Goal: Task Accomplishment & Management: Complete application form

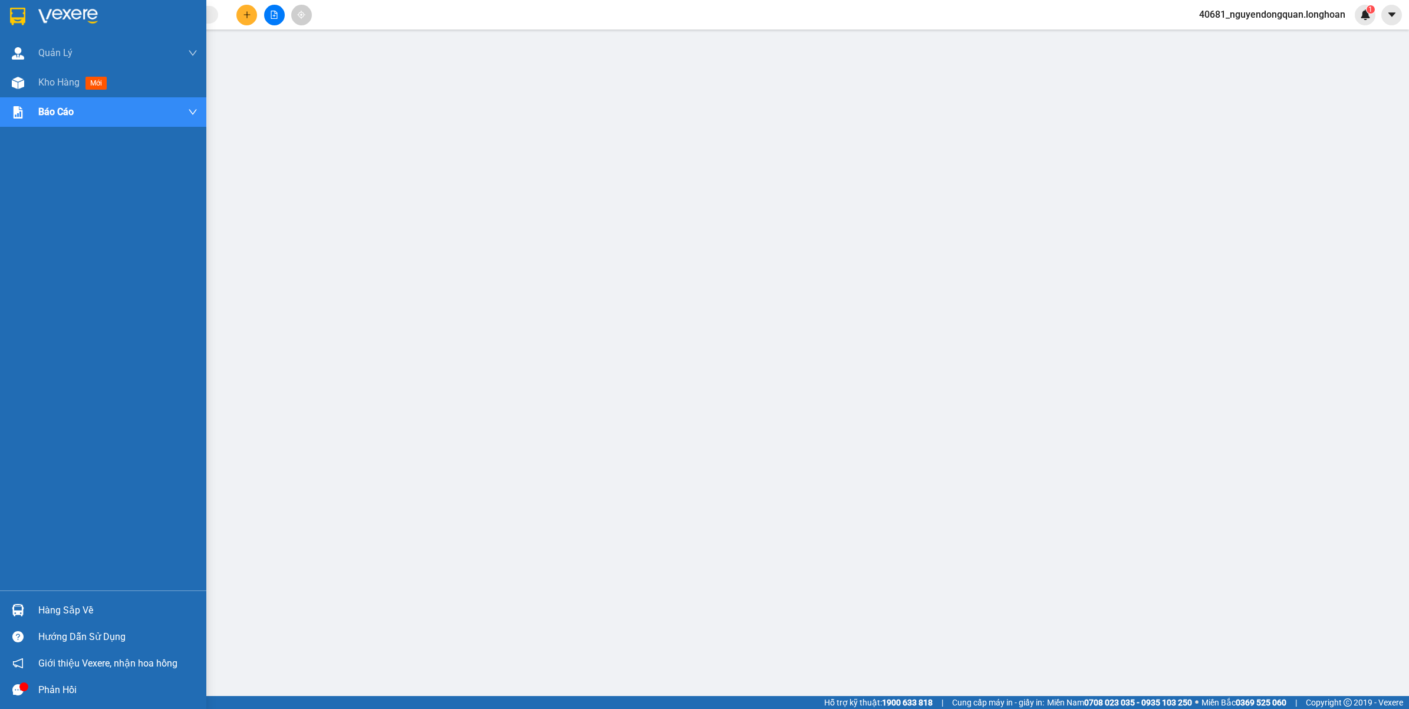
click at [28, 8] on div at bounding box center [103, 19] width 206 height 38
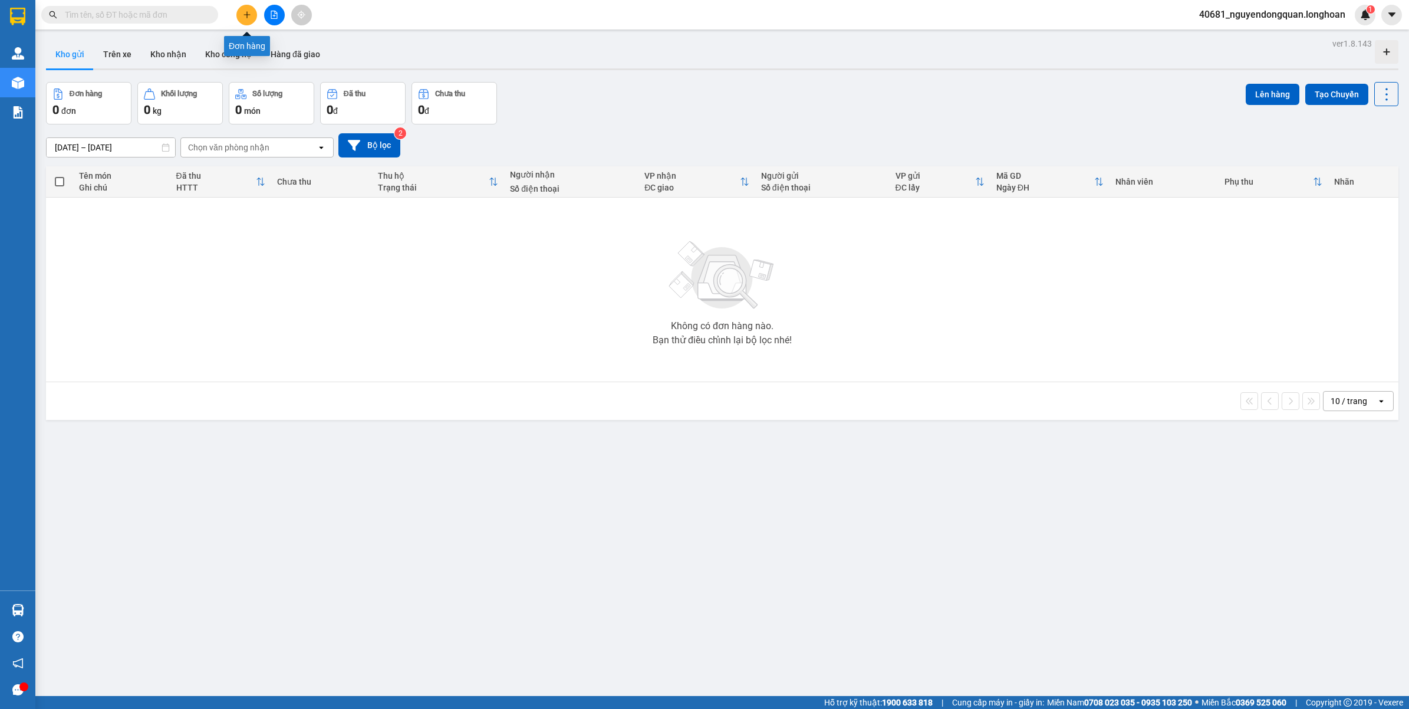
click at [248, 19] on button at bounding box center [246, 15] width 21 height 21
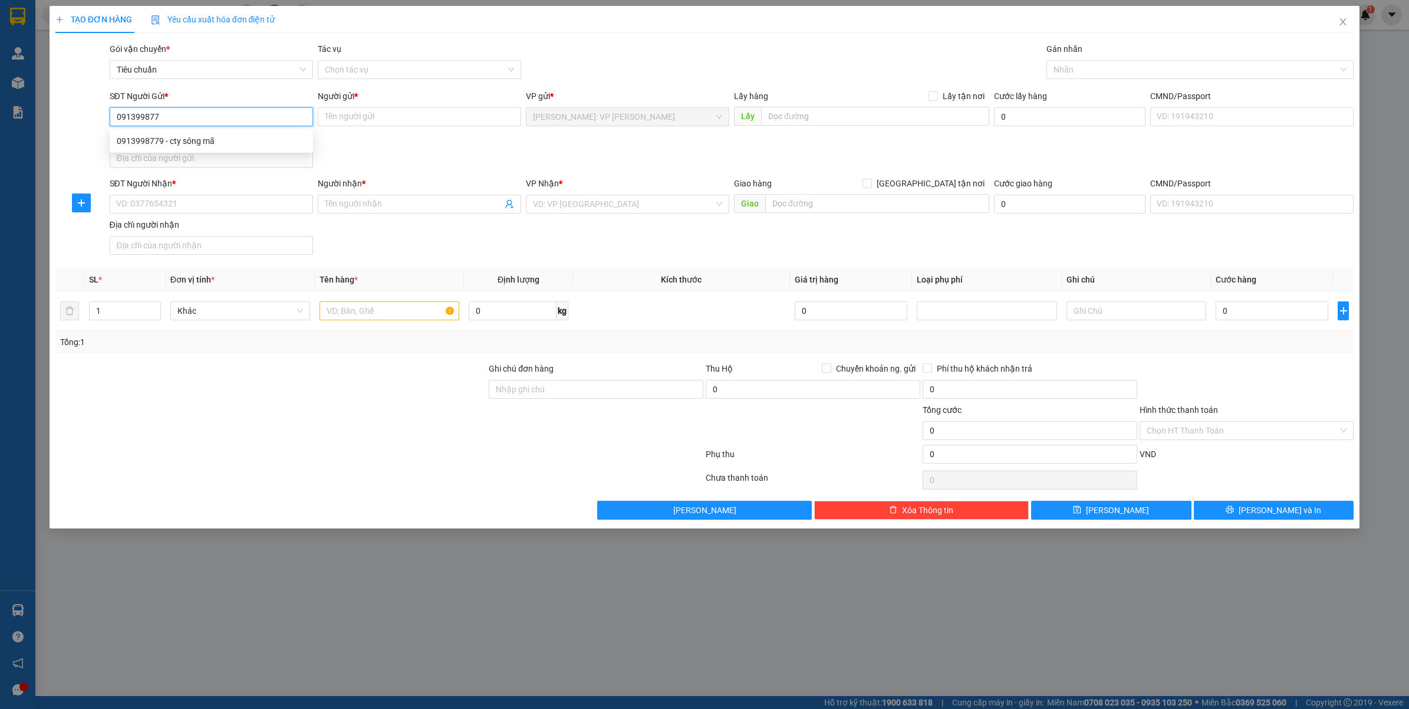
type input "0913998779"
click at [193, 137] on div "0913998779 - cty sông mã" at bounding box center [211, 140] width 189 height 13
type input "cty sông mã"
type input "0913998779"
click at [219, 211] on input "SĐT Người Nhận *" at bounding box center [211, 204] width 203 height 19
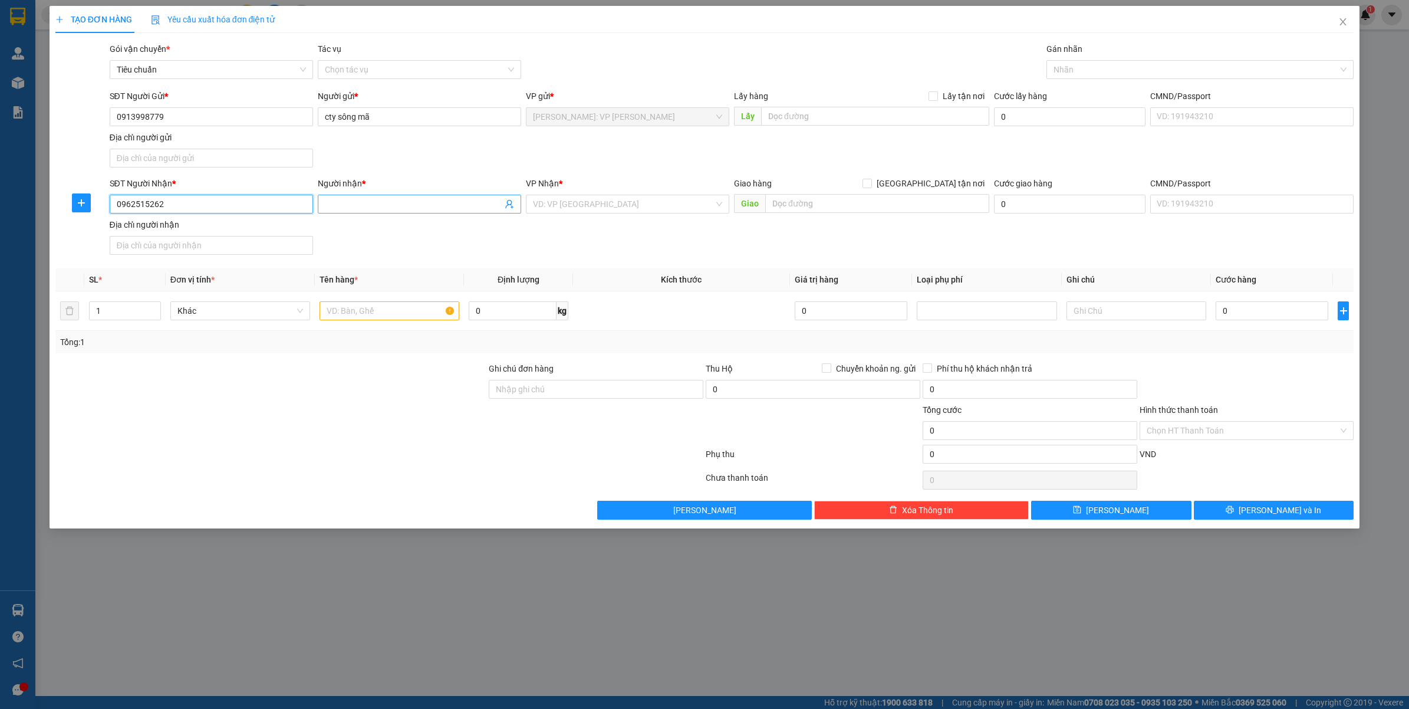
type input "0962515262"
click at [379, 209] on input "Người nhận *" at bounding box center [413, 204] width 177 height 13
type input "CTY SUN FLOWER"
click at [560, 209] on input "search" at bounding box center [623, 204] width 181 height 18
type input "K"
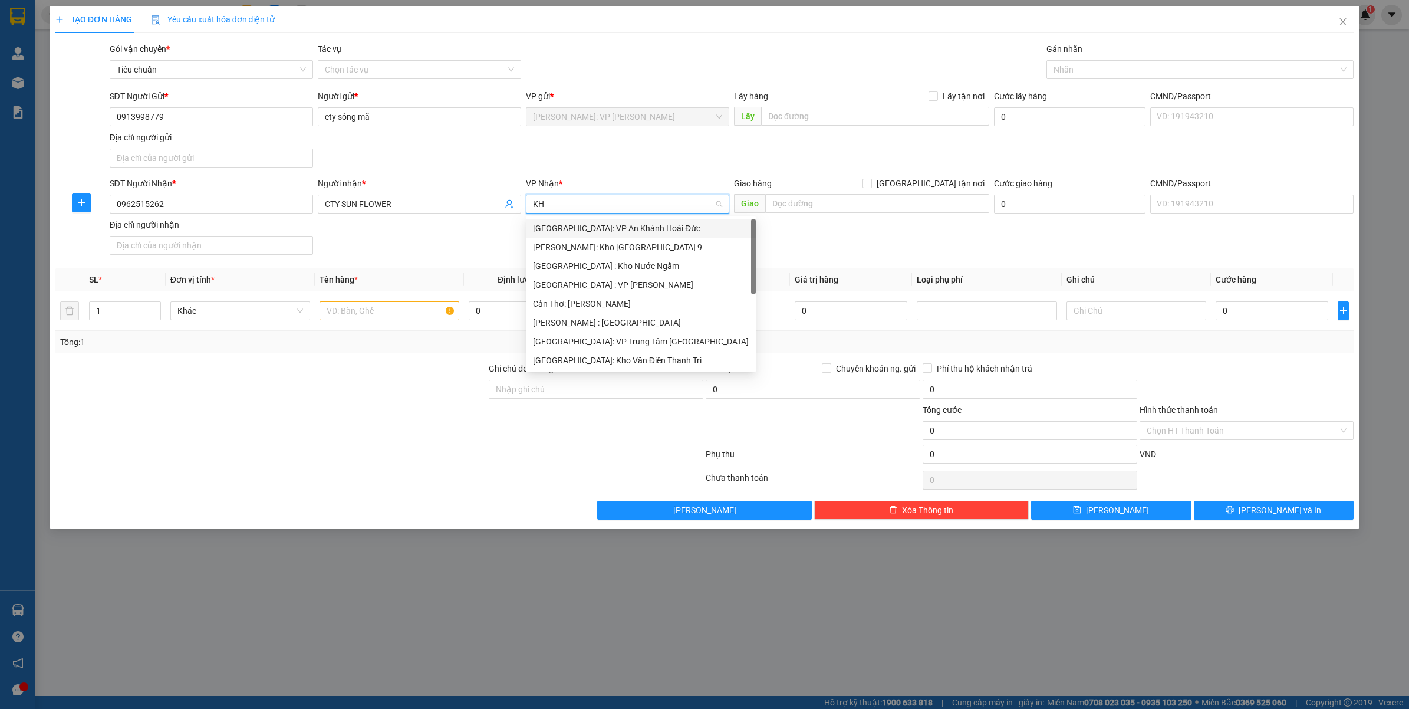
type input "KHO"
click at [630, 302] on div "[GEOGRAPHIC_DATA]: Kho Văn Điển Thanh Trì" at bounding box center [627, 303] width 189 height 13
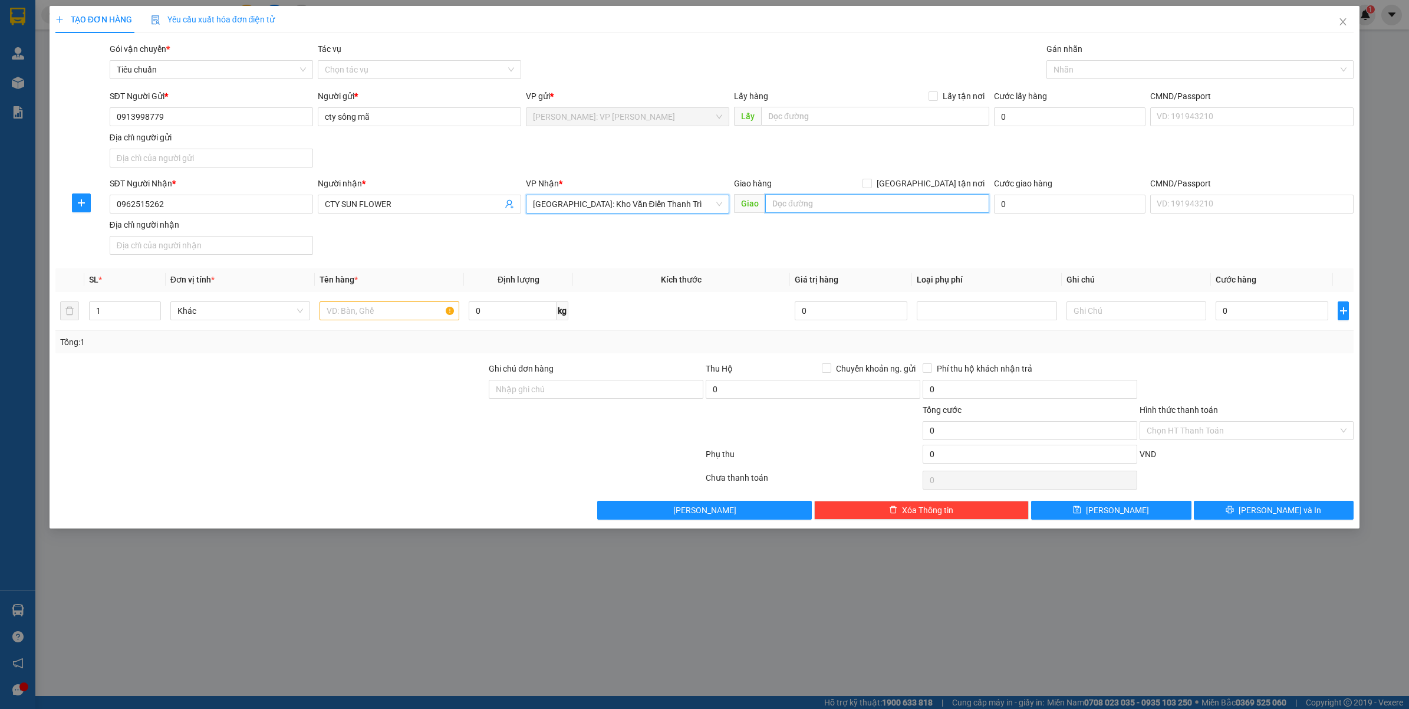
click at [908, 208] on input "text" at bounding box center [877, 203] width 224 height 19
type input "SỐ NHÀ 222/224 ĐƯỜNG NGUYỄN QUỀN, KHU 3, P VÕ CƯỜNG, BẮC NINH"
drag, startPoint x: 930, startPoint y: 186, endPoint x: 1015, endPoint y: 141, distance: 96.2
click at [871, 186] on input "[GEOGRAPHIC_DATA] tận nơi" at bounding box center [867, 183] width 8 height 8
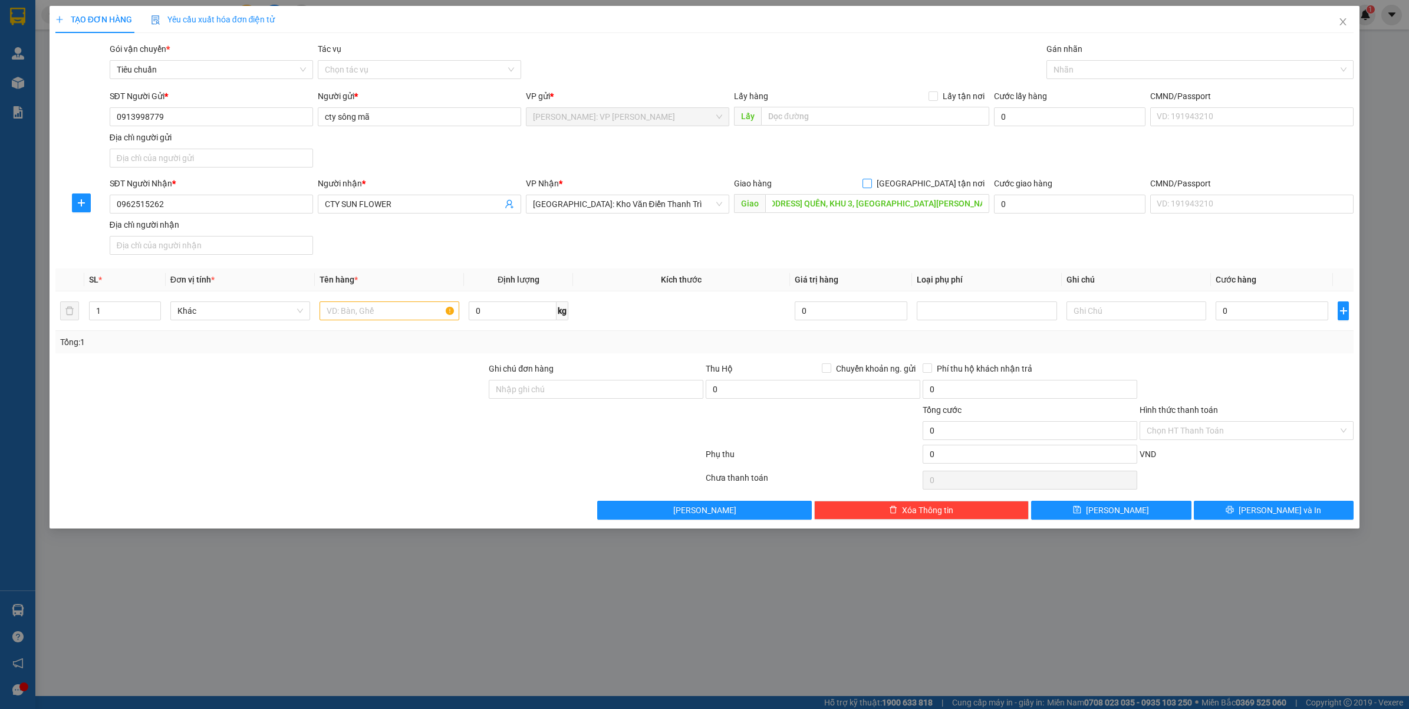
checkbox input "true"
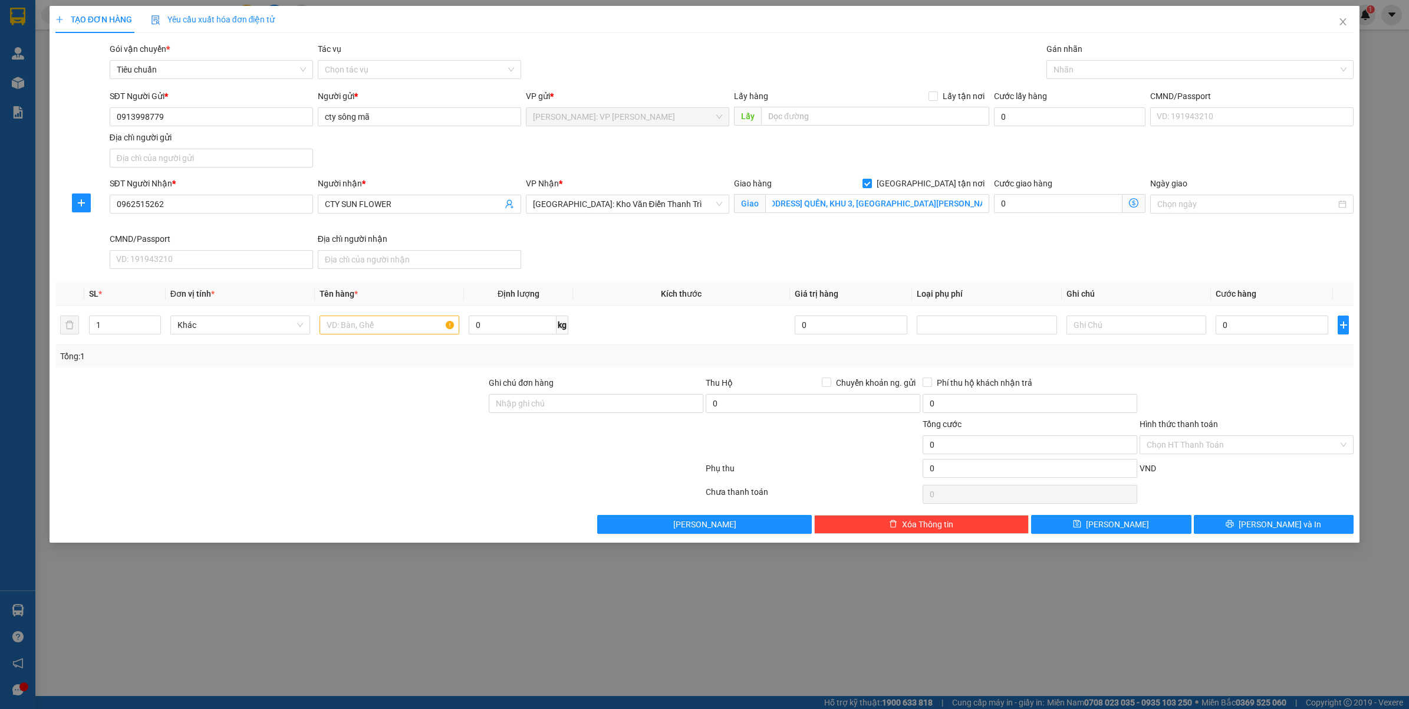
scroll to position [0, 0]
click at [1124, 68] on div at bounding box center [1194, 69] width 290 height 14
type input "GIAO"
click at [1144, 96] on div "[GEOGRAPHIC_DATA] tận nơi" at bounding box center [1201, 93] width 294 height 13
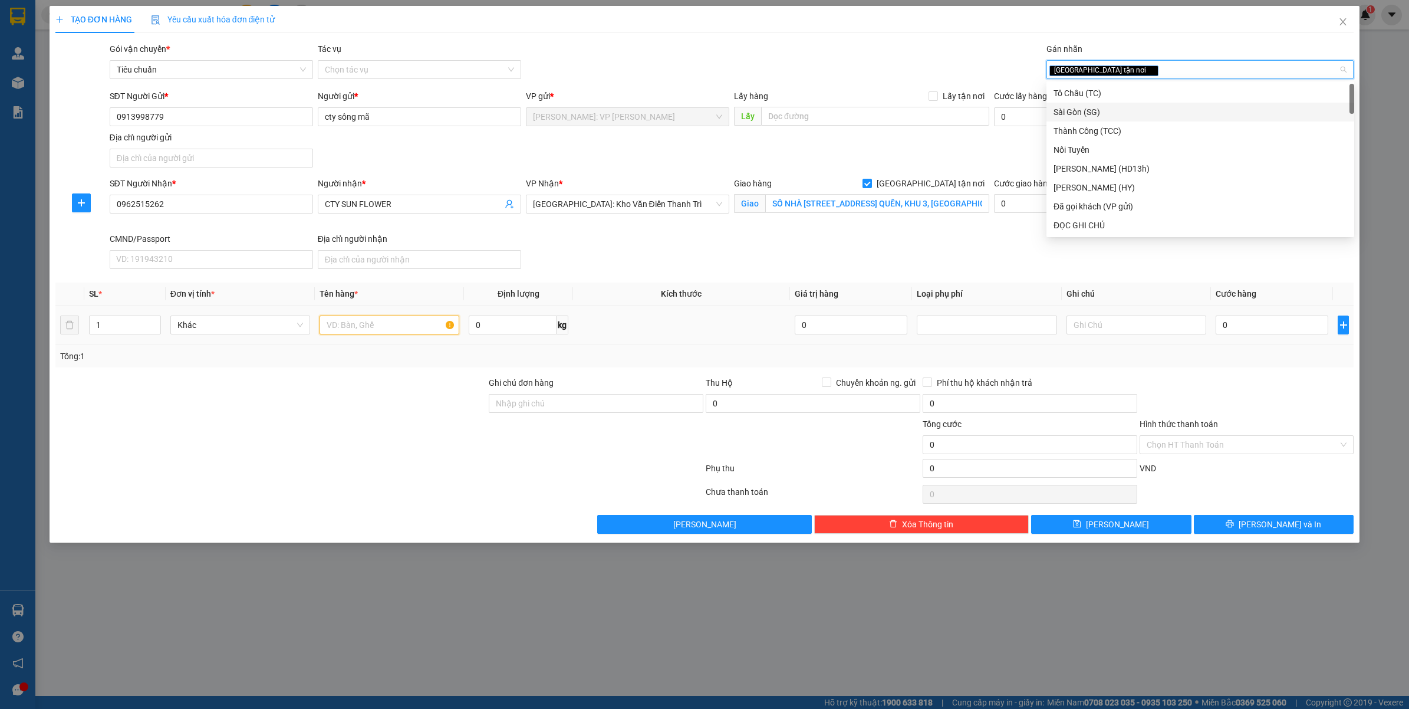
click at [360, 323] on input "text" at bounding box center [390, 324] width 140 height 19
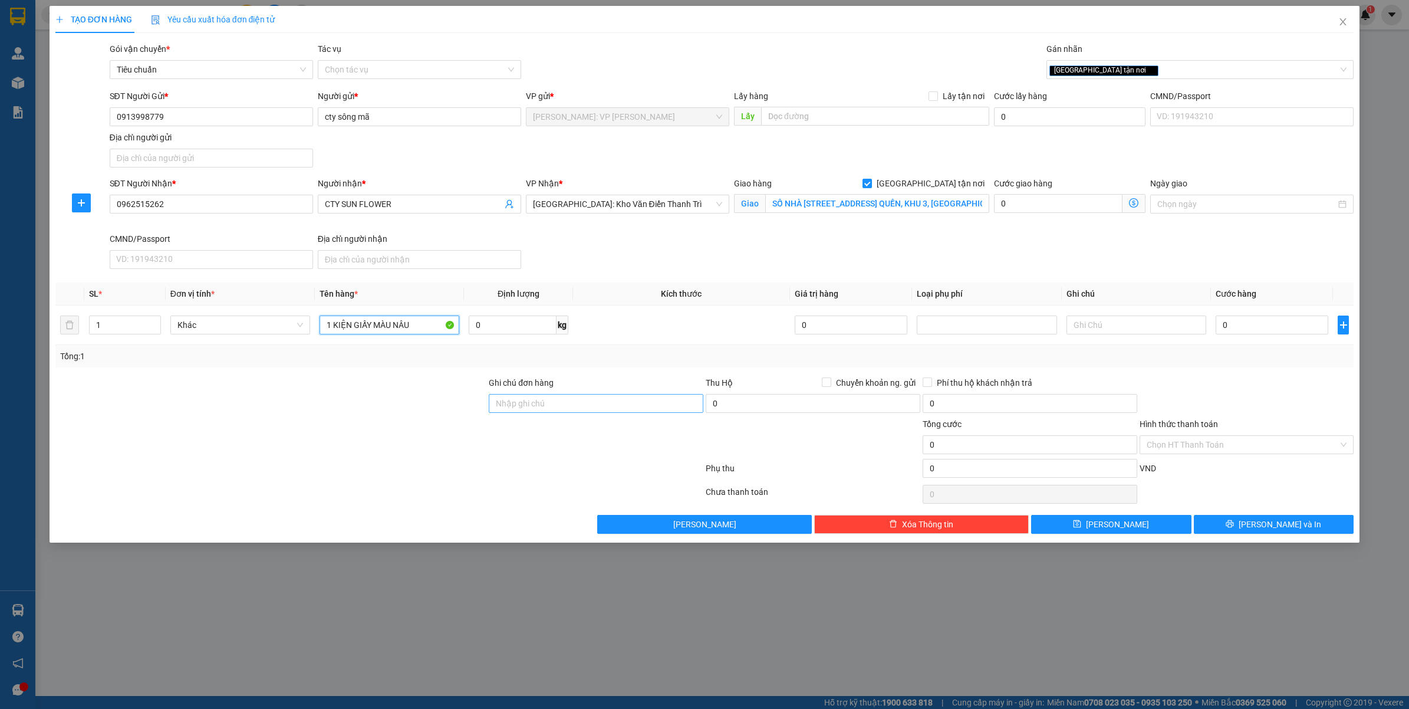
type input "1 KIỆN GIẤY MÀU NÂU"
click at [643, 412] on input "Ghi chú đơn hàng" at bounding box center [596, 403] width 215 height 19
type input "VẬN CHUYỂN NHẸ TAY - HƯ VỠ KHÔNG ĐỀN"
click at [1226, 323] on input "0" at bounding box center [1272, 324] width 113 height 19
type input "2"
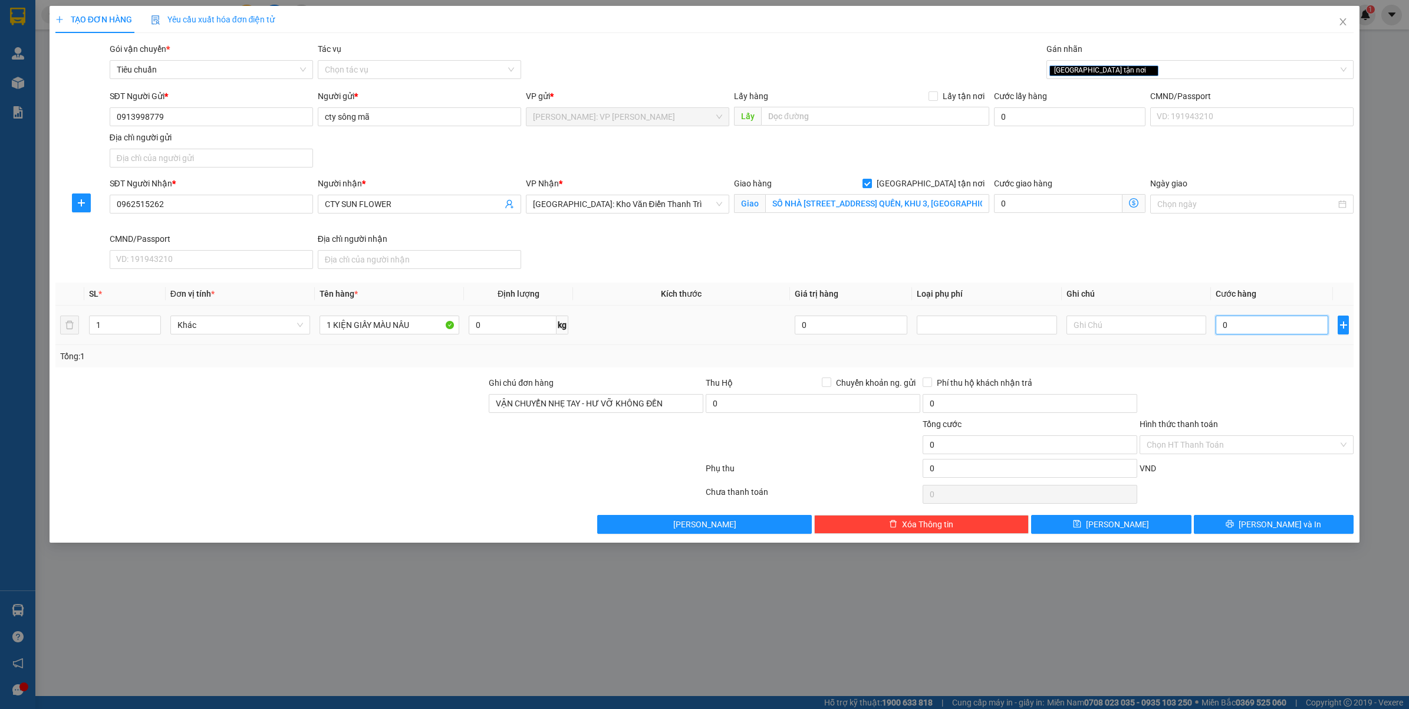
type input "2"
type input "25"
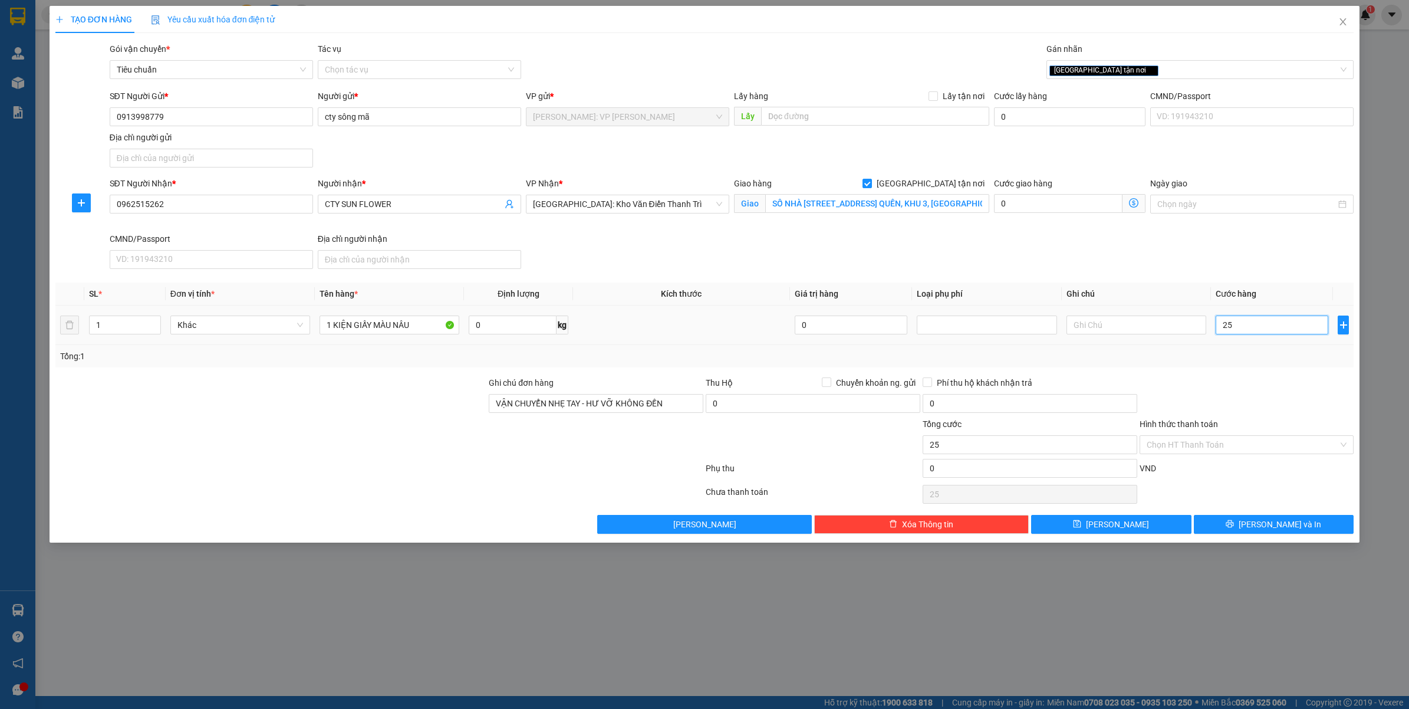
type input "250"
type input "2.500"
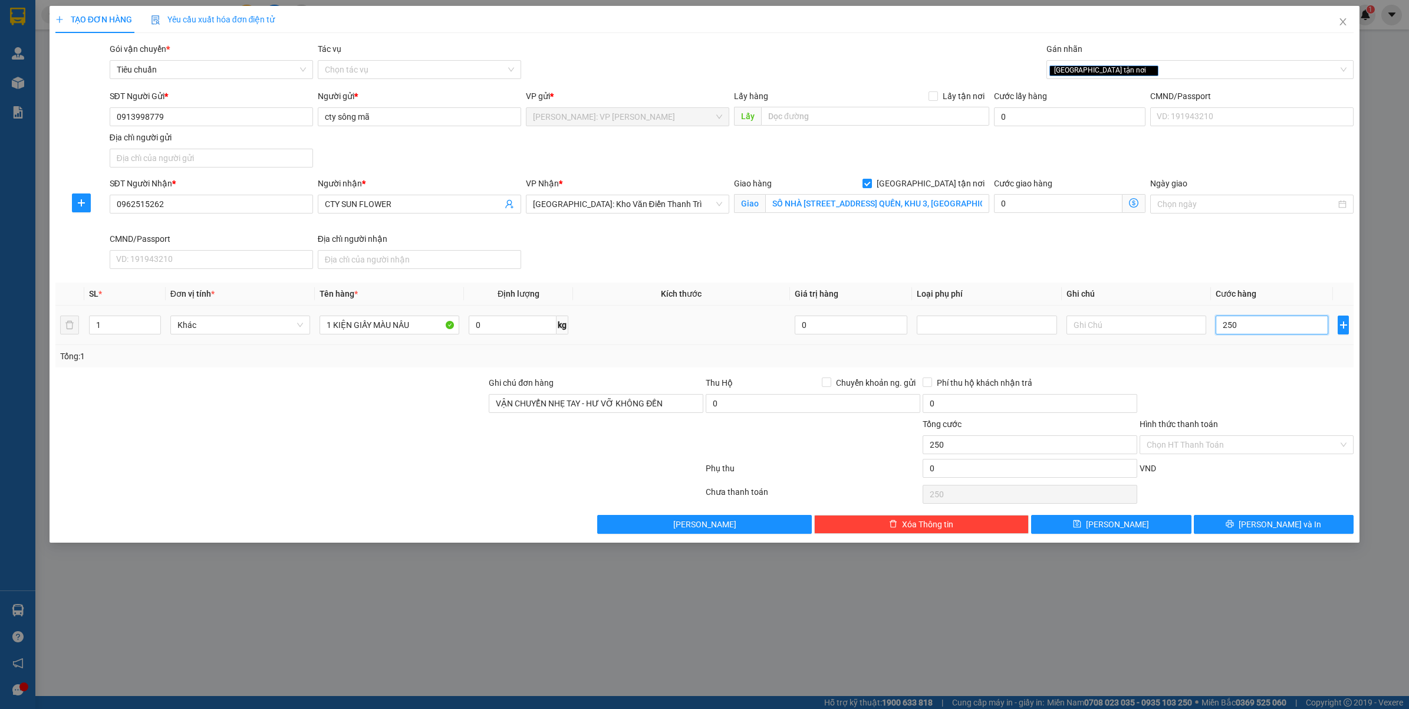
type input "2.500"
type input "25.000"
type input "250.000"
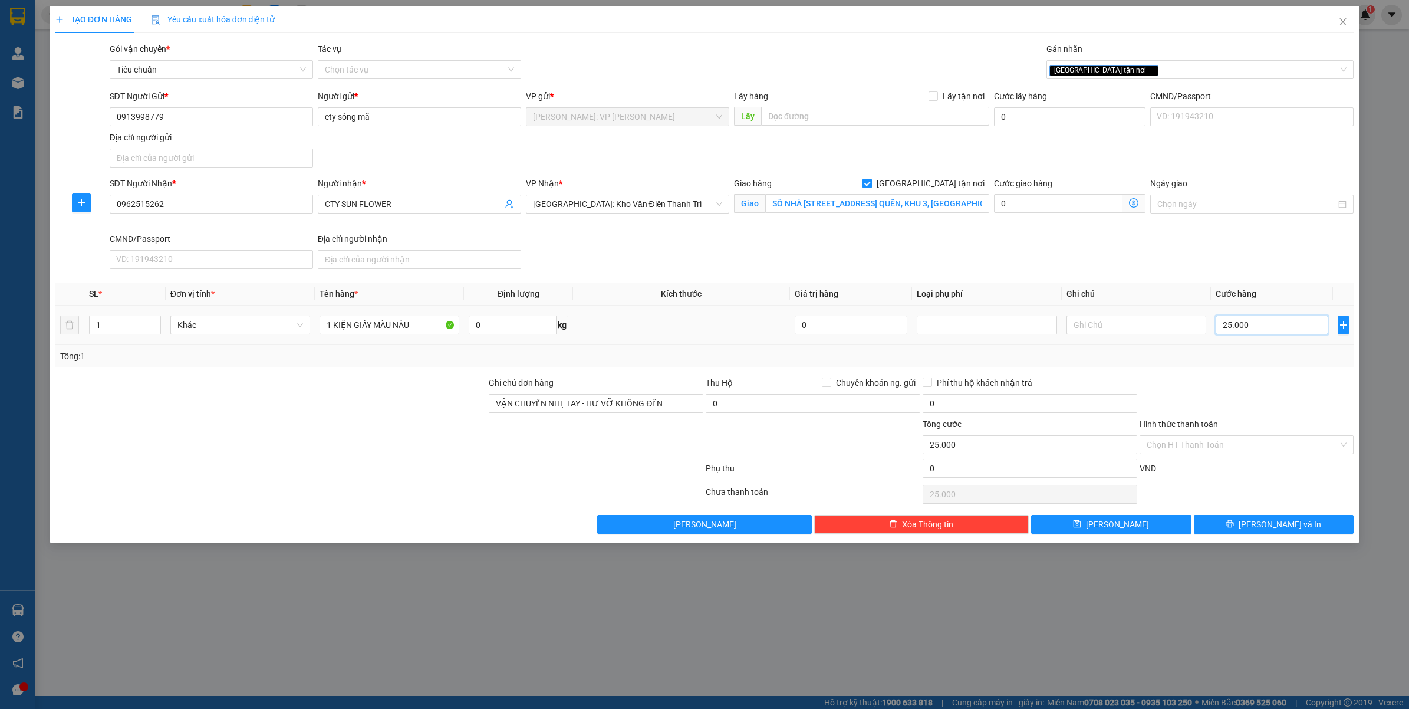
type input "250.000"
click at [1260, 520] on button "Lưu và In" at bounding box center [1274, 524] width 160 height 19
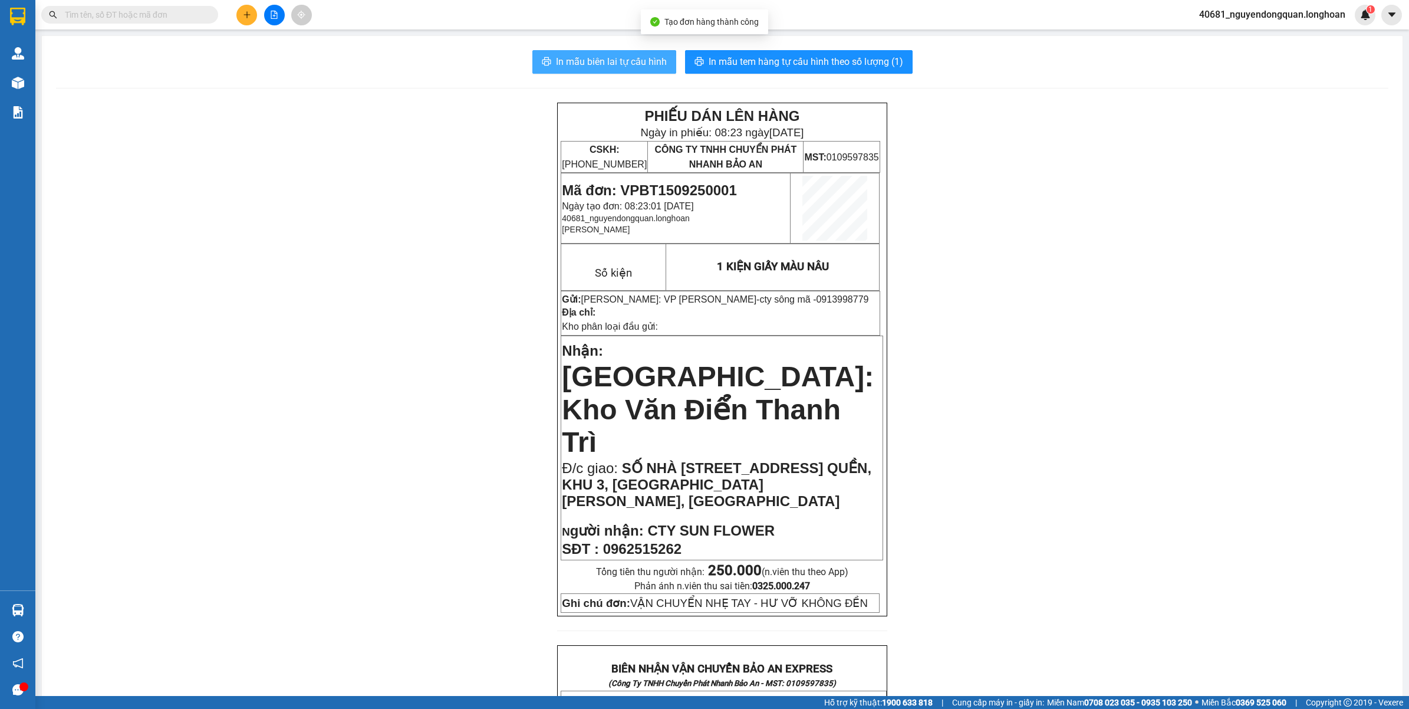
click at [614, 63] on span "In mẫu biên lai tự cấu hình" at bounding box center [611, 61] width 111 height 15
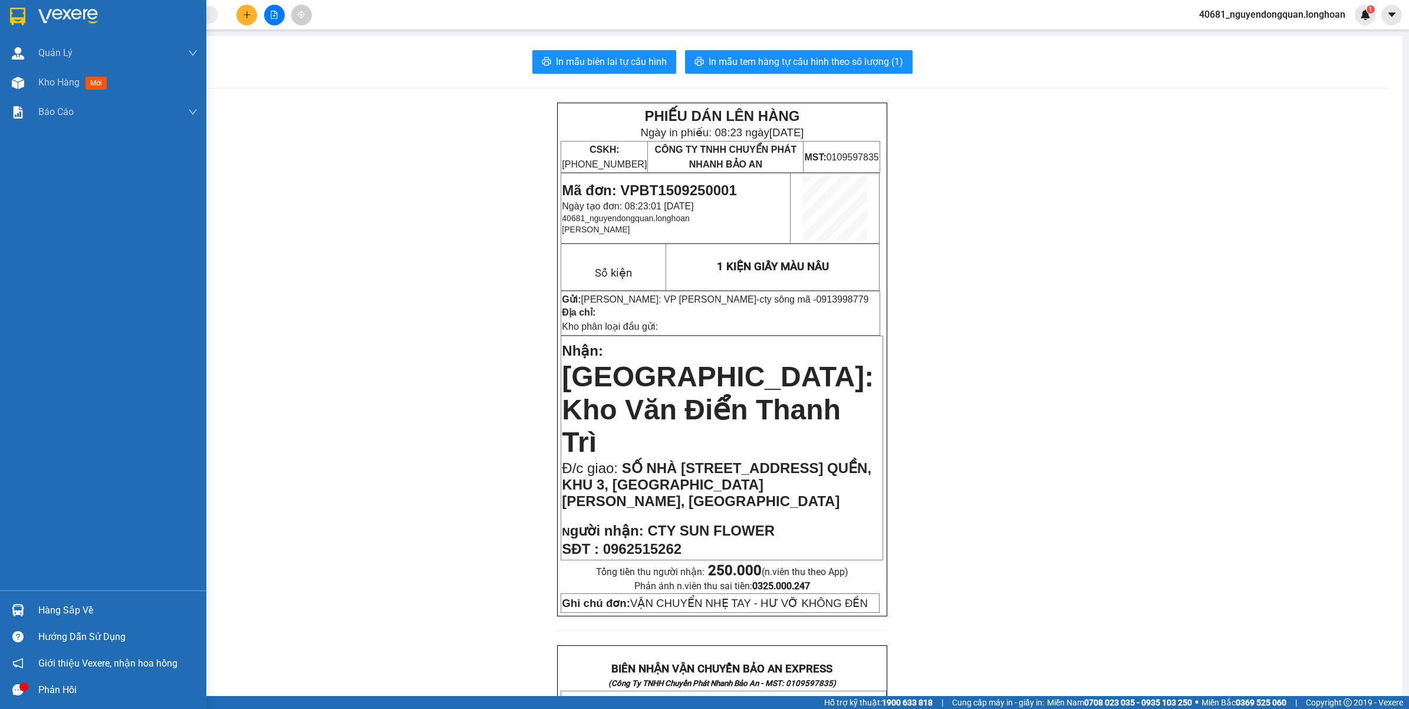
click at [38, 28] on div at bounding box center [103, 19] width 206 height 38
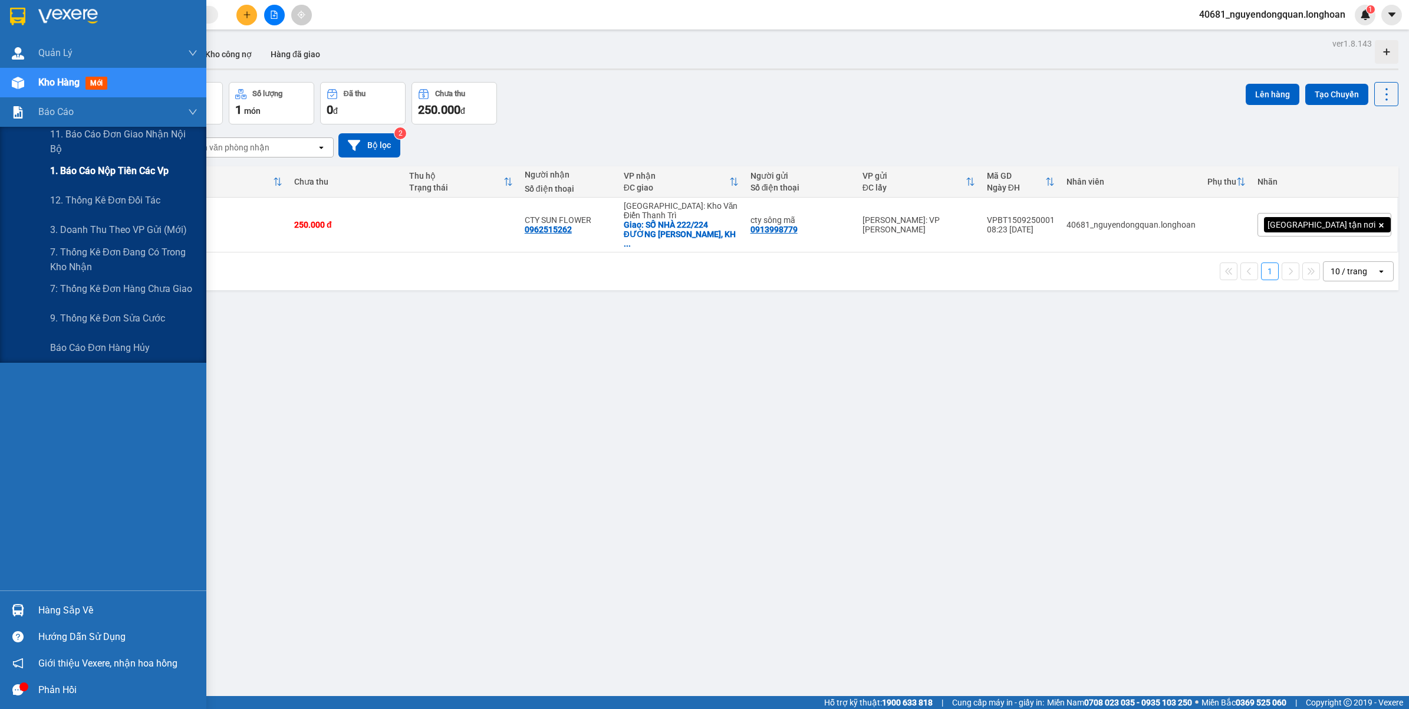
click at [134, 183] on div "1. Báo cáo nộp tiền các vp" at bounding box center [123, 170] width 147 height 29
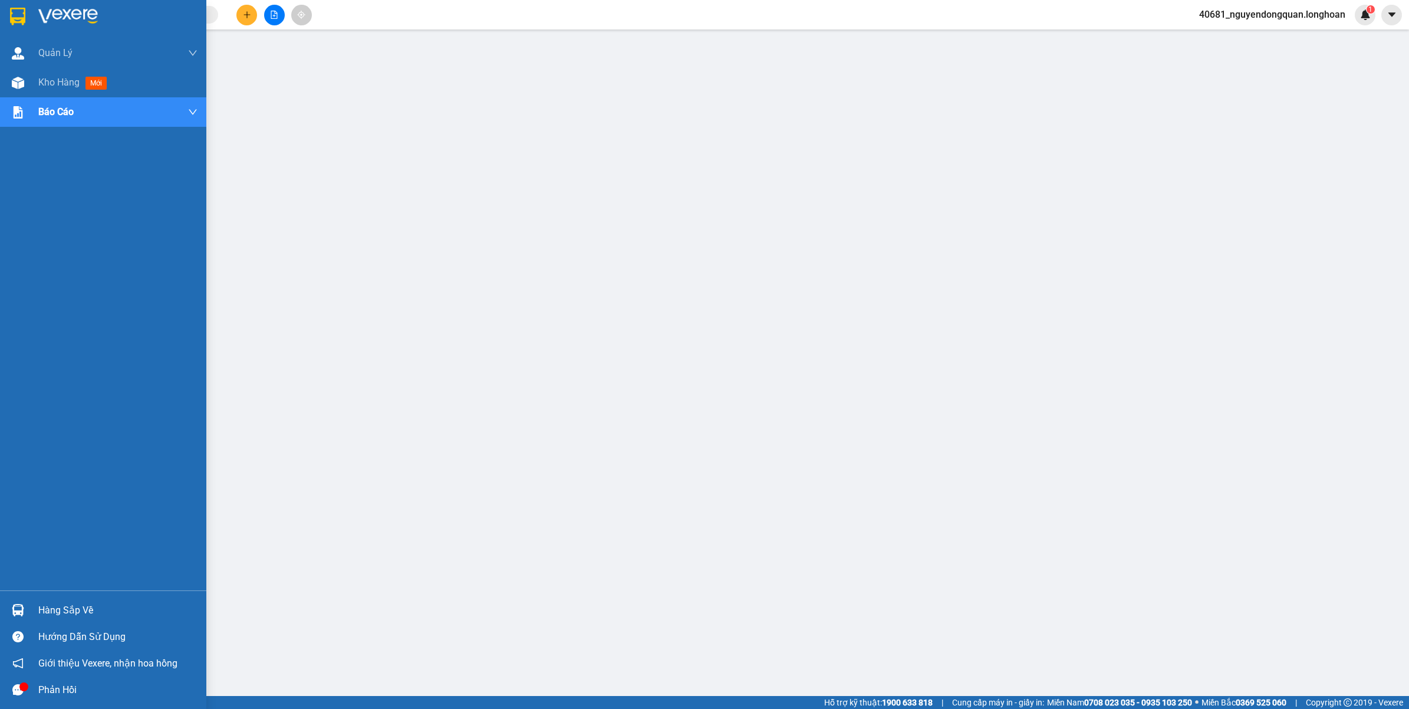
click at [19, 9] on img at bounding box center [17, 17] width 15 height 18
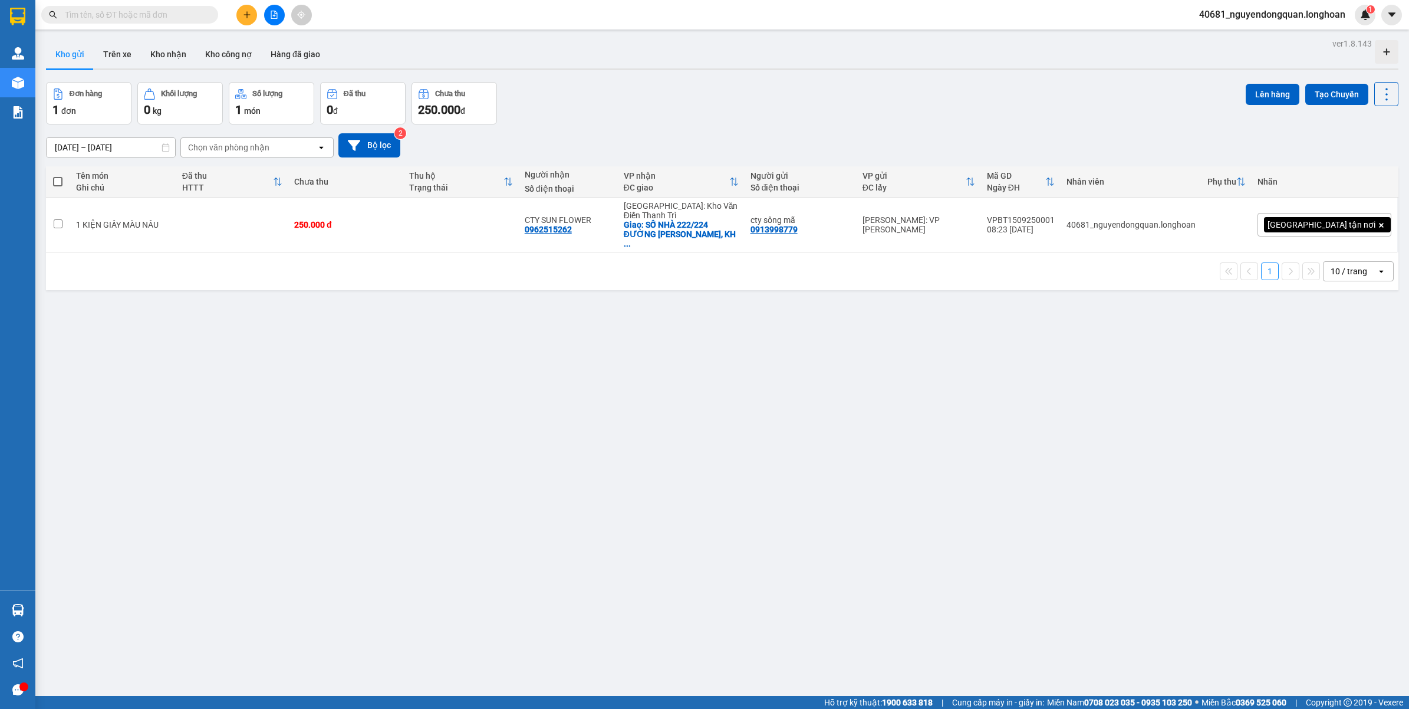
click at [1361, 262] on div "10 / trang" at bounding box center [1350, 271] width 53 height 19
click at [1345, 386] on span "100 / trang" at bounding box center [1342, 384] width 42 height 12
click at [1325, 220] on icon at bounding box center [1329, 224] width 8 height 8
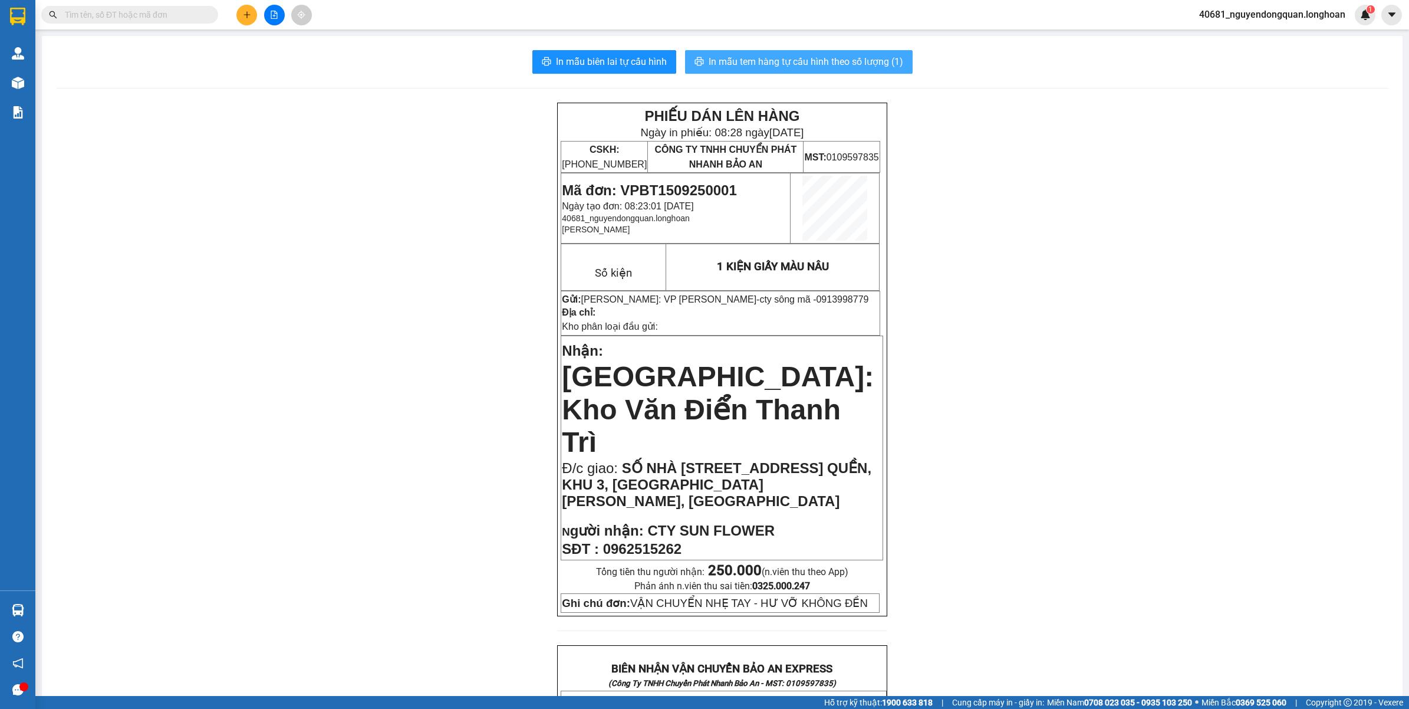
click at [880, 62] on span "In mẫu tem hàng tự cấu hình theo số lượng (1)" at bounding box center [806, 61] width 195 height 15
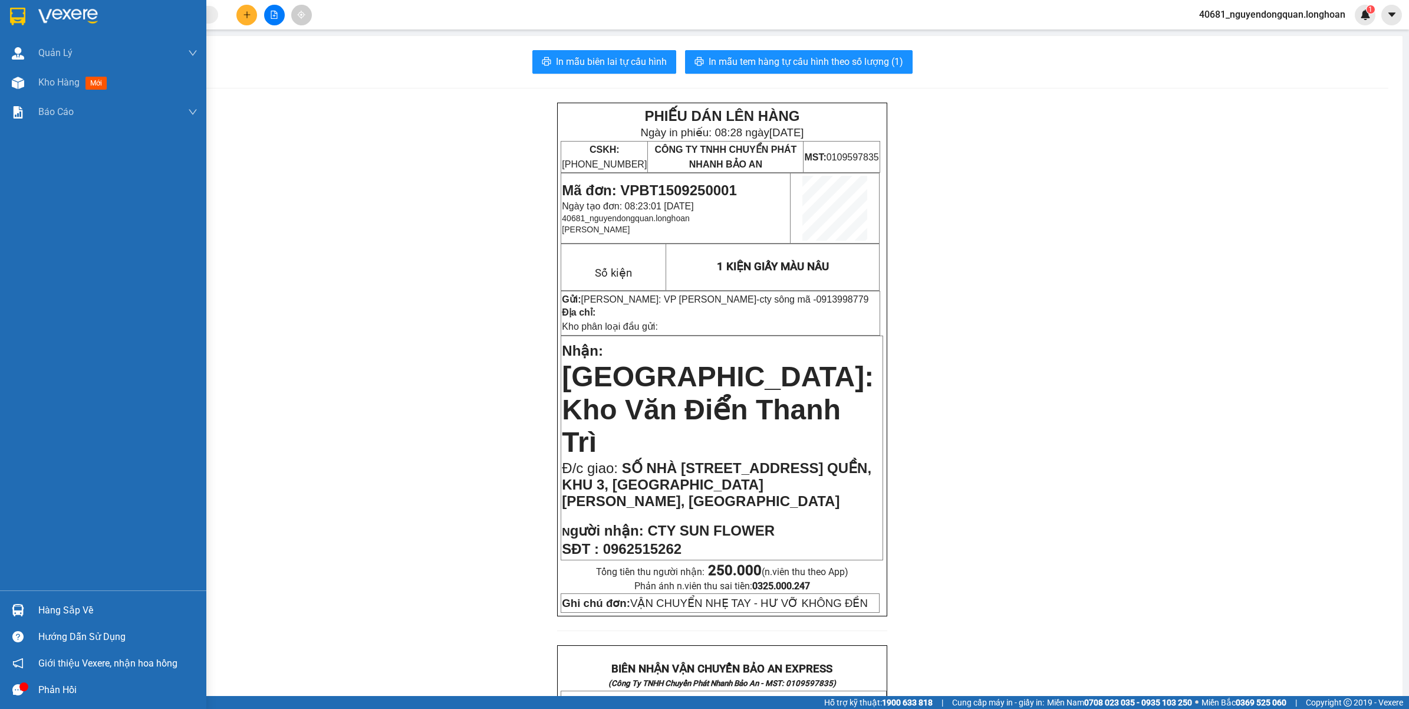
click at [22, 4] on div at bounding box center [103, 19] width 206 height 38
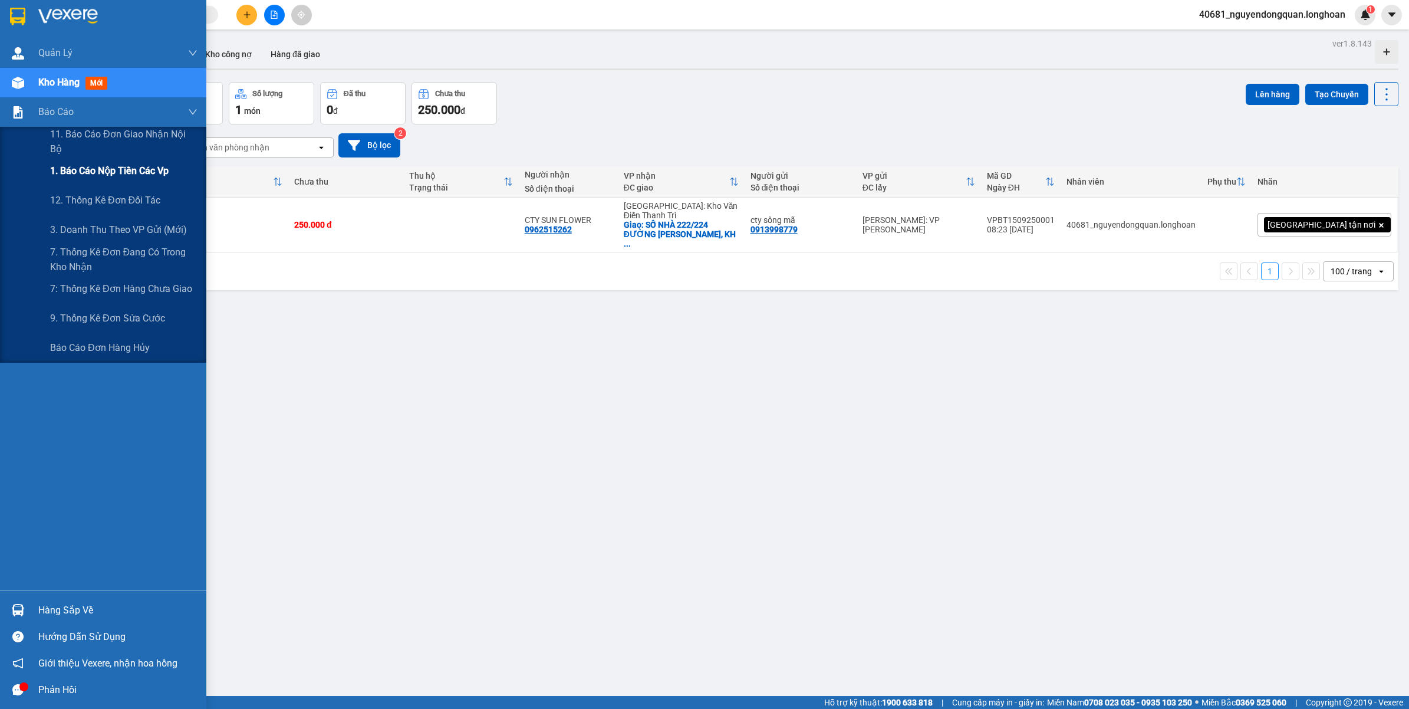
click at [90, 180] on div "1. Báo cáo nộp tiền các vp" at bounding box center [123, 170] width 147 height 29
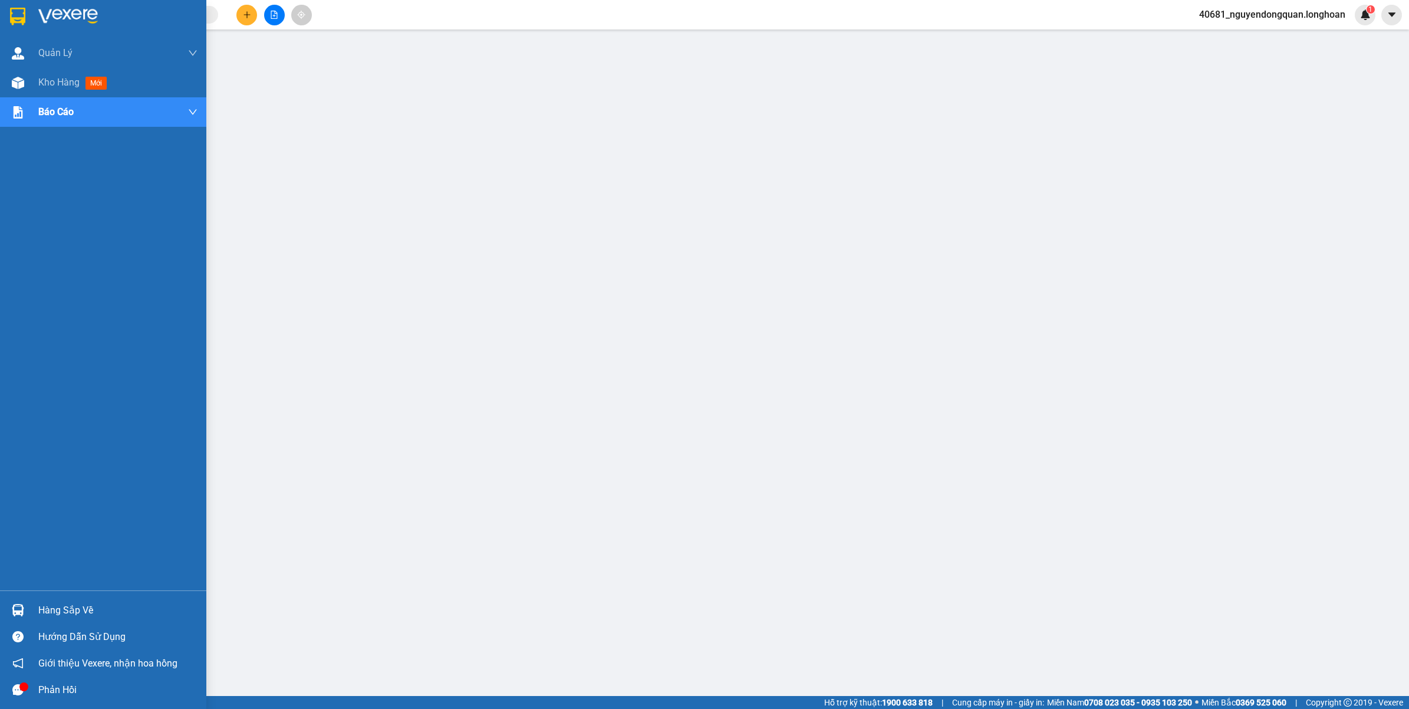
click at [22, 25] on div at bounding box center [18, 16] width 21 height 21
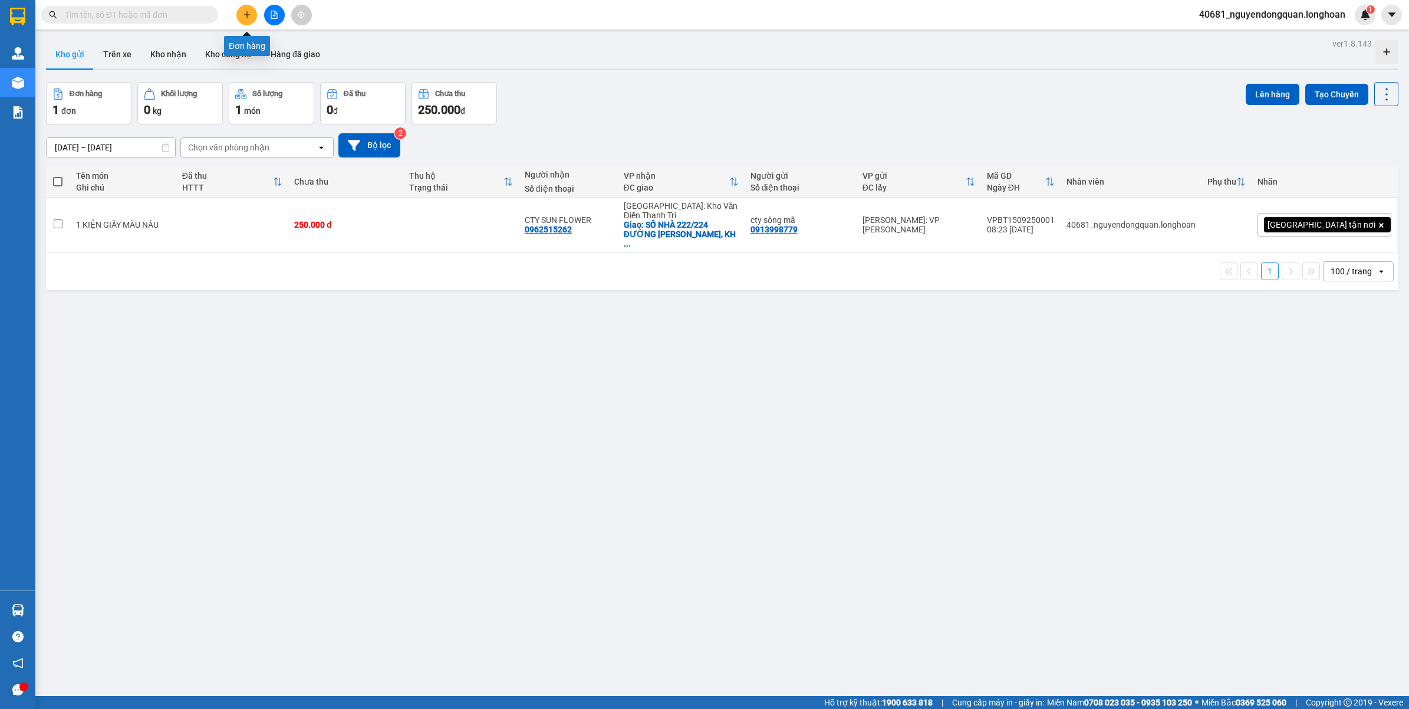
click at [243, 12] on button at bounding box center [246, 15] width 21 height 21
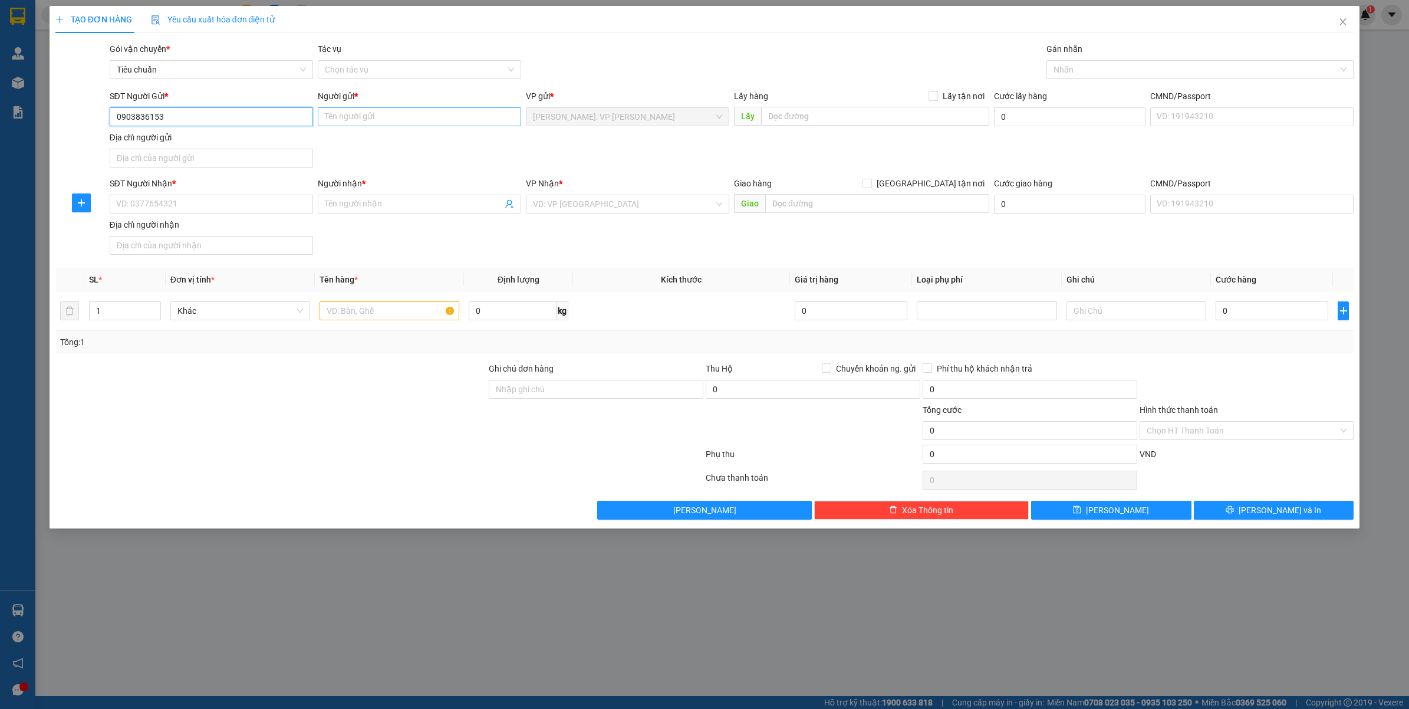
type input "0903836153"
click at [386, 120] on input "Người gửi *" at bounding box center [419, 116] width 203 height 19
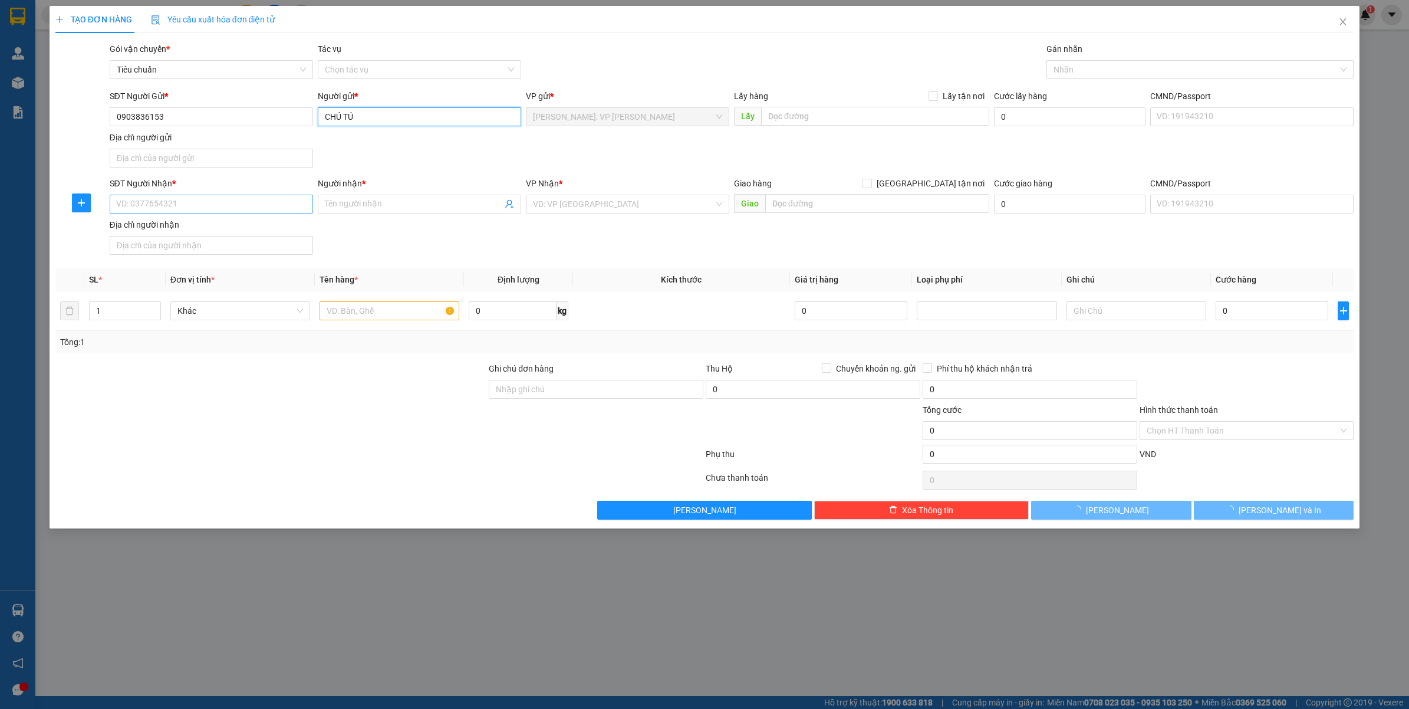
type input "CHÚ TÚ"
click at [242, 207] on input "SĐT Người Nhận *" at bounding box center [211, 204] width 203 height 19
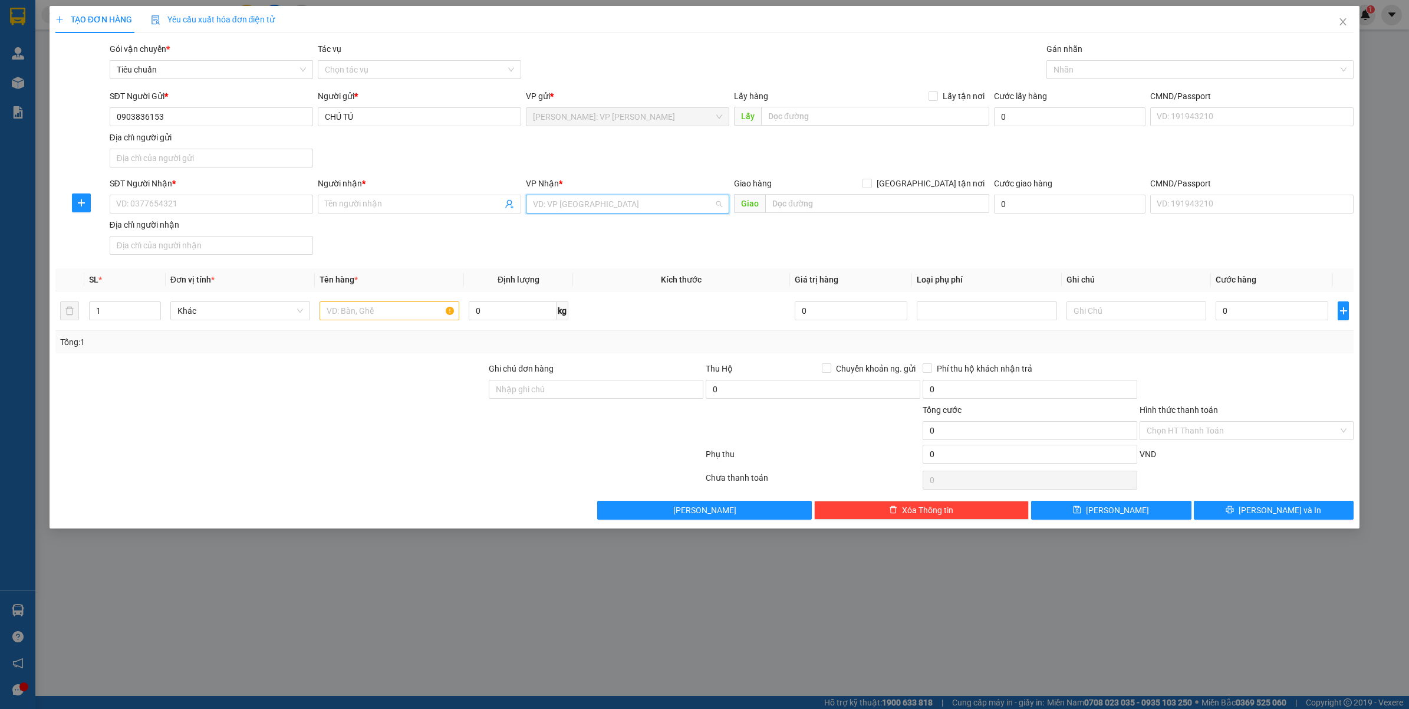
click at [625, 212] on input "search" at bounding box center [623, 204] width 181 height 18
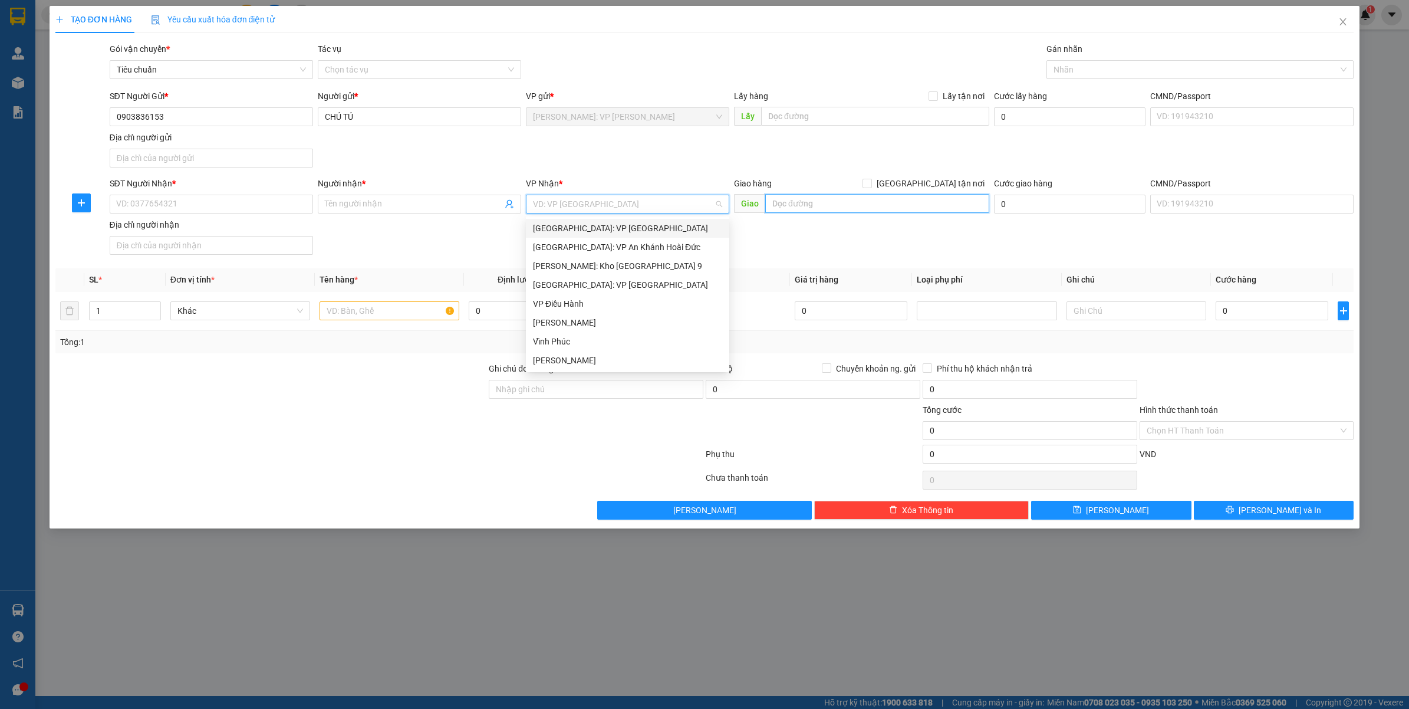
click at [841, 205] on input "text" at bounding box center [877, 203] width 224 height 19
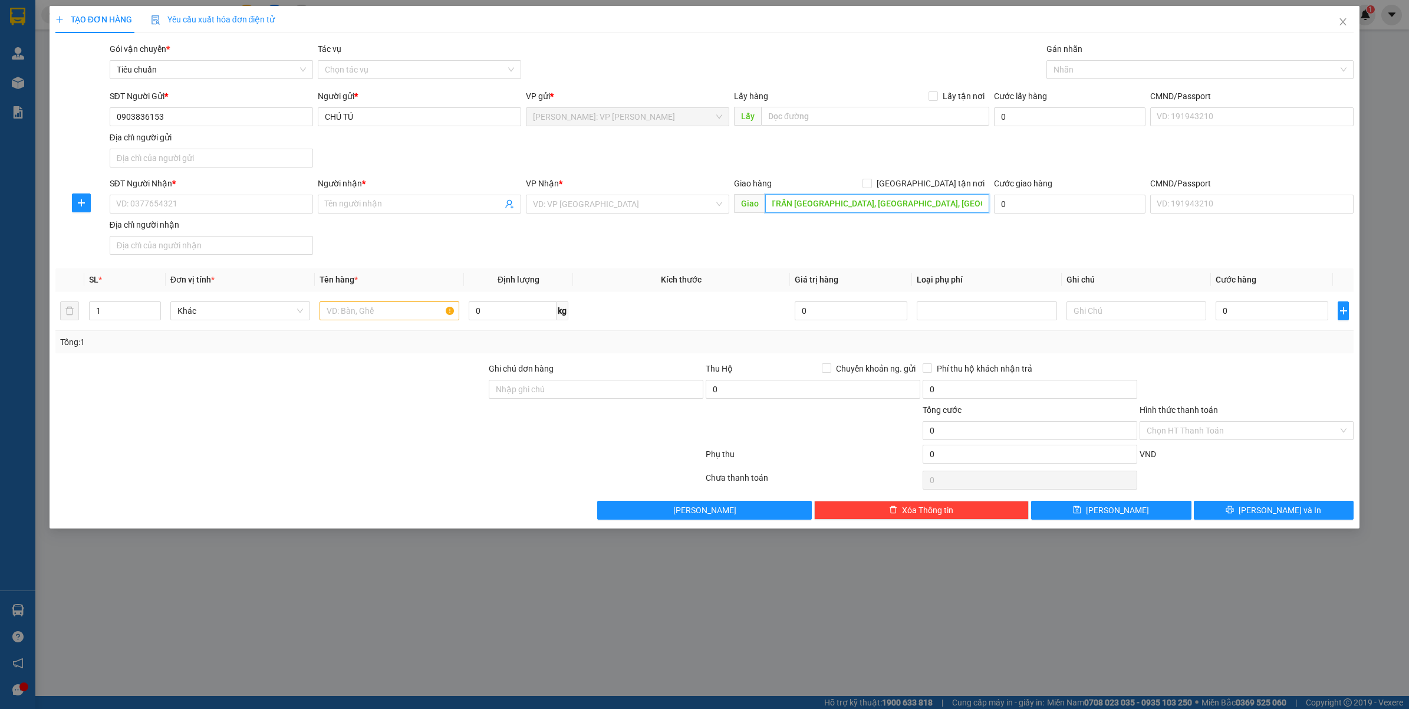
scroll to position [0, 111]
type input "TÒA NHÀ SUNHOME 3.1 THỊ TRẤN HOÀNG HÔN, AN THỚI, PHÚ QUỐC, KIÊN GIANG"
click at [871, 180] on input "[GEOGRAPHIC_DATA] tận nơi" at bounding box center [867, 183] width 8 height 8
checkbox input "true"
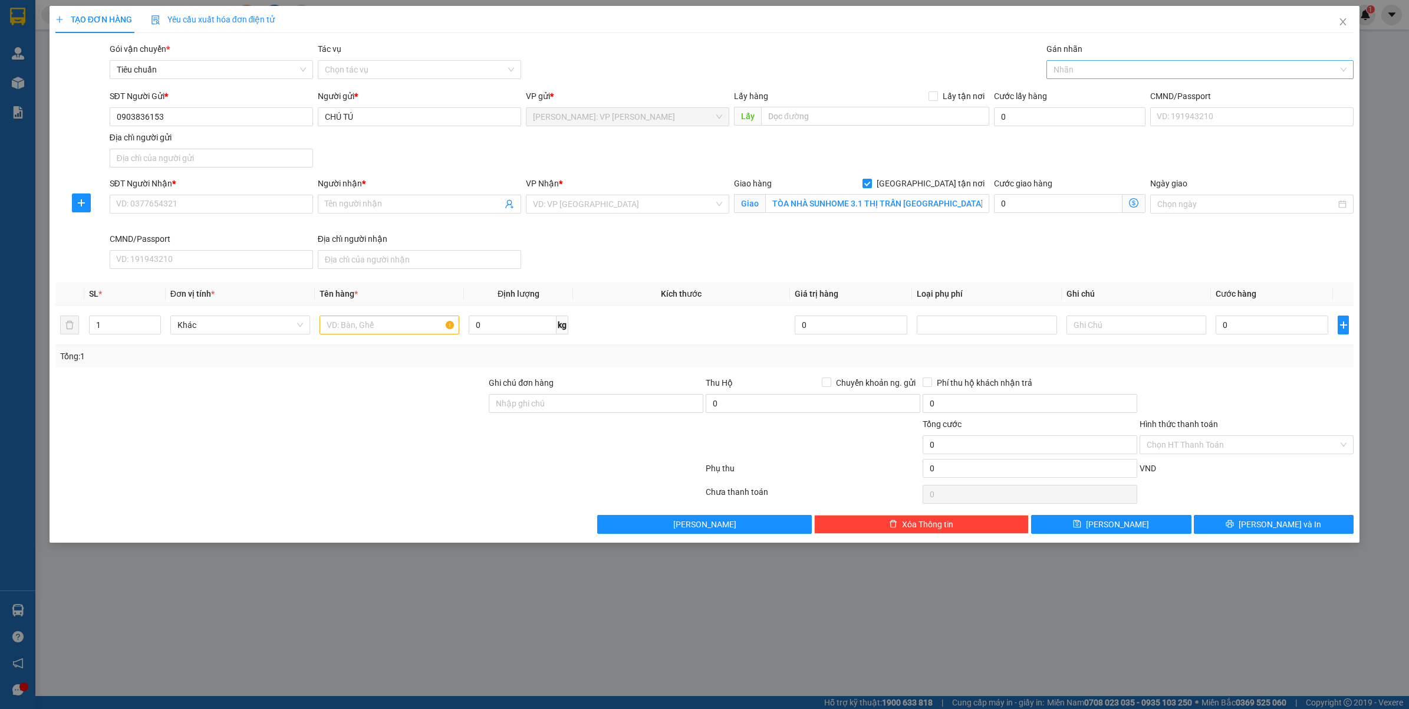
click at [1079, 71] on div at bounding box center [1194, 69] width 290 height 14
type input "GIAO"
click at [1134, 101] on div "[GEOGRAPHIC_DATA] tận nơi" at bounding box center [1200, 93] width 308 height 19
click at [154, 208] on input "SĐT Người Nhận *" at bounding box center [211, 204] width 203 height 19
type input "0909622320"
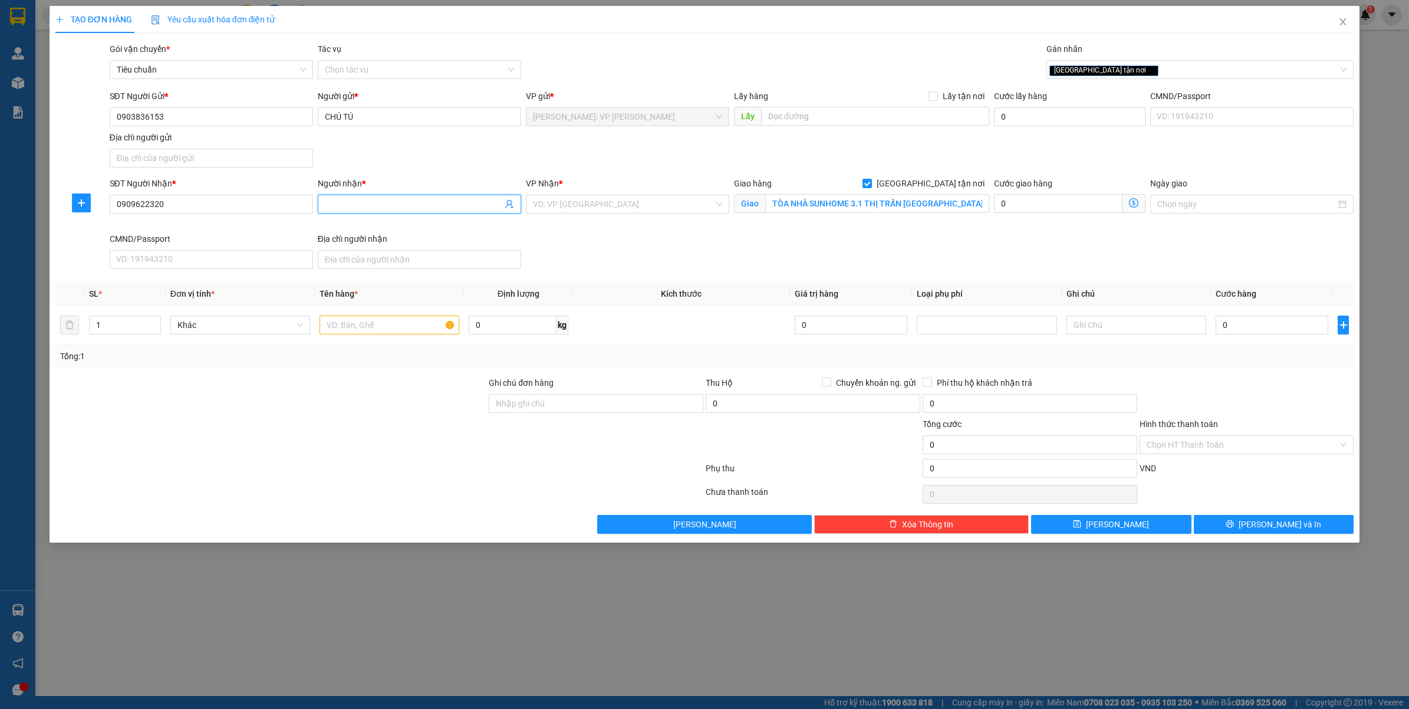
click at [393, 207] on input "Người nhận *" at bounding box center [413, 204] width 177 height 13
type input "NGUYỄN TRUNG HIẾU"
click at [605, 210] on input "search" at bounding box center [623, 204] width 181 height 18
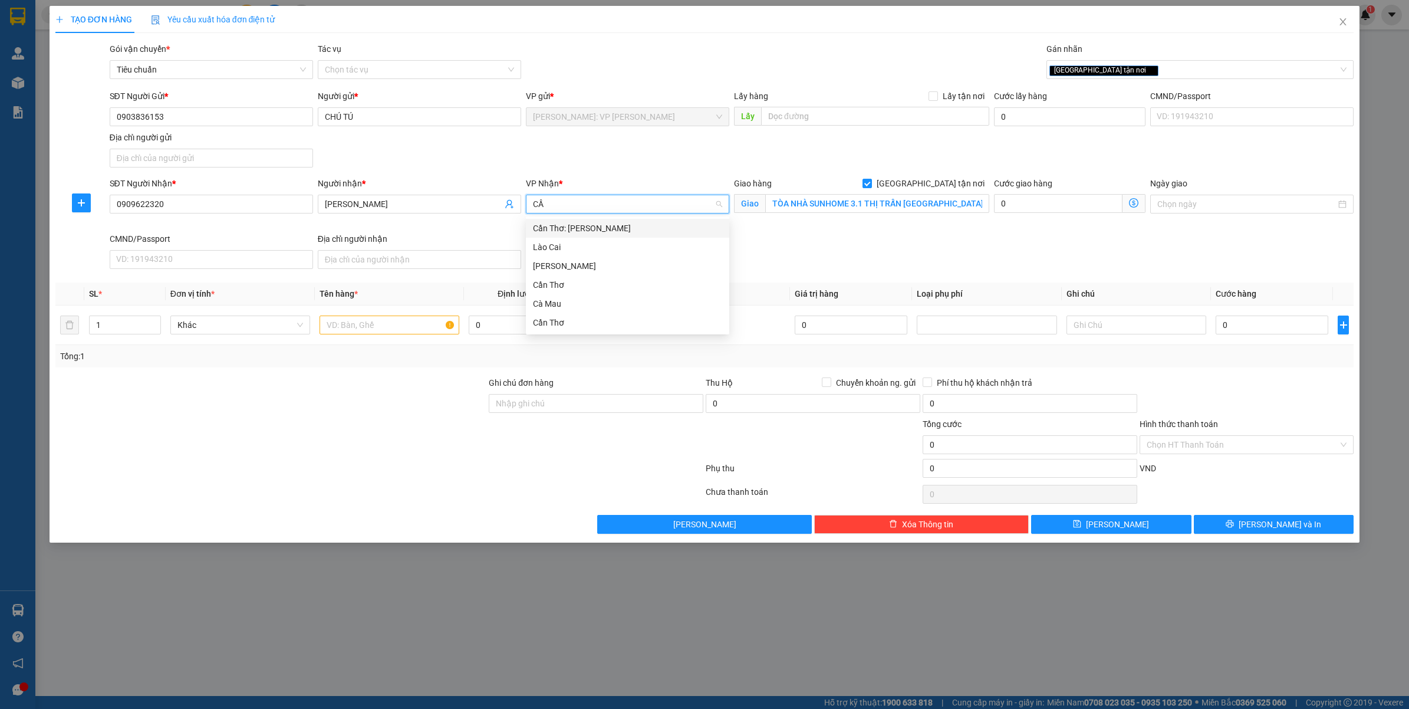
type input "CẦN"
click at [628, 228] on div "Cần Thơ: [PERSON_NAME]" at bounding box center [627, 228] width 189 height 13
click at [364, 324] on input "text" at bounding box center [390, 324] width 140 height 19
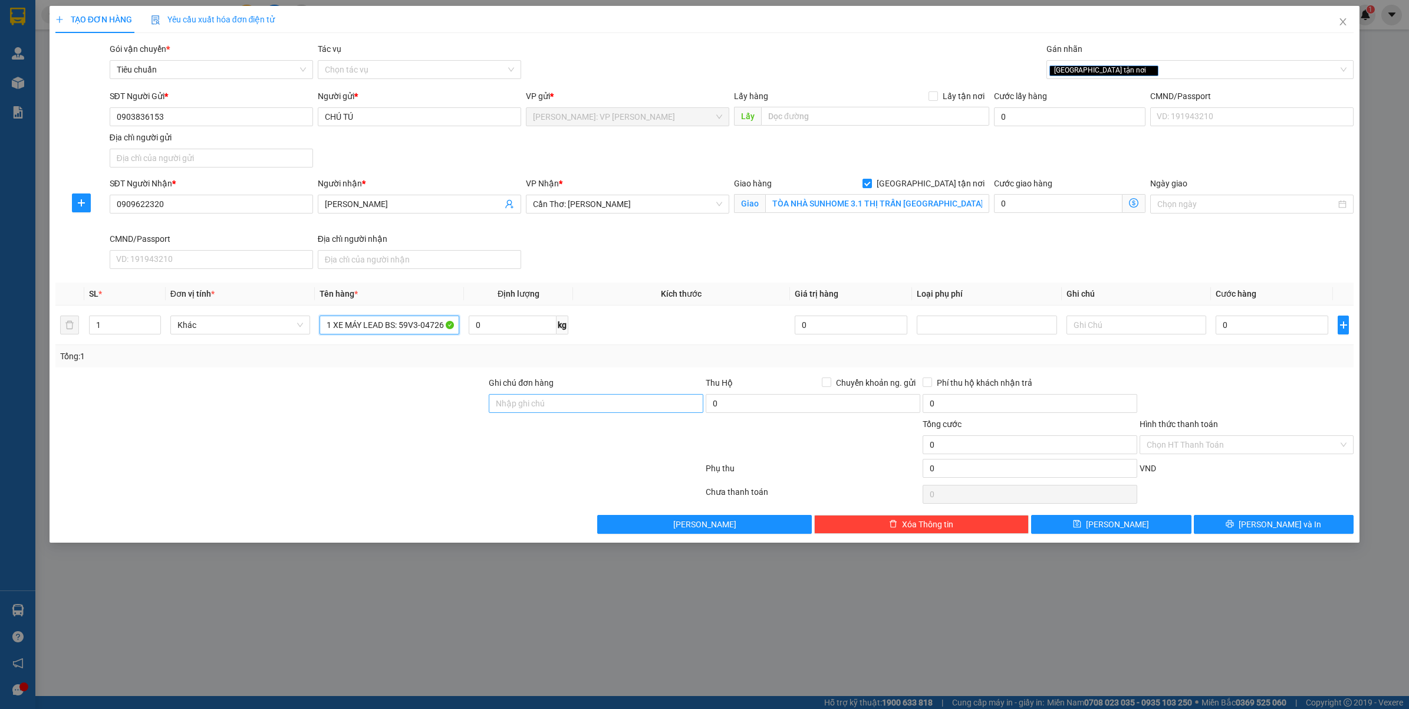
type input "1 XE MÁY LEAD BS: 59V3-04726"
click at [569, 401] on input "Ghi chú đơn hàng" at bounding box center [596, 403] width 215 height 19
type input "CHÌA KHÓA CUỐN TAY LÁI, CAVET PHÔT DÁN CỐP XE"
click at [1262, 329] on input "0" at bounding box center [1272, 324] width 113 height 19
type input "6"
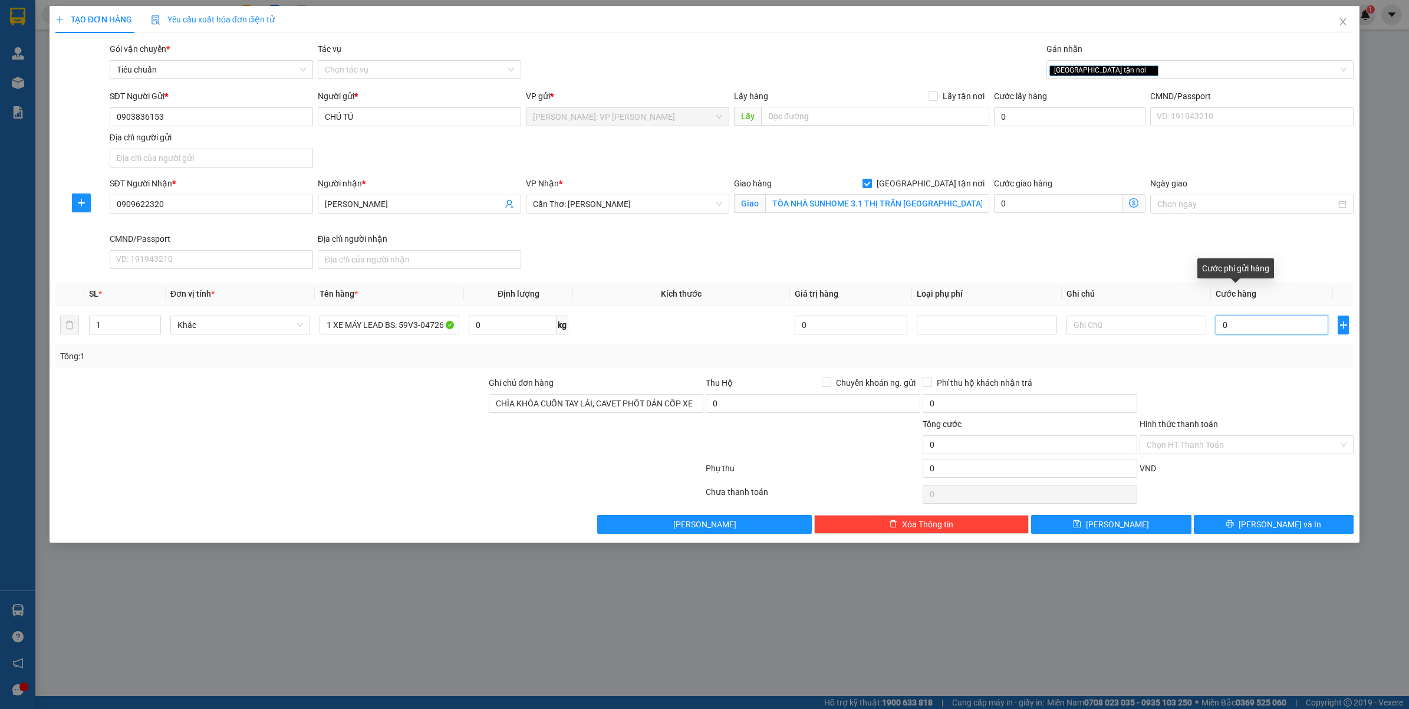
type input "6"
type input "63"
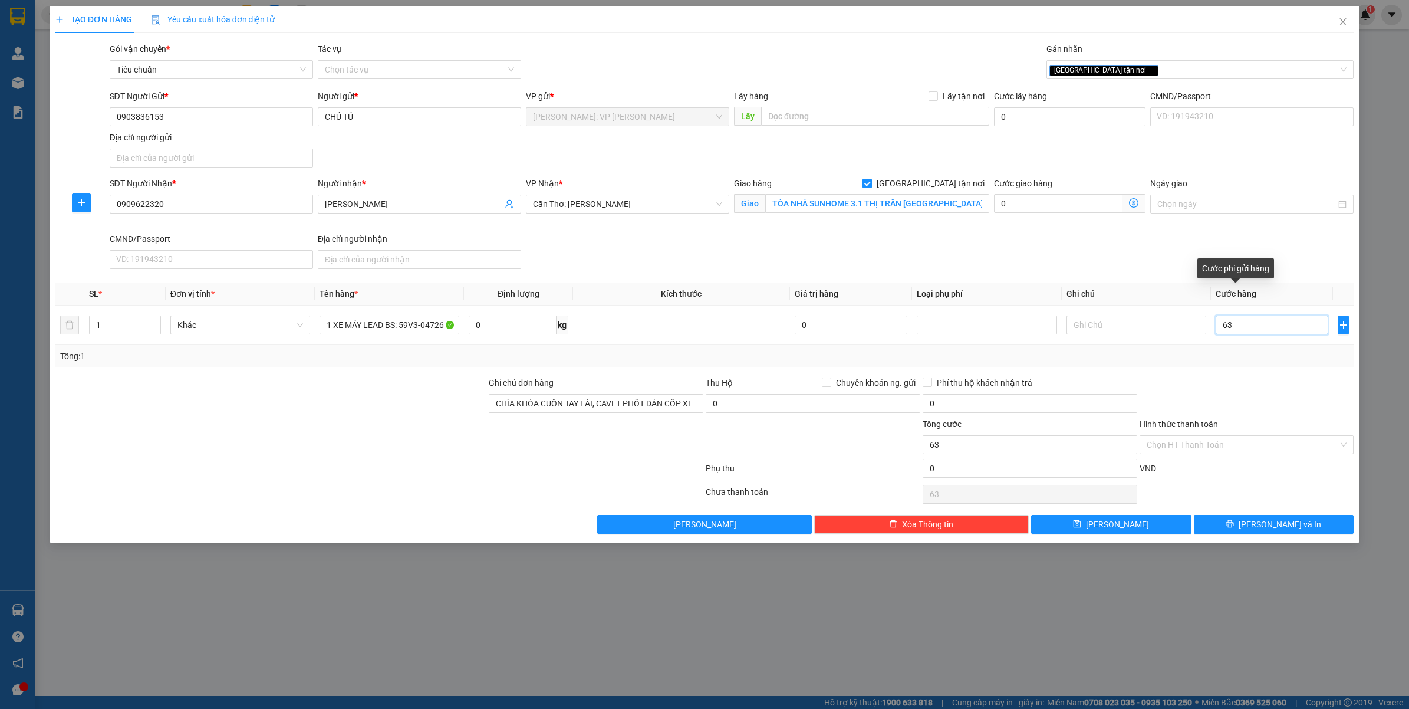
type input "630"
type input "6.300"
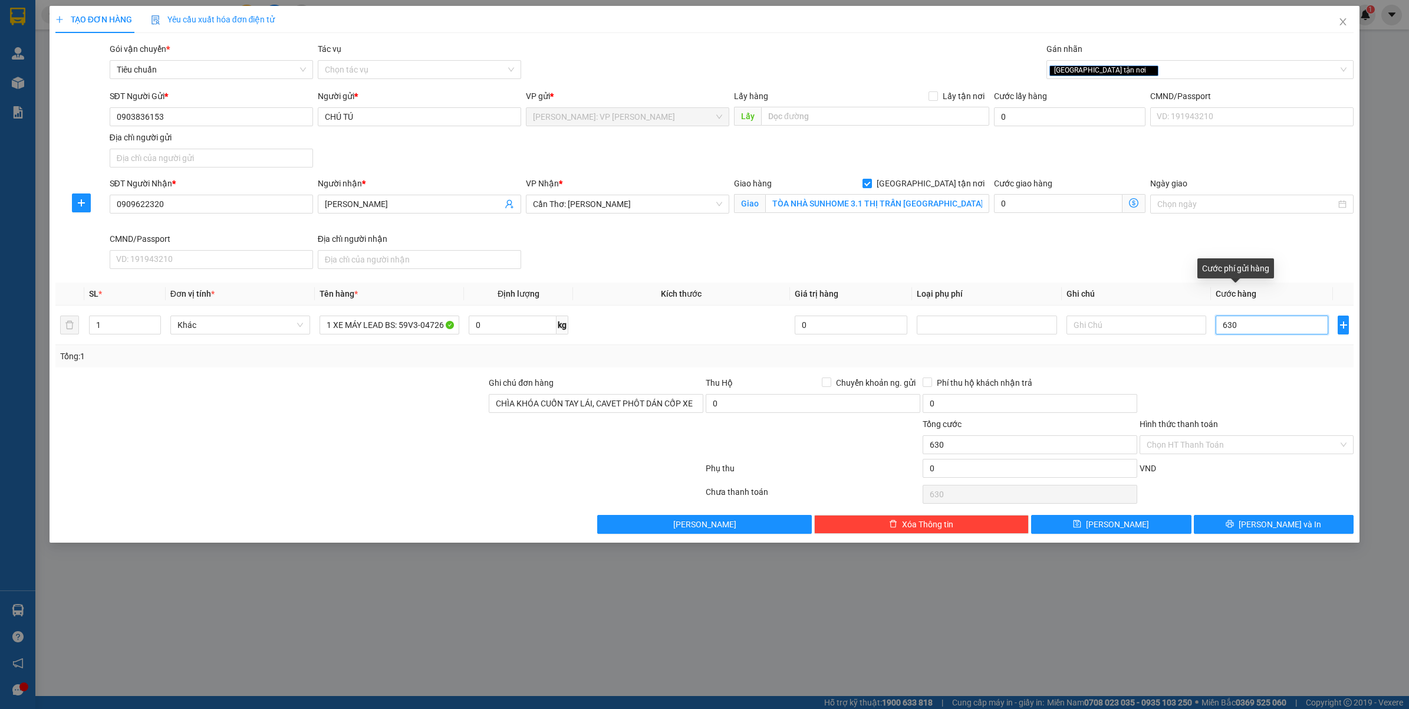
type input "6.300"
type input "63.000"
type input "630.000"
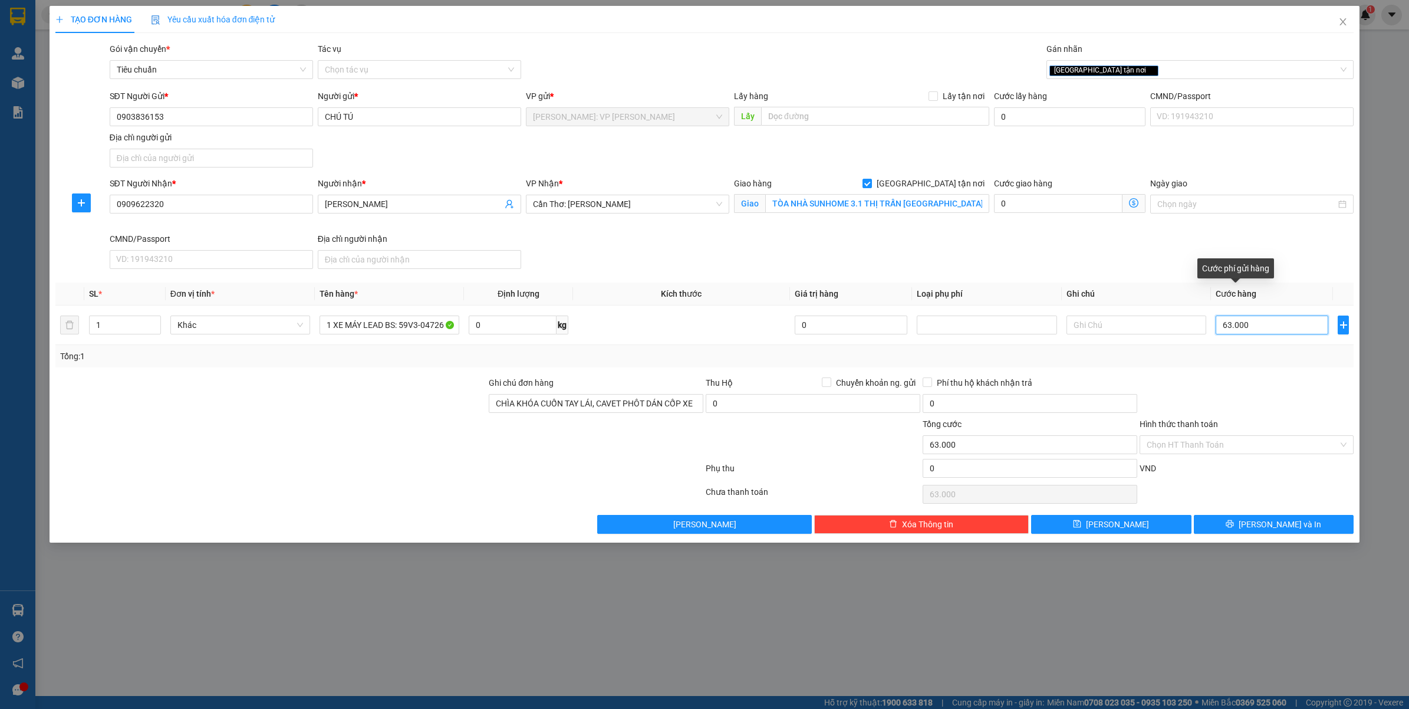
type input "630.000"
click at [1262, 525] on button "Lưu và In" at bounding box center [1274, 524] width 160 height 19
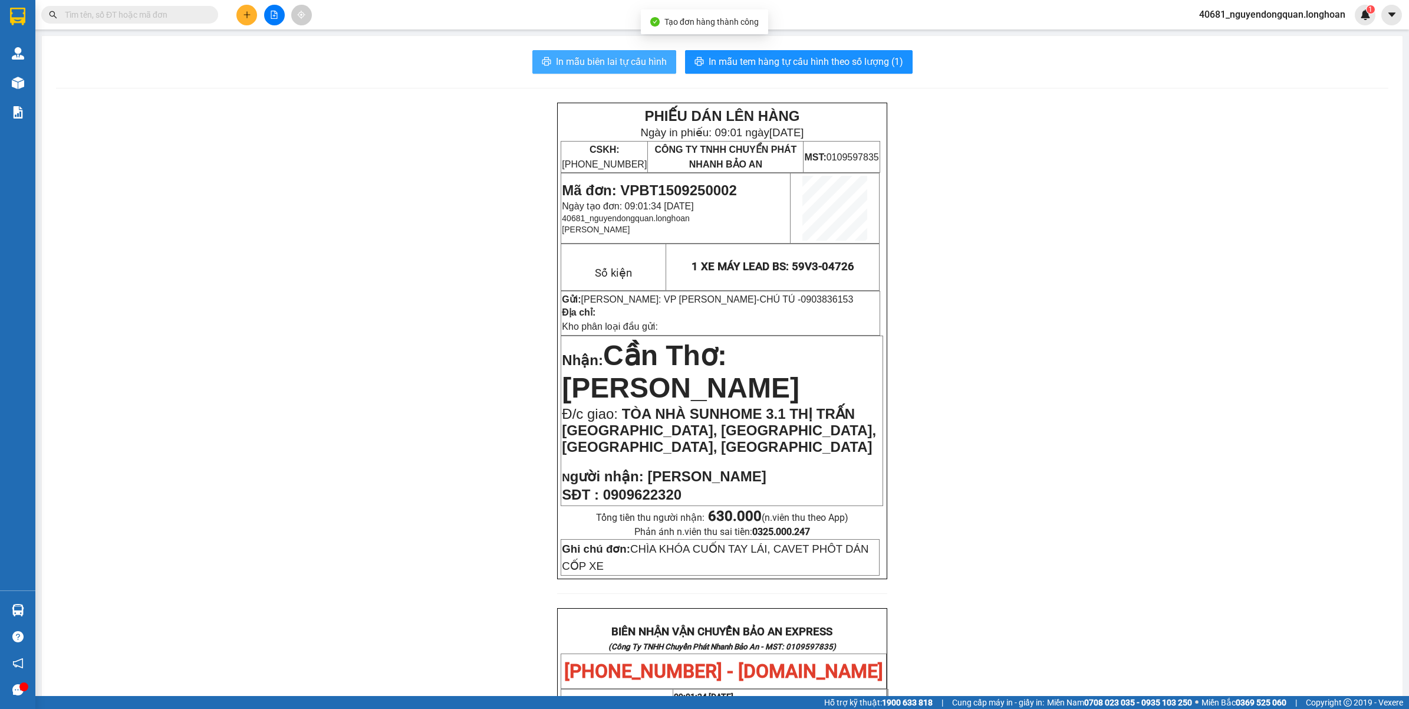
drag, startPoint x: 635, startPoint y: 69, endPoint x: 622, endPoint y: 77, distance: 15.4
click at [636, 69] on span "In mẫu biên lai tự cấu hình" at bounding box center [611, 61] width 111 height 15
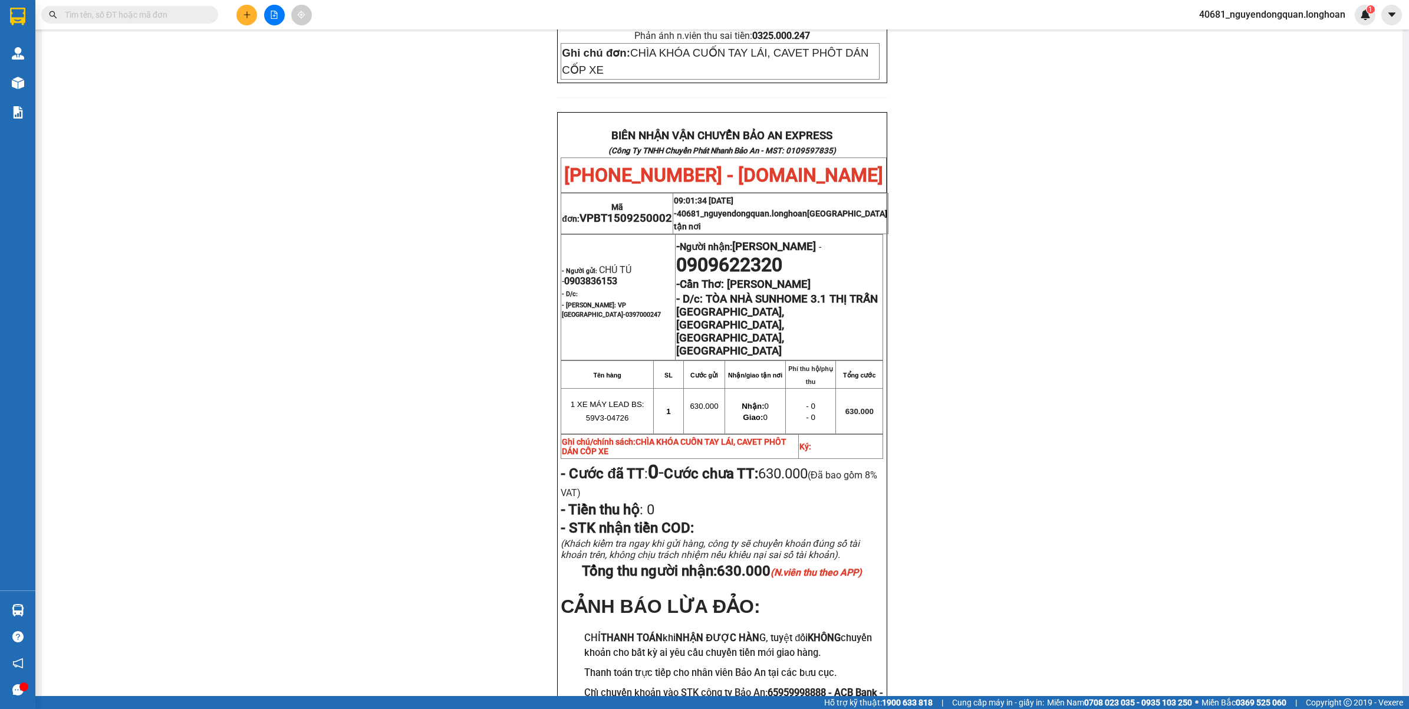
scroll to position [604, 0]
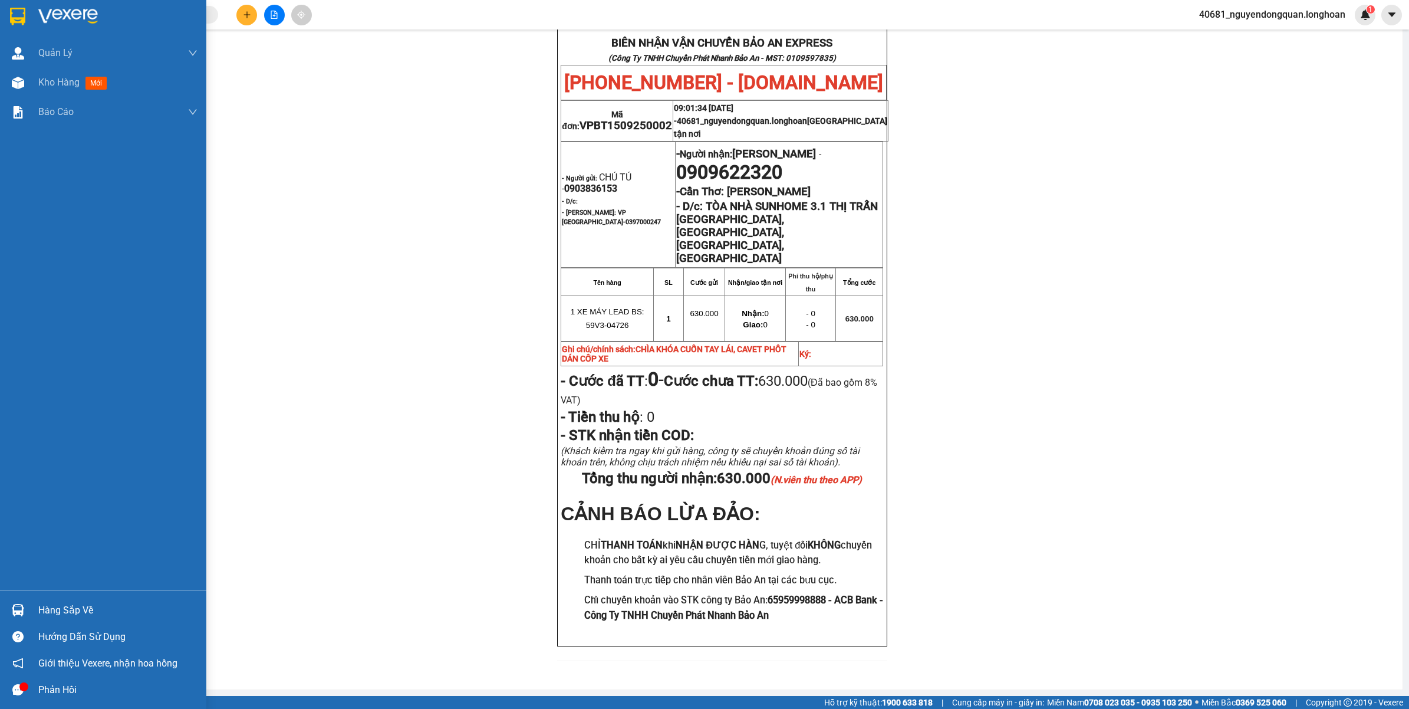
click at [32, 18] on div at bounding box center [103, 19] width 206 height 38
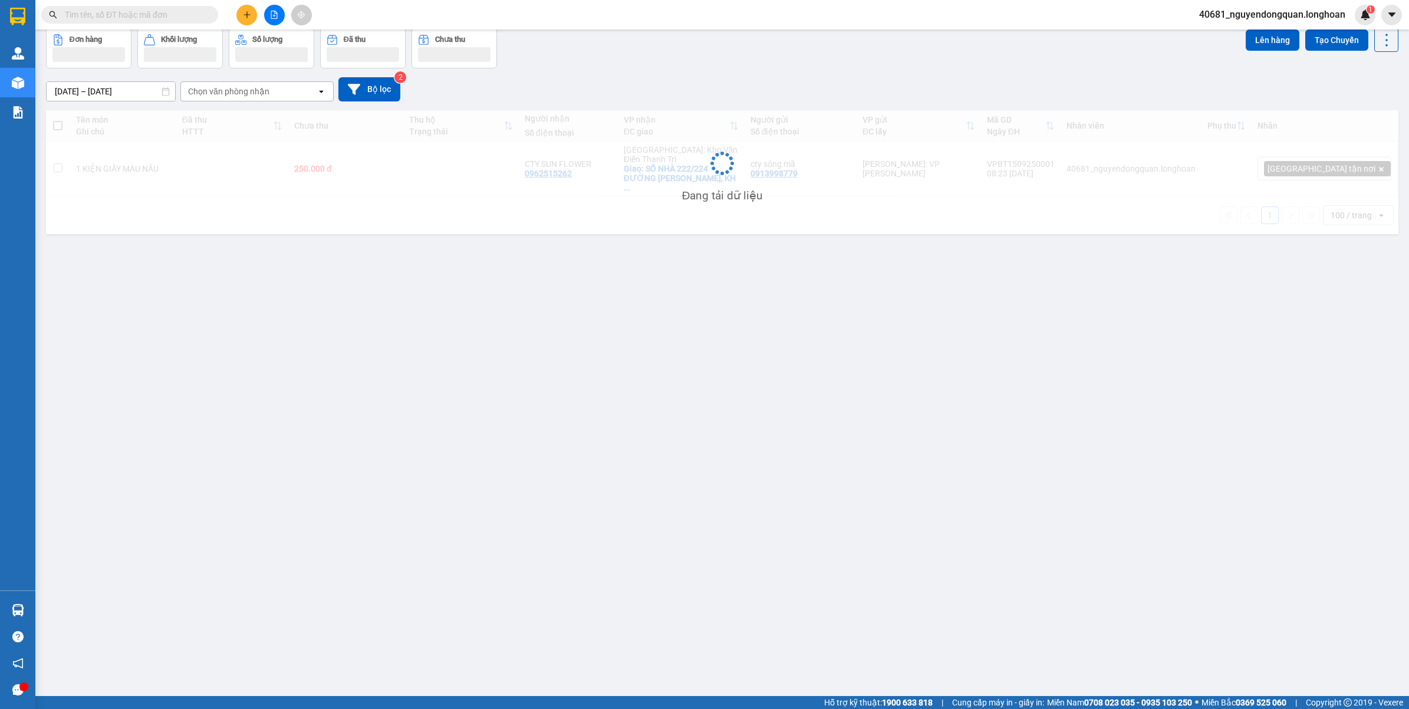
scroll to position [54, 0]
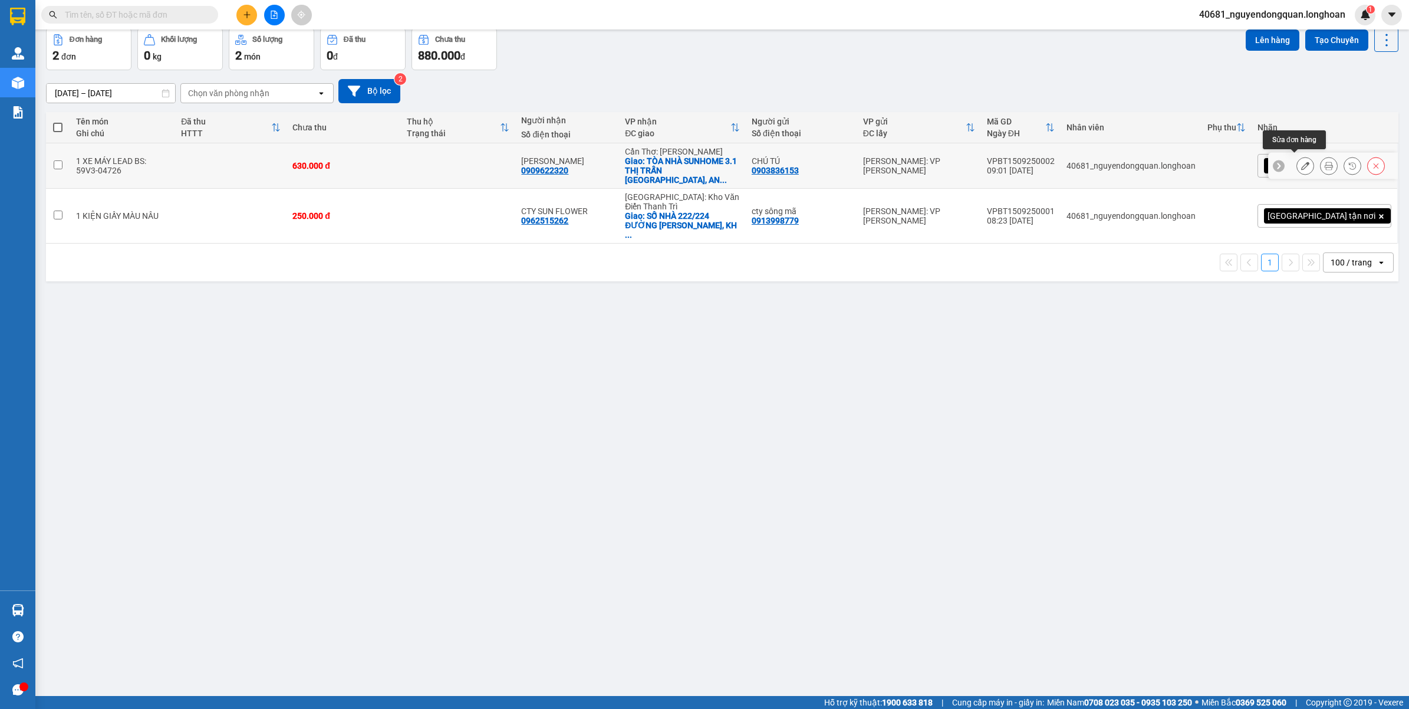
click at [1298, 156] on button at bounding box center [1305, 166] width 17 height 21
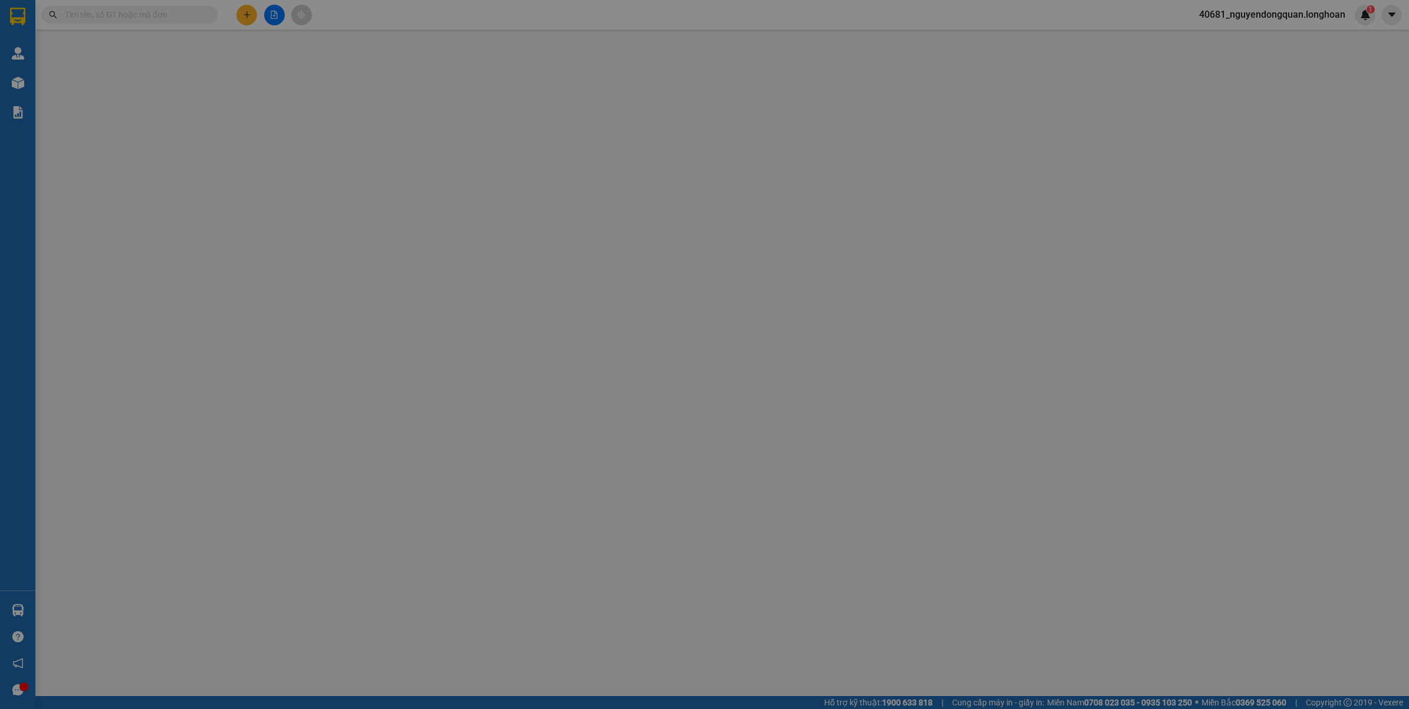
type input "0903836153"
type input "CHÚ TÚ"
type input "0909622320"
type input "[PERSON_NAME]"
checkbox input "true"
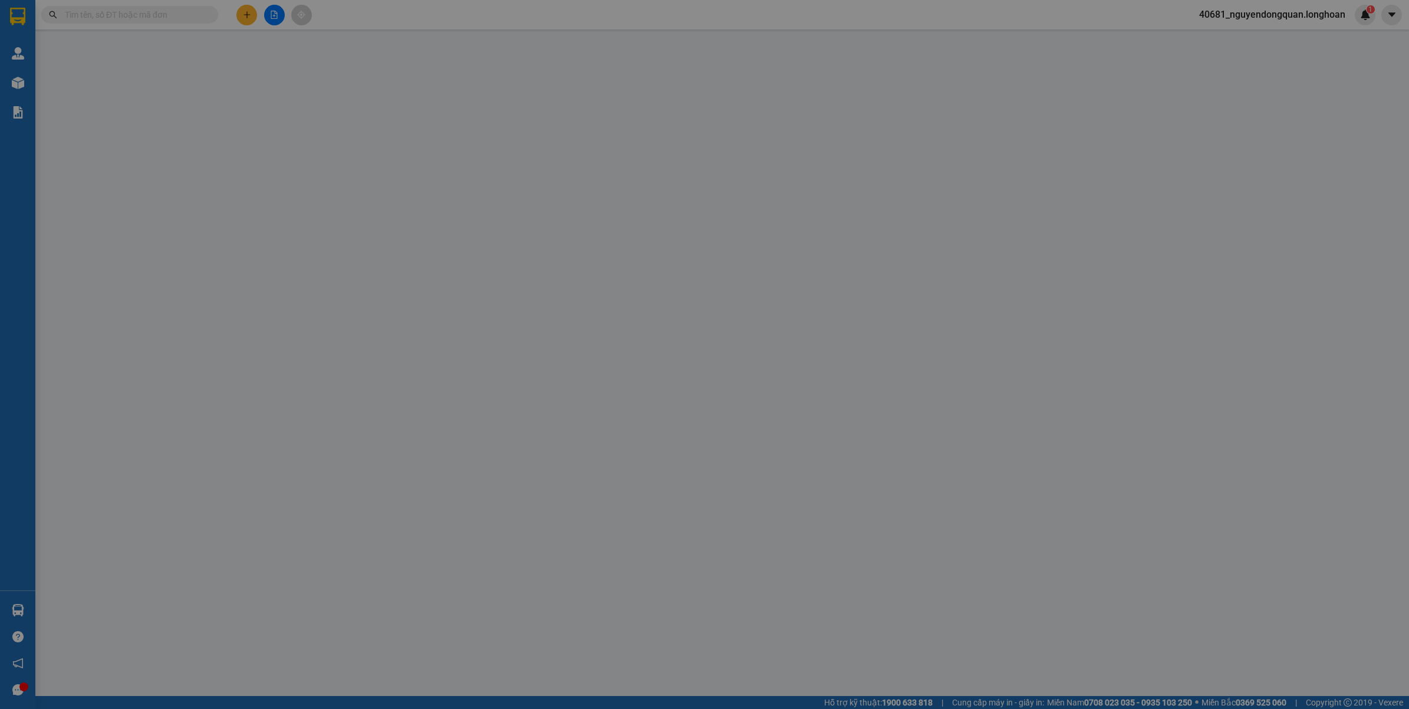
type input "TÒA NHÀ SUNHOME 3.1 THỊ TRẤN HOÀNG HÔN, AN THỚI, PHÚ QUỐC, KIÊN GIANG"
type input "CHÌA KHÓA CUỐN TAY LÁI, CAVET PHÔT DÁN CỐP XE"
type input "630.000"
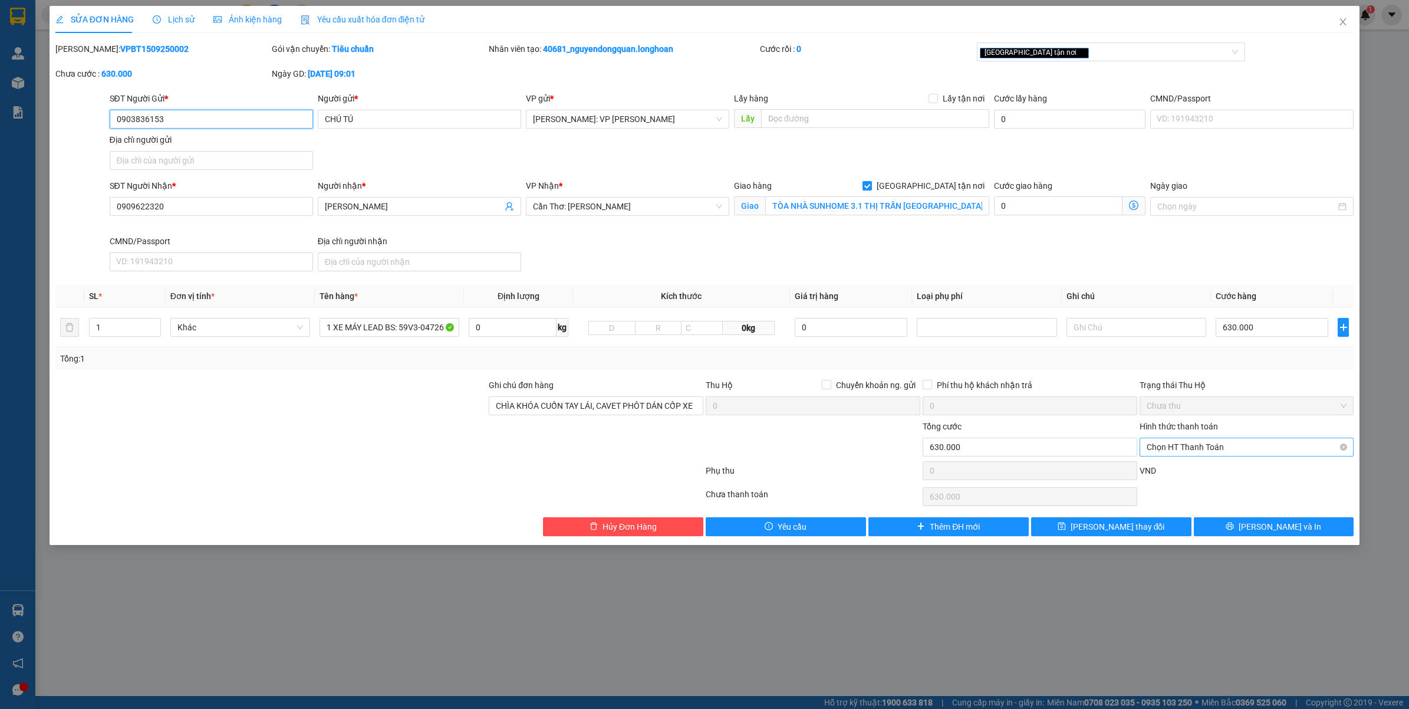
click at [1230, 451] on span "Chọn HT Thanh Toán" at bounding box center [1247, 447] width 200 height 18
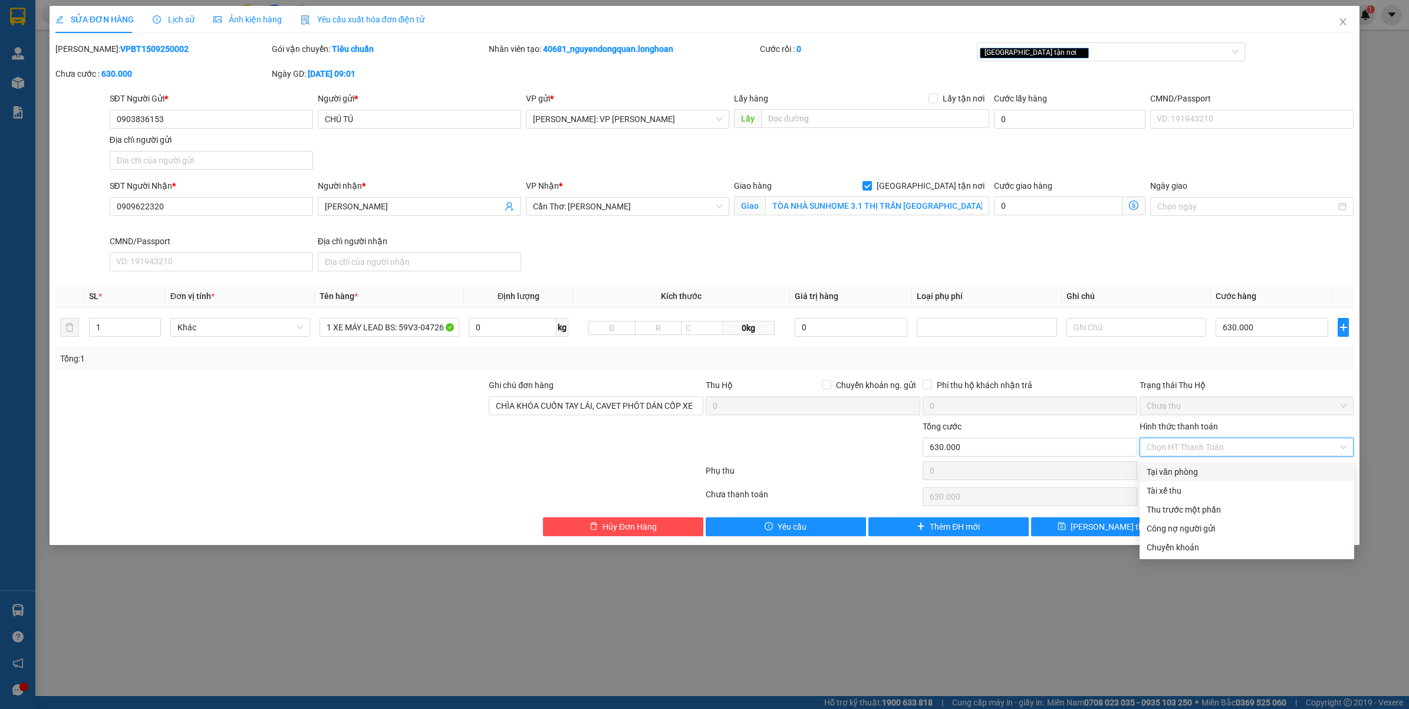
click at [1225, 470] on div "Tại văn phòng" at bounding box center [1247, 471] width 200 height 13
type input "0"
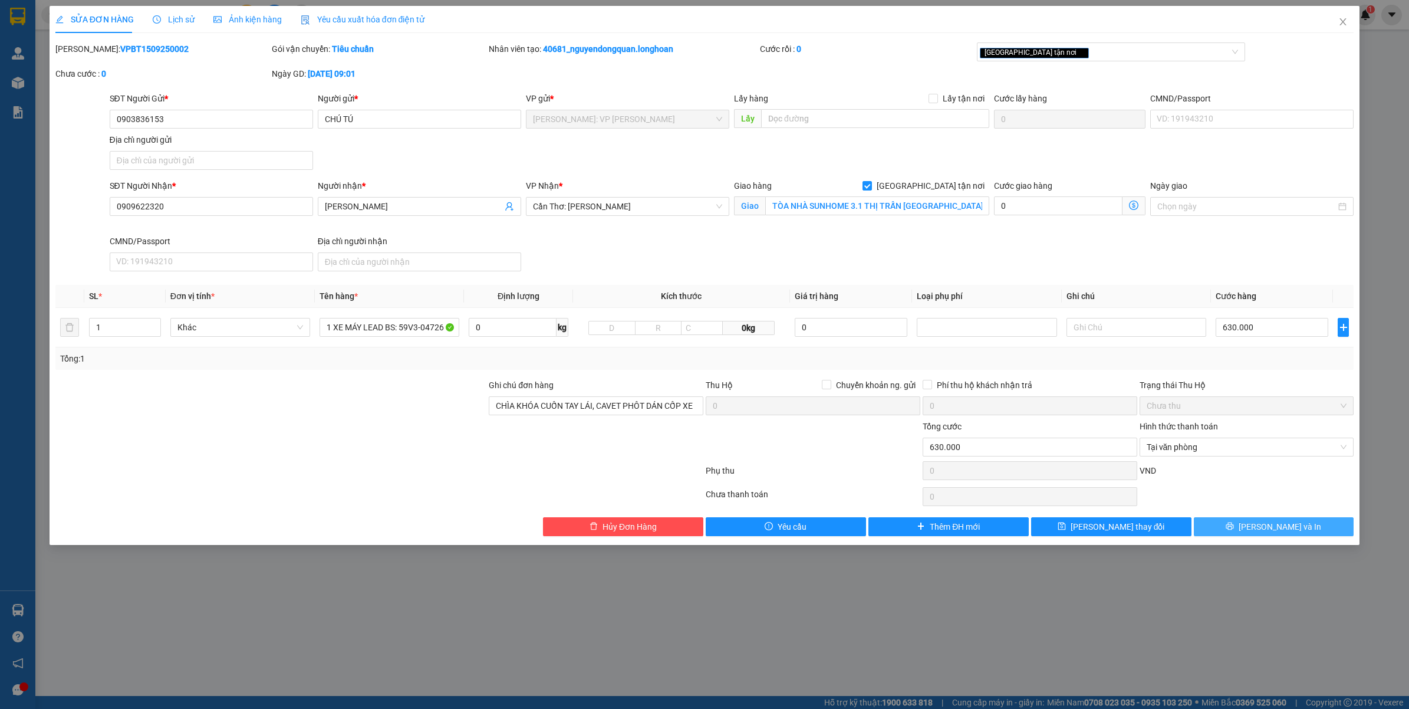
drag, startPoint x: 1269, startPoint y: 534, endPoint x: 1312, endPoint y: 537, distance: 43.1
click at [1269, 532] on span "Lưu và In" at bounding box center [1280, 526] width 83 height 13
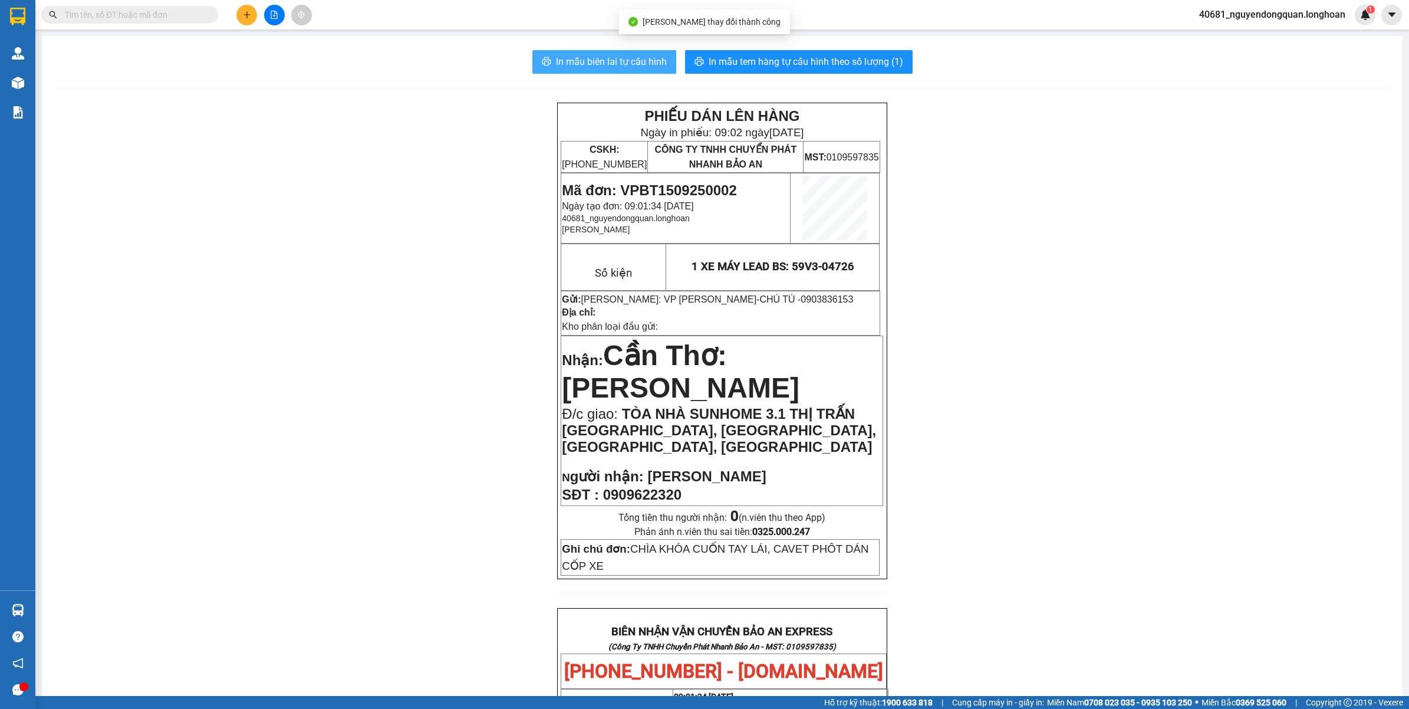
drag, startPoint x: 603, startPoint y: 72, endPoint x: 591, endPoint y: 67, distance: 12.9
click at [604, 72] on button "In mẫu biên lai tự cấu hình" at bounding box center [604, 62] width 144 height 24
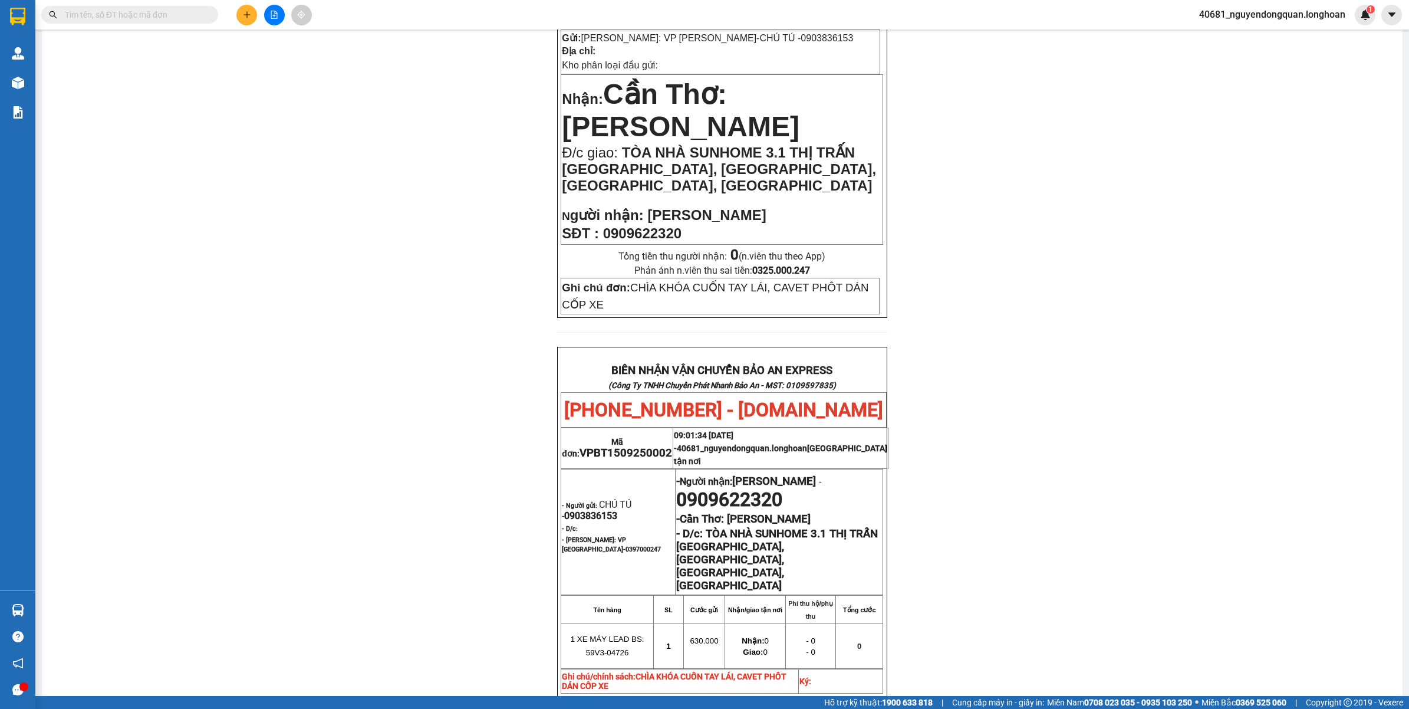
scroll to position [236, 0]
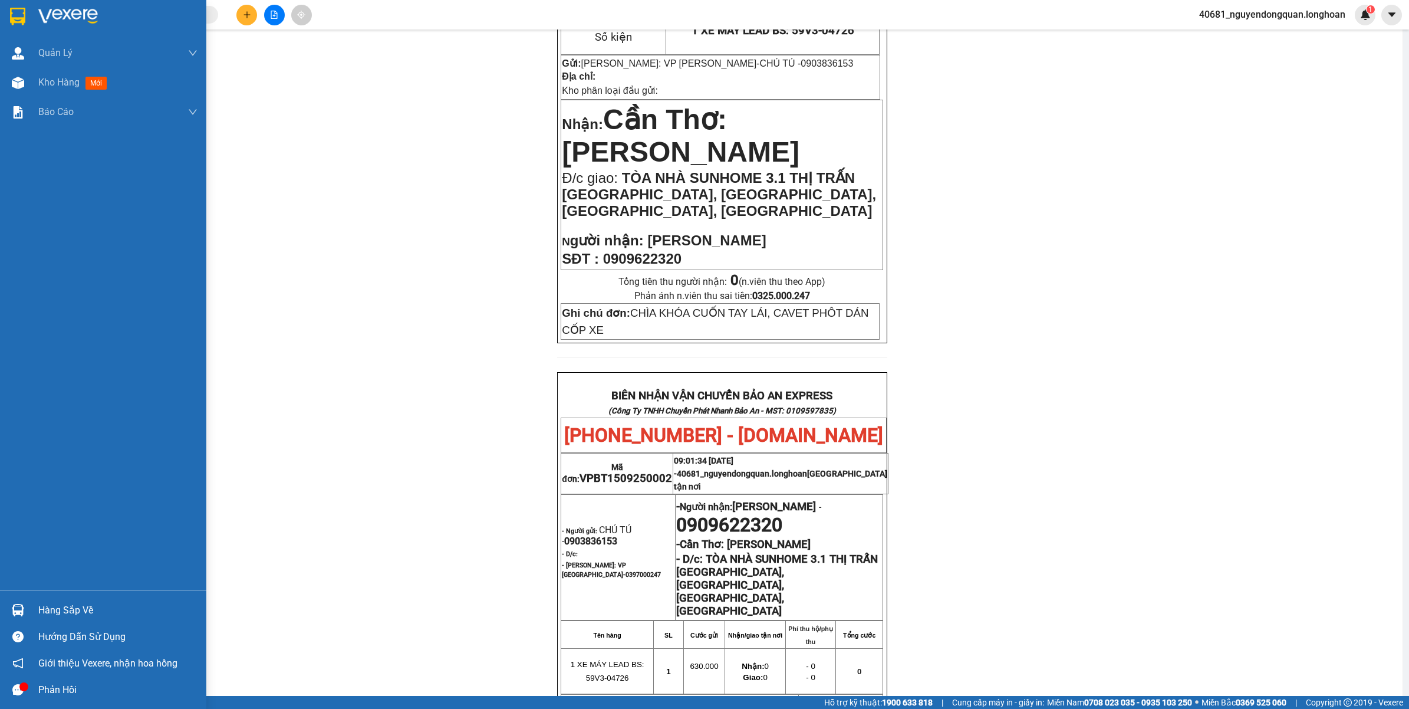
drag, startPoint x: 6, startPoint y: 15, endPoint x: 0, endPoint y: 0, distance: 16.4
click at [8, 15] on div at bounding box center [103, 19] width 206 height 38
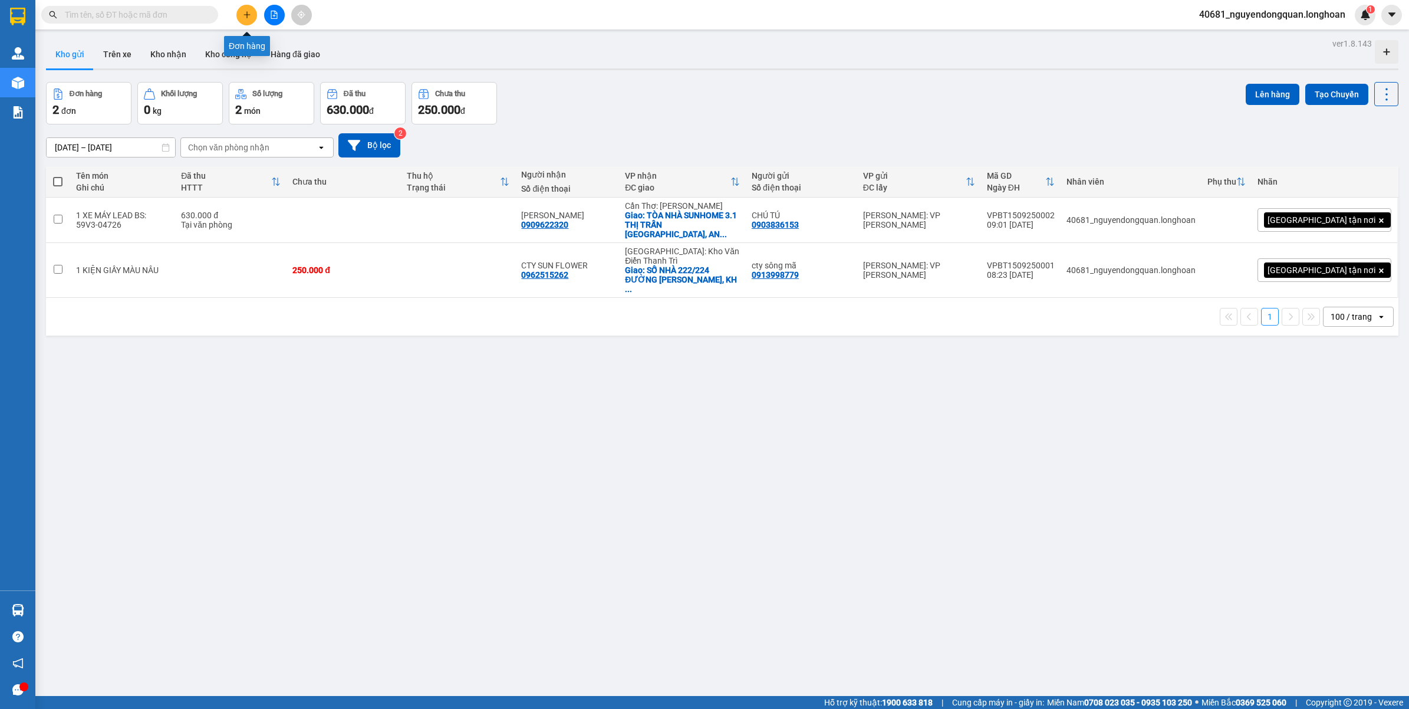
click at [251, 18] on icon "plus" at bounding box center [247, 15] width 8 height 8
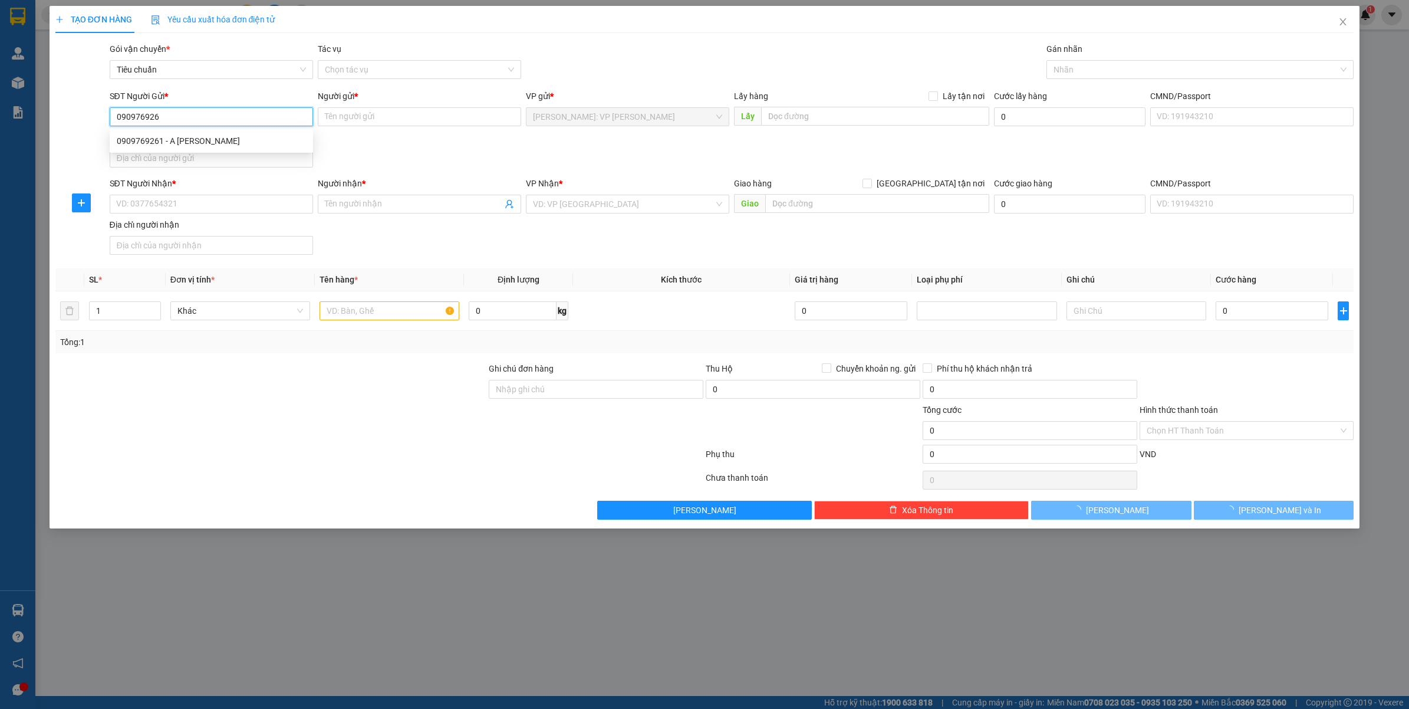
type input "0909769261"
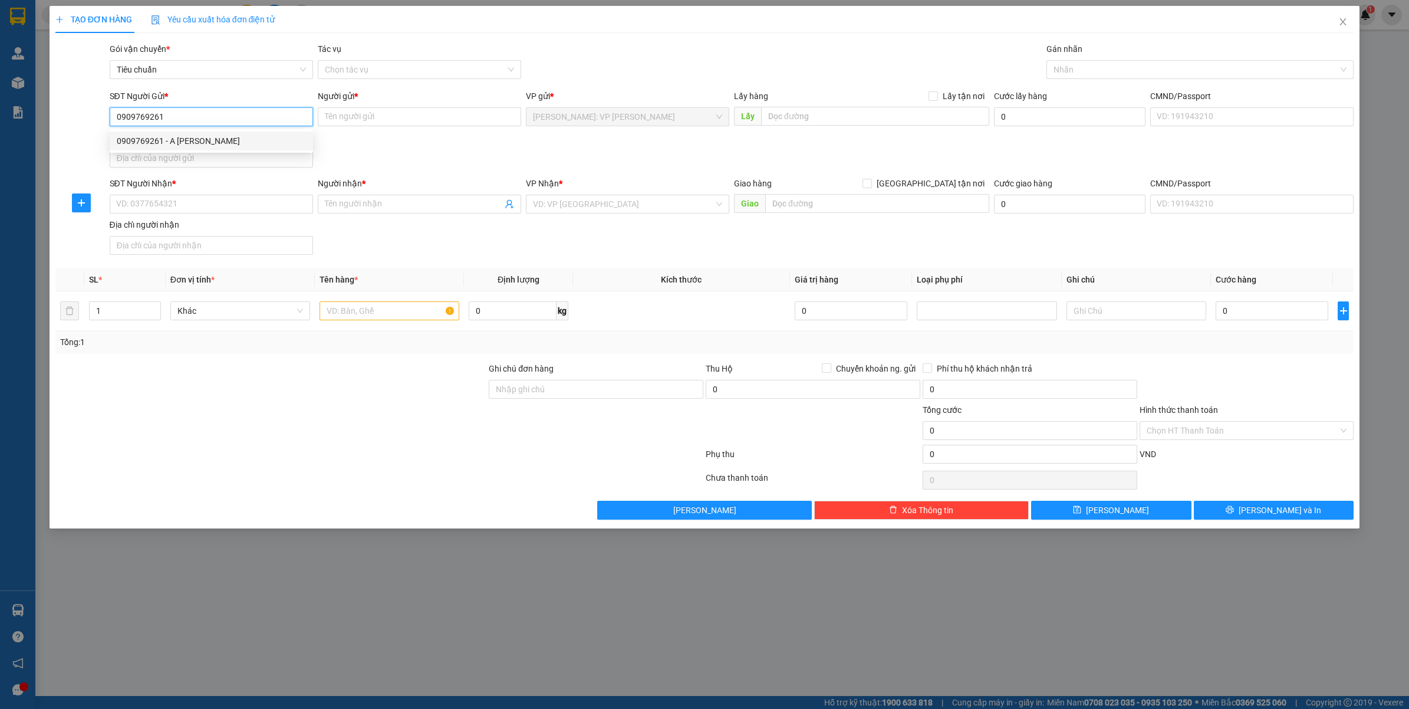
click at [177, 145] on div "0909769261 - A VÕ TRUNG" at bounding box center [211, 140] width 189 height 13
type input "A VÕ TRUNG"
type input "0909769261"
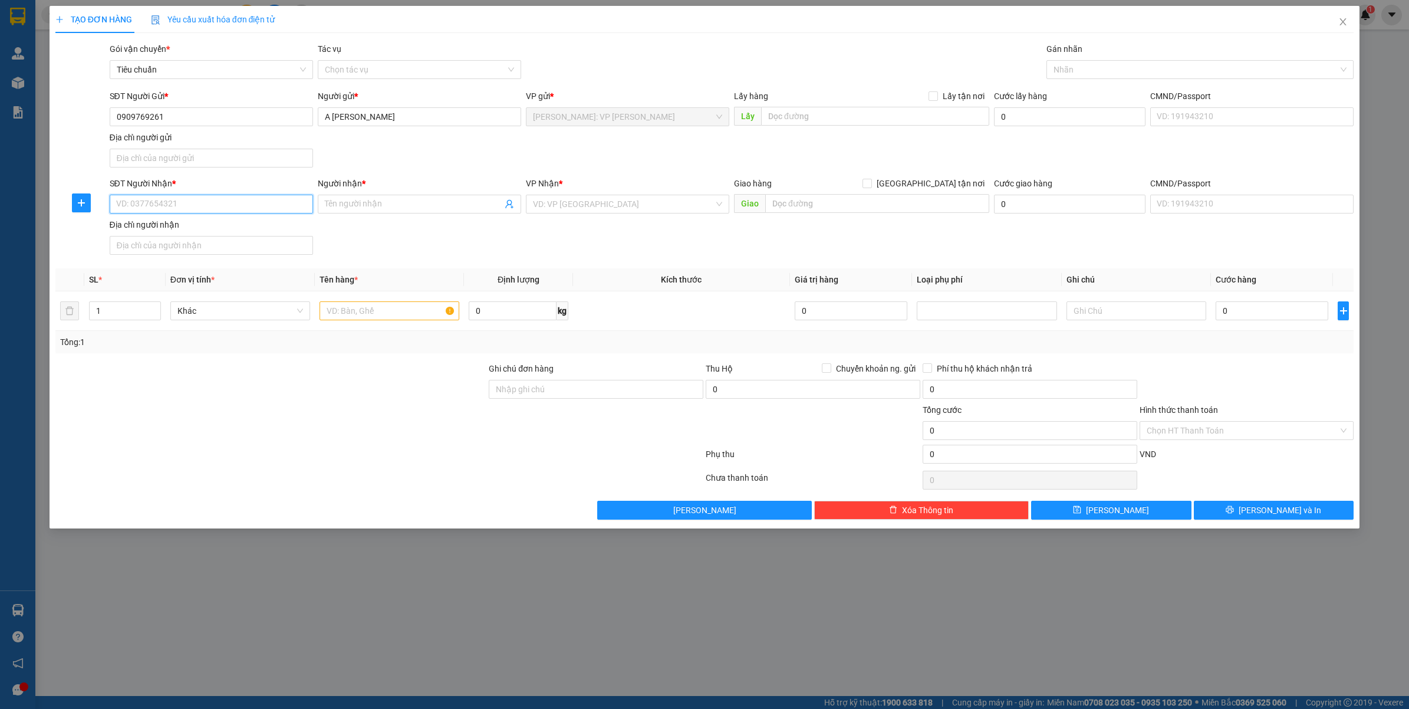
click at [216, 209] on input "SĐT Người Nhận *" at bounding box center [211, 204] width 203 height 19
type input "0963686607"
click at [439, 203] on input "Người nhận *" at bounding box center [413, 204] width 177 height 13
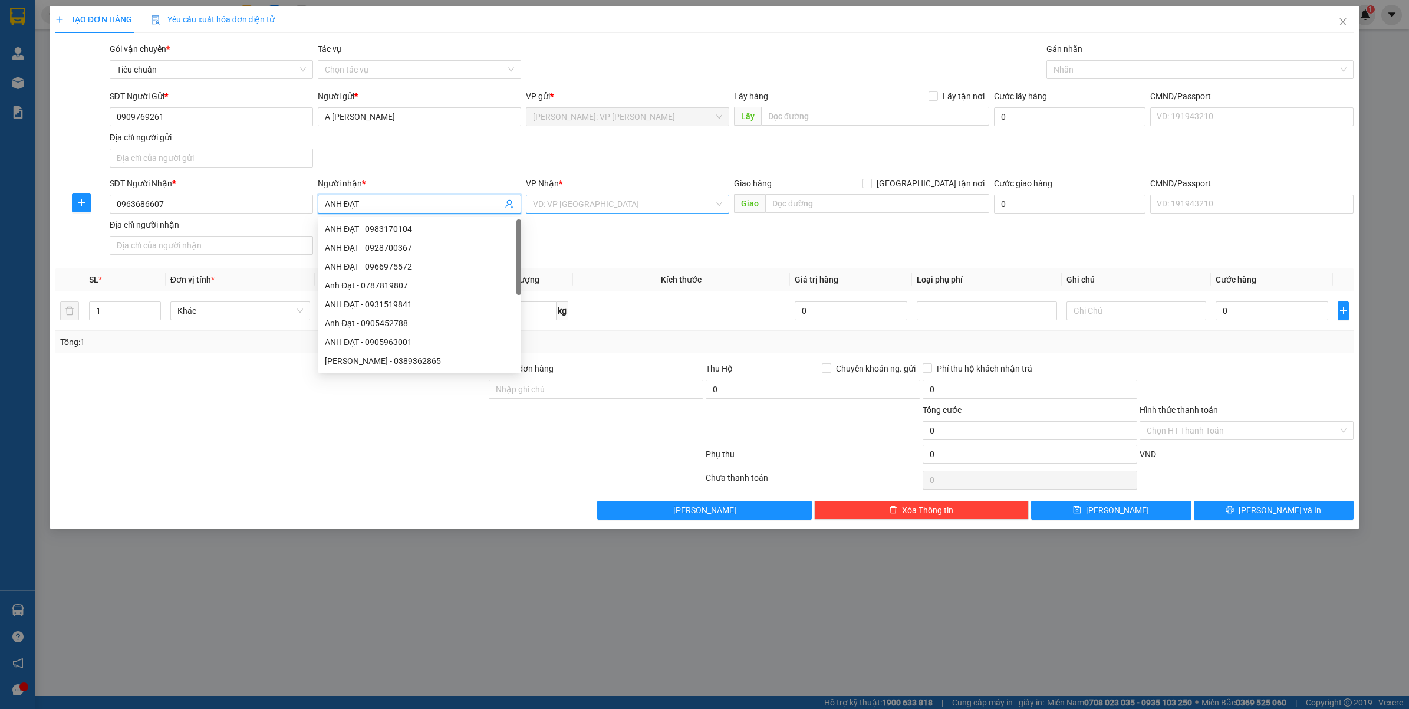
type input "ANH ĐẠT"
click at [628, 208] on input "search" at bounding box center [623, 204] width 181 height 18
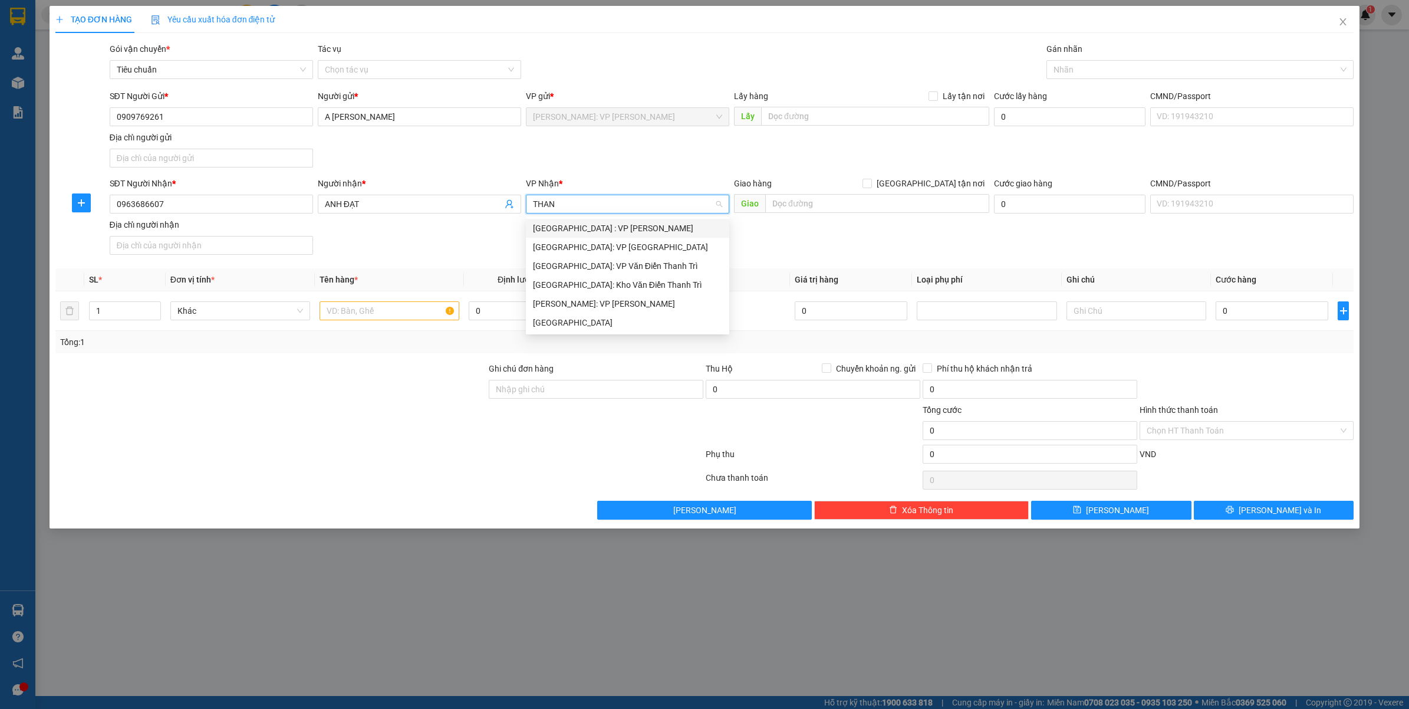
type input "THANH"
click at [590, 322] on div "Thanh Hóa" at bounding box center [627, 322] width 189 height 13
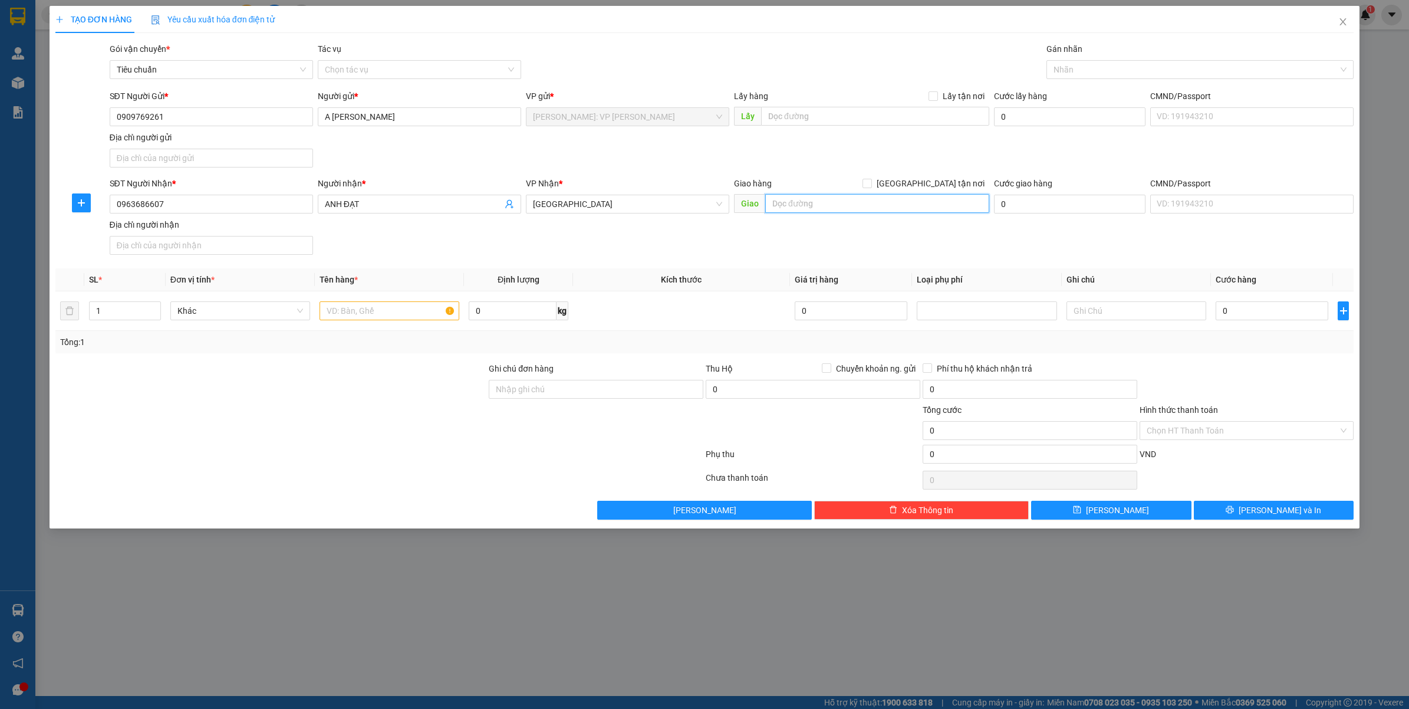
click at [894, 202] on input "text" at bounding box center [877, 203] width 224 height 19
drag, startPoint x: 976, startPoint y: 202, endPoint x: 827, endPoint y: 219, distance: 150.2
click at [827, 219] on div "SĐT Người Nhận * 0963686607 Người nhận * ANH ĐẠT VP Nhận * Thanh Hóa Giao hàng …" at bounding box center [731, 218] width 1249 height 83
click at [909, 207] on input "THANH HÓA - GIAO QL1A THÔN ĐÔNG THÀNH, XÃ THANH SƠN, NGHI SƠN, THANH HÓA" at bounding box center [877, 203] width 224 height 19
click at [973, 203] on input "THANH HÓA - GIAO QL1A THÔN ĐÔNG THÀNH, XÃ THANH SƠN, NGHI SƠN, THANH HÓA" at bounding box center [877, 203] width 224 height 19
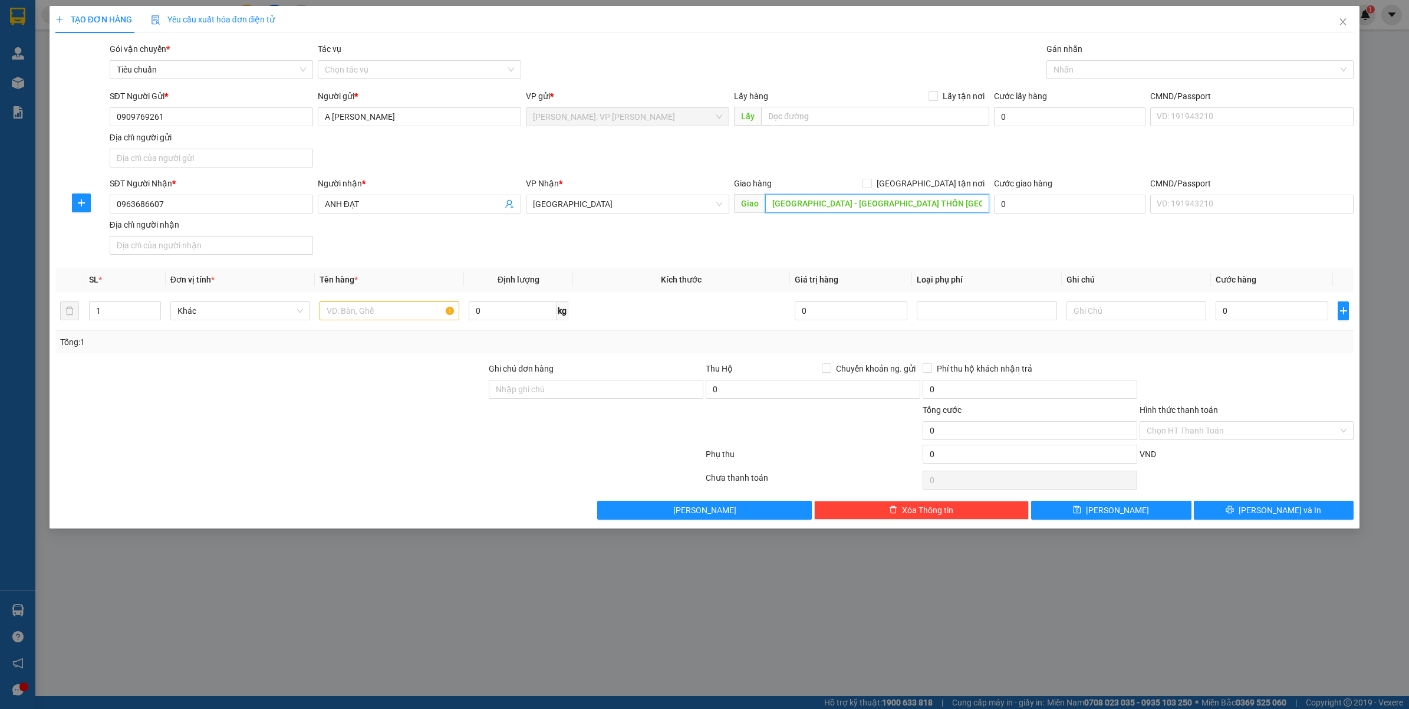
click at [882, 205] on input "THANH HÓA - GIAO QL1A THÔN ĐÔNG THÀNH, XÃ THANH SƠN, NGHI SƠN, THANH HÓA" at bounding box center [877, 203] width 224 height 19
drag, startPoint x: 874, startPoint y: 202, endPoint x: 884, endPoint y: 216, distance: 17.3
click at [884, 216] on div "Giao hàng Giao tận nơi Giao THANH HÓA - GIAO QL1A THÔN ĐÔNG THÀNH, XÃ THANH SƠN…" at bounding box center [861, 197] width 255 height 41
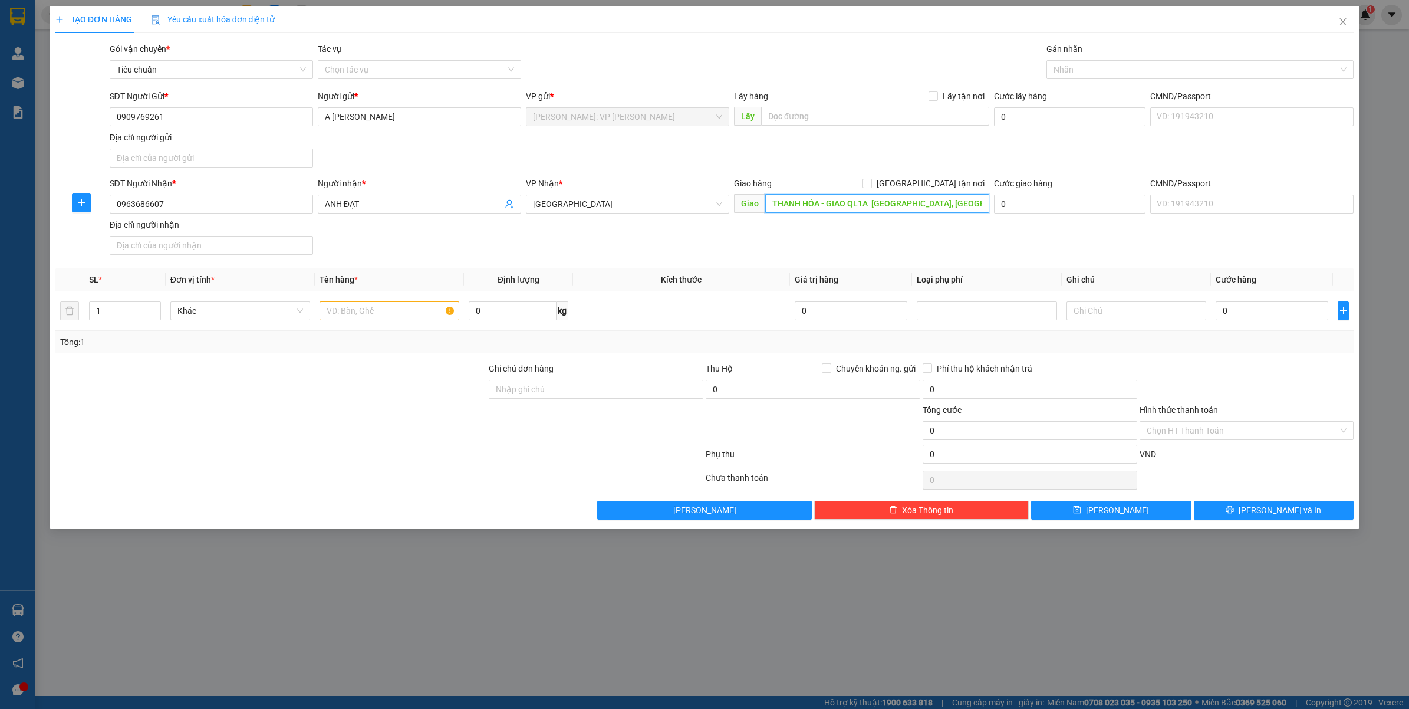
type input "THANH HÓA - GIAO QL1A NGHI SƠN, THANH HÓA"
drag, startPoint x: 994, startPoint y: 273, endPoint x: 961, endPoint y: 277, distance: 33.3
click at [994, 272] on th "Loại phụ phí" at bounding box center [986, 279] width 149 height 23
click at [345, 314] on input "text" at bounding box center [390, 310] width 140 height 19
type input "1 BÌNH OXY MÀU XANH"
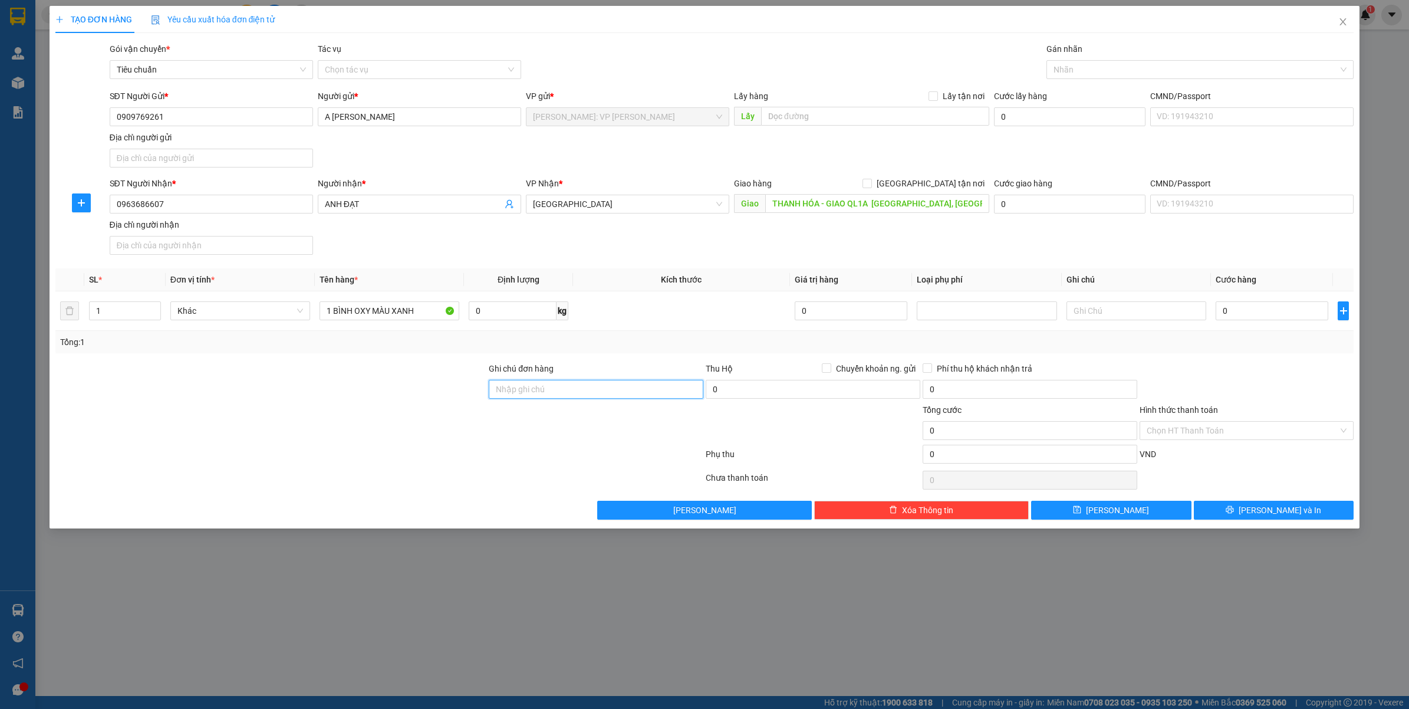
click at [538, 392] on input "Ghi chú đơn hàng" at bounding box center [596, 389] width 215 height 19
type input "VẬN CHUYỂN NHẸ TAY - HƯ VỠ KHÔNG ĐỀN"
click at [1259, 313] on input "0" at bounding box center [1272, 310] width 113 height 19
type input "1`"
type input "0"
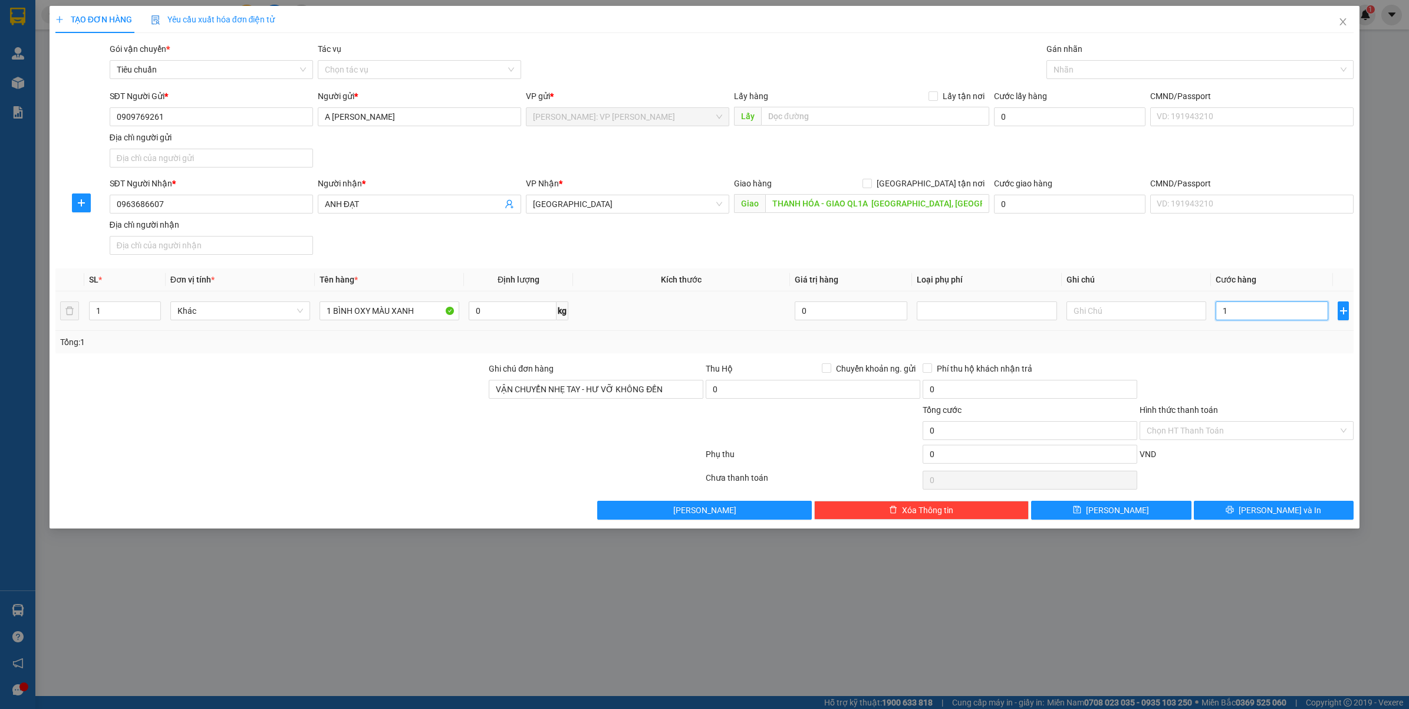
type input "0"
type input "1"
type input "13"
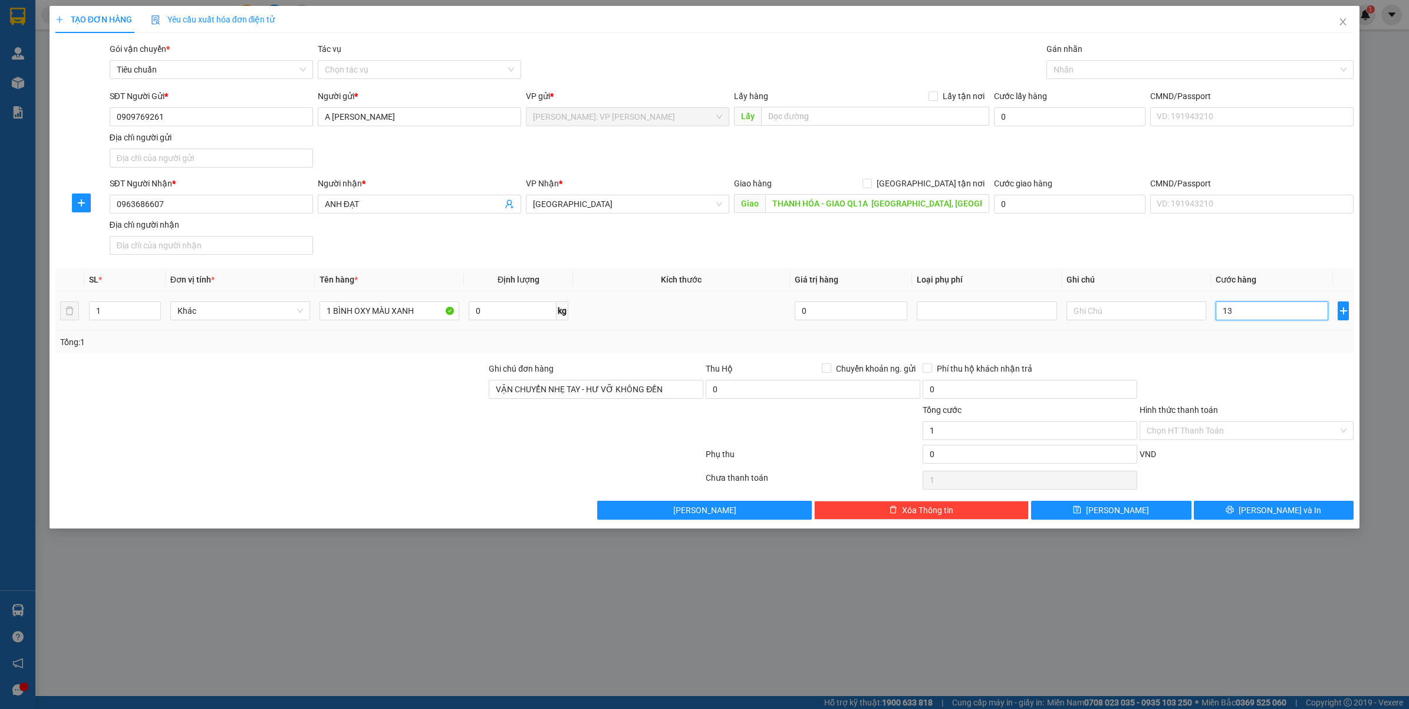
type input "13"
type input "130"
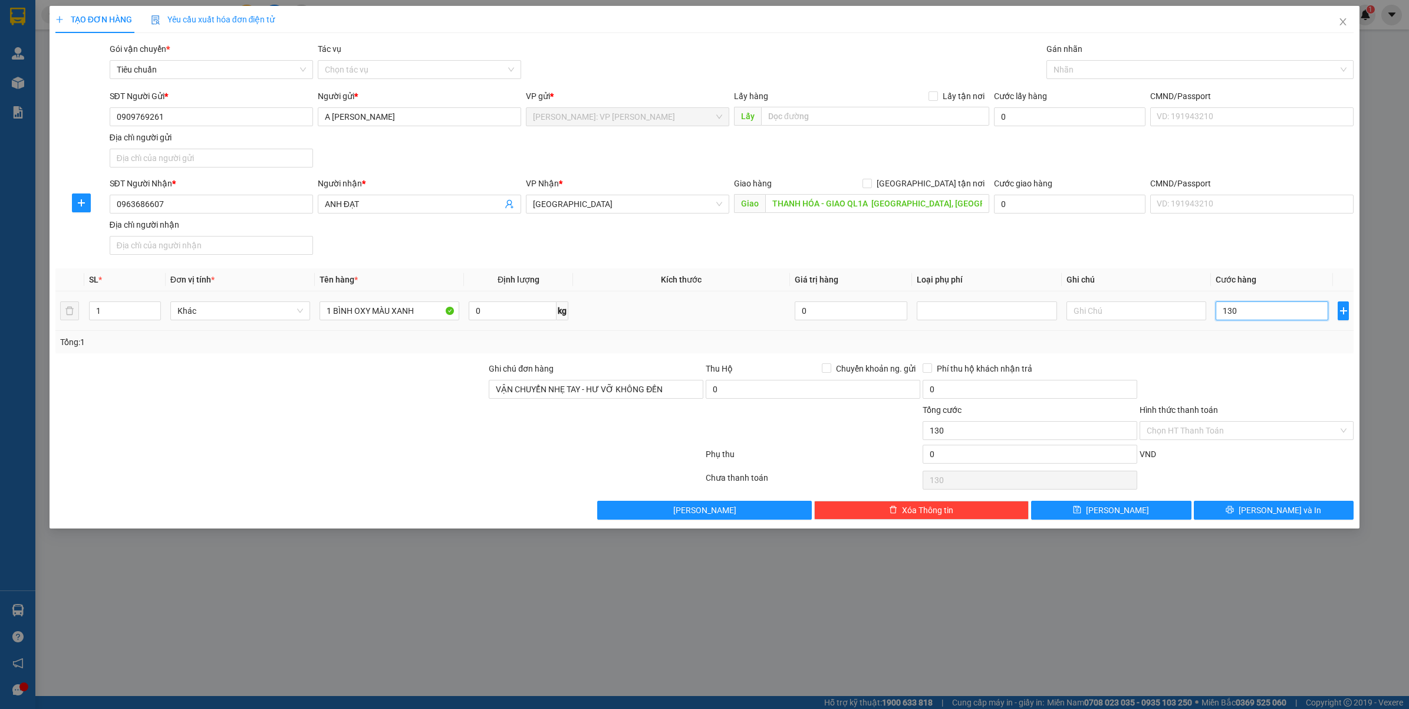
type input "1.300"
type input "13.000"
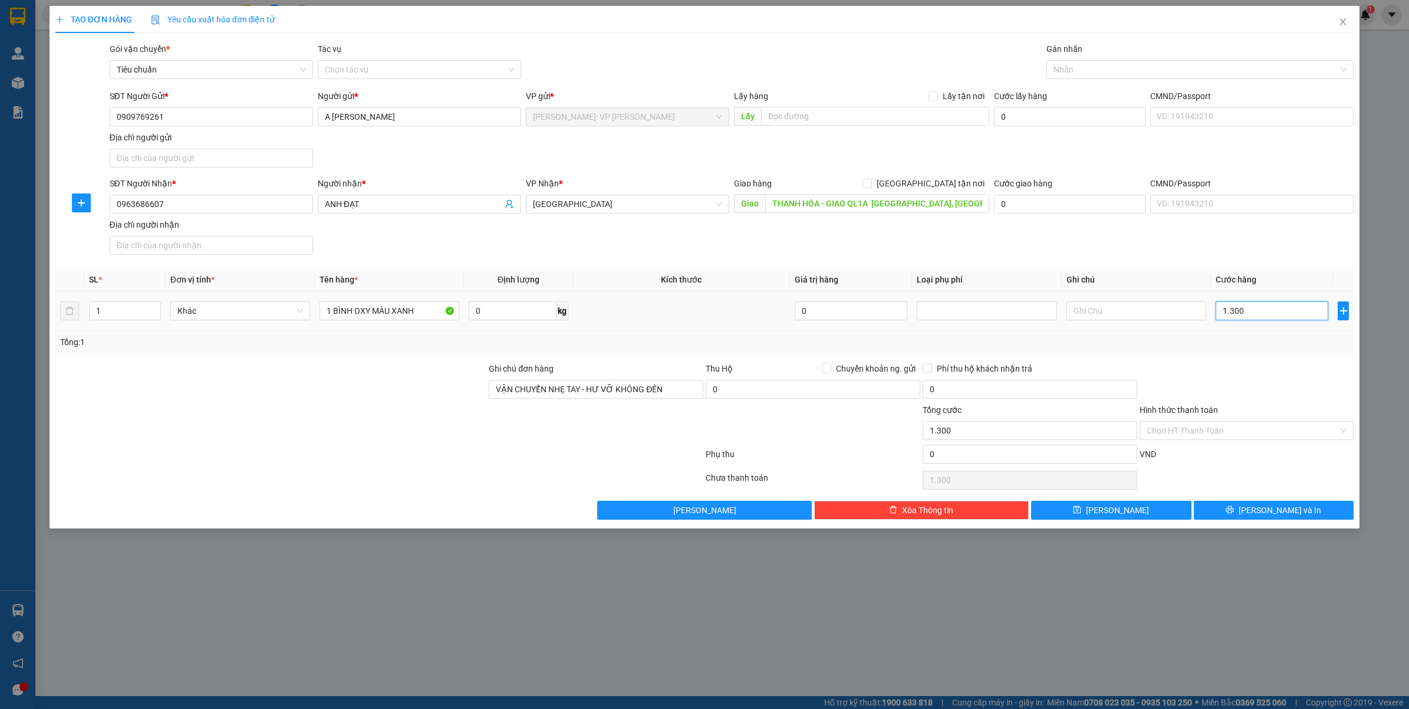
type input "13.000"
type input "130.000"
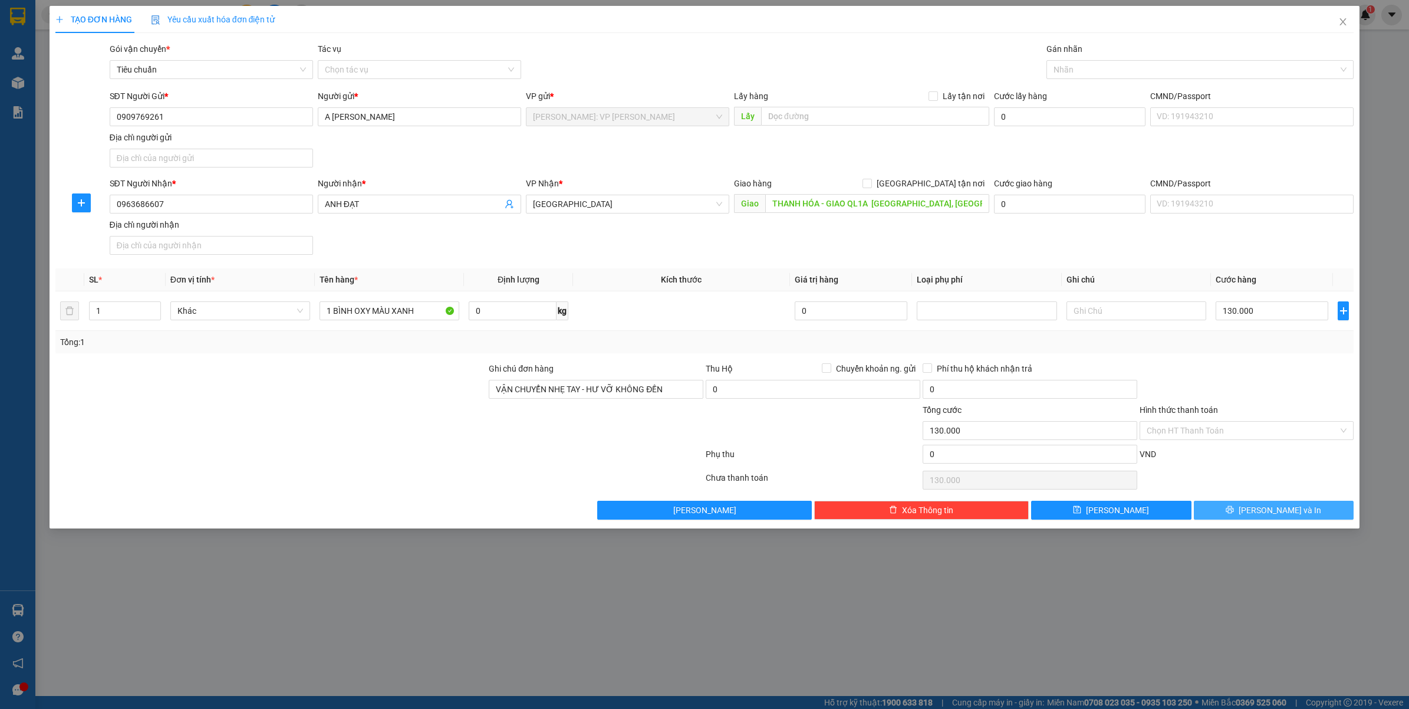
drag, startPoint x: 1269, startPoint y: 513, endPoint x: 1252, endPoint y: 552, distance: 43.3
click at [1272, 513] on span "Lưu và In" at bounding box center [1280, 509] width 83 height 13
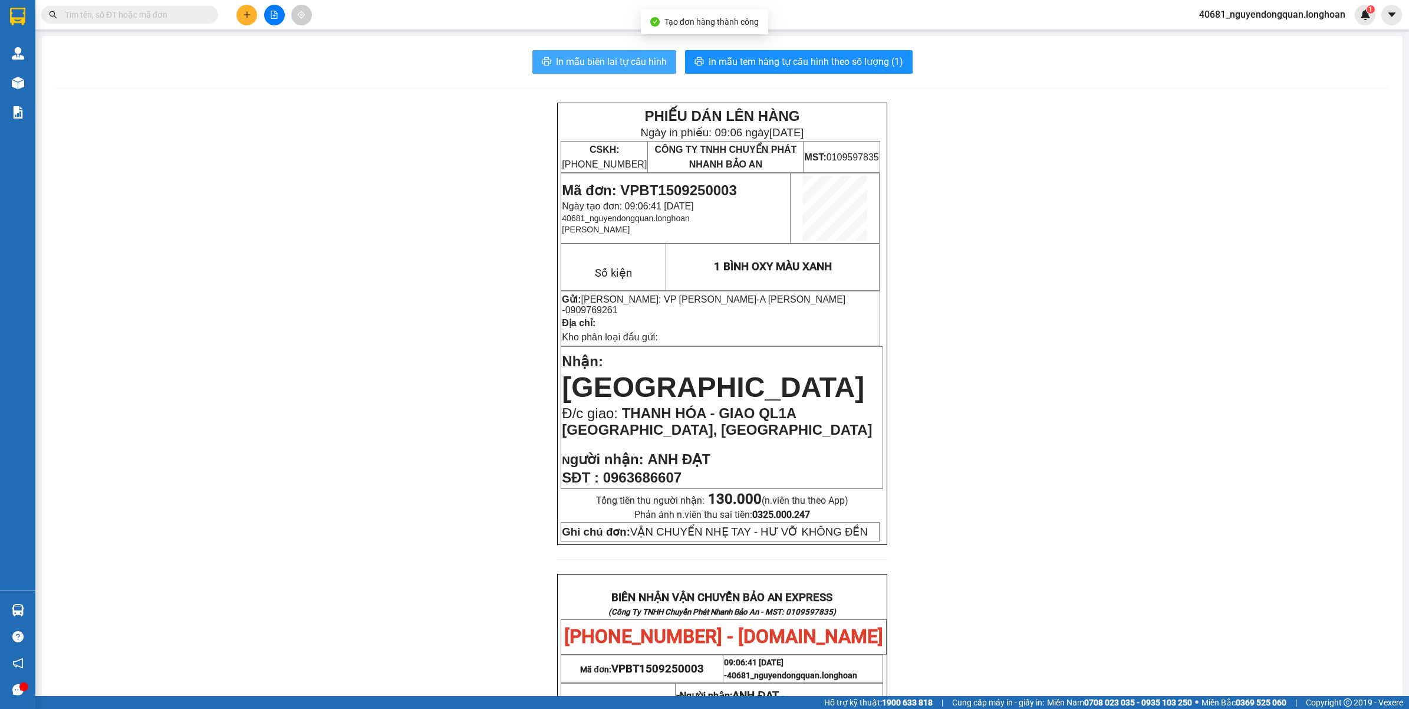
click at [630, 63] on span "In mẫu biên lai tự cấu hình" at bounding box center [611, 61] width 111 height 15
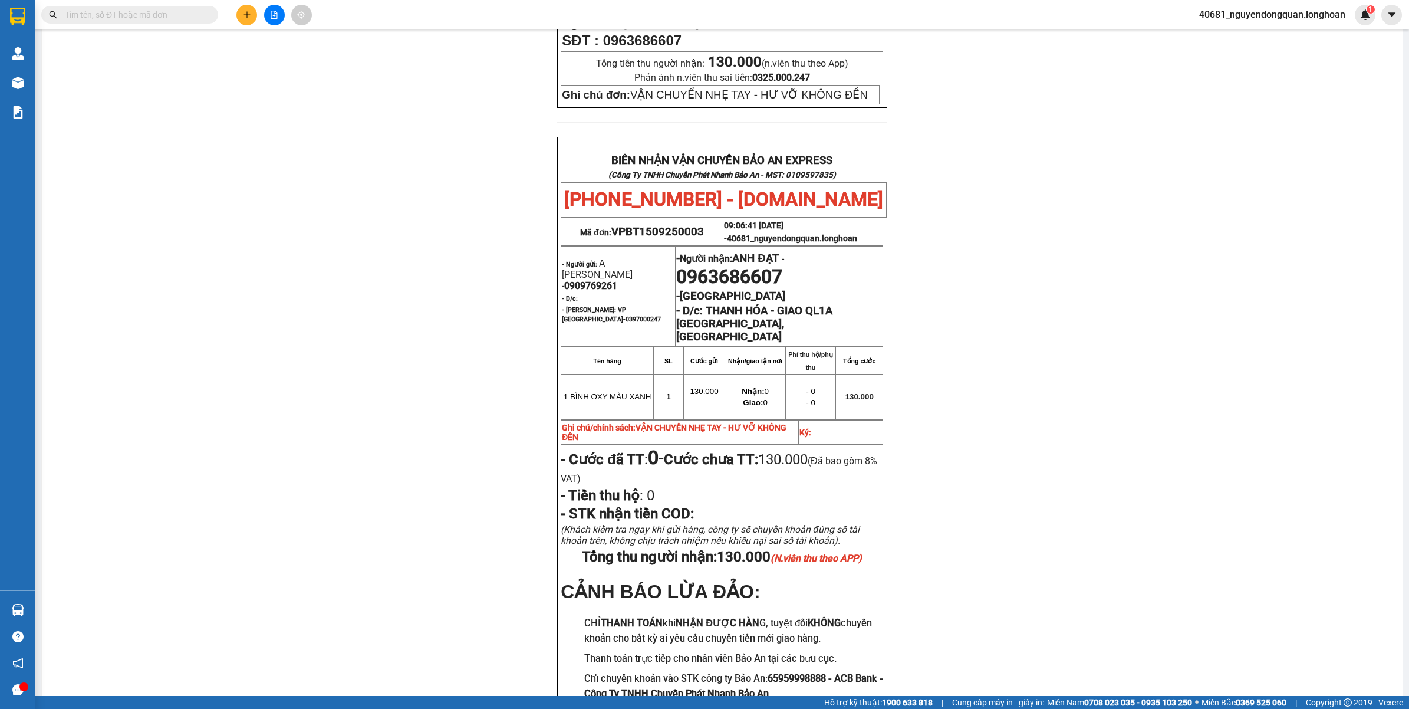
scroll to position [511, 0]
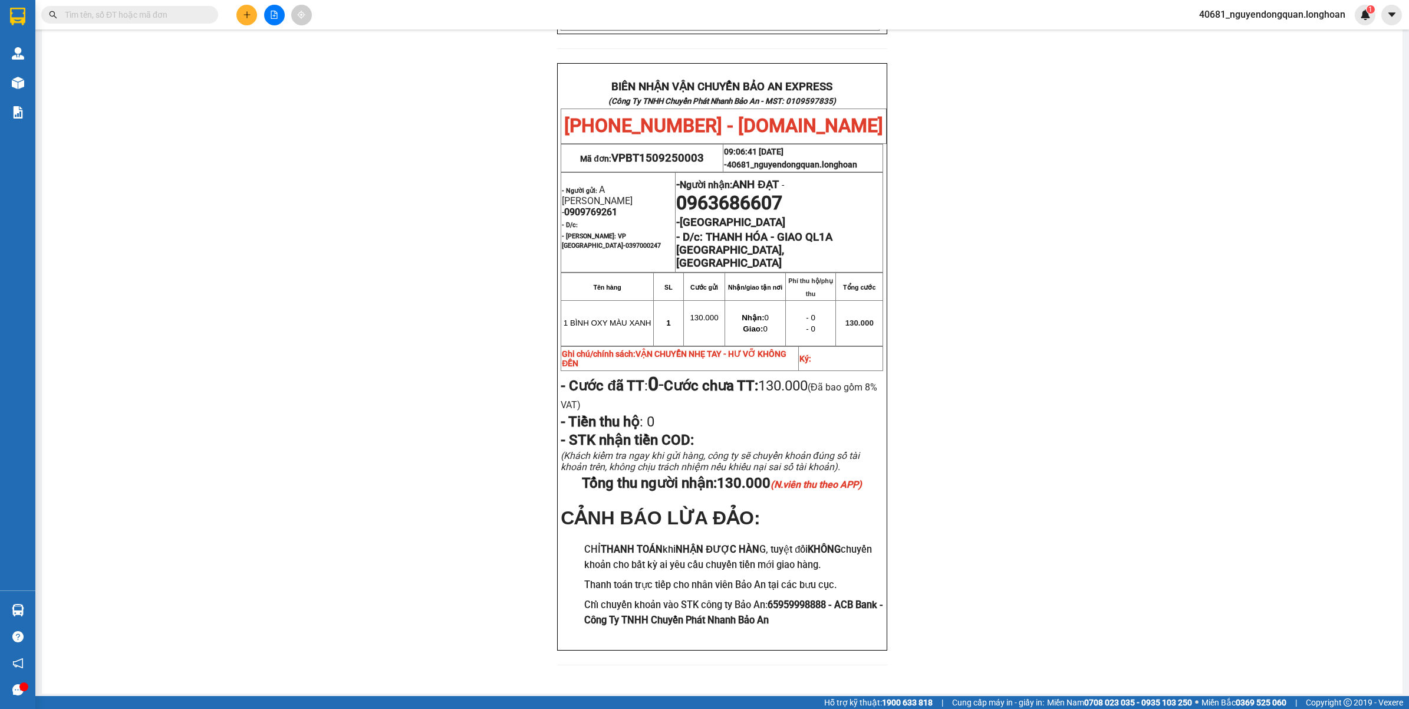
click at [163, 19] on input "text" at bounding box center [134, 14] width 139 height 13
paste input "0946836666"
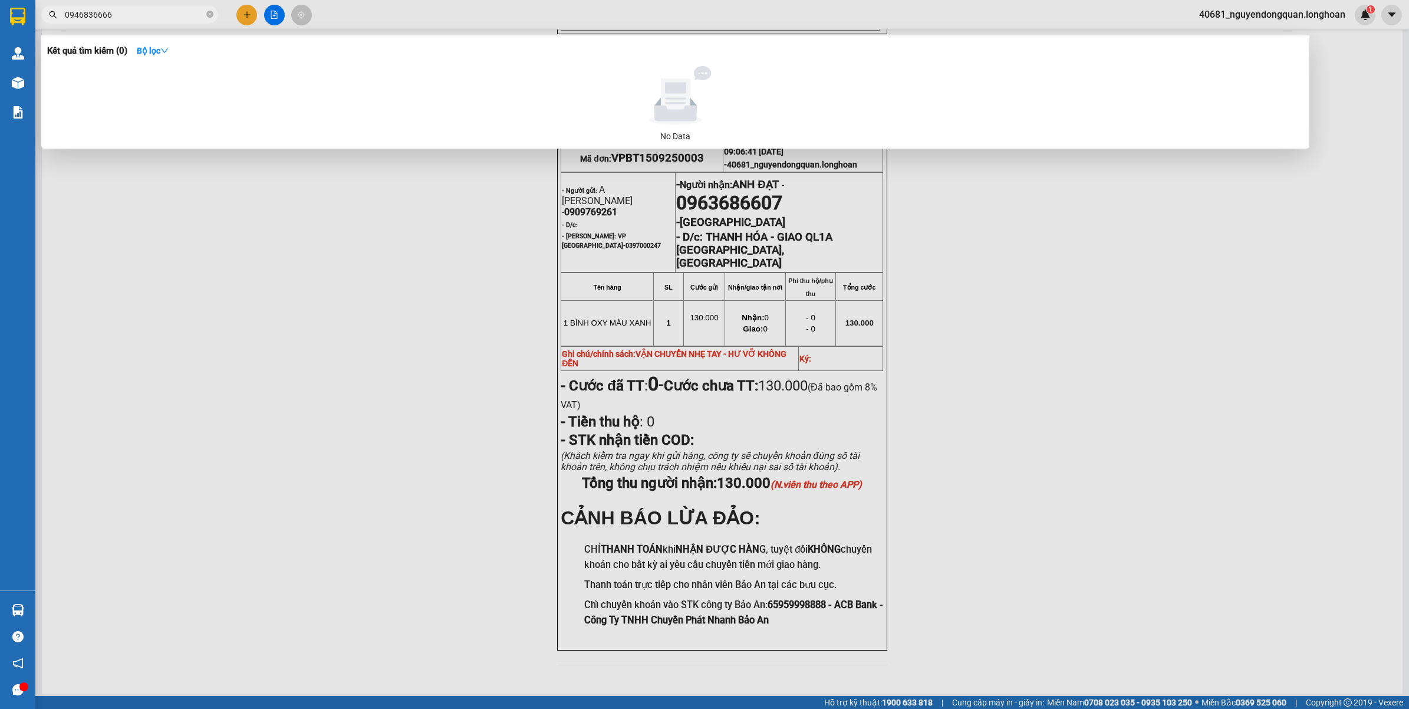
type input "0946836666"
click at [213, 14] on icon "close-circle" at bounding box center [209, 14] width 7 height 7
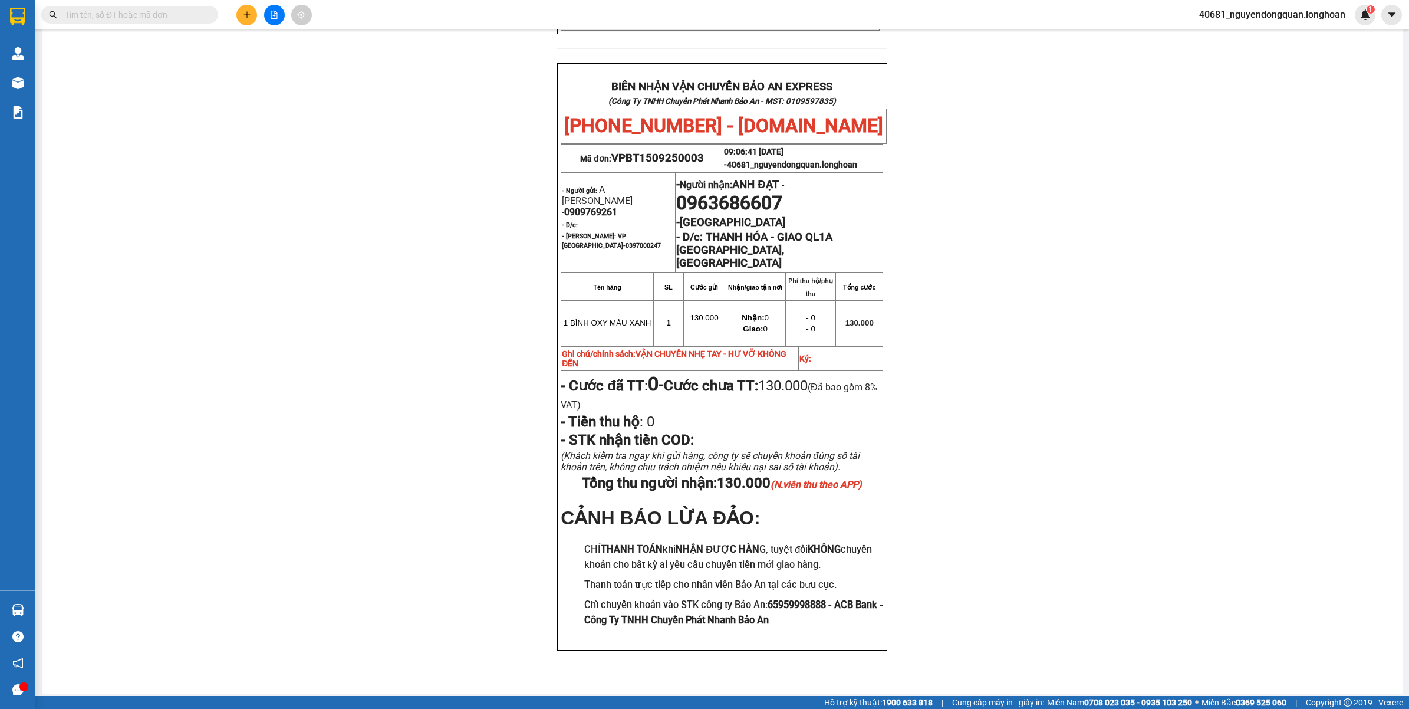
paste input "0946836666"
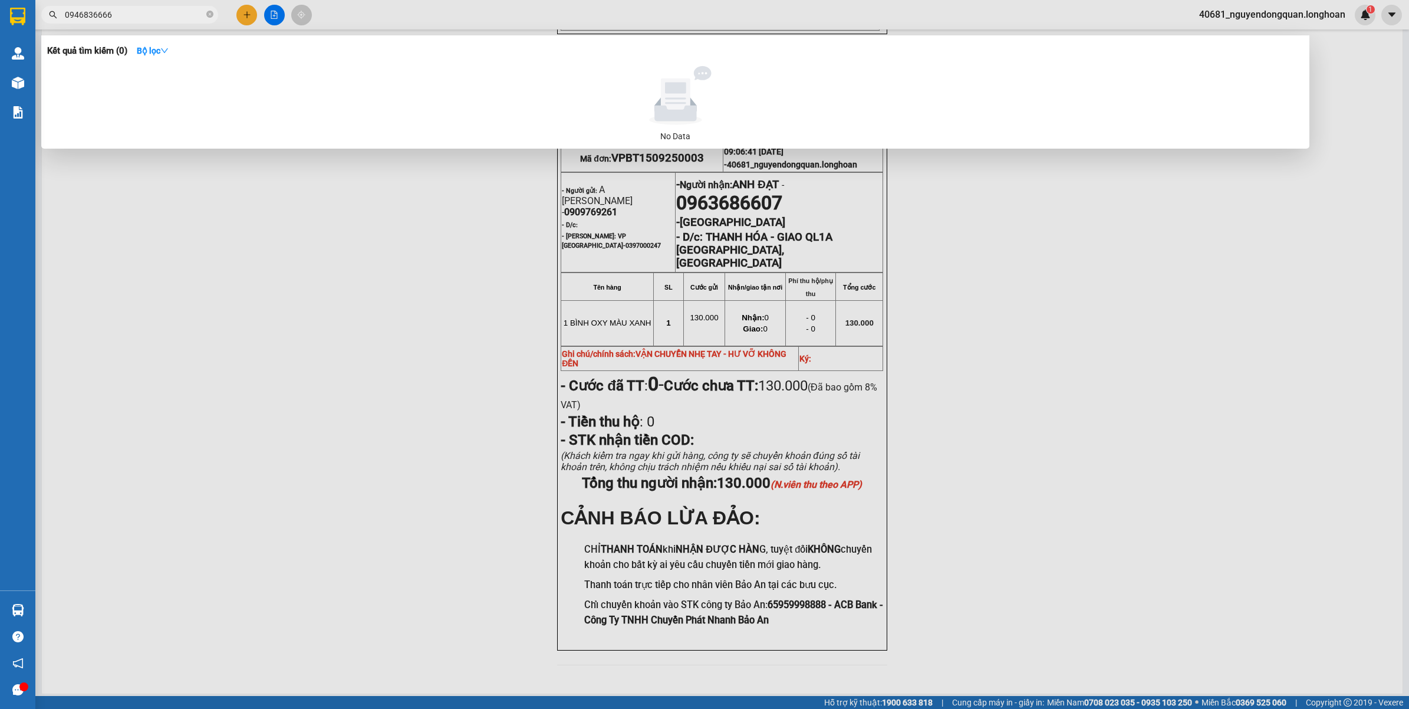
click at [65, 9] on input "0946836666" at bounding box center [134, 14] width 139 height 13
click at [163, 18] on input "0946836666" at bounding box center [134, 14] width 139 height 13
type input "094683666"
click at [409, 310] on div at bounding box center [704, 354] width 1409 height 709
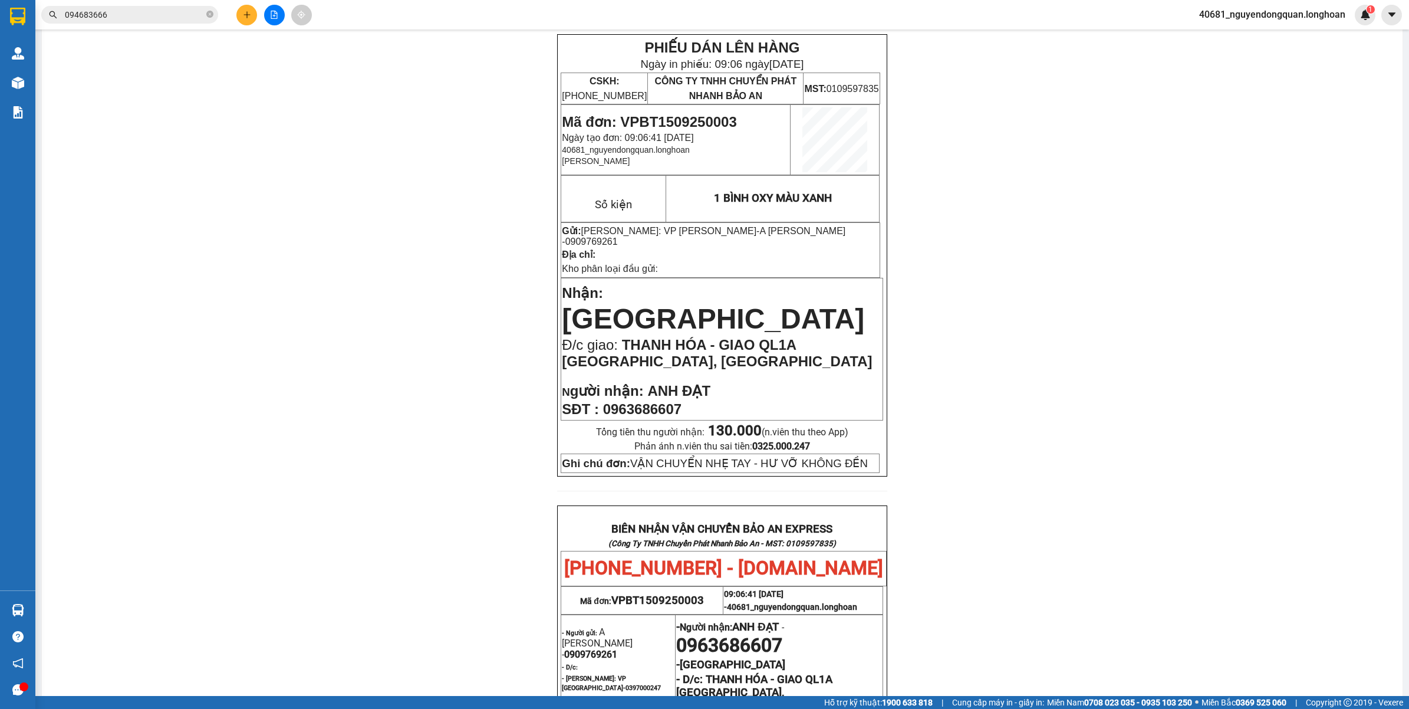
scroll to position [0, 0]
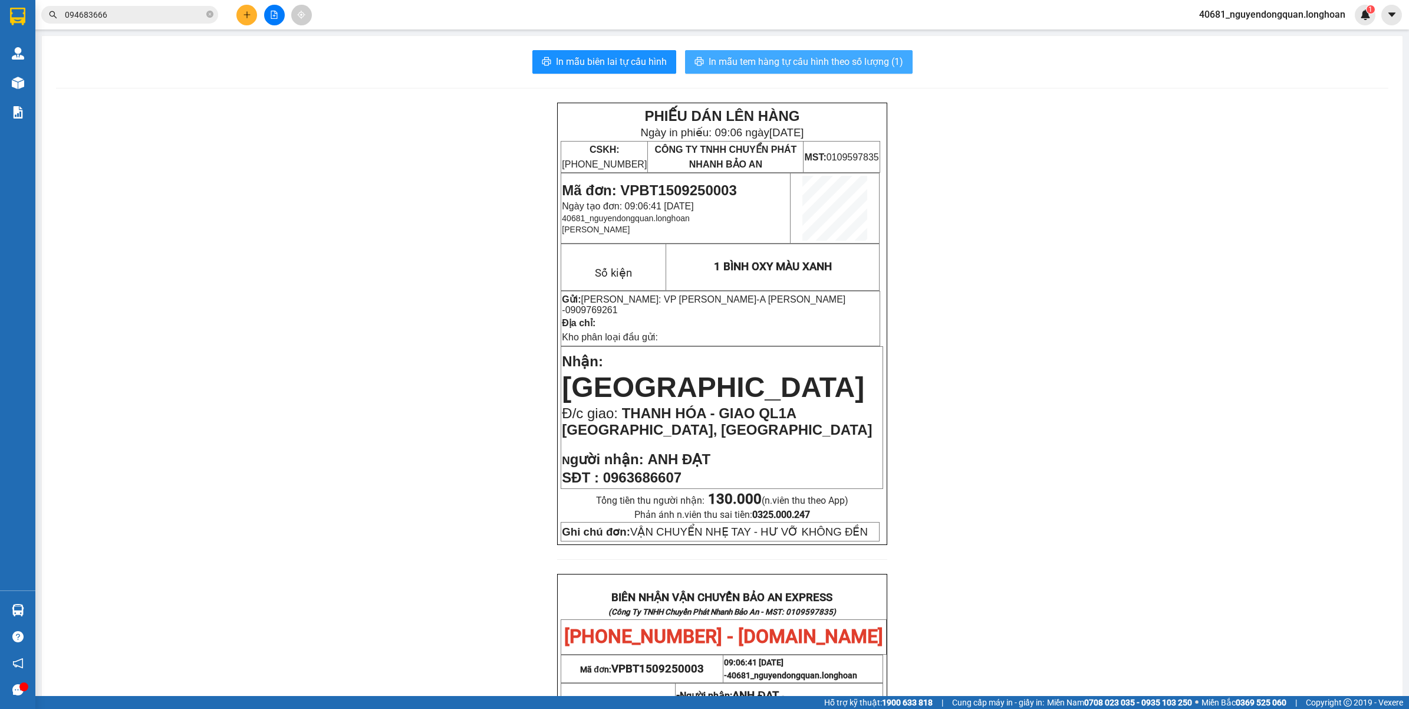
click at [870, 60] on span "In mẫu tem hàng tự cấu hình theo số lượng (1)" at bounding box center [806, 61] width 195 height 15
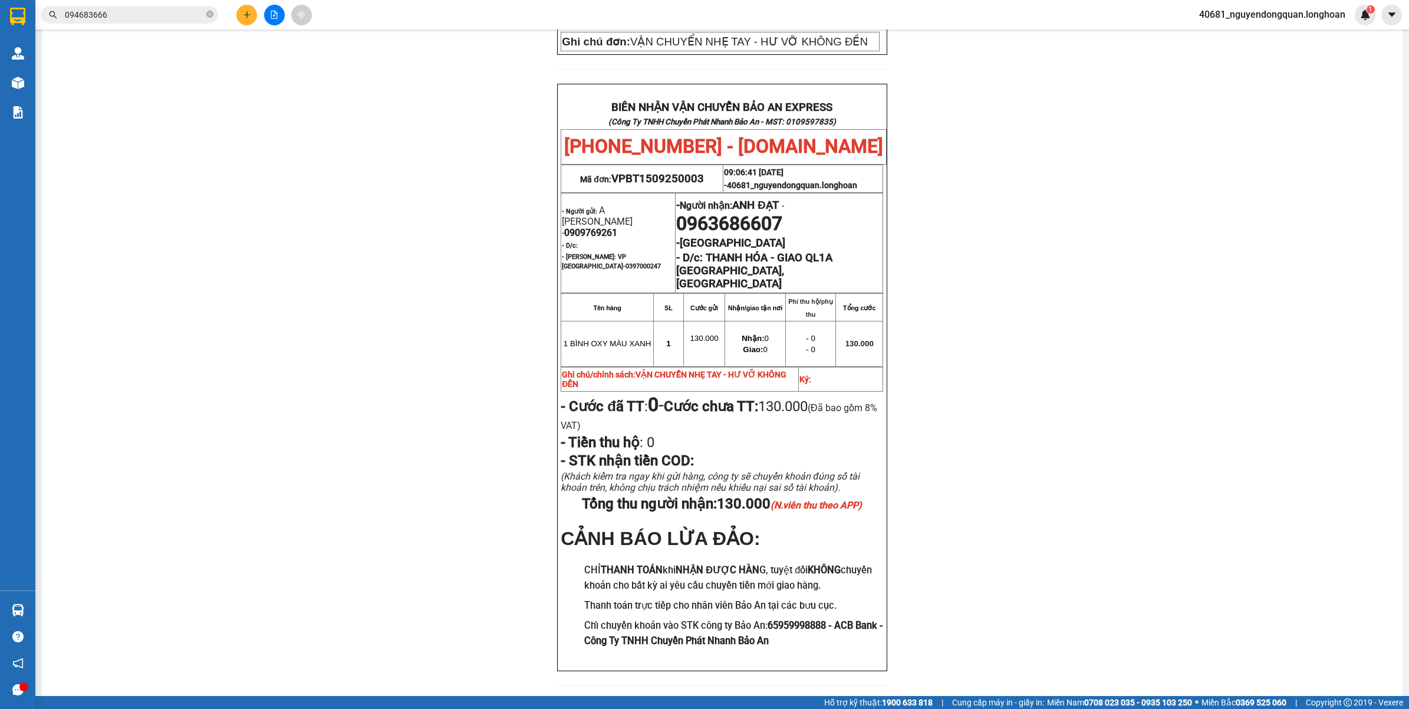
scroll to position [511, 0]
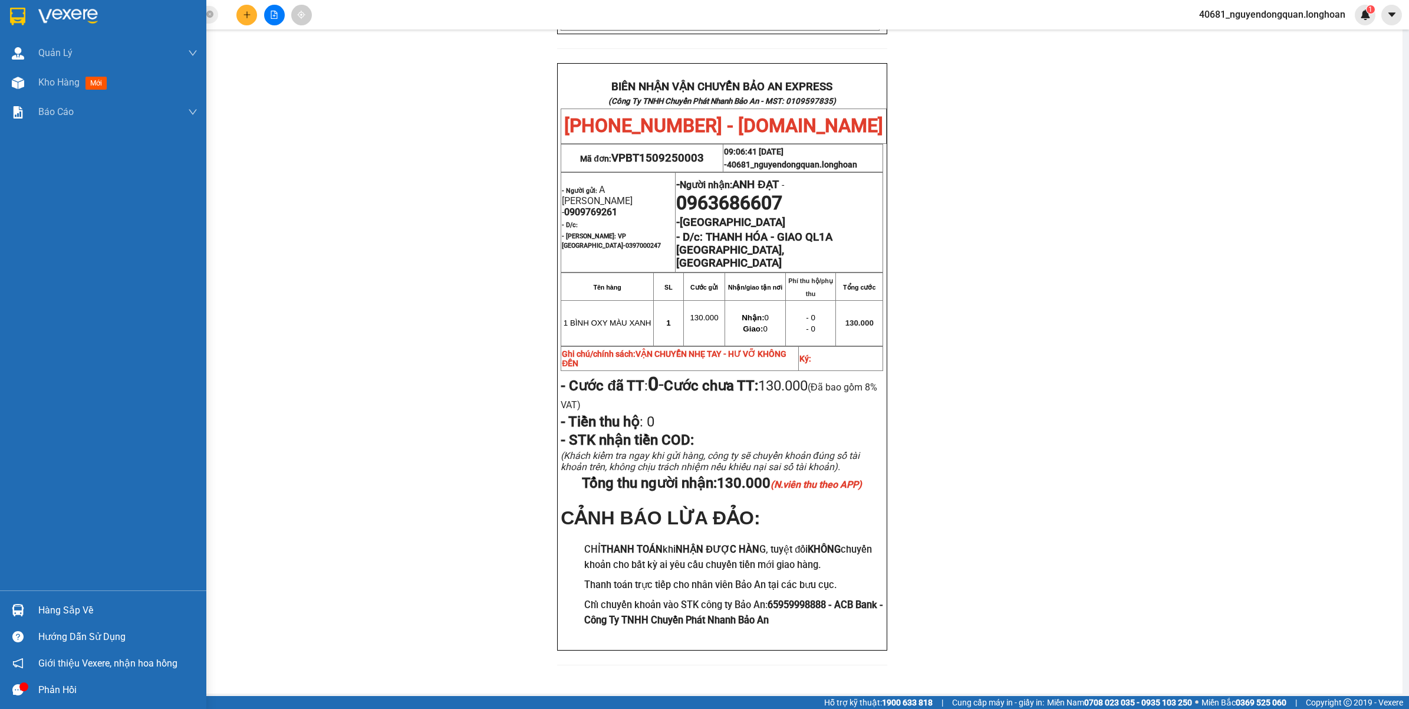
click at [21, 28] on div at bounding box center [103, 19] width 206 height 38
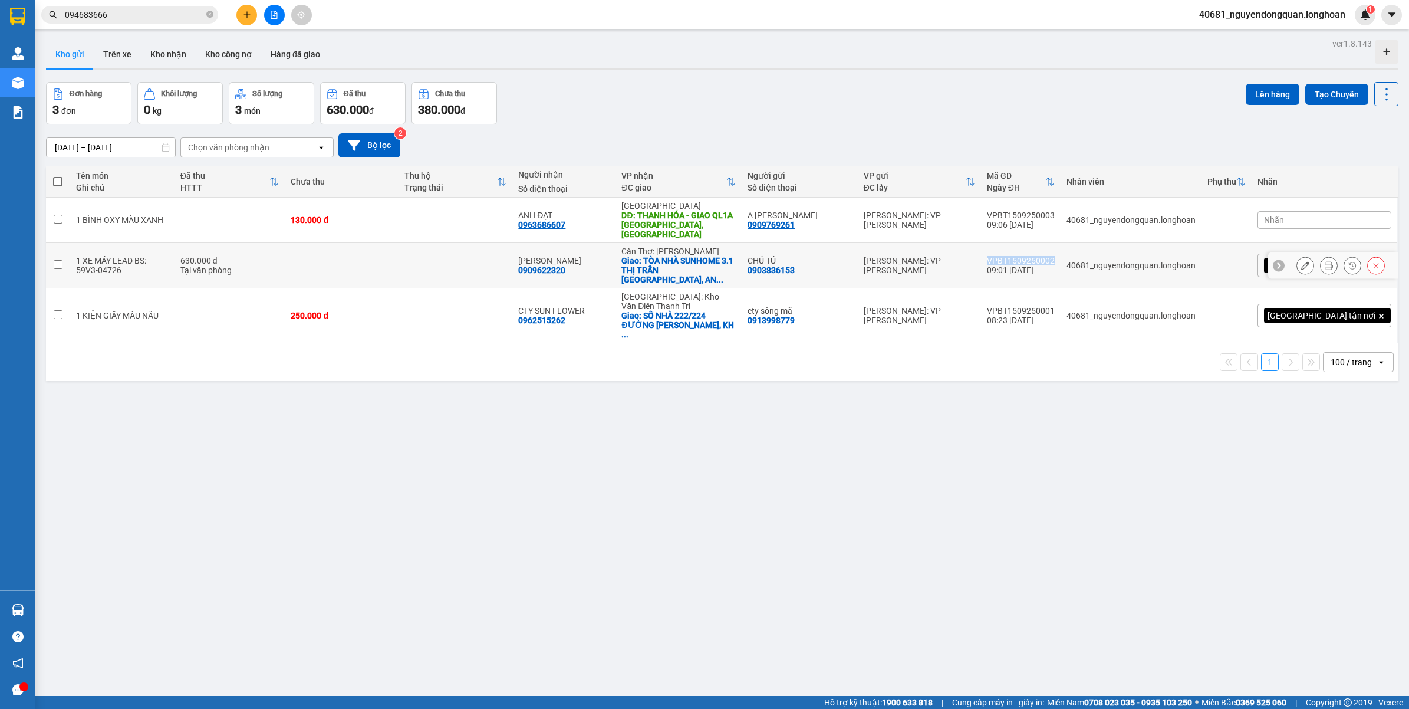
drag, startPoint x: 1044, startPoint y: 246, endPoint x: 1108, endPoint y: 249, distance: 64.9
click at [1061, 249] on td "VPBT1509250002 09:01 15/09" at bounding box center [1021, 265] width 80 height 45
checkbox input "true"
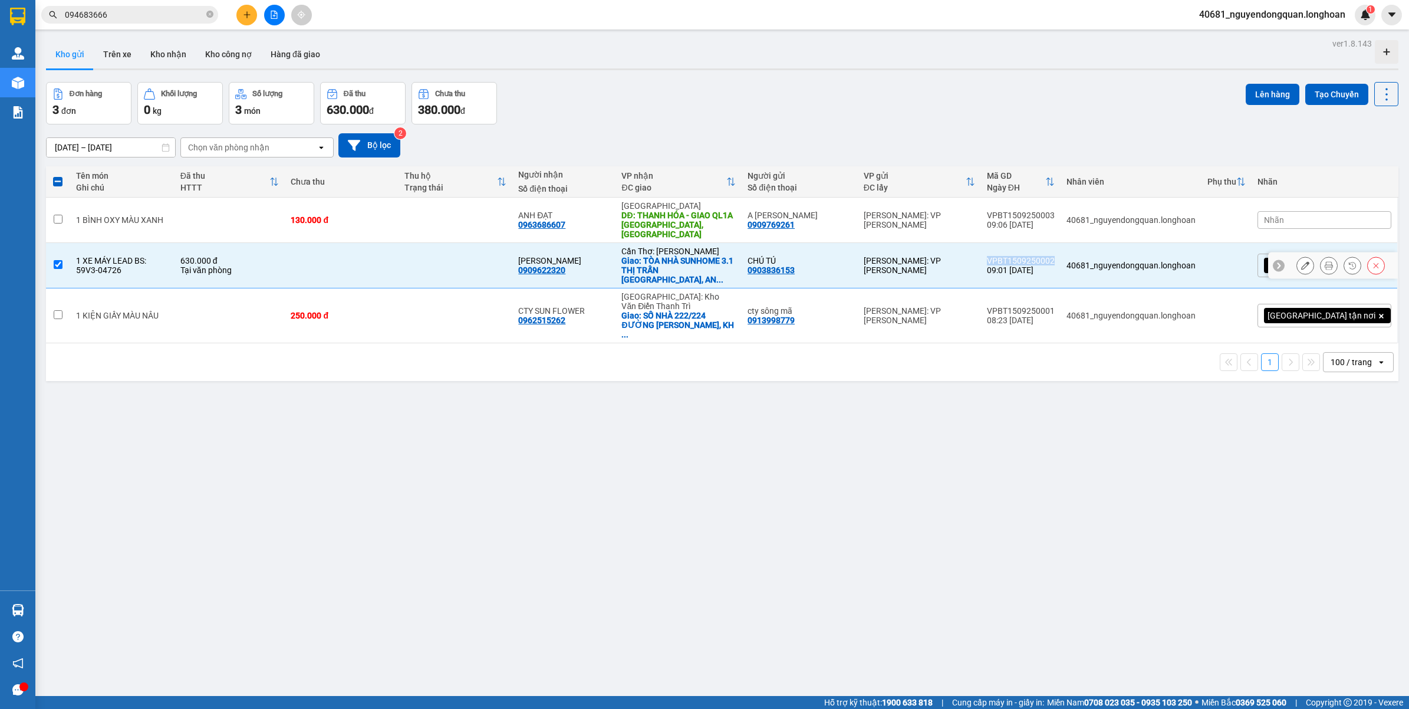
copy div "VPBT1509250002"
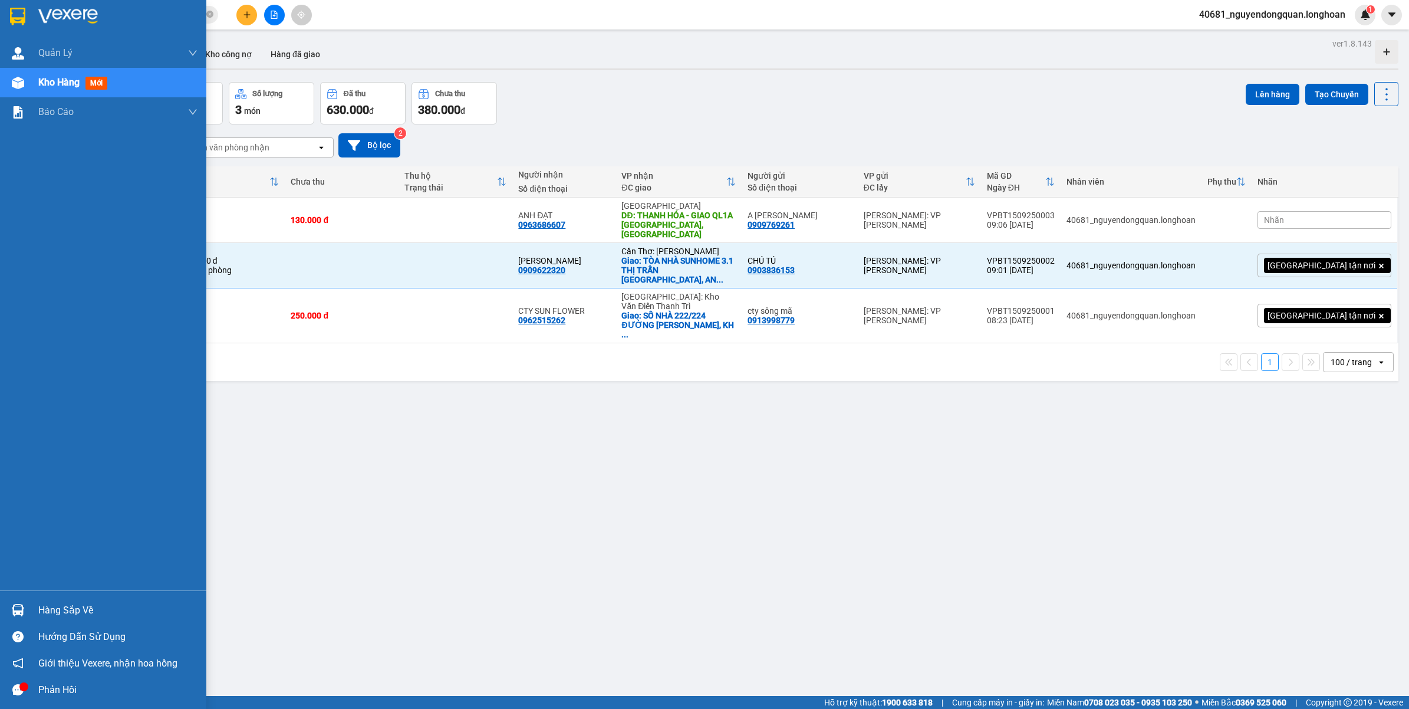
click at [4, 15] on div at bounding box center [103, 19] width 206 height 38
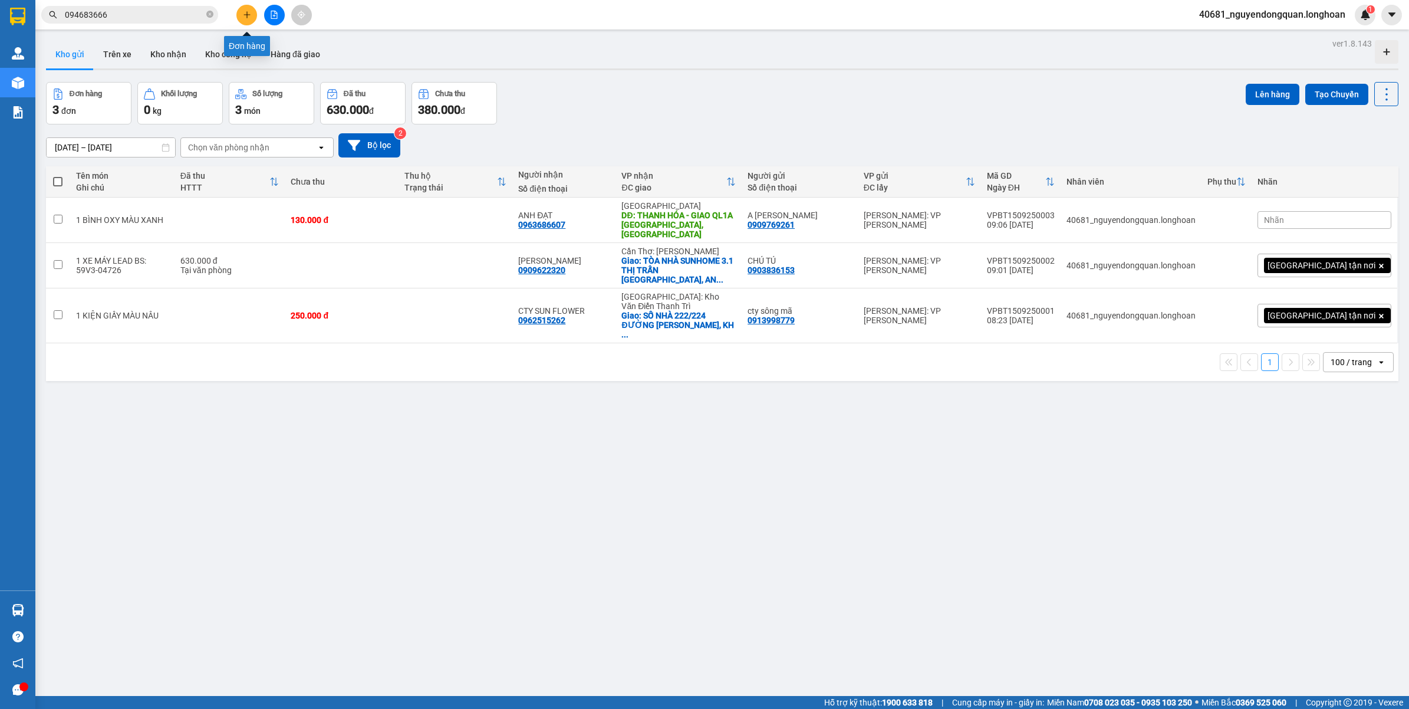
click at [252, 17] on button at bounding box center [246, 15] width 21 height 21
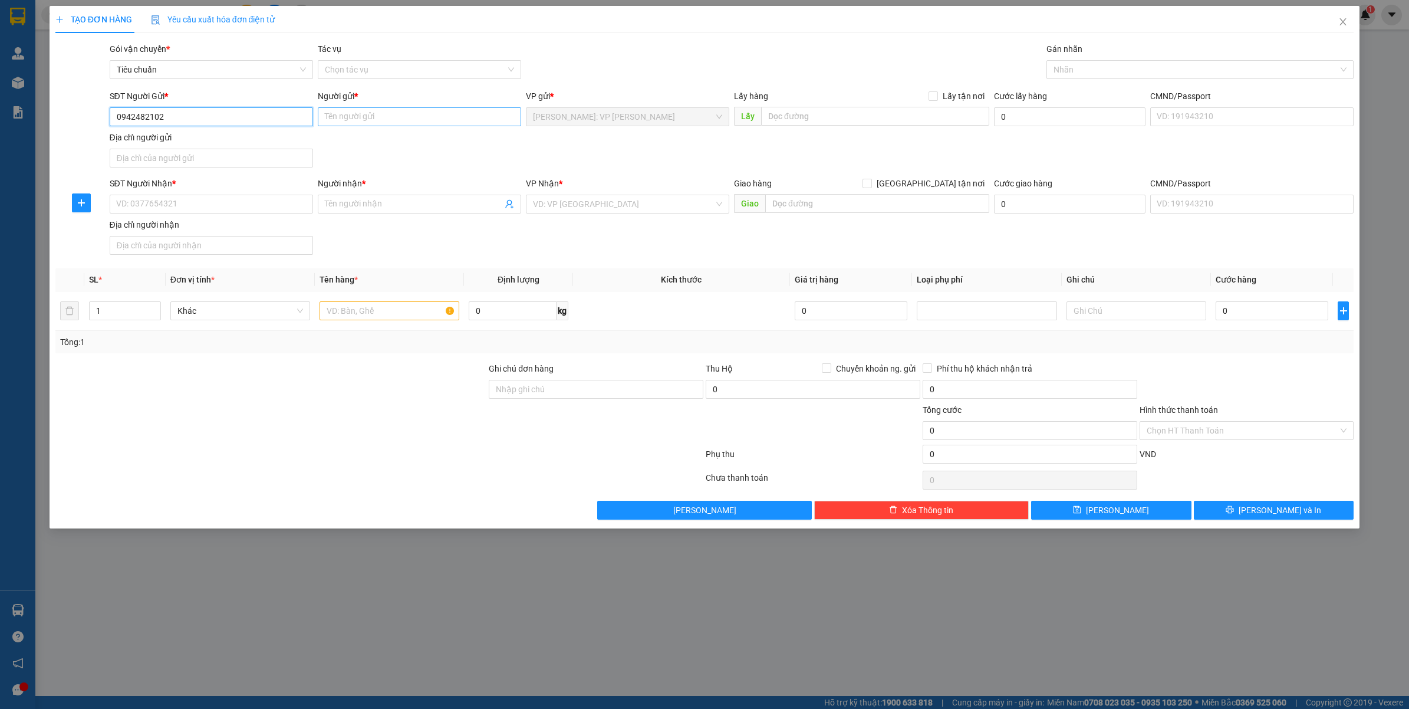
type input "0942482102"
click at [361, 117] on input "Người gửi *" at bounding box center [419, 116] width 203 height 19
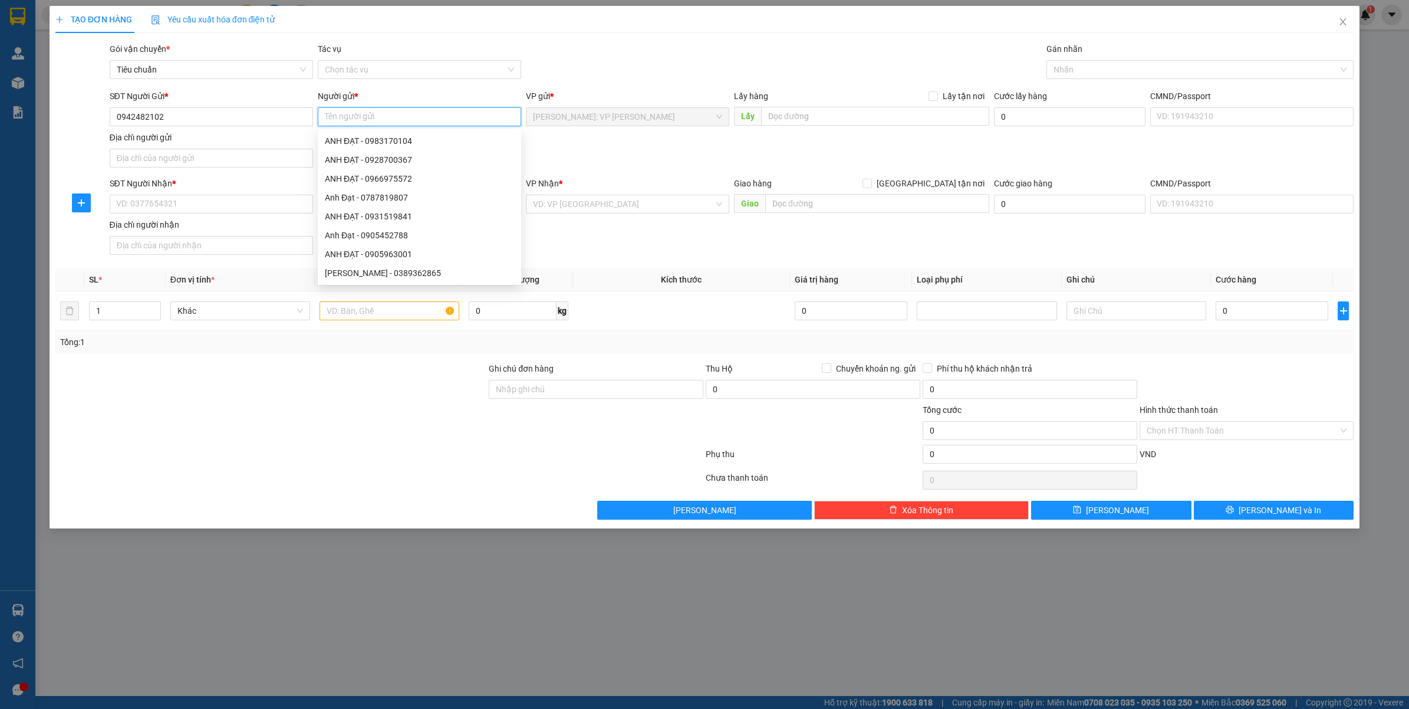
type input "a"
type input "ANH VIỆT"
click at [224, 199] on input "SĐT Người Nhận *" at bounding box center [211, 204] width 203 height 19
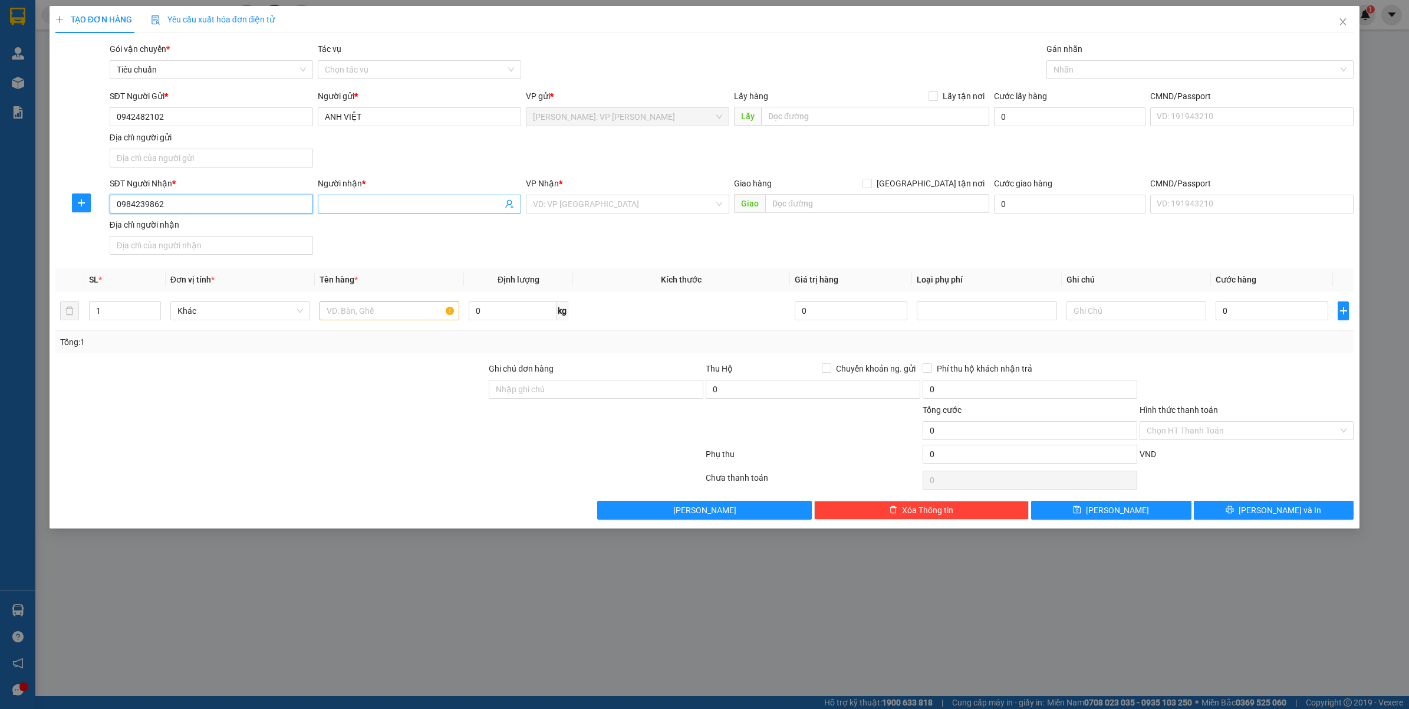
type input "0984239862"
click at [396, 203] on input "Người nhận *" at bounding box center [413, 204] width 177 height 13
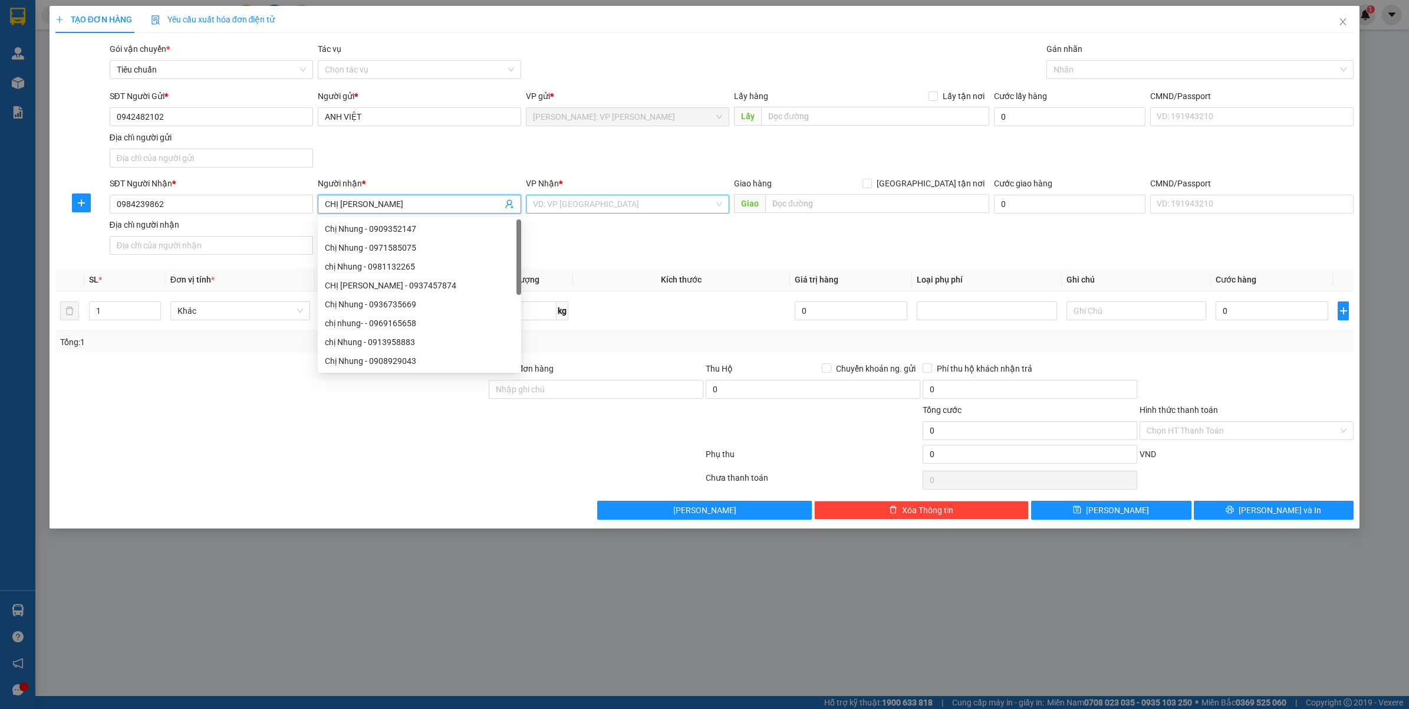
type input "CHỊ [PERSON_NAME]"
click at [652, 207] on input "search" at bounding box center [623, 204] width 181 height 18
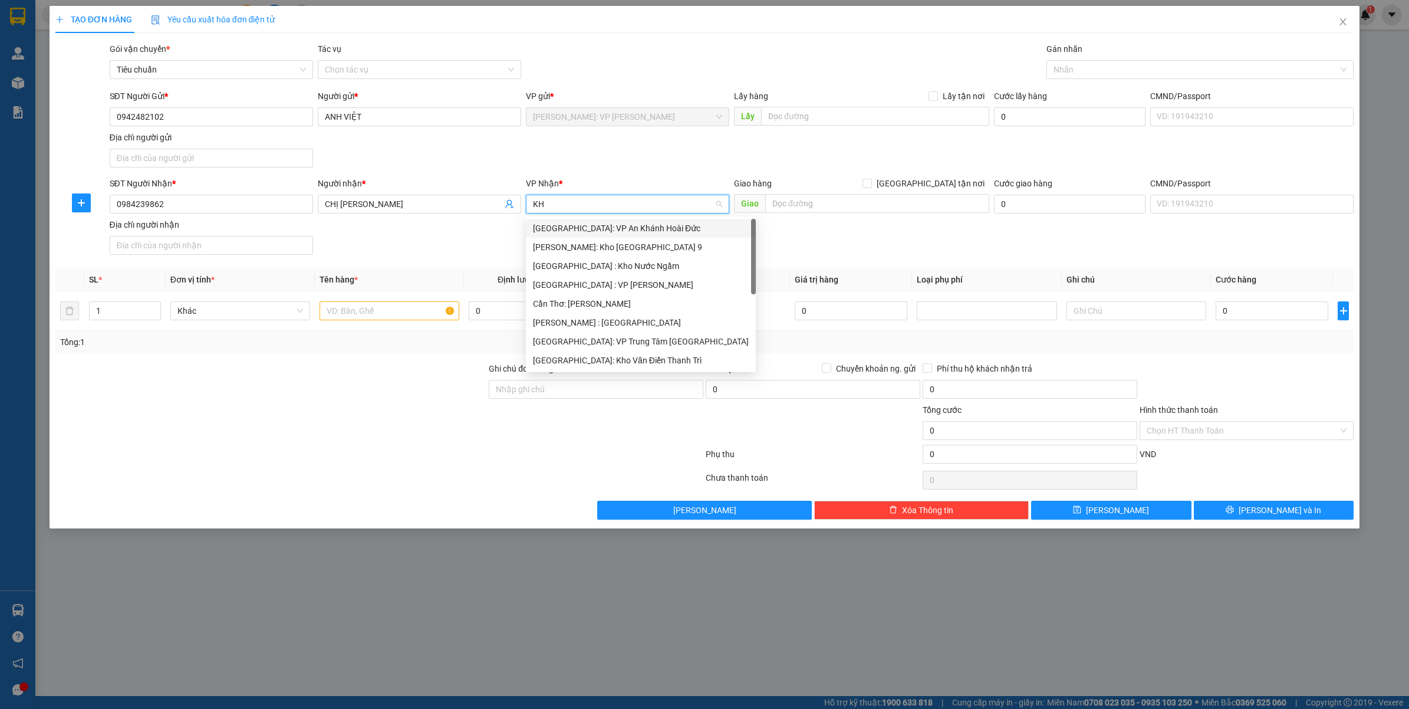
type input "KHO"
click at [633, 301] on div "[GEOGRAPHIC_DATA]: Kho Văn Điển Thanh Trì" at bounding box center [627, 303] width 189 height 13
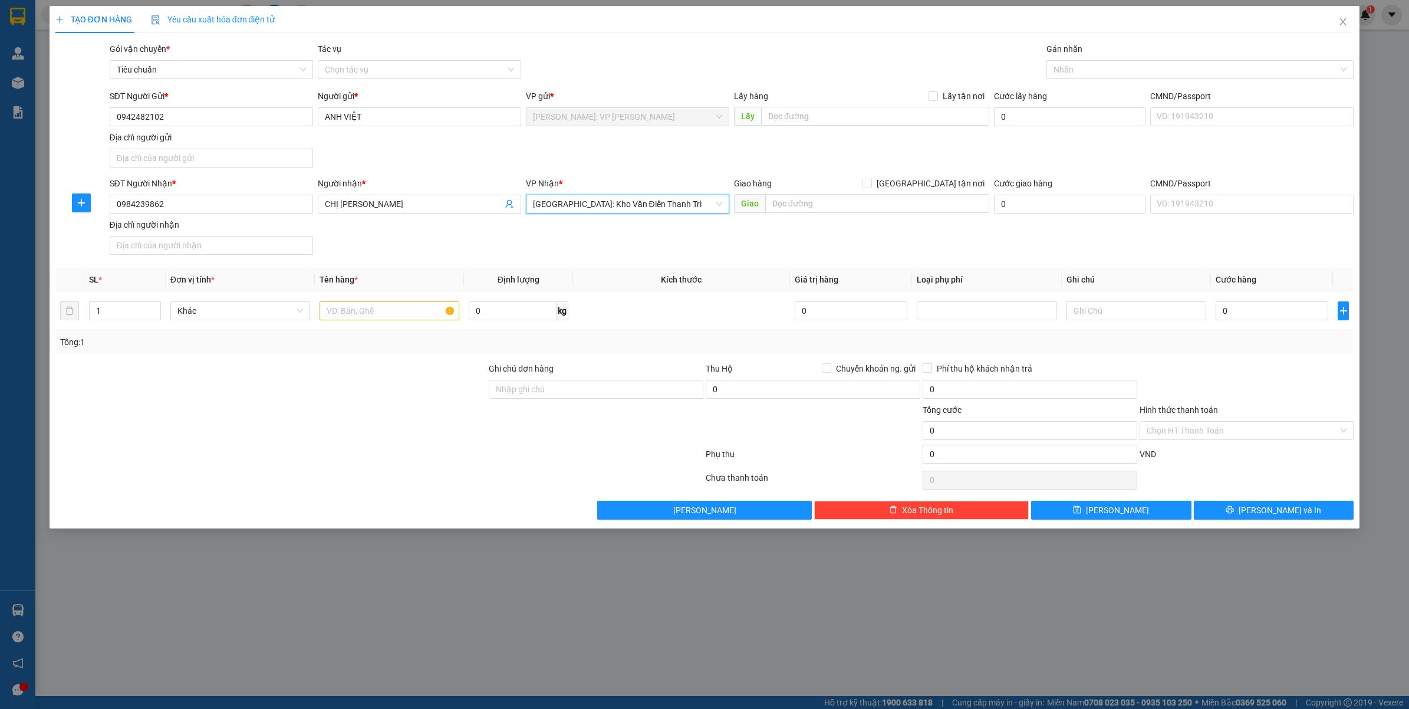
click at [839, 193] on div "Giao hàng Giao tận nơi" at bounding box center [861, 186] width 255 height 18
click at [834, 202] on input "text" at bounding box center [877, 203] width 224 height 19
click at [973, 203] on input "KHU TÁI ĐỊNH CƯ XÓM1, THƯỜNG XUÂN, BÁCH THUẬN, V" at bounding box center [877, 203] width 224 height 19
type input "KHU TÁI ĐỊNH CƯ XÓM1, THƯỜNG XUÂN, BÁCH THUẬN, VŨ THƯ, THÁI BÌNH"
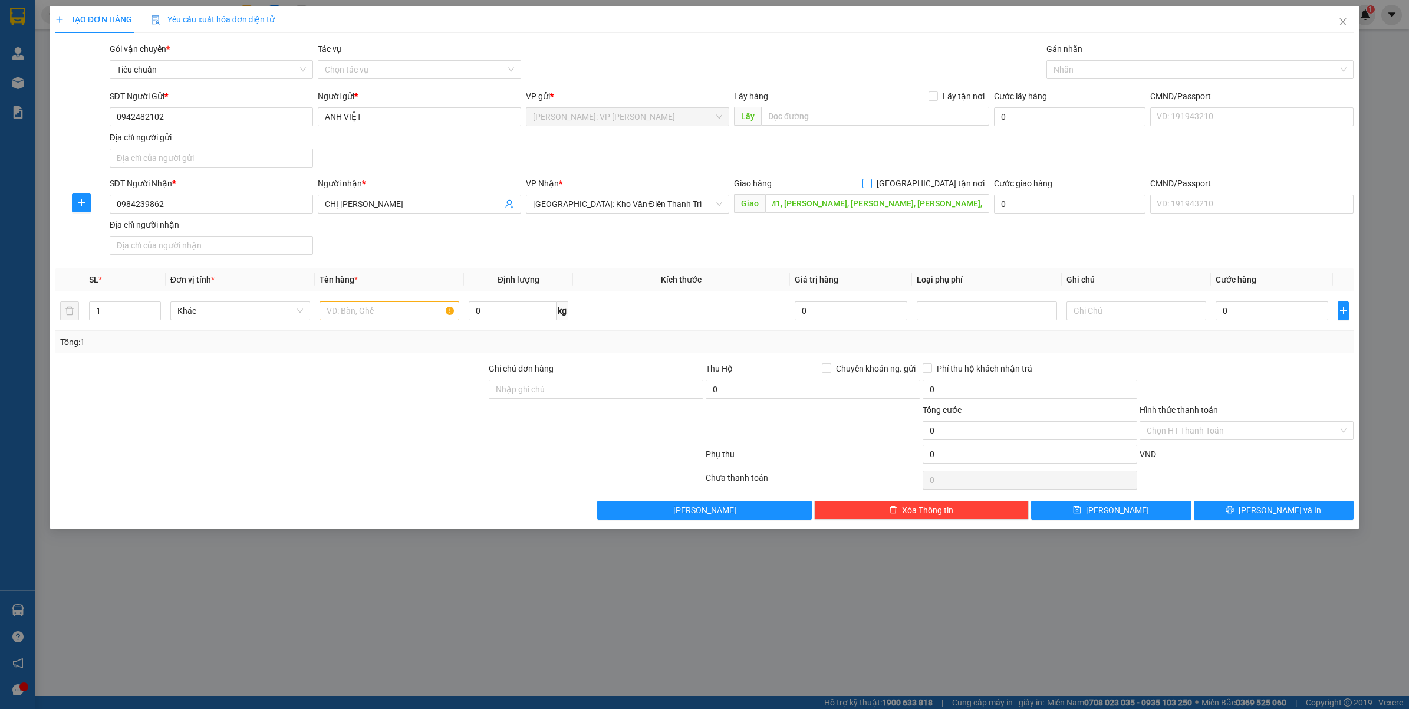
drag, startPoint x: 929, startPoint y: 186, endPoint x: 903, endPoint y: 217, distance: 40.2
click at [871, 186] on input "[GEOGRAPHIC_DATA] tận nơi" at bounding box center [867, 183] width 8 height 8
checkbox input "true"
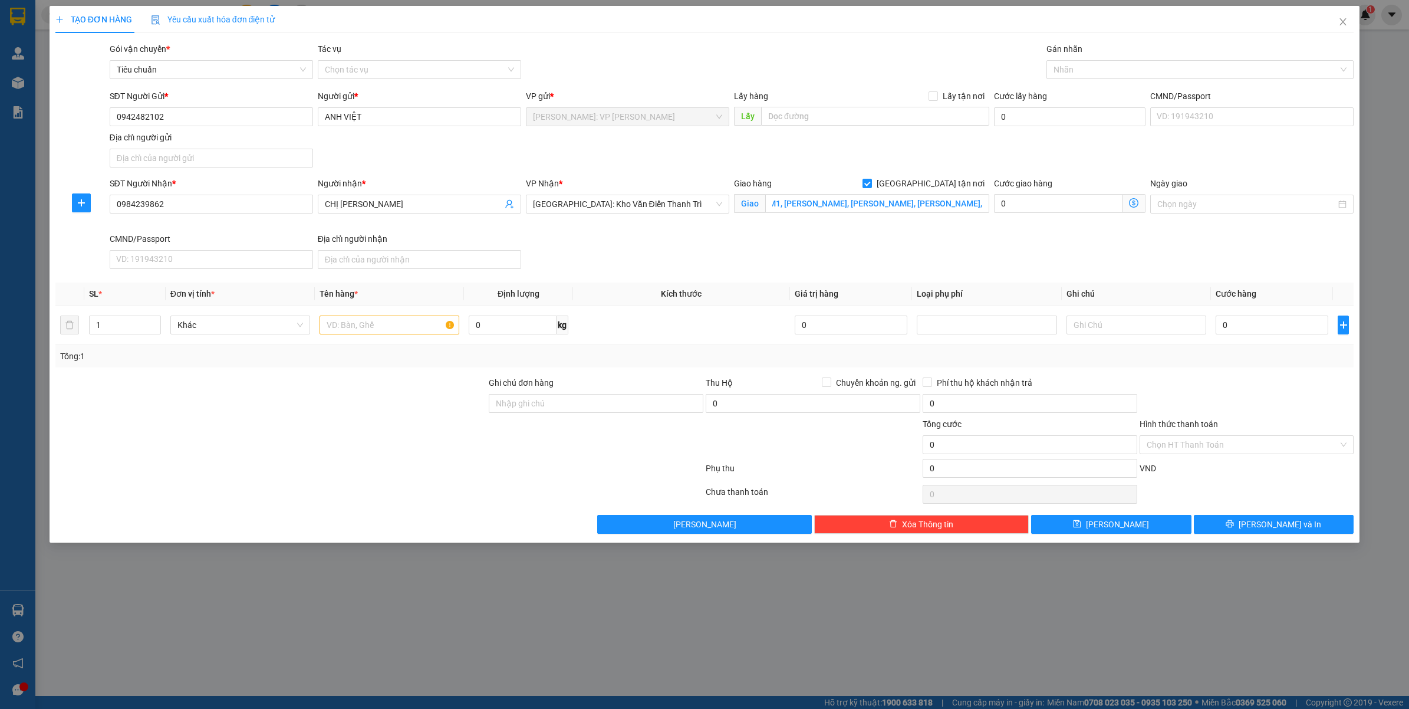
scroll to position [0, 0]
click at [1135, 67] on div at bounding box center [1194, 69] width 290 height 14
type input "GIAO"
click at [1124, 94] on div "[GEOGRAPHIC_DATA] tận nơi" at bounding box center [1201, 93] width 294 height 13
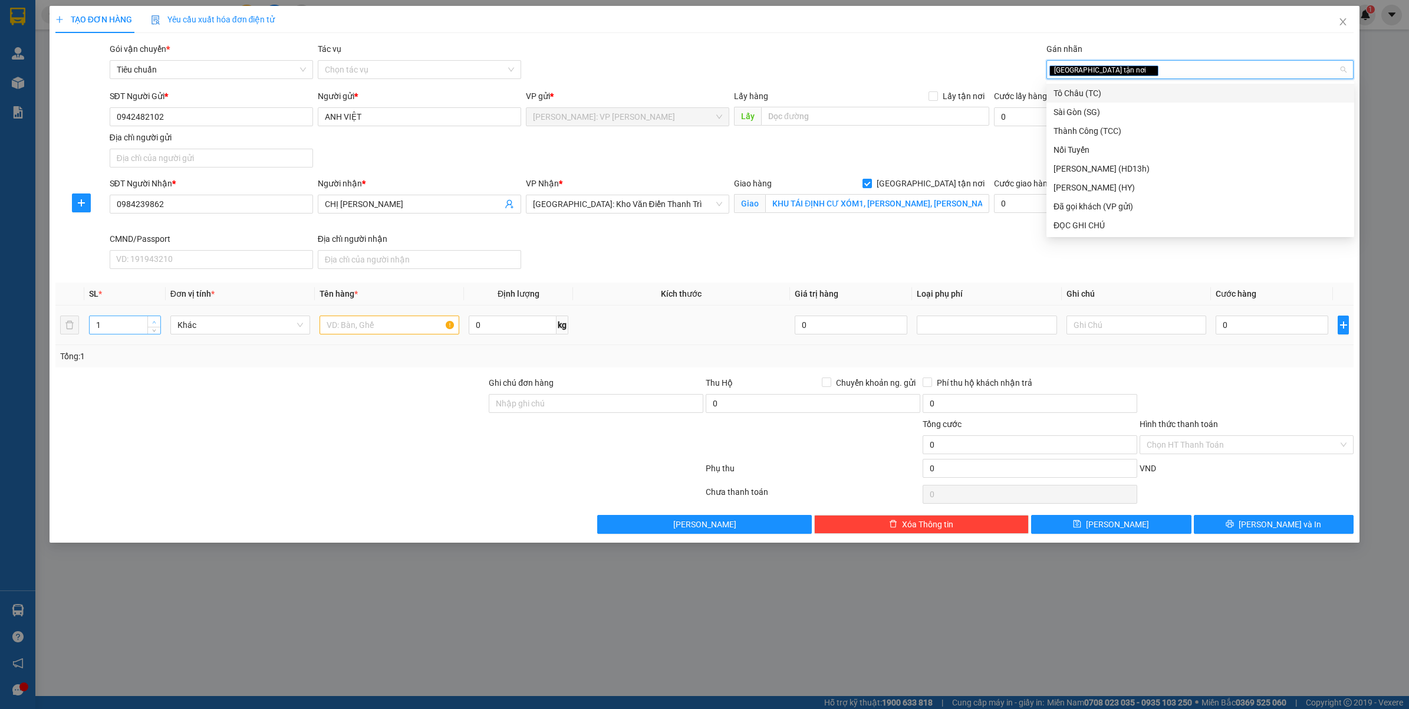
type input "2"
click at [154, 321] on icon "up" at bounding box center [154, 322] width 4 height 4
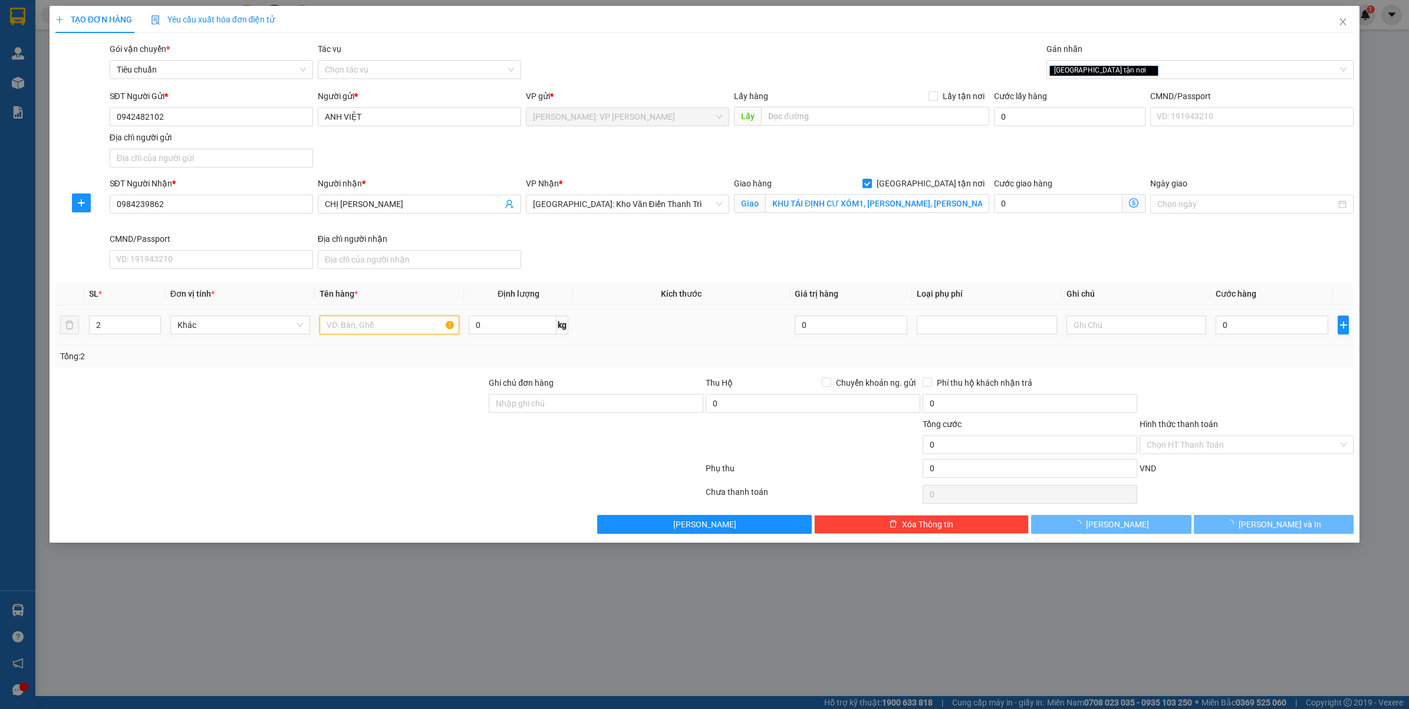
click at [364, 328] on input "text" at bounding box center [390, 324] width 140 height 19
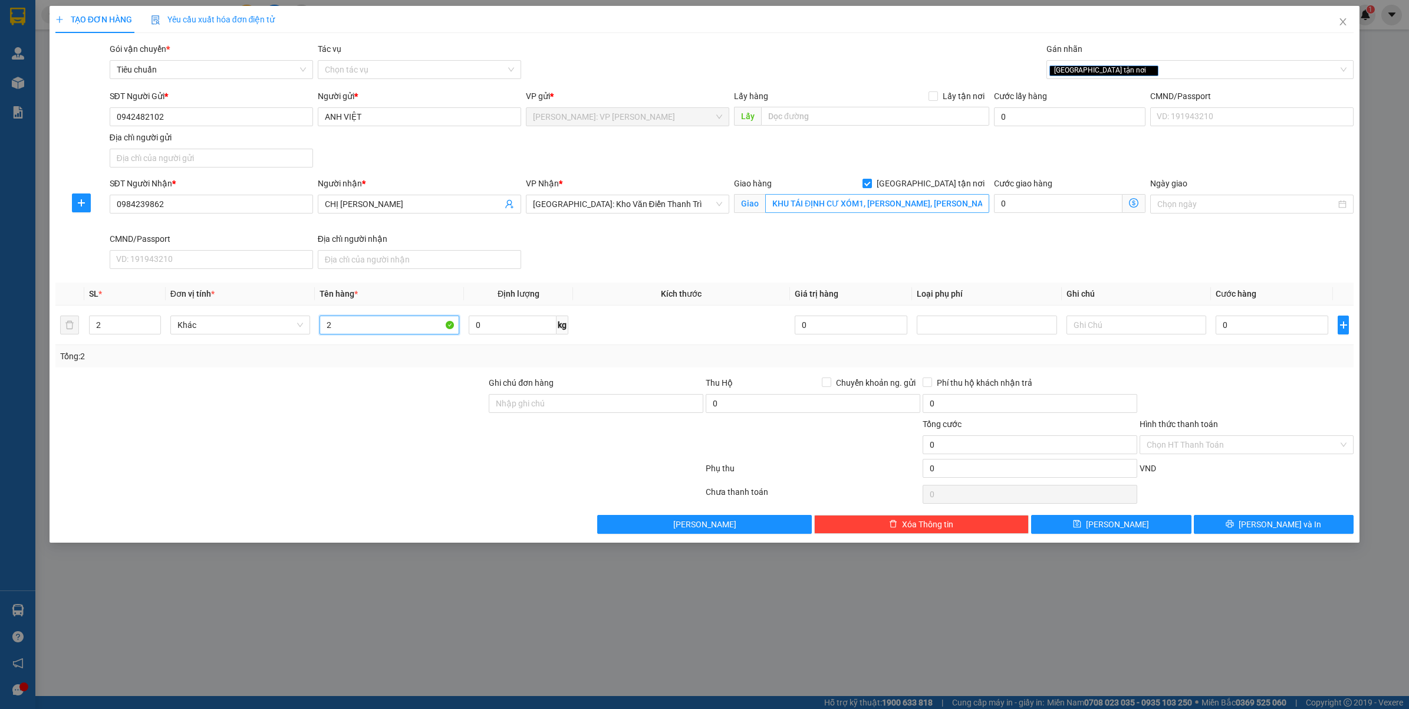
type input "2"
click at [894, 205] on input "KHU TÁI ĐỊNH CƯ XÓM1, THƯỜNG XUÂN, BÁCH THUẬN, VŨ THƯ, THÁI BÌNH" at bounding box center [877, 203] width 224 height 19
click at [918, 202] on input "KHU TÁI ĐỊNH CƯ XÓM1, THƯỜNG XUÂN, BÁCH THUẬN, VŨ THƯ, THÁI BÌNH" at bounding box center [877, 203] width 224 height 19
click at [906, 202] on input "KHU TÁI ĐỊNH CƯ XÓM1, THƯỜNG XUÂN, BÁCH THUẬN, VŨ THƯ, THÁI BÌNH" at bounding box center [877, 203] width 224 height 19
type input "KHU TÁI ĐỊNH CƯ XÓM1, THƯỢNG XUÂN, BÁCH THUẬN, VŨ THƯ, THÁI BÌNH"
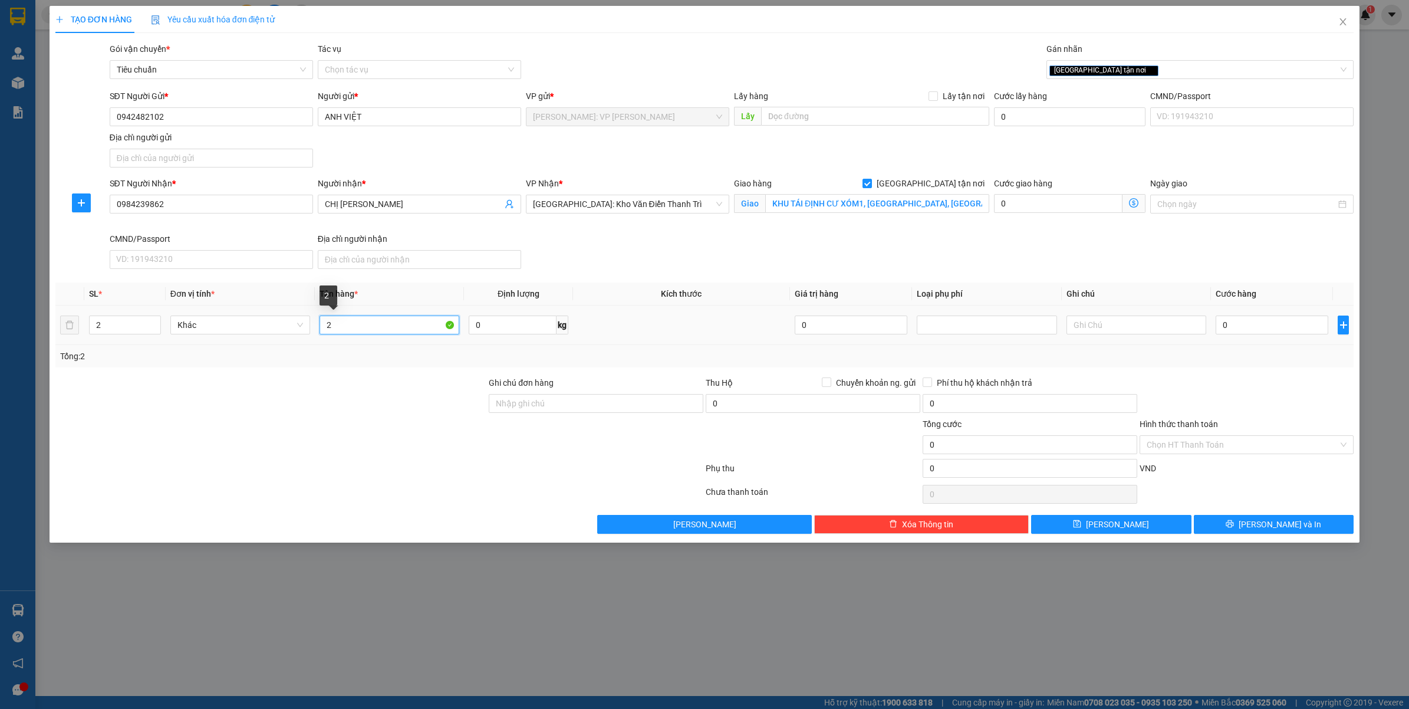
click at [412, 327] on input "2" at bounding box center [390, 324] width 140 height 19
type input "2"
type input "1 VALI MÀU XANH + 1 VALI MÀU ĐEN"
click at [667, 402] on input "Ghi chú đơn hàng" at bounding box center [596, 403] width 215 height 19
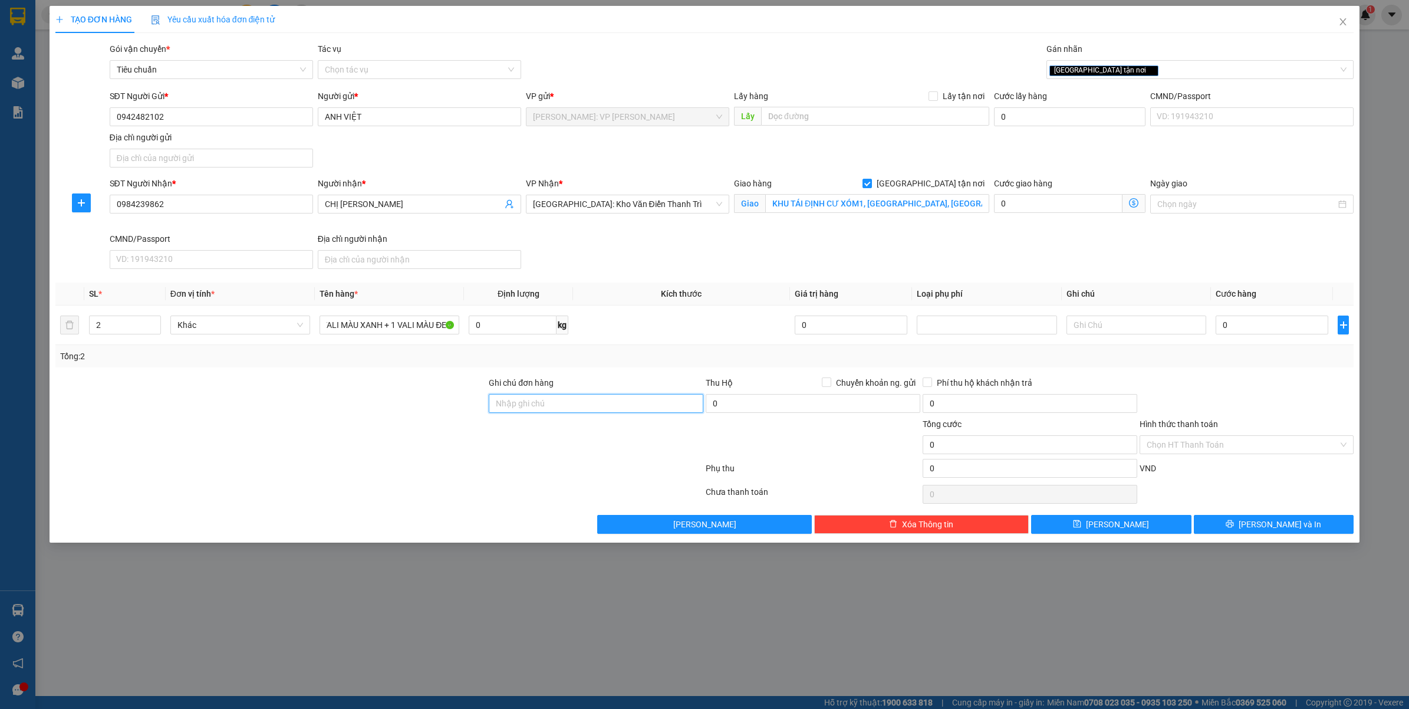
scroll to position [0, 0]
type input "VẬN CHUYỂN NHẸ TAY - HƯ VỠ KHÔNG ĐỀN"
click at [1257, 329] on input "0" at bounding box center [1272, 324] width 113 height 19
type input "2"
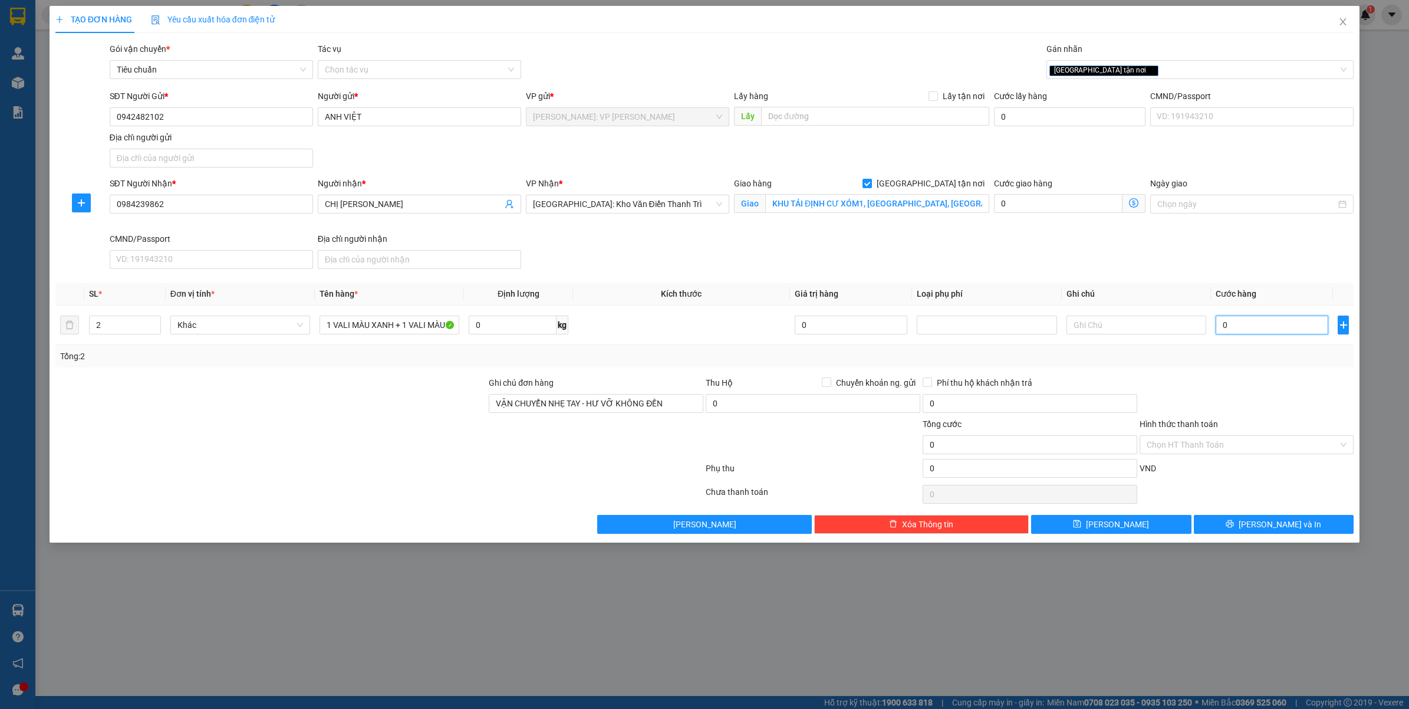
type input "2"
type input "22"
type input "220"
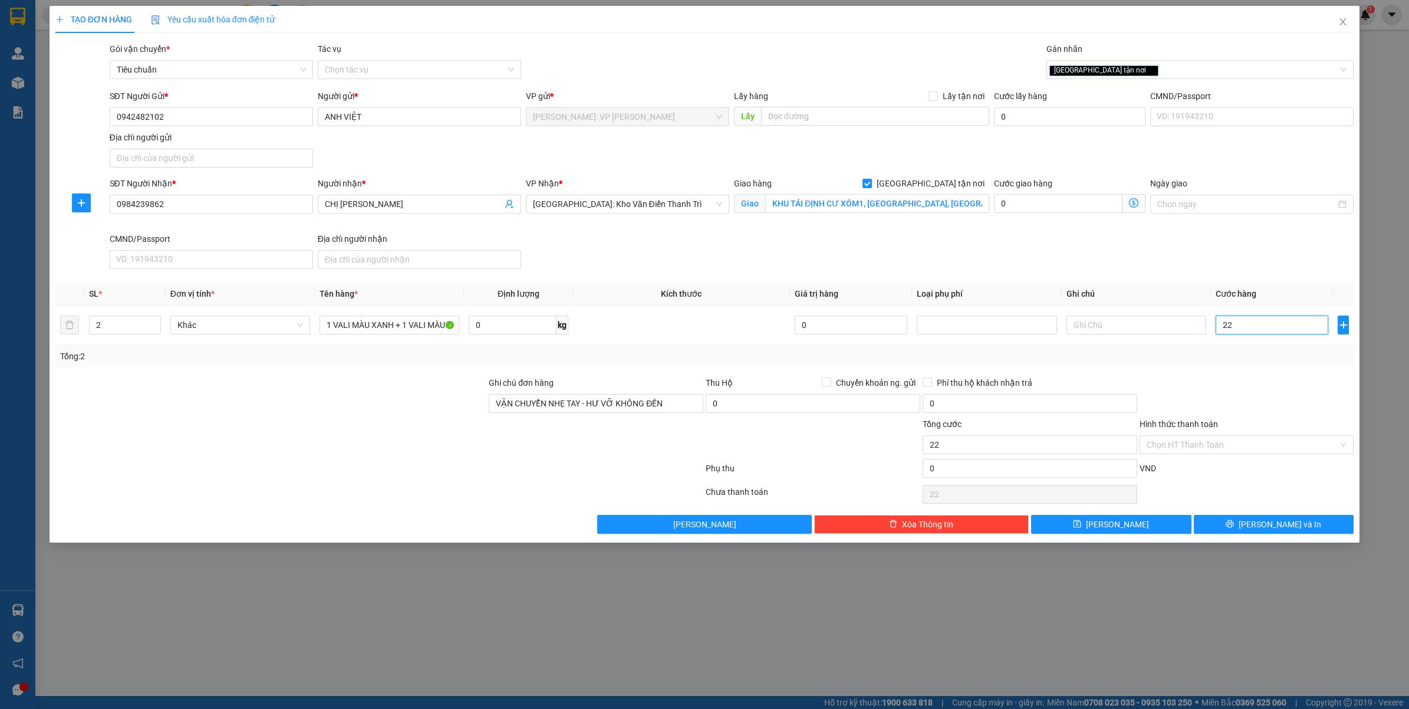
type input "220"
type input "2.200"
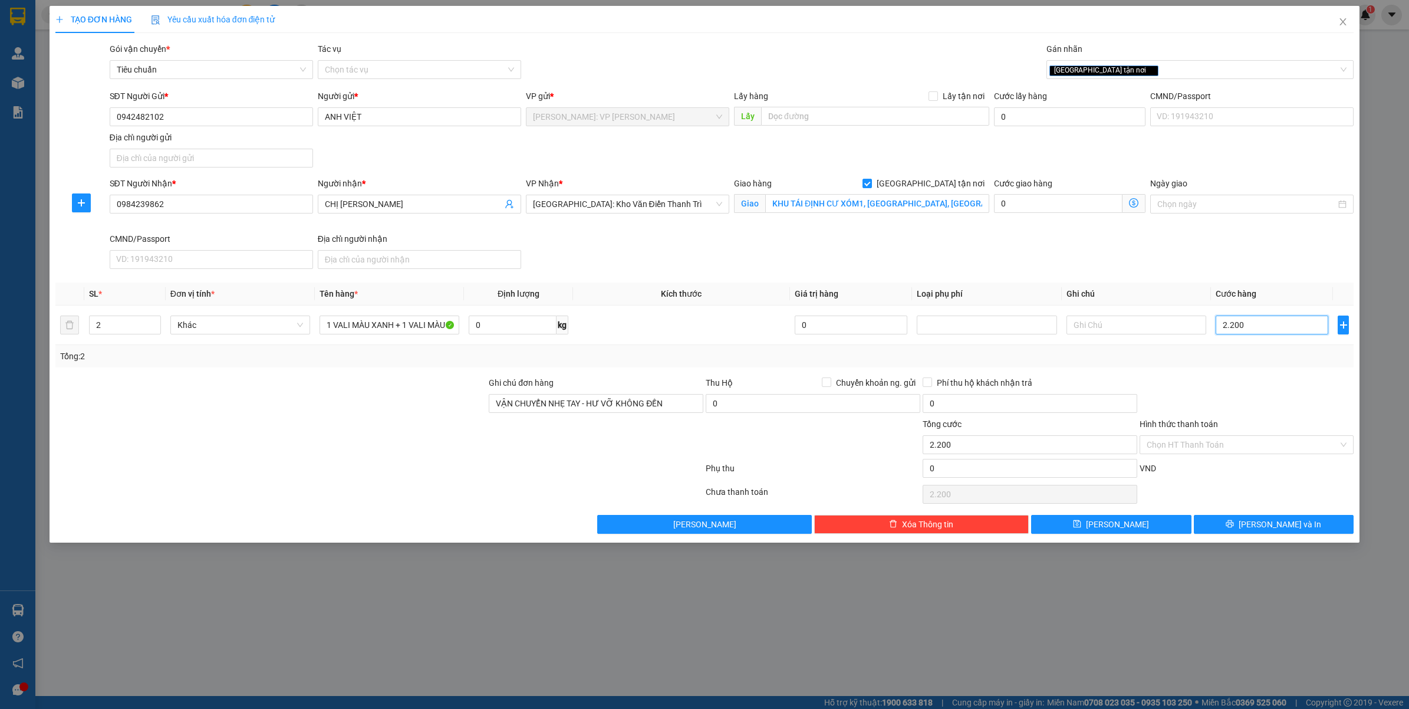
type input "22.000"
type input "220.000"
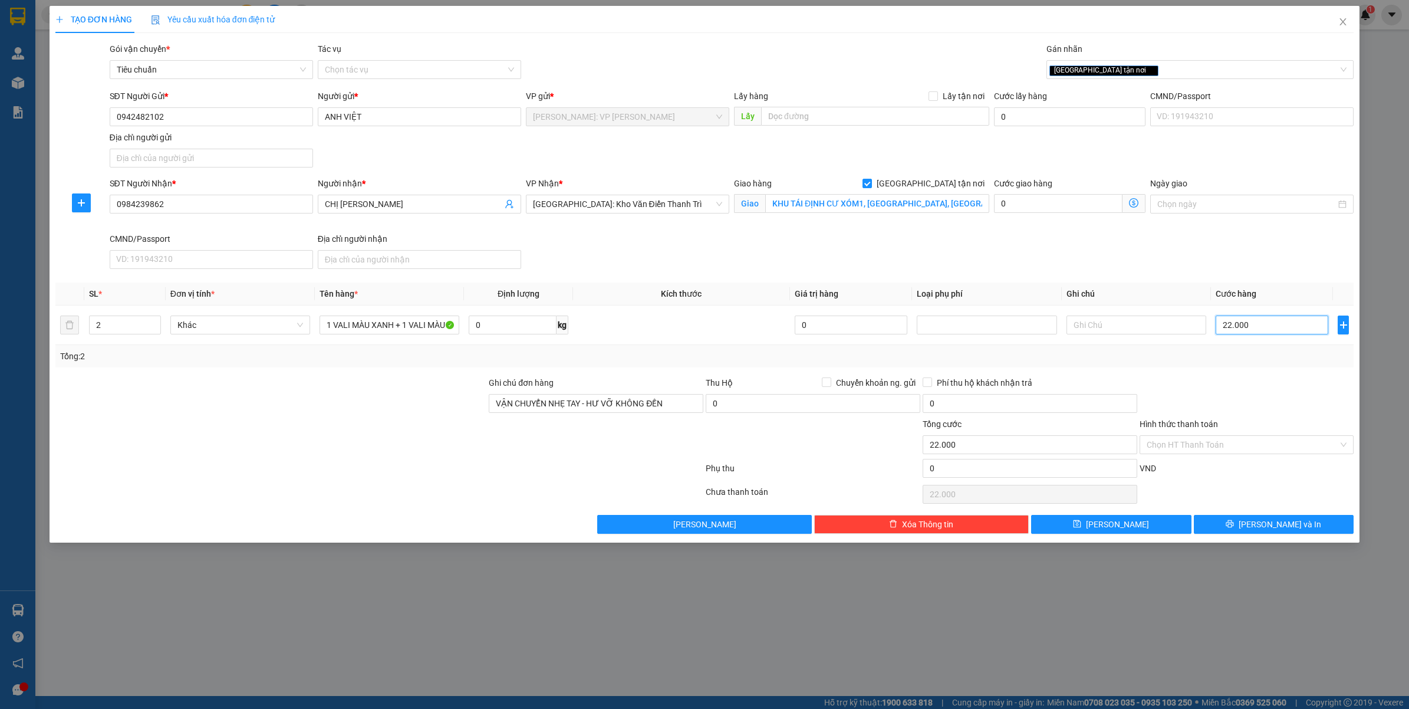
type input "220.000"
click at [1244, 443] on input "Hình thức thanh toán" at bounding box center [1243, 445] width 192 height 18
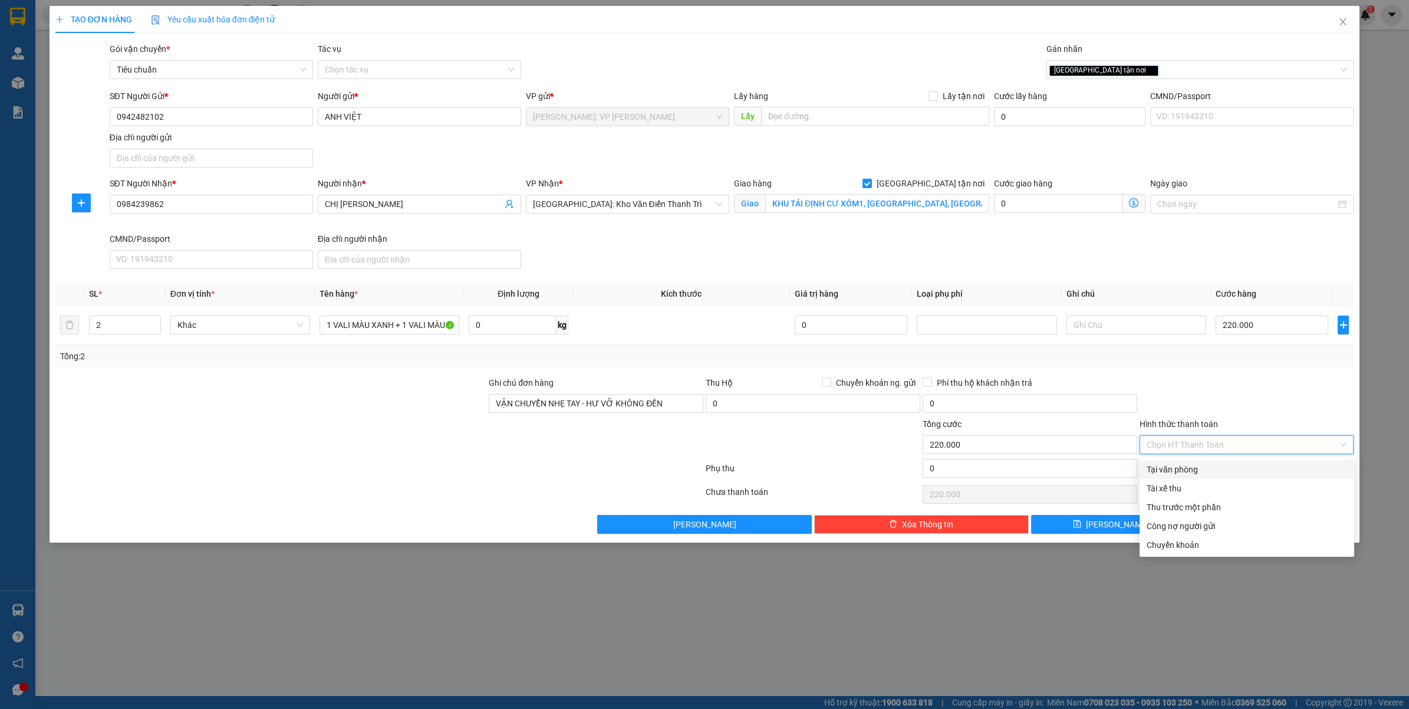
drag, startPoint x: 1204, startPoint y: 469, endPoint x: 1188, endPoint y: 464, distance: 16.6
click at [1204, 467] on div "Tại văn phòng" at bounding box center [1247, 469] width 200 height 13
type input "0"
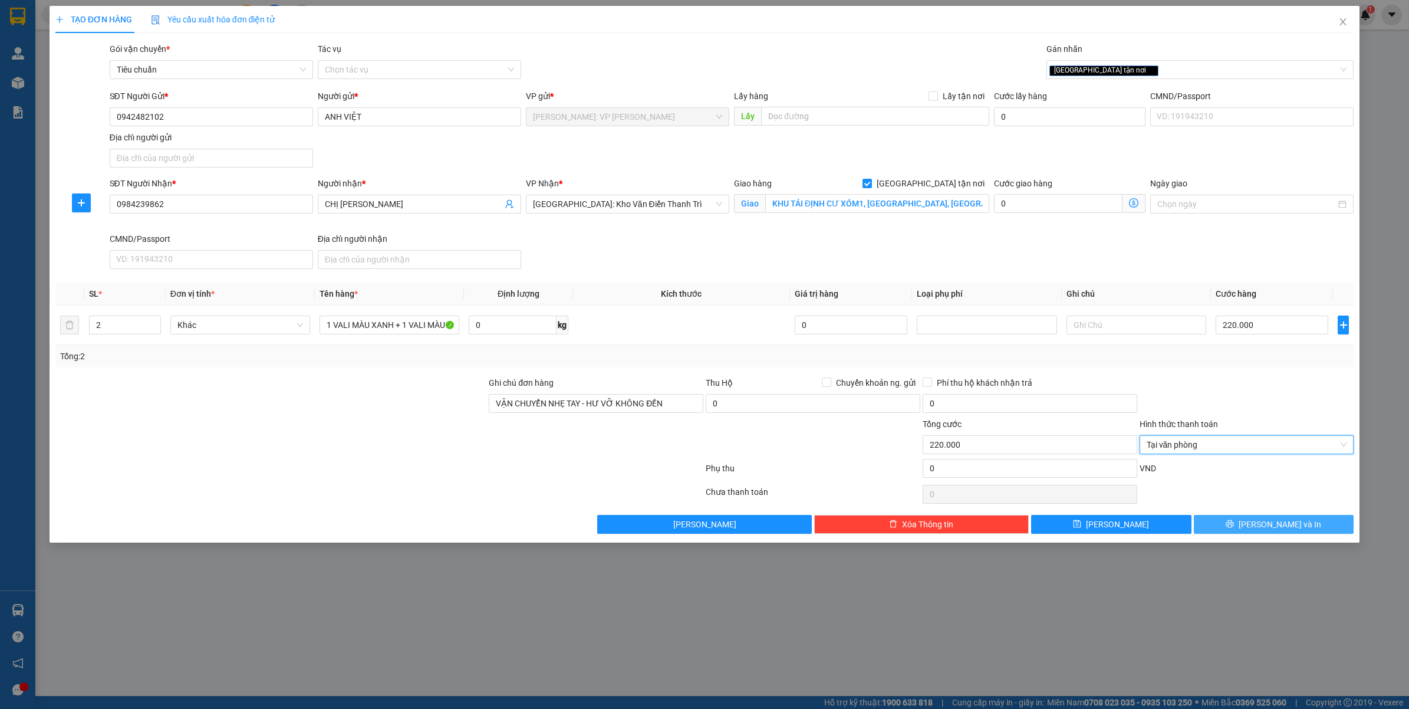
click at [1224, 518] on button "Lưu và In" at bounding box center [1274, 524] width 160 height 19
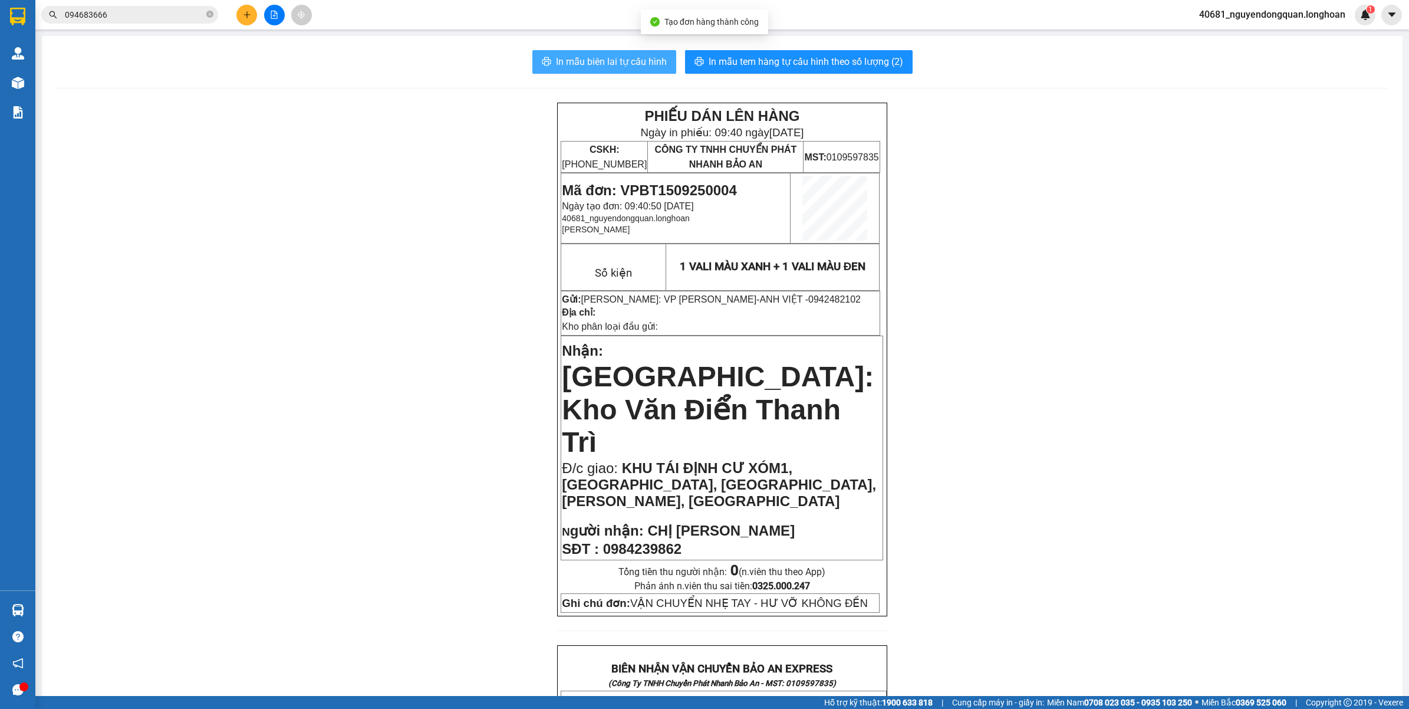
drag, startPoint x: 650, startPoint y: 64, endPoint x: 582, endPoint y: 60, distance: 67.3
click at [649, 63] on span "In mẫu biên lai tự cấu hình" at bounding box center [611, 61] width 111 height 15
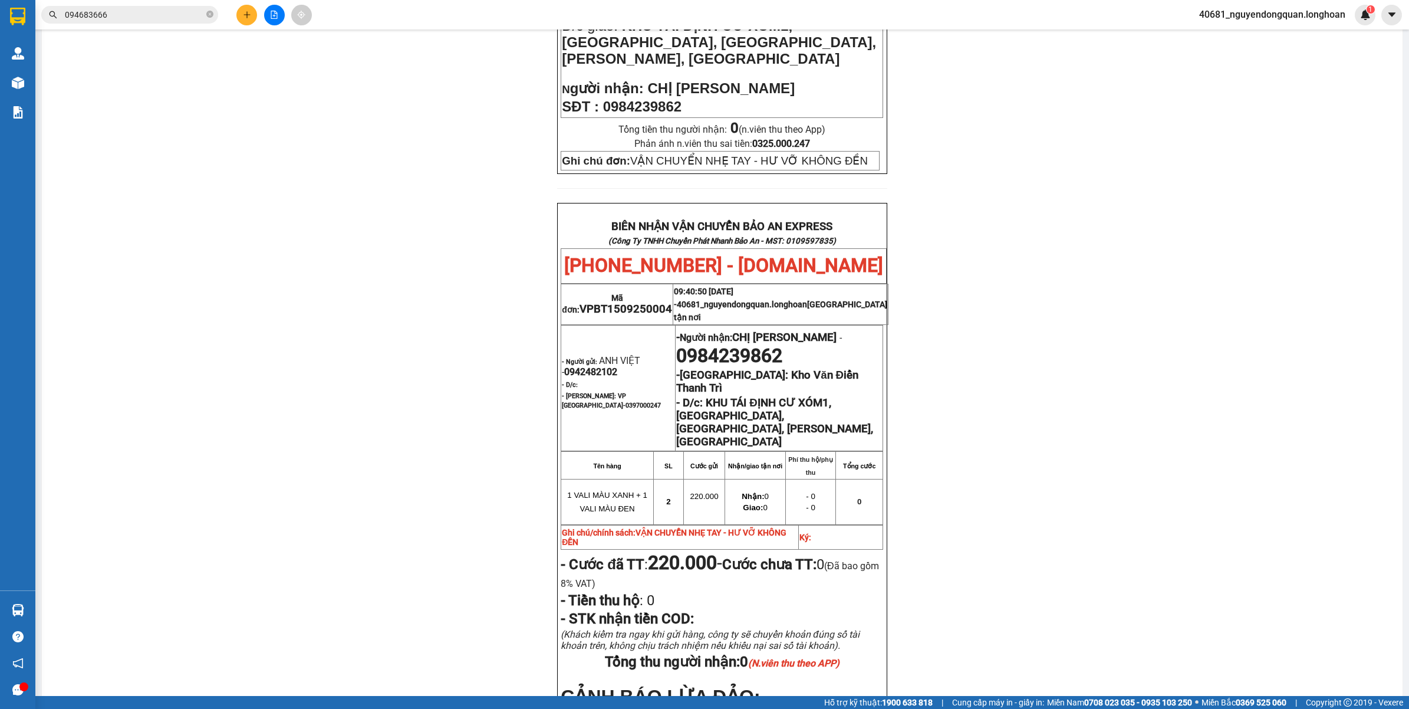
scroll to position [571, 0]
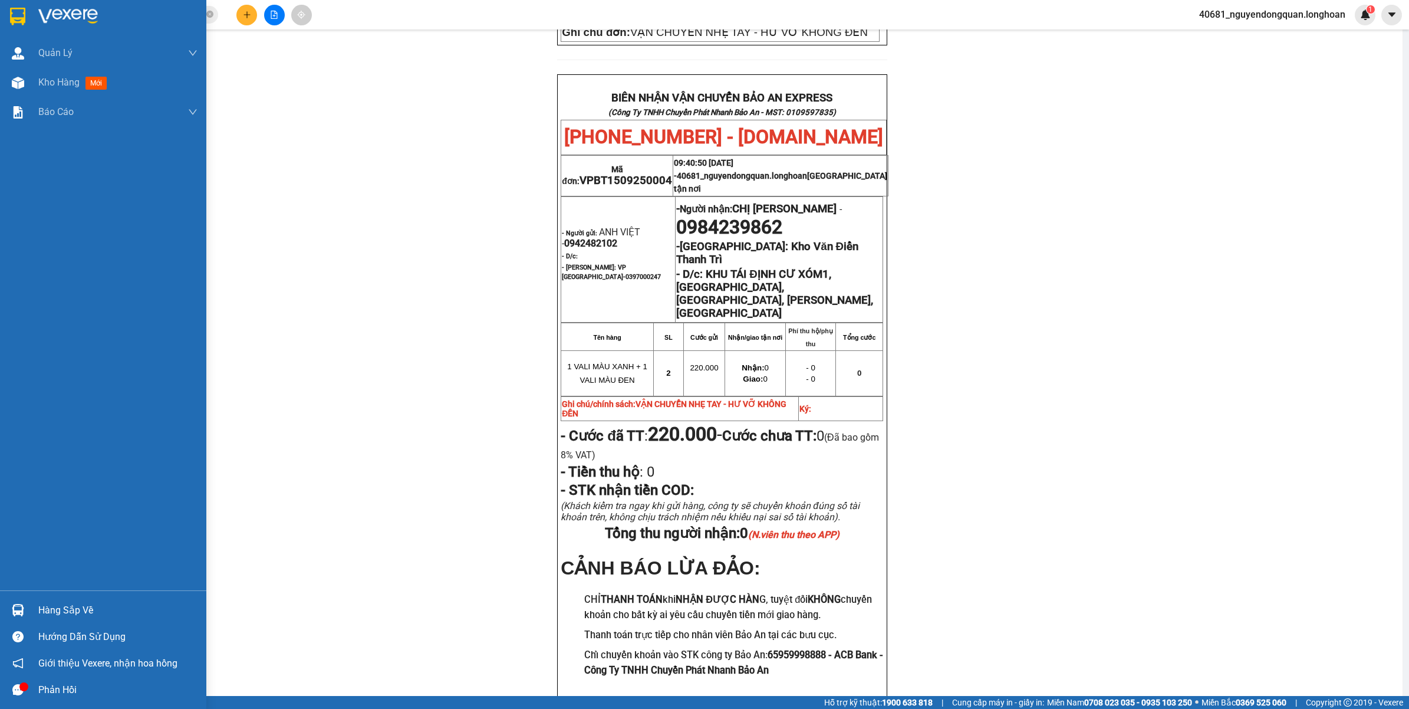
click at [54, 19] on img at bounding box center [68, 17] width 60 height 18
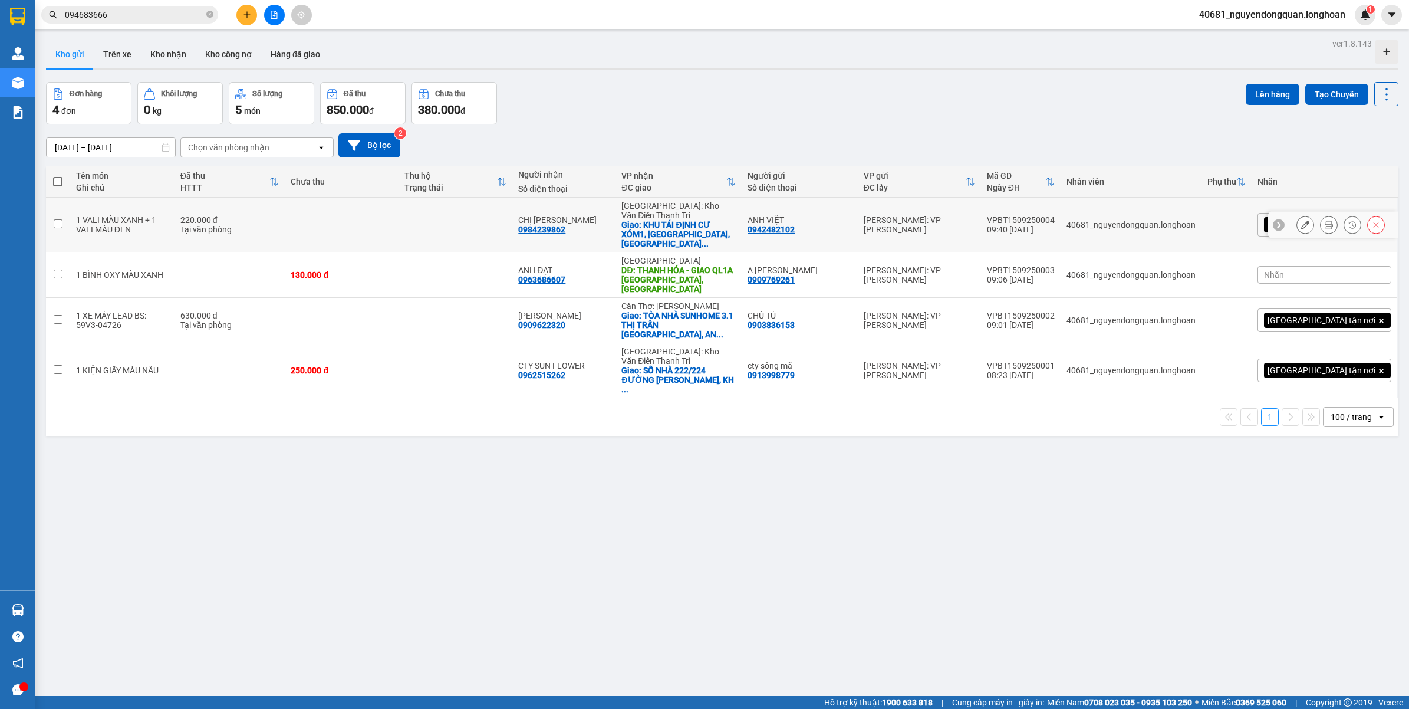
click at [1325, 220] on icon at bounding box center [1329, 224] width 8 height 8
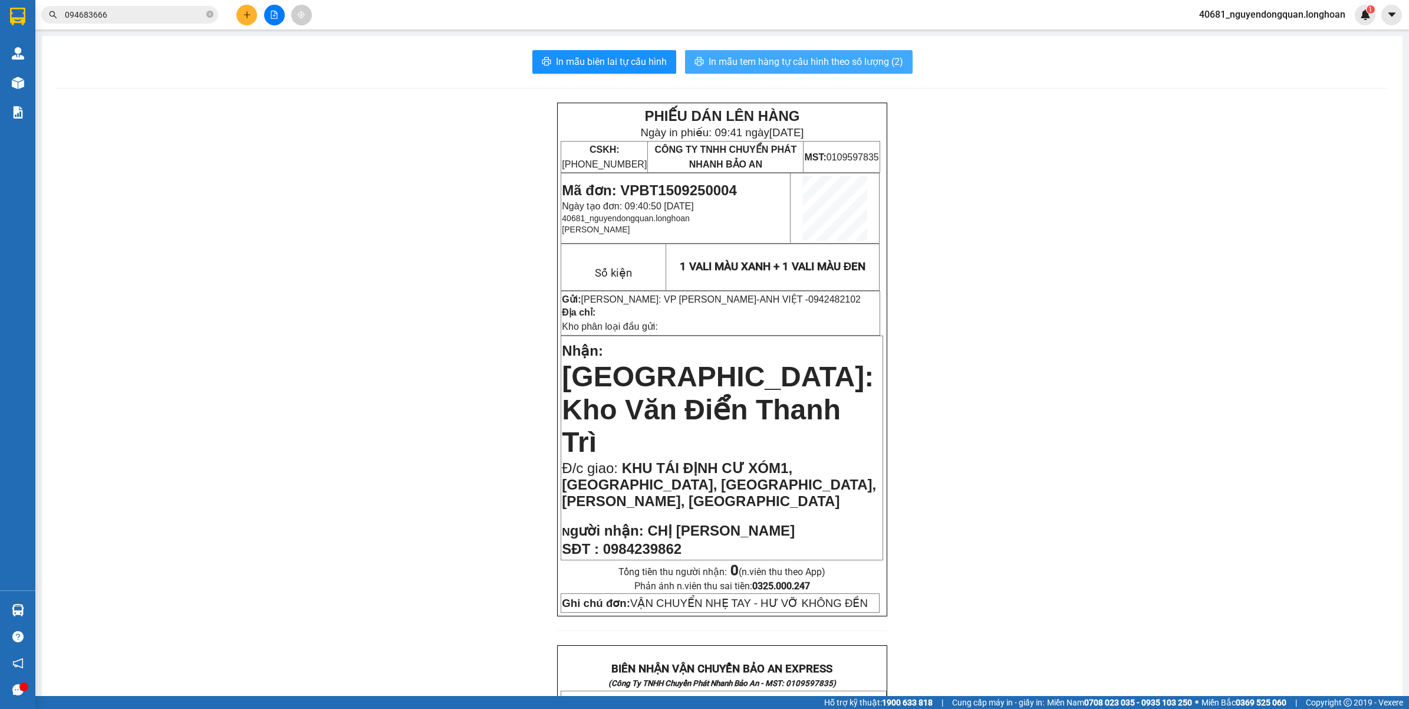
drag, startPoint x: 855, startPoint y: 60, endPoint x: 917, endPoint y: 121, distance: 87.5
click at [858, 60] on span "In mẫu tem hàng tự cấu hình theo số lượng (2)" at bounding box center [806, 61] width 195 height 15
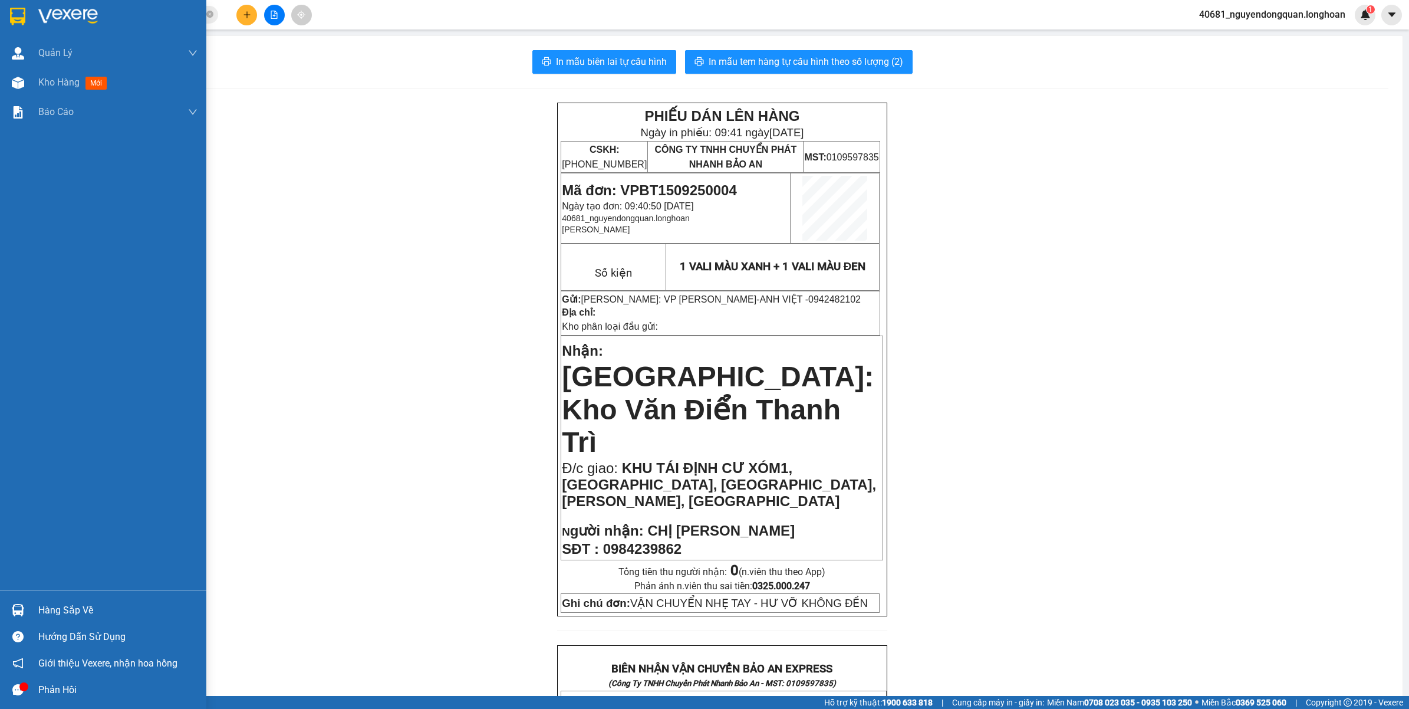
click at [38, 33] on div at bounding box center [103, 19] width 206 height 38
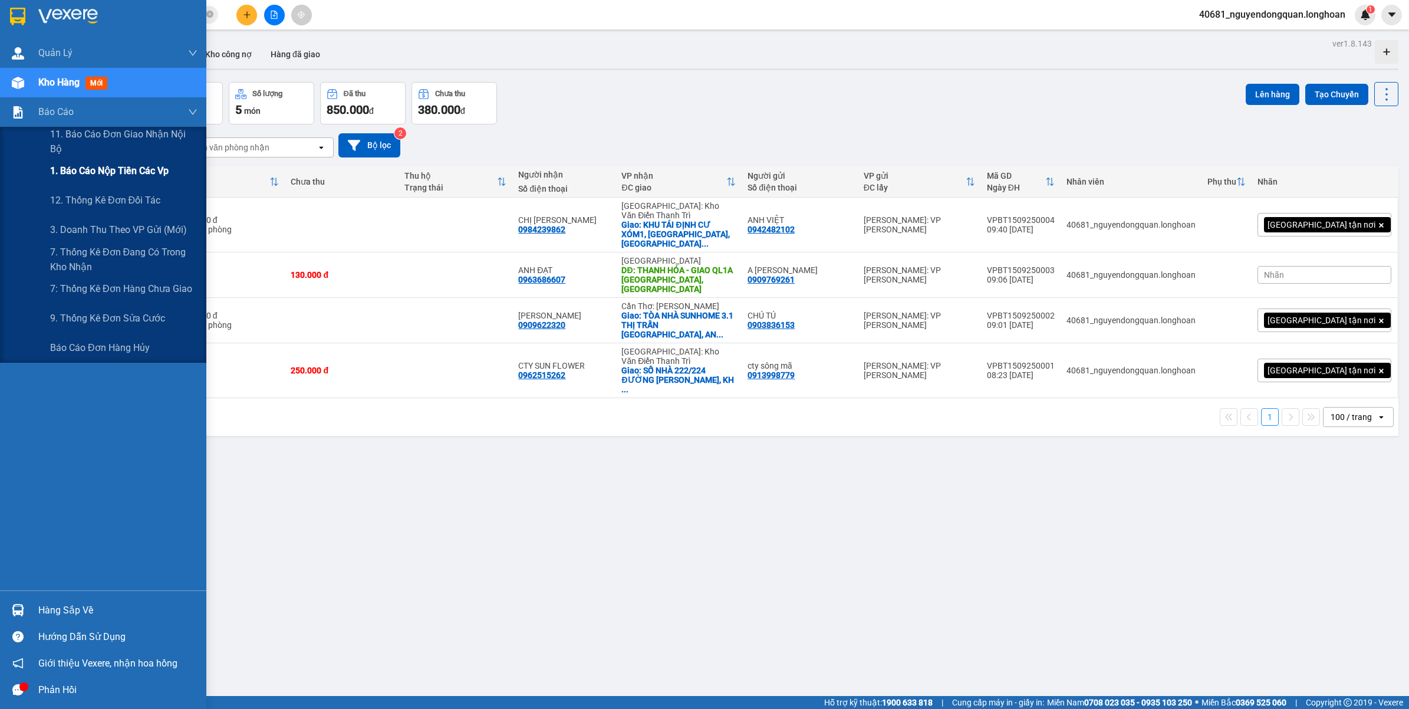
click at [142, 168] on span "1. Báo cáo nộp tiền các vp" at bounding box center [109, 170] width 119 height 15
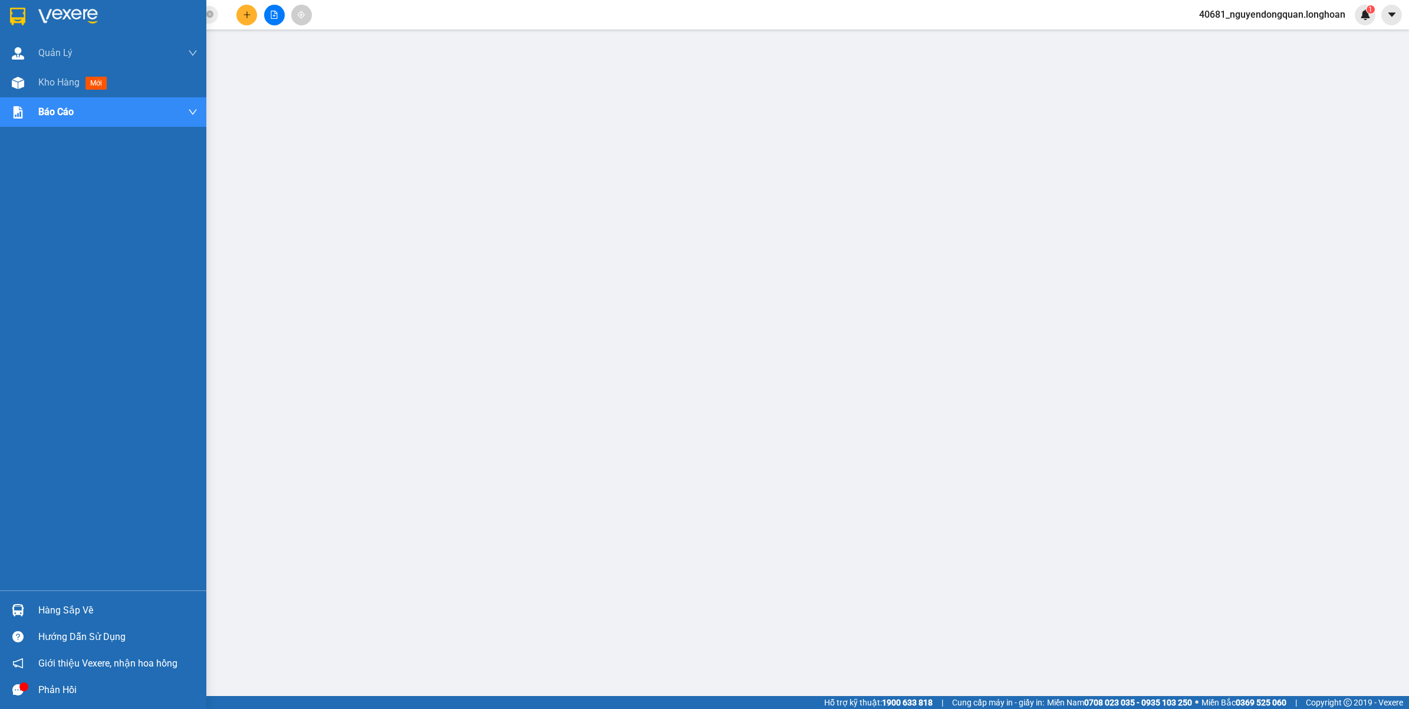
click at [21, 12] on img at bounding box center [17, 17] width 15 height 18
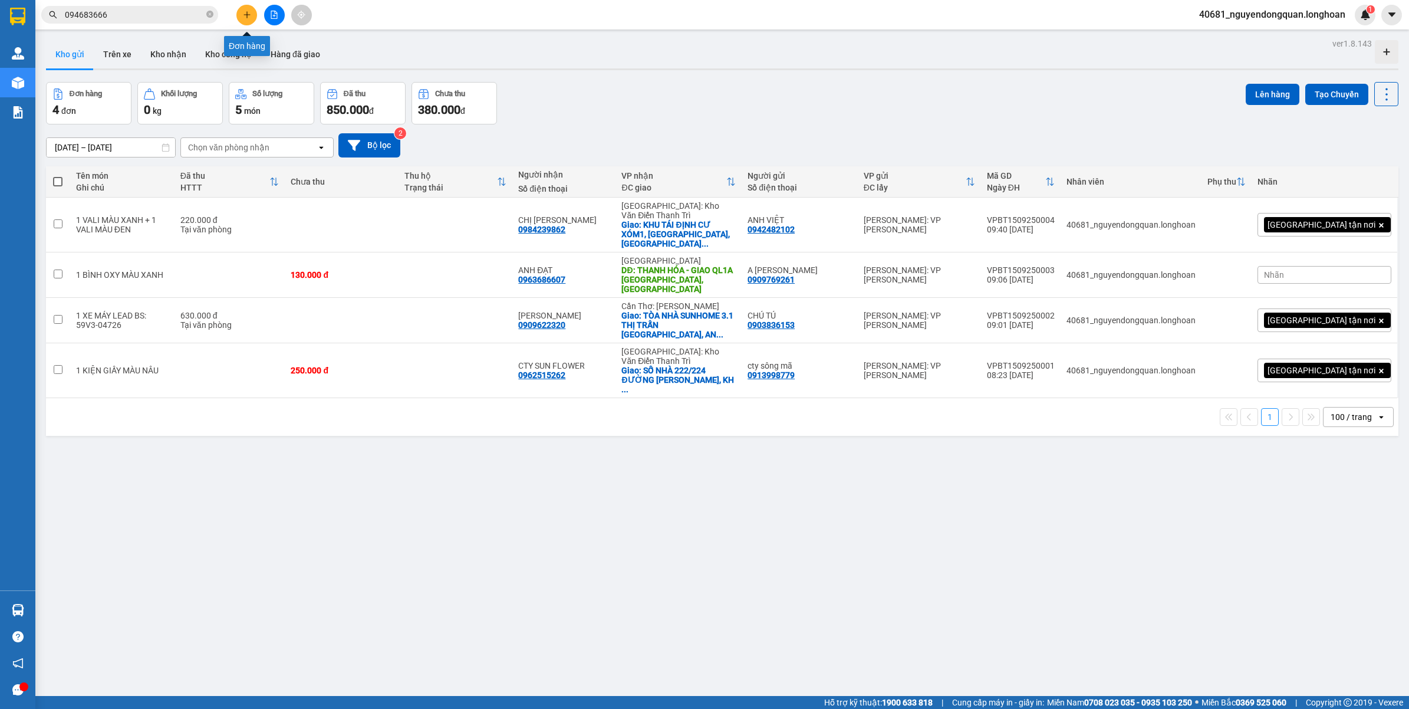
click at [245, 15] on icon "plus" at bounding box center [247, 15] width 8 height 8
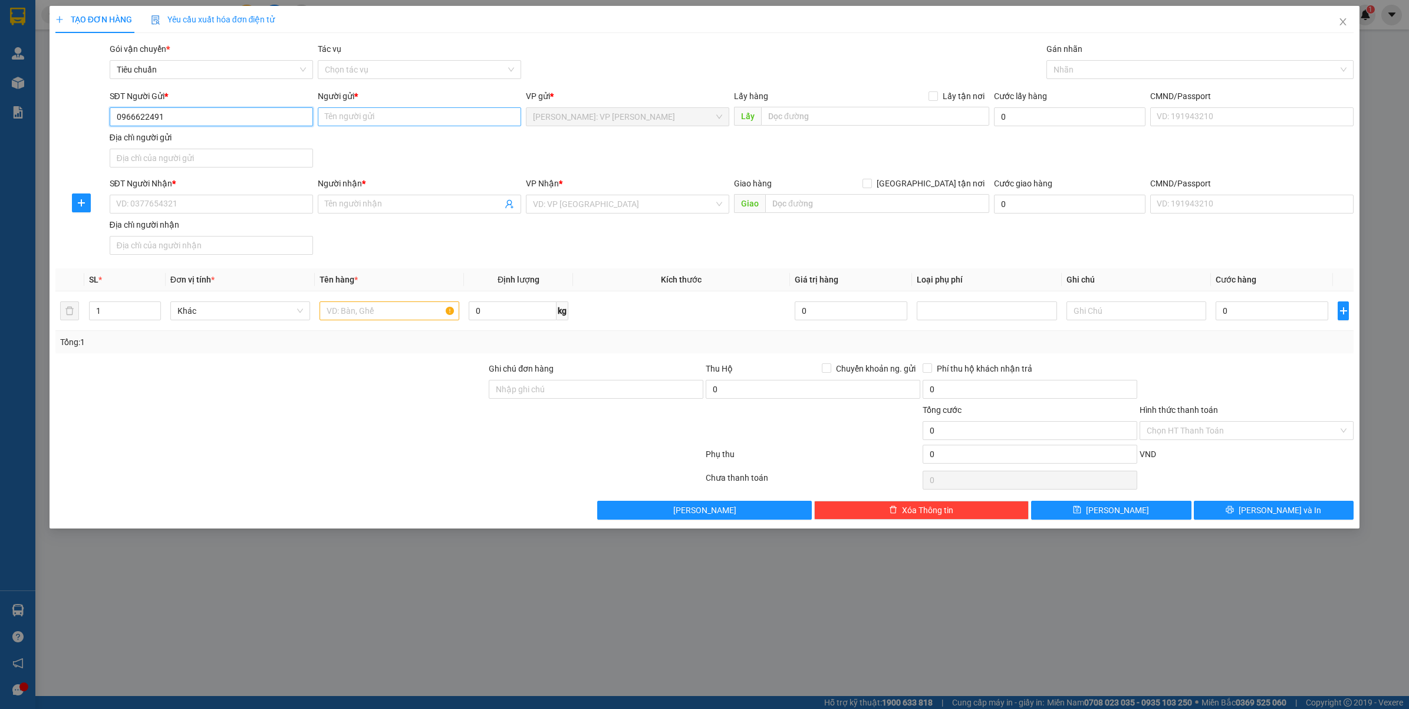
type input "0966622491"
click at [353, 115] on input "Người gửi *" at bounding box center [419, 116] width 203 height 19
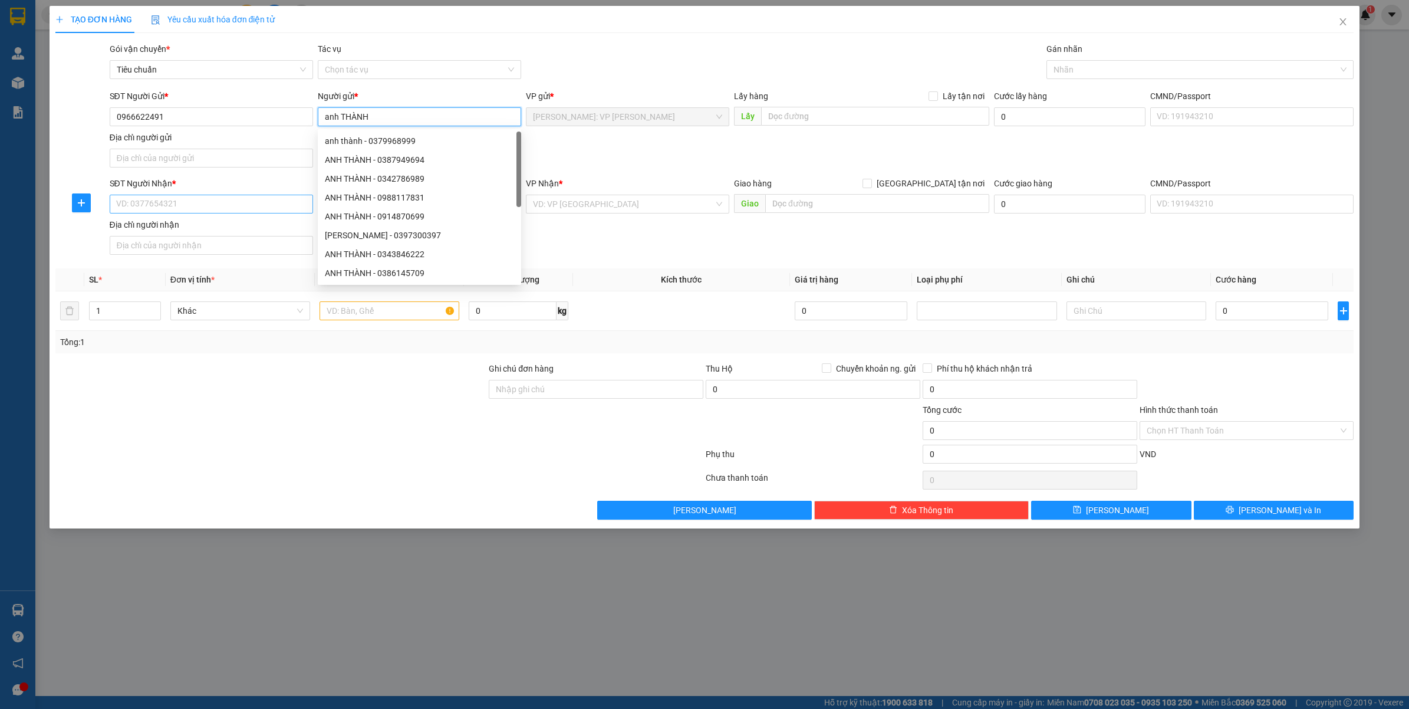
type input "anh THÀNH"
click at [169, 200] on input "SĐT Người Nhận *" at bounding box center [211, 204] width 203 height 19
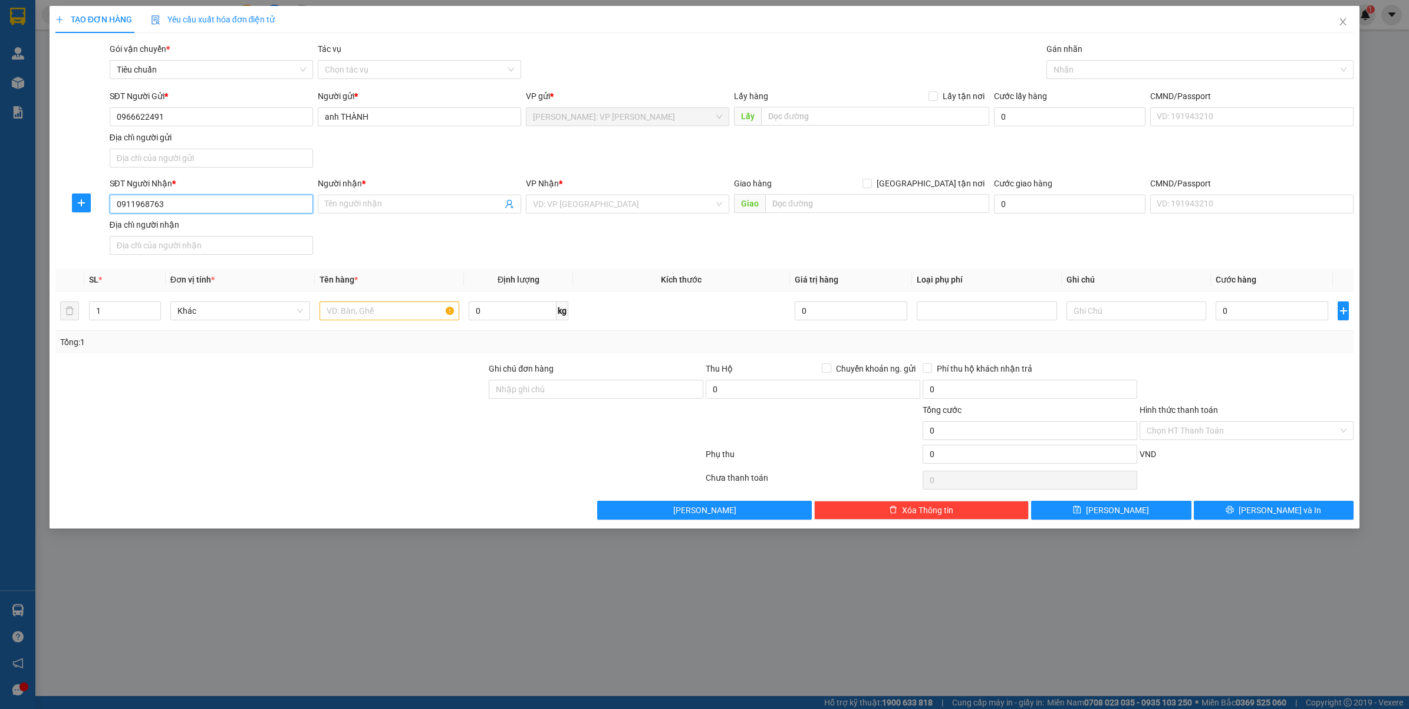
type input "0911968763"
click at [410, 216] on div "Người nhận * Tên người nhận" at bounding box center [419, 197] width 203 height 41
click at [414, 205] on input "Người nhận *" at bounding box center [413, 204] width 177 height 13
type input "CÔ TUYẾT"
click at [577, 204] on input "search" at bounding box center [623, 204] width 181 height 18
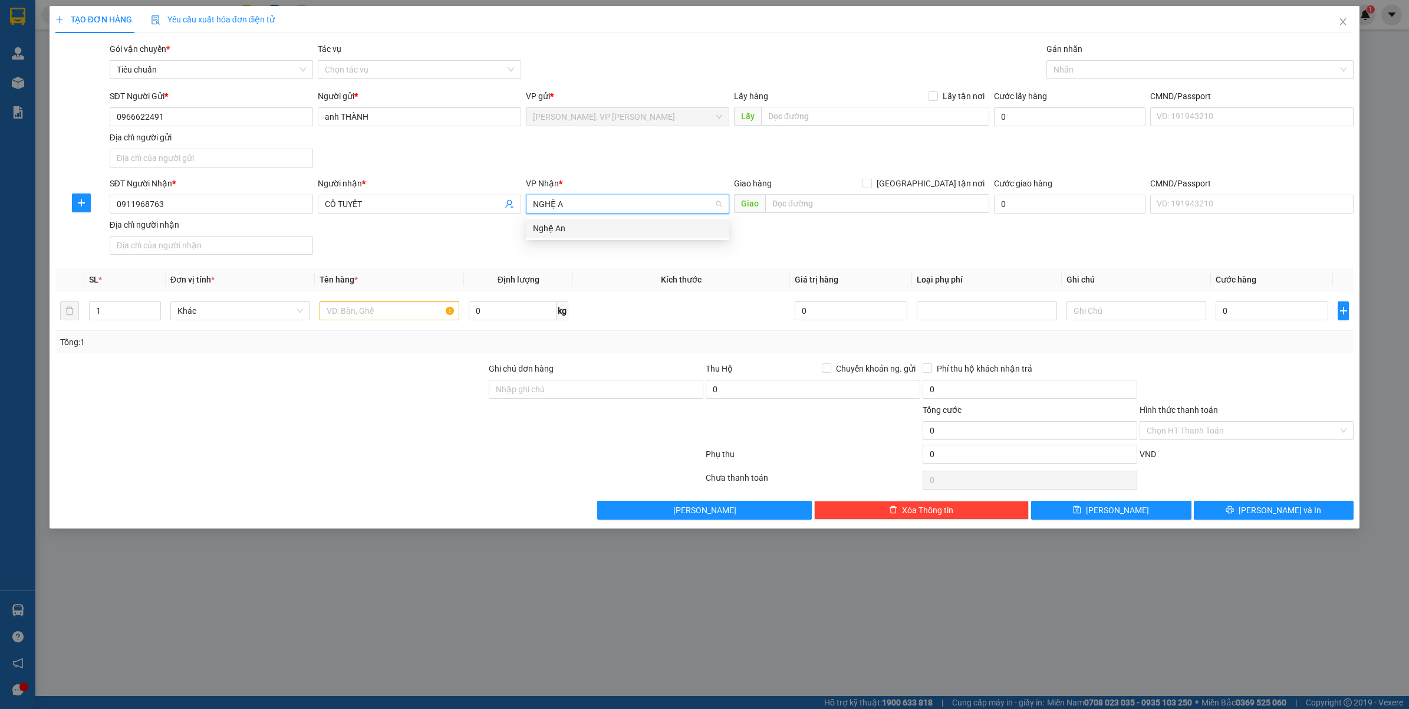
type input "NGHỆ AN"
drag, startPoint x: 600, startPoint y: 230, endPoint x: 824, endPoint y: 2, distance: 320.2
click at [601, 228] on div "Nghệ An" at bounding box center [627, 228] width 189 height 13
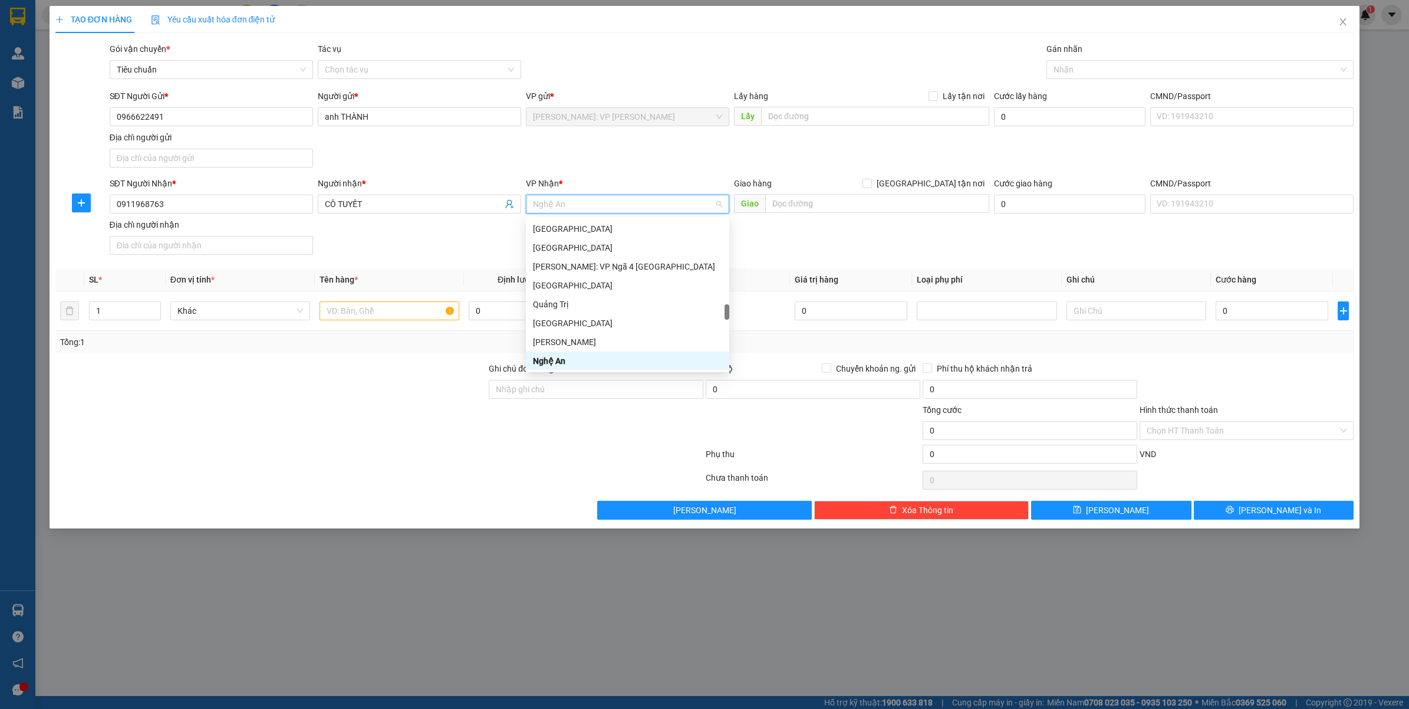
drag, startPoint x: 552, startPoint y: 364, endPoint x: 764, endPoint y: 290, distance: 224.9
click at [556, 363] on div "Nghệ An" at bounding box center [627, 360] width 189 height 13
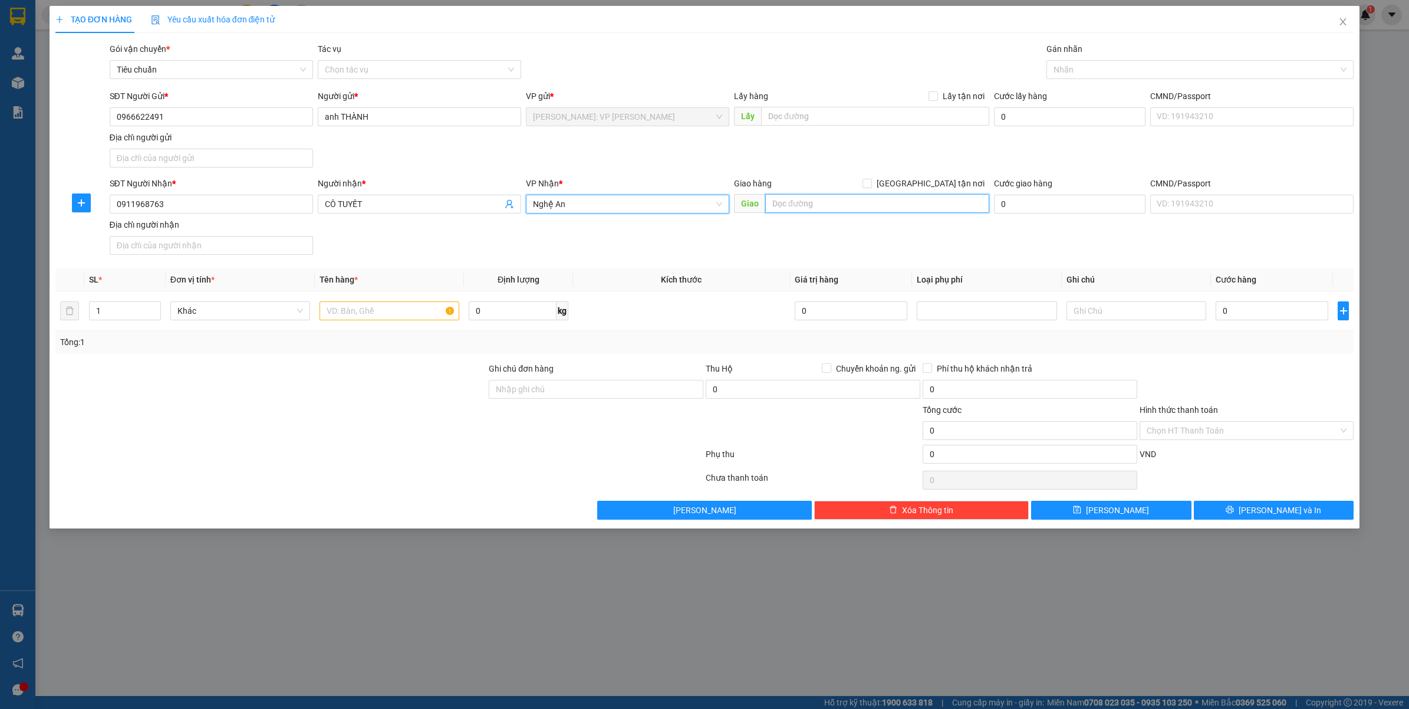
click at [838, 203] on input "text" at bounding box center [877, 203] width 224 height 19
paste input "Diễn Châu giao trên QL 1A"
type input "NGHỆ AN - Diễn Châu giao trên QL 1A, MƯỜNG THANH, DIỄN CHÂU"
click at [152, 307] on icon "up" at bounding box center [154, 308] width 4 height 4
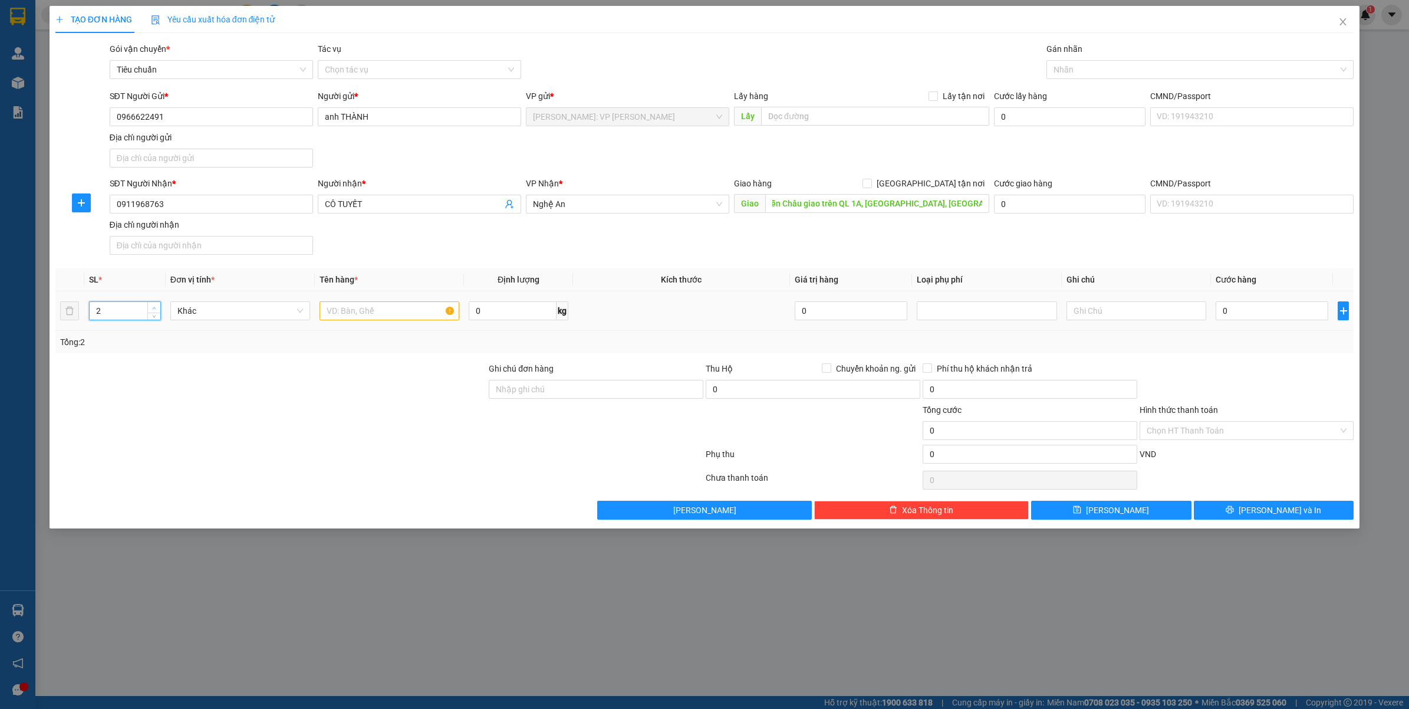
scroll to position [0, 0]
click at [152, 307] on icon "up" at bounding box center [154, 308] width 4 height 4
type input "6"
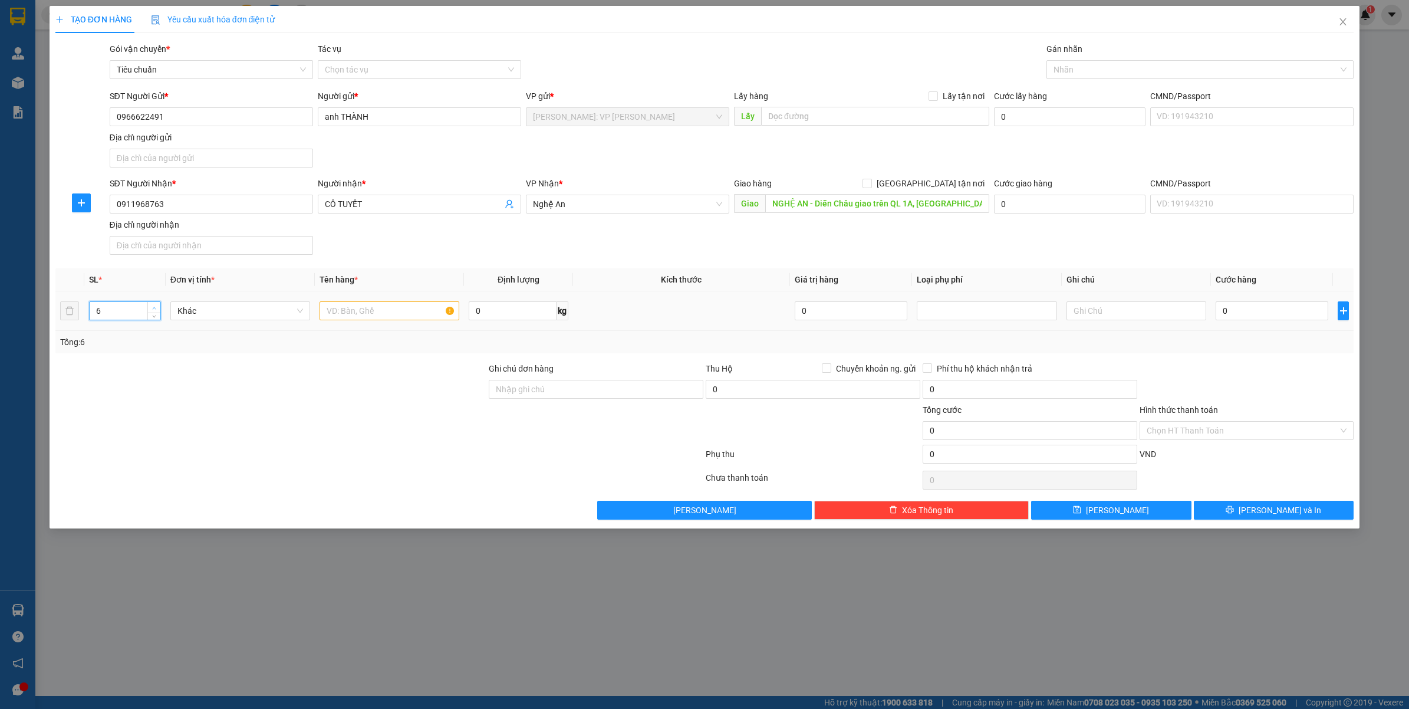
click at [152, 307] on icon "up" at bounding box center [154, 308] width 4 height 4
click at [388, 311] on input "text" at bounding box center [390, 310] width 140 height 19
type input "5 KIỆN BỌC NILONG ĐEN + 1 KIỆN BỌC XỐP NỔ (NỒI CƠM ĐIỆN)"
click at [611, 390] on input "Ghi chú đơn hàng" at bounding box center [596, 389] width 215 height 19
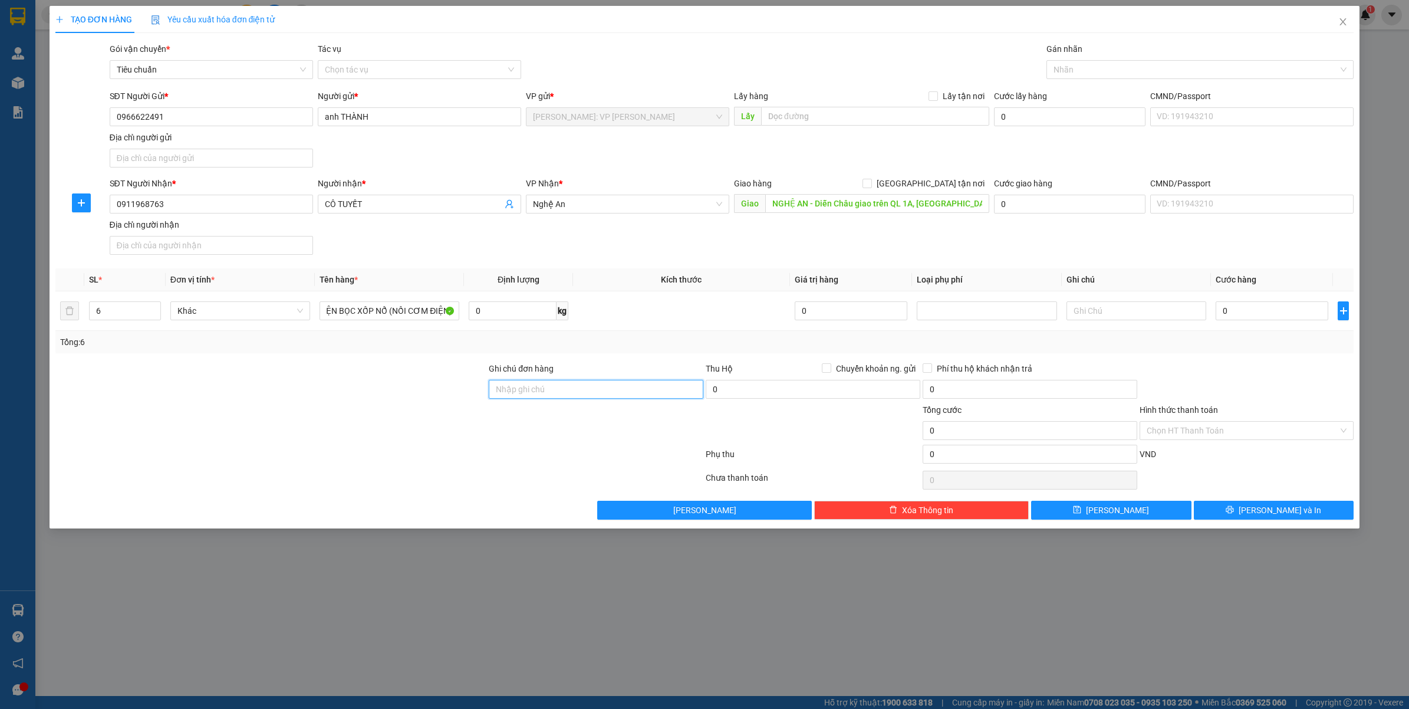
scroll to position [0, 0]
type input "VẬN CHUYỂN NHẸ TAY - HƯ VỠ KHÔNG ĐỀN"
click at [1291, 313] on input "0" at bounding box center [1272, 310] width 113 height 19
click at [1268, 308] on input "0" at bounding box center [1272, 310] width 113 height 19
type input "04"
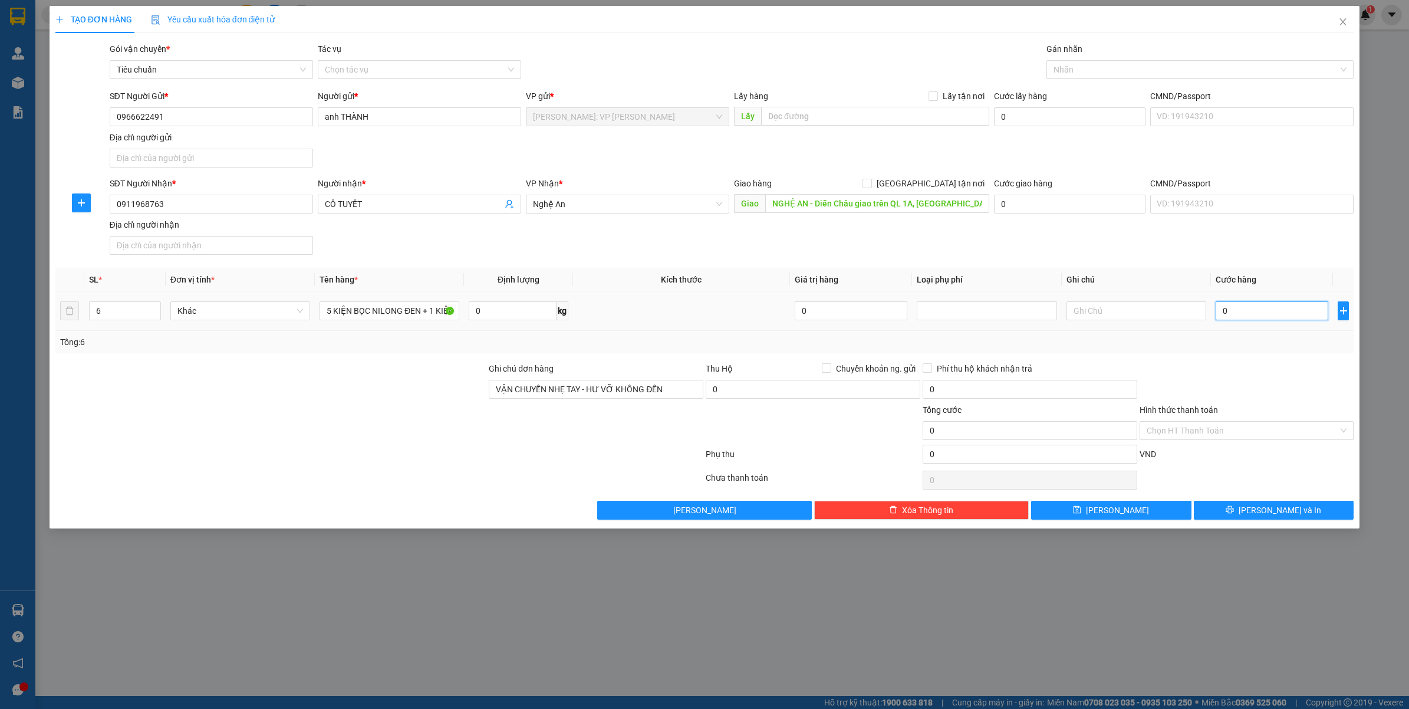
type input "4"
type input "045"
type input "45"
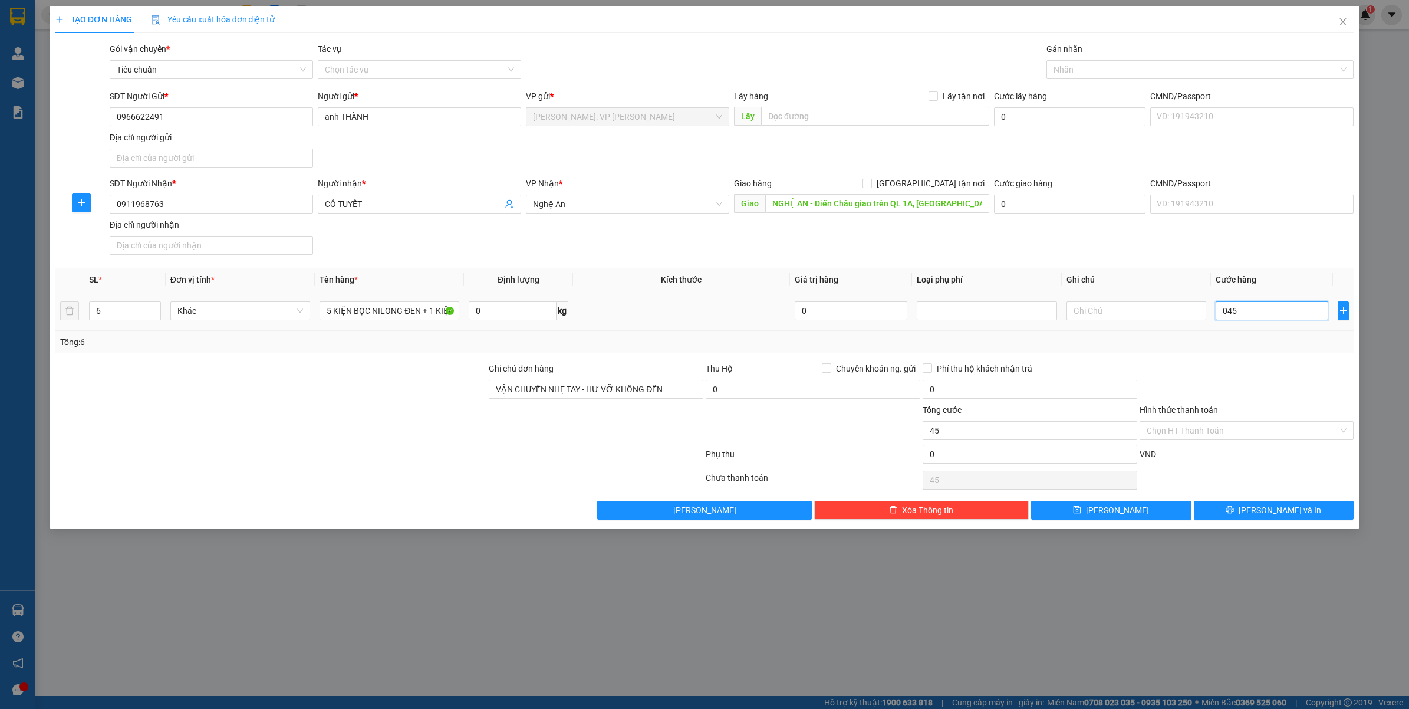
type input "0.450"
type input "450"
type input "04.500"
type input "4.500"
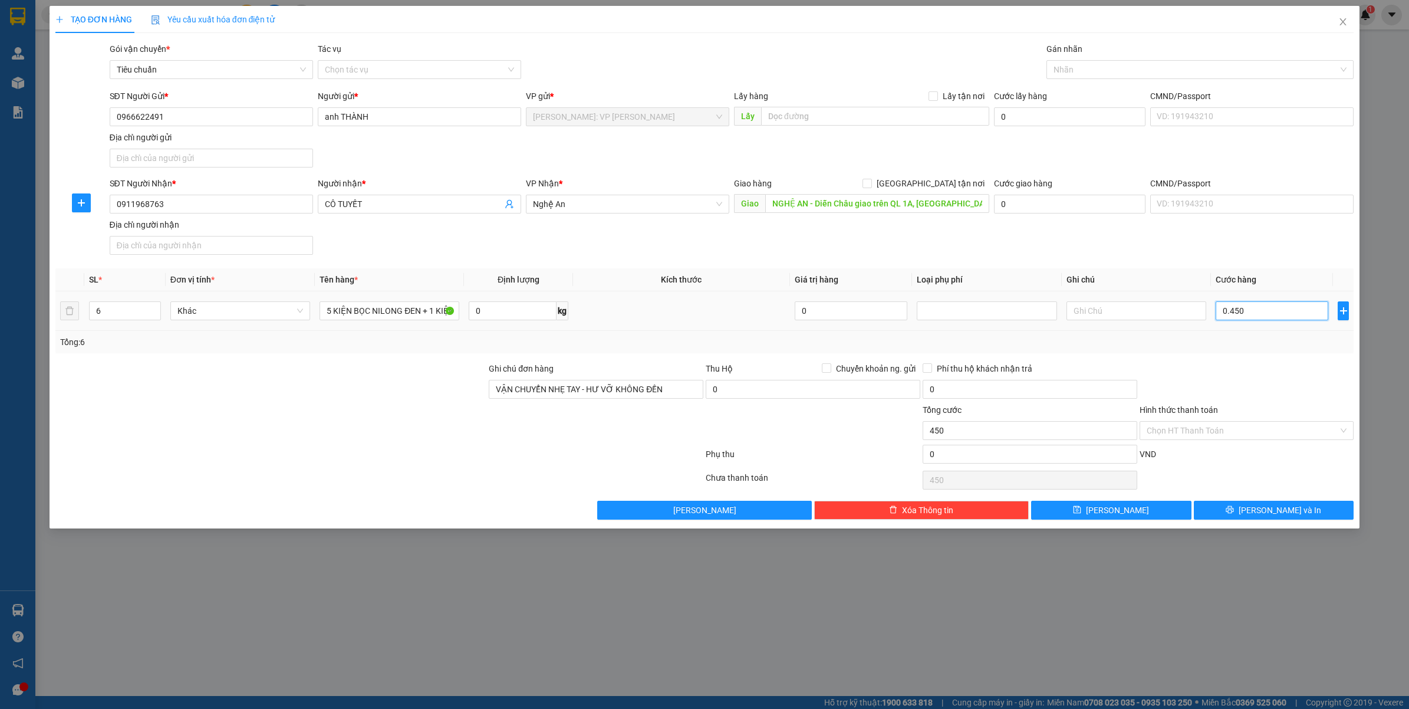
type input "4.500"
type input "045.000"
type input "45.000"
type input "0.450.000"
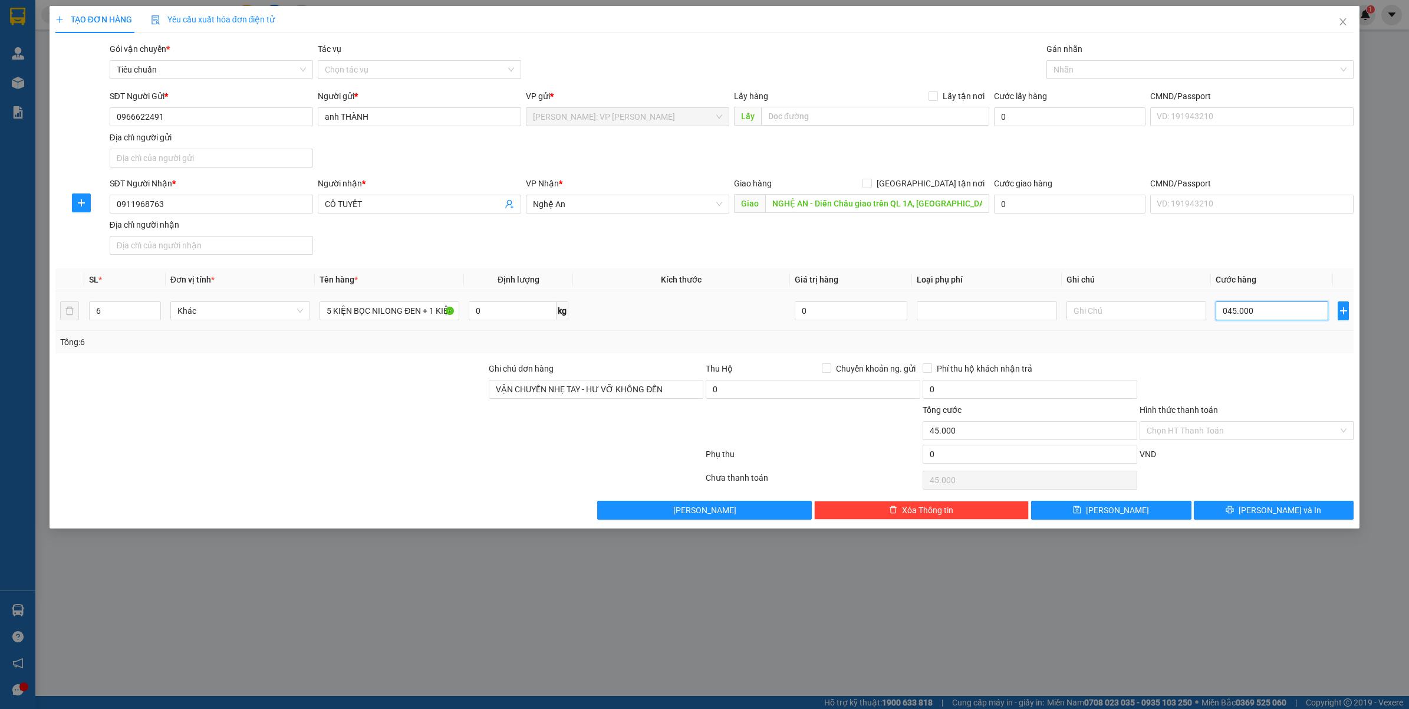
type input "450.000"
click at [1196, 426] on input "Hình thức thanh toán" at bounding box center [1243, 431] width 192 height 18
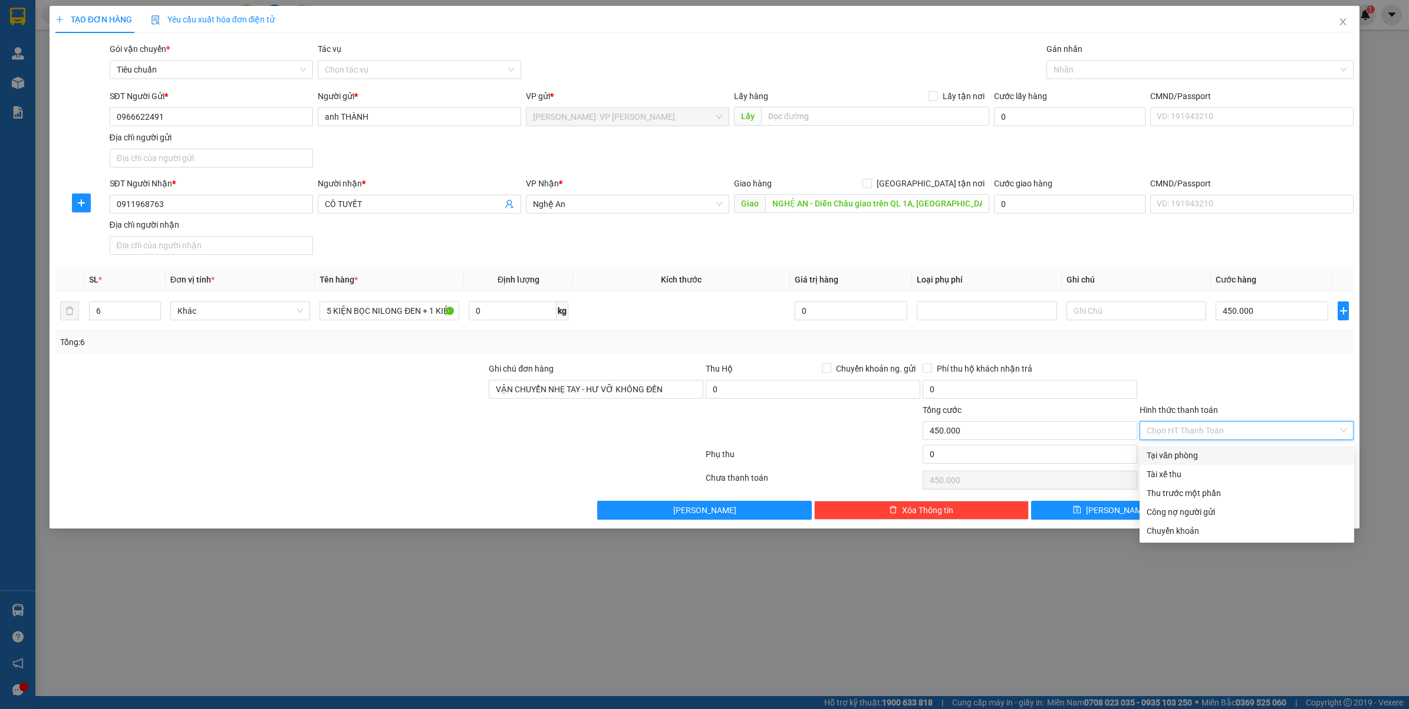
click at [1174, 449] on div "Tại văn phòng" at bounding box center [1247, 455] width 200 height 13
type input "0"
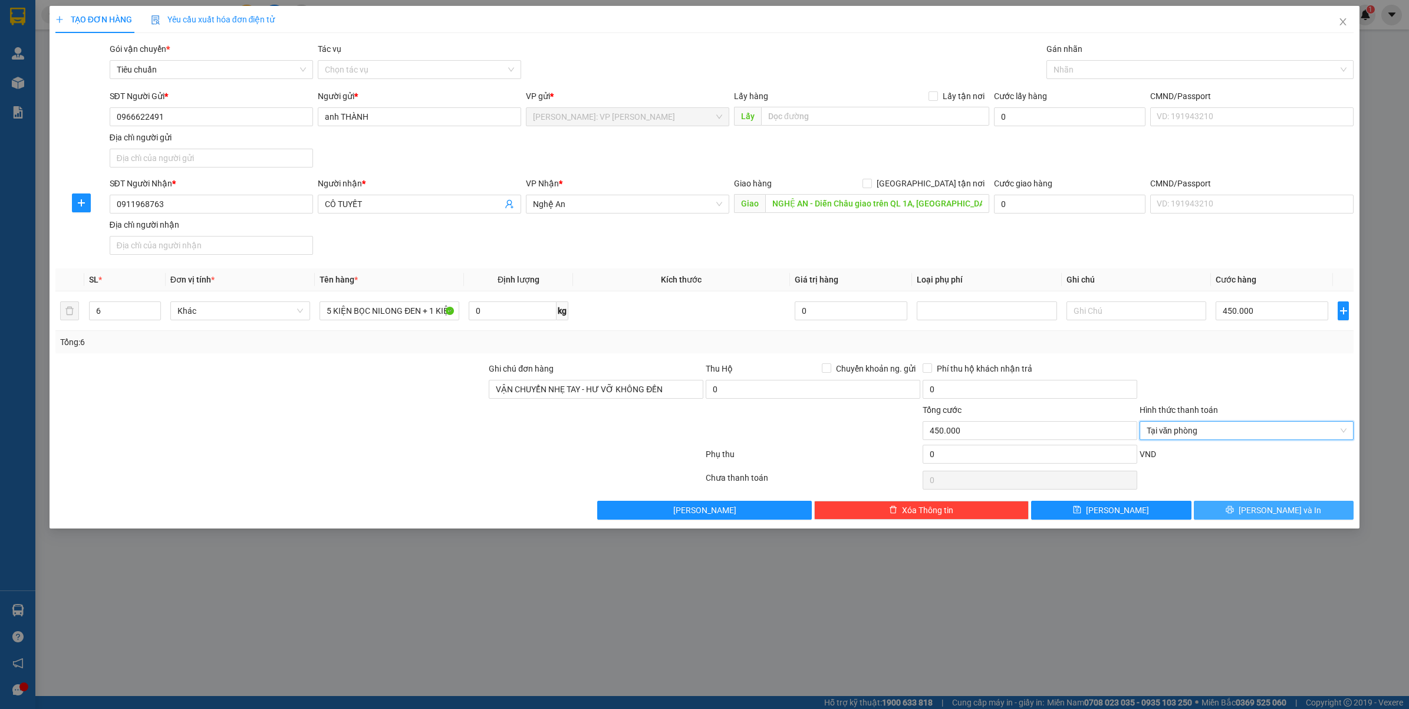
click at [1212, 503] on button "Lưu và In" at bounding box center [1274, 510] width 160 height 19
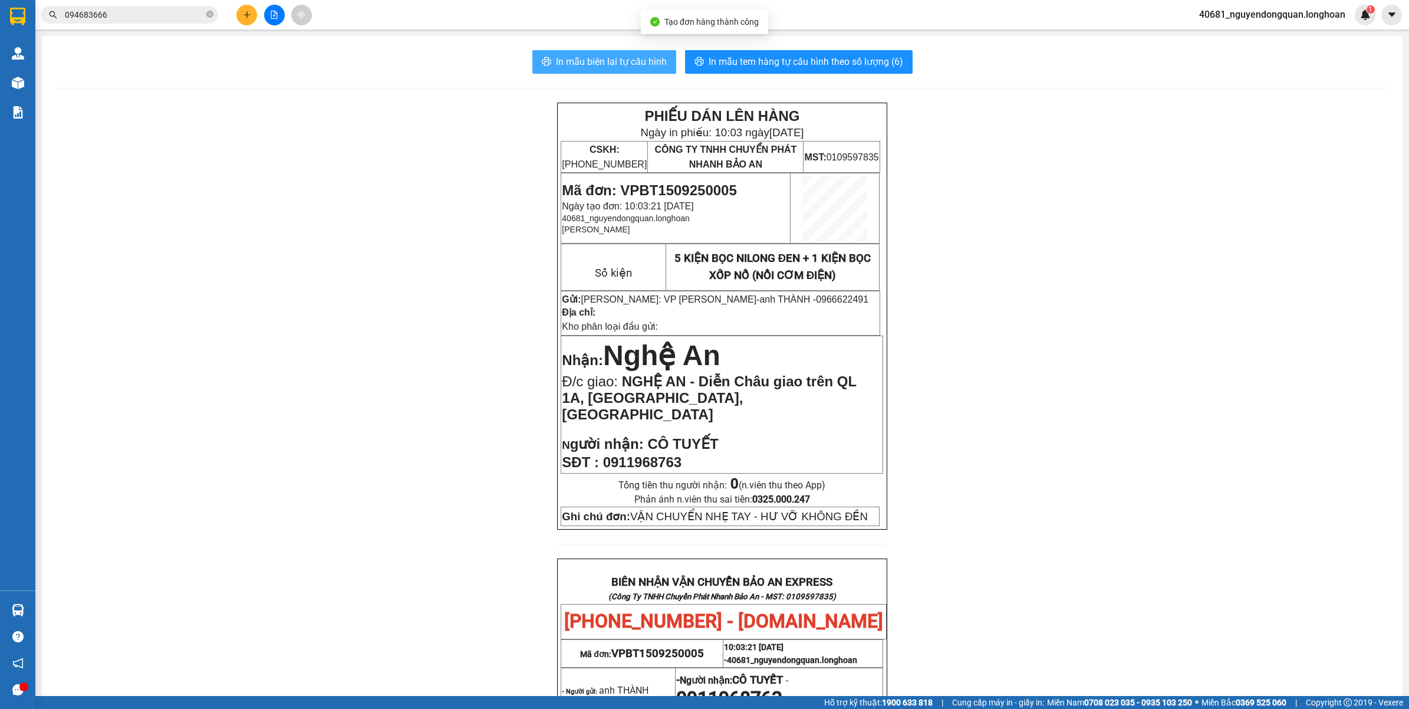
drag, startPoint x: 636, startPoint y: 68, endPoint x: 650, endPoint y: 97, distance: 33.0
click at [638, 67] on span "In mẫu biên lai tự cấu hình" at bounding box center [611, 61] width 111 height 15
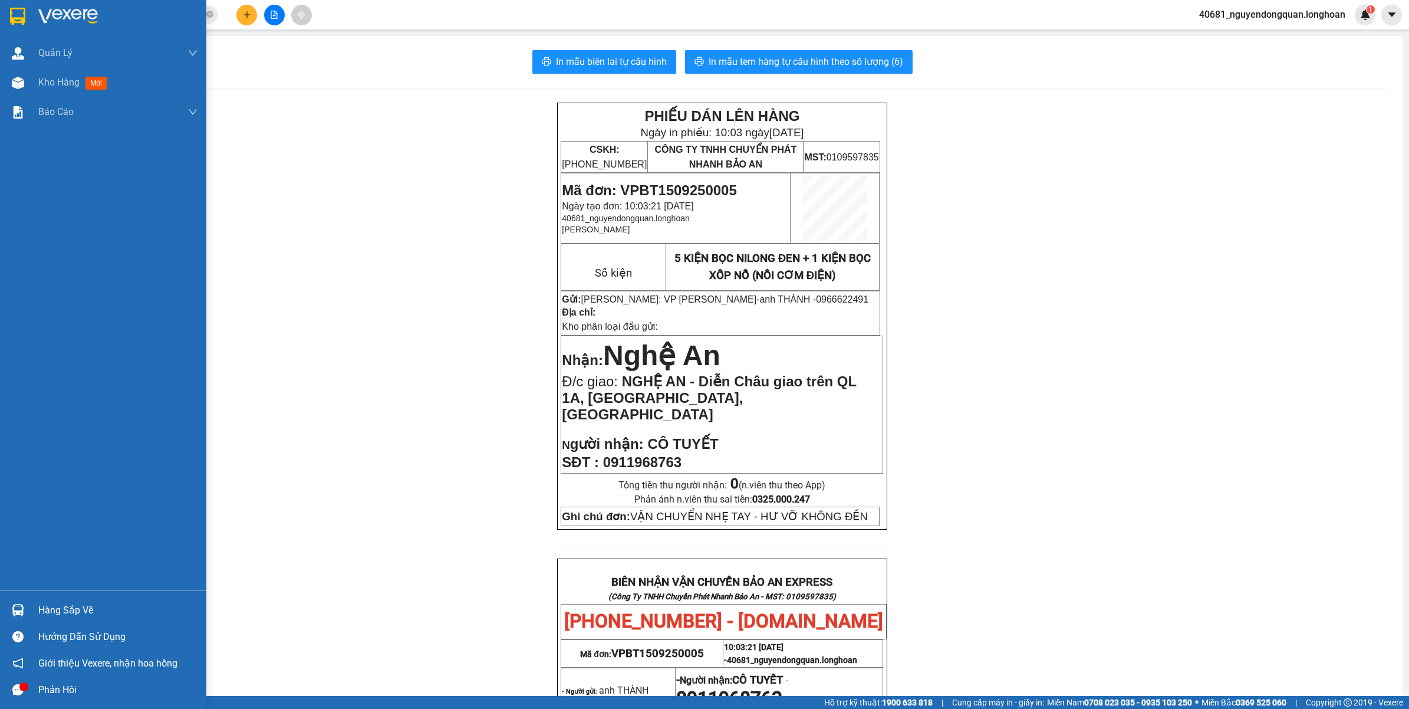
click at [0, 18] on html "Kết quả tìm kiếm ( 0 ) Bộ lọc No Data 094683666 40681_nguyendongquan.longhoan 1…" at bounding box center [704, 354] width 1409 height 709
click at [4, 6] on div at bounding box center [103, 19] width 206 height 38
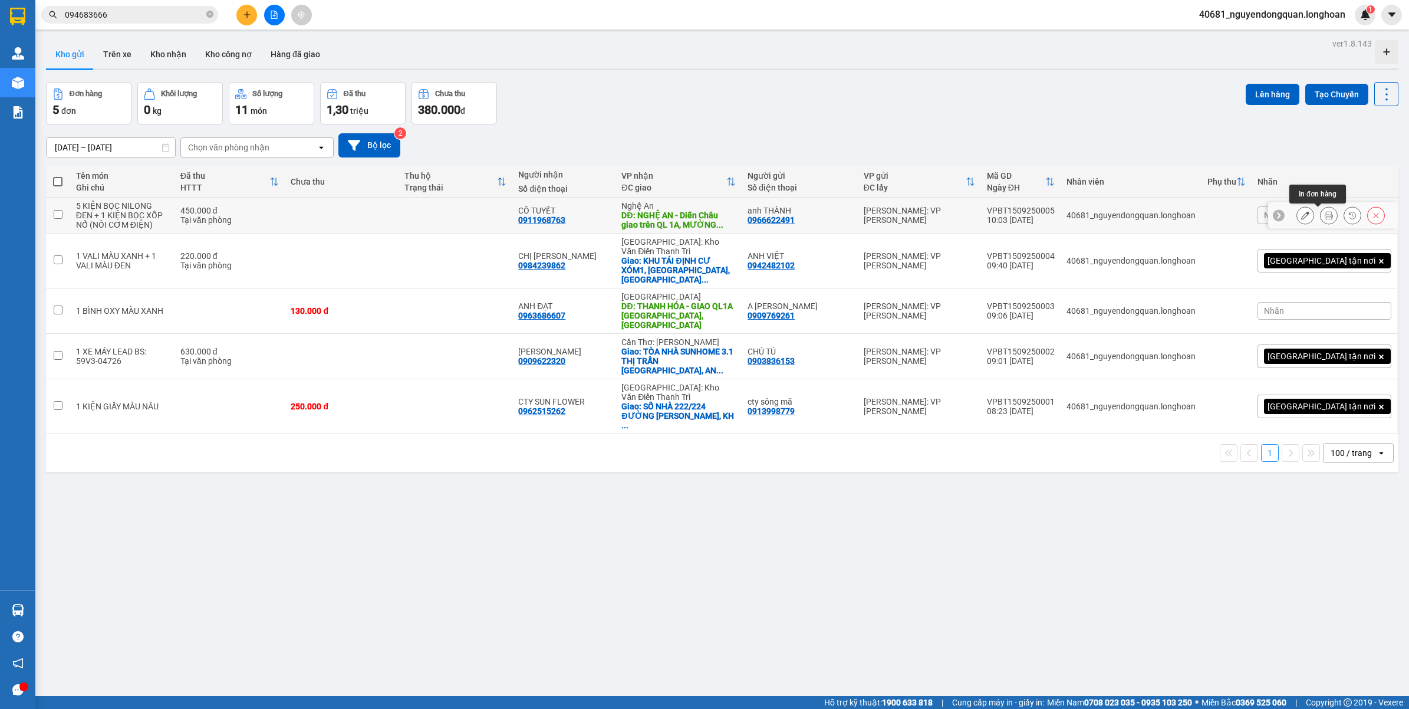
click at [1322, 219] on button at bounding box center [1329, 215] width 17 height 21
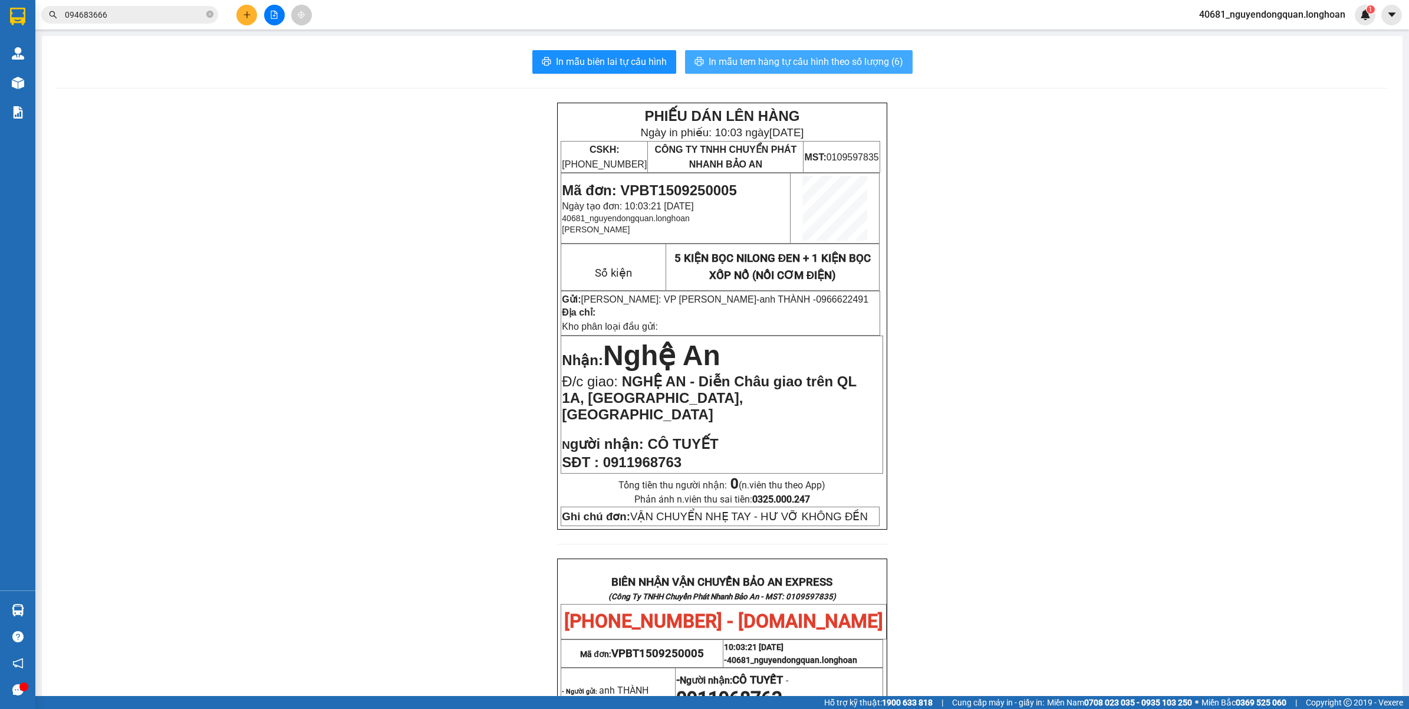
click at [864, 66] on span "In mẫu tem hàng tự cấu hình theo số lượng (6)" at bounding box center [806, 61] width 195 height 15
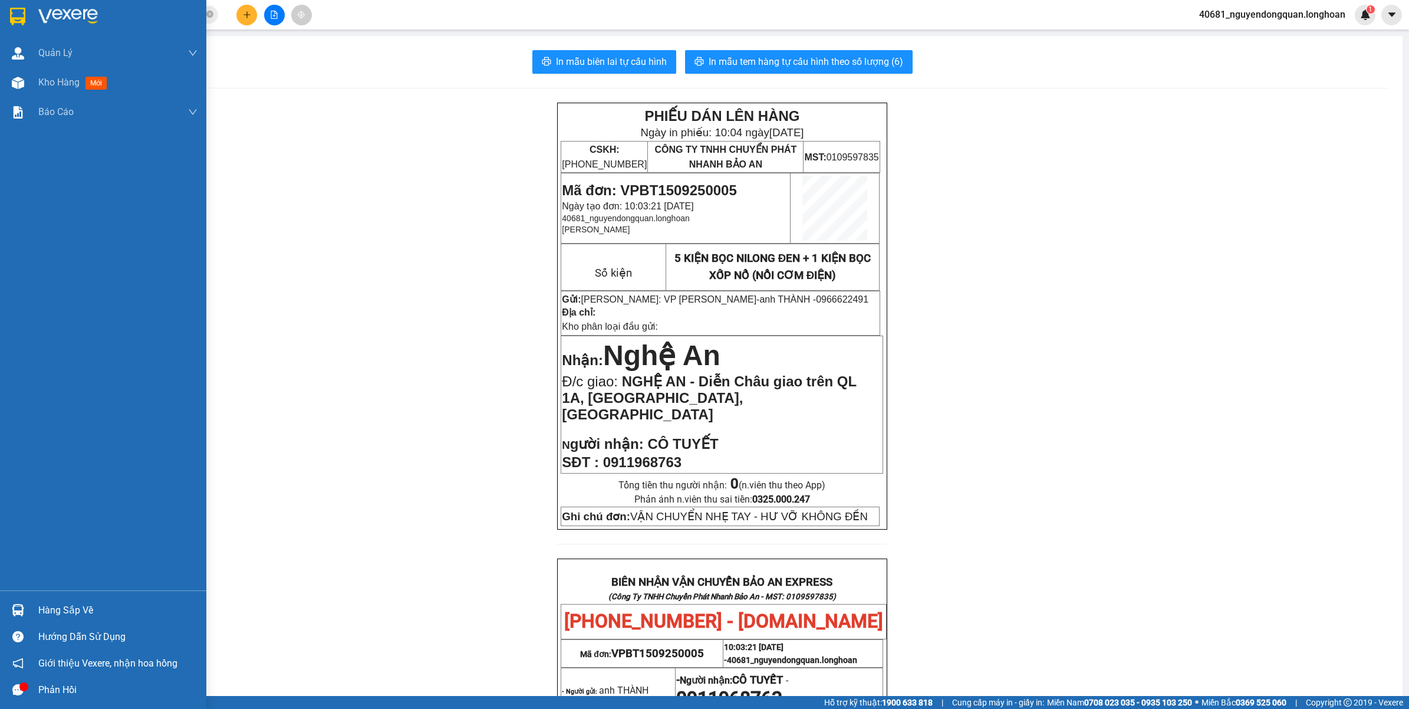
click at [65, 18] on img at bounding box center [68, 17] width 60 height 18
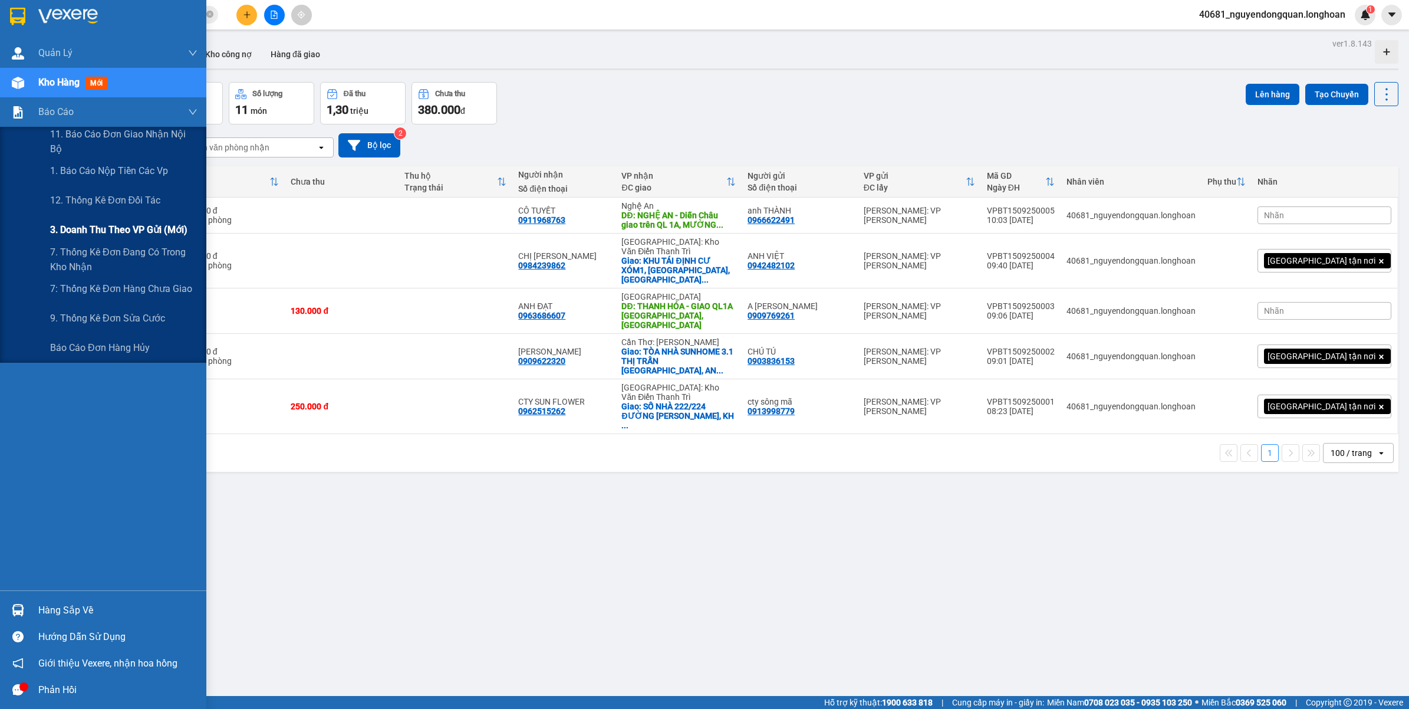
click at [125, 223] on span "3. Doanh Thu theo VP Gửi (mới)" at bounding box center [118, 229] width 137 height 15
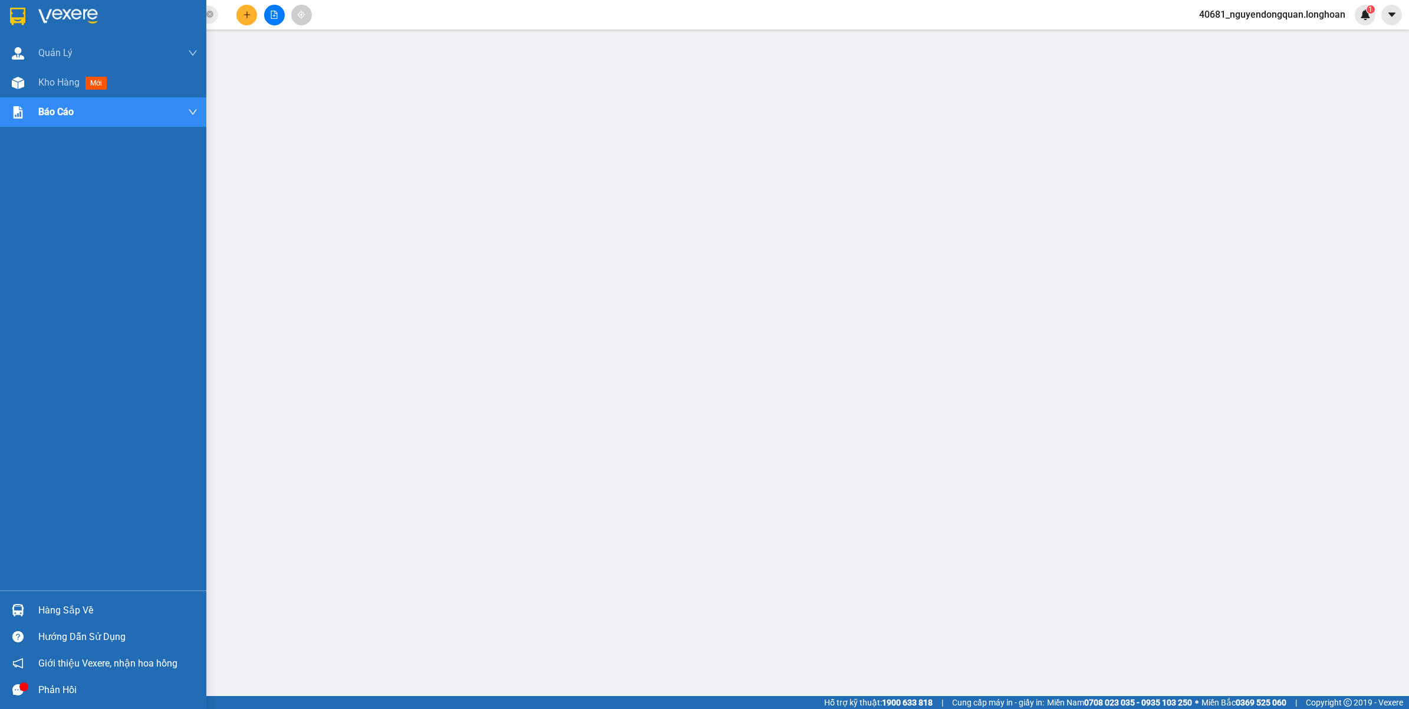
click at [17, 22] on img at bounding box center [17, 17] width 15 height 18
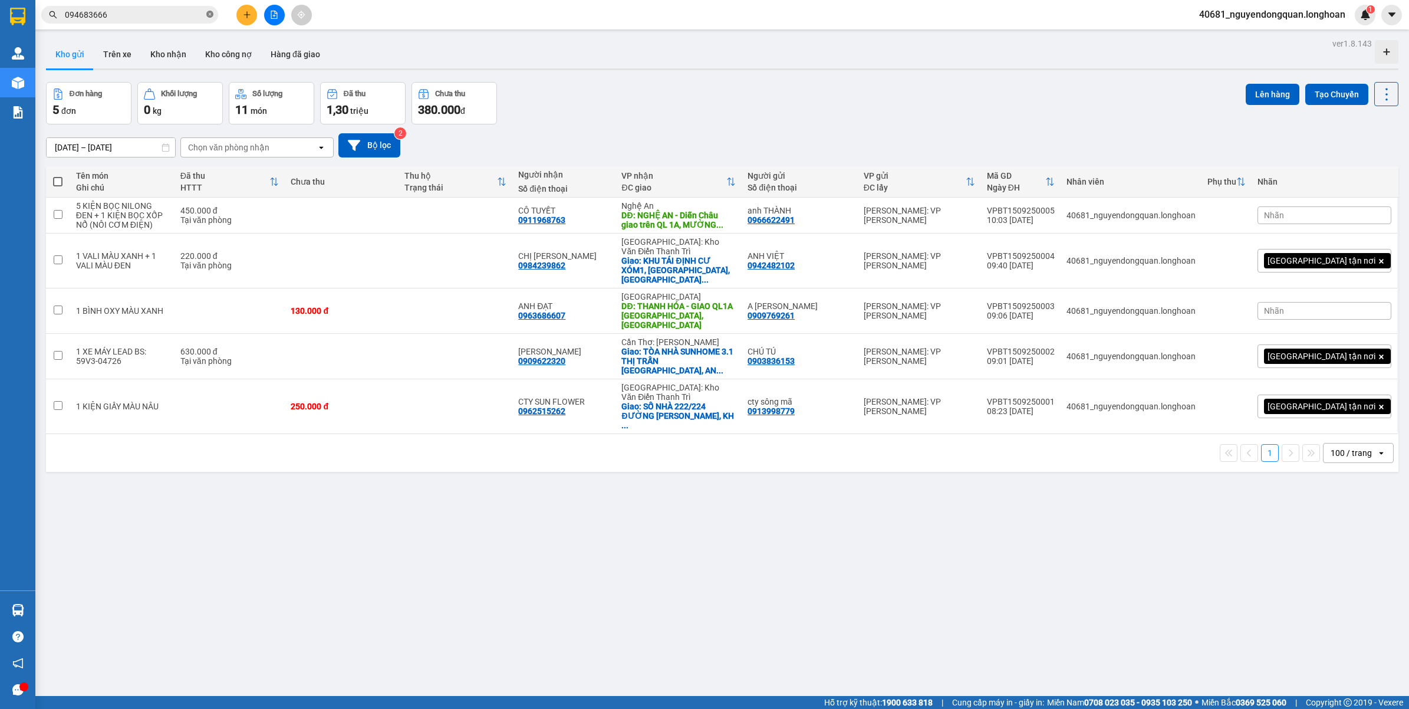
click at [208, 12] on icon "close-circle" at bounding box center [209, 14] width 7 height 7
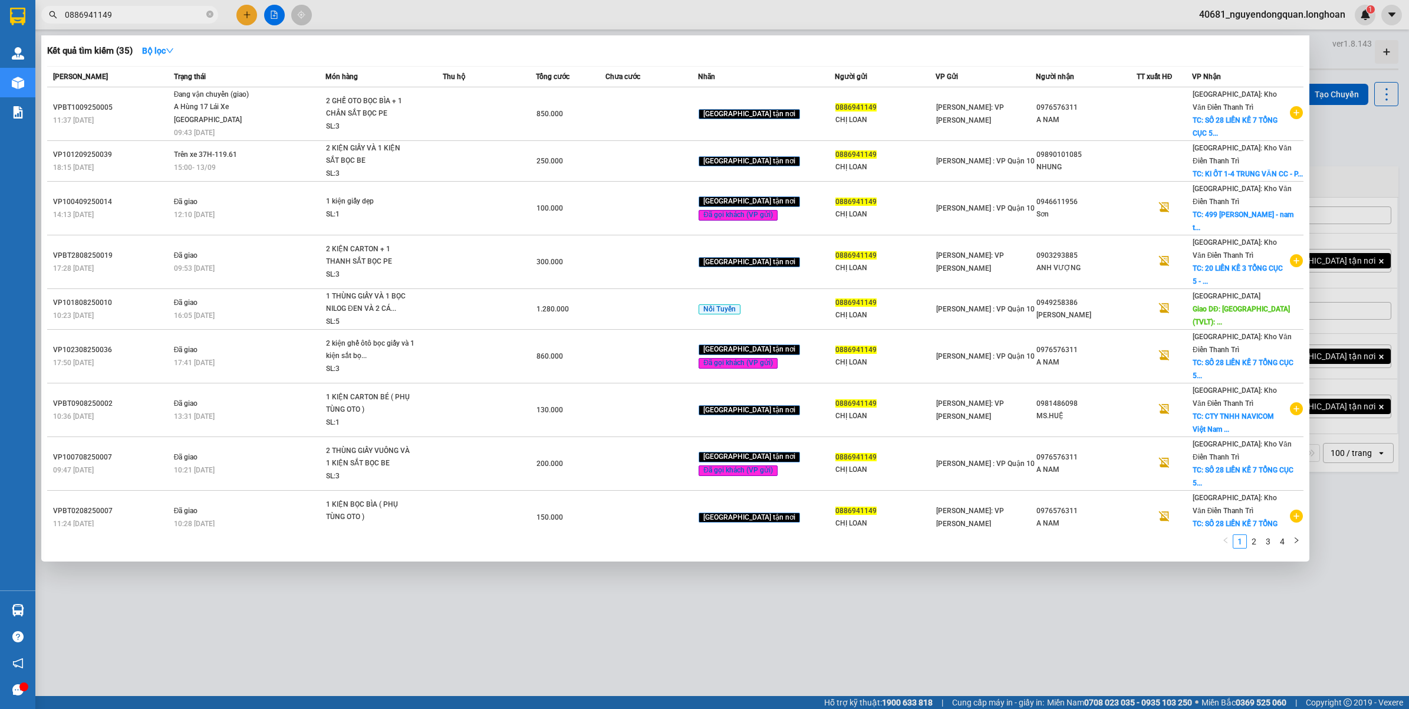
type input "0886941149"
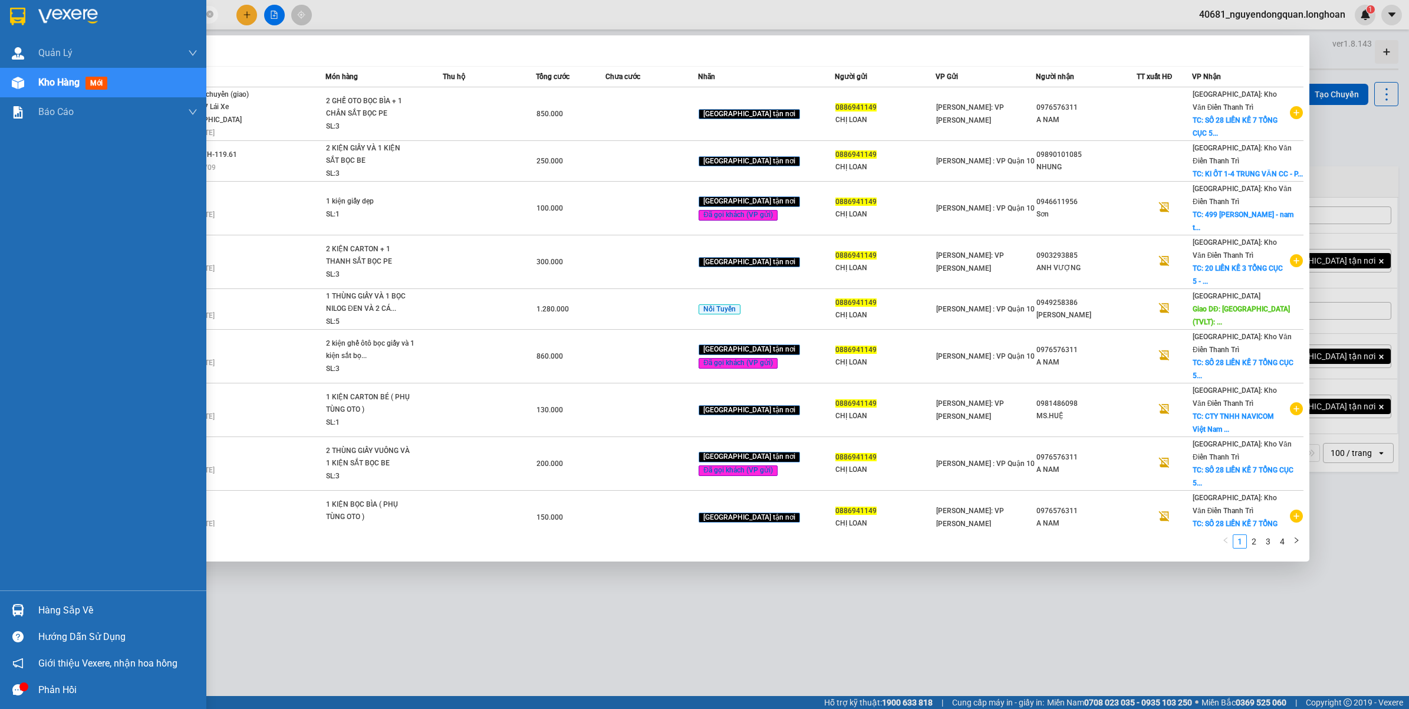
click at [15, 21] on img at bounding box center [17, 17] width 15 height 18
drag, startPoint x: 11, startPoint y: 15, endPoint x: 160, endPoint y: 31, distance: 150.6
click at [12, 15] on img at bounding box center [17, 17] width 15 height 18
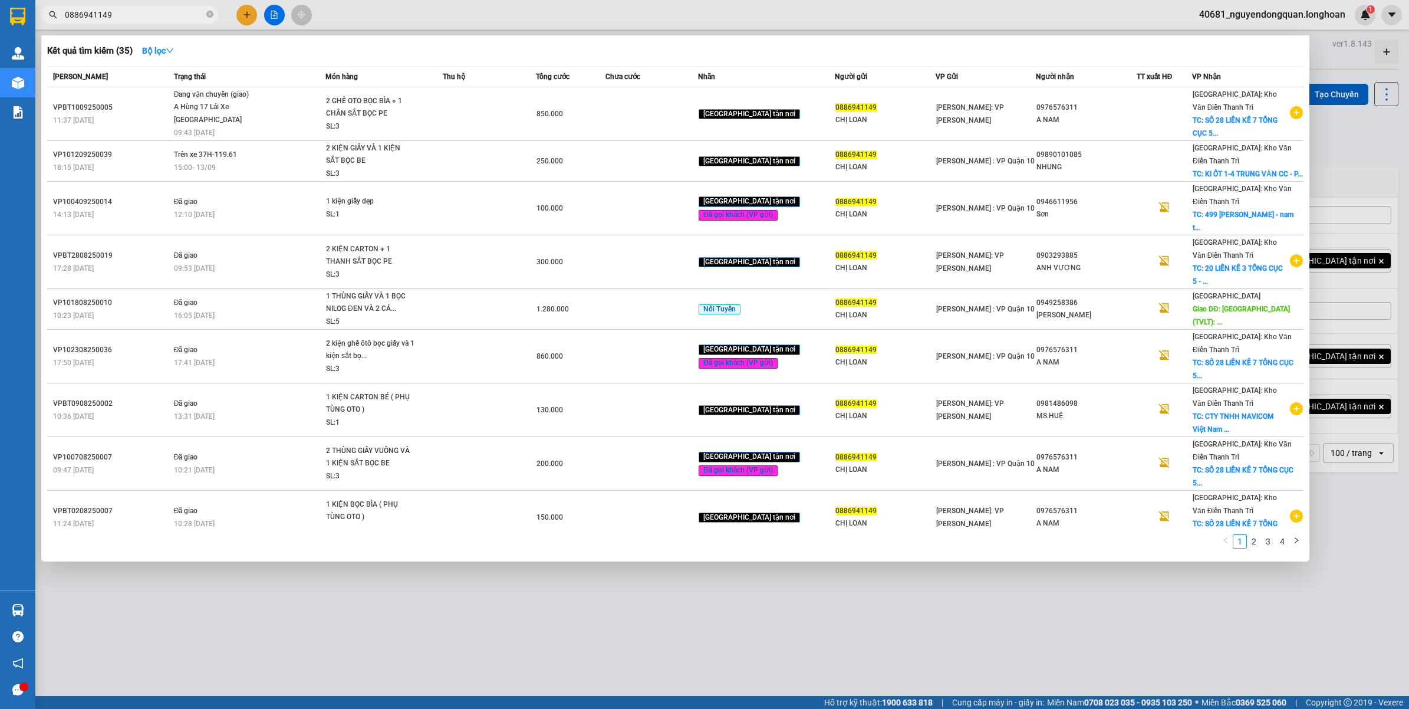
click at [1351, 558] on div at bounding box center [704, 354] width 1409 height 709
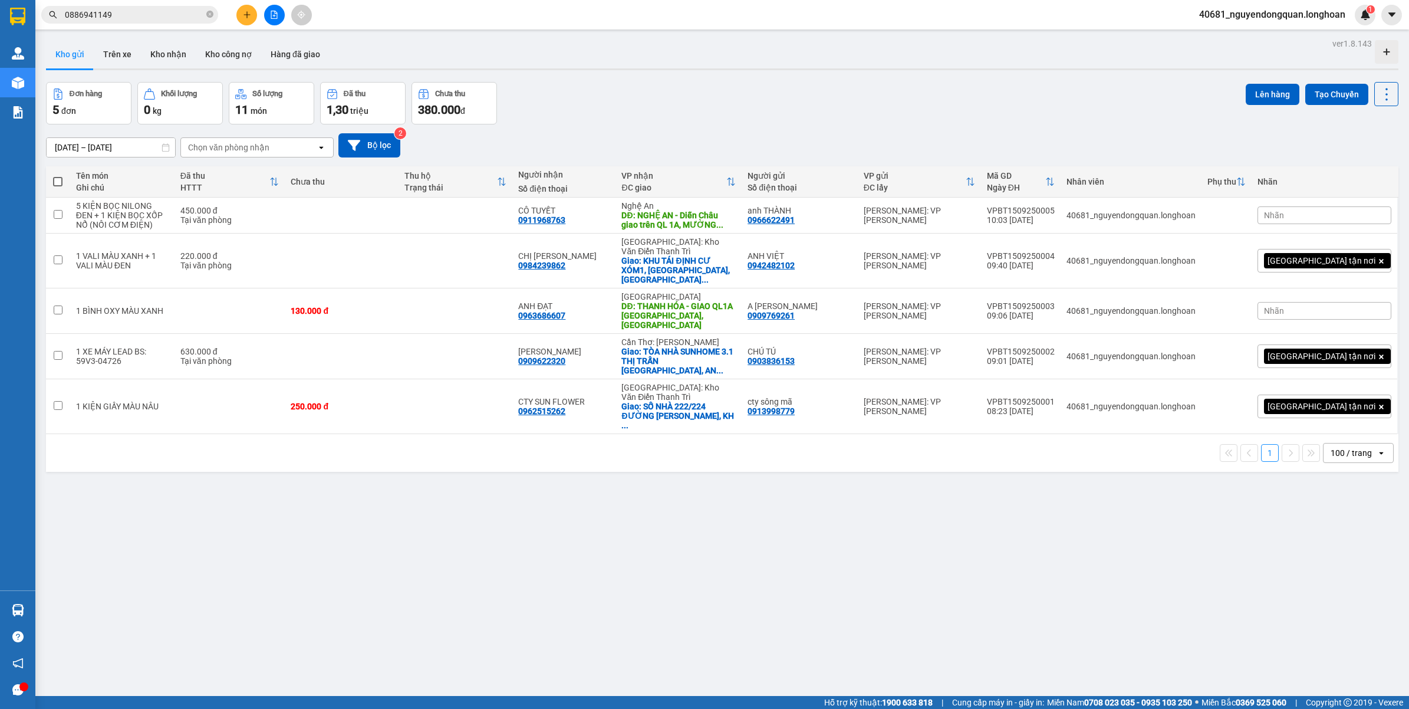
click at [1273, 16] on span "40681_nguyendongquan.longhoan" at bounding box center [1272, 14] width 165 height 15
click at [1250, 38] on span "Đăng xuất" at bounding box center [1277, 36] width 142 height 13
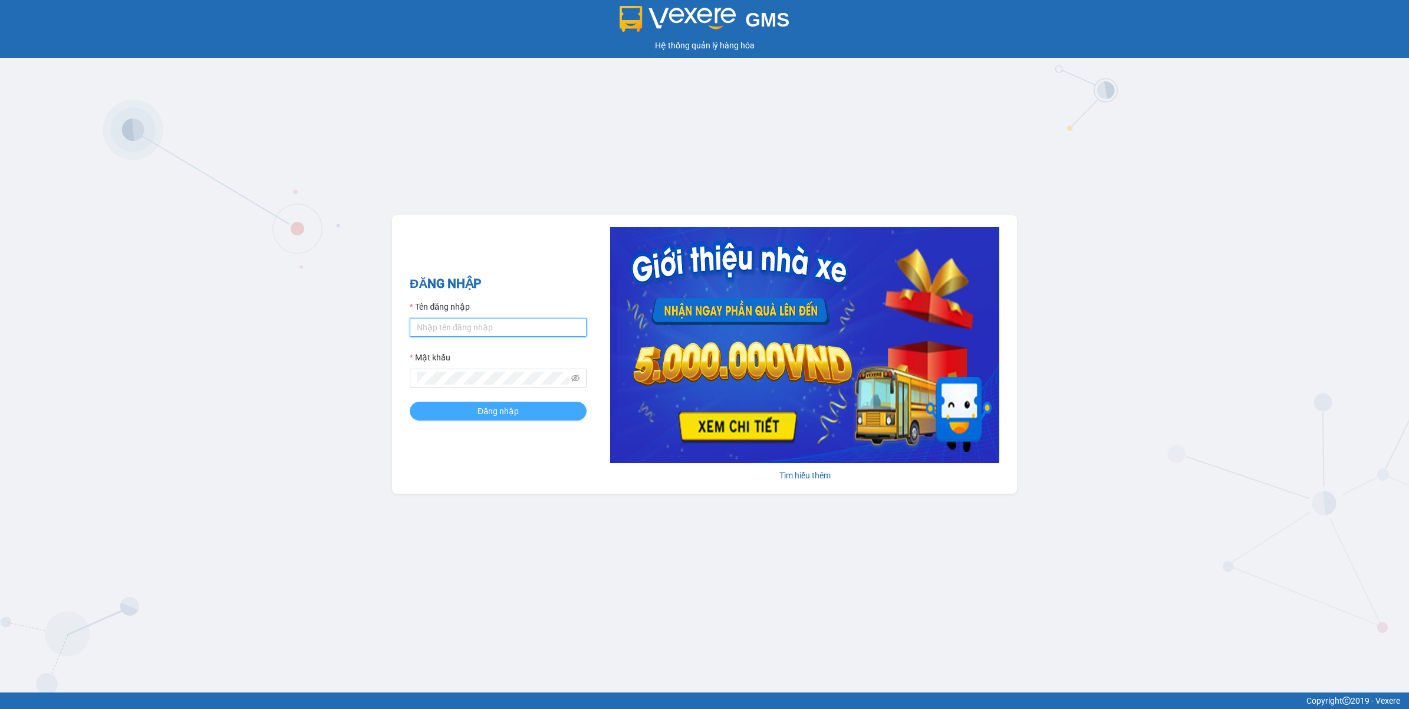
type input "nguyendongquan.longhoan"
click at [498, 406] on span "Đăng nhập" at bounding box center [498, 410] width 41 height 13
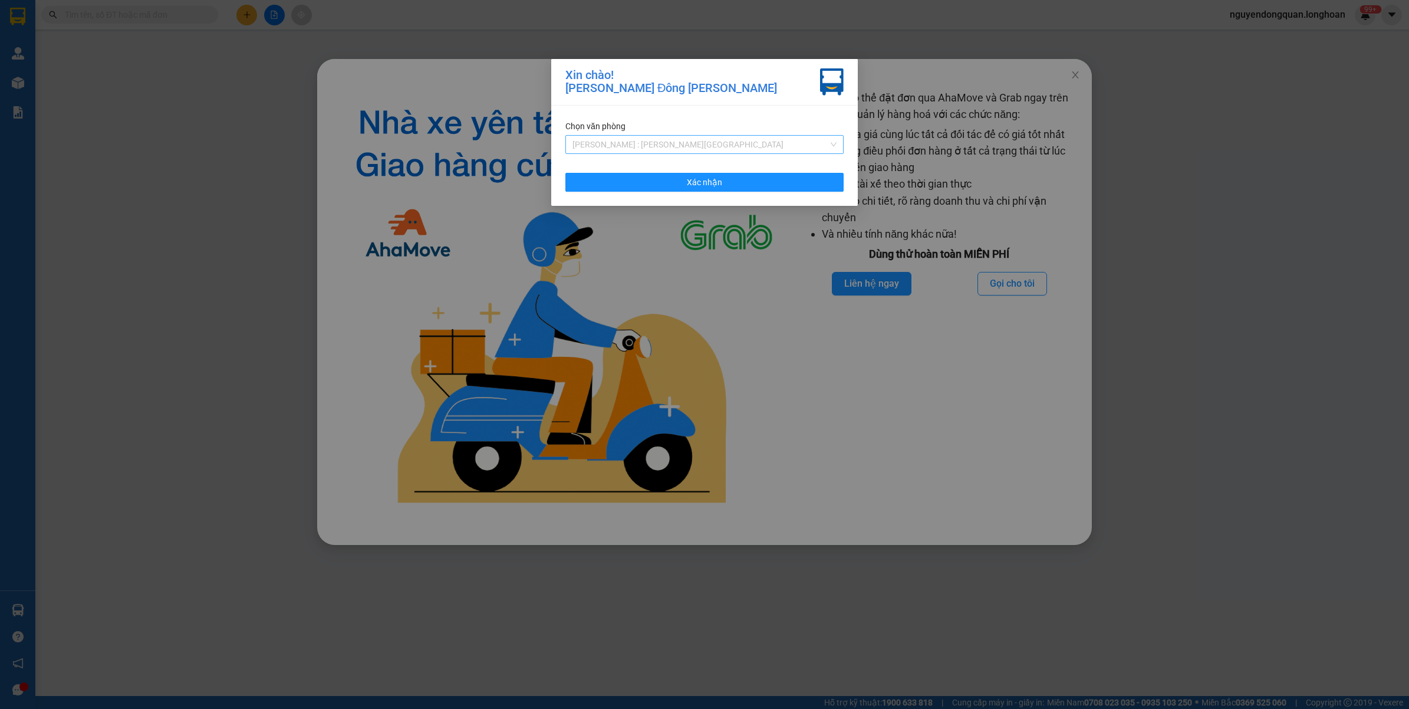
click at [626, 148] on span "[PERSON_NAME] : [GEOGRAPHIC_DATA]" at bounding box center [704, 145] width 264 height 18
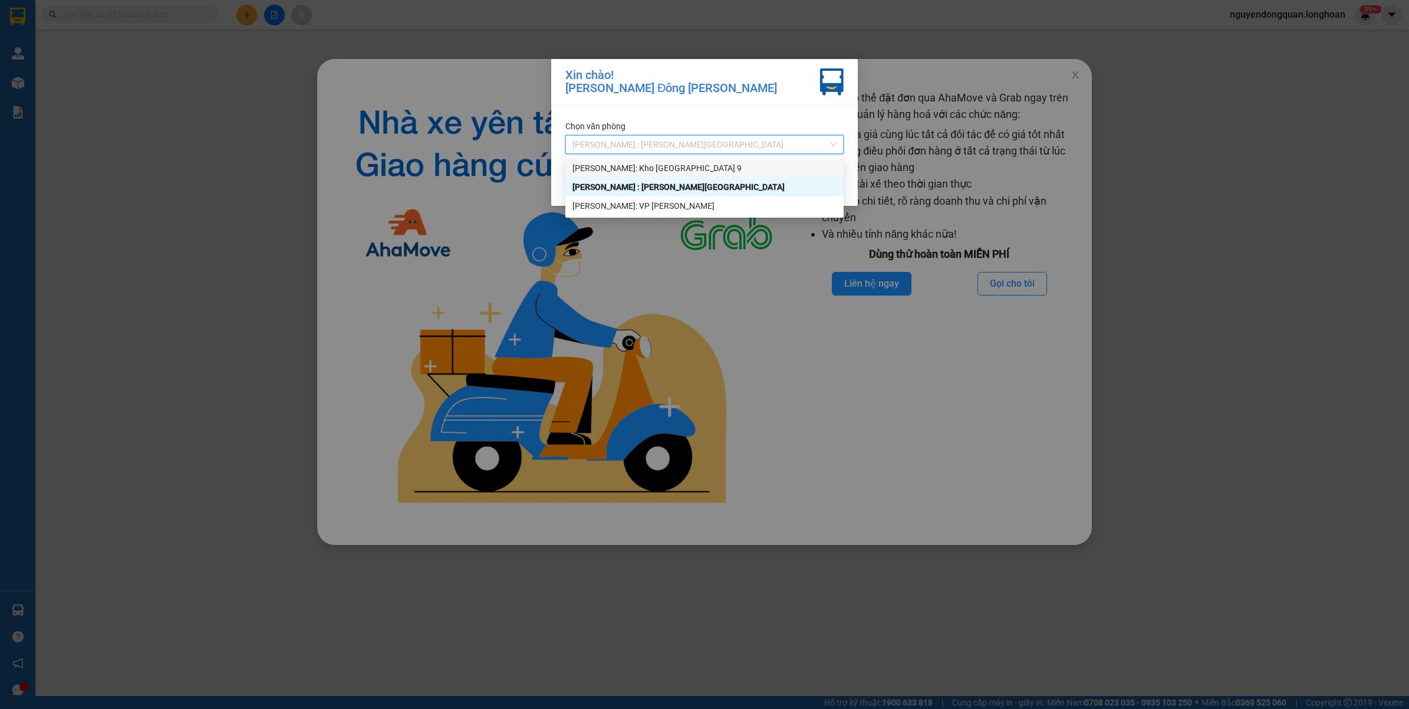
drag, startPoint x: 659, startPoint y: 165, endPoint x: 692, endPoint y: 164, distance: 33.0
click at [660, 165] on div "[PERSON_NAME]: Kho [GEOGRAPHIC_DATA] 9" at bounding box center [704, 168] width 264 height 13
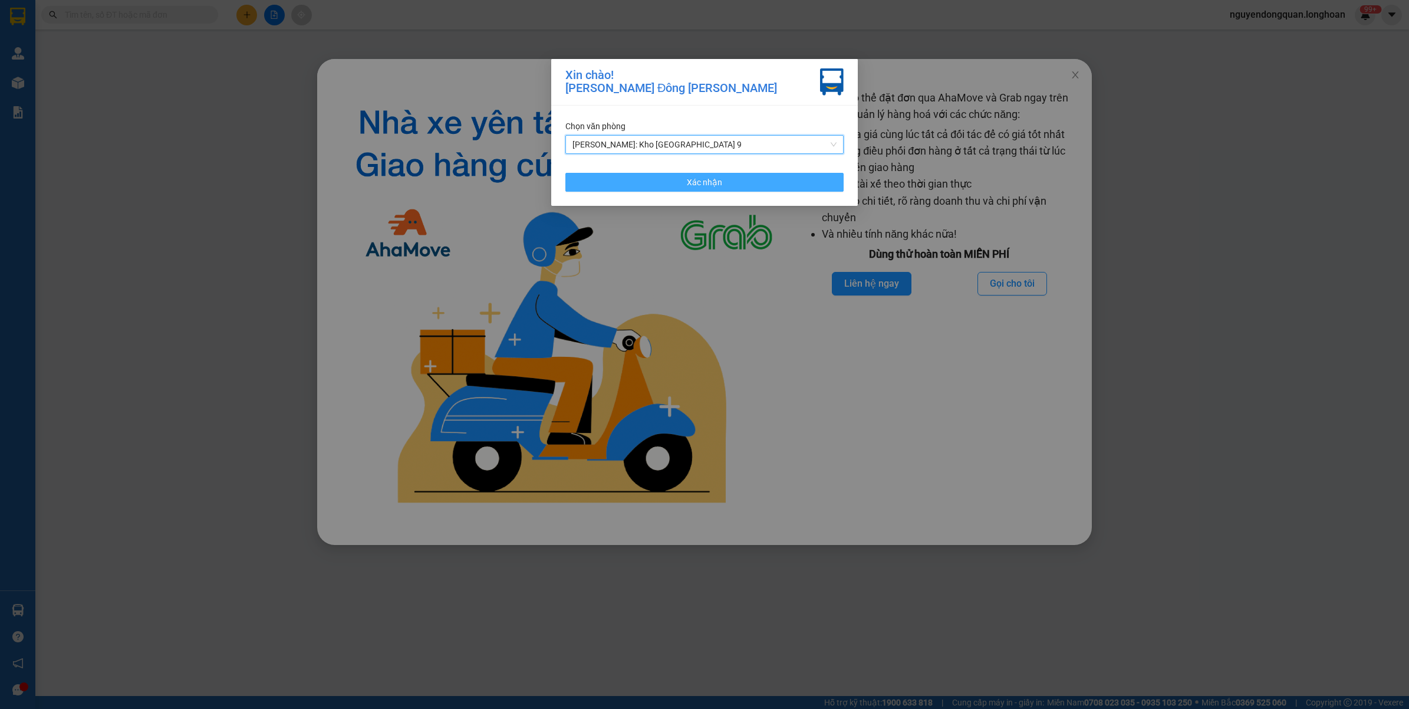
click at [707, 176] on span "Xác nhận" at bounding box center [704, 182] width 35 height 13
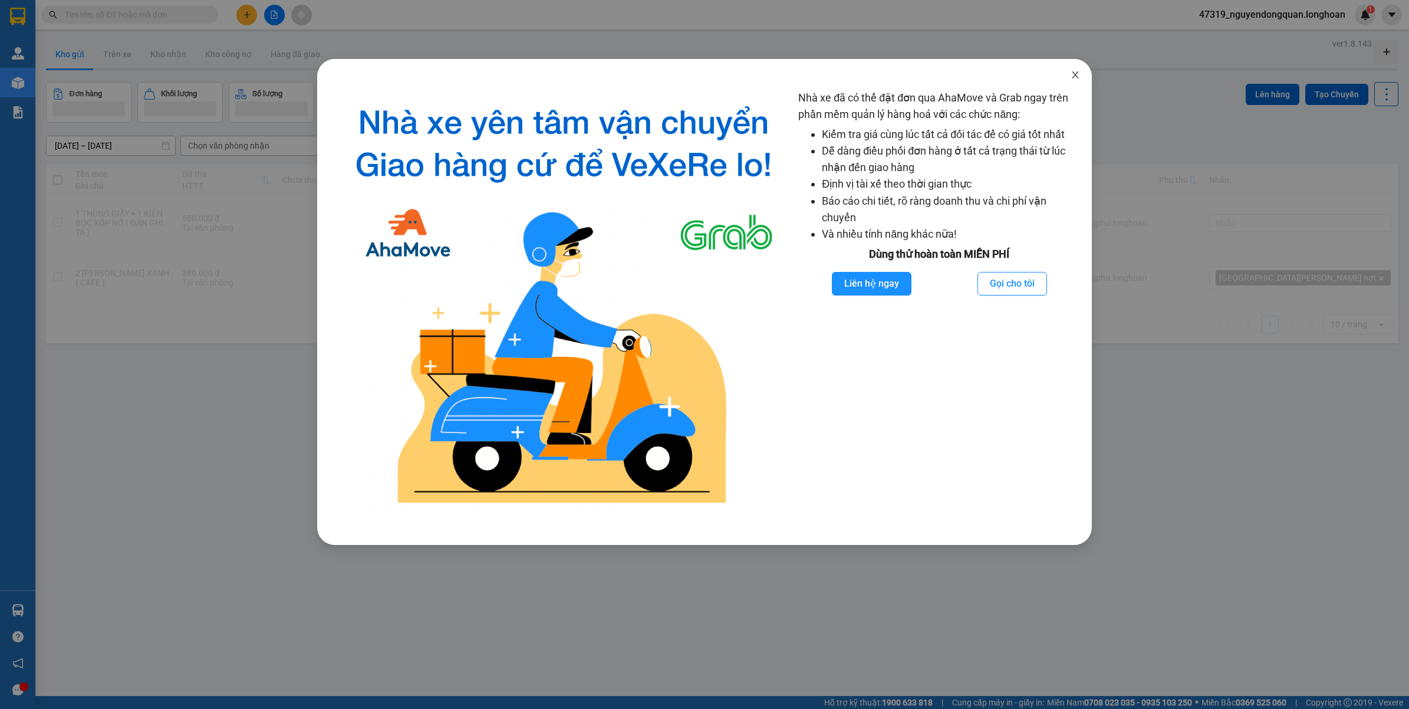
click at [1079, 78] on icon "close" at bounding box center [1075, 74] width 9 height 9
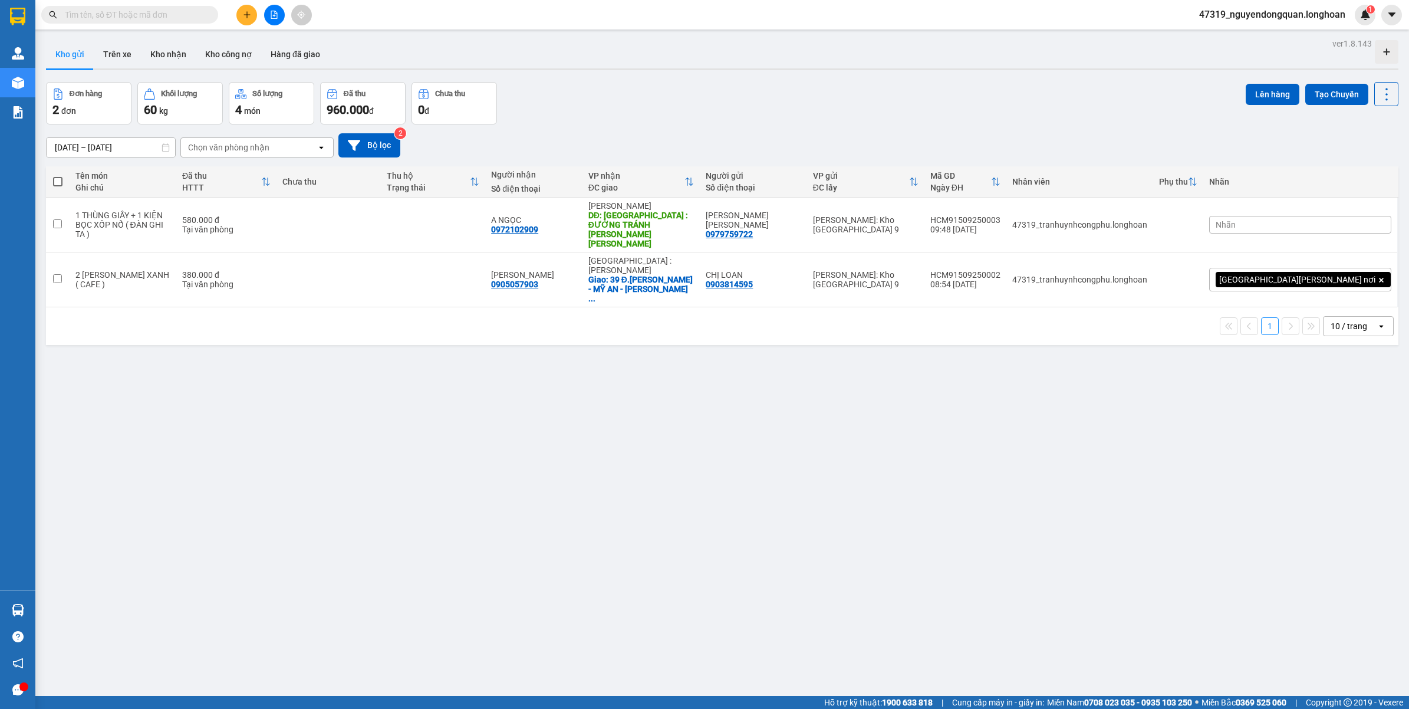
click at [1334, 320] on div "10 / trang" at bounding box center [1349, 326] width 37 height 12
click at [1335, 429] on span "100 / trang" at bounding box center [1342, 430] width 42 height 12
click at [1325, 14] on span "47319_nguyendongquan.longhoan" at bounding box center [1272, 14] width 165 height 15
click at [1272, 34] on span "Đăng xuất" at bounding box center [1277, 36] width 142 height 13
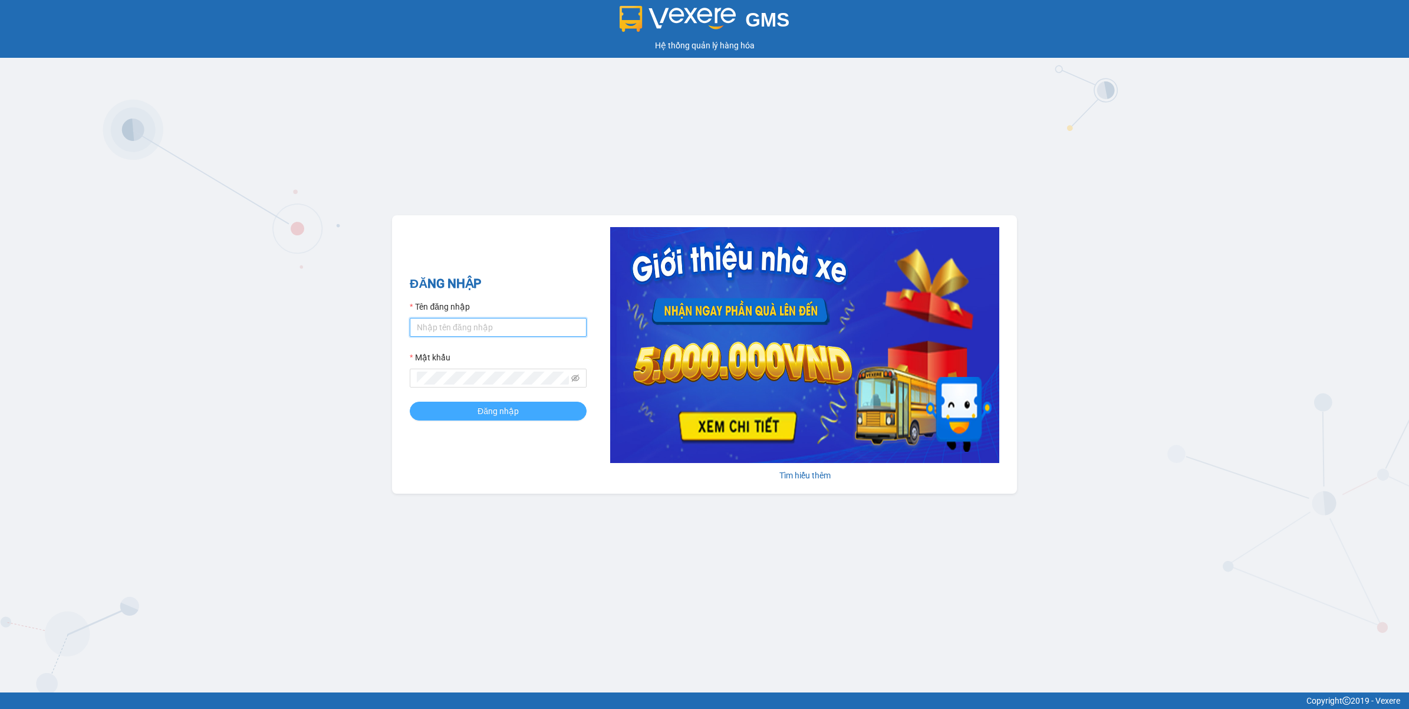
type input "nguyendongquan.longhoan"
click at [521, 404] on button "Đăng nhập" at bounding box center [498, 410] width 177 height 19
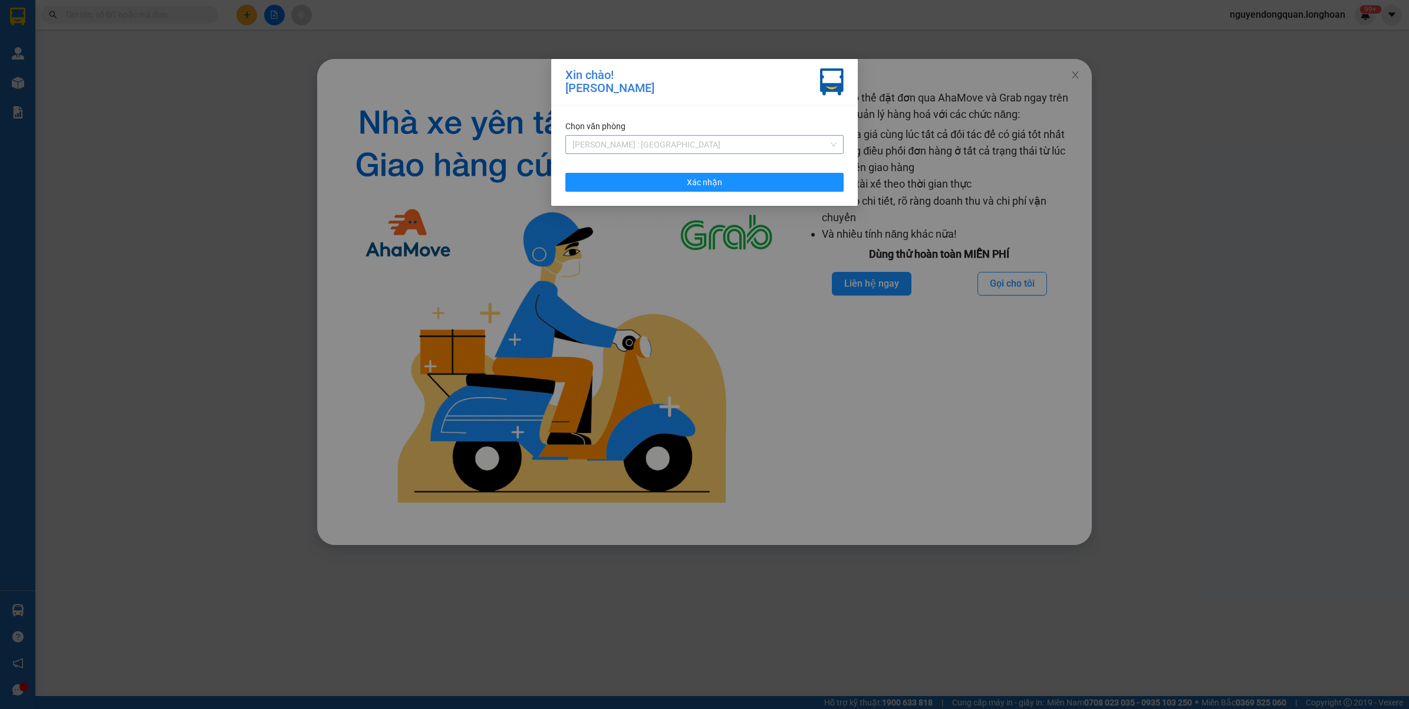
click at [756, 143] on span "[PERSON_NAME] : [GEOGRAPHIC_DATA]" at bounding box center [704, 145] width 264 height 18
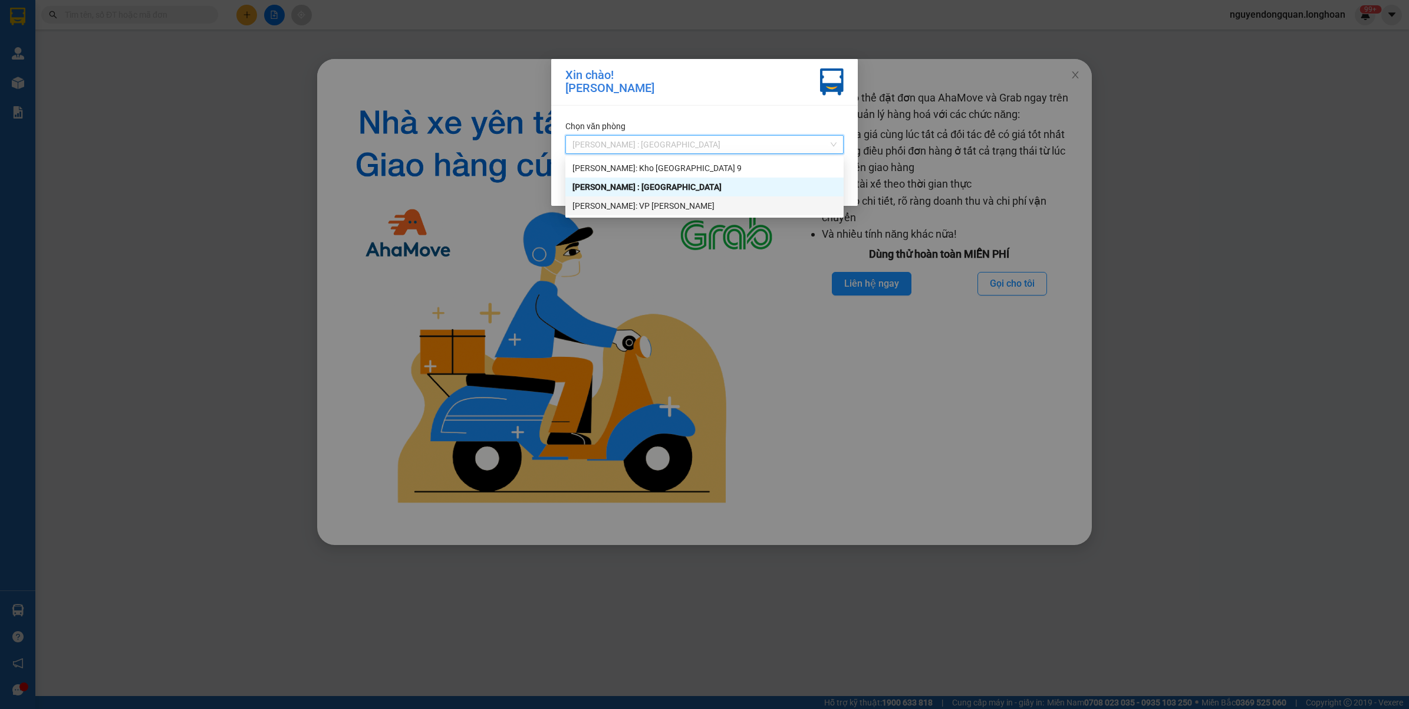
click at [706, 206] on div "[PERSON_NAME]: VP [PERSON_NAME]" at bounding box center [704, 205] width 264 height 13
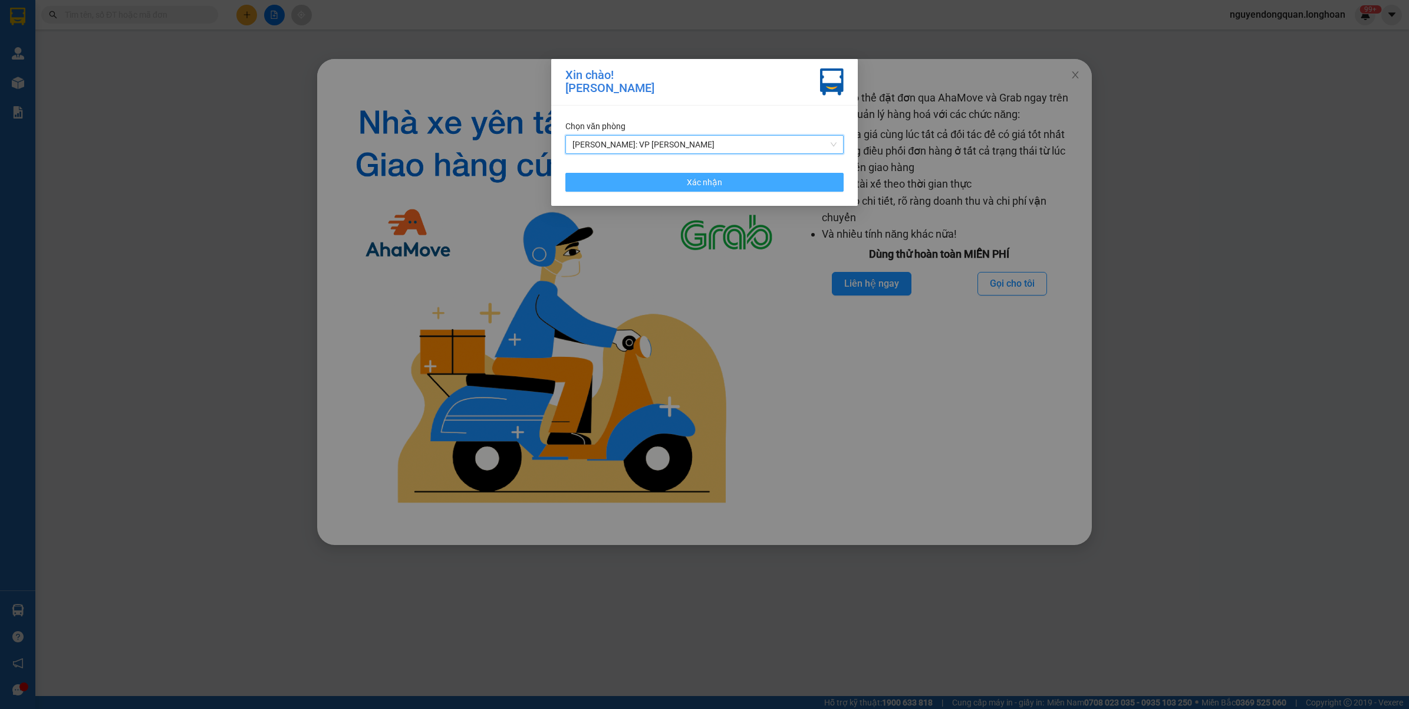
click at [759, 184] on button "Xác nhận" at bounding box center [704, 182] width 278 height 19
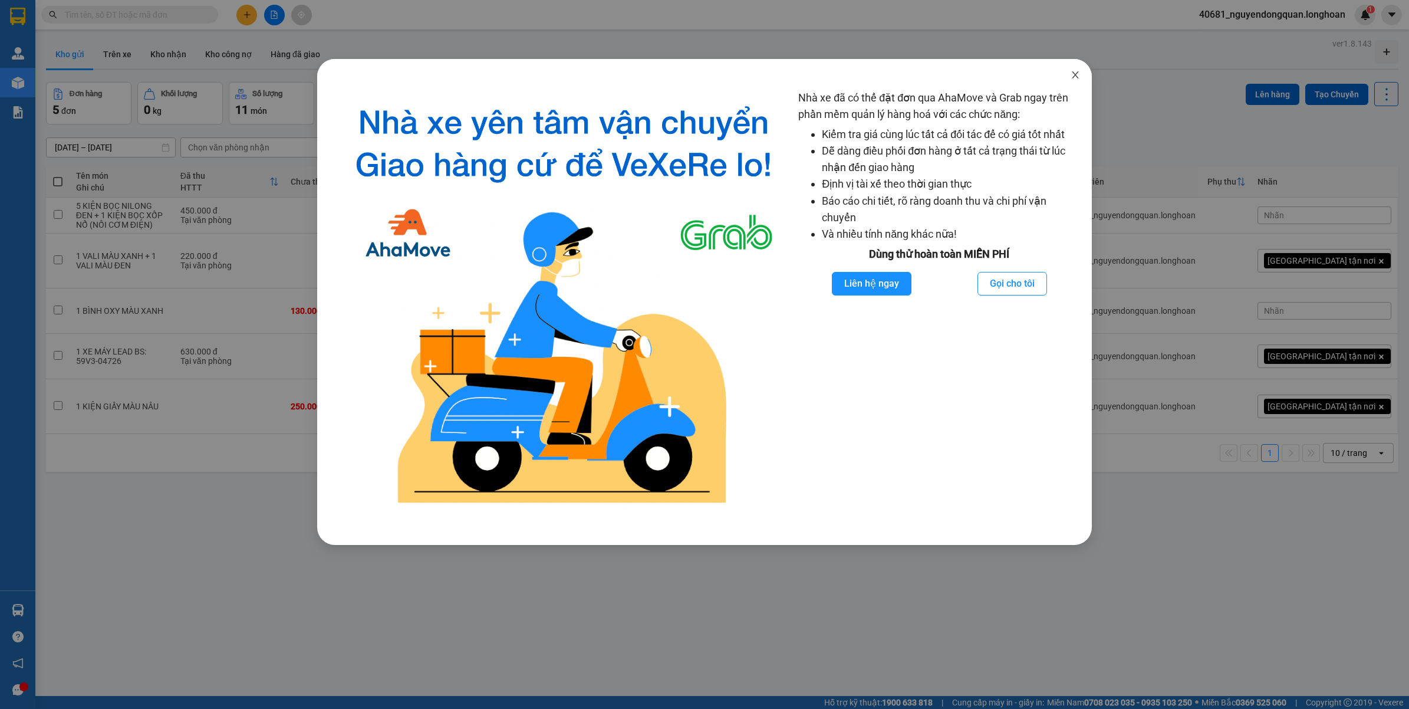
click at [1073, 74] on icon "close" at bounding box center [1075, 74] width 9 height 9
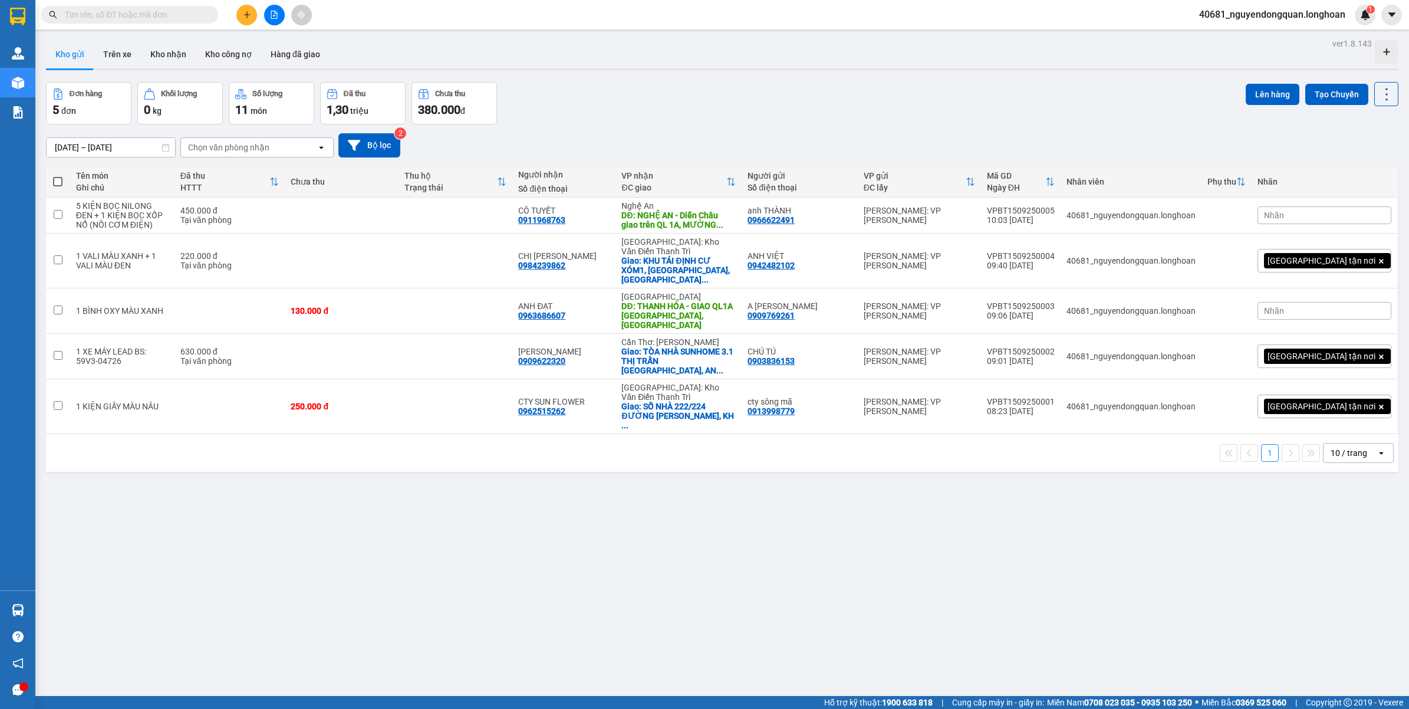
click at [180, 17] on input "text" at bounding box center [134, 14] width 139 height 13
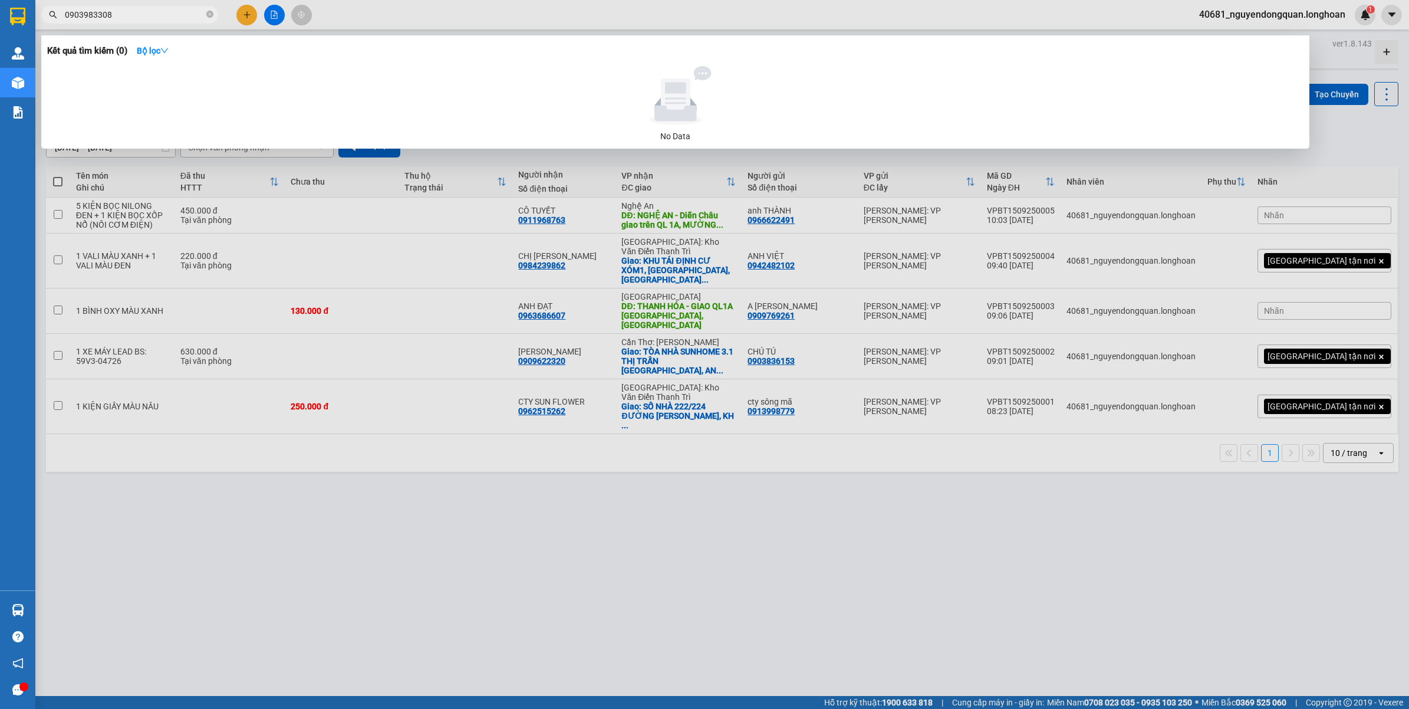
type input "09039833083"
click at [208, 12] on icon "close-circle" at bounding box center [209, 14] width 7 height 7
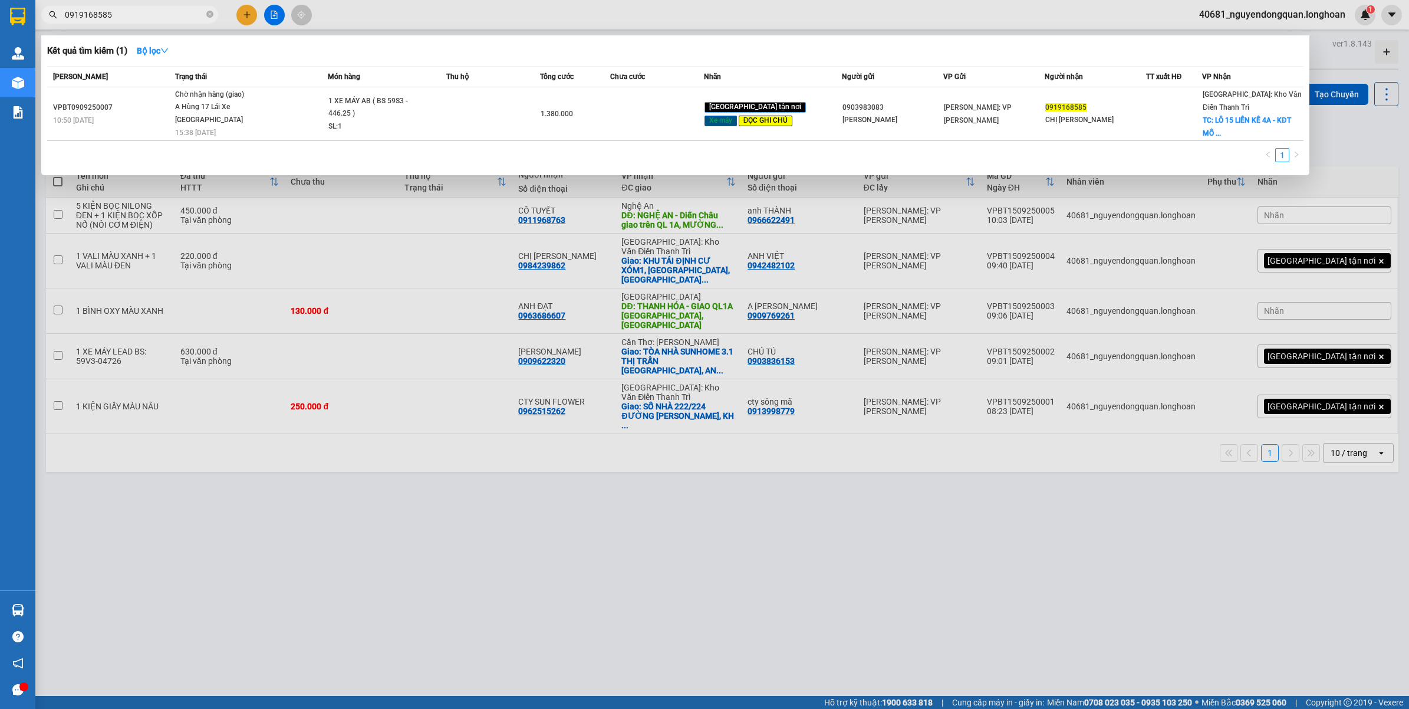
type input "0919168585"
click at [413, 489] on div at bounding box center [704, 354] width 1409 height 709
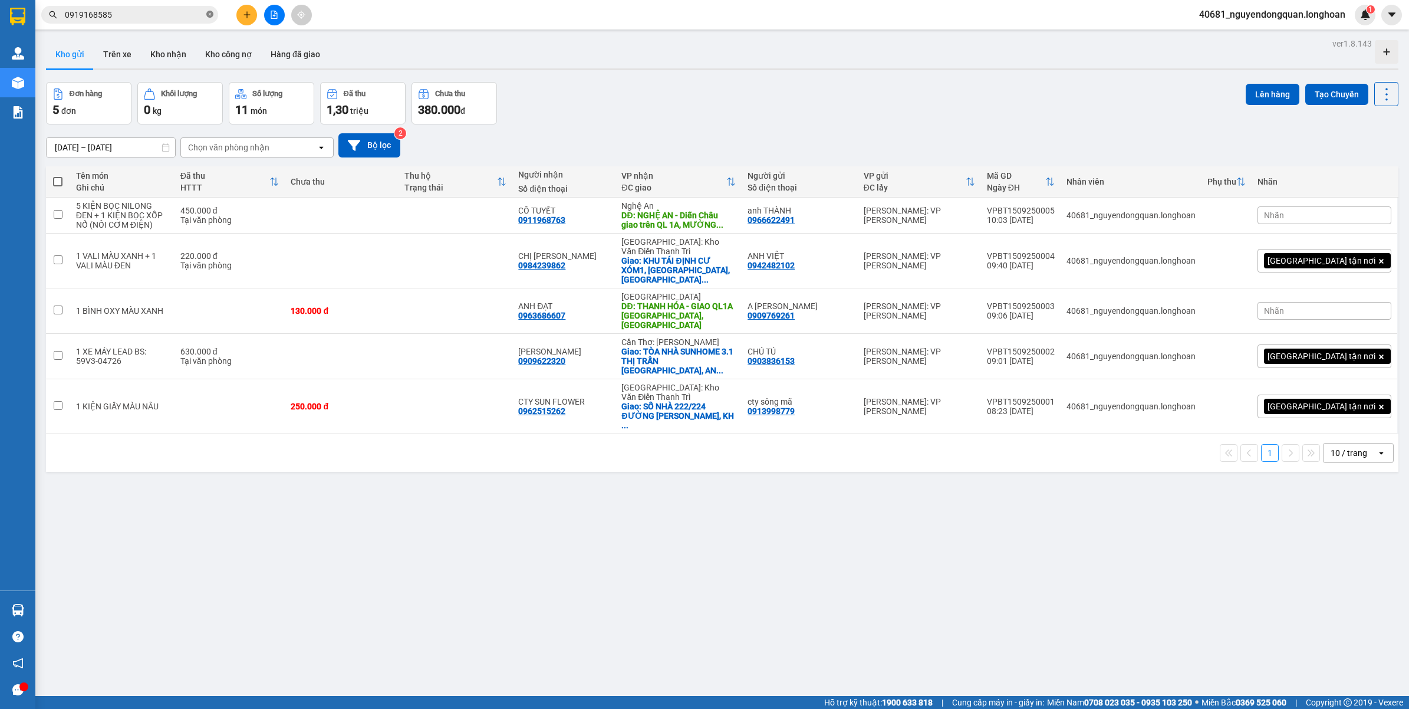
click at [209, 15] on icon "close-circle" at bounding box center [209, 14] width 7 height 7
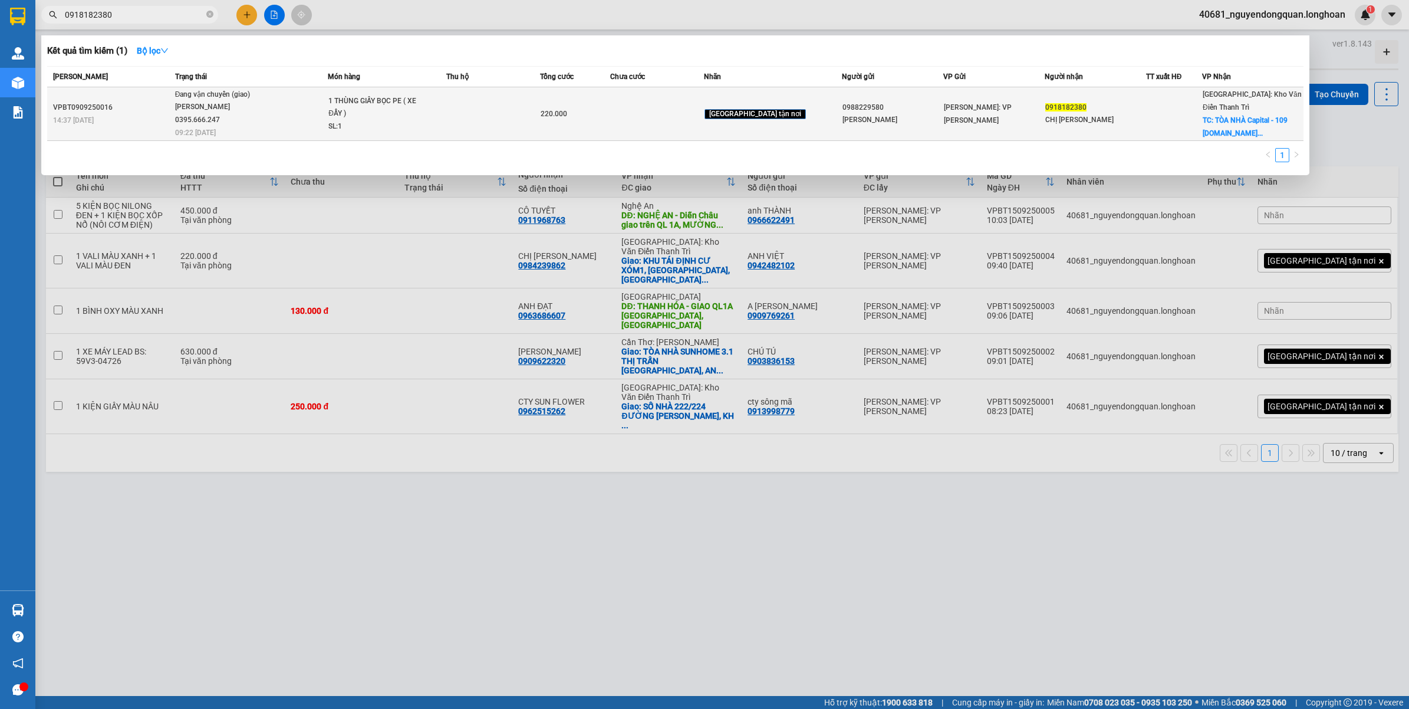
type input "0918182380"
click at [305, 122] on span "Đang vận chuyển (giao) Phạm Thế Luân 0395.666.247 09:22 - 15/09" at bounding box center [251, 112] width 153 height 49
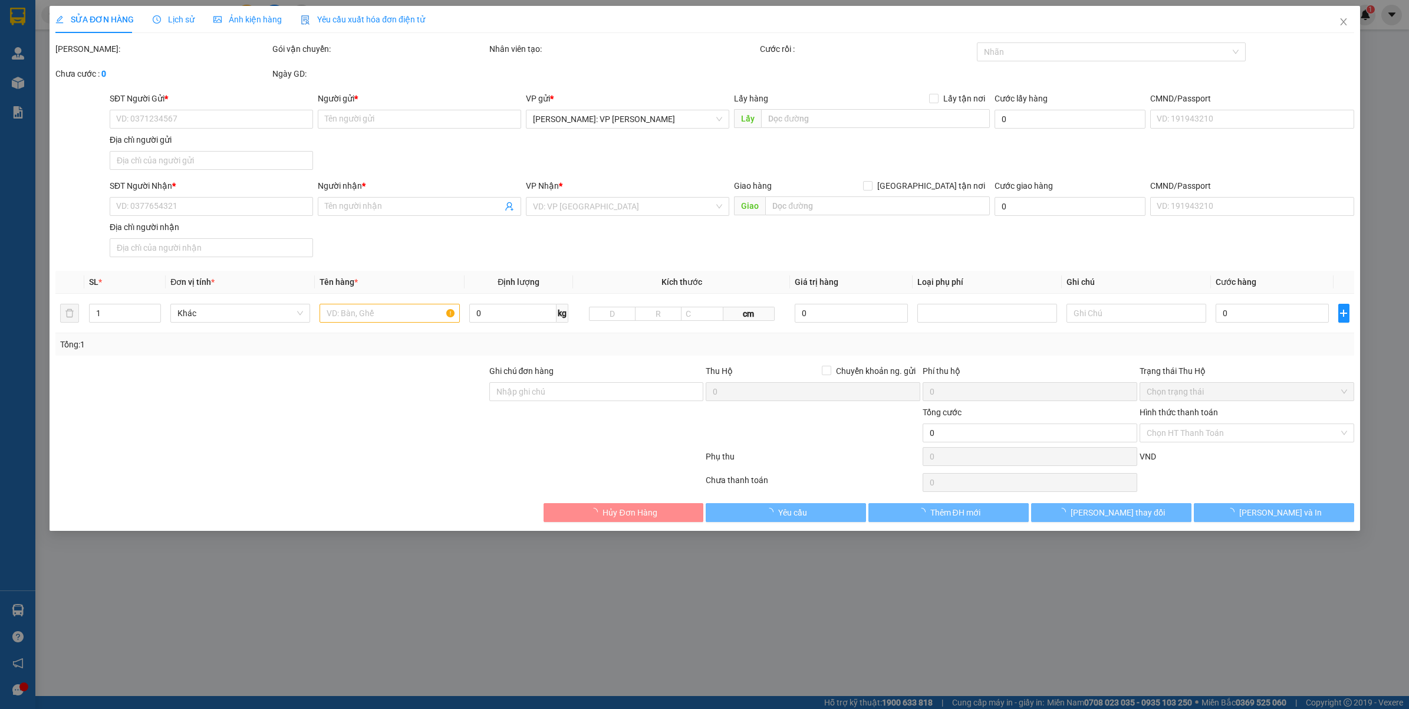
type input "0988229580"
type input "ANH QUANG"
type input "0918182380"
type input "CHỊ MINH HUYỀN"
checkbox input "true"
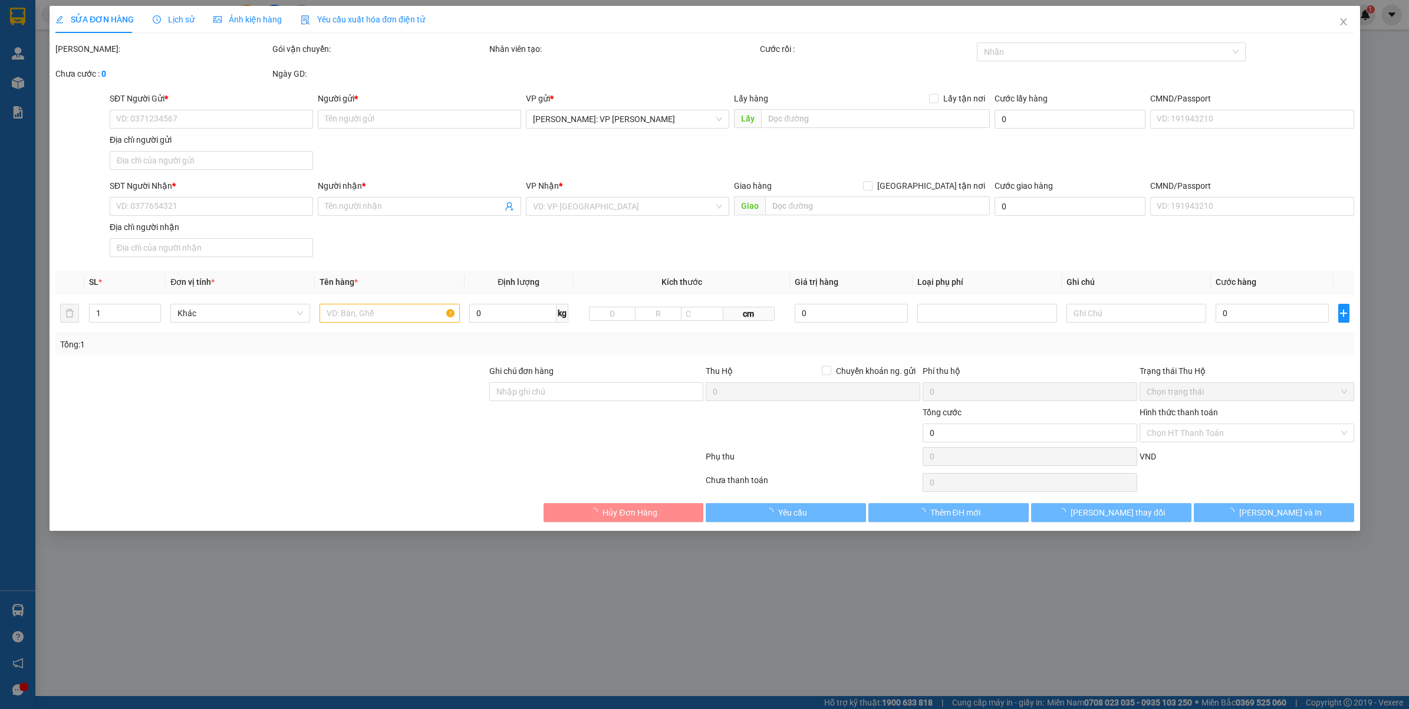
type input "TÒA NHÀ Capital - 109 Đ.TRẦN HƯNG ĐẠO - F.CỬA NAM - HOÀN KIẾM - HÀ NỘI"
type input "VẬN CHUYỂN NHẸ TAY - HƯ VỠ KHÔNG ĐỀN"
type input "220.000"
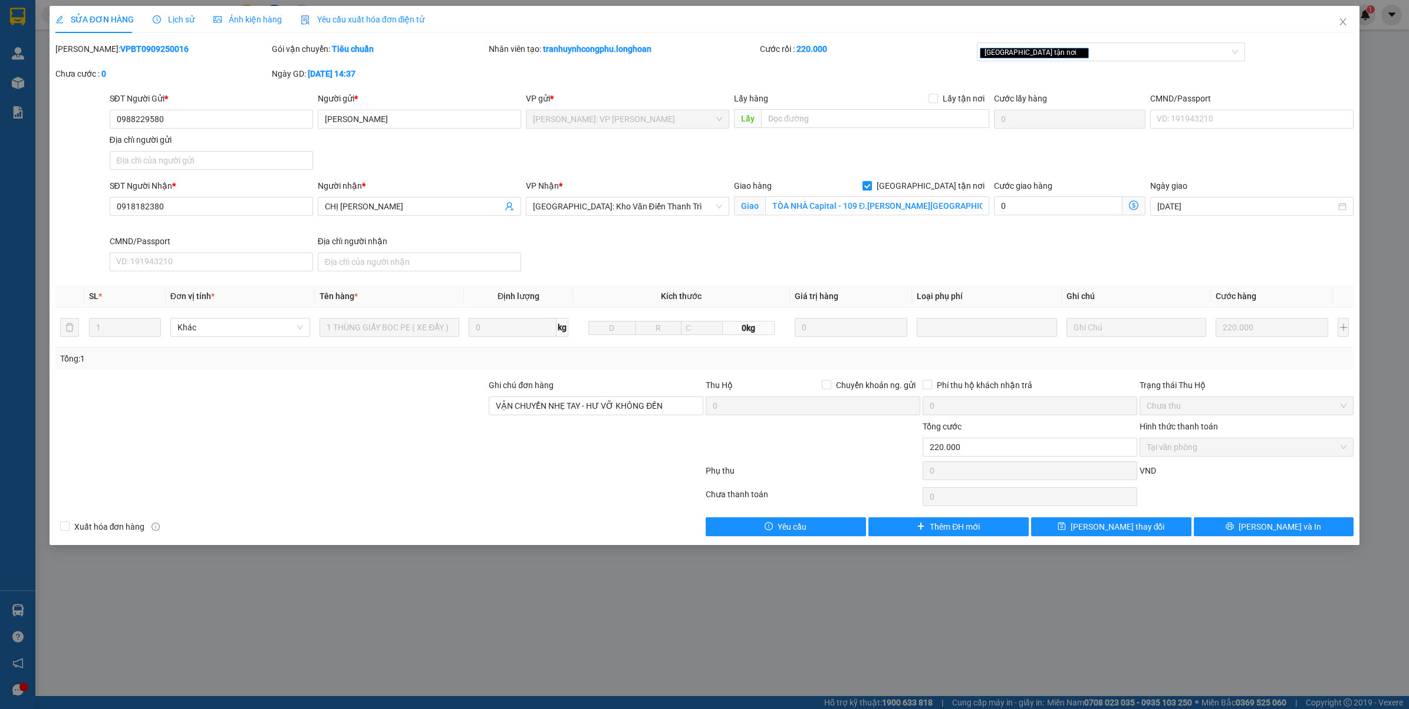
click at [180, 24] on span "Lịch sử" at bounding box center [174, 19] width 42 height 9
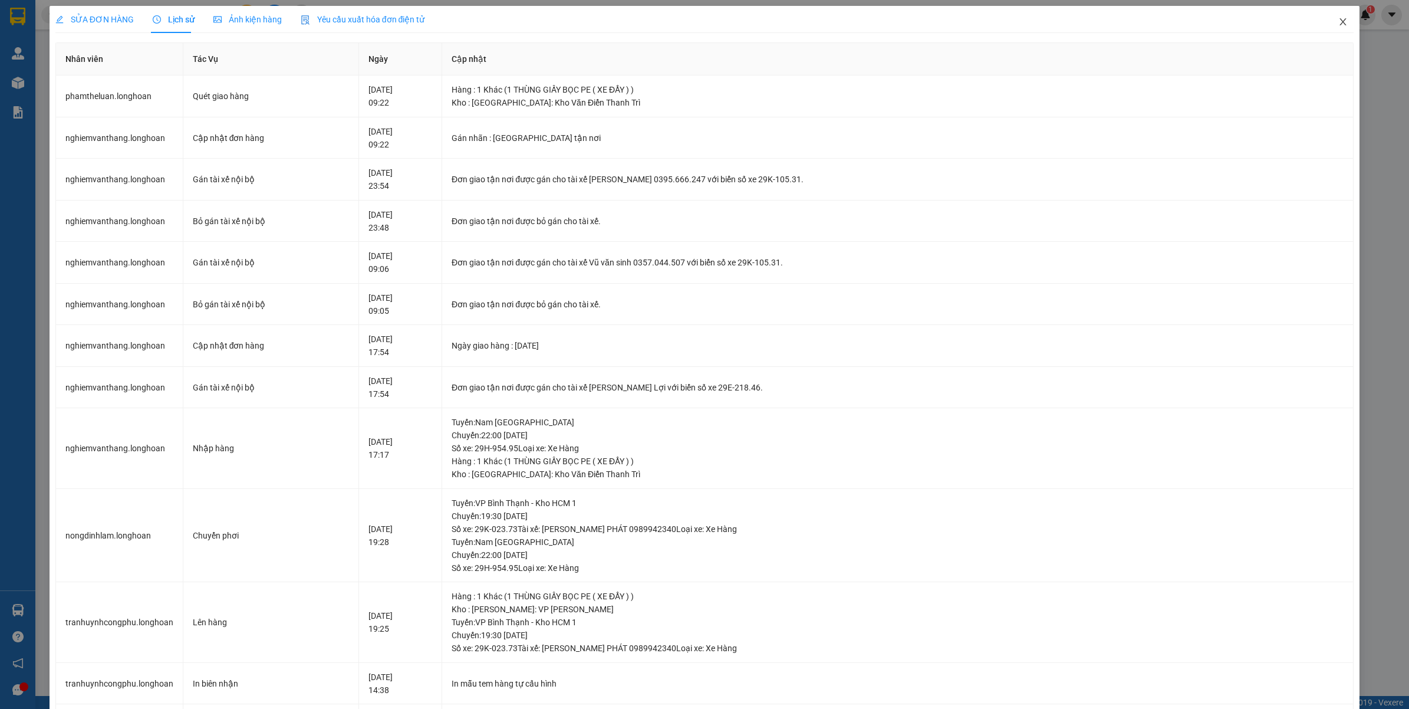
click at [1338, 24] on span "Close" at bounding box center [1342, 22] width 33 height 33
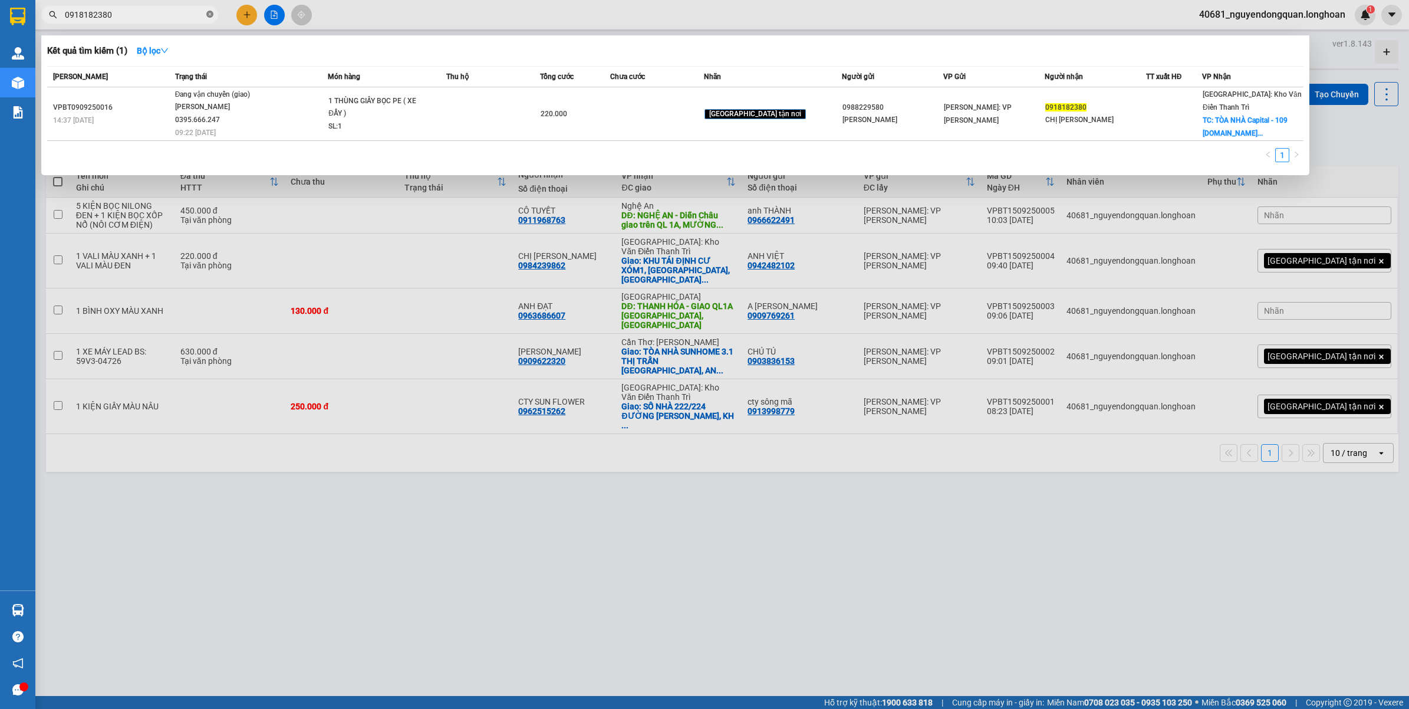
click at [210, 17] on icon "close-circle" at bounding box center [209, 14] width 7 height 7
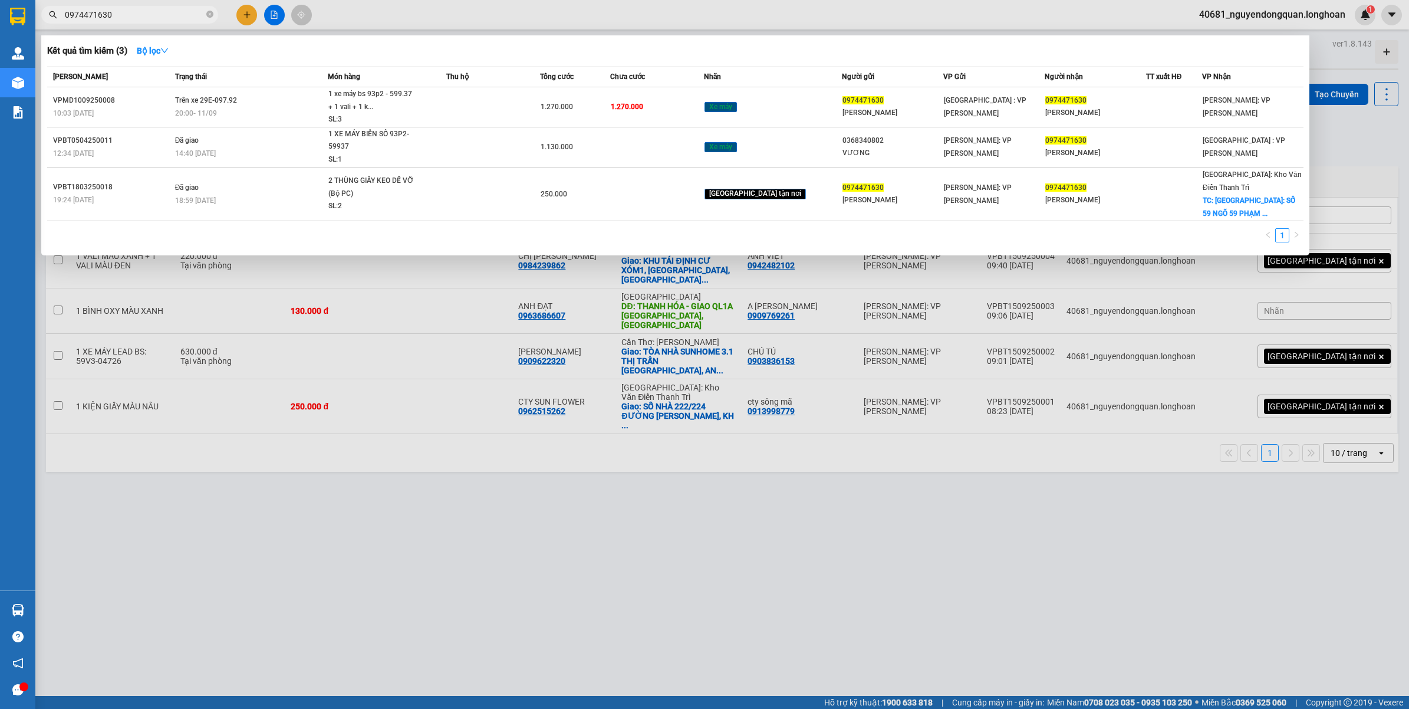
type input "0974471630"
click at [369, 539] on div at bounding box center [704, 354] width 1409 height 709
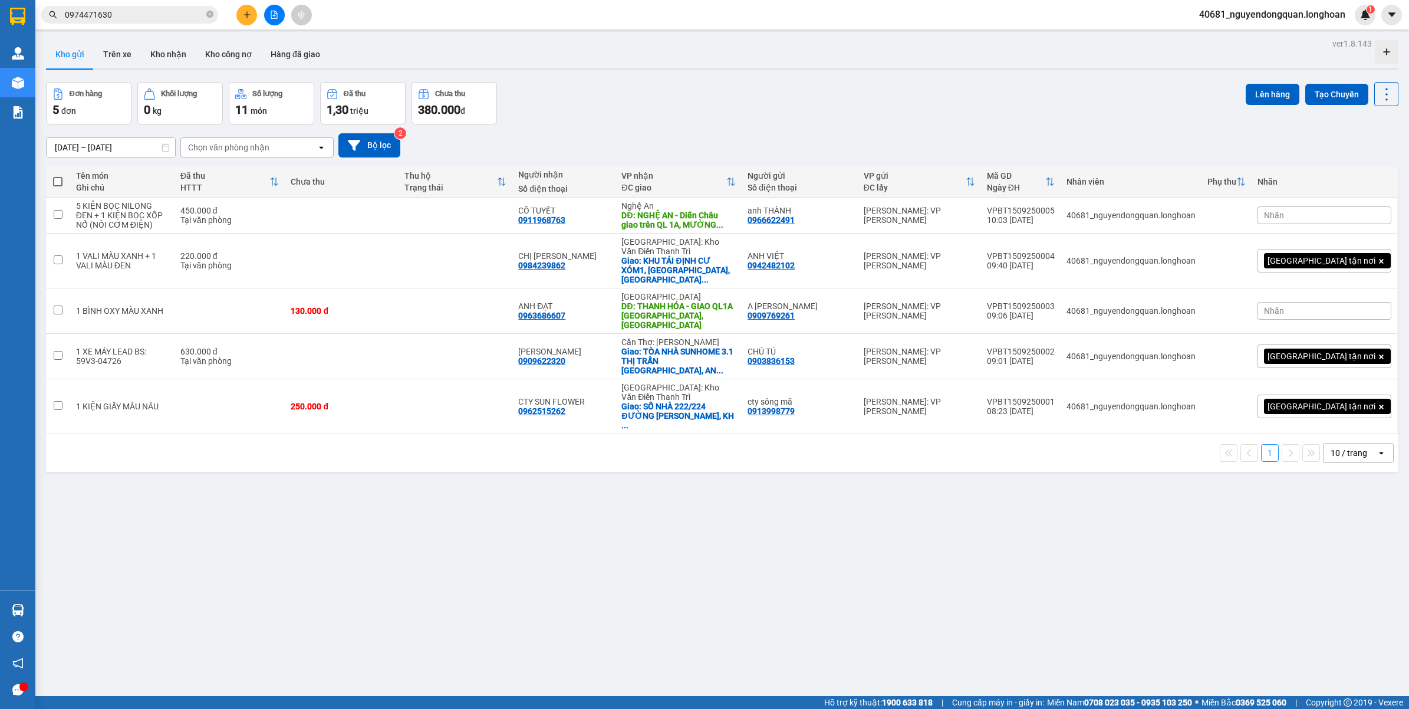
click at [1347, 447] on div "10 / trang" at bounding box center [1349, 453] width 37 height 12
click at [1322, 532] on span "100 / trang" at bounding box center [1342, 529] width 42 height 12
click at [1301, 307] on icon at bounding box center [1305, 311] width 8 height 8
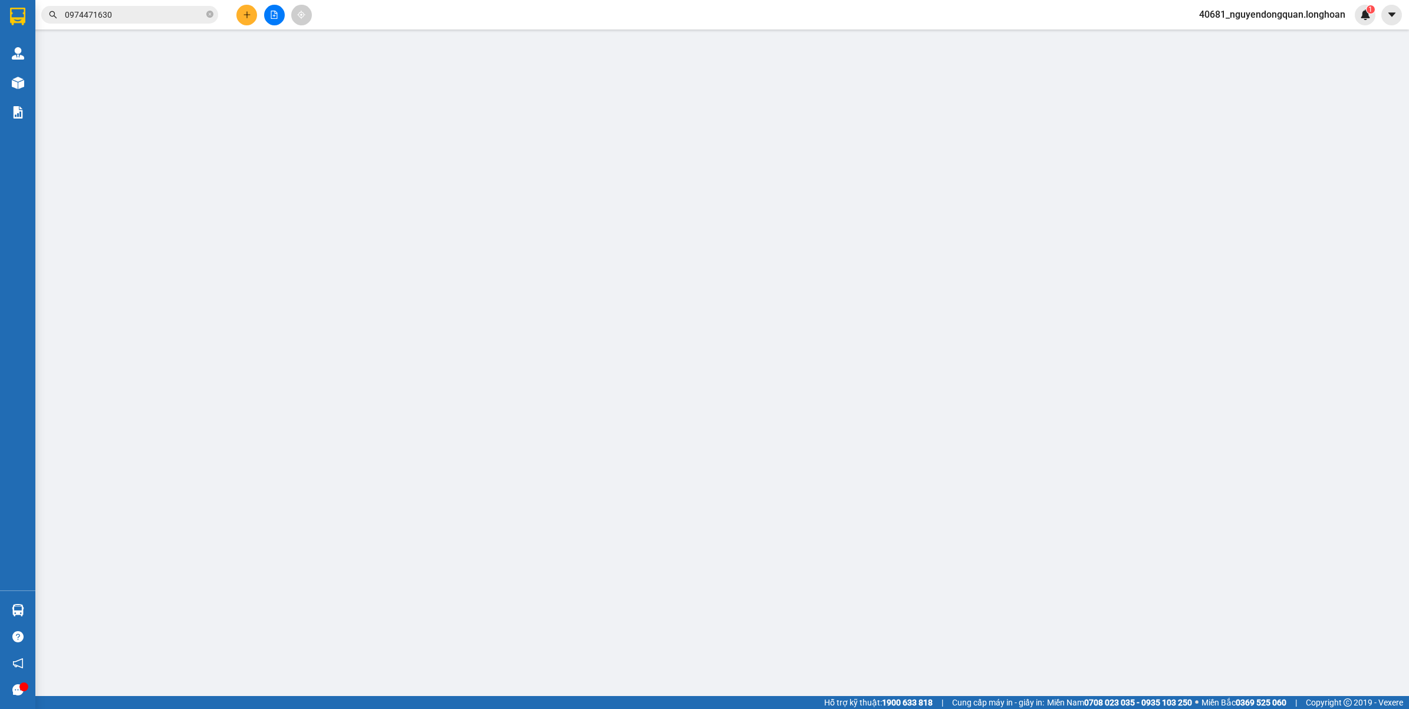
type input "0909769261"
type input "A VÕ TRUNG"
type input "0963686607"
type input "ANH ĐẠT"
type input "THANH HÓA - GIAO QL1A NGHI SƠN, THANH HÓA"
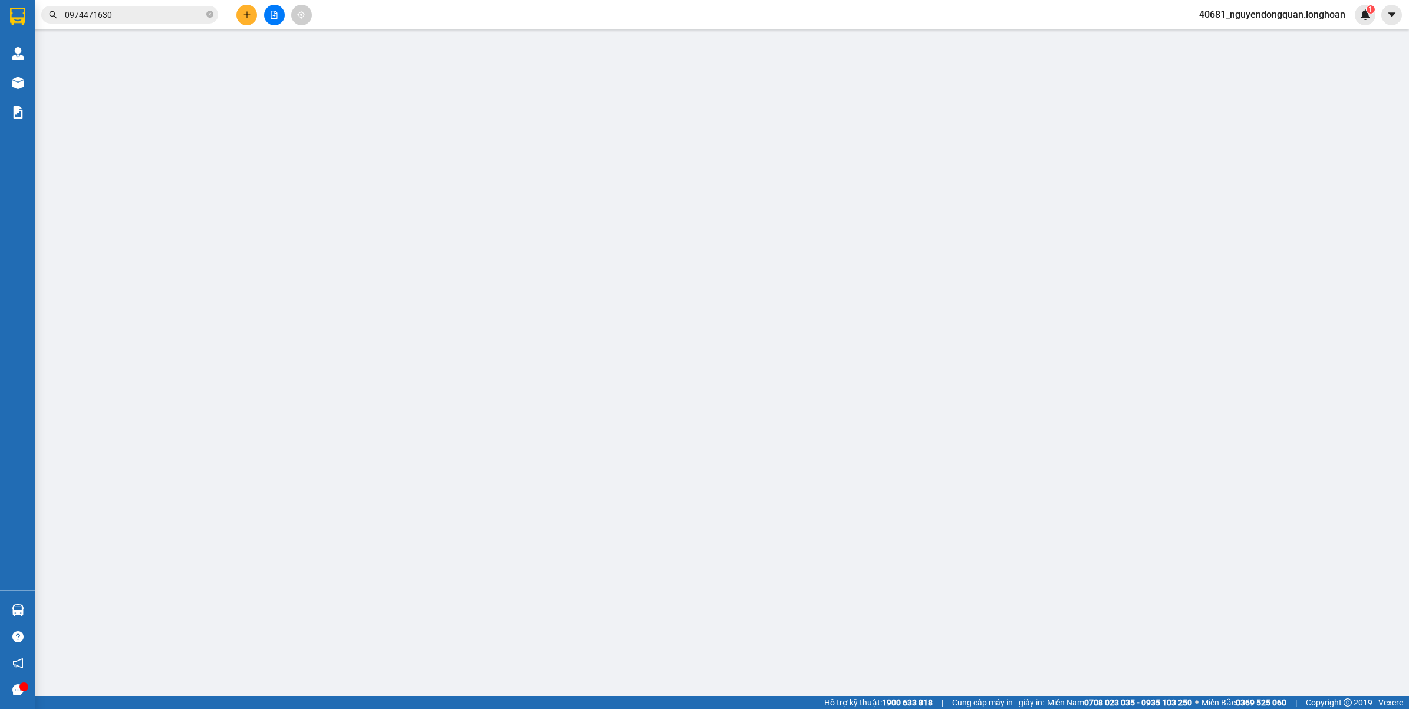
type input "VẬN CHUYỂN NHẸ TAY - HƯ VỠ KHÔNG ĐỀN"
type input "130.000"
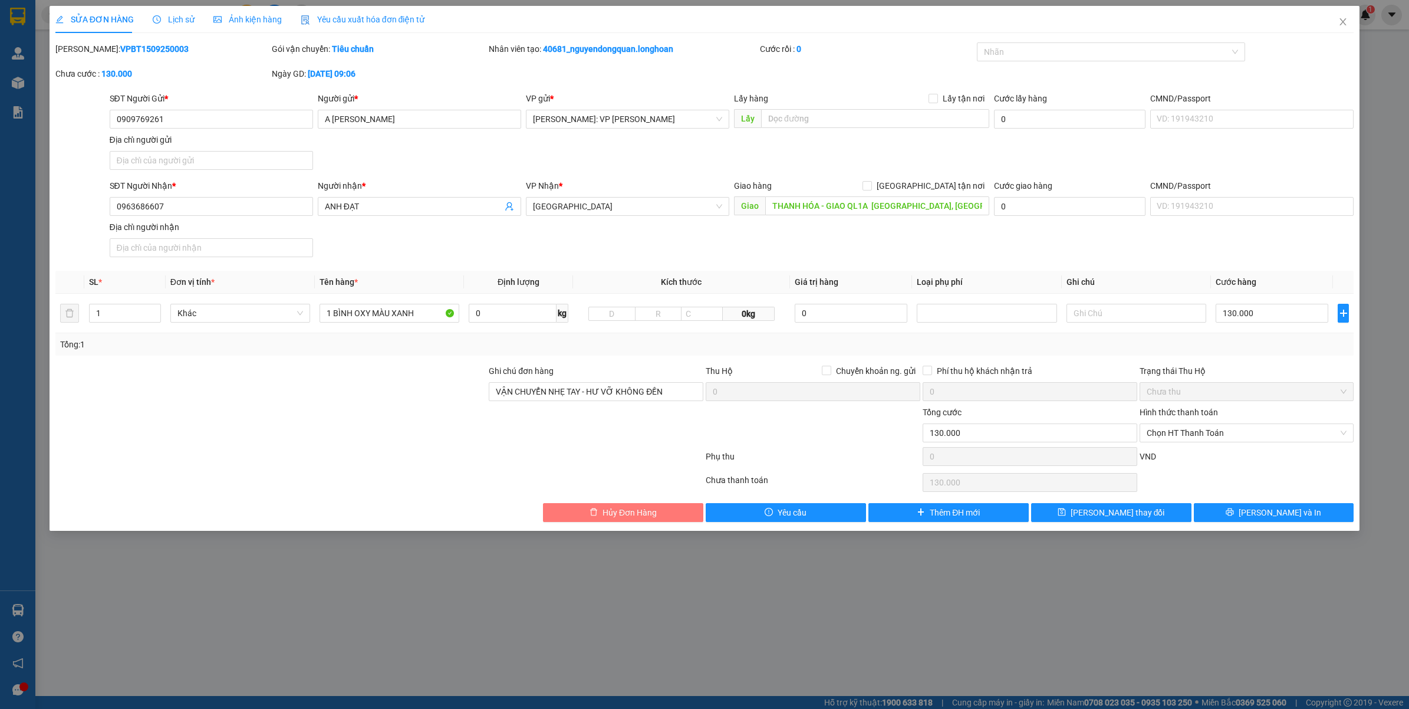
click at [629, 508] on span "Hủy Đơn Hàng" at bounding box center [630, 512] width 54 height 13
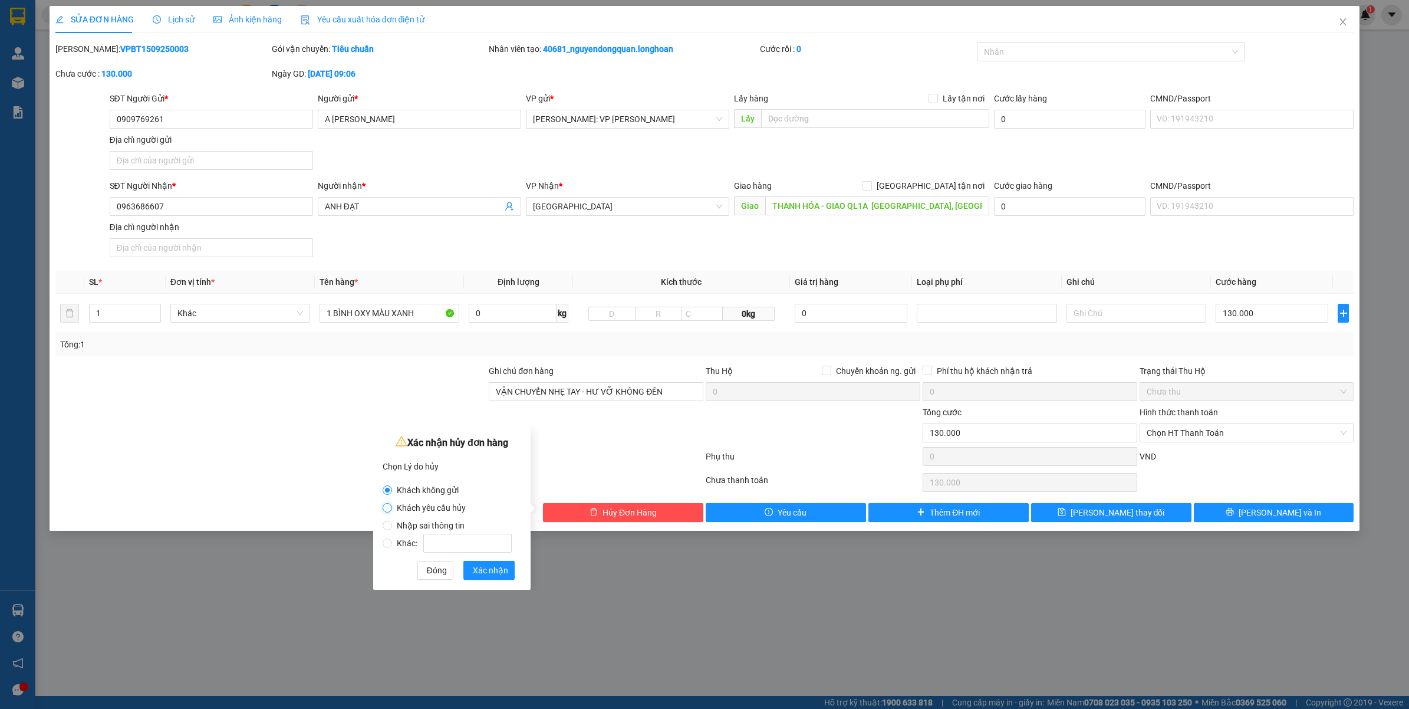
click at [383, 506] on input "Khách yêu cầu hủy" at bounding box center [387, 507] width 9 height 9
radio input "true"
radio input "false"
click at [484, 567] on span "Xác nhận" at bounding box center [490, 570] width 35 height 13
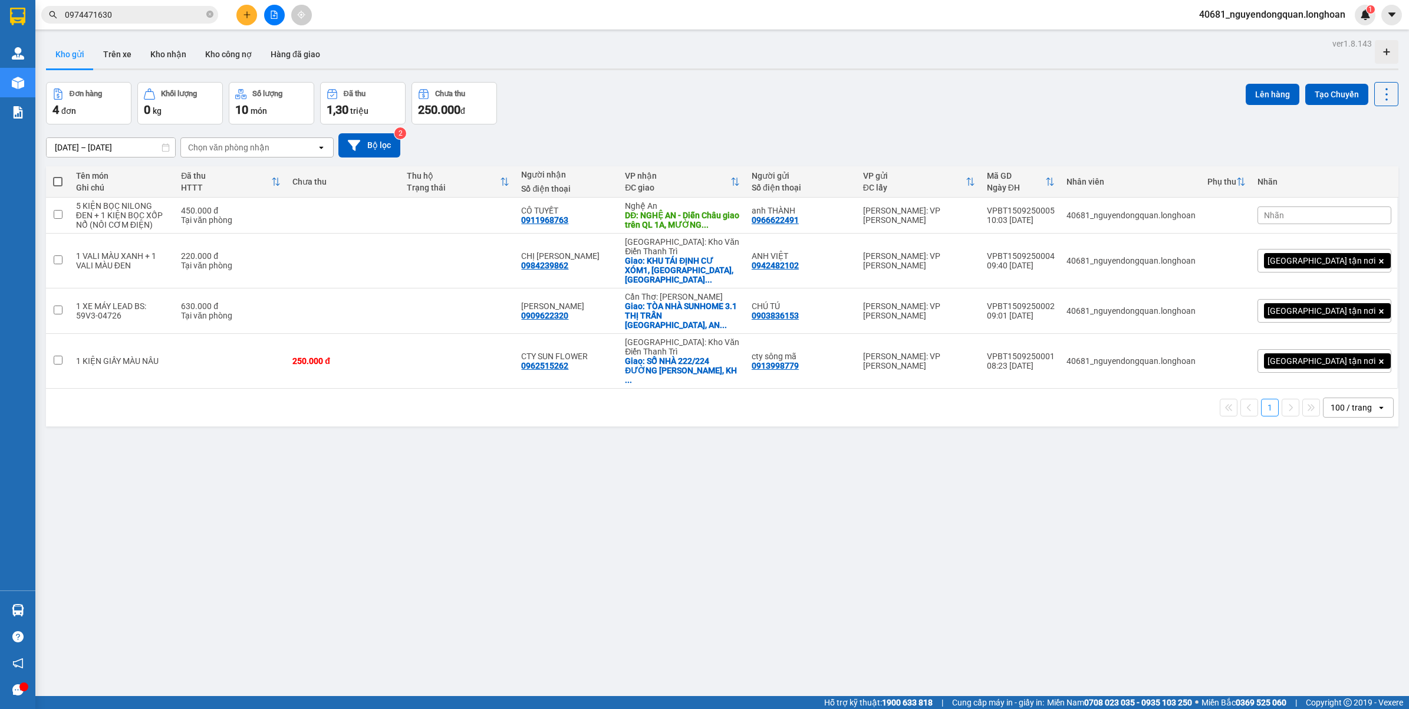
click at [149, 12] on input "0974471630" at bounding box center [134, 14] width 139 height 13
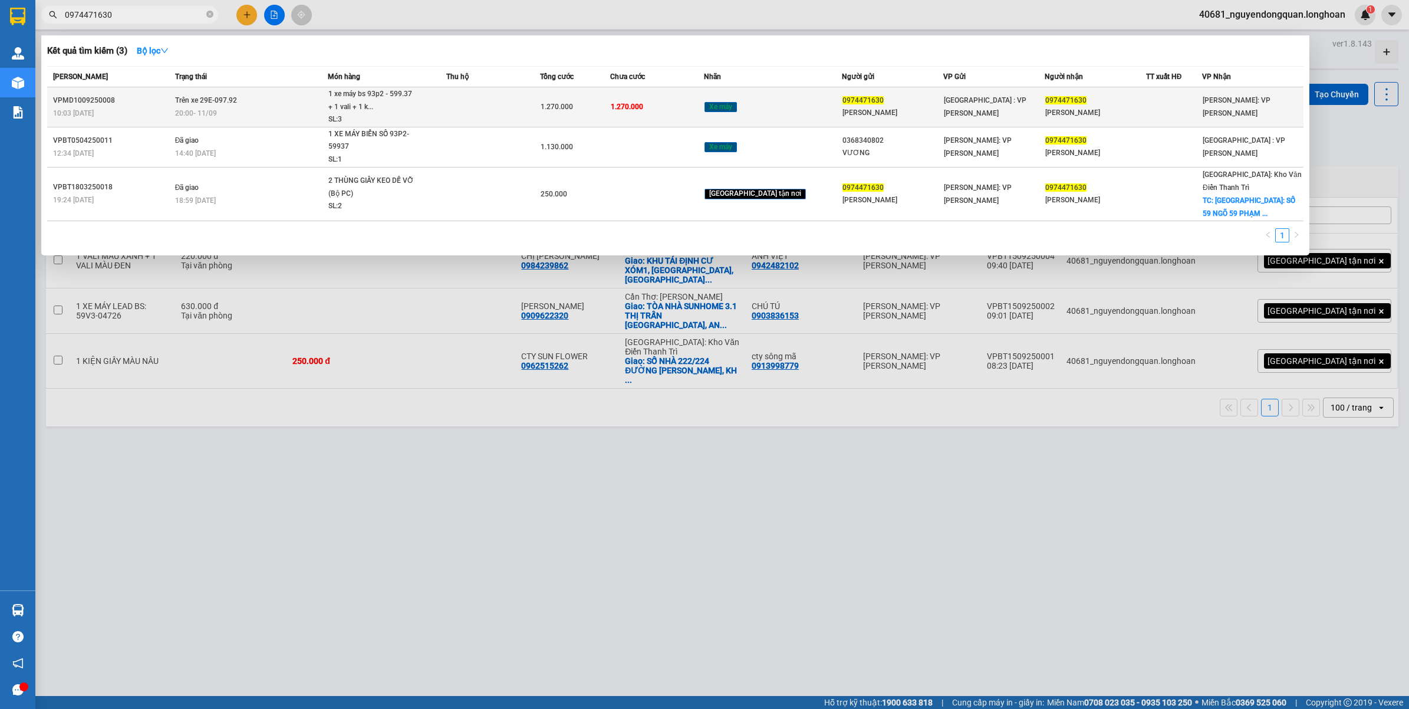
drag, startPoint x: 454, startPoint y: 116, endPoint x: 460, endPoint y: 116, distance: 6.5
click at [446, 116] on span "1 xe máy bs 93p2 - 599.37 + 1 vali + 1 k... SL: 3" at bounding box center [386, 107] width 117 height 38
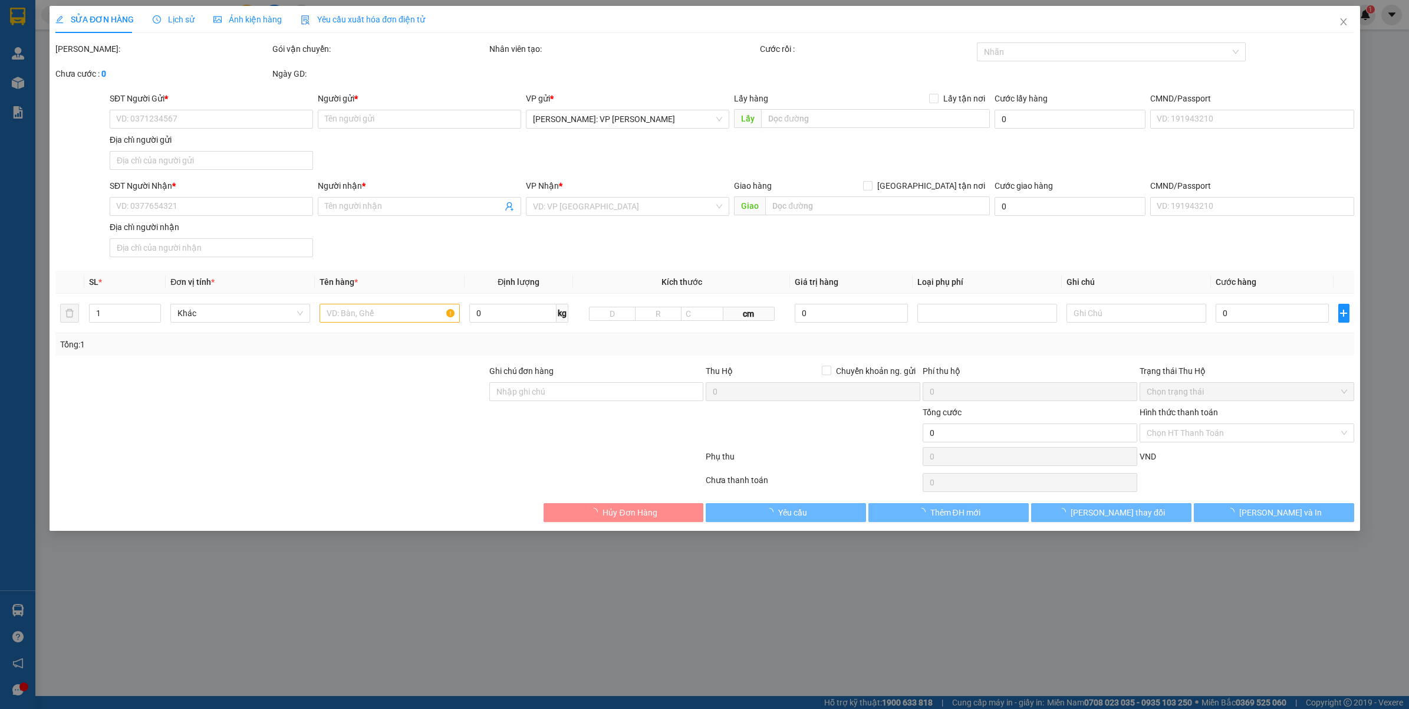
type input "0974471630"
type input "LÊ HỮU Ý"
type input "0974471630"
type input "LÊ HỮU Ý"
type input "1 chìa khóa cuốn tay lái, giấy tờ khách cầm"
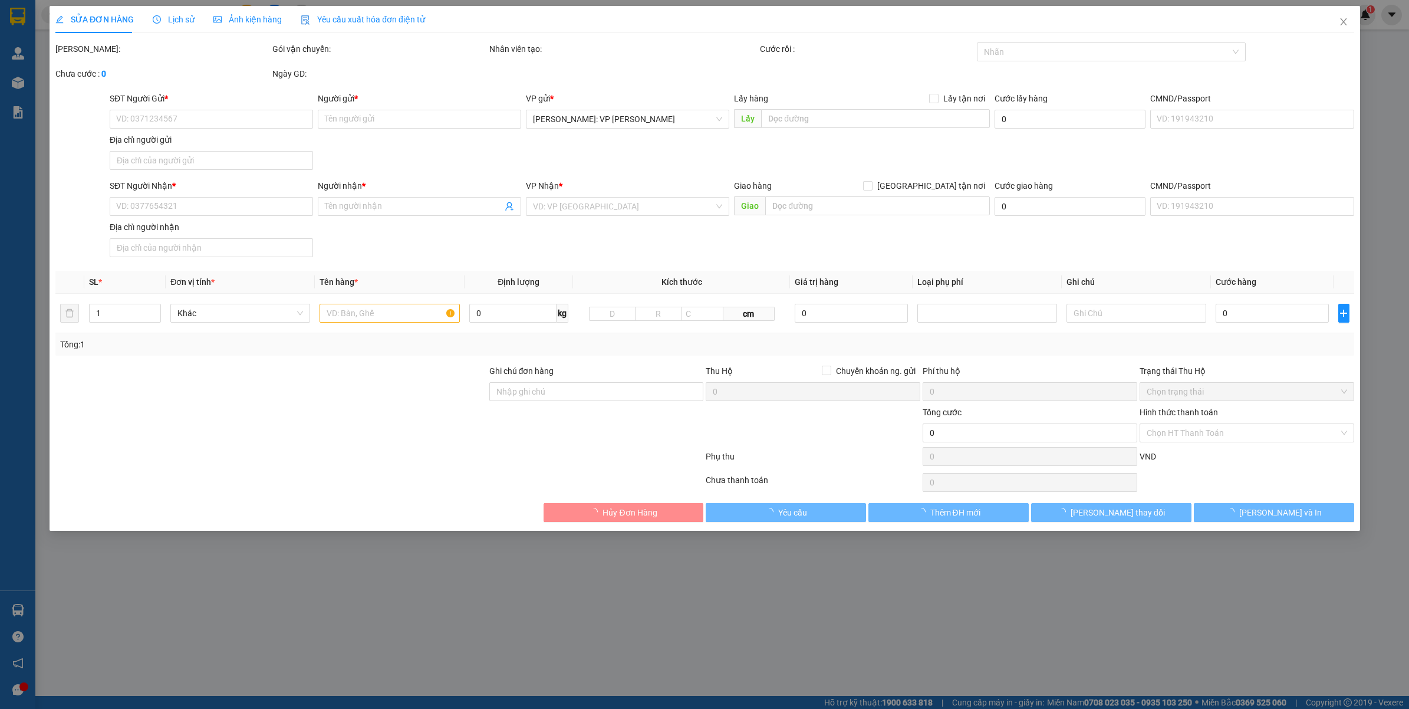
type input "1.270.000"
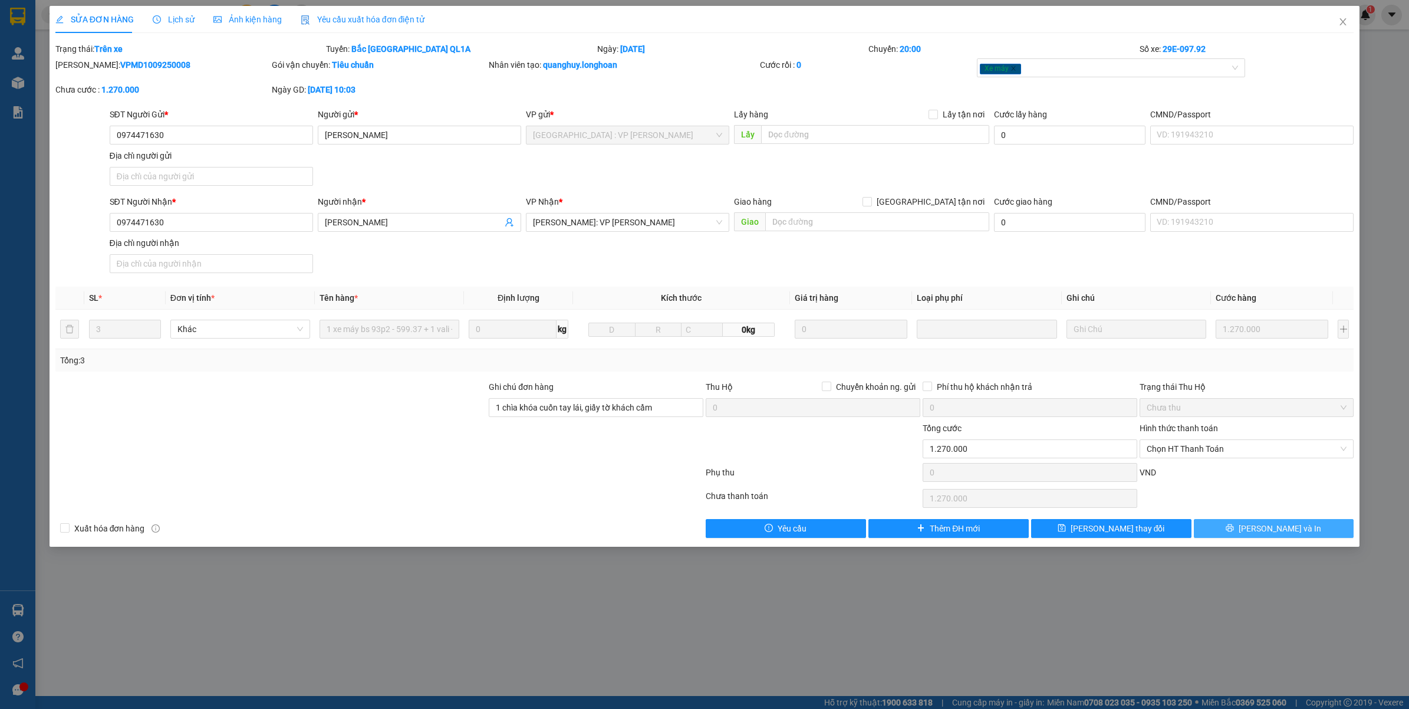
click at [1234, 526] on icon "printer" at bounding box center [1230, 528] width 8 height 8
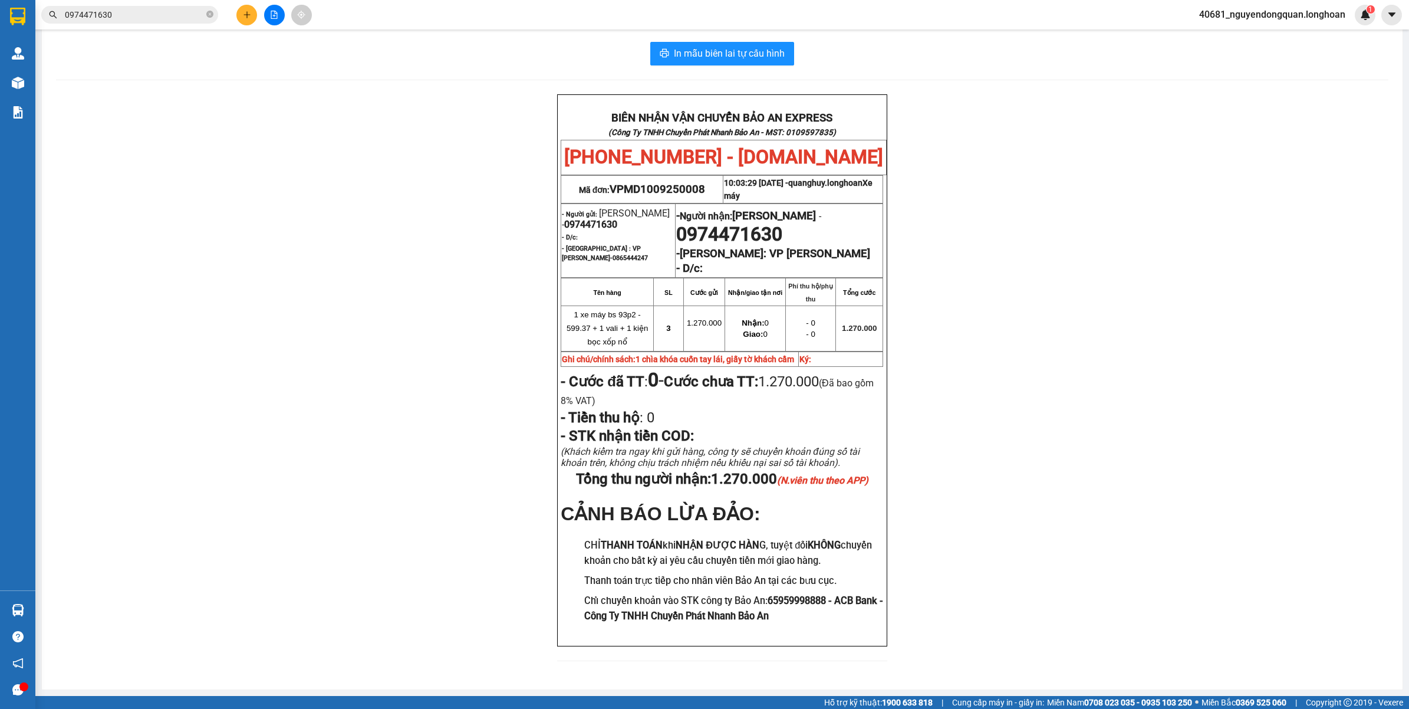
scroll to position [52, 0]
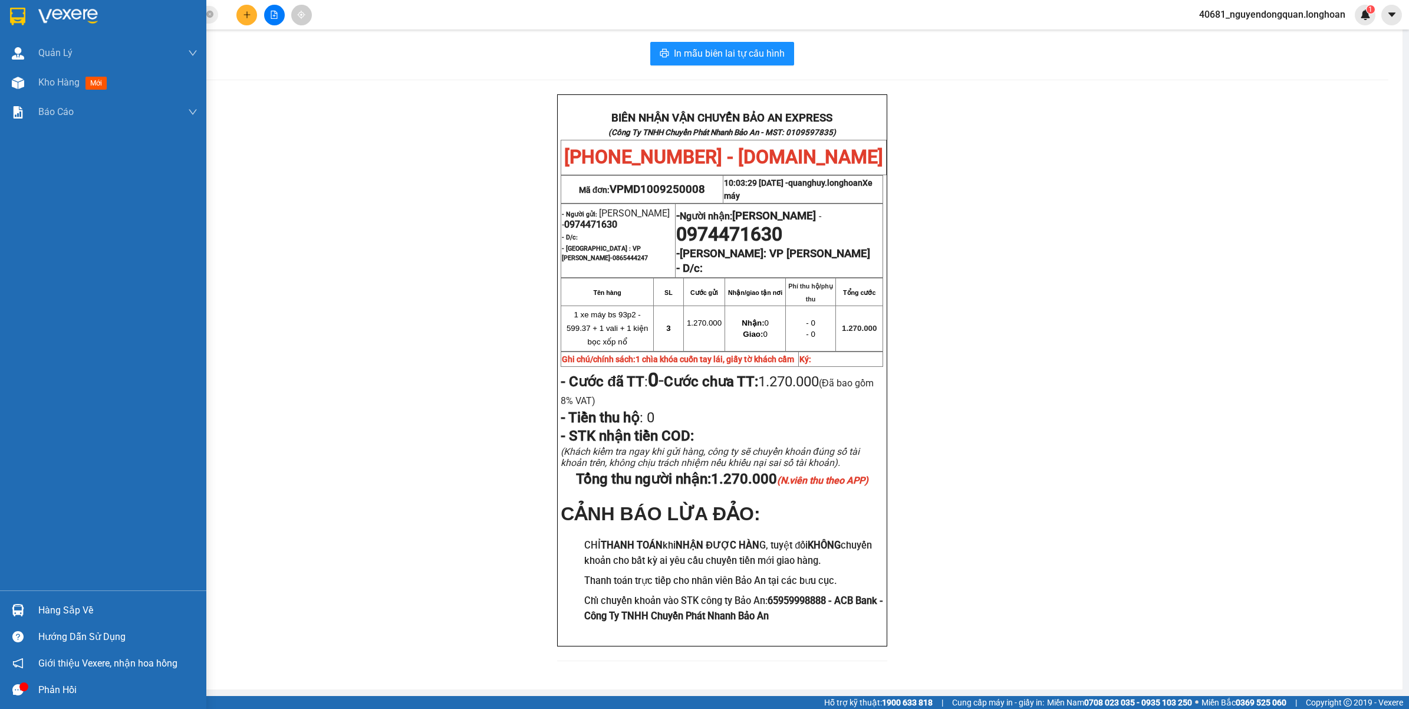
click at [21, 24] on img at bounding box center [17, 17] width 15 height 18
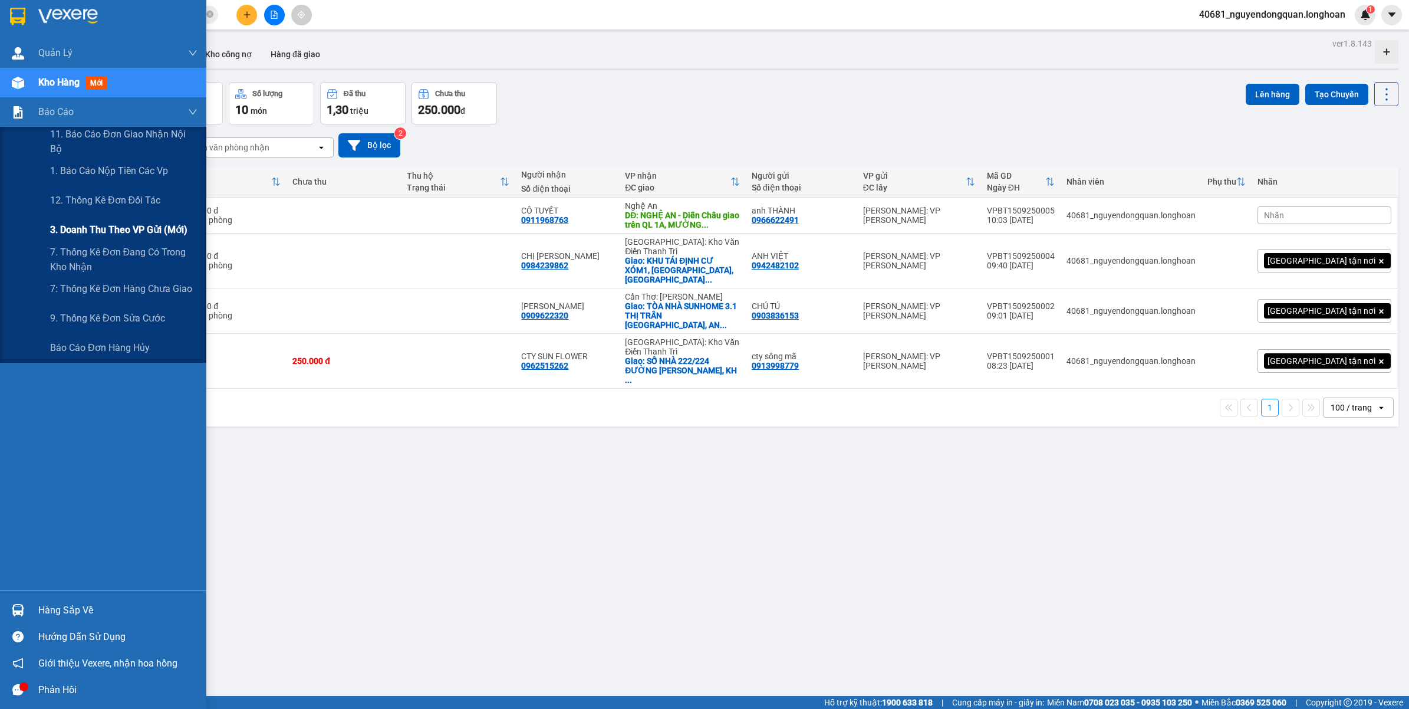
click at [120, 230] on span "3. Doanh Thu theo VP Gửi (mới)" at bounding box center [118, 229] width 137 height 15
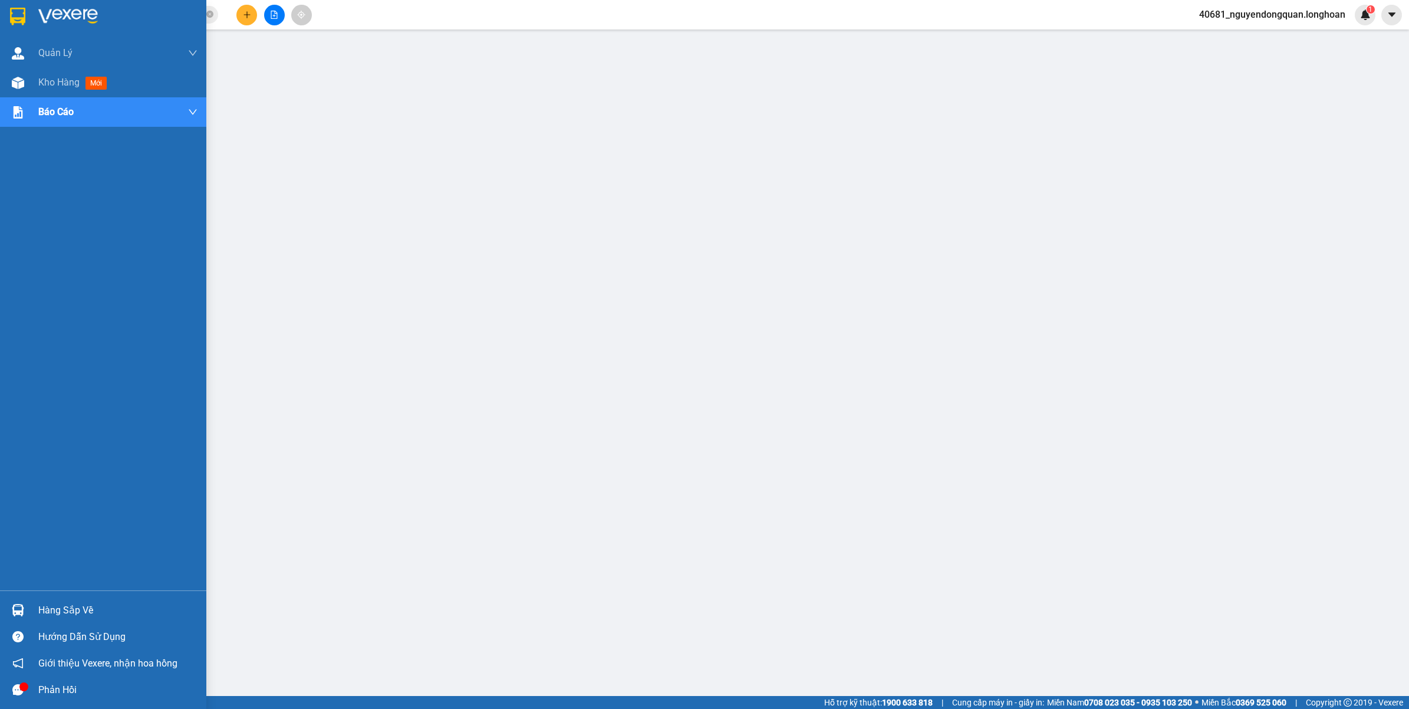
click at [18, 6] on div at bounding box center [18, 16] width 21 height 21
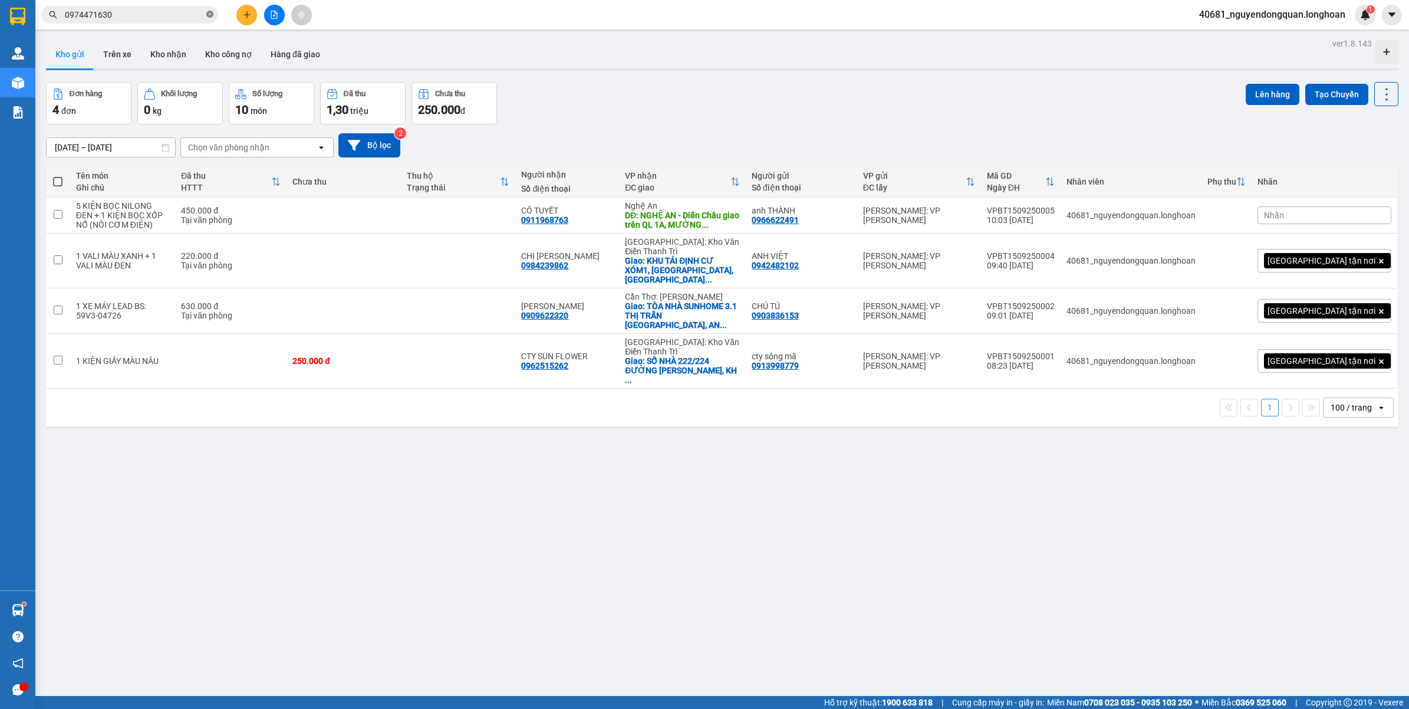
click at [209, 12] on icon "close-circle" at bounding box center [209, 14] width 7 height 7
paste input "0919809039"
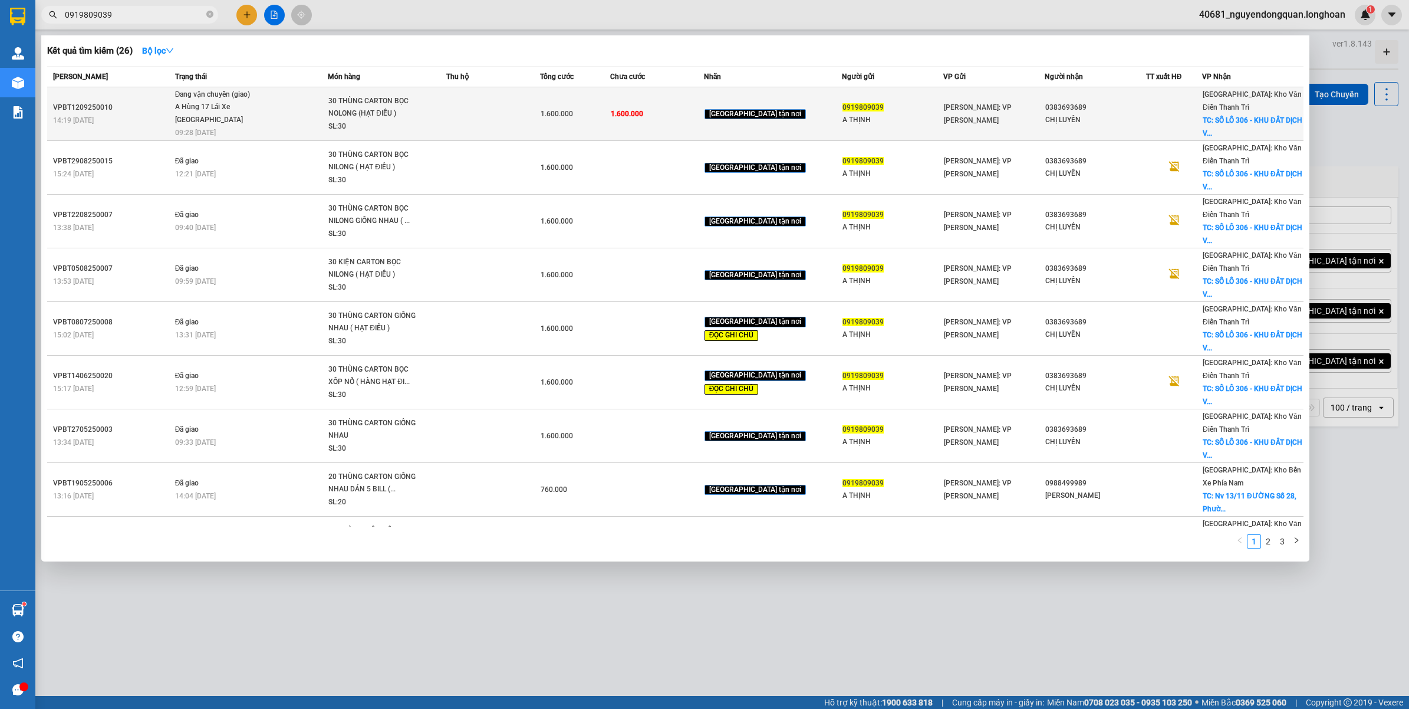
type input "0919809039"
drag, startPoint x: 818, startPoint y: 104, endPoint x: 864, endPoint y: 104, distance: 45.4
click at [864, 104] on div "0919809039" at bounding box center [892, 107] width 100 height 12
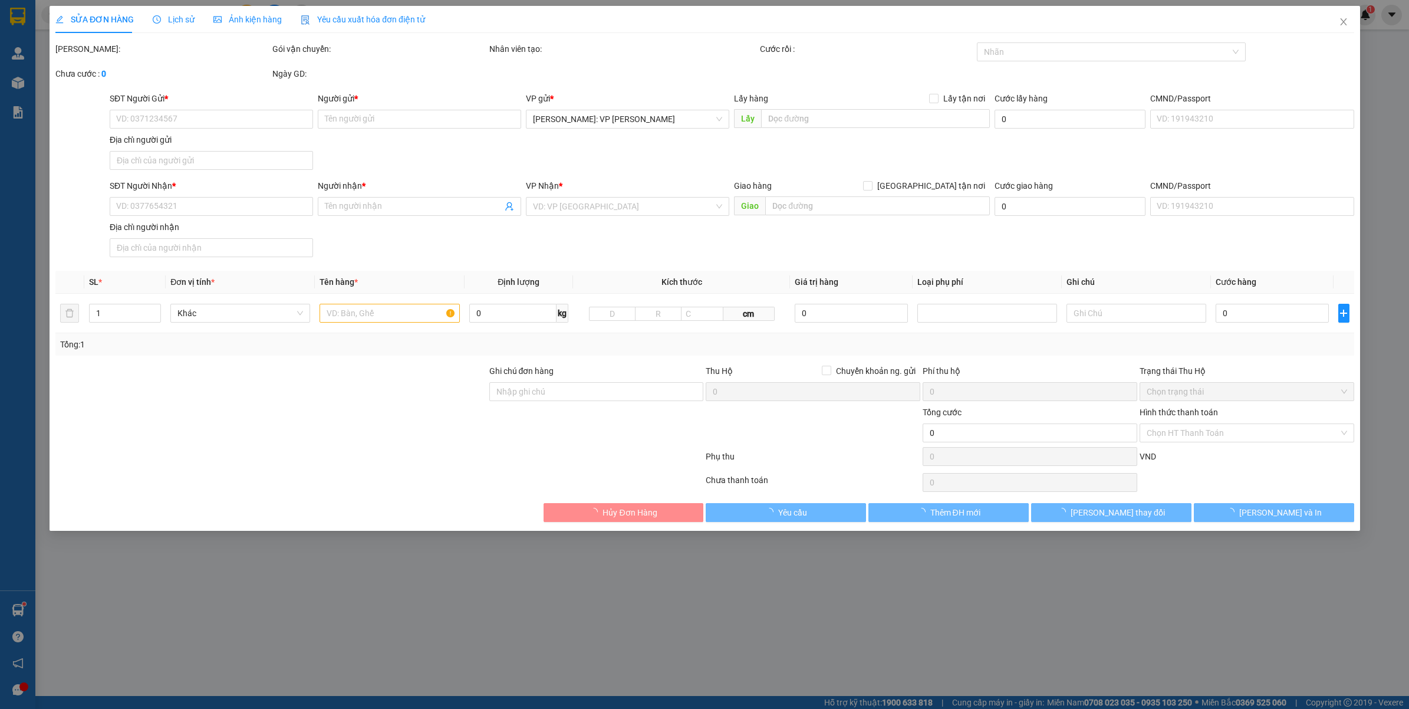
type input "0919809039"
type input "A THỊNH"
type input "0383693689"
type input "CHỊ LUYẾN"
checkbox input "true"
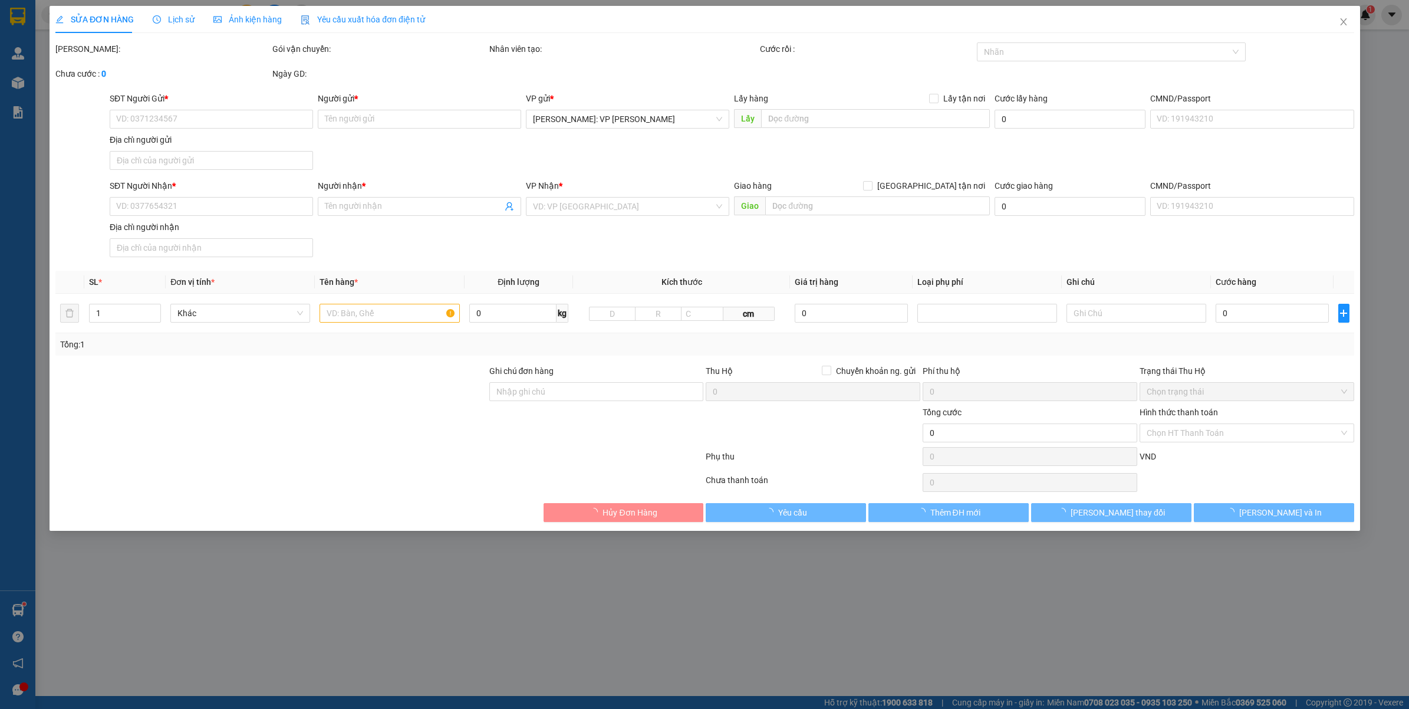
type input "SỐ LÔ 306 - KHU ĐẤT DỊCH VỤ XA LA 14 - F.PHÚC LA - Q.HÀ ĐÔNG - HÀ NỘI"
type input "VẬN CHUYỂN NHẸ TAY - HƯ VỠ KHÔNG ĐỀN"
type input "1.600.000"
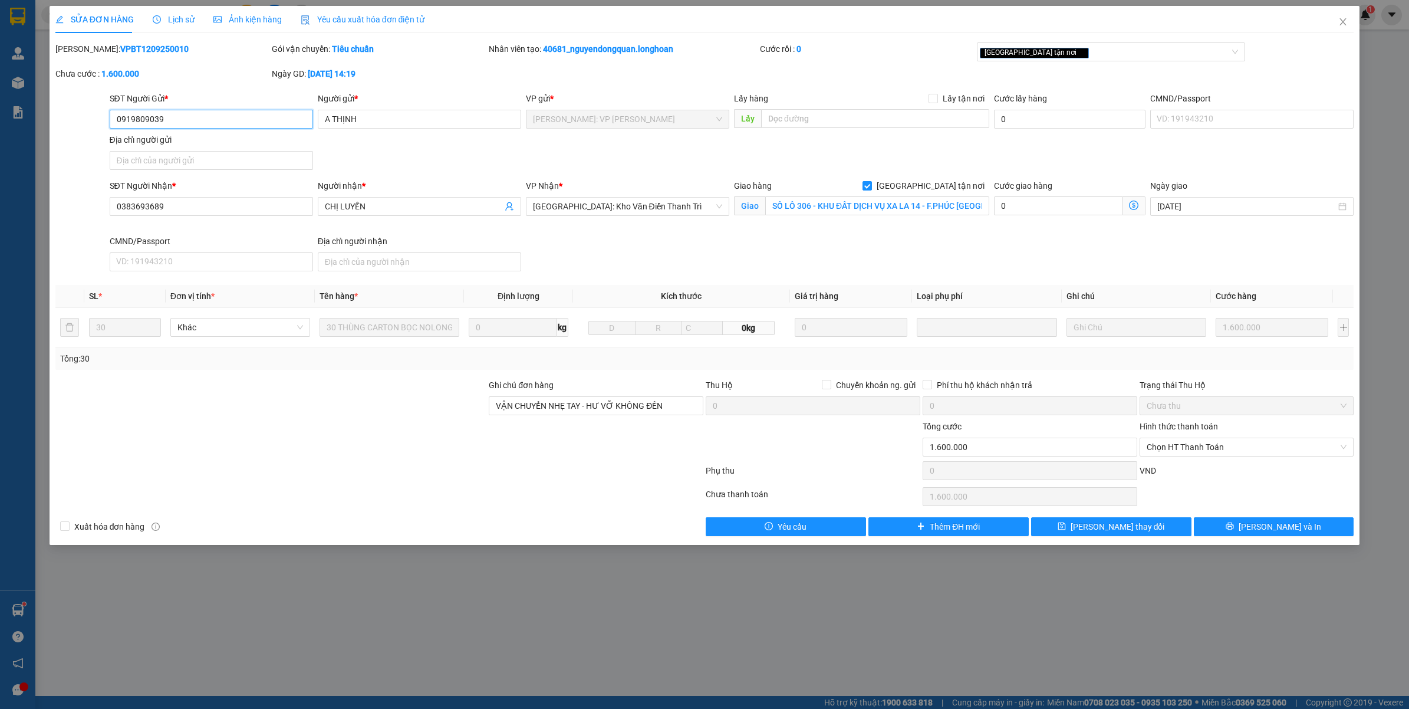
drag, startPoint x: 161, startPoint y: 117, endPoint x: 100, endPoint y: 119, distance: 60.7
click at [100, 119] on div "SĐT Người Gửi * 0919809039 0919809039 Người gửi * A THỊNH VP gửi * Hồ Chí Minh:…" at bounding box center [704, 133] width 1301 height 83
click at [1275, 525] on span "Lưu và In" at bounding box center [1280, 526] width 83 height 13
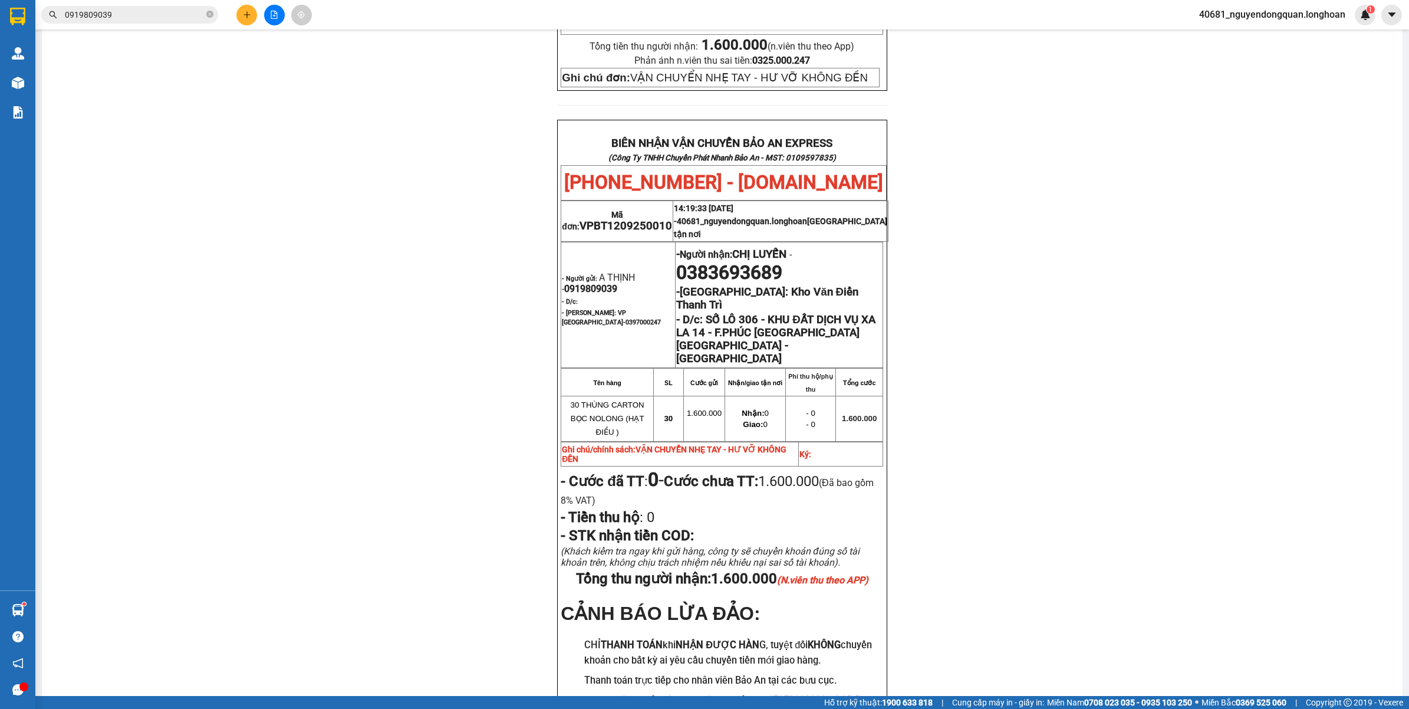
scroll to position [542, 0]
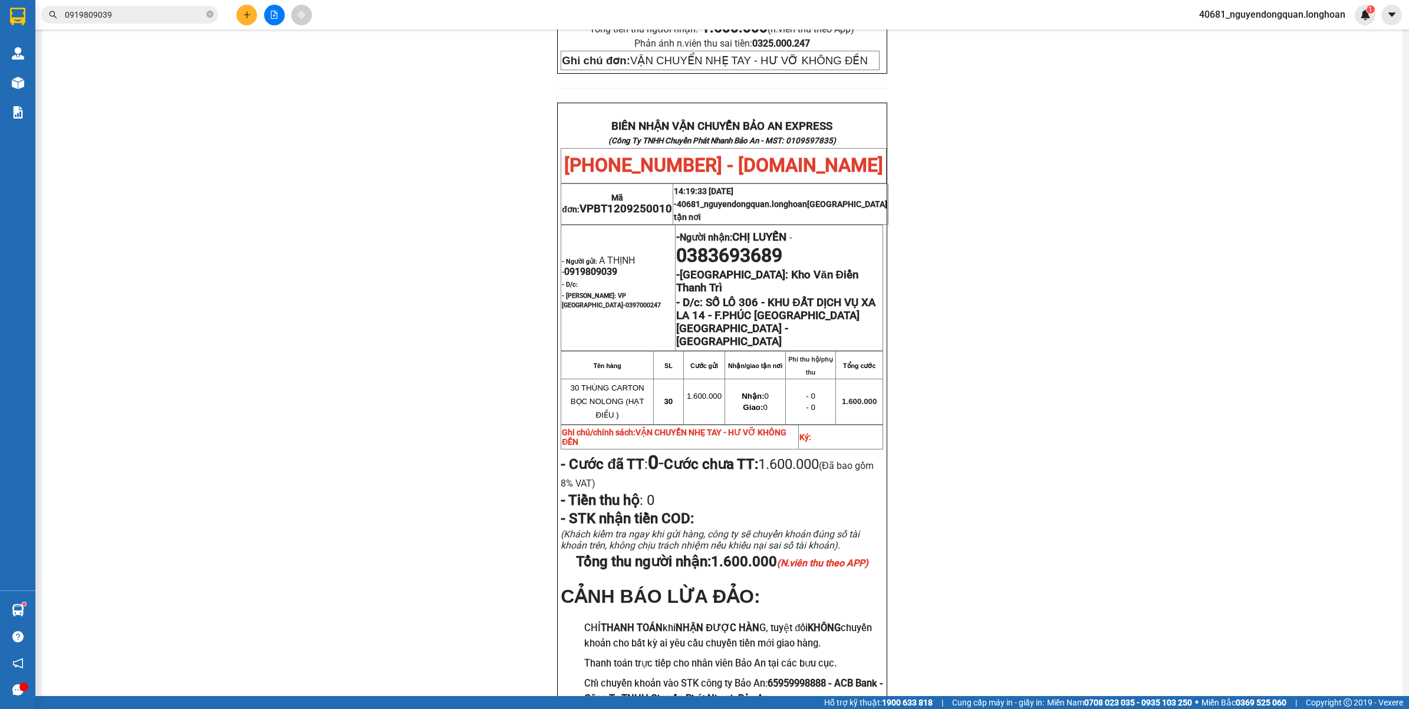
click at [180, 19] on input "0919809039" at bounding box center [134, 14] width 139 height 13
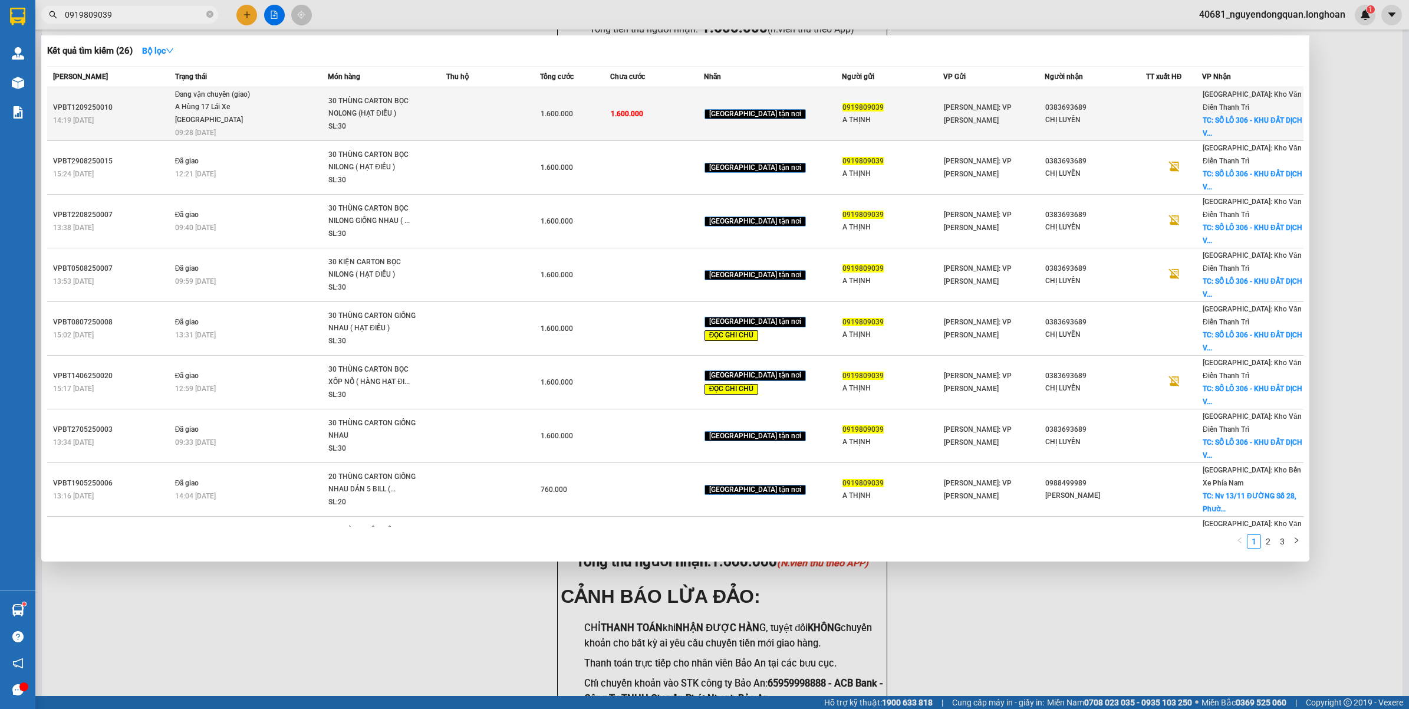
click at [208, 105] on div "A Hùng 17 Lái Xe Hà Nội 0325666247" at bounding box center [219, 113] width 88 height 25
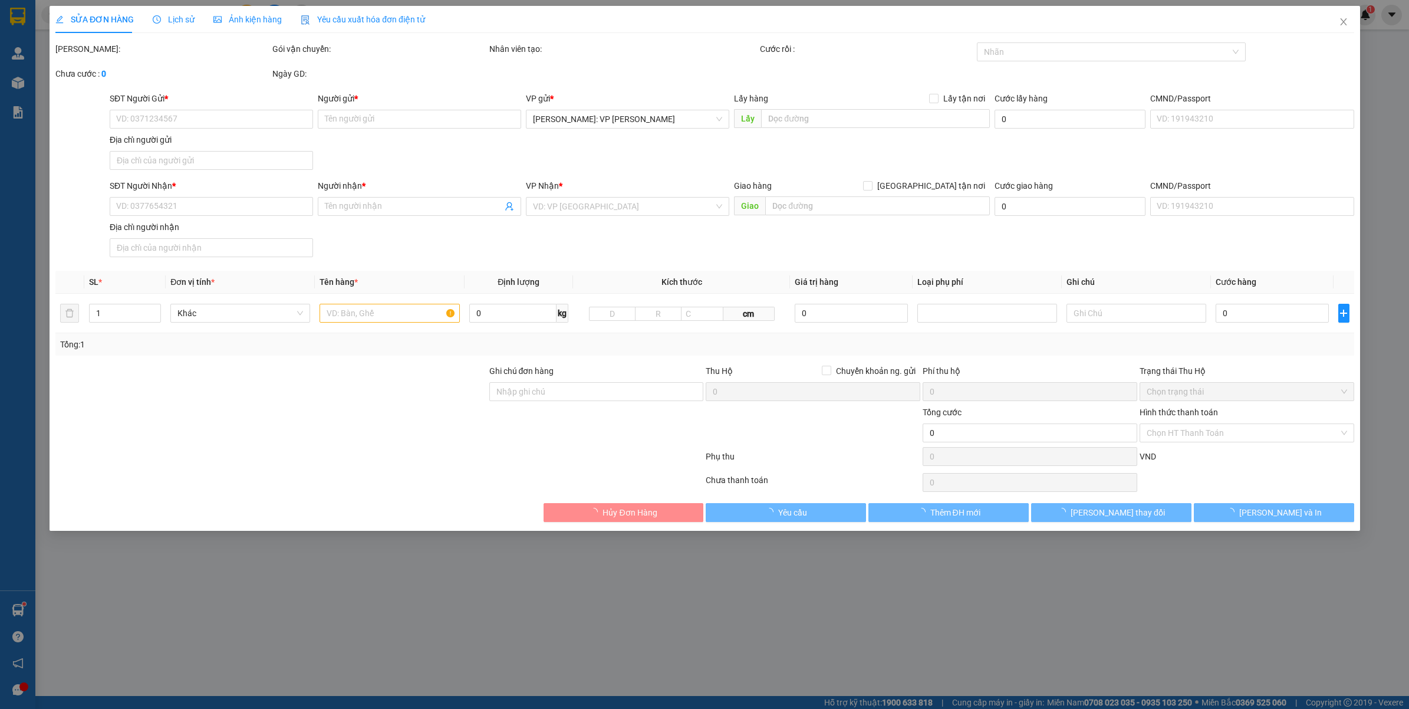
type input "0919809039"
type input "A THỊNH"
type input "0383693689"
type input "CHỊ LUYẾN"
checkbox input "true"
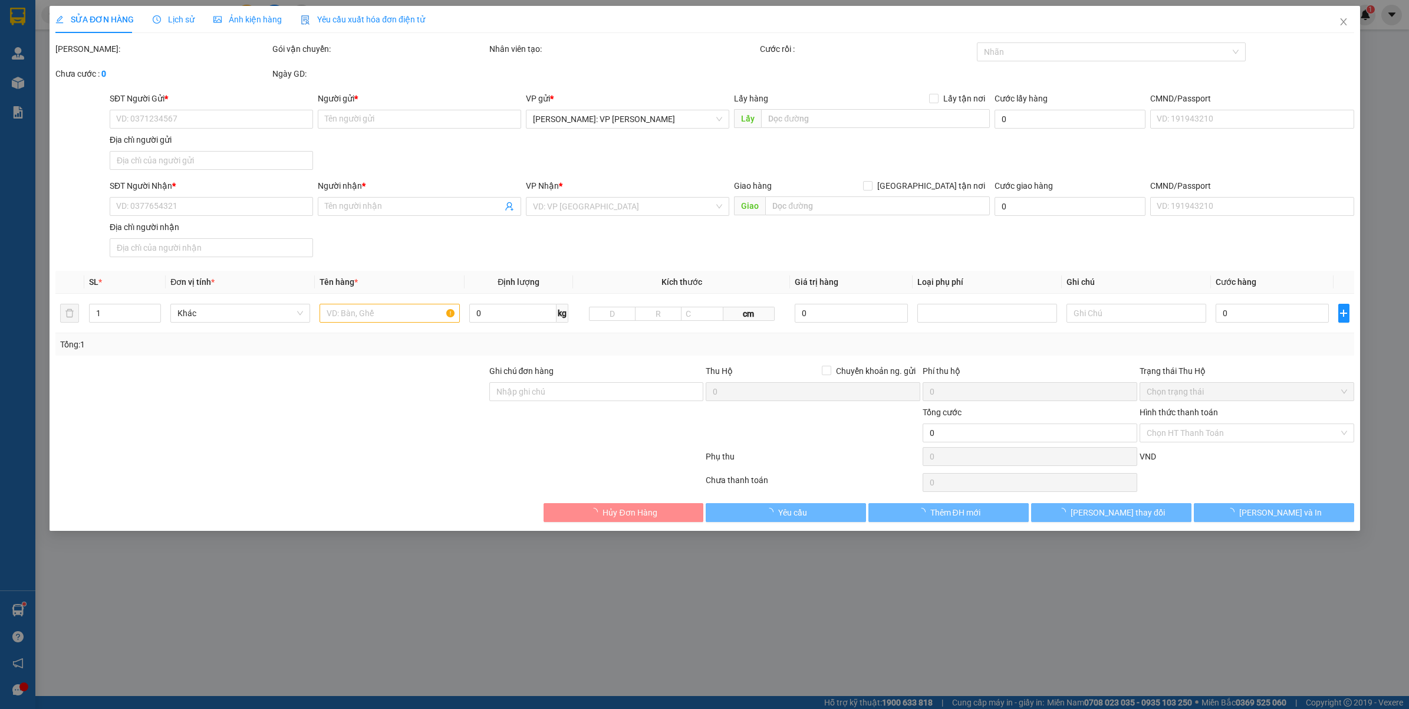
type input "SỐ LÔ 306 - KHU ĐẤT DỊCH VỤ XA LA 14 - F.PHÚC LA - Q.HÀ ĐÔNG - HÀ NỘI"
type input "VẬN CHUYỂN NHẸ TAY - HƯ VỠ KHÔNG ĐỀN"
type input "1.600.000"
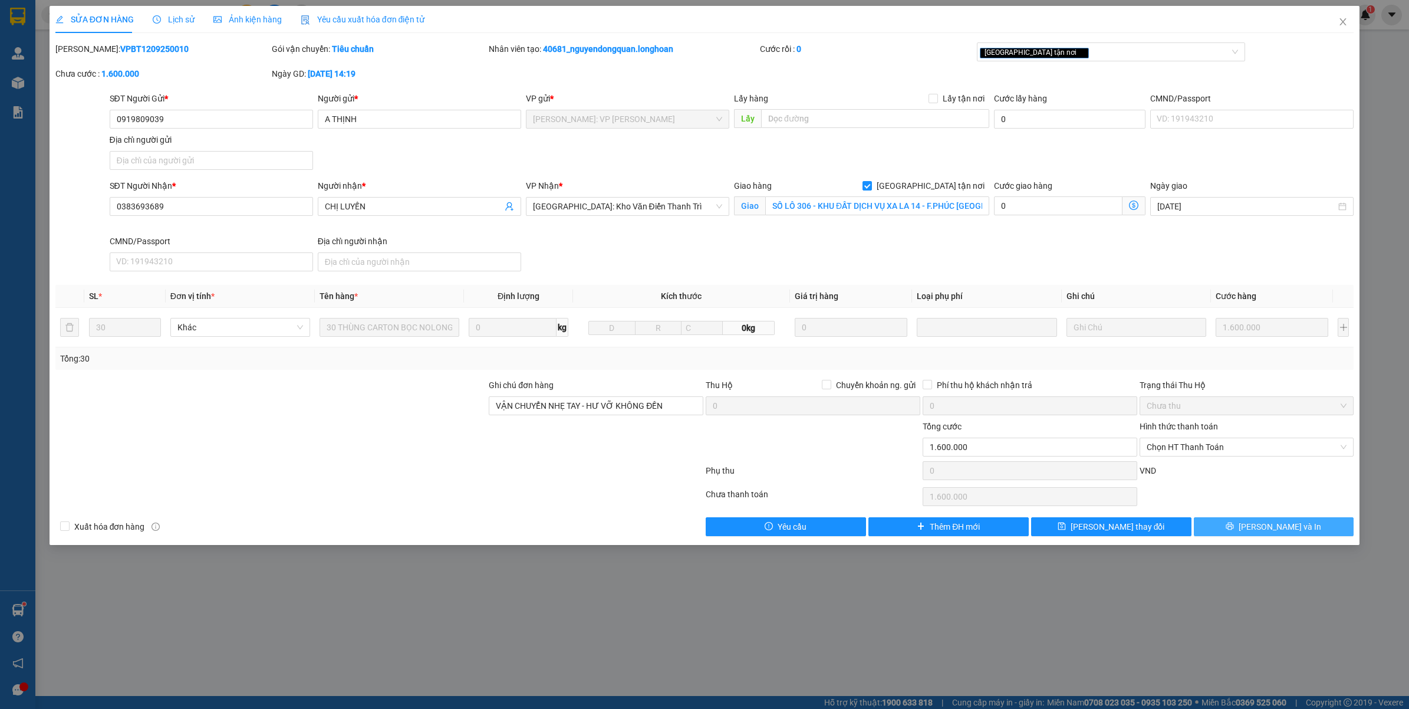
click at [1231, 532] on button "Lưu và In" at bounding box center [1274, 526] width 160 height 19
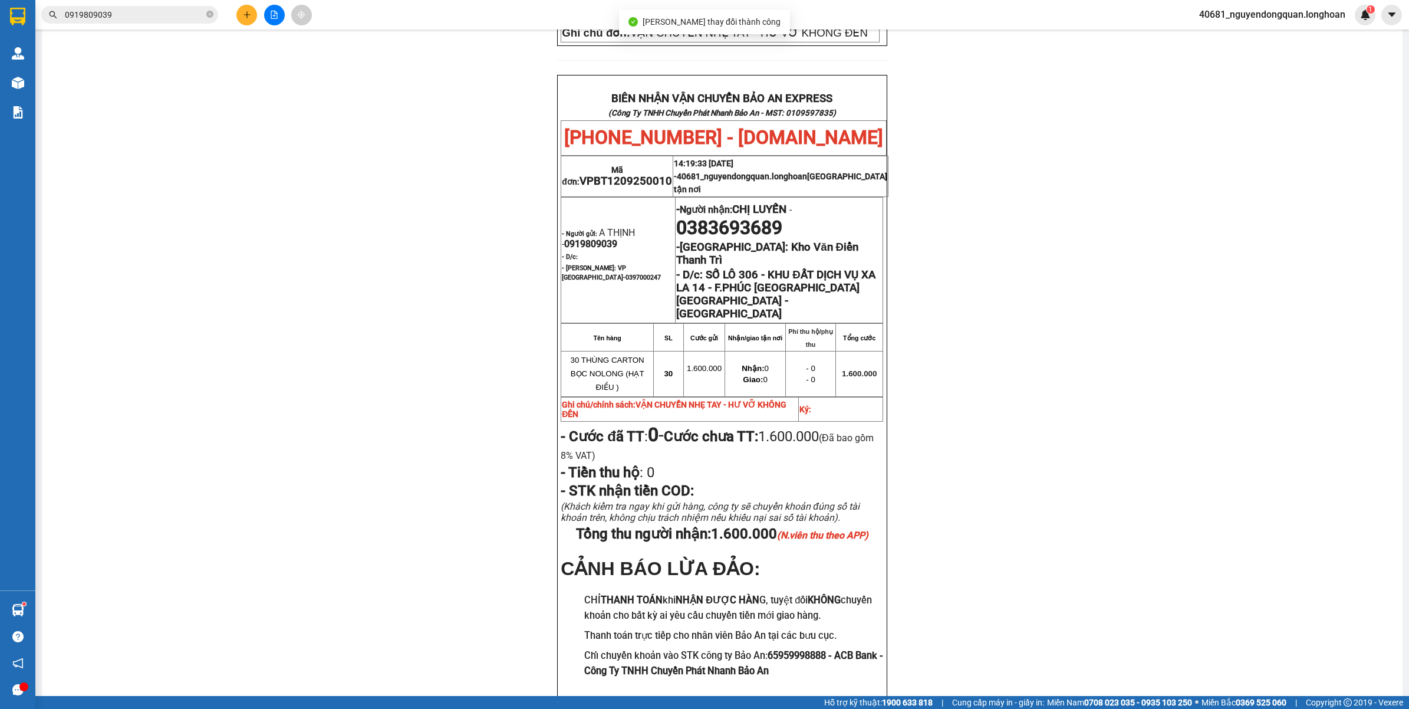
scroll to position [571, 0]
drag, startPoint x: 1395, startPoint y: 410, endPoint x: 1393, endPoint y: 368, distance: 41.9
click at [1393, 368] on main "In mẫu biên lai tự cấu hình In mẫu tem hàng tự cấu hình theo số lượng (30) PHIẾ…" at bounding box center [704, 348] width 1409 height 696
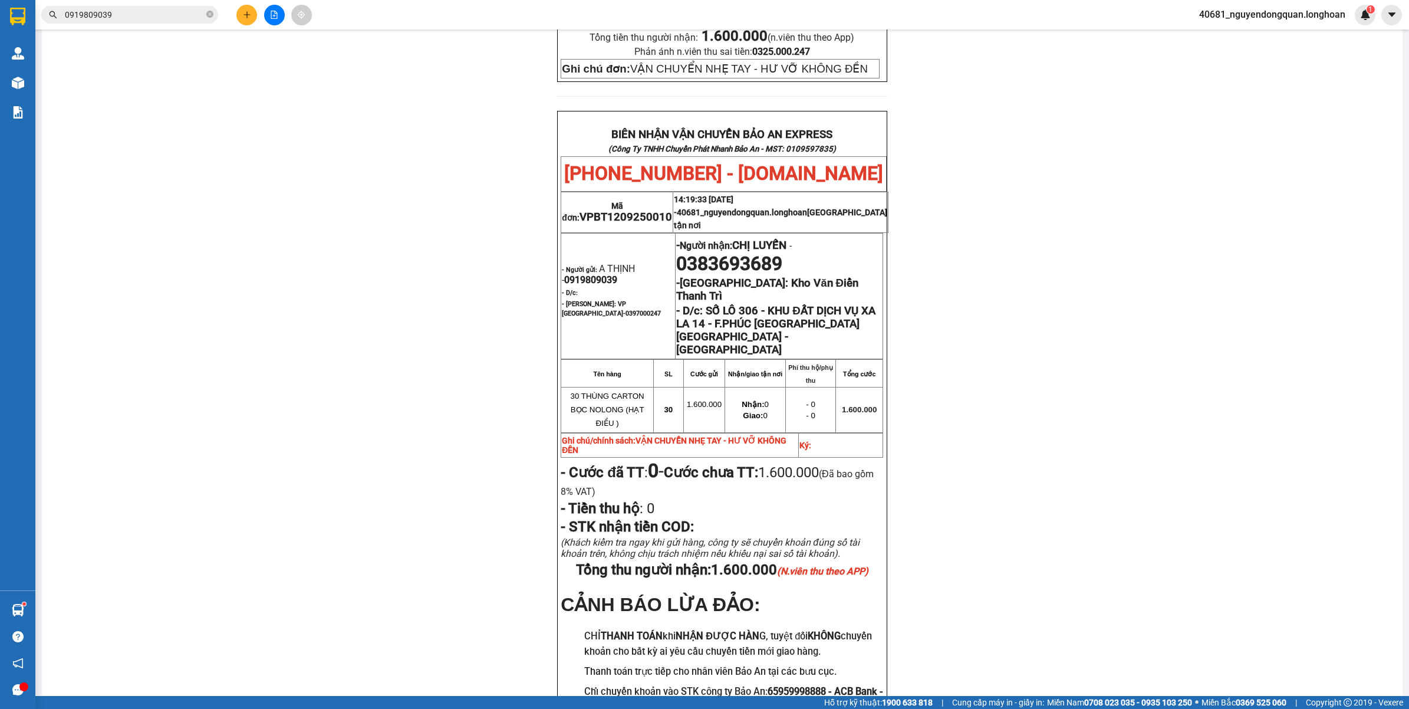
scroll to position [531, 0]
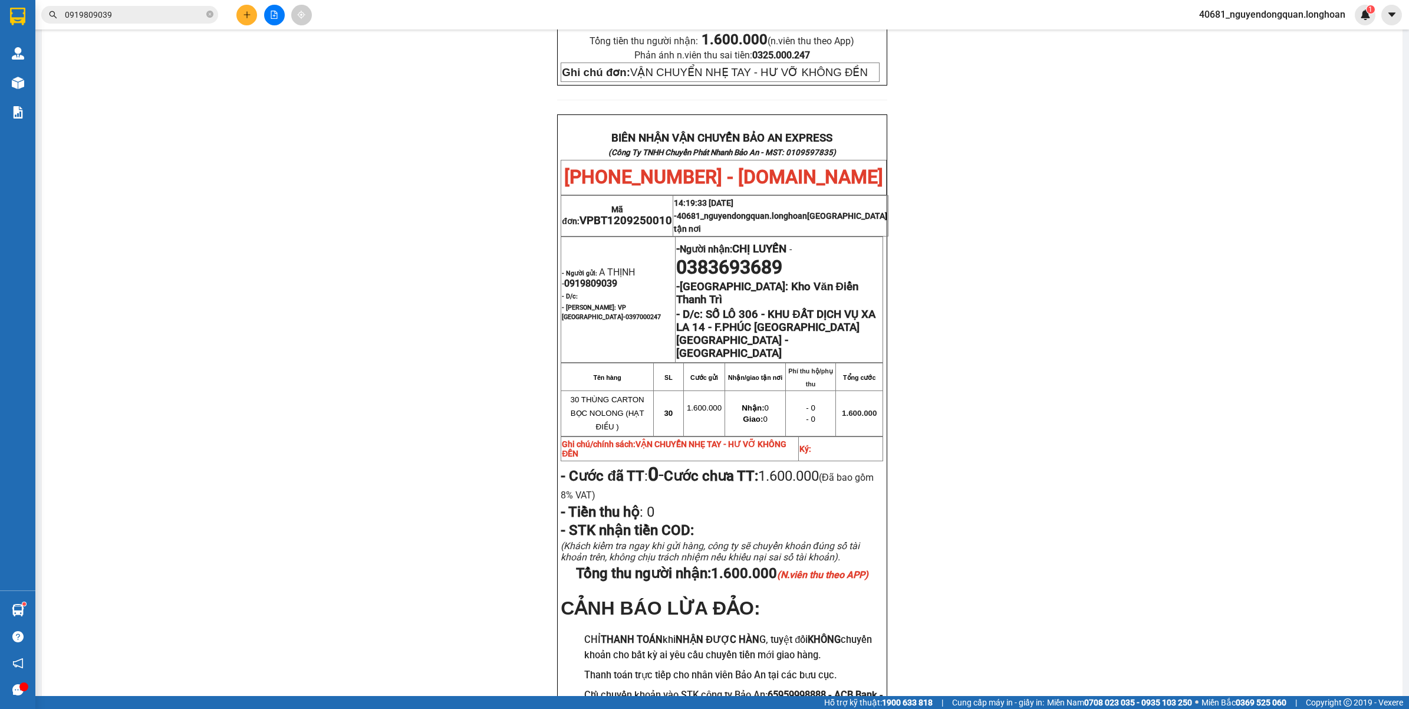
click at [245, 8] on button at bounding box center [246, 15] width 21 height 21
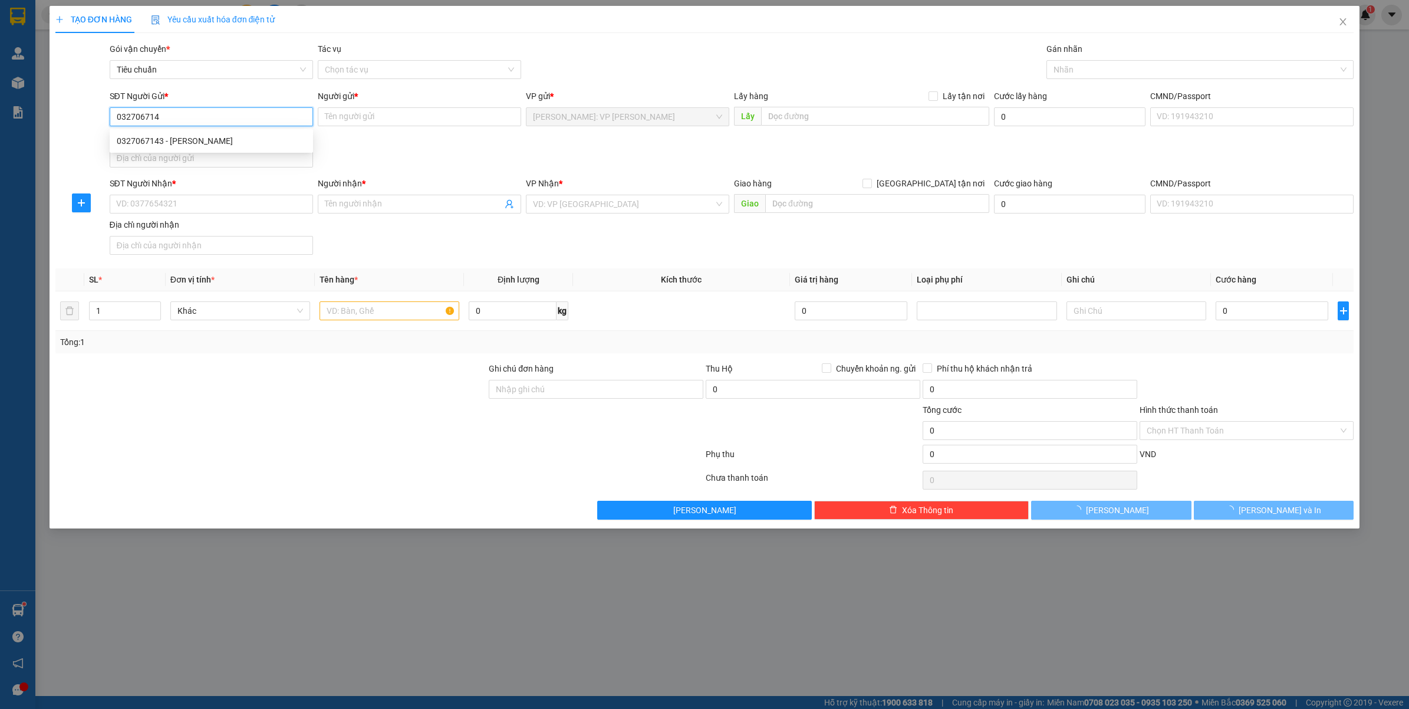
type input "0327067143"
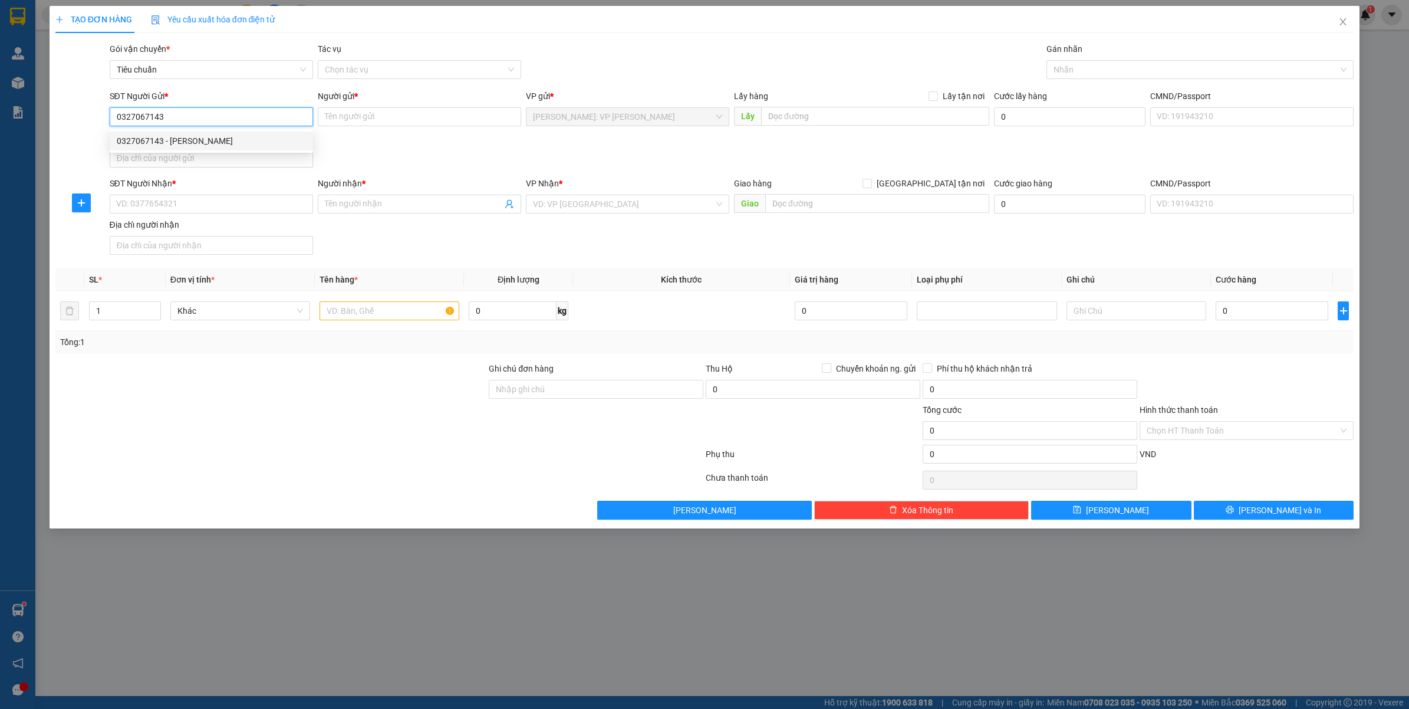
click at [289, 147] on div "0327067143 - ÁI DUYÊN" at bounding box center [211, 140] width 203 height 19
type input "[PERSON_NAME]"
type input "0327067143"
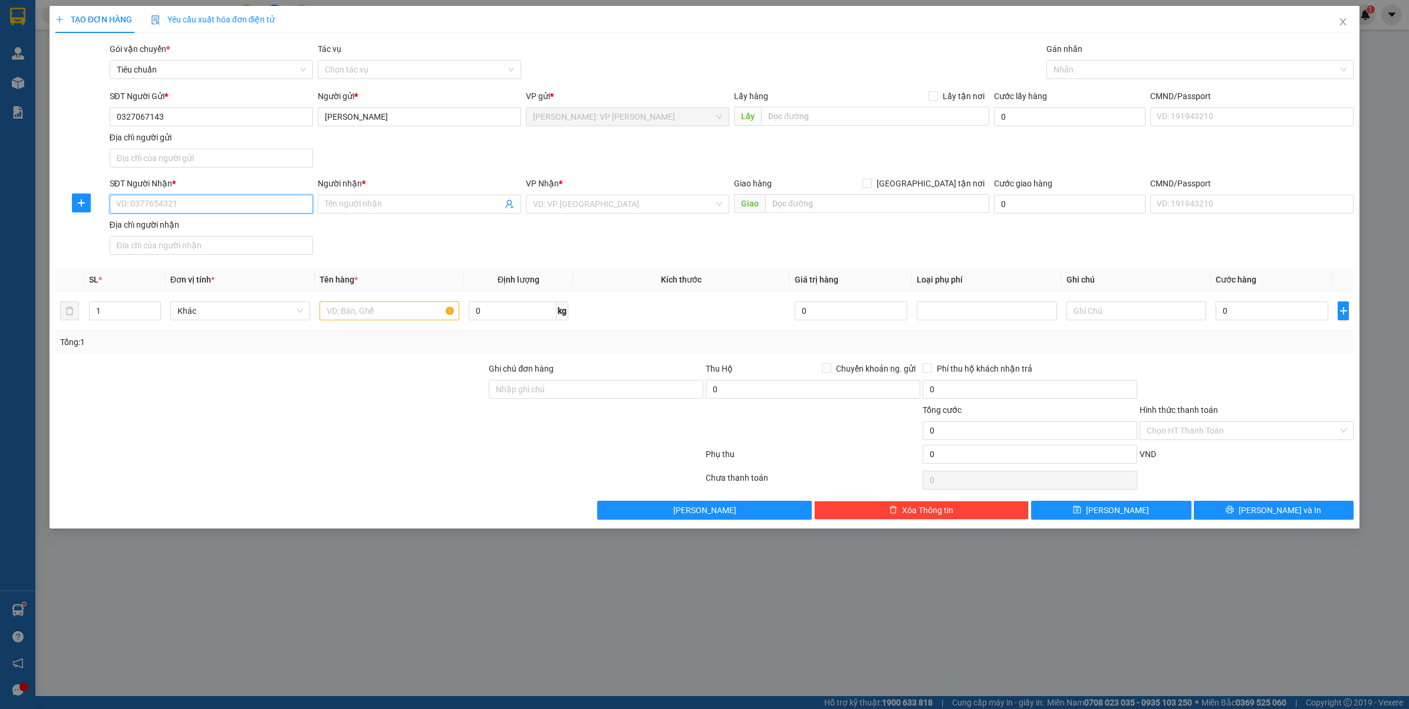
click at [221, 210] on input "SĐT Người Nhận *" at bounding box center [211, 204] width 203 height 19
click at [219, 224] on div "0937396317 - HUỲNH PHI HẢI" at bounding box center [211, 228] width 189 height 13
type input "0937396317"
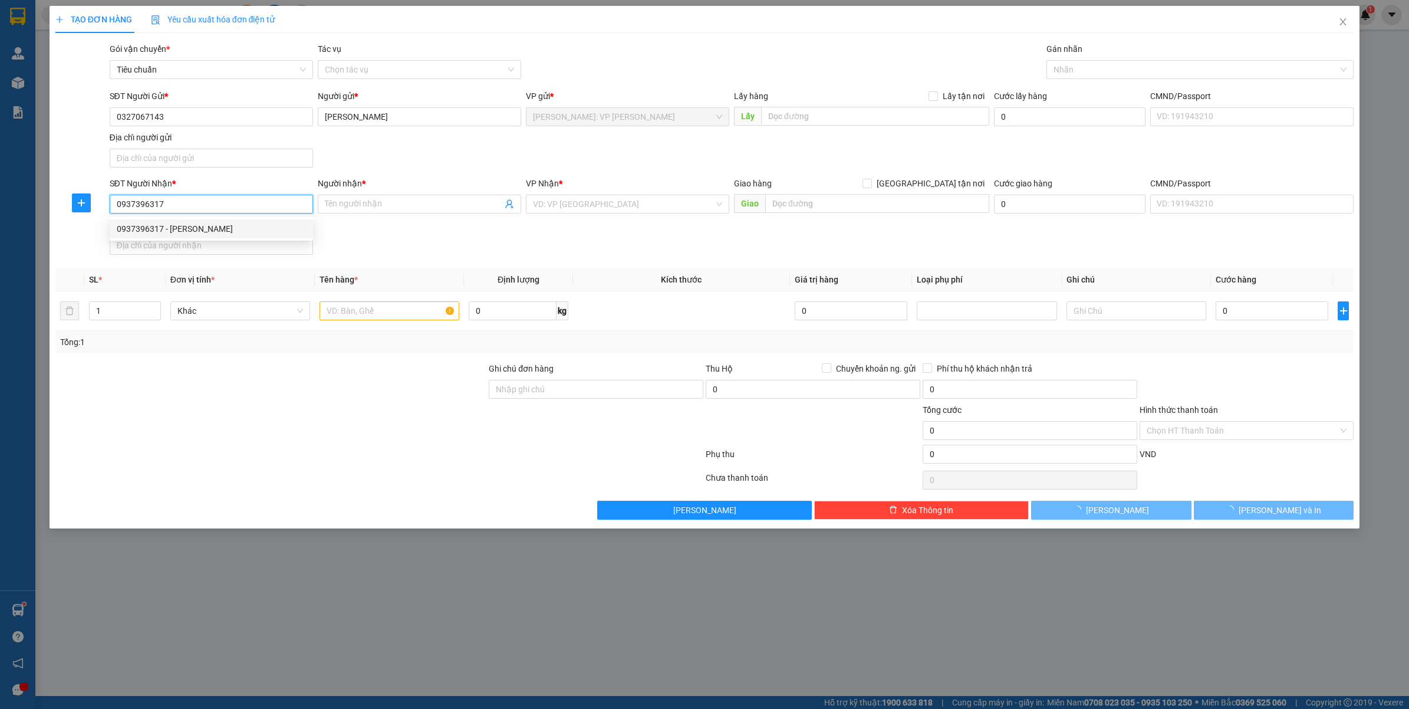
type input "[PERSON_NAME]"
checkbox input "true"
type input "LÔ CN8 1-6/KCN SẠCH - XÃ XUÂN TRÚC - HUYỆN ÂN THI - HƯNG YÊN"
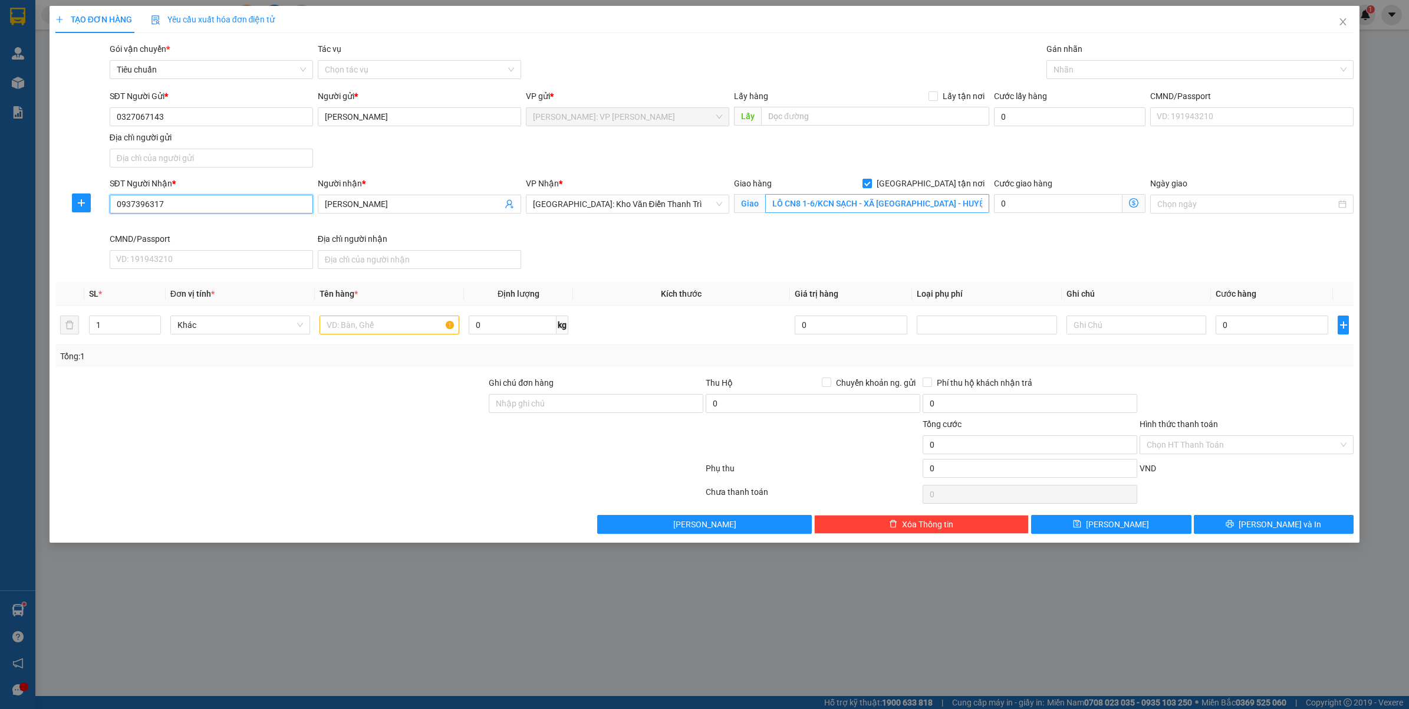
type input "0937396317"
click at [886, 205] on input "LÔ CN8 1-6/KCN SẠCH - XÃ XUÂN TRÚC - HUYỆN ÂN THI - HƯNG YÊN" at bounding box center [877, 203] width 224 height 19
click at [1095, 65] on div at bounding box center [1194, 69] width 290 height 14
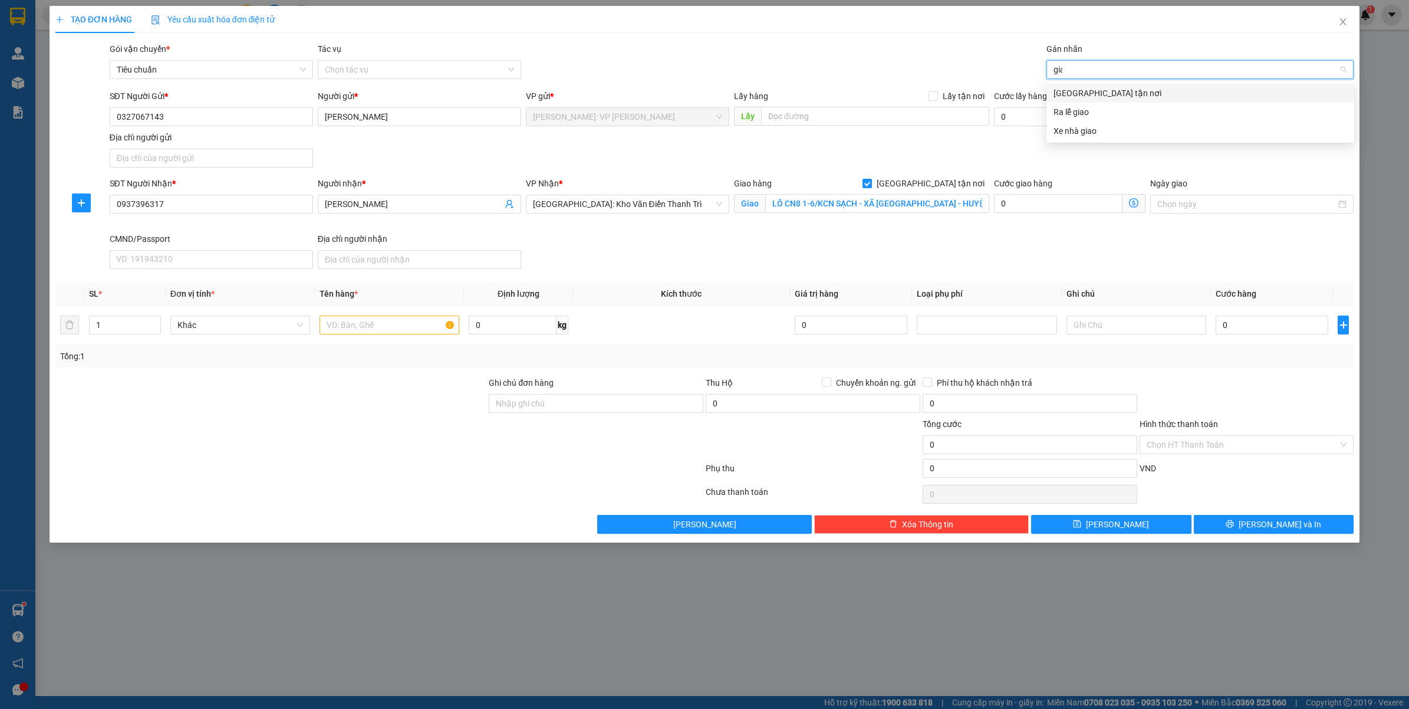
type input "giao"
click at [1100, 95] on div "[GEOGRAPHIC_DATA] tận nơi" at bounding box center [1201, 93] width 294 height 13
click at [380, 334] on input "text" at bounding box center [390, 324] width 140 height 19
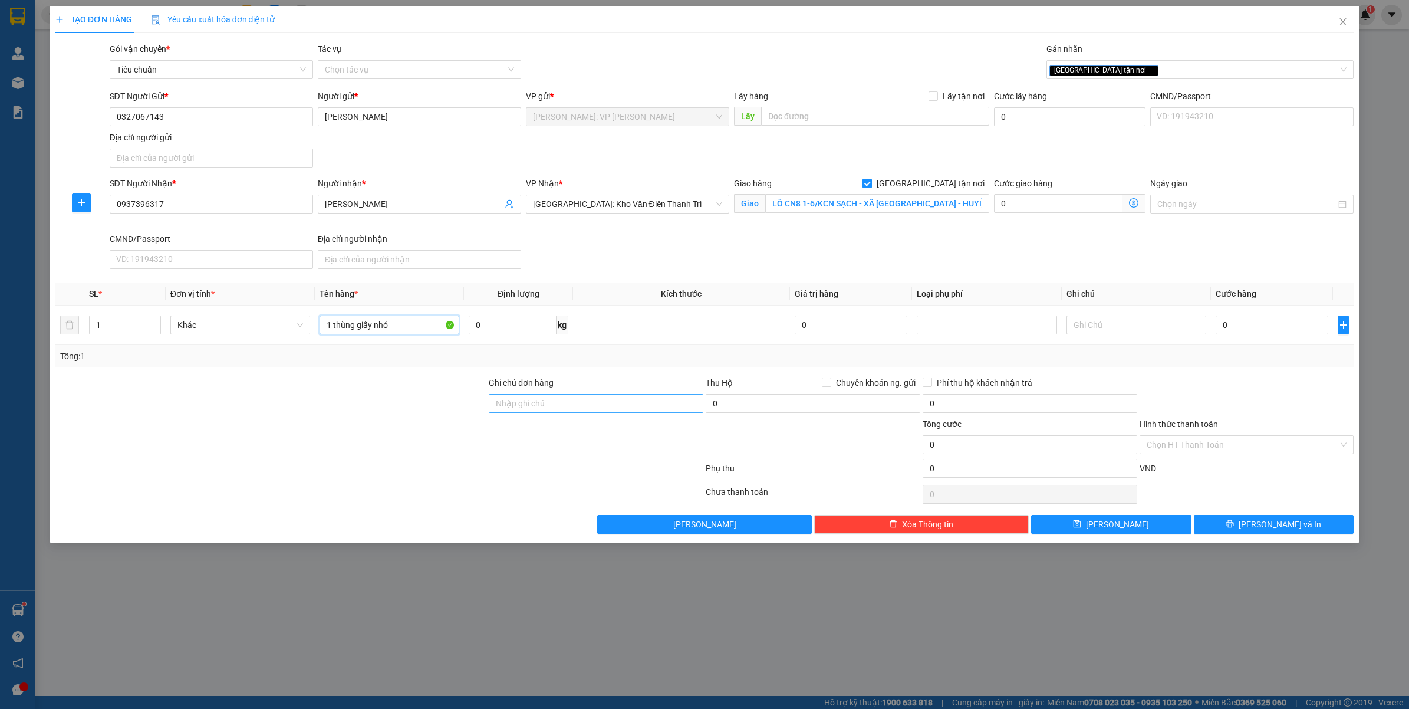
type input "1 thùng giấy nhỏ"
click at [548, 399] on input "Ghi chú đơn hàng" at bounding box center [596, 403] width 215 height 19
type input "VẬN CHUYỂN NHẸ TAY - HƯ VỠ KHÔNG ĐỀN"
click at [1226, 328] on input "0" at bounding box center [1272, 324] width 113 height 19
type input "1"
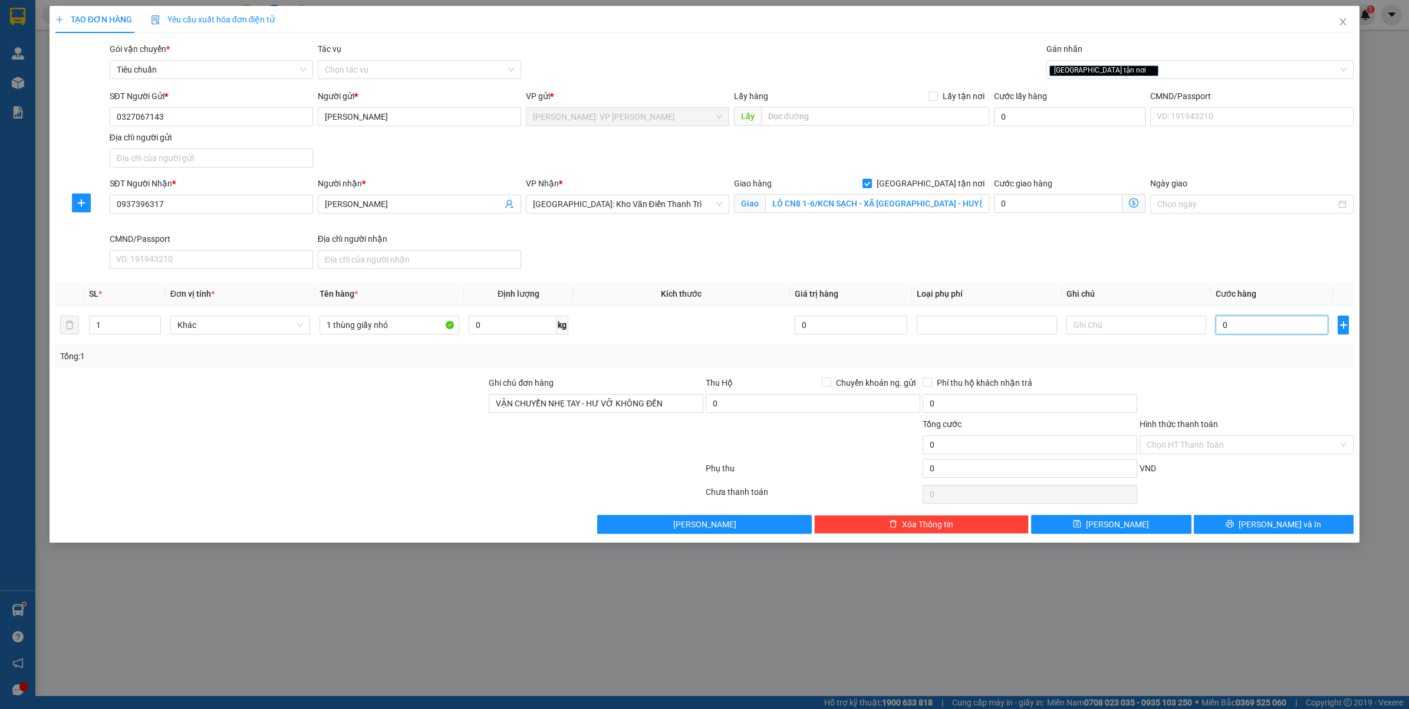
type input "1"
type input "11"
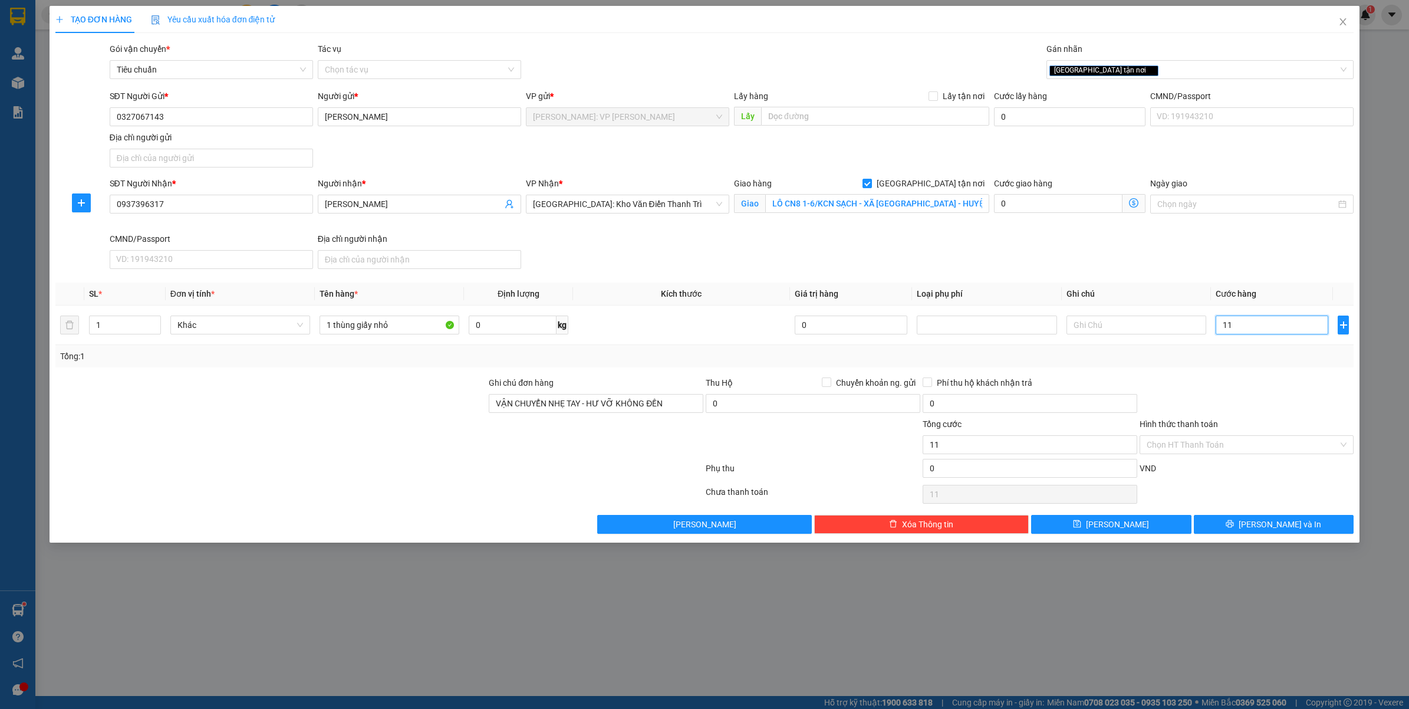
type input "1"
type input "15"
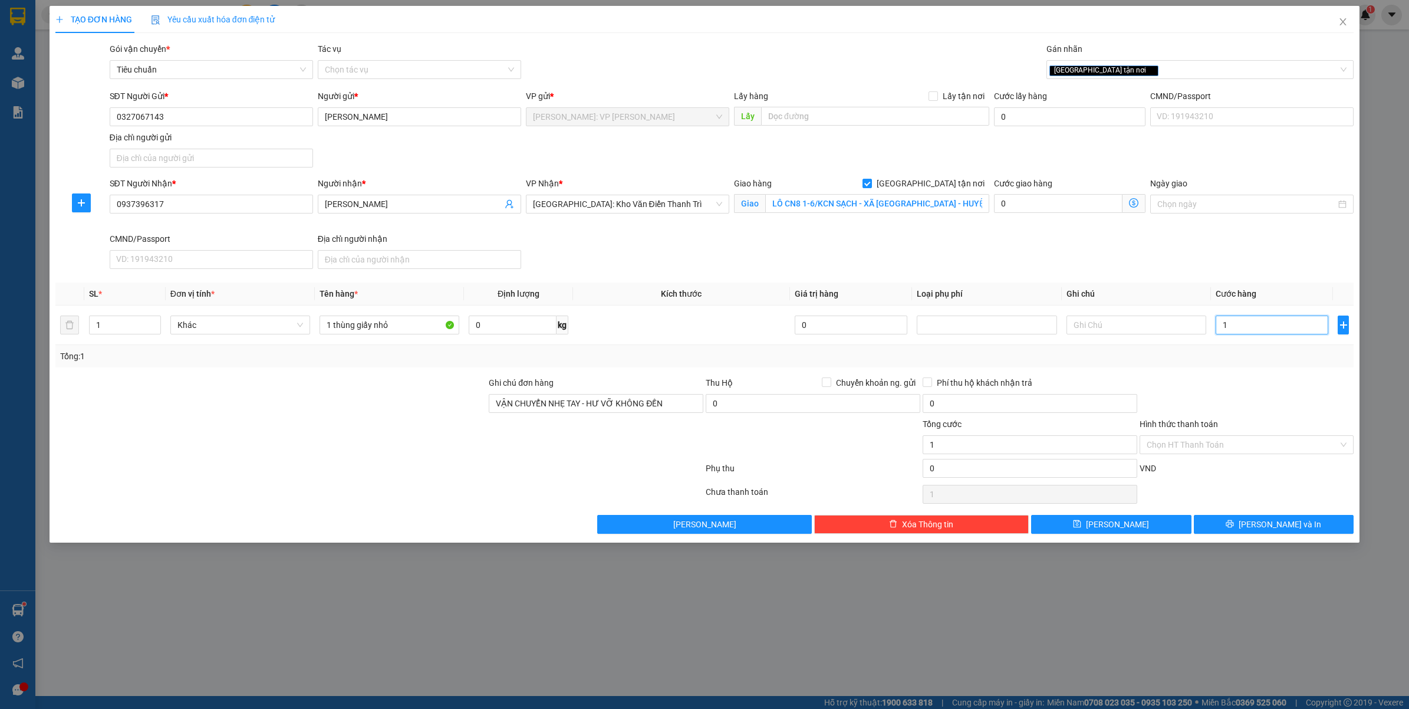
type input "15"
type input "150"
type input "1.500"
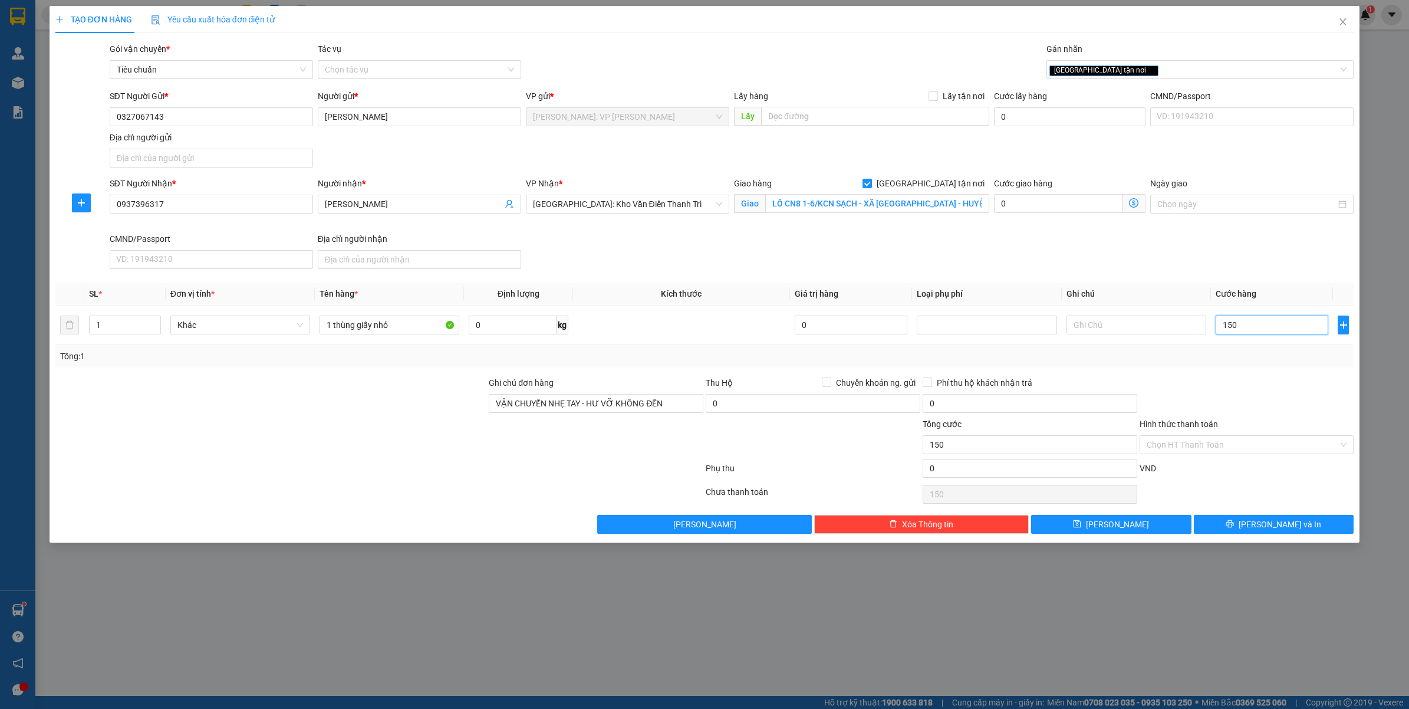
type input "1.500"
type input "15.000"
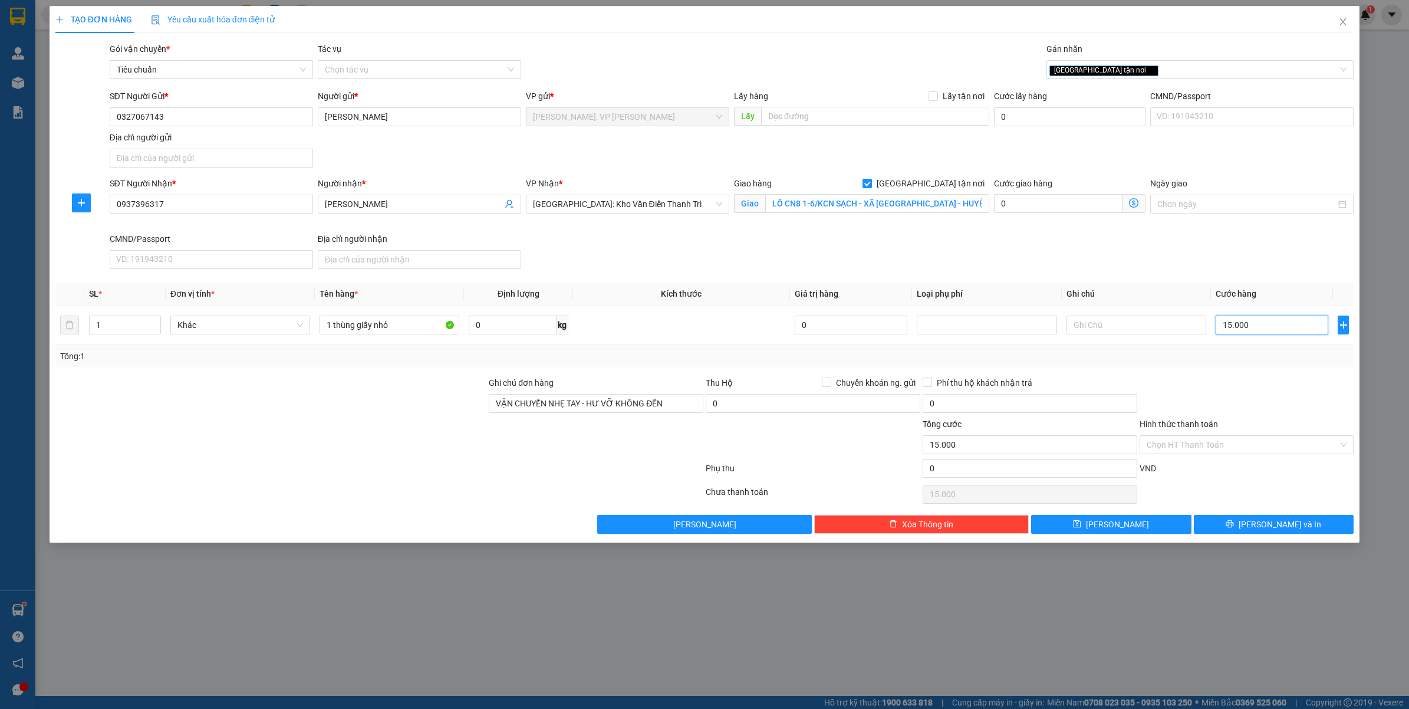
type input "150.000"
drag, startPoint x: 1268, startPoint y: 535, endPoint x: 1280, endPoint y: 612, distance: 78.1
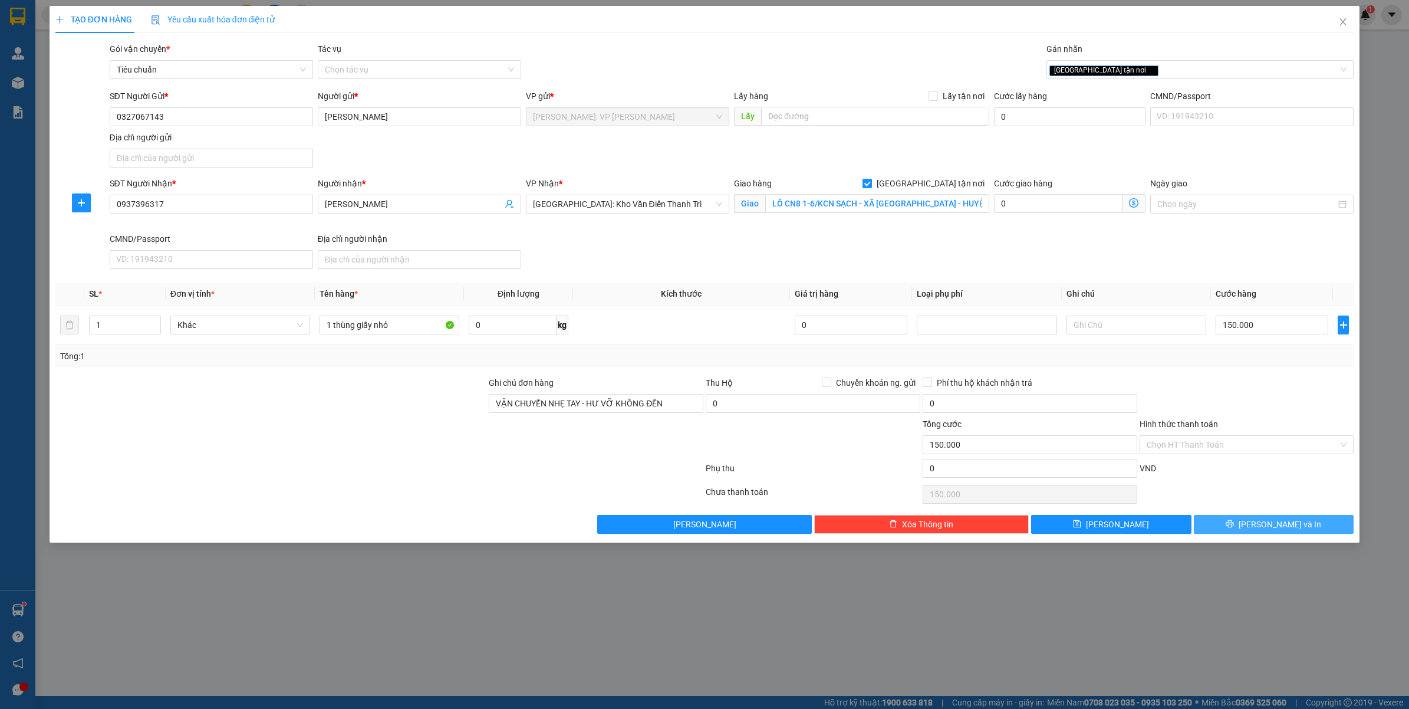
click at [1268, 534] on button "Lưu và In" at bounding box center [1274, 524] width 160 height 19
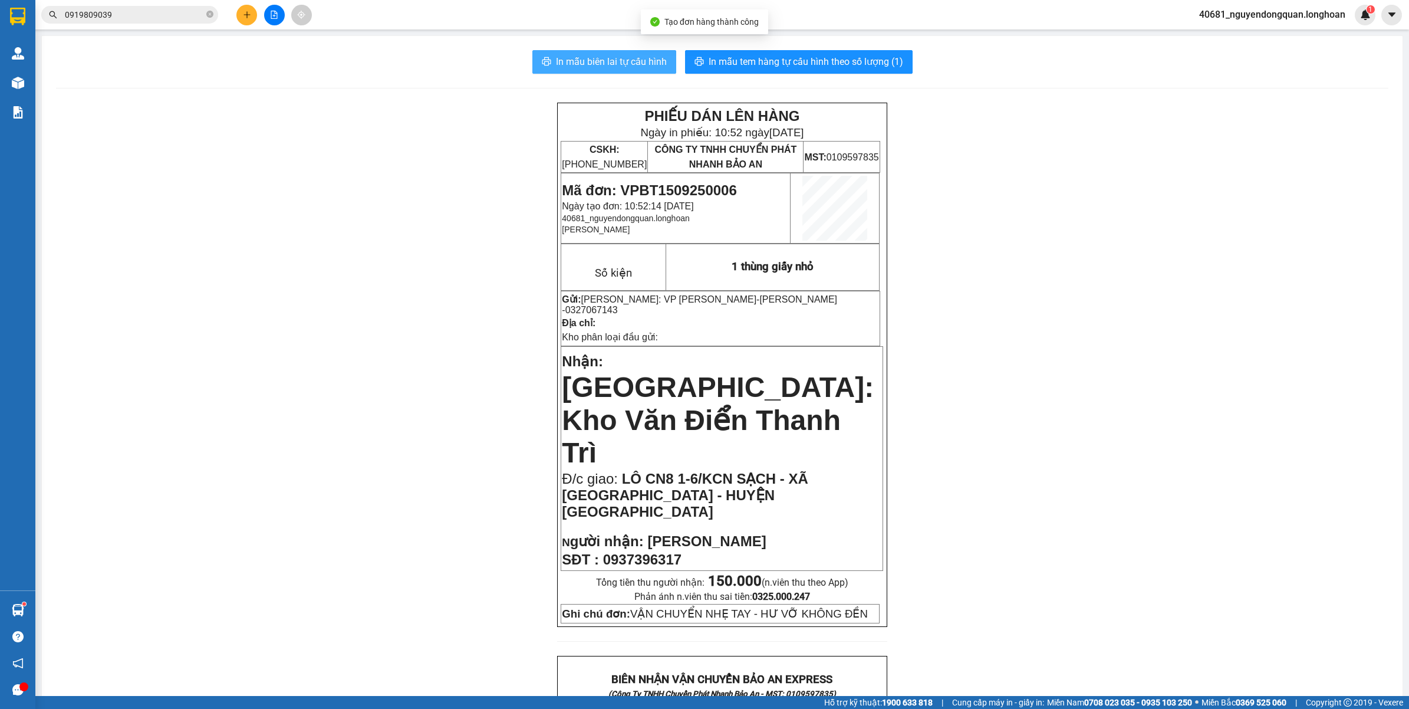
drag, startPoint x: 637, startPoint y: 63, endPoint x: 692, endPoint y: 27, distance: 65.4
click at [638, 62] on span "In mẫu biên lai tự cấu hình" at bounding box center [611, 61] width 111 height 15
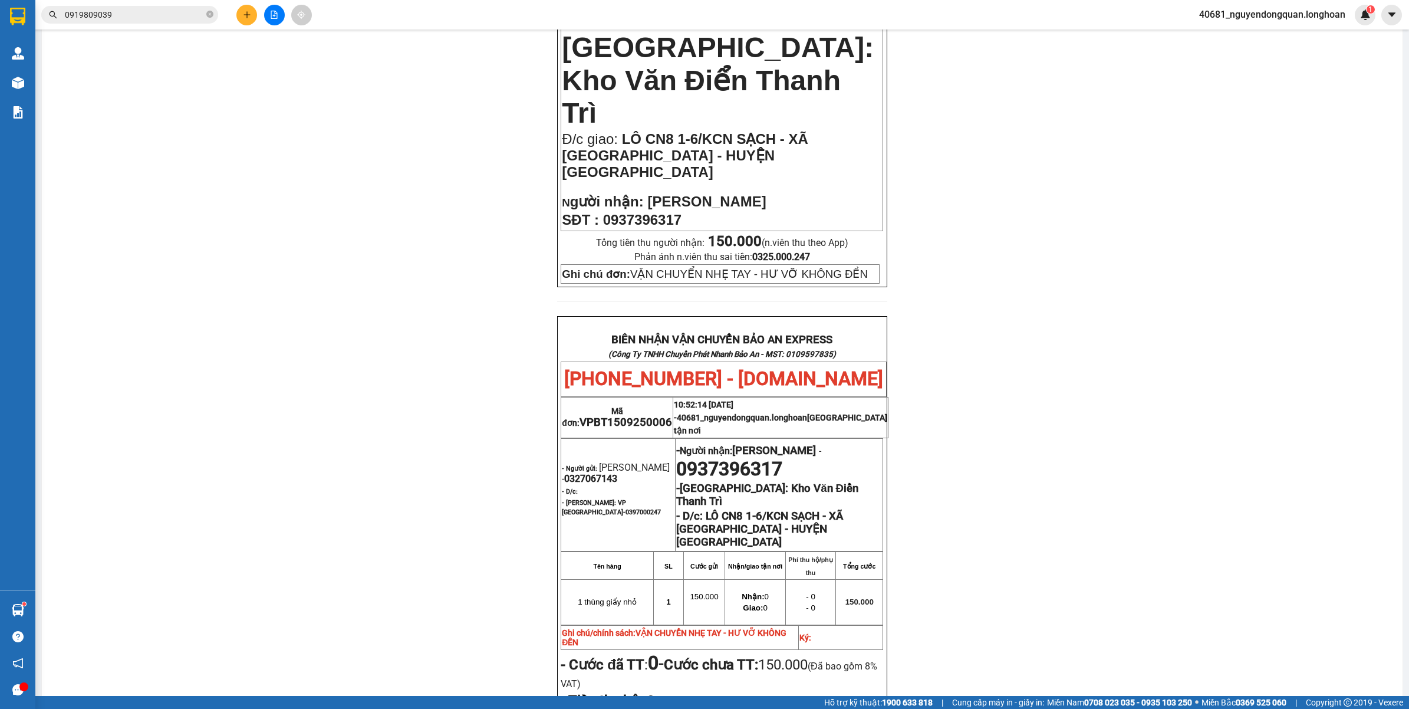
scroll to position [368, 0]
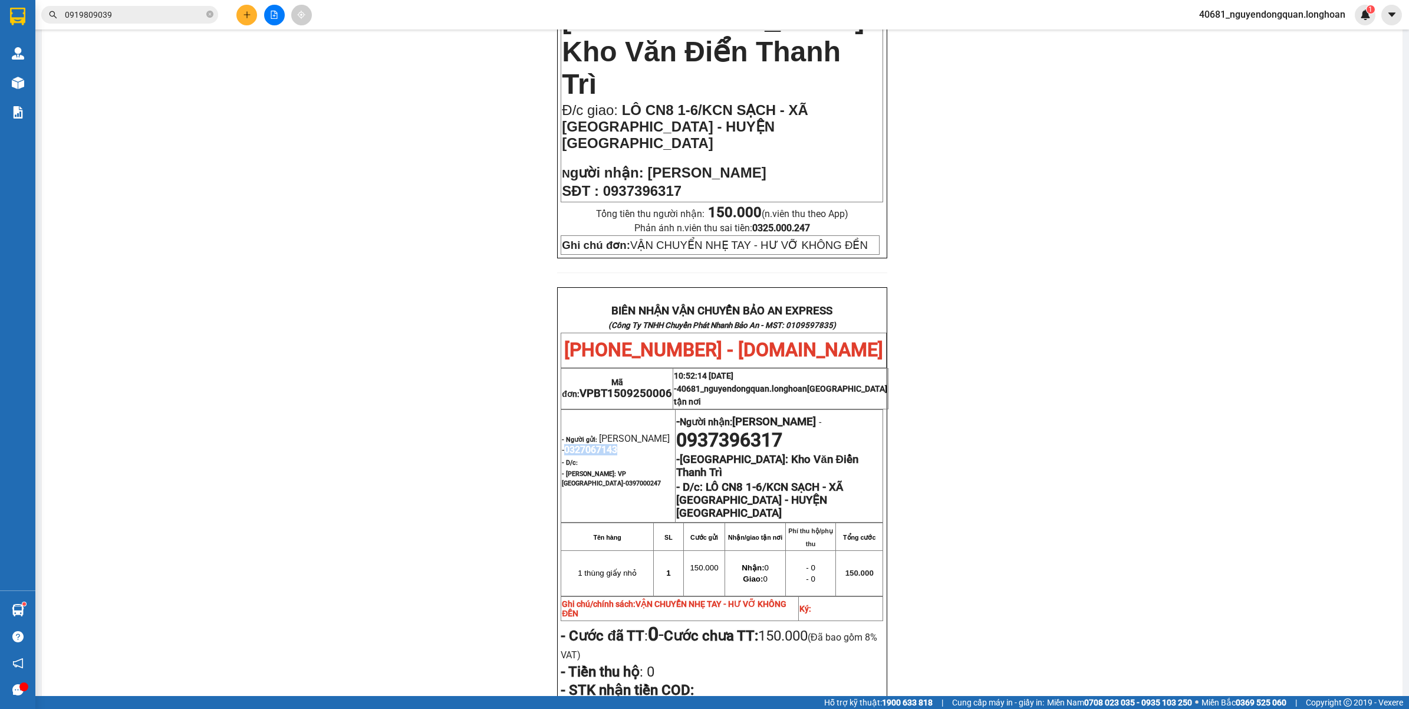
drag, startPoint x: 556, startPoint y: 371, endPoint x: 619, endPoint y: 373, distance: 63.1
click at [619, 433] on p "- Người gửi: ÁI DUYÊN - 0327067143" at bounding box center [618, 444] width 113 height 22
copy span "0327067143"
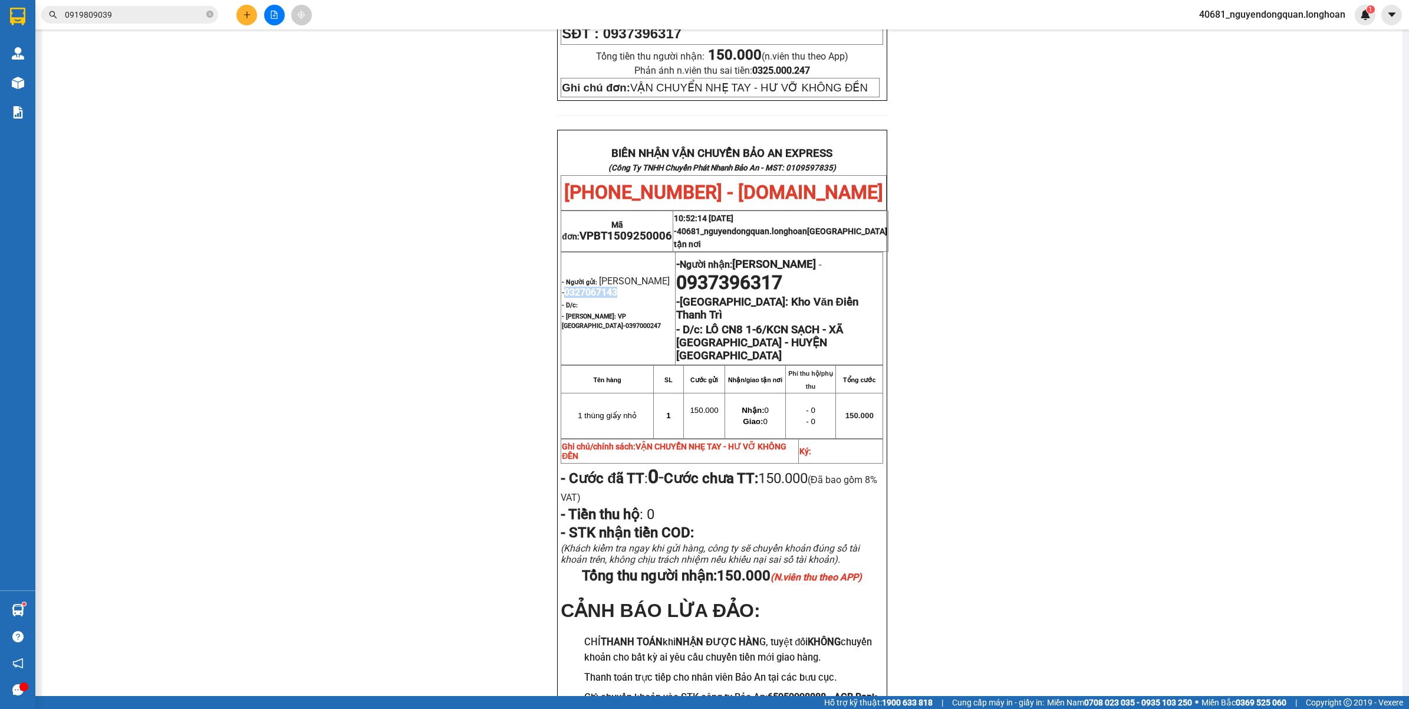
scroll to position [529, 0]
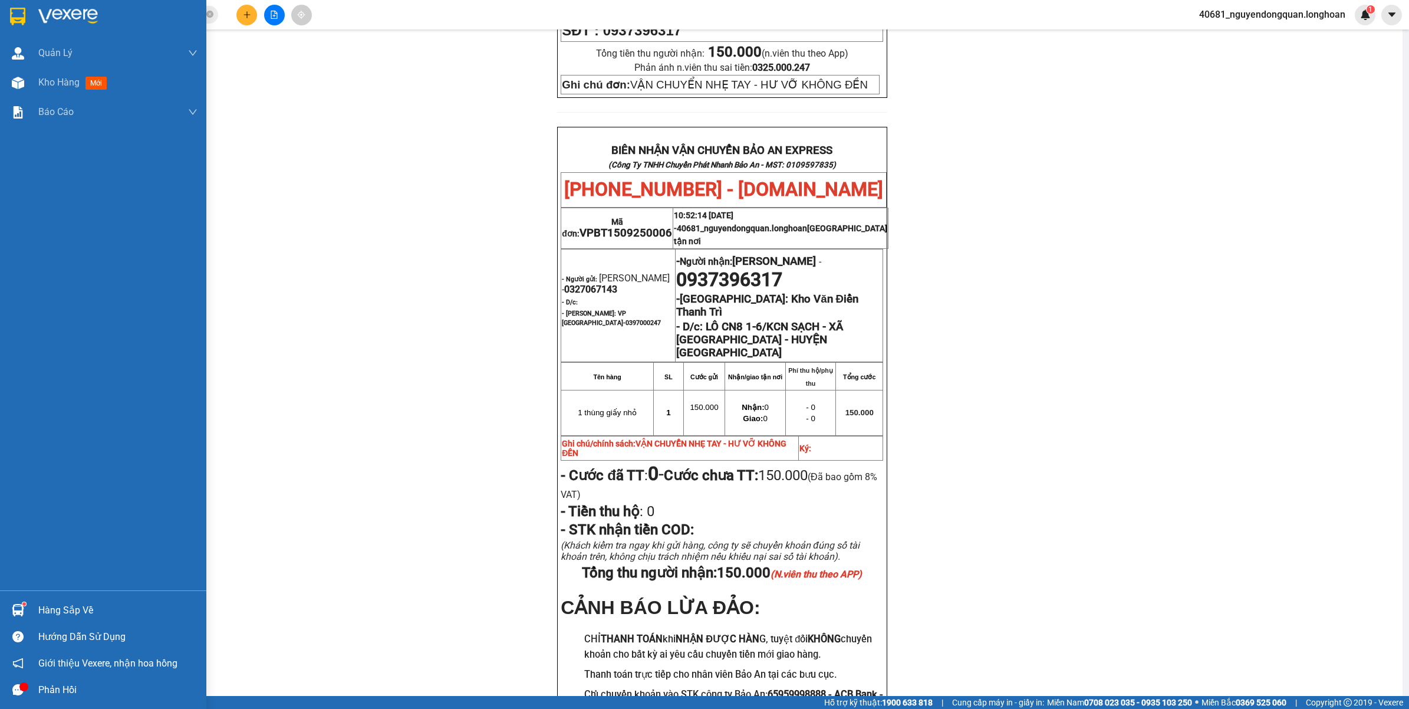
click at [40, 8] on div at bounding box center [103, 19] width 206 height 38
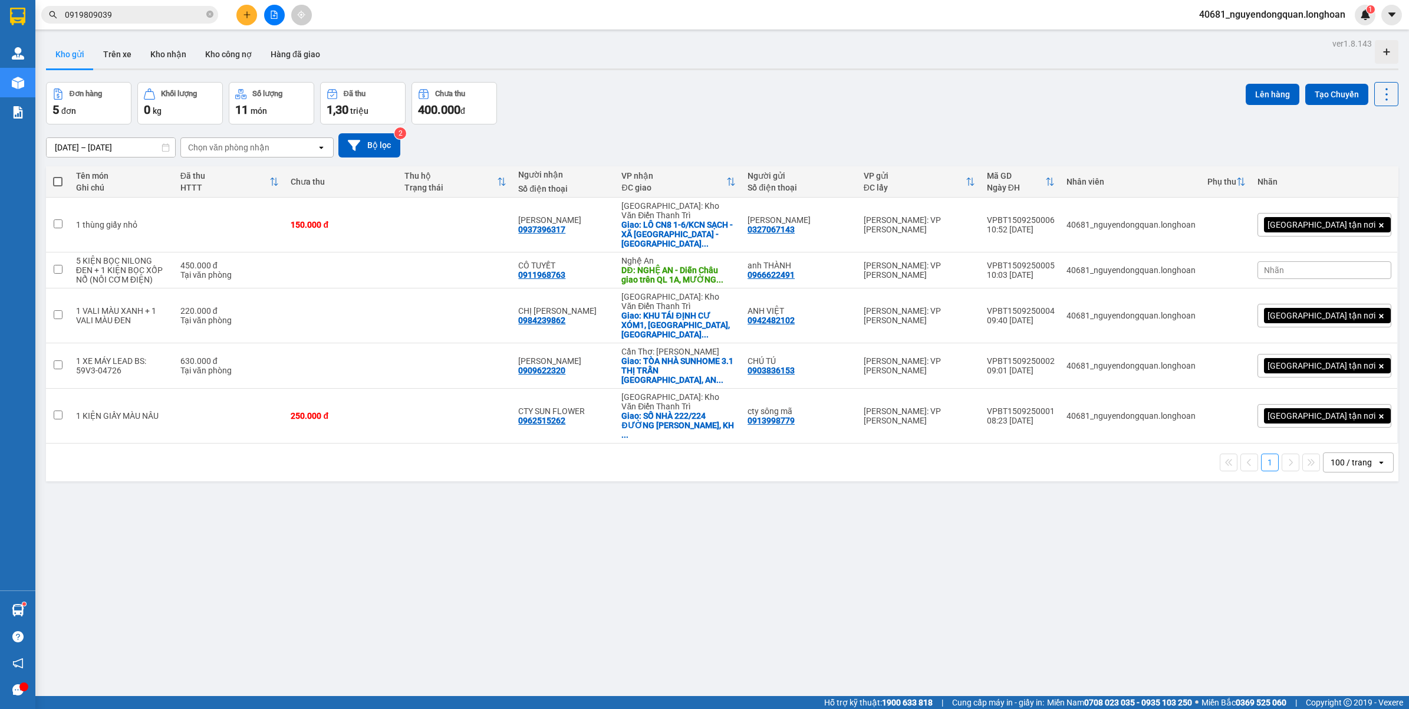
click at [163, 19] on input "0919809039" at bounding box center [134, 14] width 139 height 13
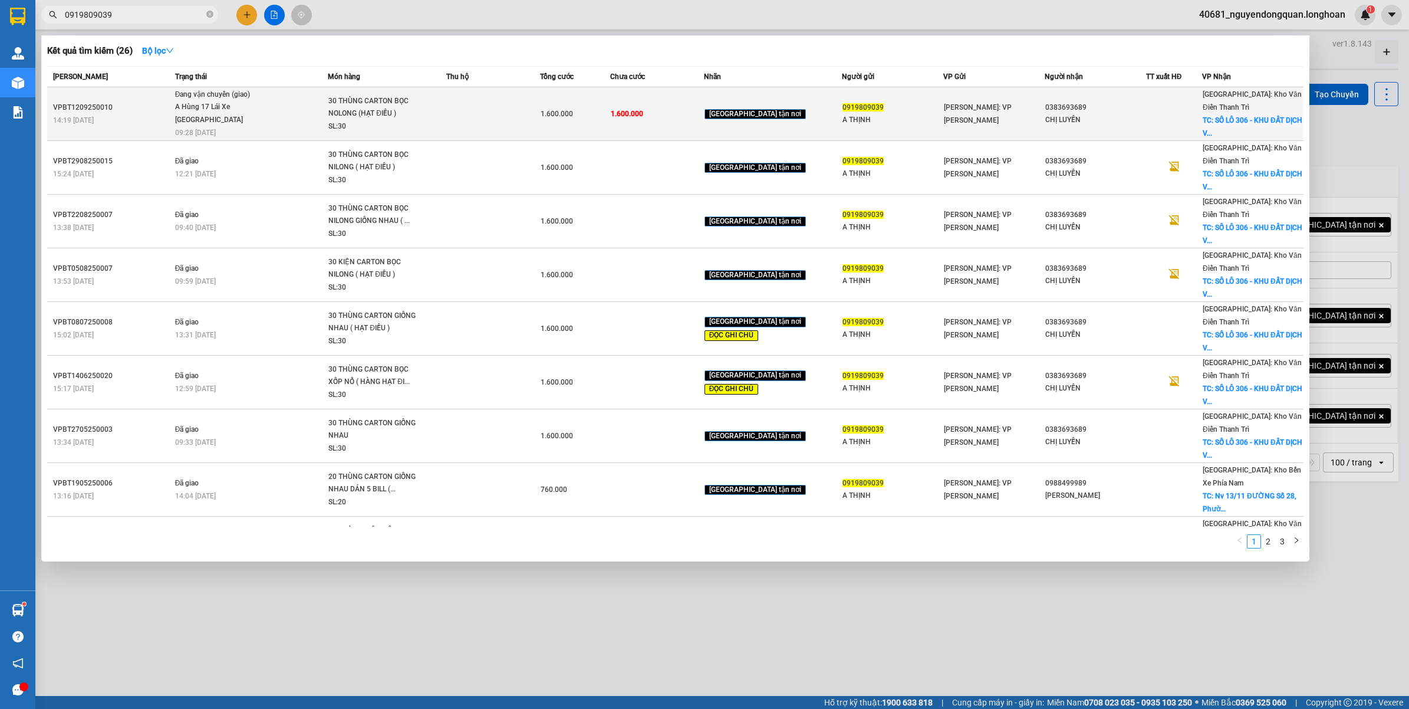
click at [606, 118] on div "1.600.000" at bounding box center [575, 113] width 69 height 13
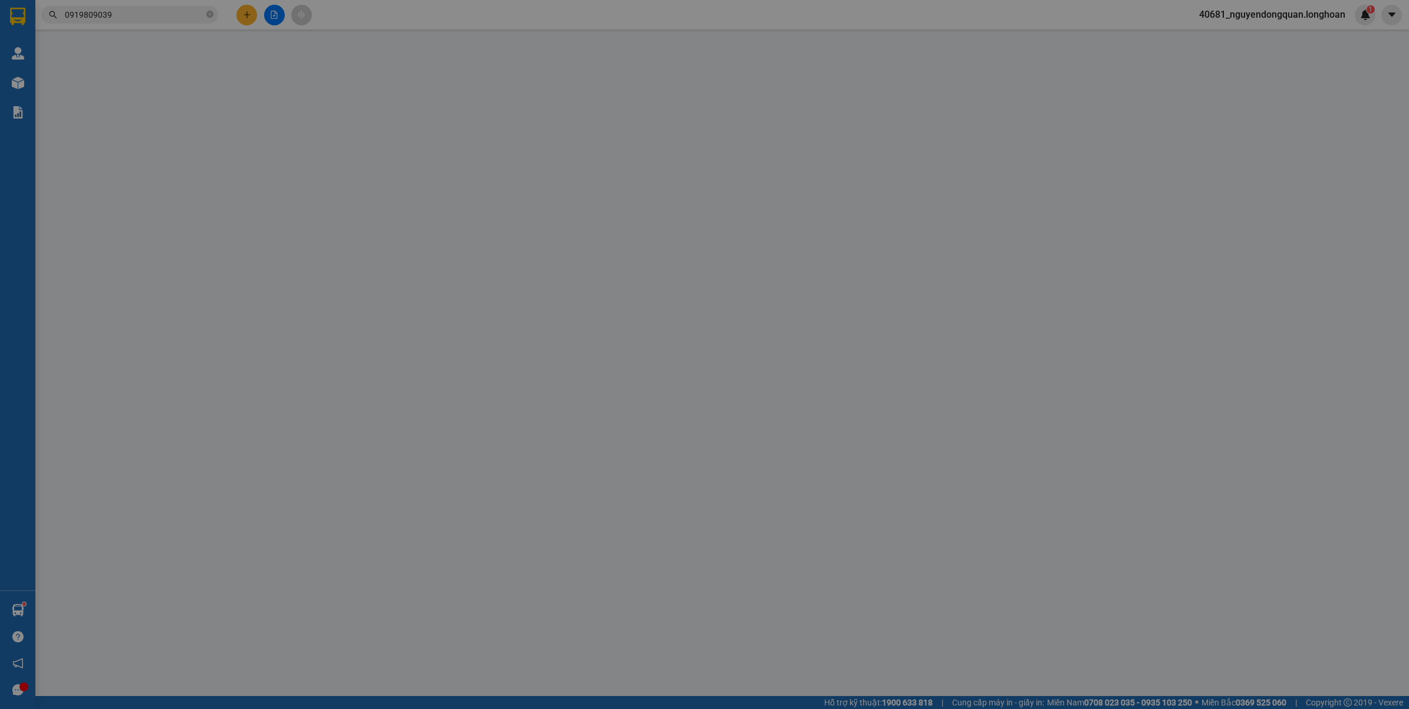
type input "0919809039"
type input "A THỊNH"
type input "0383693689"
type input "CHỊ LUYẾN"
checkbox input "true"
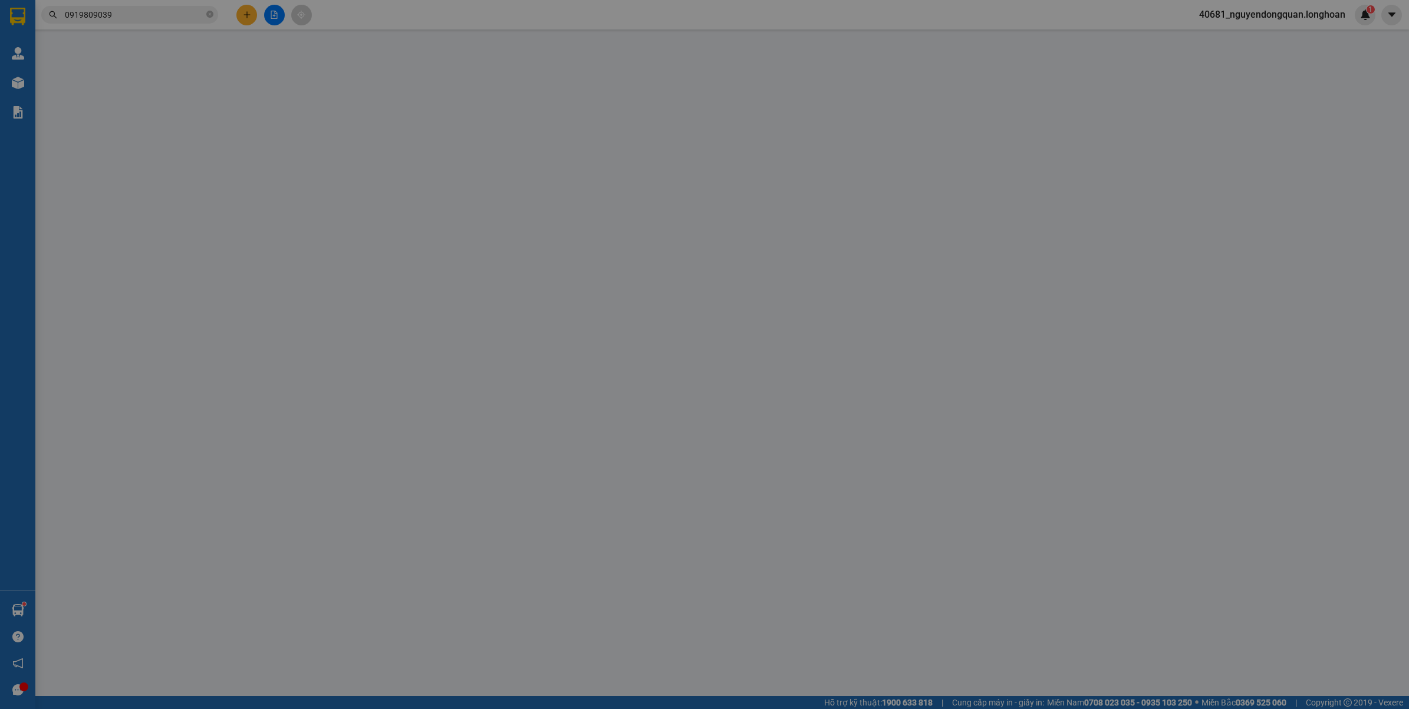
type input "SỐ LÔ 306 - KHU ĐẤT DỊCH VỤ XA LA 14 - F.PHÚC LA - Q.HÀ ĐÔNG - HÀ NỘI"
type input "VẬN CHUYỂN NHẸ TAY - HƯ VỠ KHÔNG ĐỀN"
type input "1.600.000"
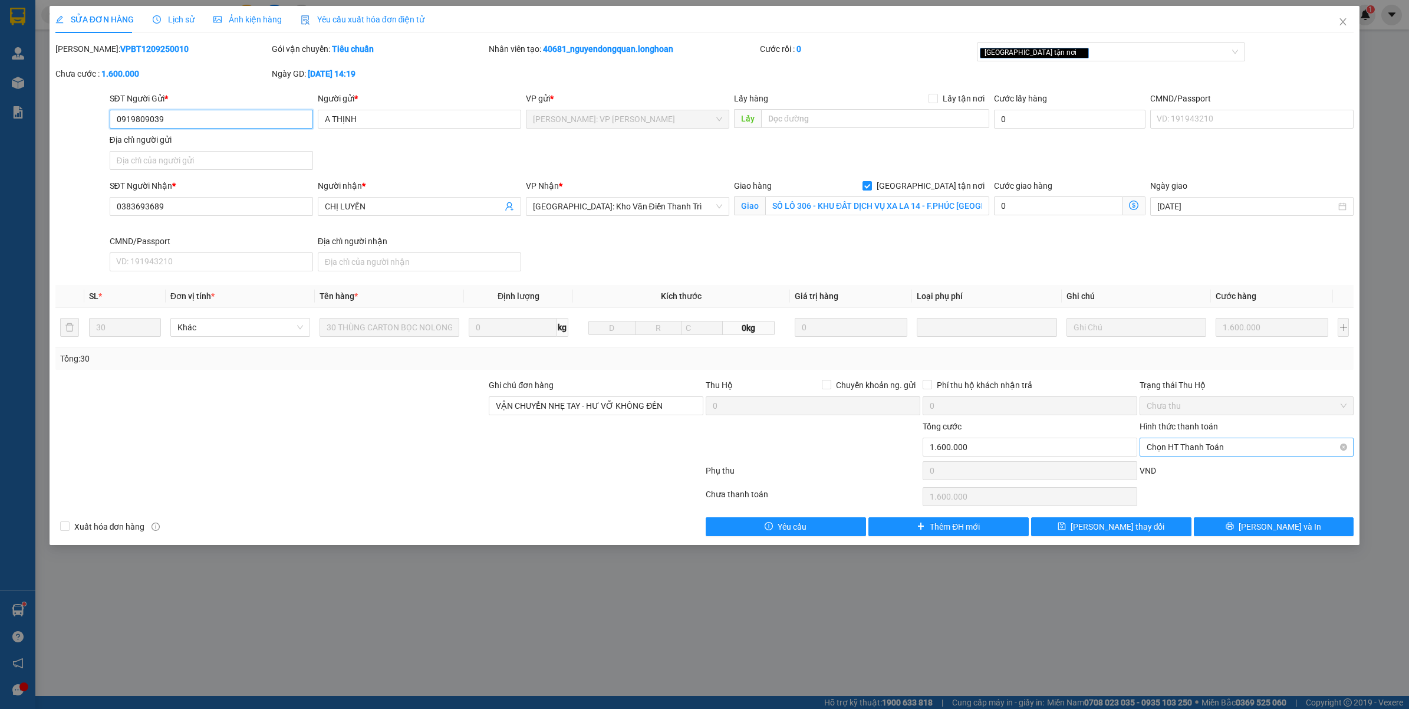
drag, startPoint x: 1210, startPoint y: 449, endPoint x: 1222, endPoint y: 440, distance: 15.2
click at [1210, 449] on span "Chọn HT Thanh Toán" at bounding box center [1247, 447] width 200 height 18
click at [1186, 510] on div "Chuyển khoản" at bounding box center [1247, 509] width 200 height 13
type input "0"
click at [1132, 532] on span "Lưu thay đổi" at bounding box center [1118, 526] width 94 height 13
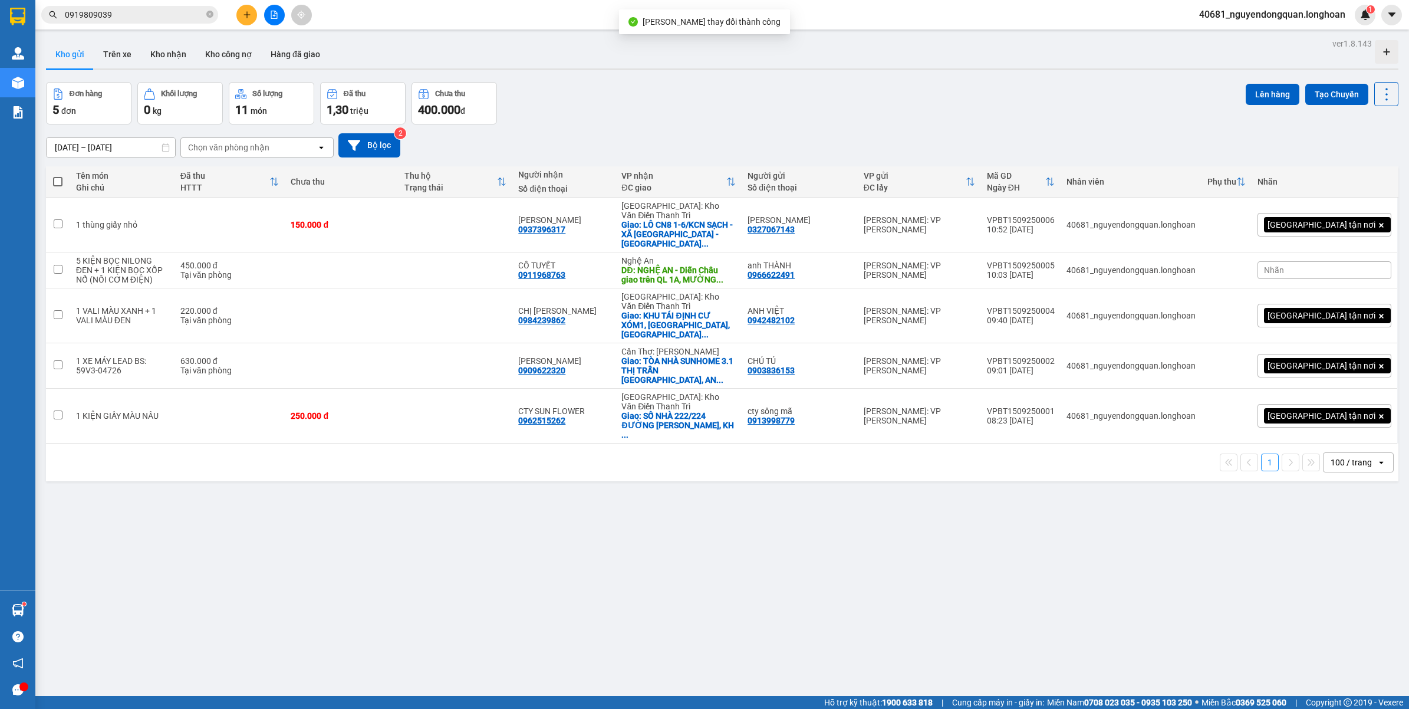
click at [158, 19] on input "0919809039" at bounding box center [134, 14] width 139 height 13
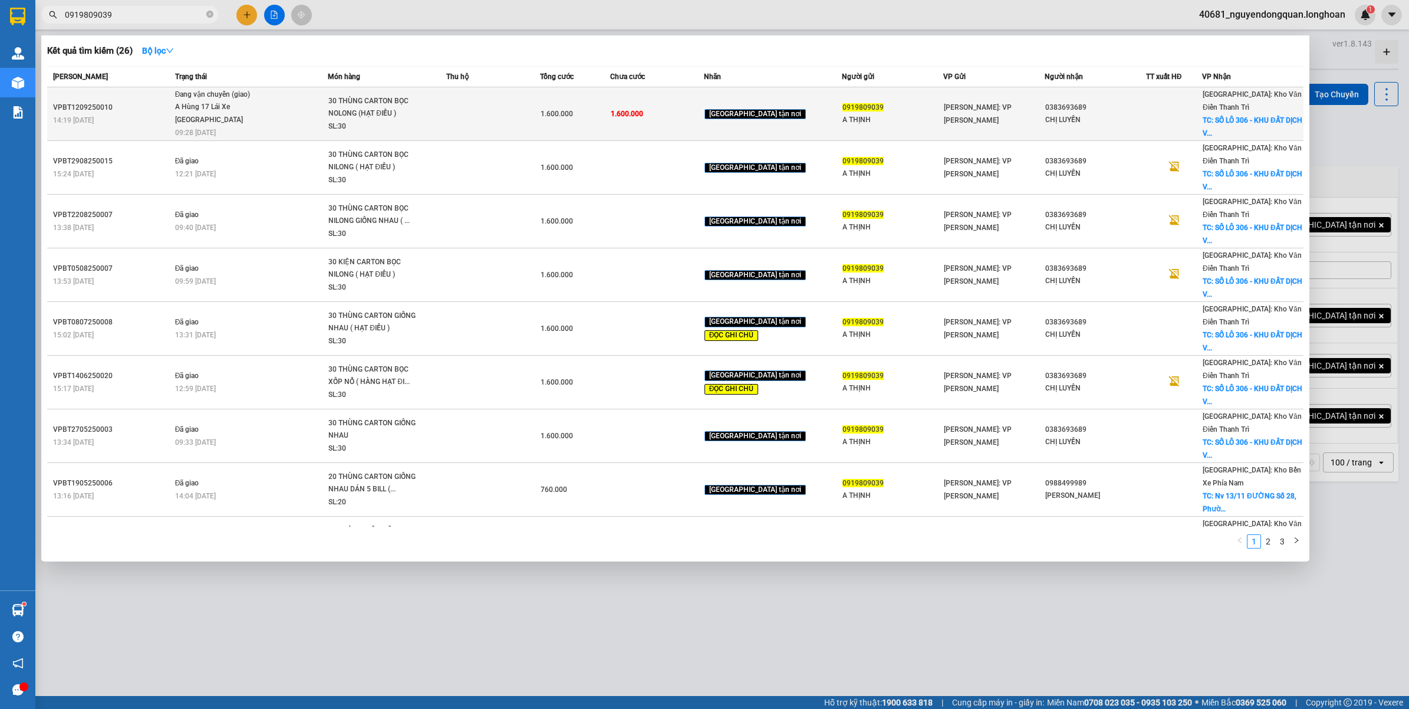
click at [344, 100] on div "30 THÙNG CARTON BỌC NOLONG (HẠT ĐIỀU )" at bounding box center [372, 107] width 88 height 25
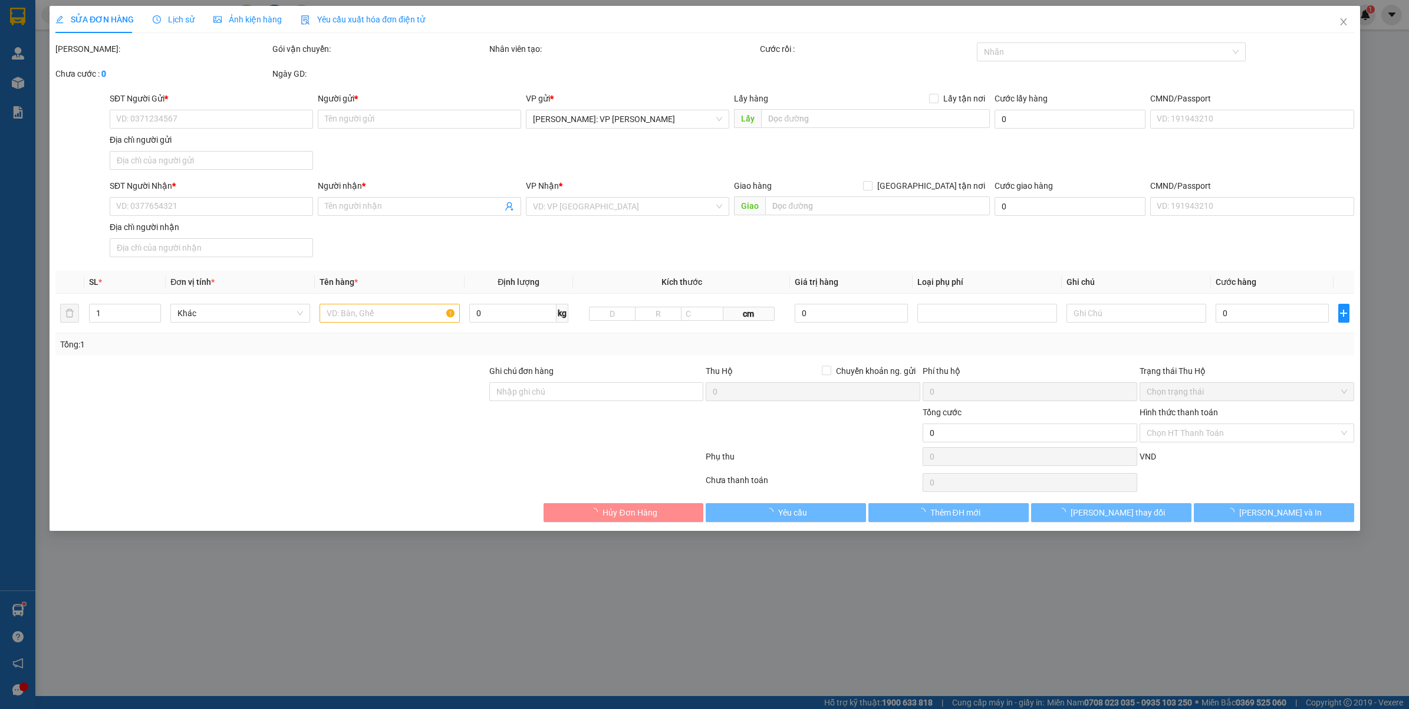
type input "0919809039"
type input "A THỊNH"
type input "0383693689"
type input "CHỊ LUYẾN"
checkbox input "true"
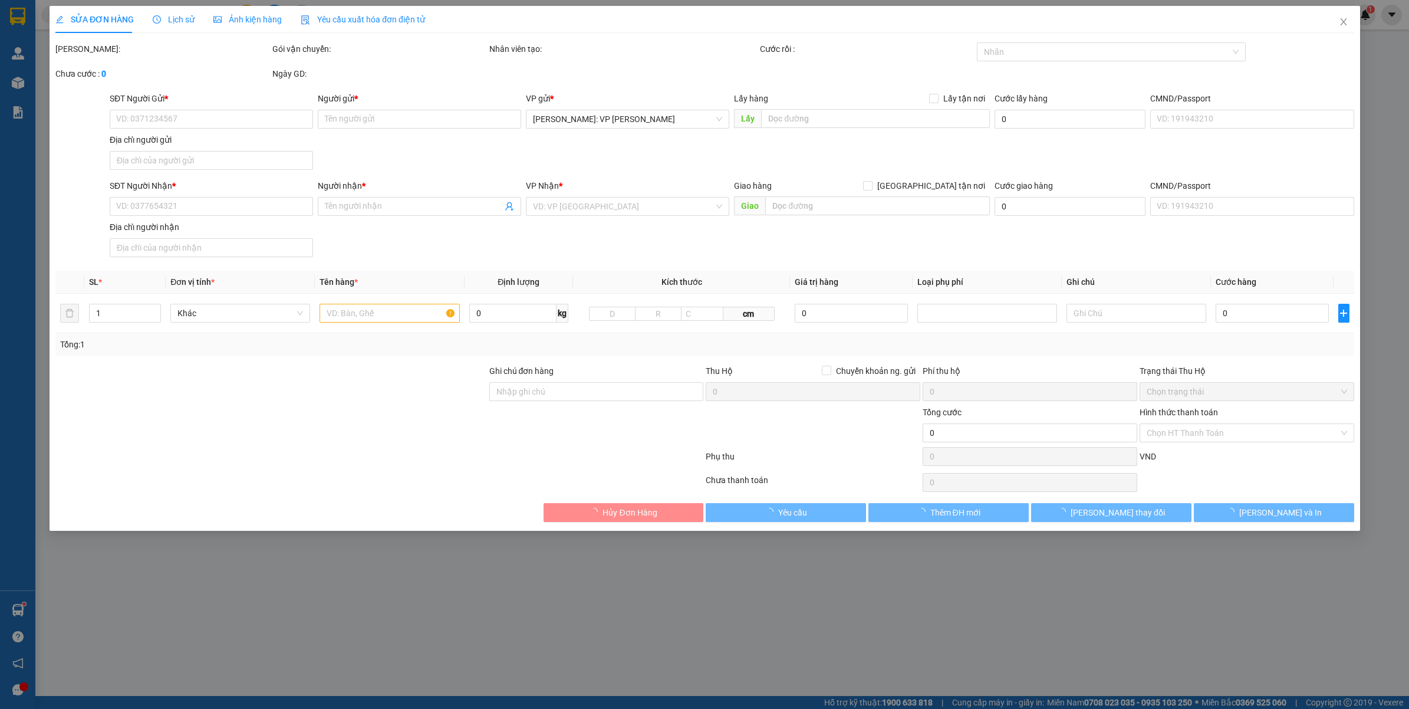
type input "SỐ LÔ 306 - KHU ĐẤT DỊCH VỤ XA LA 14 - F.PHÚC LA - Q.HÀ ĐÔNG - HÀ NỘI"
type input "VẬN CHUYỂN NHẸ TAY - HƯ VỠ KHÔNG ĐỀN"
type input "1.600.000"
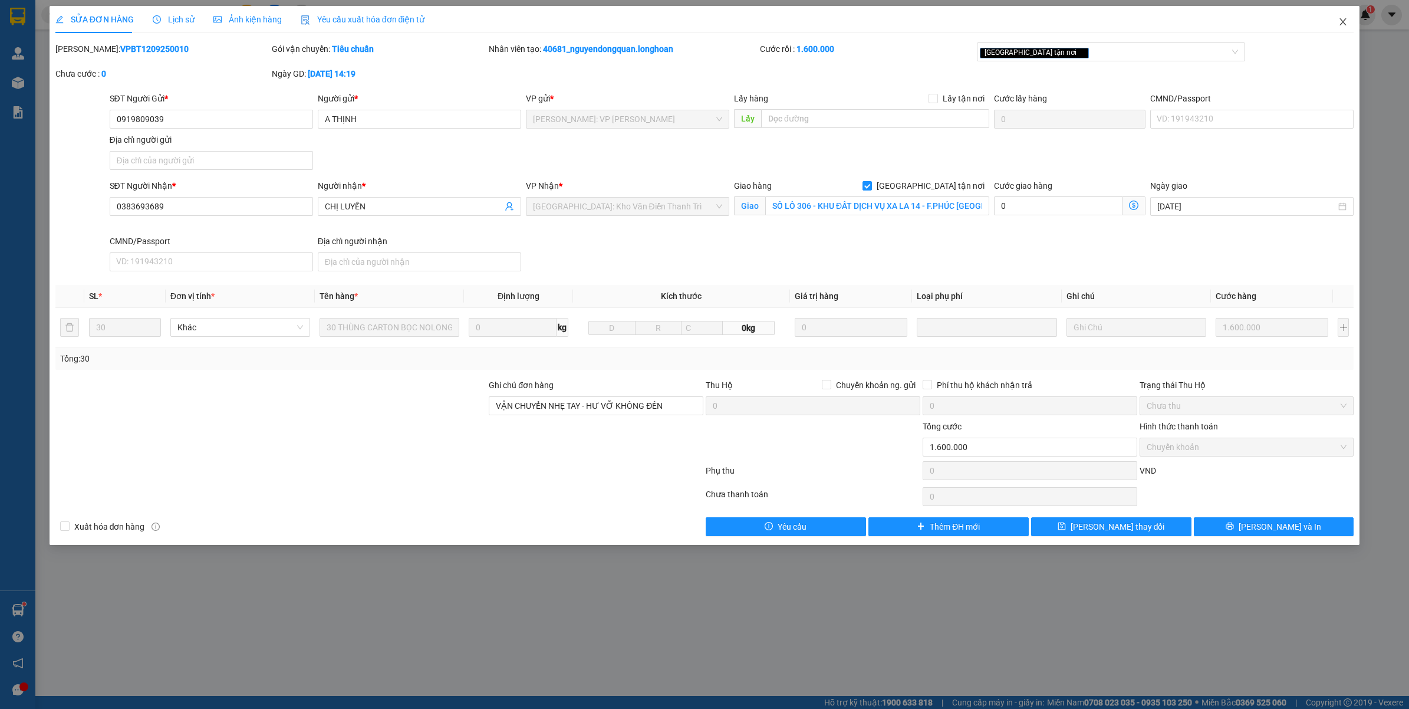
click at [1339, 21] on icon "close" at bounding box center [1342, 21] width 9 height 9
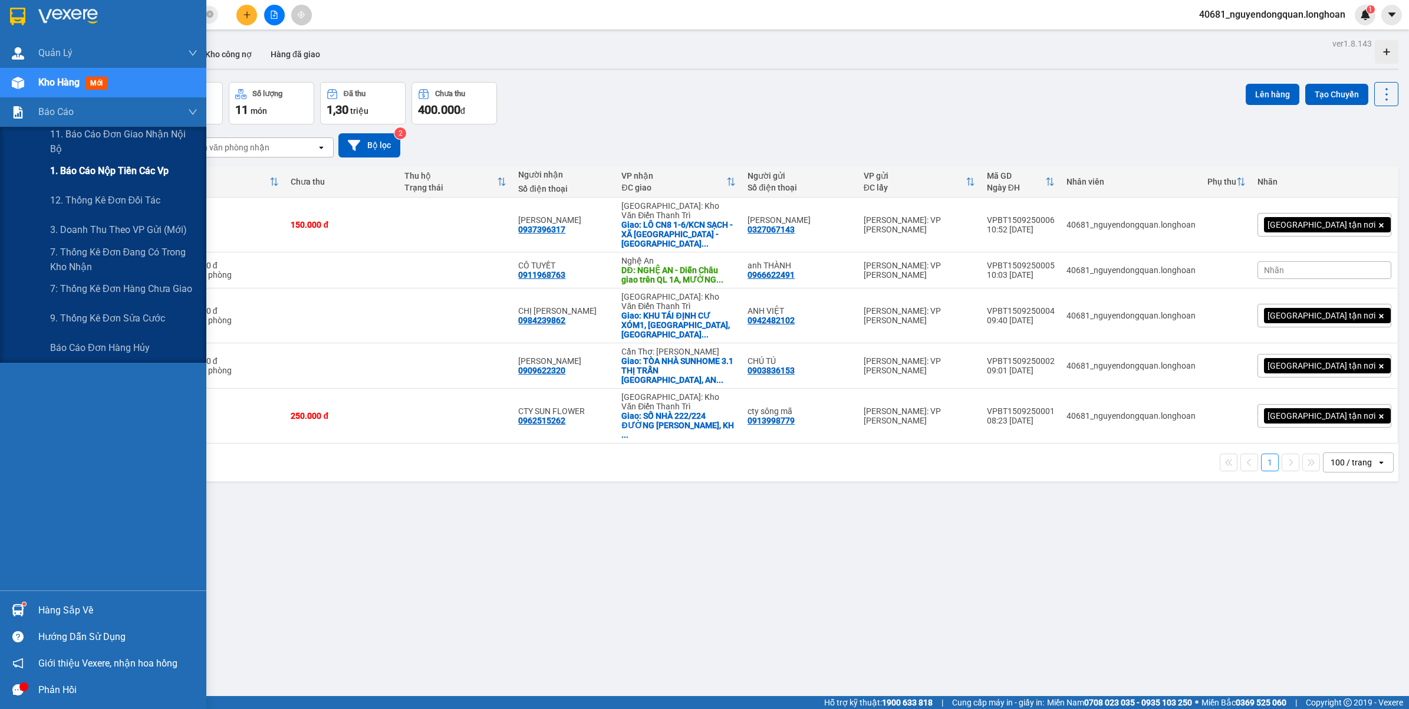
click at [108, 172] on span "1. Báo cáo nộp tiền các vp" at bounding box center [109, 170] width 119 height 15
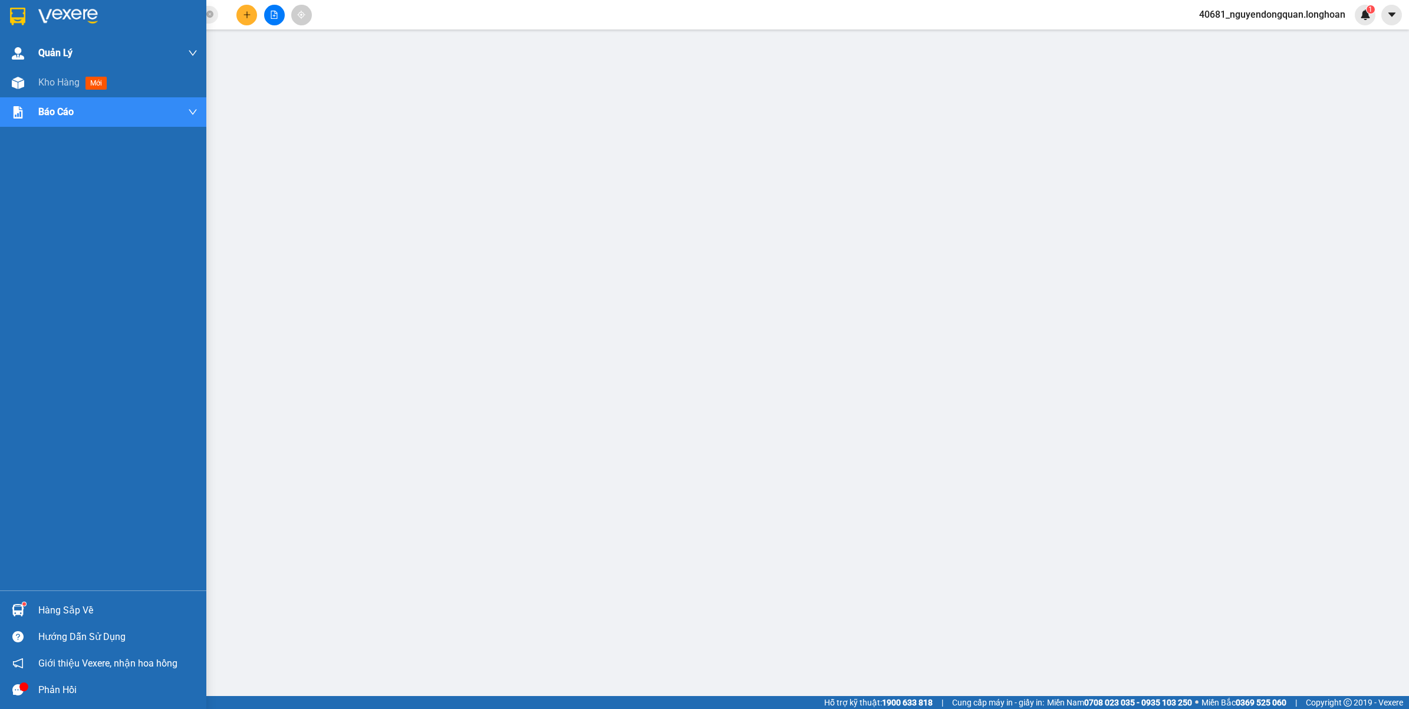
drag, startPoint x: 8, startPoint y: 13, endPoint x: 34, endPoint y: 45, distance: 41.5
click at [9, 13] on div at bounding box center [18, 16] width 21 height 21
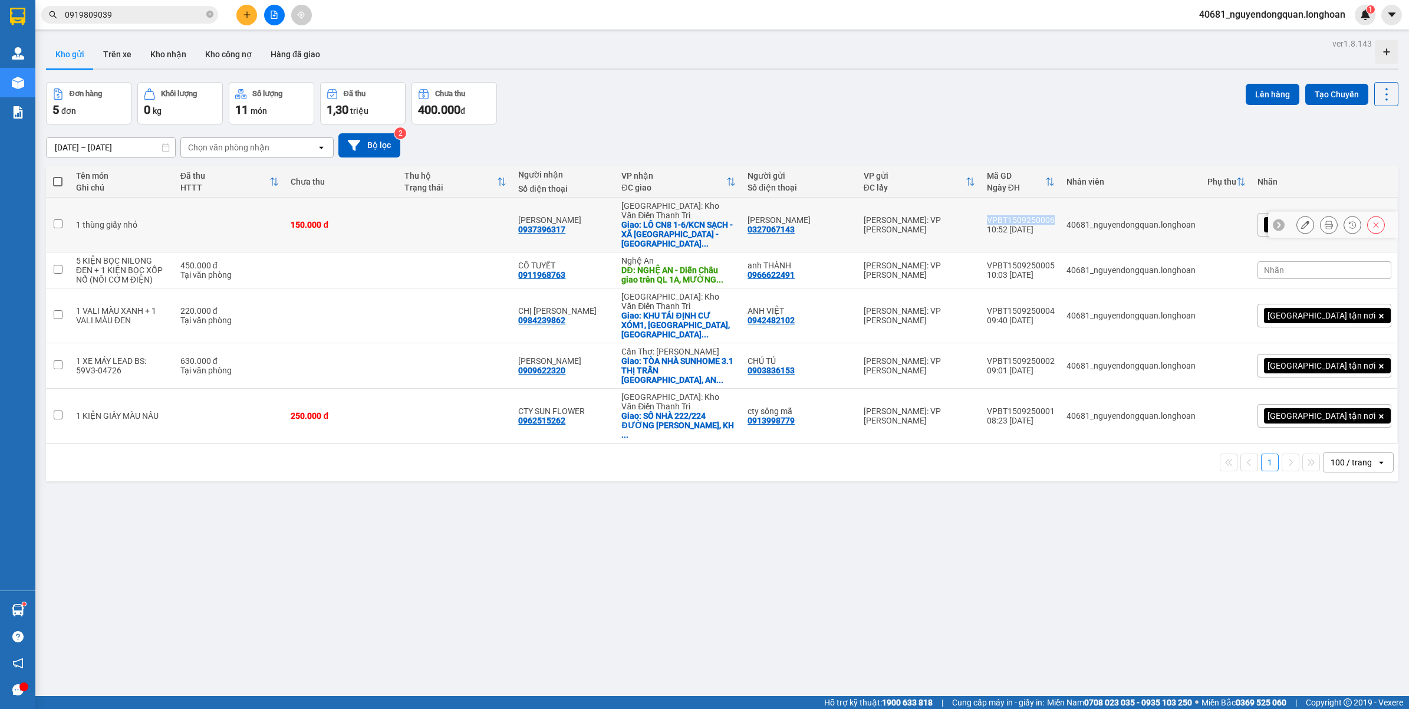
drag, startPoint x: 1044, startPoint y: 210, endPoint x: 1107, endPoint y: 212, distance: 62.5
click at [1061, 212] on td "VPBT1509250006 10:52 15/09" at bounding box center [1021, 225] width 80 height 55
checkbox input "true"
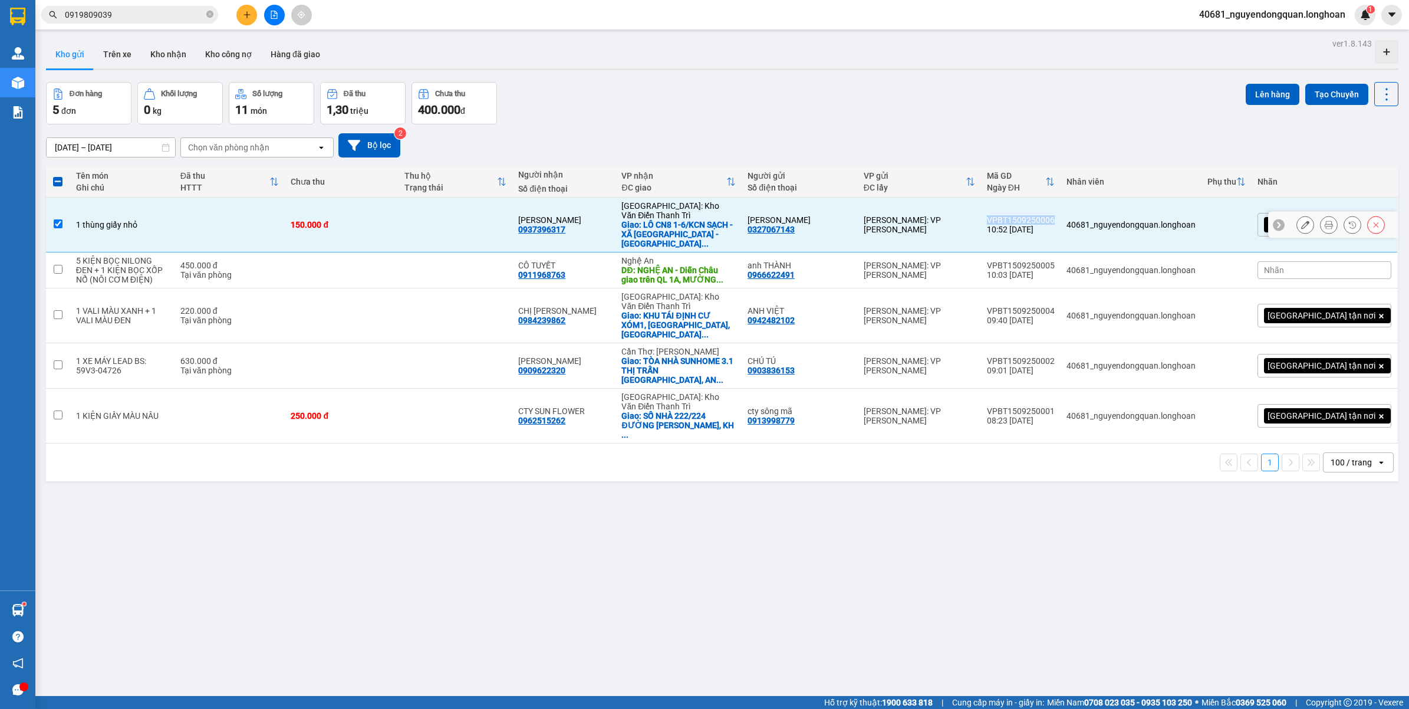
copy div "VPBT1509250006"
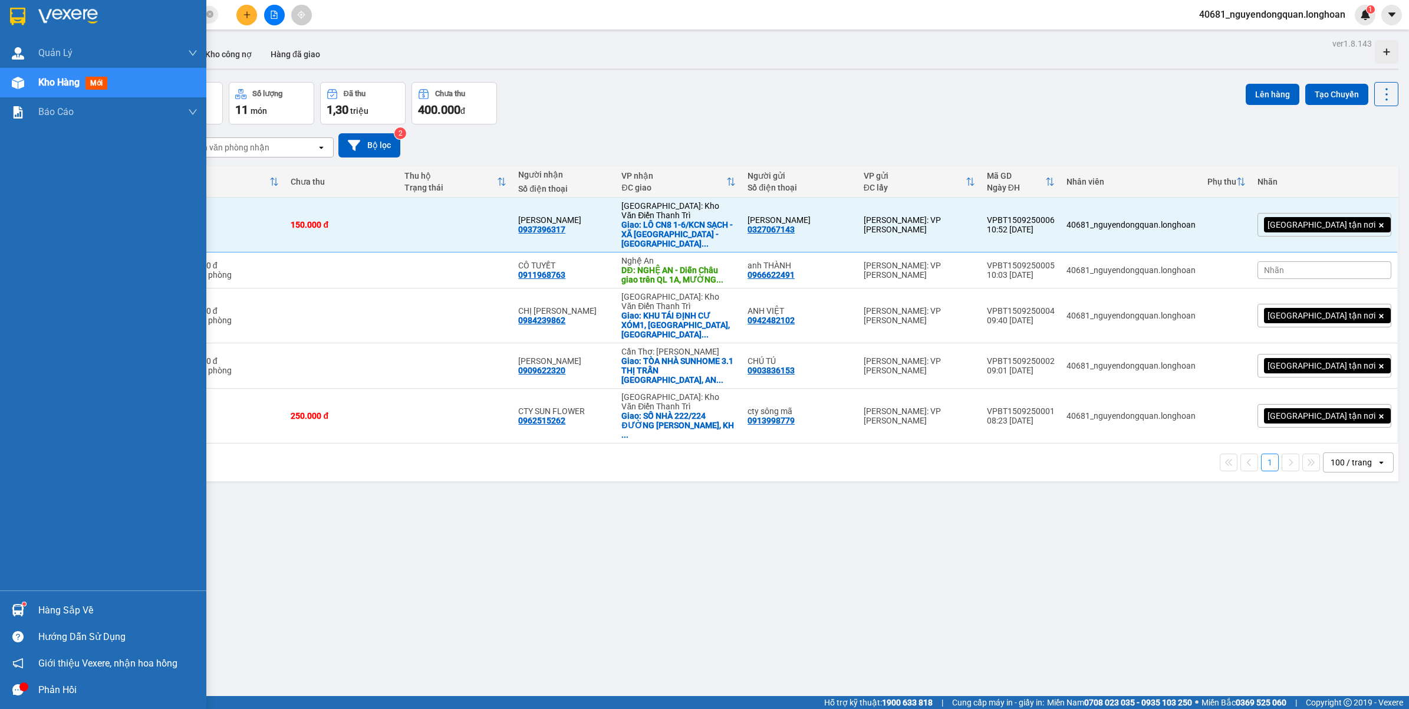
click at [34, 7] on div at bounding box center [103, 19] width 206 height 38
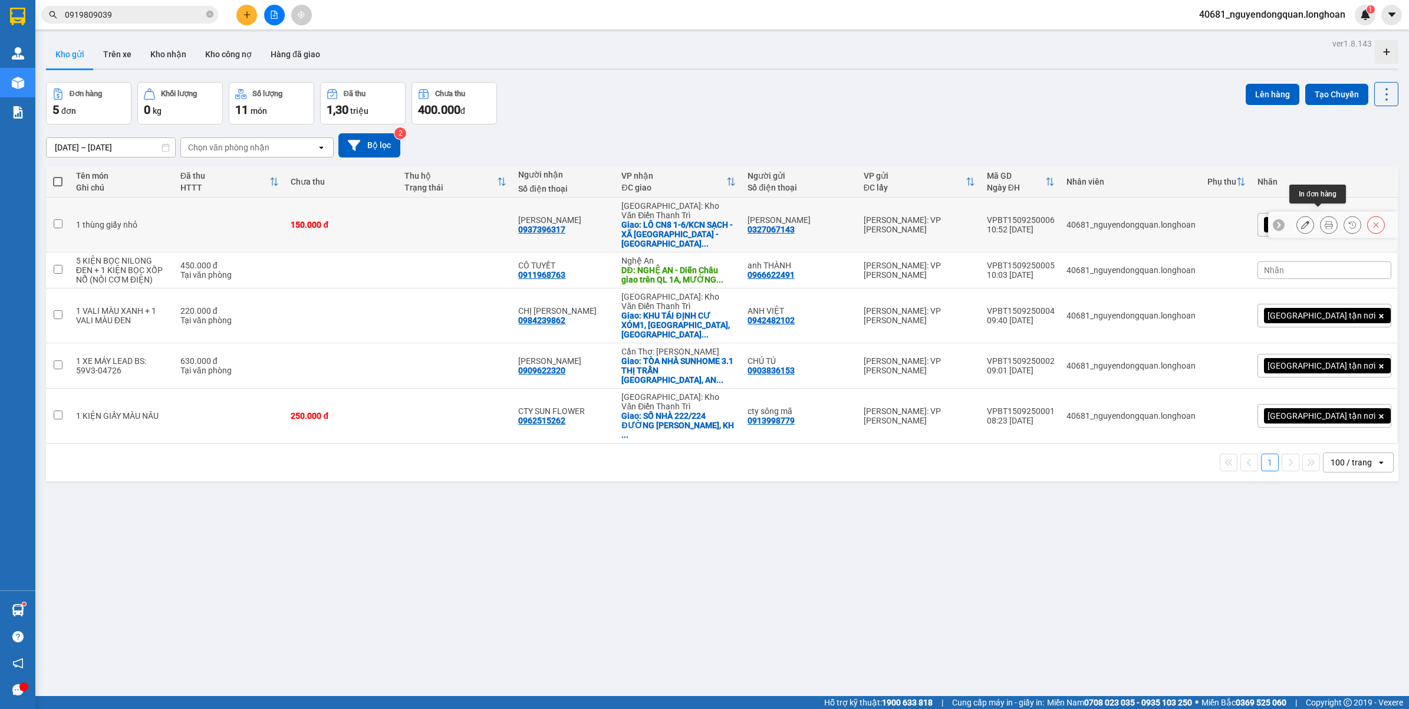
click at [1325, 220] on icon at bounding box center [1329, 224] width 8 height 8
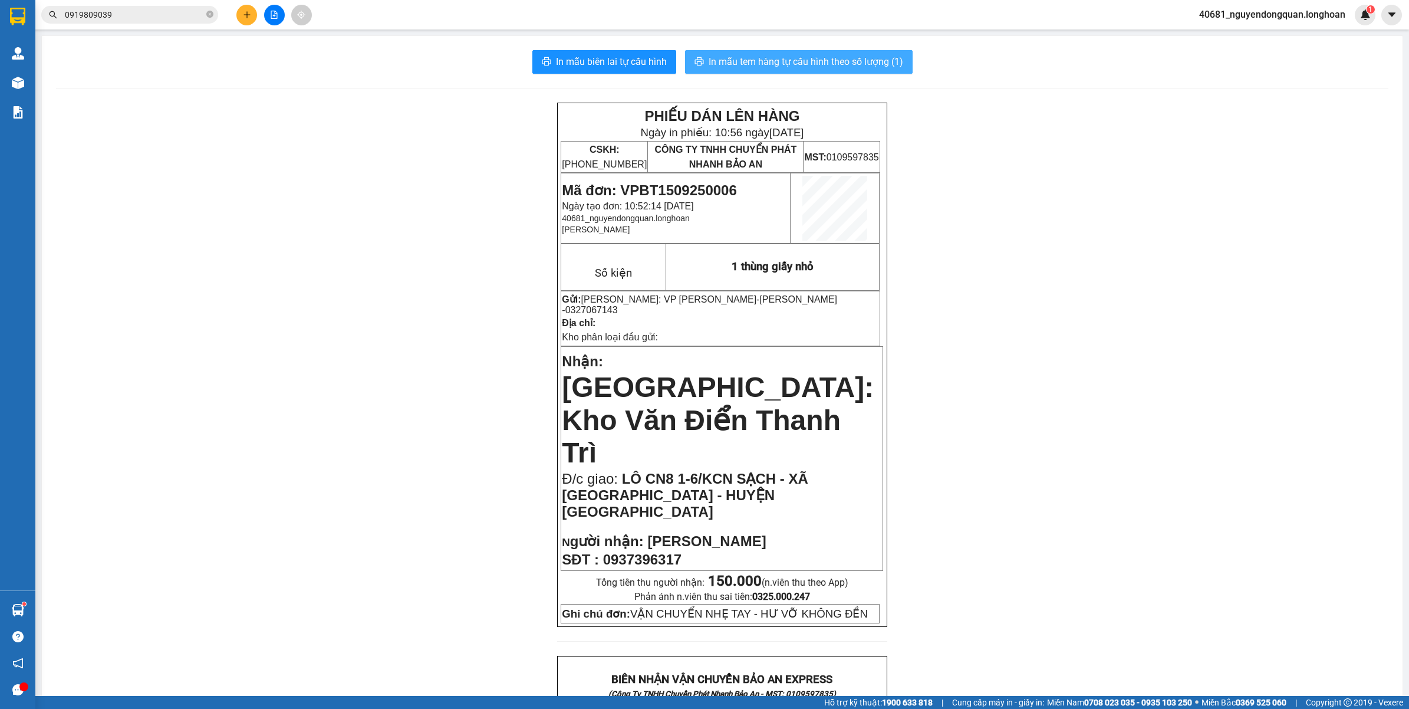
click at [856, 62] on span "In mẫu tem hàng tự cấu hình theo số lượng (1)" at bounding box center [806, 61] width 195 height 15
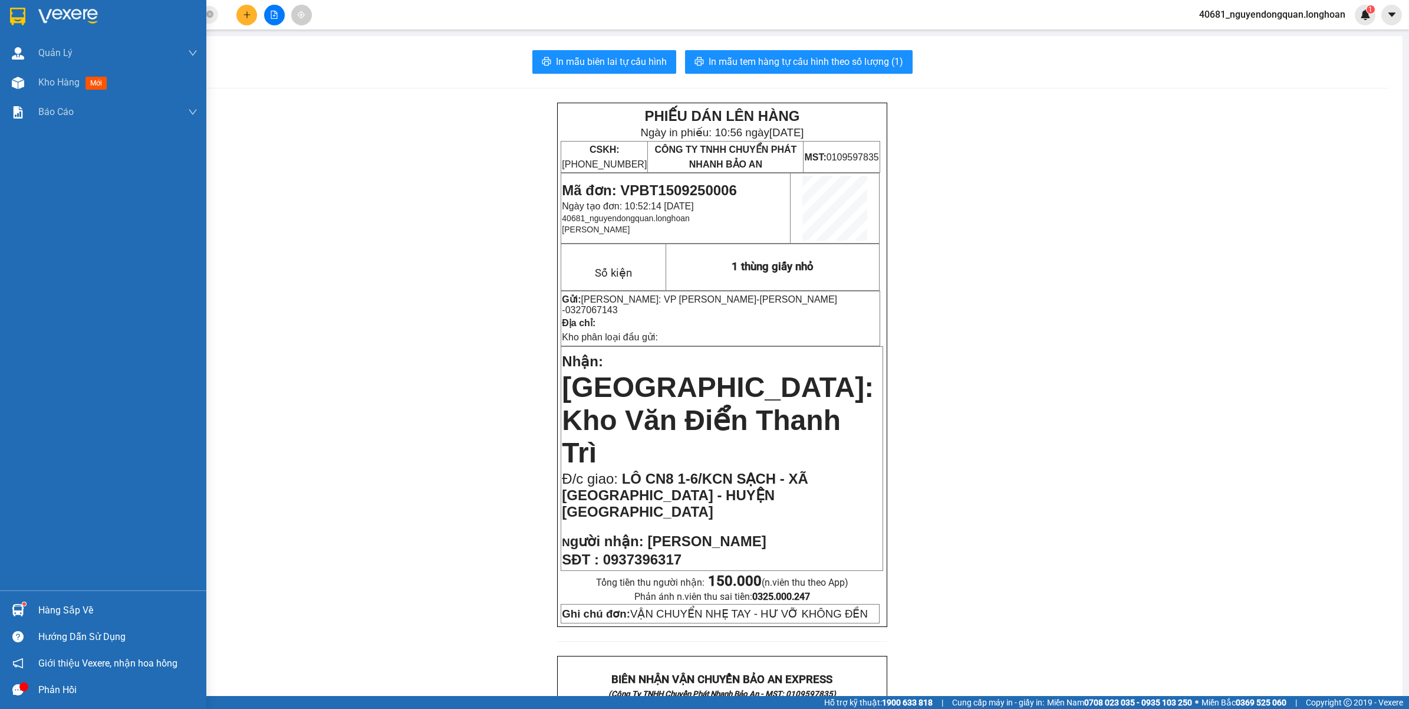
click at [9, 24] on div at bounding box center [18, 16] width 21 height 21
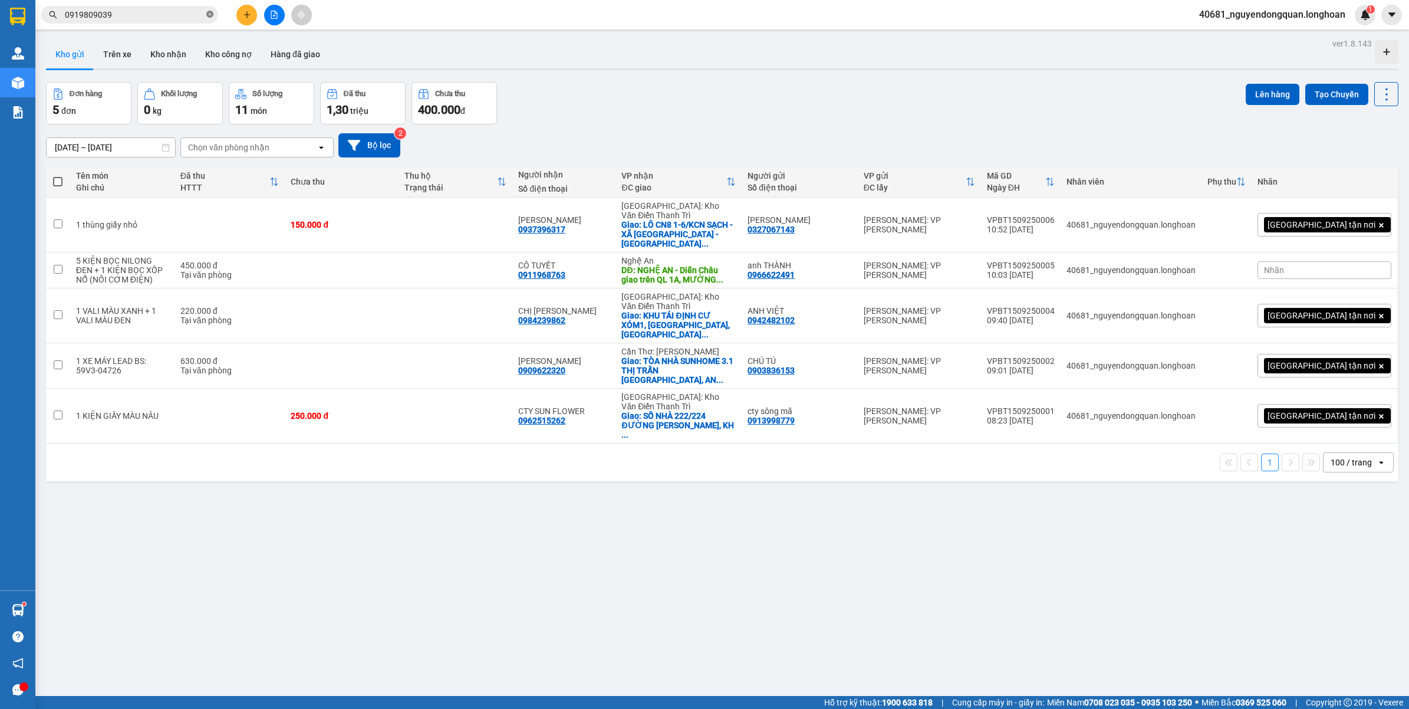
click at [213, 16] on icon "close-circle" at bounding box center [209, 14] width 7 height 7
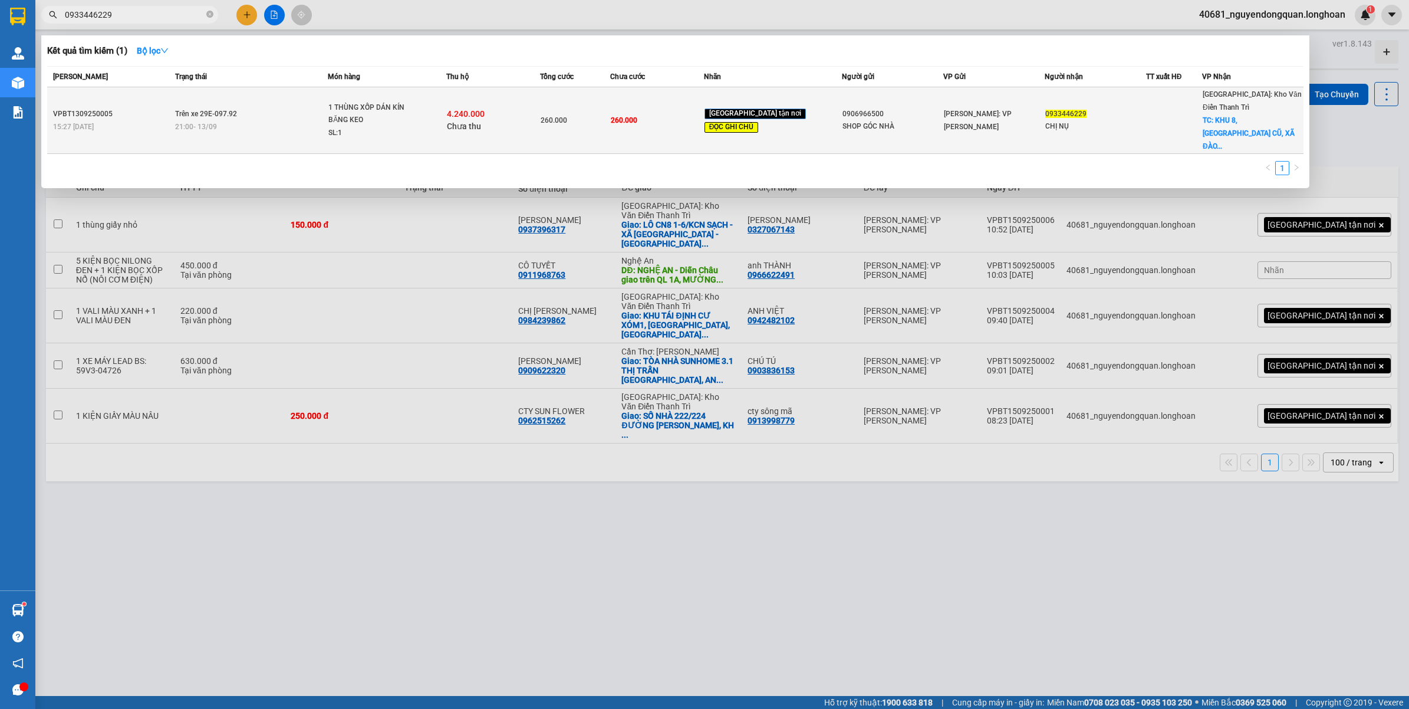
type input "0933446229"
click at [436, 107] on span "1 THÙNG XỐP DÁN KÍN BĂNG KEO SL: 1" at bounding box center [386, 120] width 117 height 38
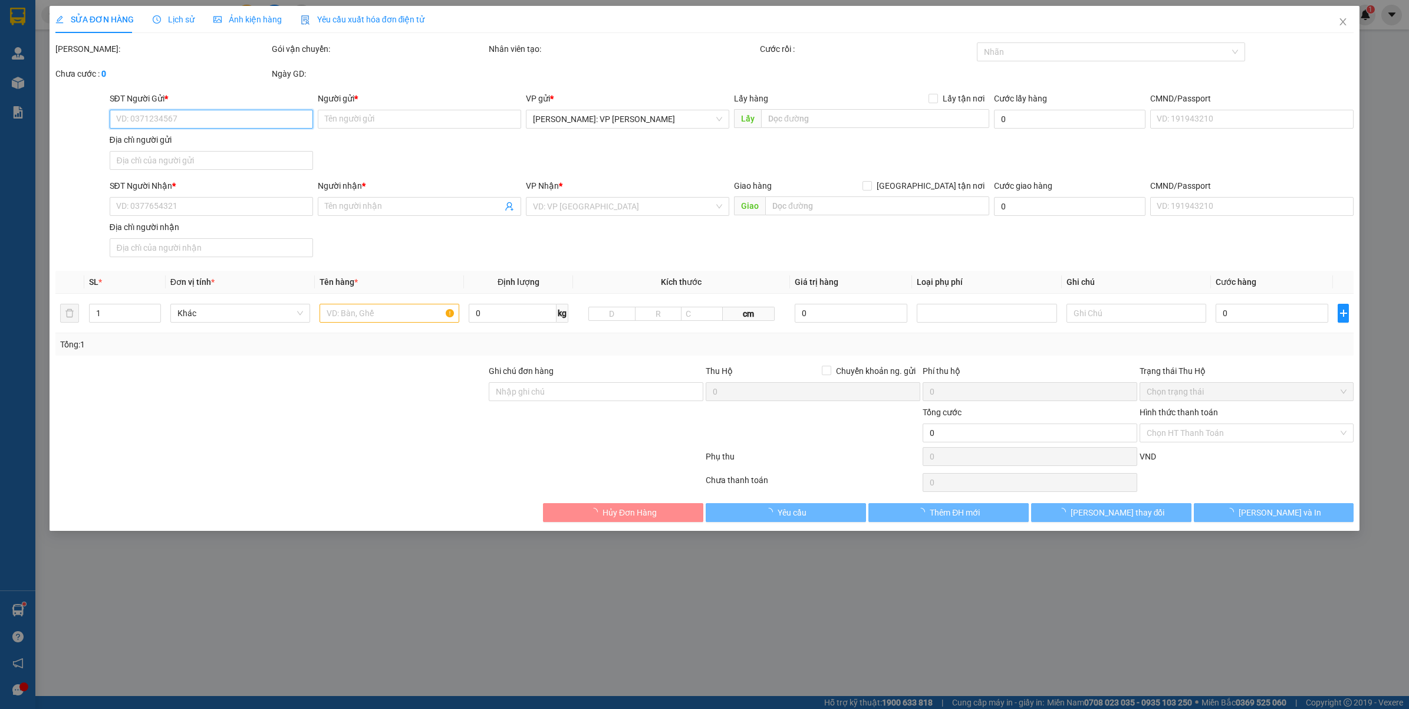
type input "0906966500"
type input "SHOP GÓC NHÀ"
type input "0933446229"
type input "CHỊ NỤ"
checkbox input "true"
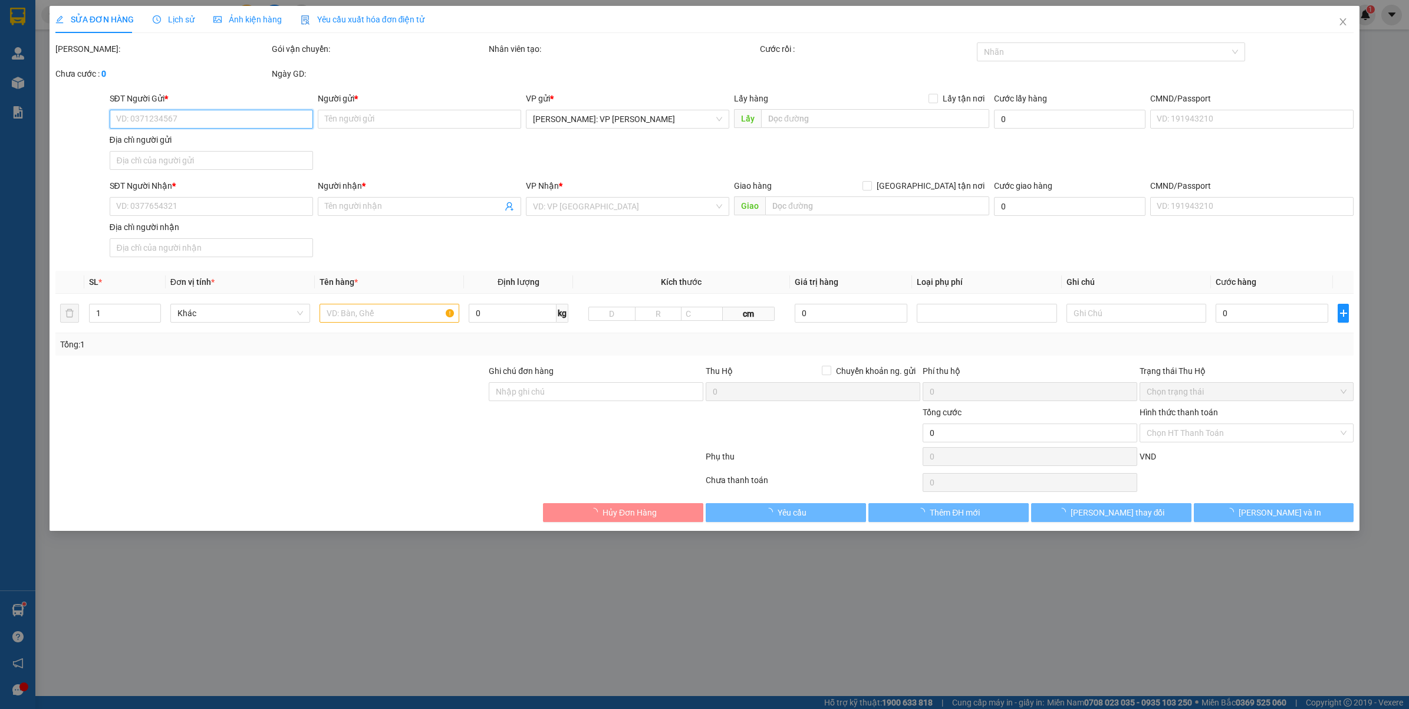
type input "KHU 8, XUÂN LỘC CŨ, XÃ ĐÀO XÁ, PHÚ THỌ"
type input "TRƯỚC KHI GIAO GỌI KHÁCH TRƯỚC, KHÁCH BẬN CHIỀU NGÀY 16,17,19/9 Ạ, VẬN CHUYỂN N…"
type input "260.000"
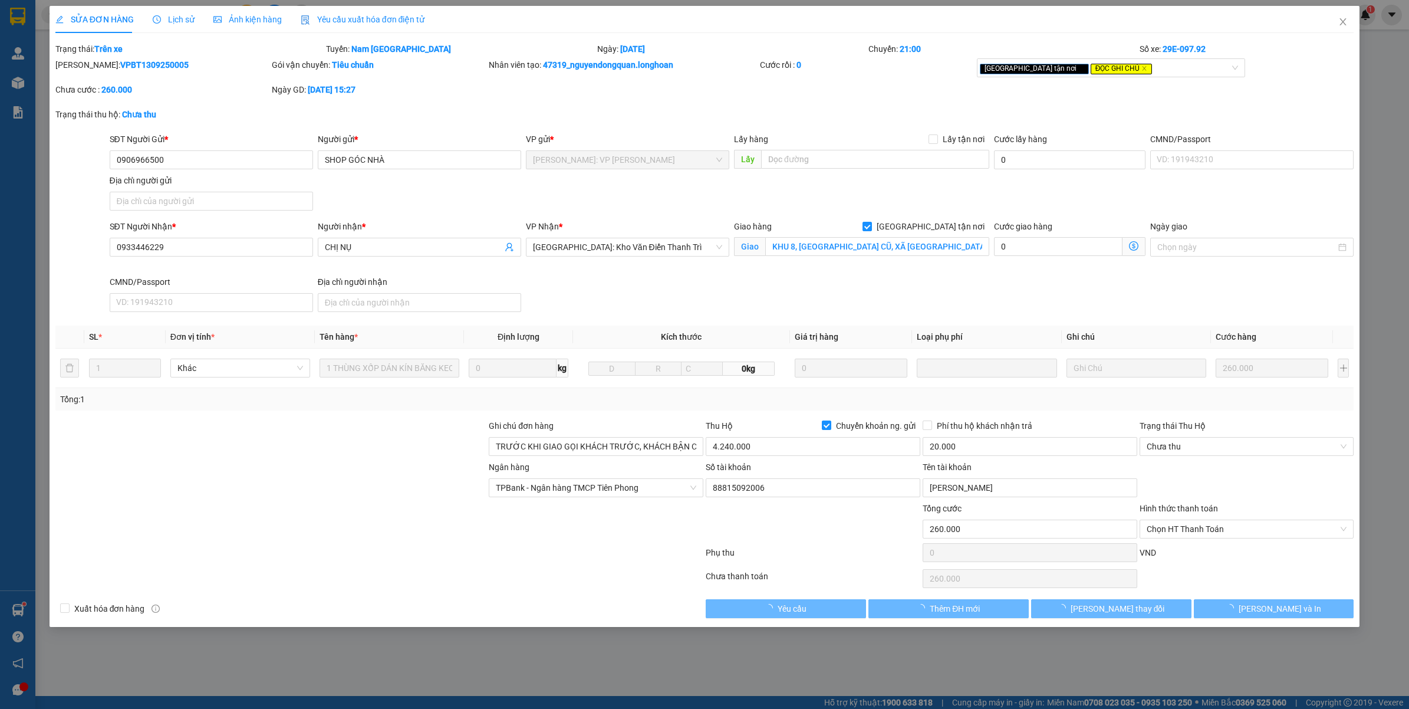
click at [186, 18] on span "Lịch sử" at bounding box center [174, 19] width 42 height 9
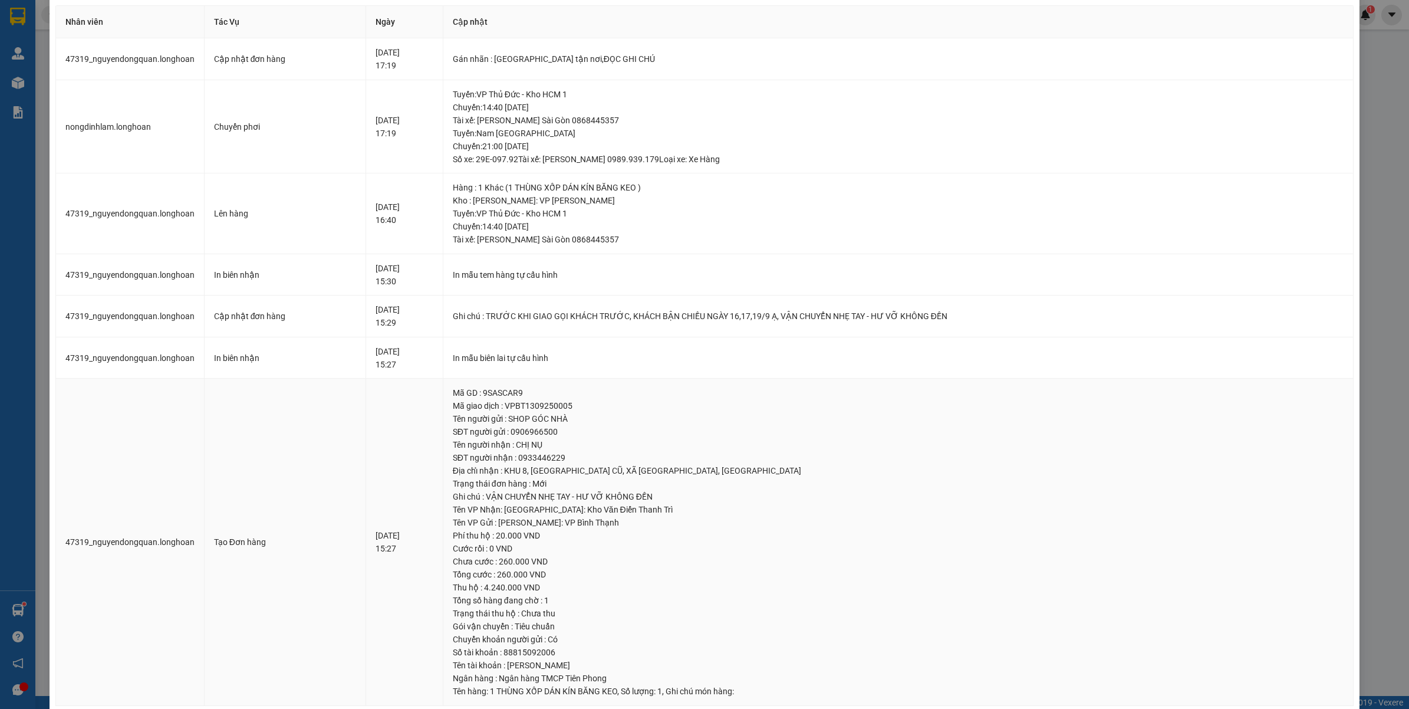
scroll to position [57, 0]
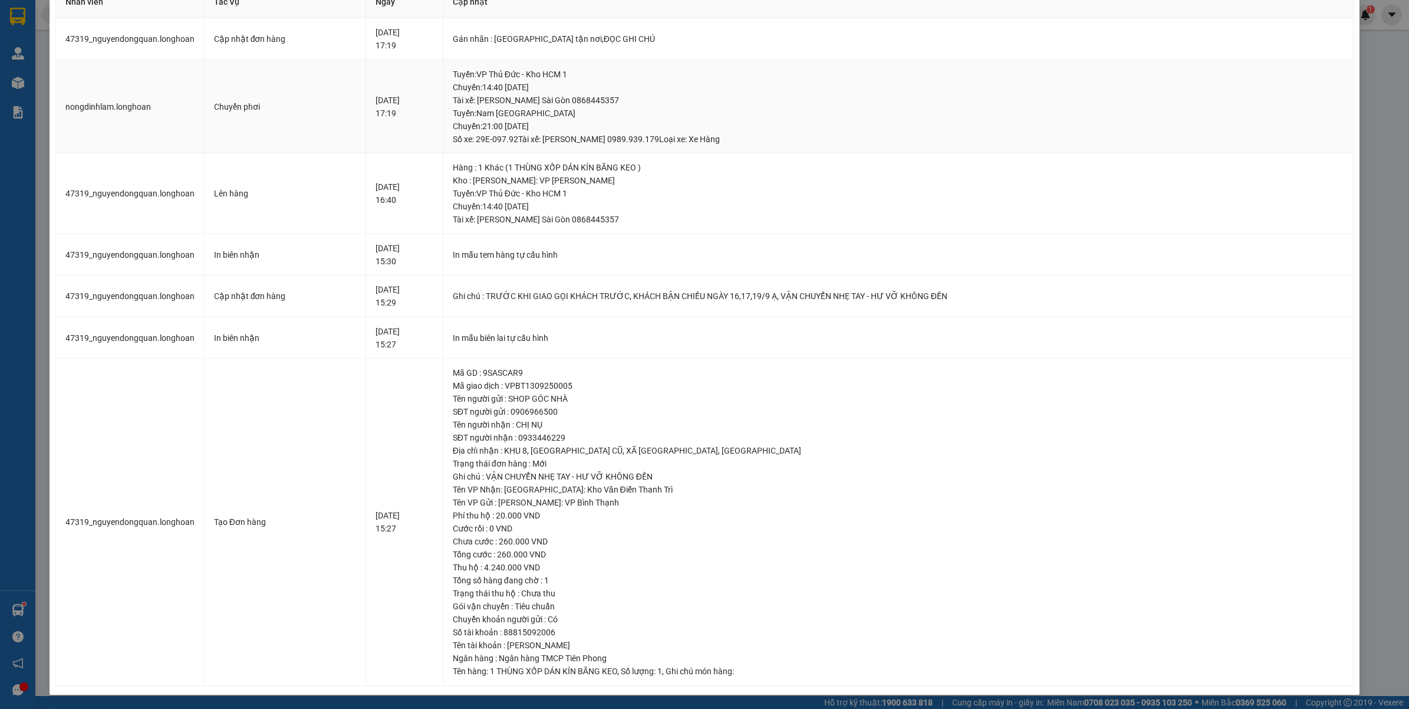
click at [1342, 101] on td "Tuyến : VP Thủ Đức - Kho HCM 1 Chuyến: 14:40 ngày 13-09-2025 Tài xế: Đỗ Minh Ho…" at bounding box center [898, 107] width 911 height 94
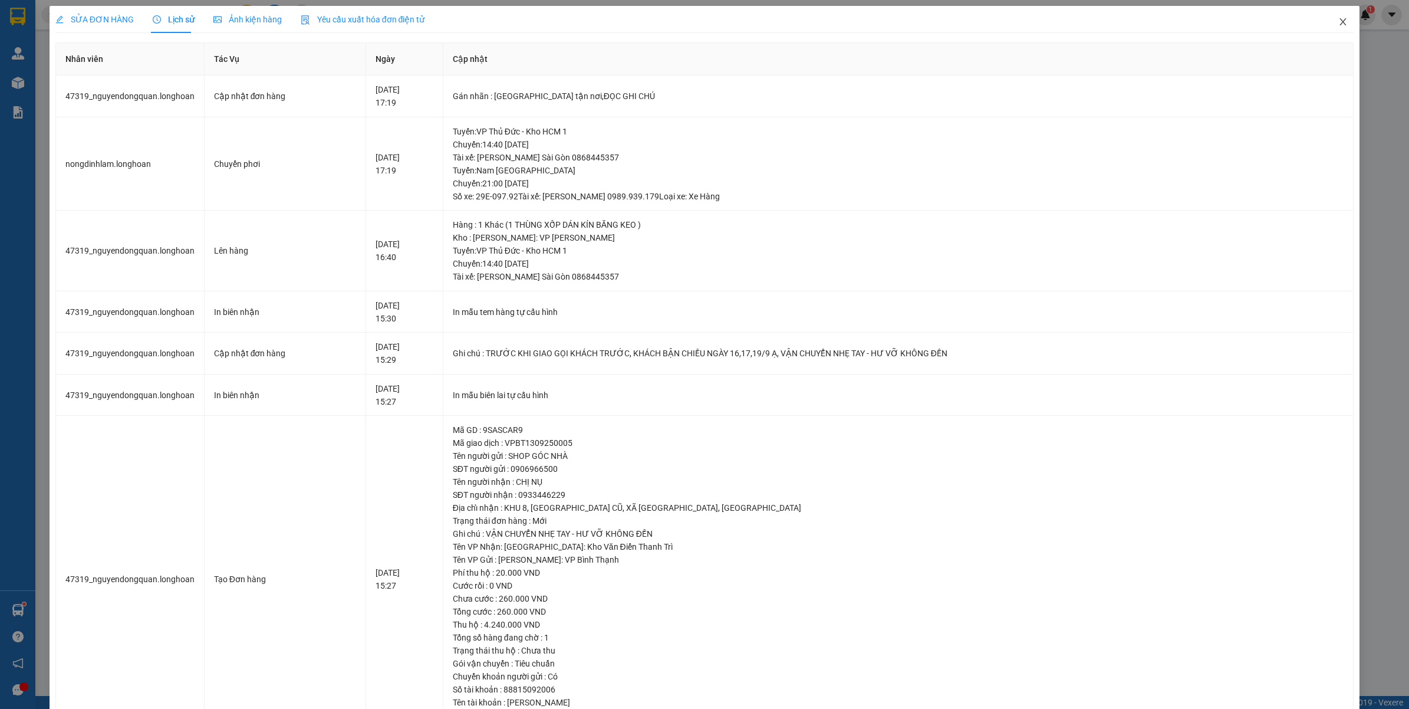
click at [1338, 25] on icon "close" at bounding box center [1342, 21] width 9 height 9
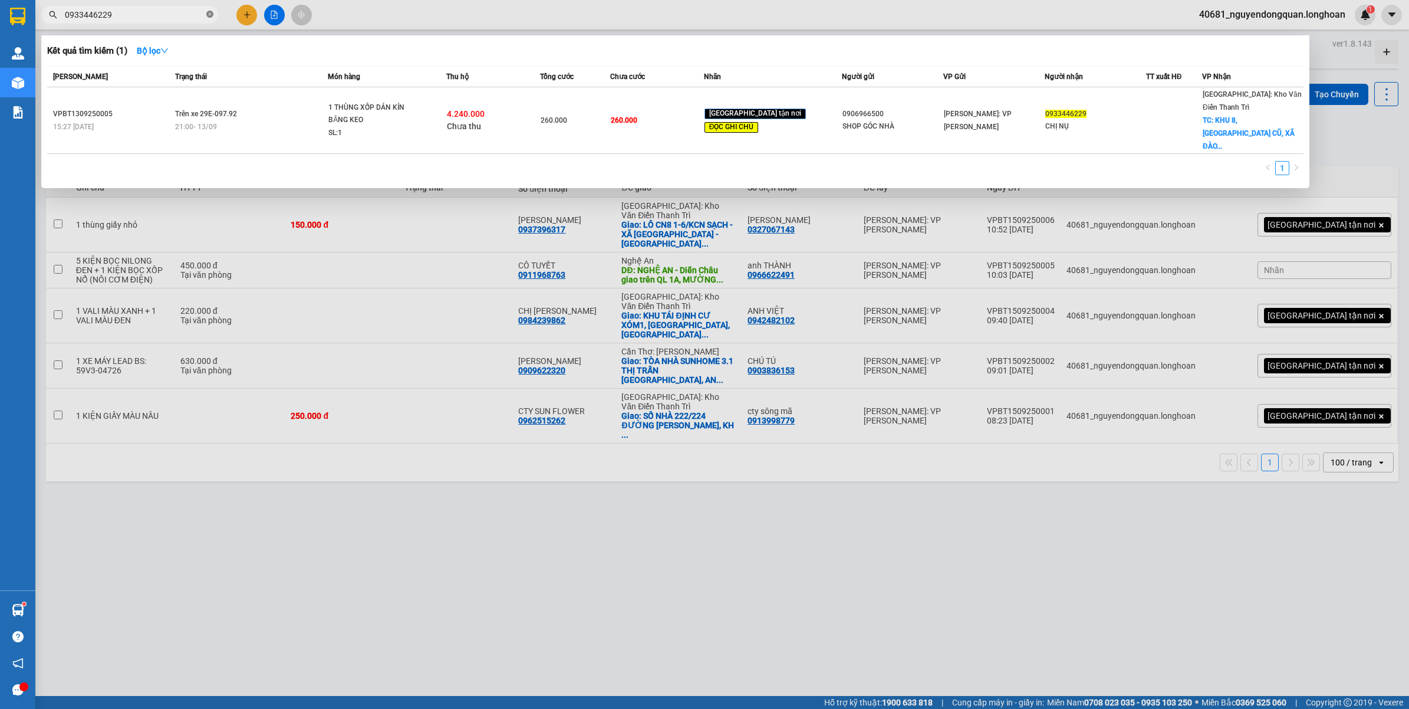
click at [213, 15] on icon "close-circle" at bounding box center [209, 14] width 7 height 7
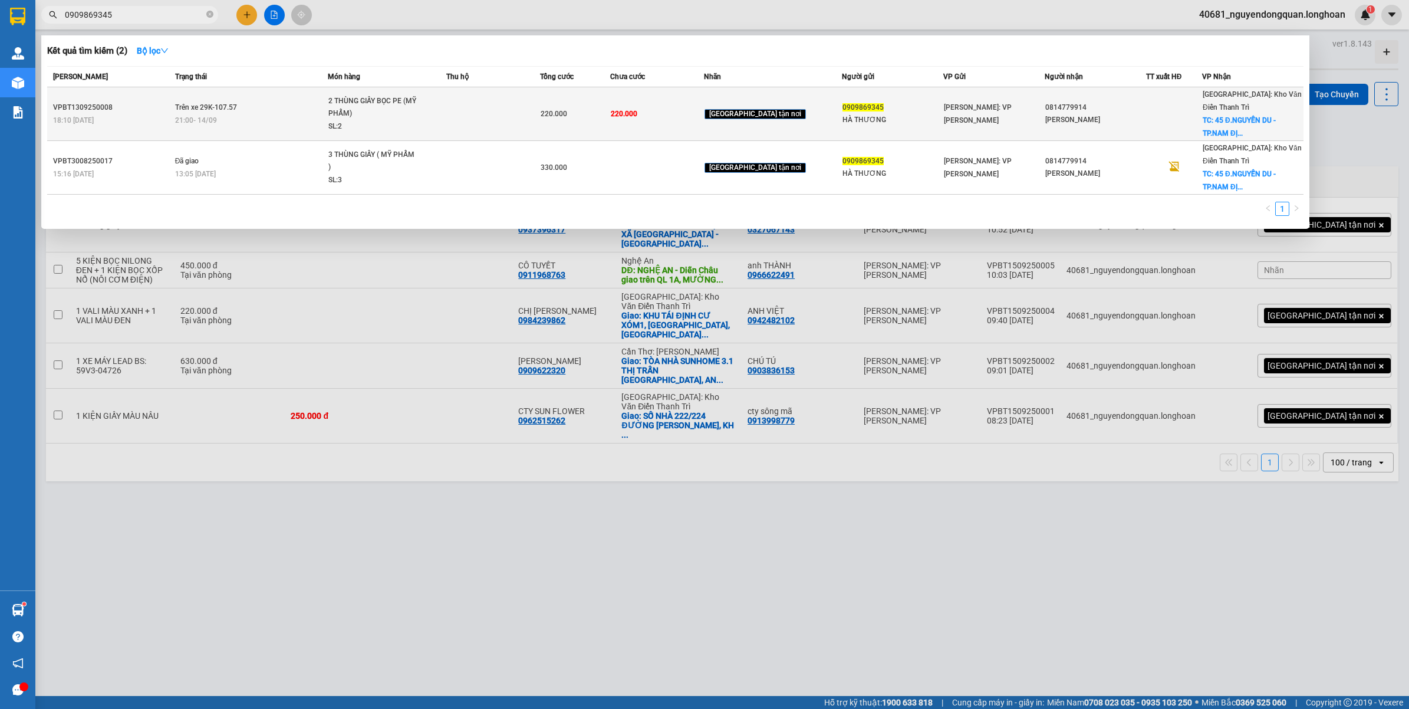
type input "0909869345"
click at [437, 109] on span "2 THÙNG GIẤY BỌC PE (MỸ PHẨM) SL: 2" at bounding box center [386, 114] width 117 height 38
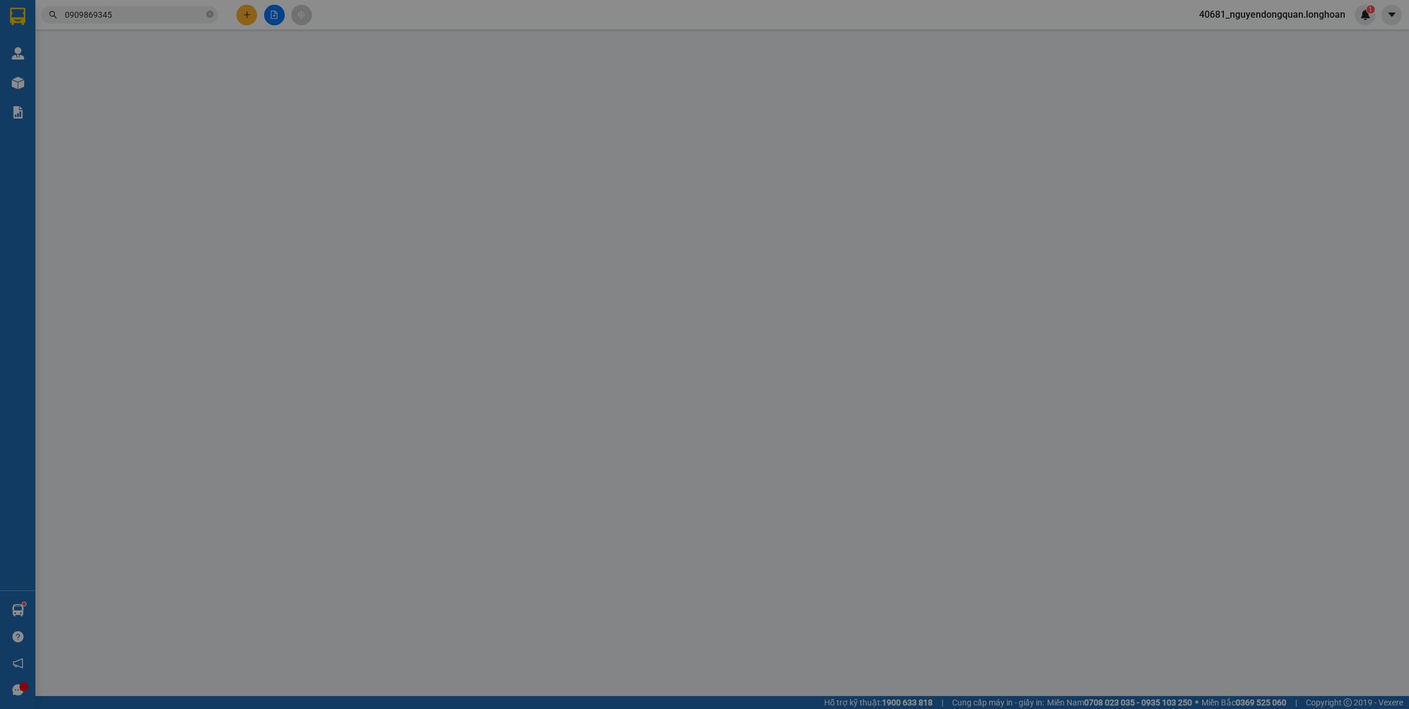
type input "0909869345"
type input "HÀ THƯƠNG"
type input "0814779914"
type input "KIM CHUNG"
checkbox input "true"
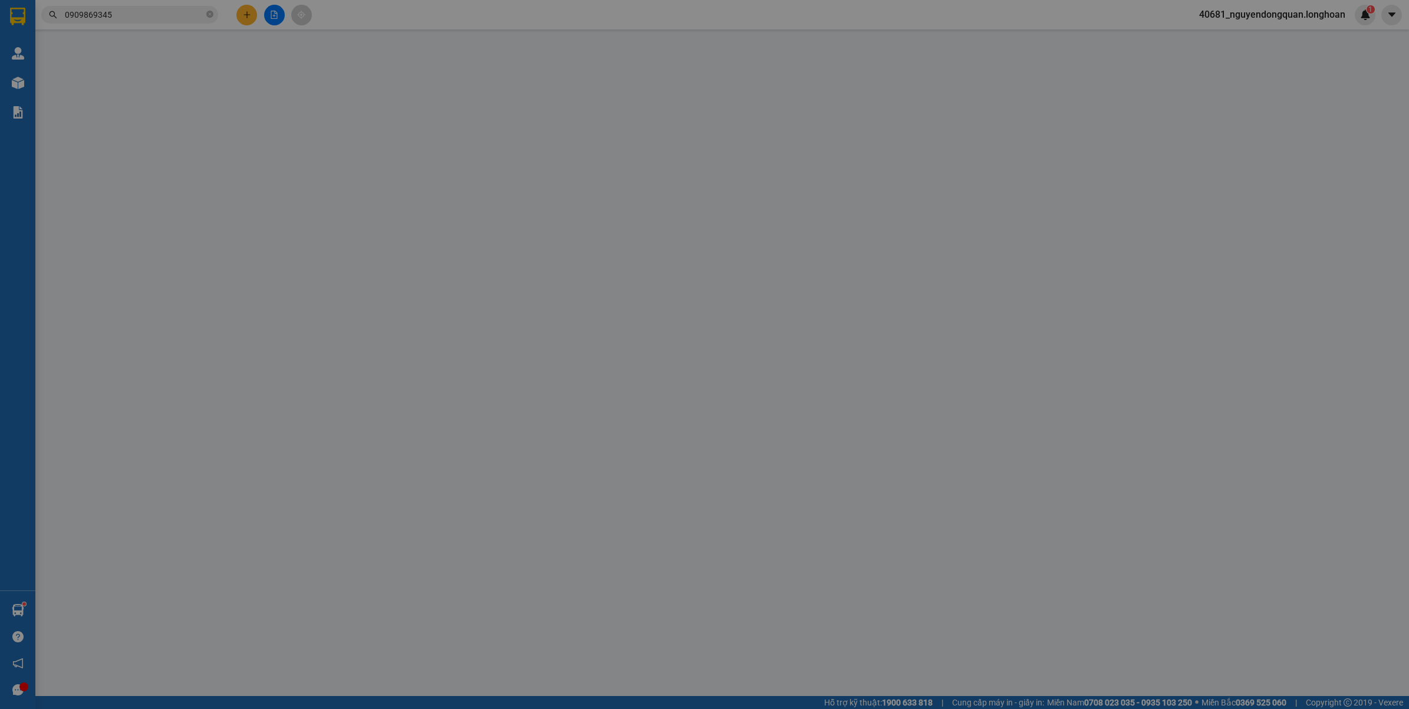
type input "45 Đ.NGUYỄN DU - TP.NAM ĐỊNH"
type input "VẬN CHUYỂN NHẸ TAY - HƯ VỠ KHÔNG ĐỀN"
type input "220.000"
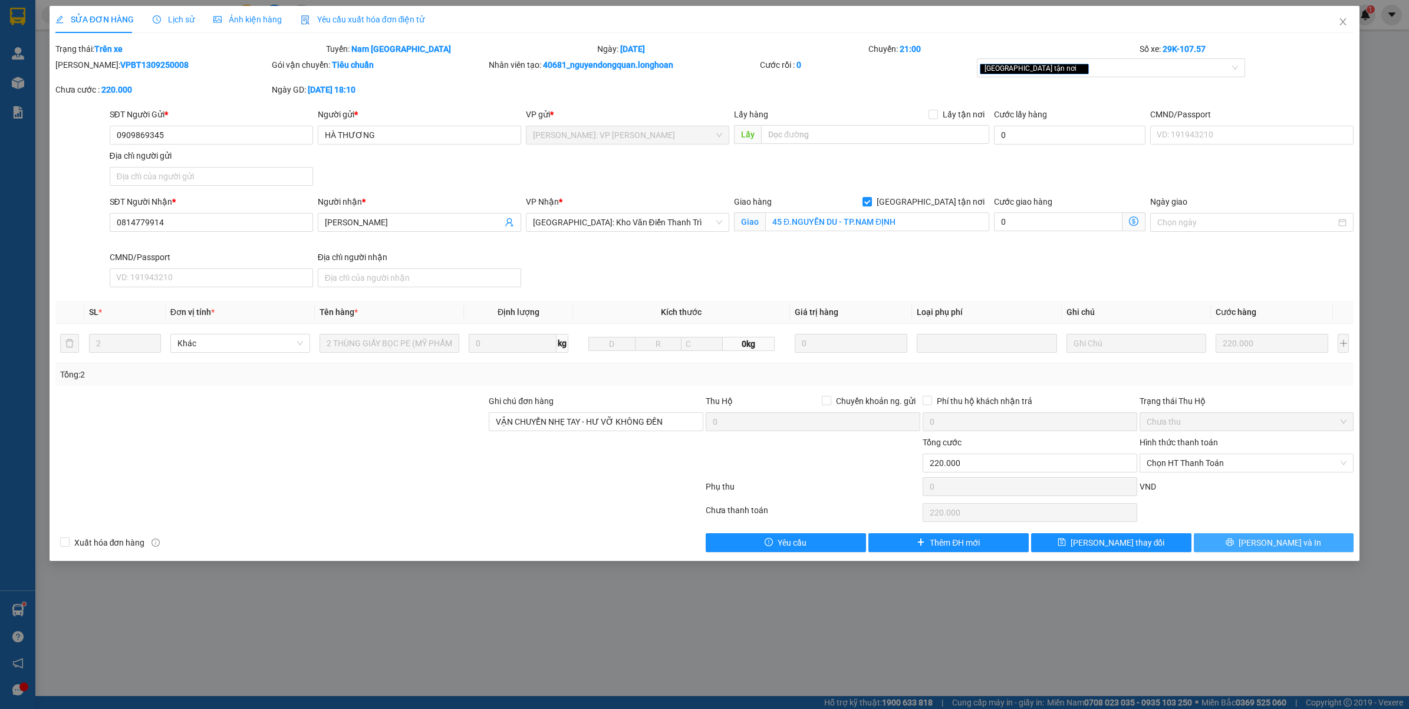
click at [1230, 541] on button "Lưu và In" at bounding box center [1274, 542] width 160 height 19
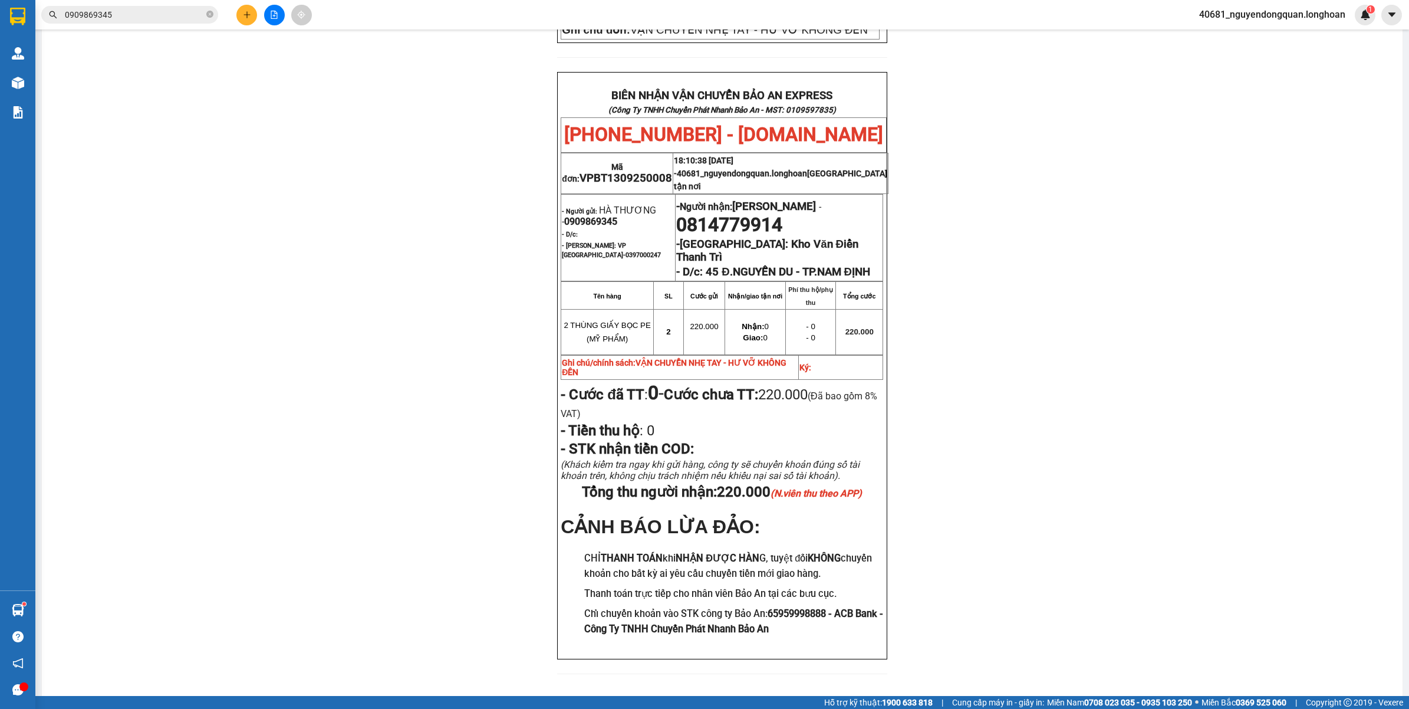
scroll to position [466, 0]
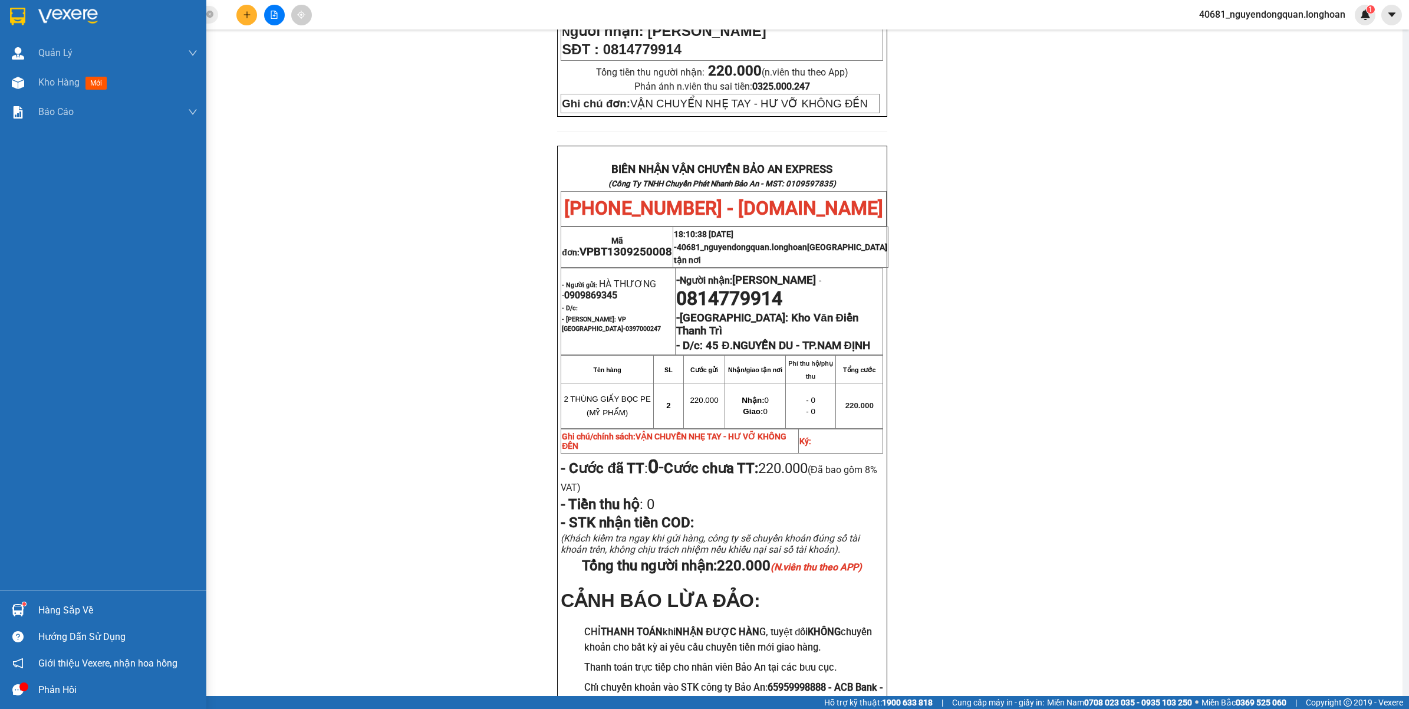
click at [6, 18] on div at bounding box center [103, 19] width 206 height 38
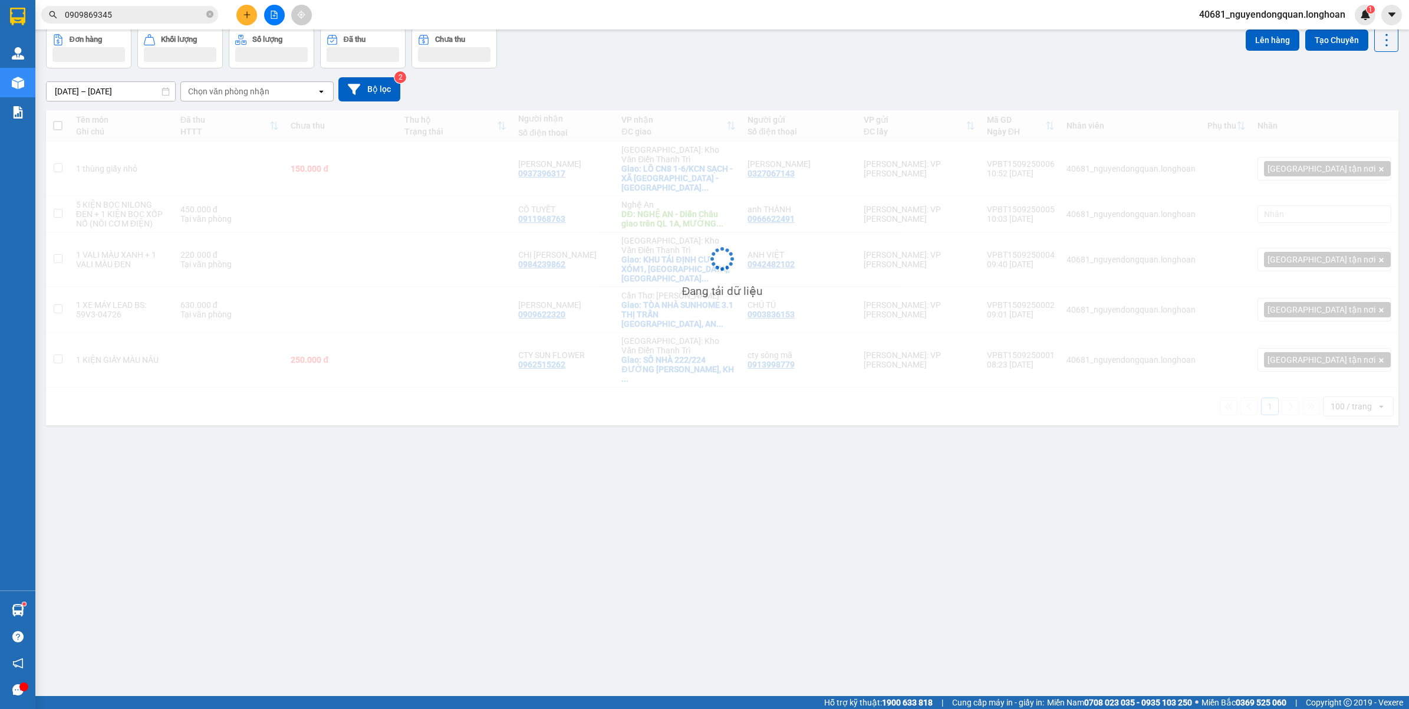
scroll to position [54, 0]
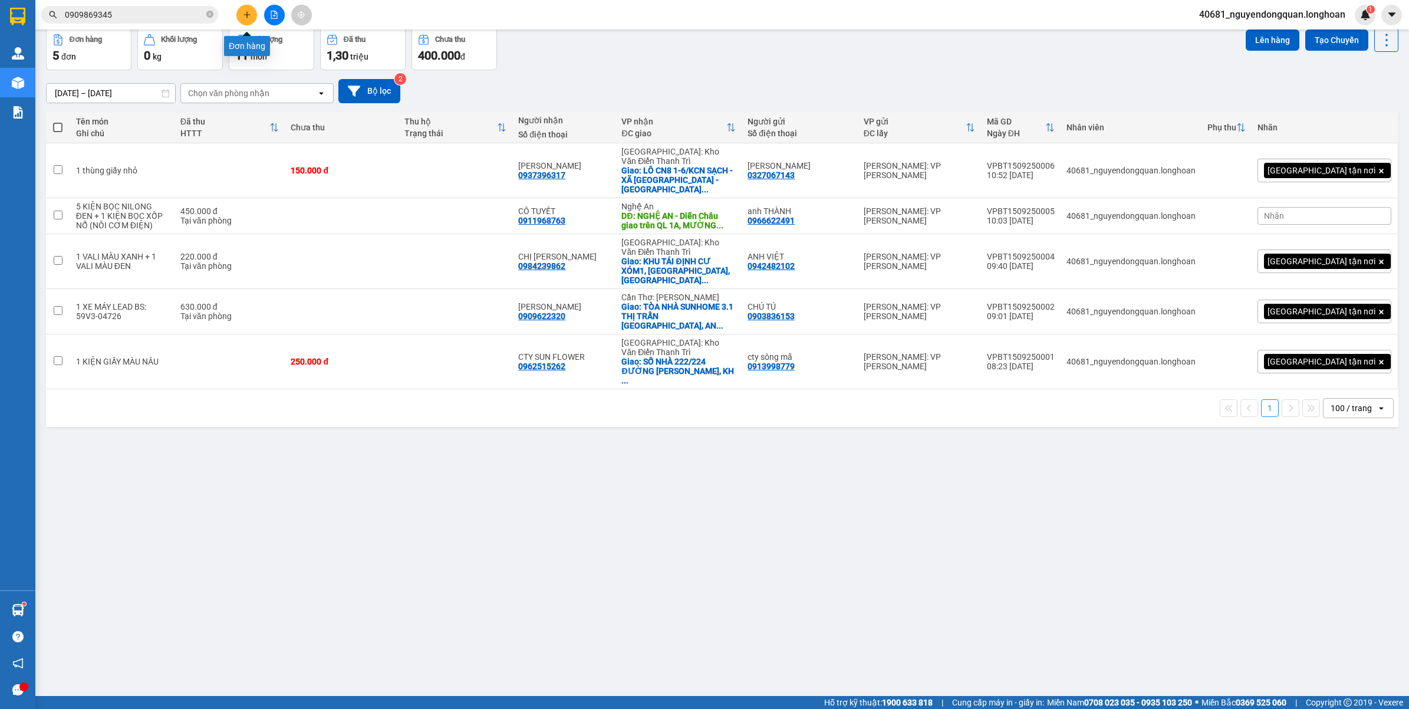
click at [243, 15] on icon "plus" at bounding box center [247, 15] width 8 height 8
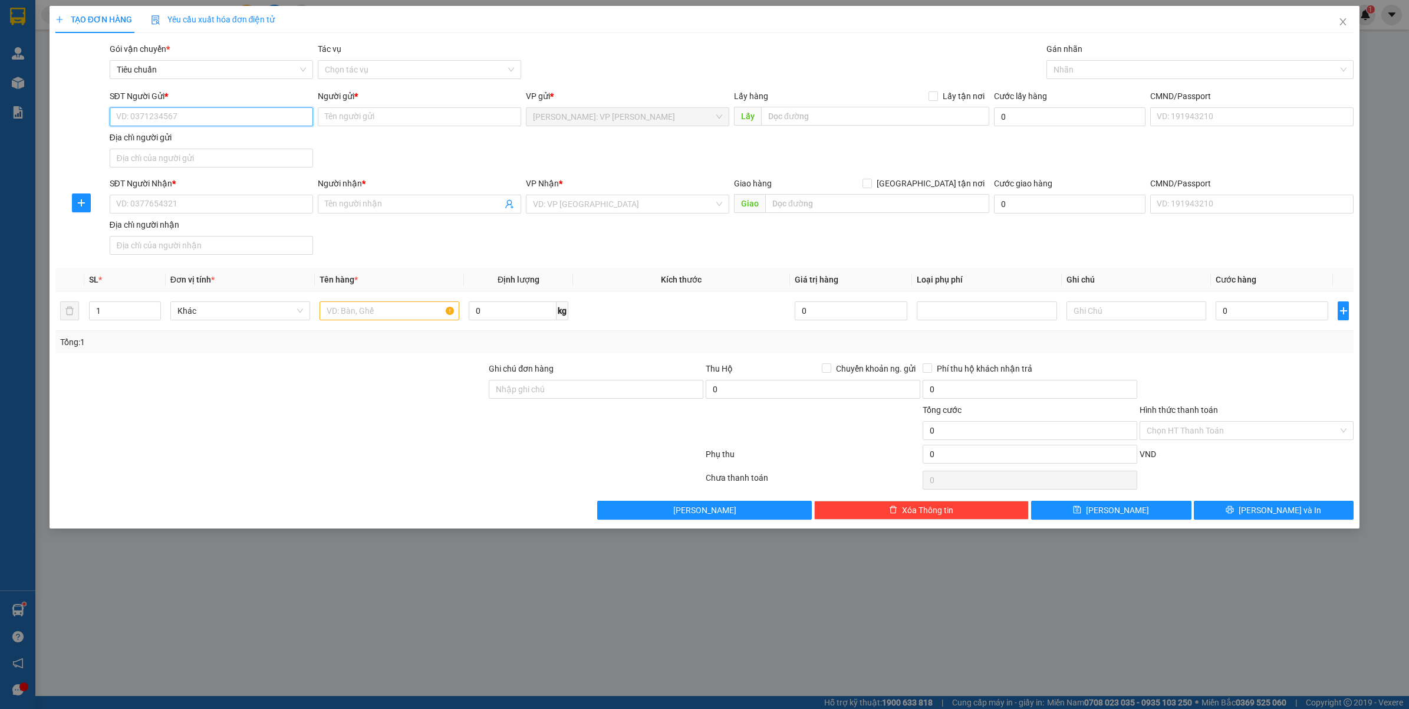
paste input "0903905080"
type input "0903905080"
click at [234, 102] on div "SĐT Người Gửi *" at bounding box center [211, 96] width 203 height 13
click at [234, 107] on input "0903905080" at bounding box center [211, 116] width 203 height 19
click at [233, 112] on input "0903905080" at bounding box center [211, 116] width 203 height 19
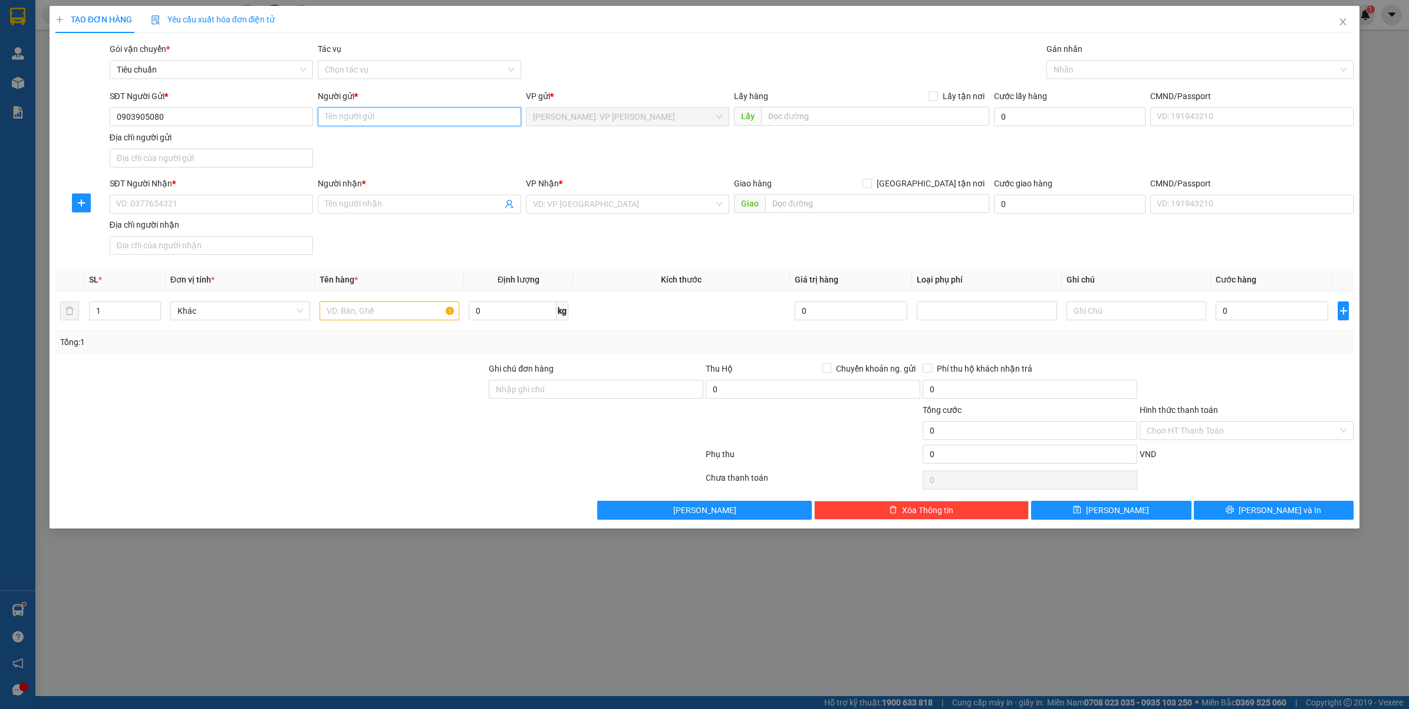
click at [364, 122] on input "Người gửi *" at bounding box center [419, 116] width 203 height 19
paste input "Trần Gia Hữu"
type input "[PERSON_NAME] - CTY L&T"
click at [289, 200] on input "SĐT Người Nhận *" at bounding box center [211, 204] width 203 height 19
paste input "09050800090"
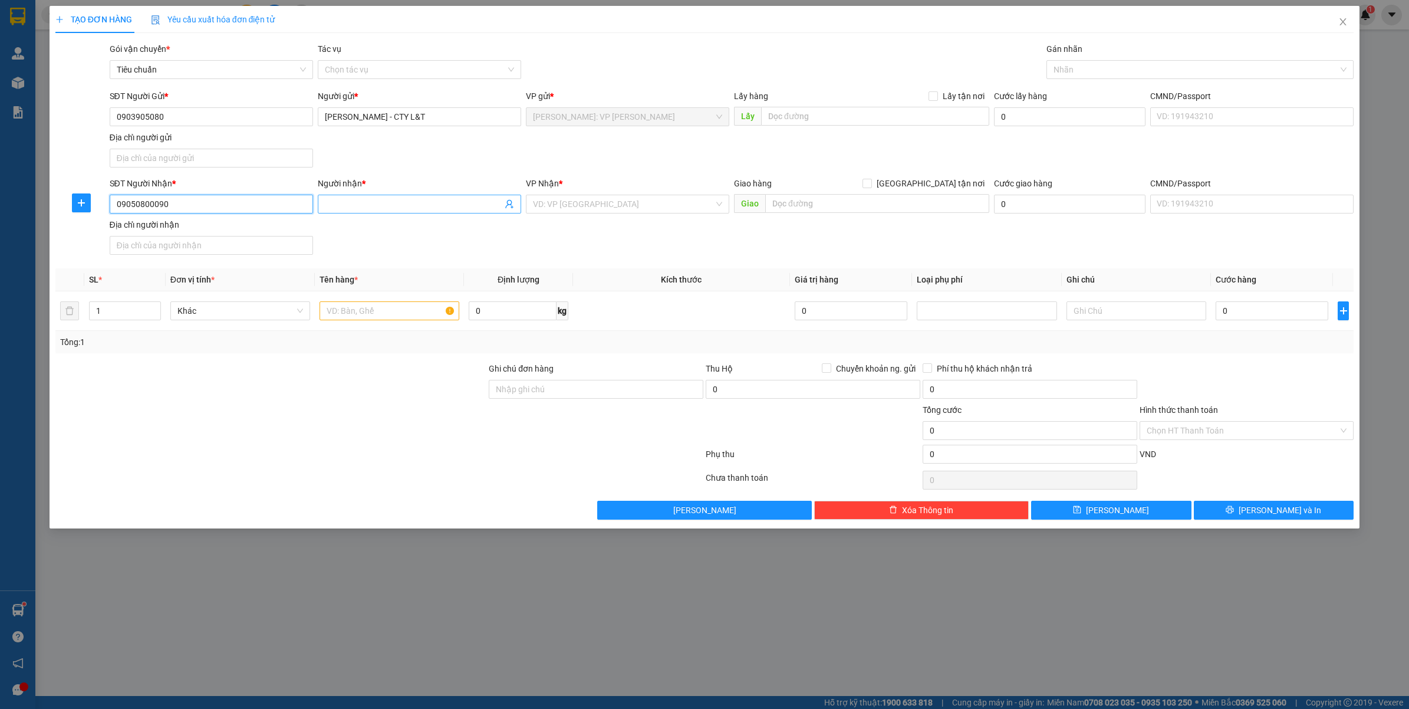
type input "09050800090"
click at [343, 204] on input "Người nhận *" at bounding box center [413, 204] width 177 height 13
paste input "058-3827596"
click at [399, 205] on input "ANH QUANG - 058-3827596" at bounding box center [413, 204] width 177 height 13
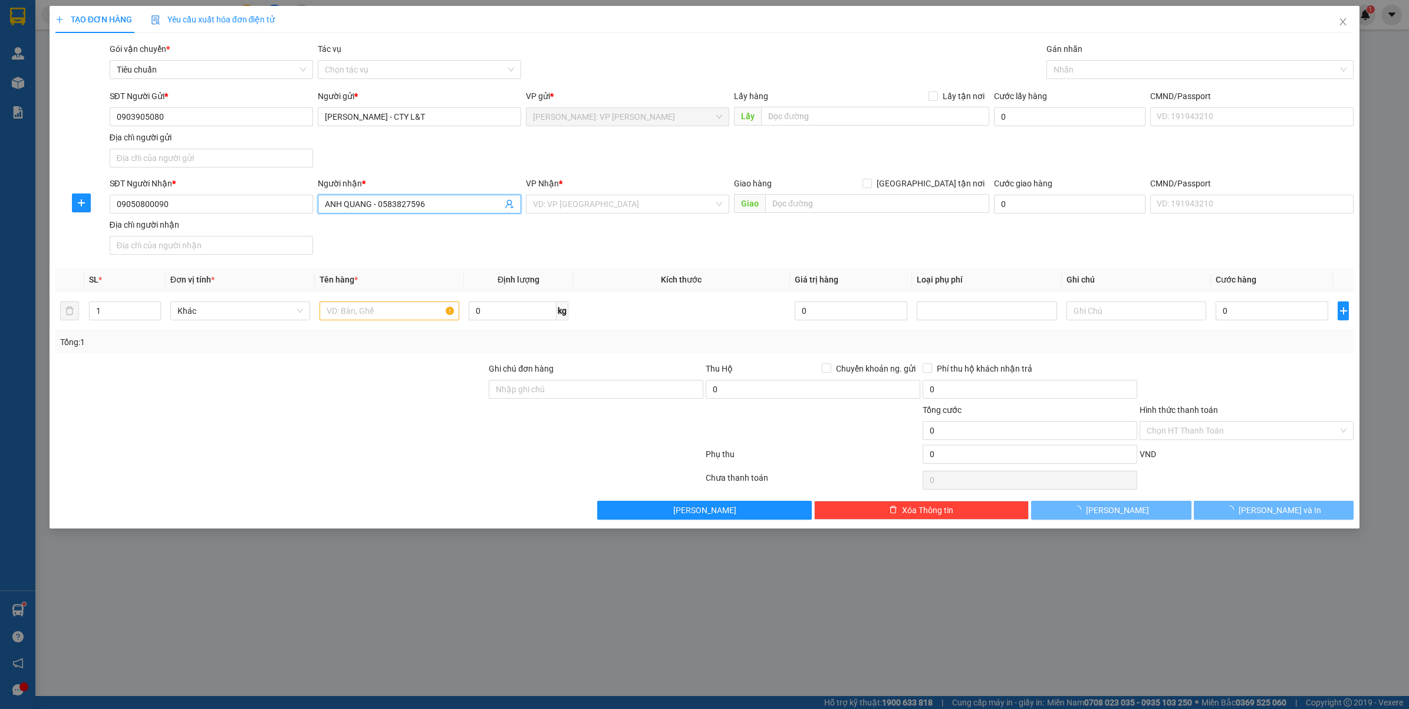
click at [426, 202] on input "ANH QUANG - 0583827596" at bounding box center [413, 204] width 177 height 13
type input "ANH QUANG - 0583827596"
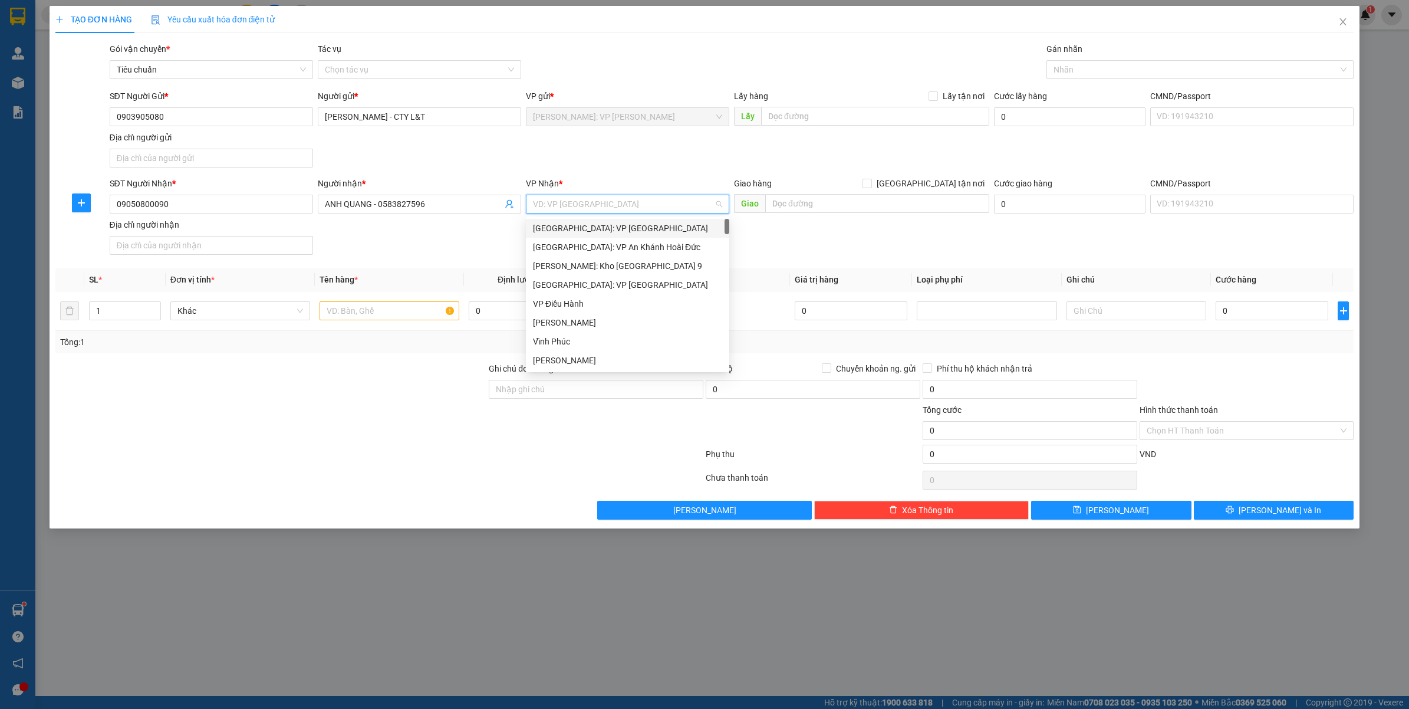
click at [604, 207] on input "search" at bounding box center [623, 204] width 181 height 18
type input "NHA"
drag, startPoint x: 611, startPoint y: 248, endPoint x: 828, endPoint y: 208, distance: 221.1
click at [611, 248] on div "[GEOGRAPHIC_DATA]: Kho Bến Xe Phía Nam" at bounding box center [641, 247] width 216 height 13
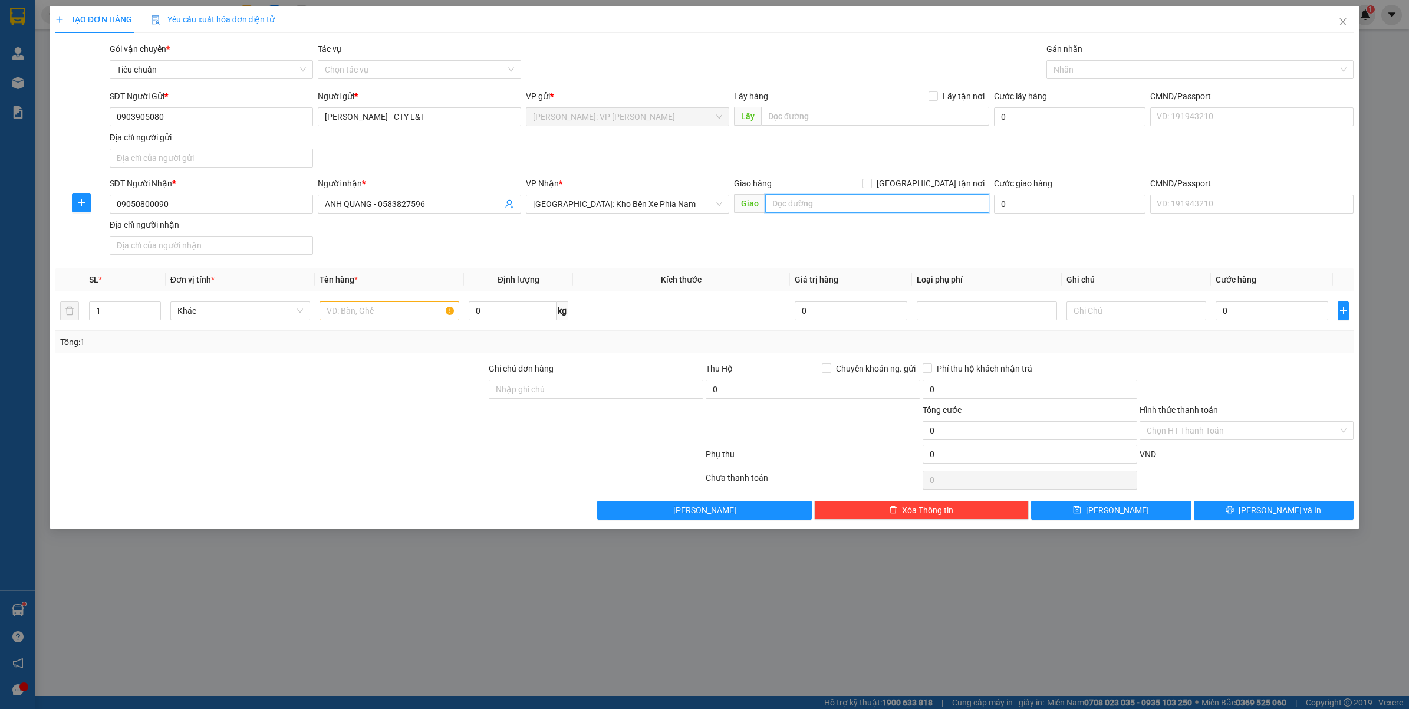
click at [828, 208] on input "text" at bounding box center [877, 203] width 224 height 19
paste input "247 Ngô Đến, tp Nha Trang, tỉnh Khánh Hòa"
type input "247 Ngô Đến, tp Nha Trang, tỉnh Khánh Hòa"
click at [936, 185] on span "[GEOGRAPHIC_DATA] tận nơi" at bounding box center [930, 183] width 117 height 13
click at [871, 185] on input "[GEOGRAPHIC_DATA] tận nơi" at bounding box center [867, 183] width 8 height 8
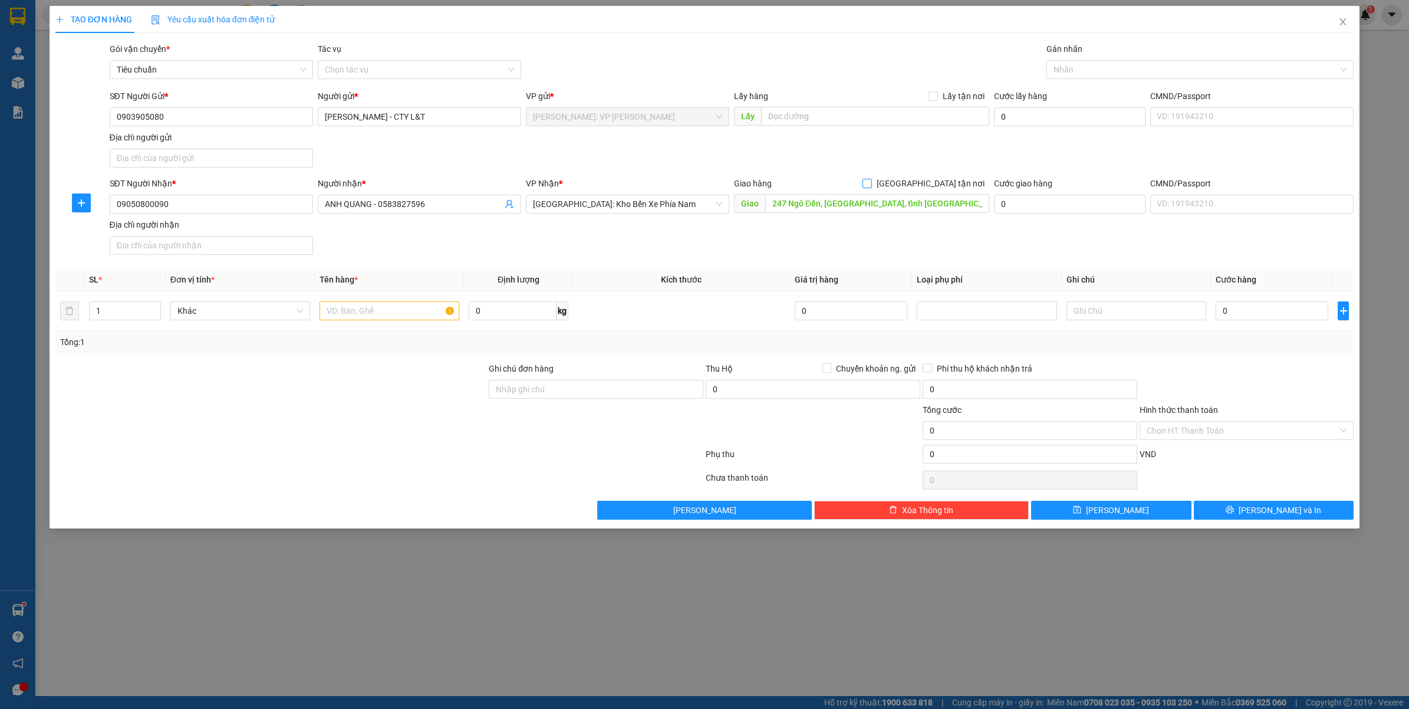
checkbox input "true"
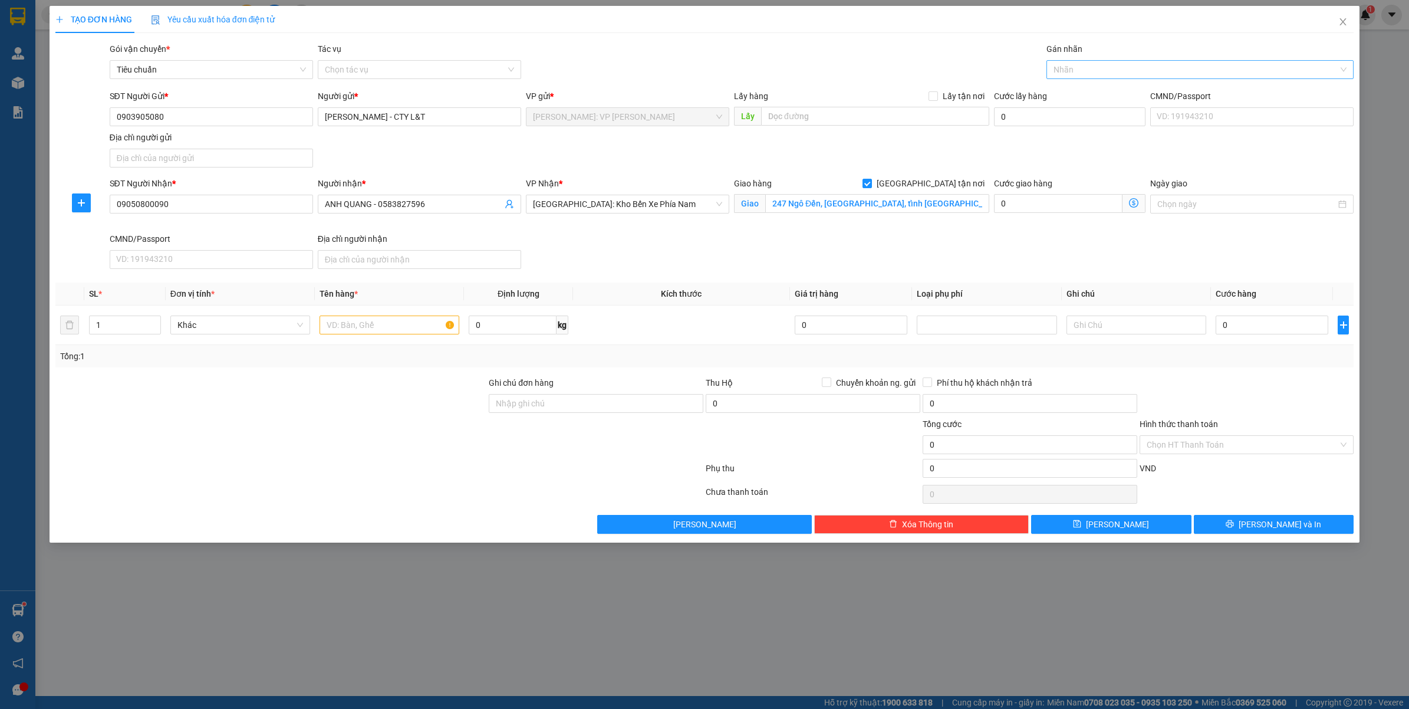
click at [1129, 71] on div at bounding box center [1194, 69] width 290 height 14
type input "GIAO"
click at [1117, 87] on div "[GEOGRAPHIC_DATA] tận nơi" at bounding box center [1201, 93] width 294 height 13
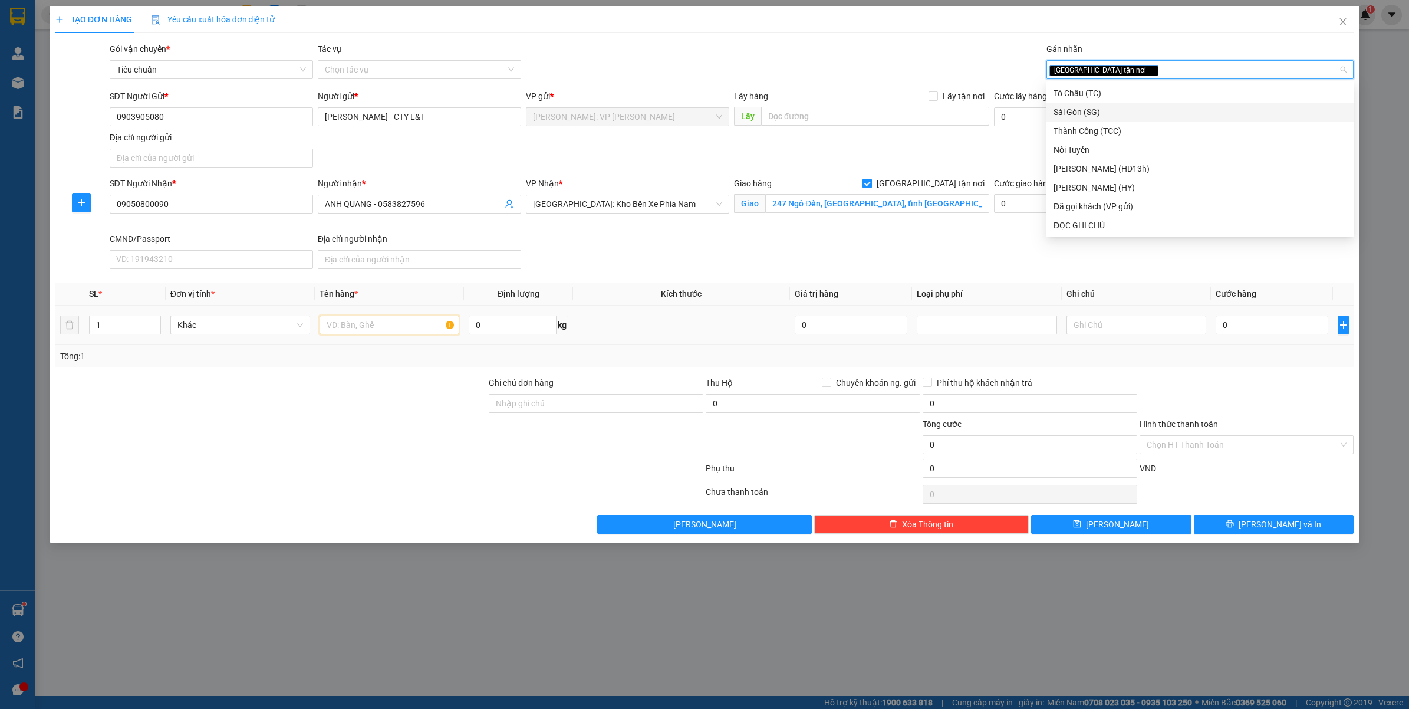
click at [337, 331] on input "text" at bounding box center [390, 324] width 140 height 19
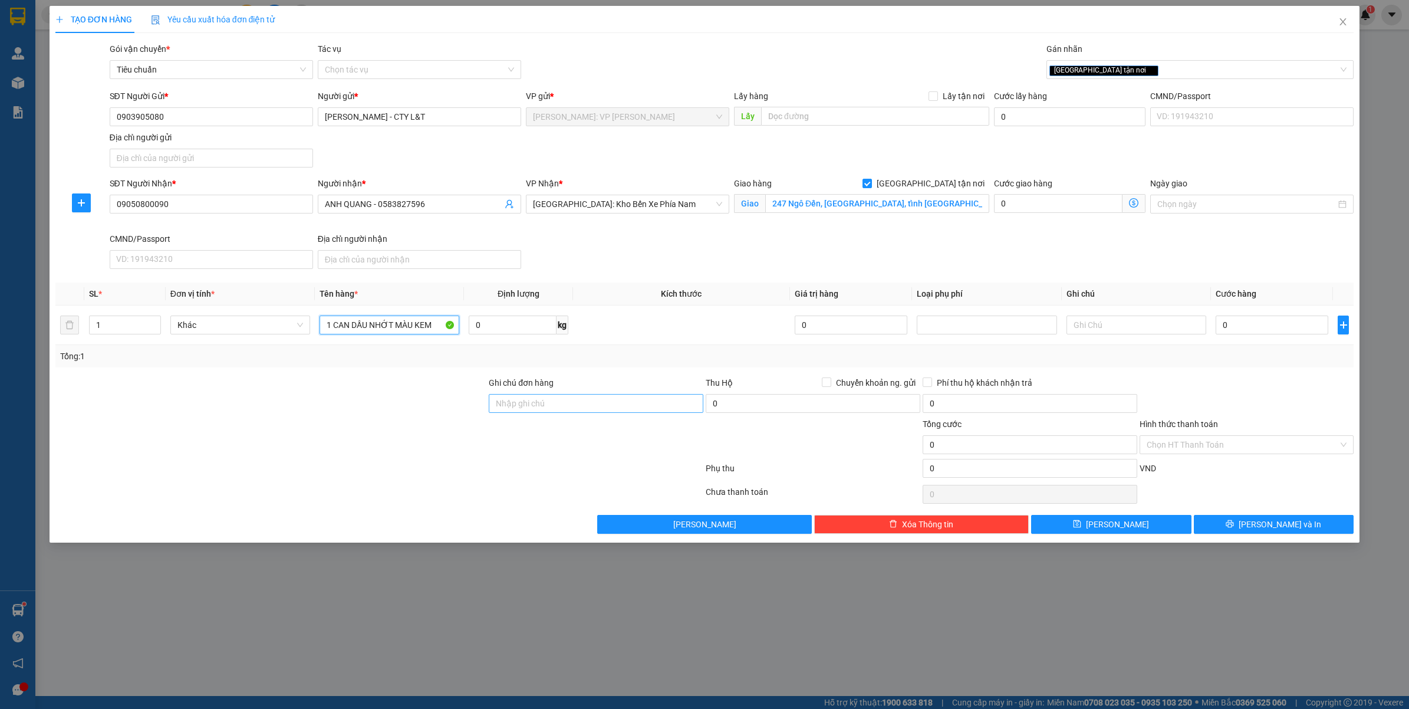
type input "1 CAN DẦU NHỚT MÀU KEM"
click at [661, 413] on input "Ghi chú đơn hàng" at bounding box center [596, 403] width 215 height 19
click at [1253, 324] on input "0" at bounding box center [1272, 324] width 113 height 19
type input "1"
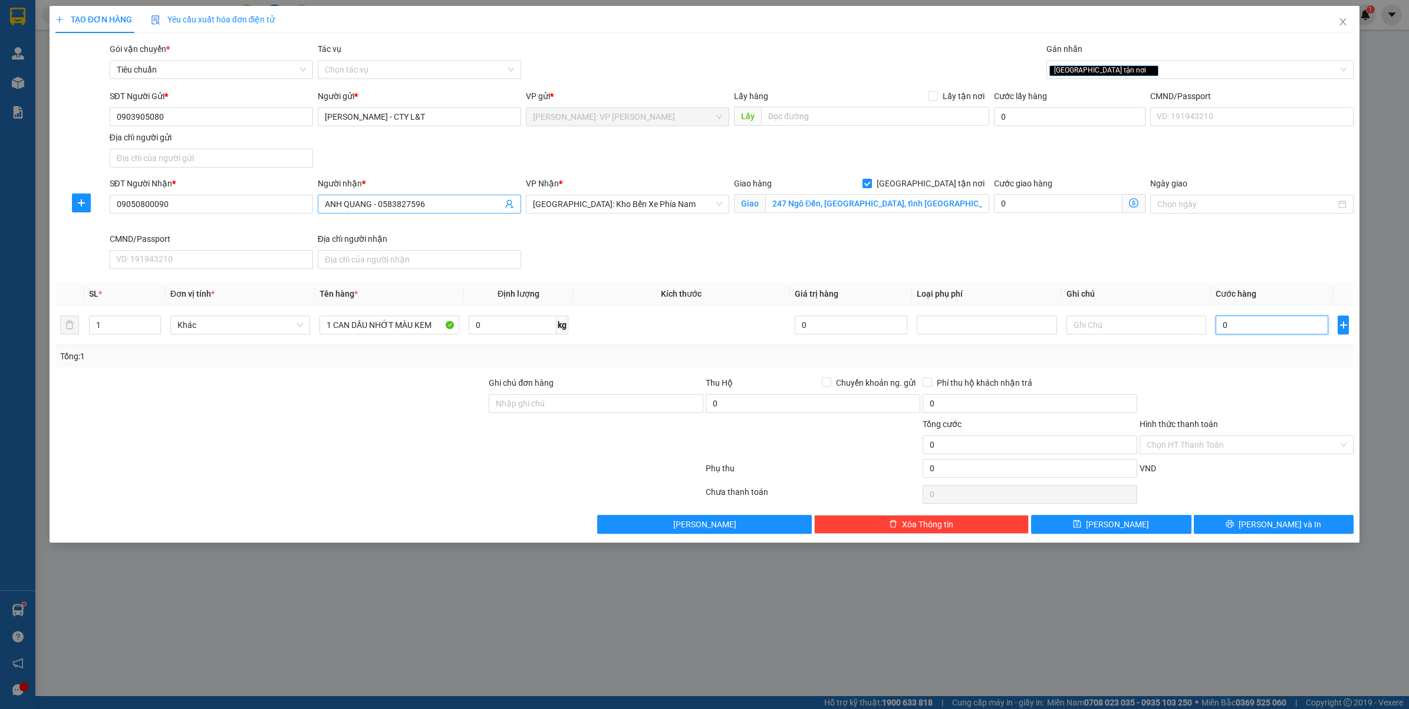
type input "1"
type input "12"
type input "120"
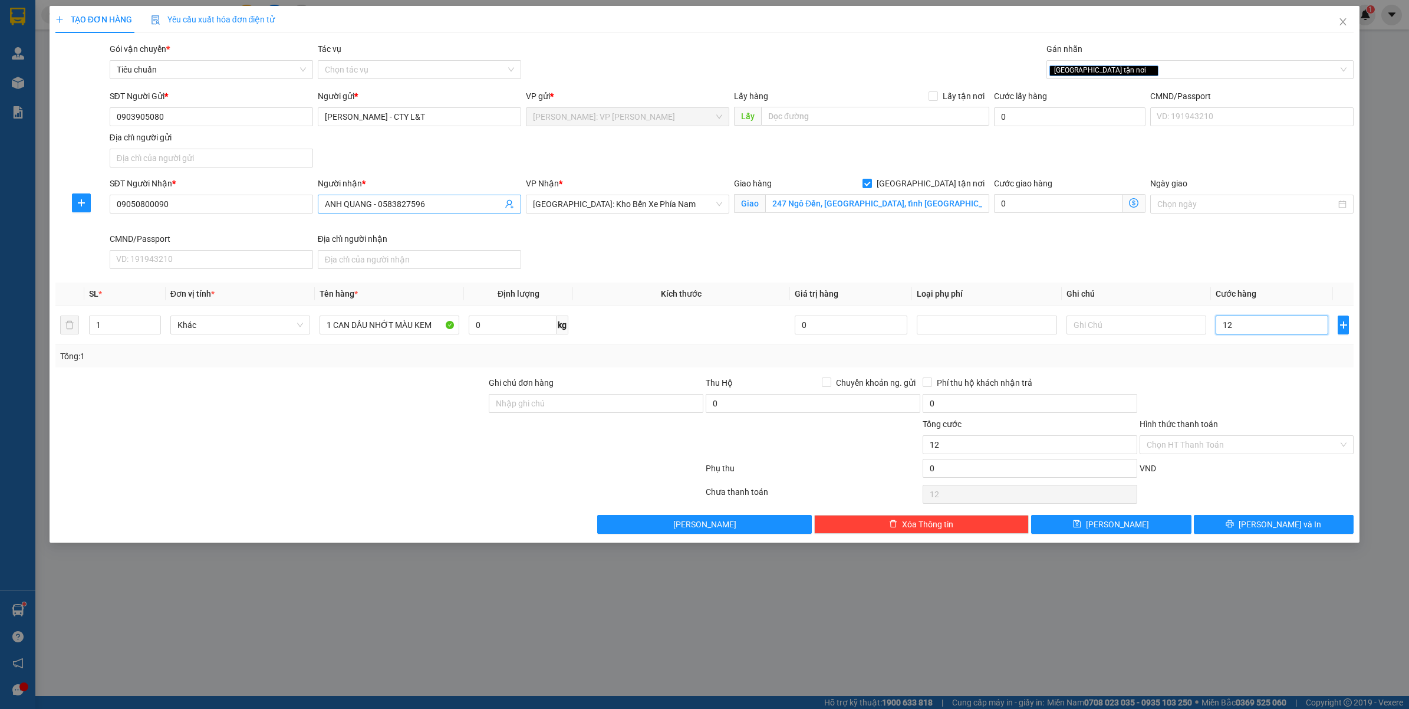
type input "120"
type input "1.200"
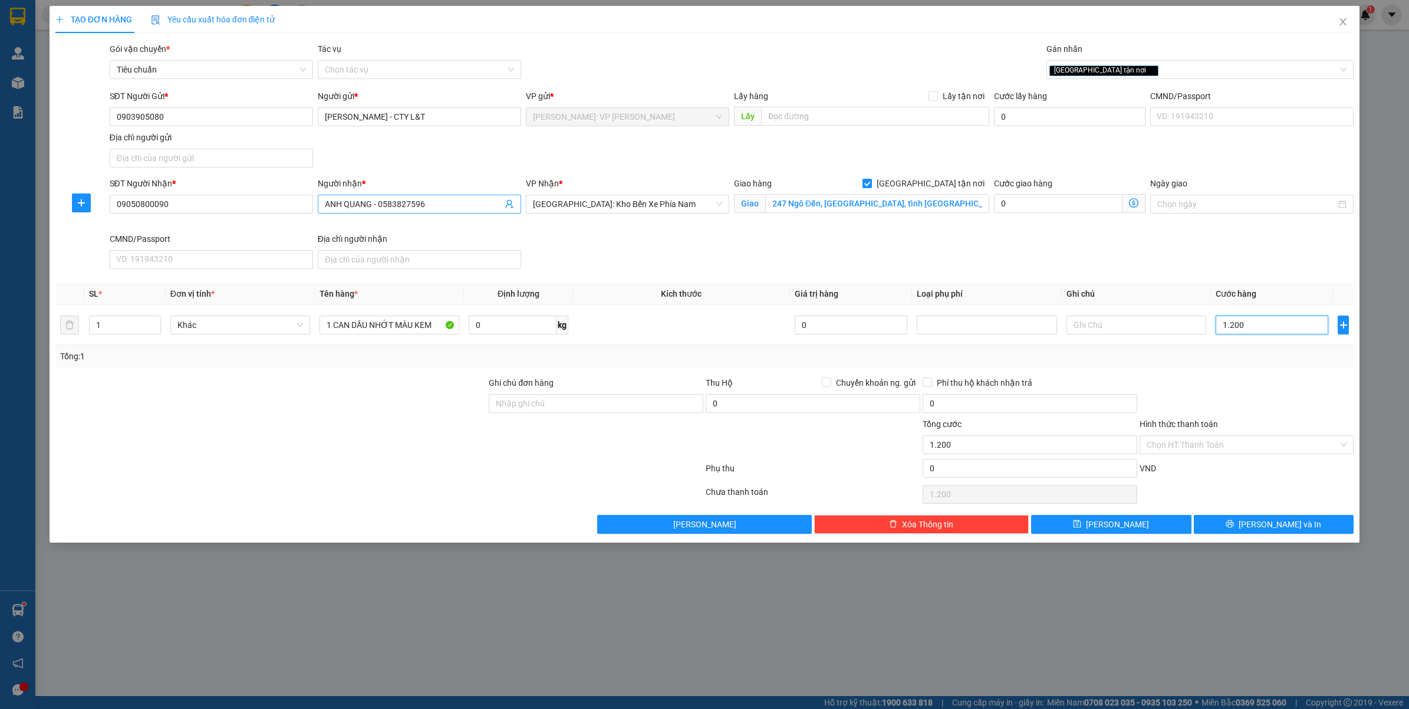
type input "12.000"
type input "120.000"
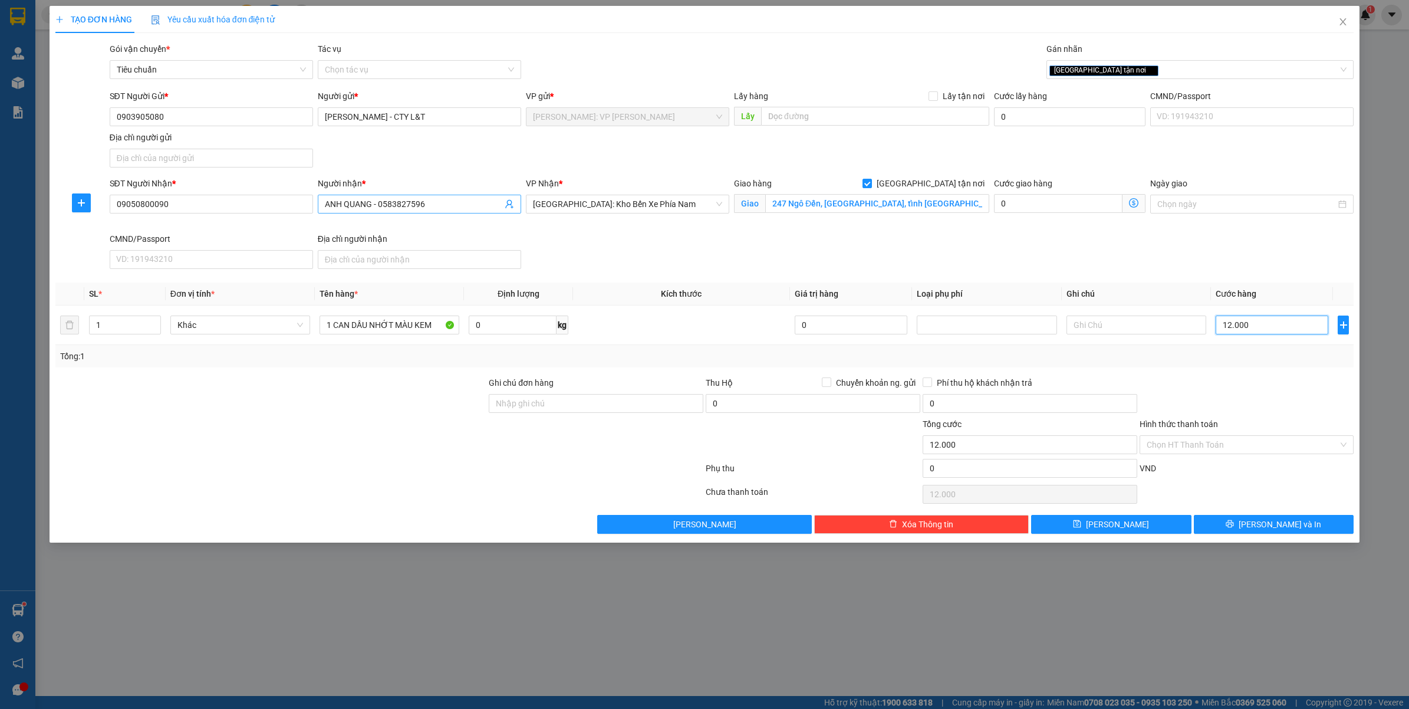
type input "120.000"
click at [374, 205] on input "ANH QUANG - 0583827596" at bounding box center [413, 204] width 177 height 13
click at [1197, 446] on input "Hình thức thanh toán" at bounding box center [1243, 445] width 192 height 18
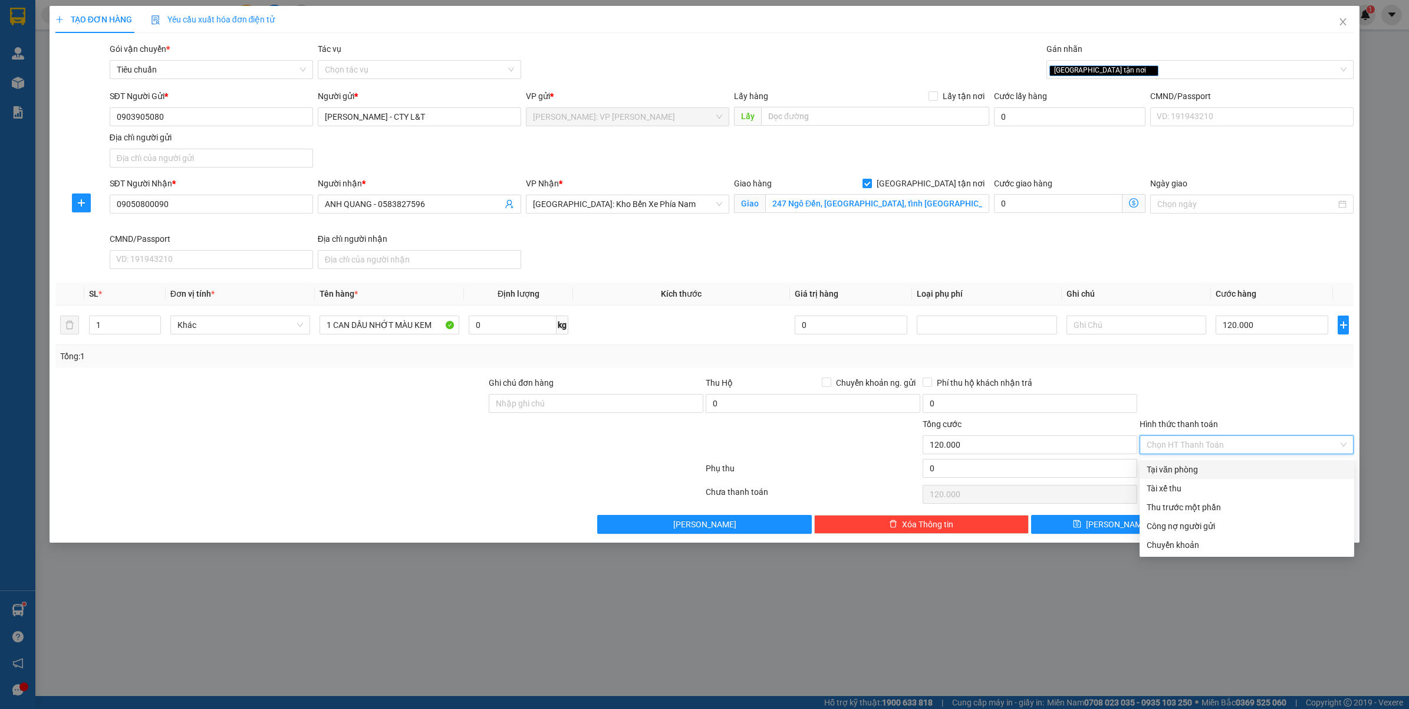
click at [1194, 473] on div "Tại văn phòng" at bounding box center [1247, 469] width 200 height 13
type input "0"
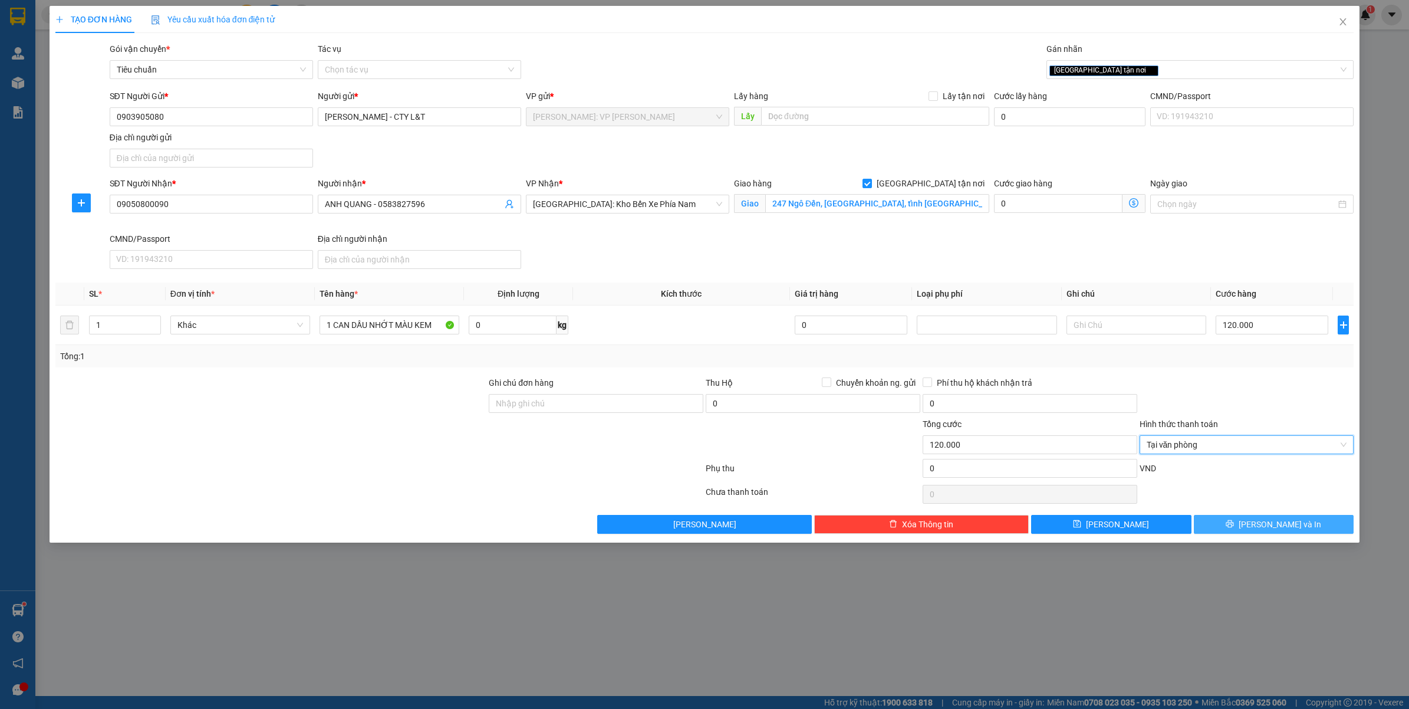
click at [1265, 522] on span "Lưu và In" at bounding box center [1280, 524] width 83 height 13
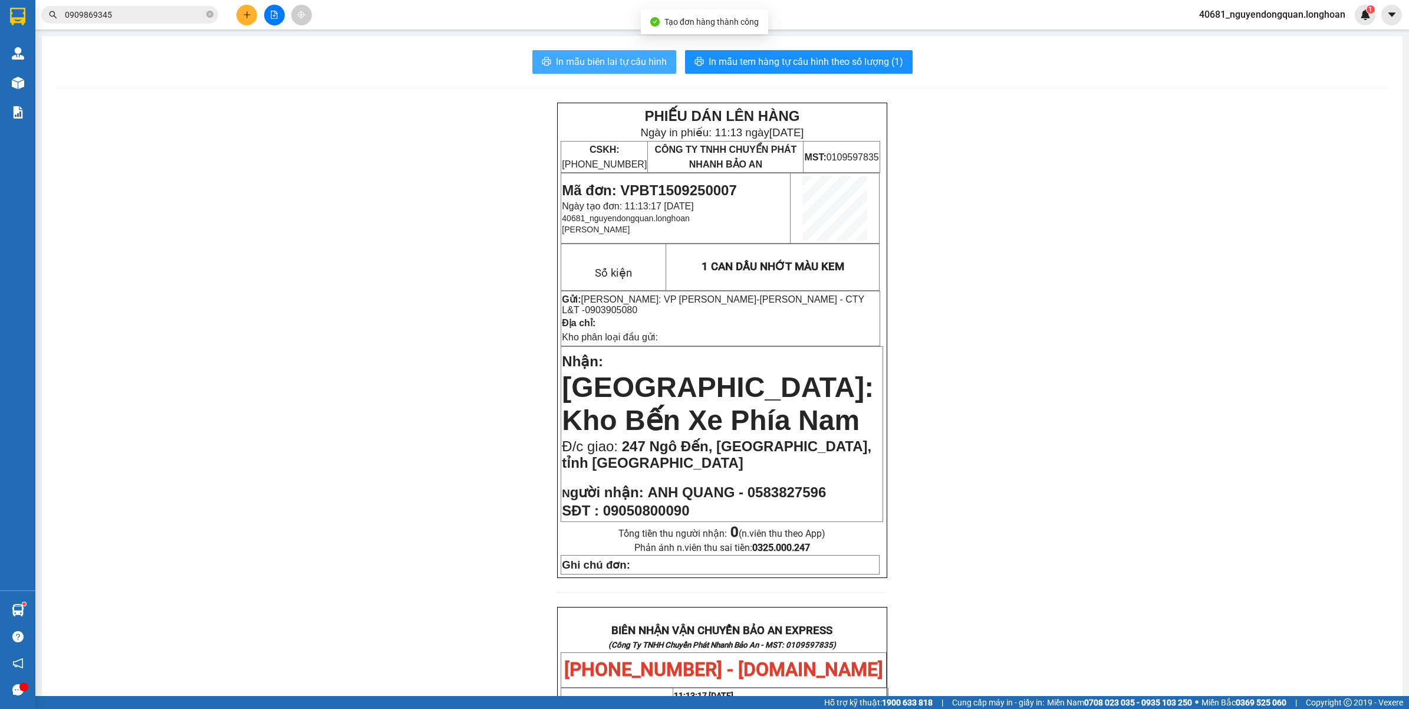
click at [644, 62] on span "In mẫu biên lai tự cấu hình" at bounding box center [611, 61] width 111 height 15
click at [884, 63] on span "In mẫu tem hàng tự cấu hình theo số lượng (1)" at bounding box center [806, 61] width 195 height 15
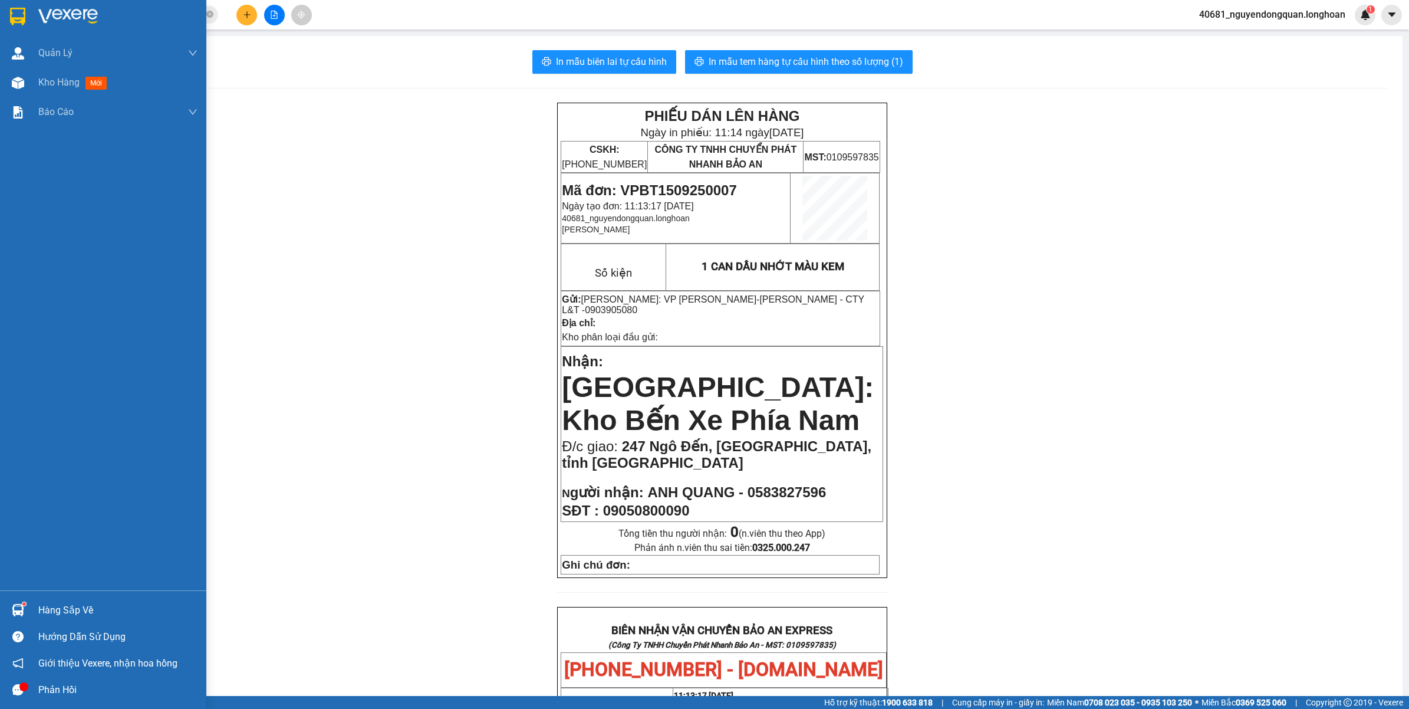
click at [63, 19] on img at bounding box center [68, 17] width 60 height 18
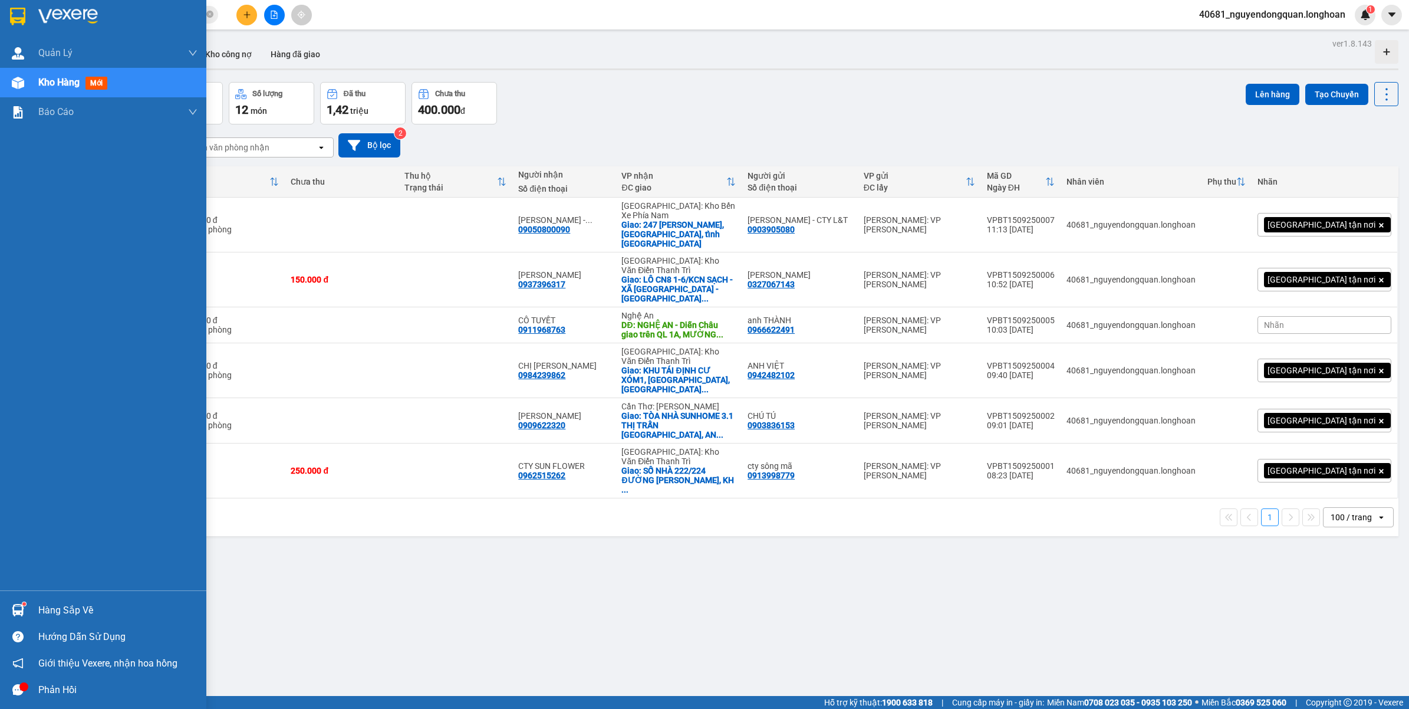
click at [16, 21] on img at bounding box center [17, 17] width 15 height 18
click at [81, 619] on div "Hàng sắp về" at bounding box center [103, 610] width 206 height 27
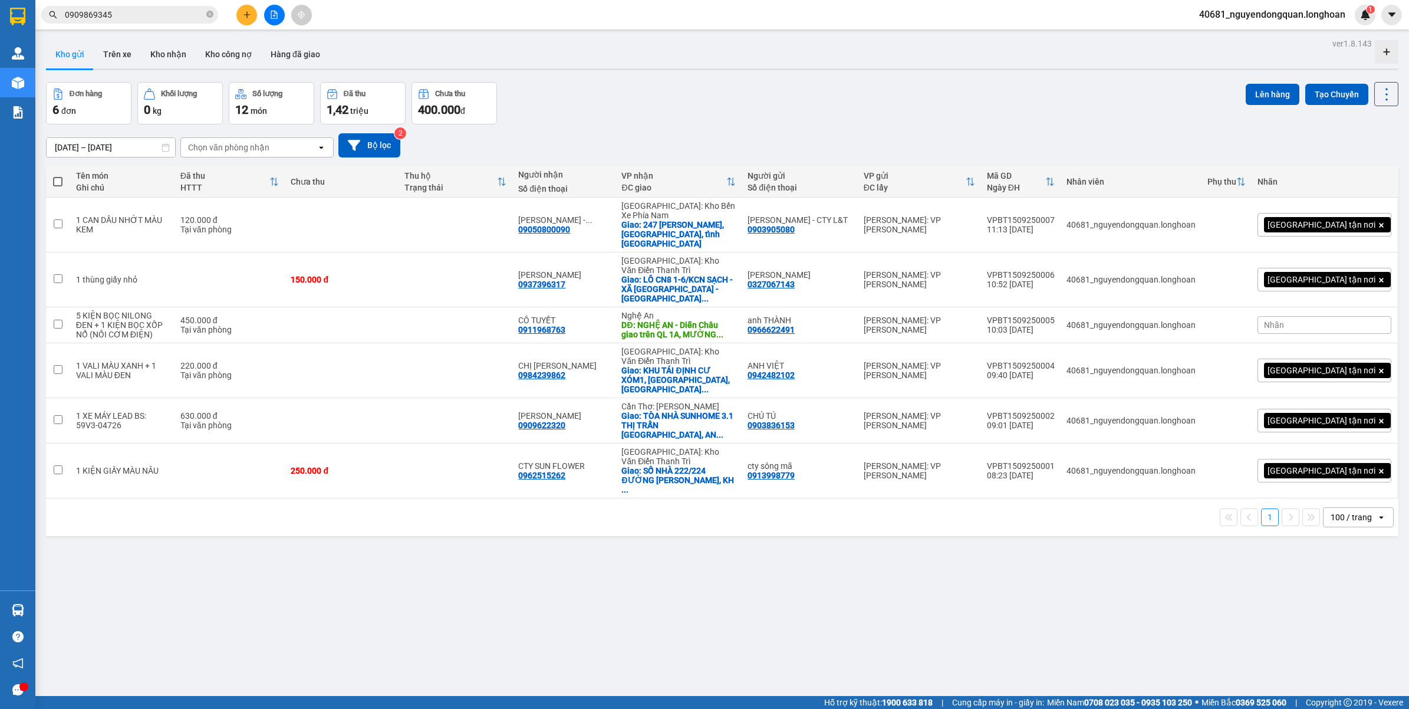
click at [246, 136] on section "Kết quả tìm kiếm ( 2 ) Bộ lọc Mã ĐH Trạng thái Món hàng Thu hộ Tổng cước Chưa c…" at bounding box center [704, 354] width 1409 height 709
click at [169, 61] on button "Kho nhận" at bounding box center [168, 54] width 55 height 28
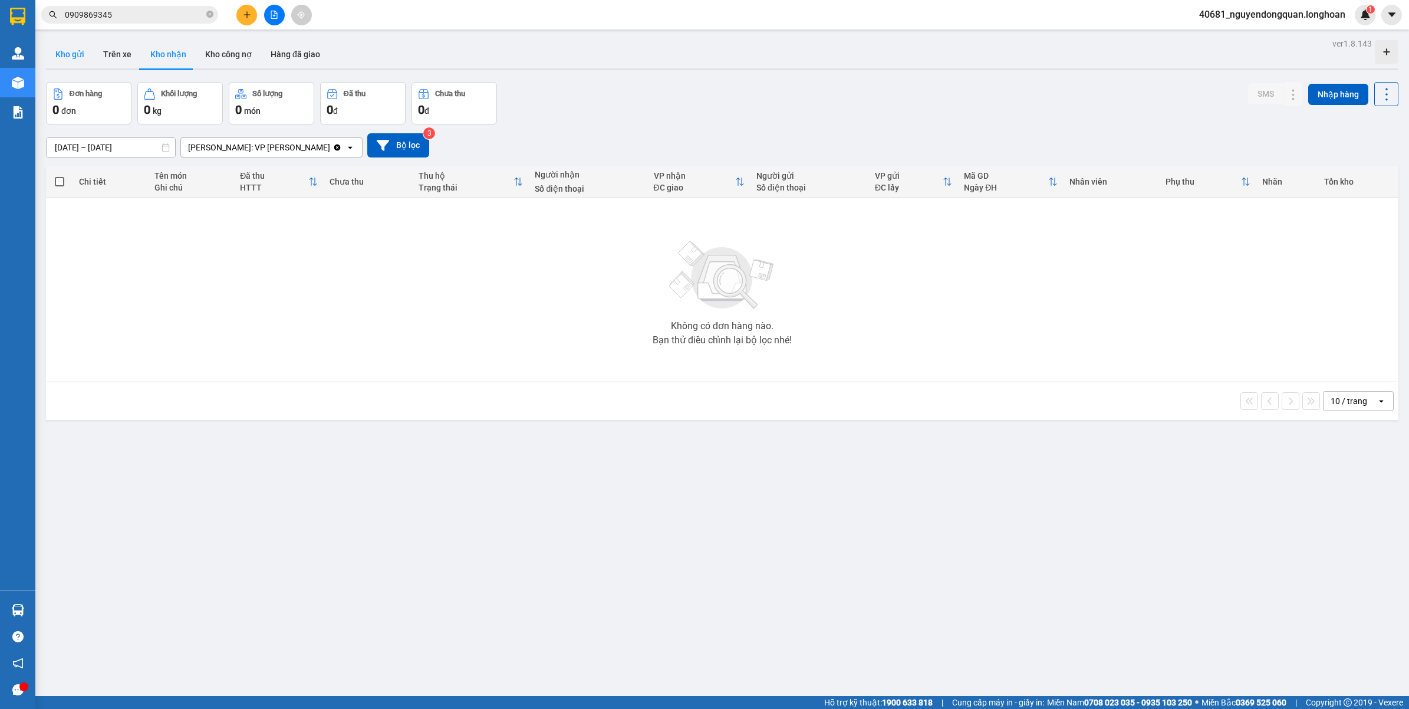
click at [67, 55] on button "Kho gửi" at bounding box center [70, 54] width 48 height 28
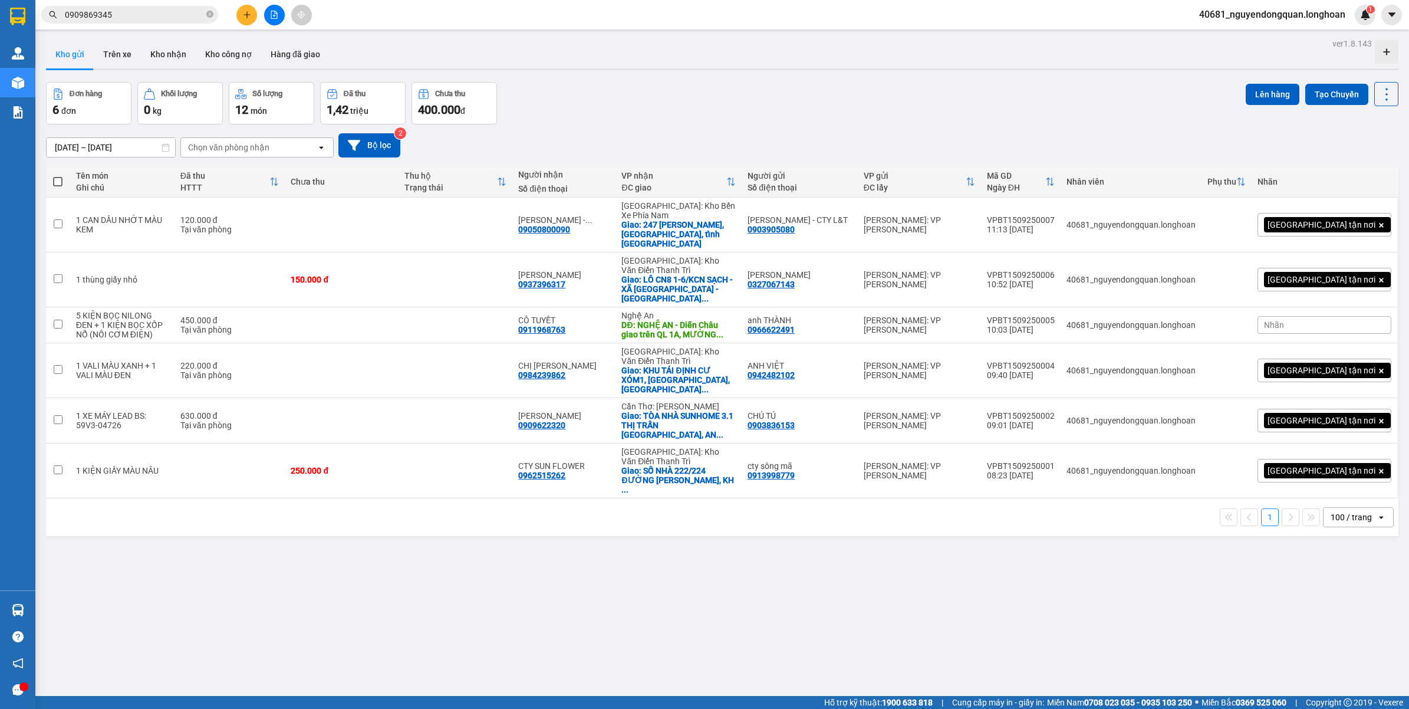
click at [1295, 19] on span "40681_nguyendongquan.longhoan" at bounding box center [1272, 14] width 165 height 15
click at [1247, 35] on span "Đăng xuất" at bounding box center [1277, 36] width 142 height 13
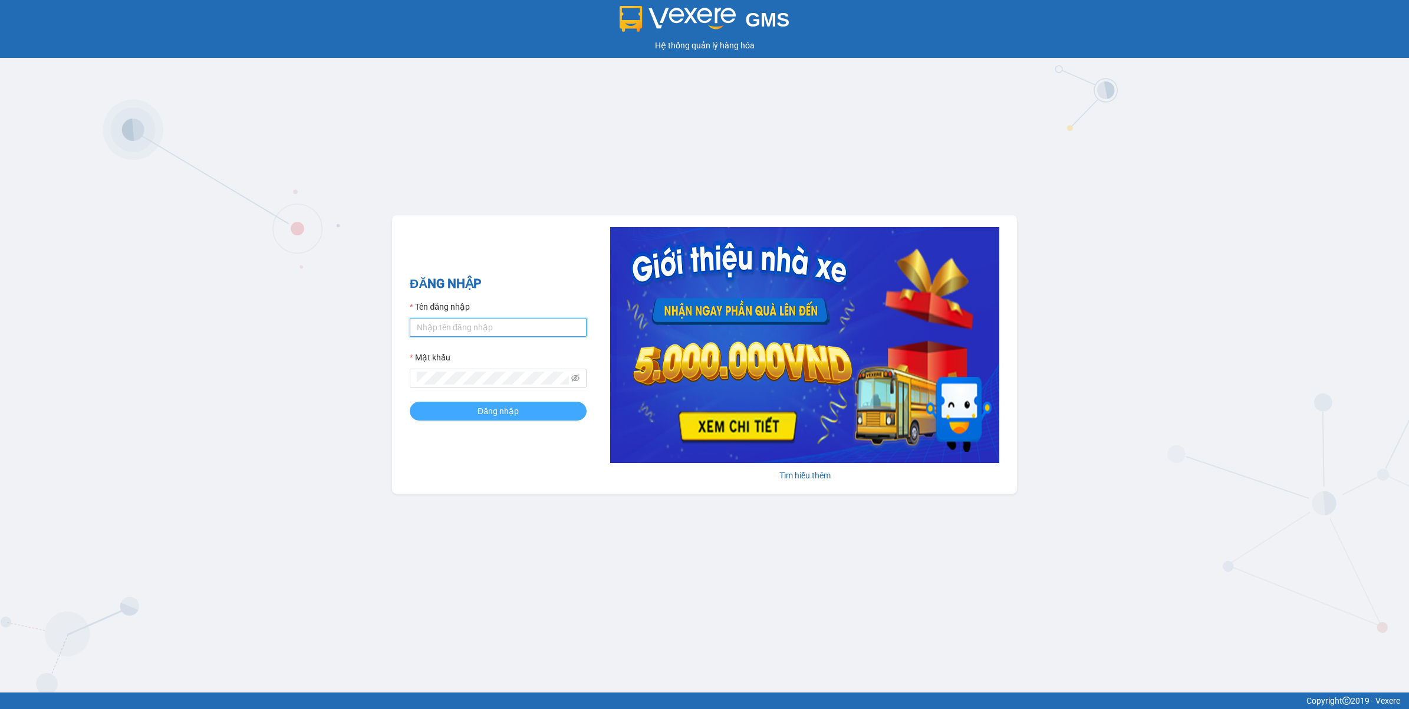
type input "nguyendongquan.longhoan"
click at [488, 413] on span "Đăng nhập" at bounding box center [498, 410] width 41 height 13
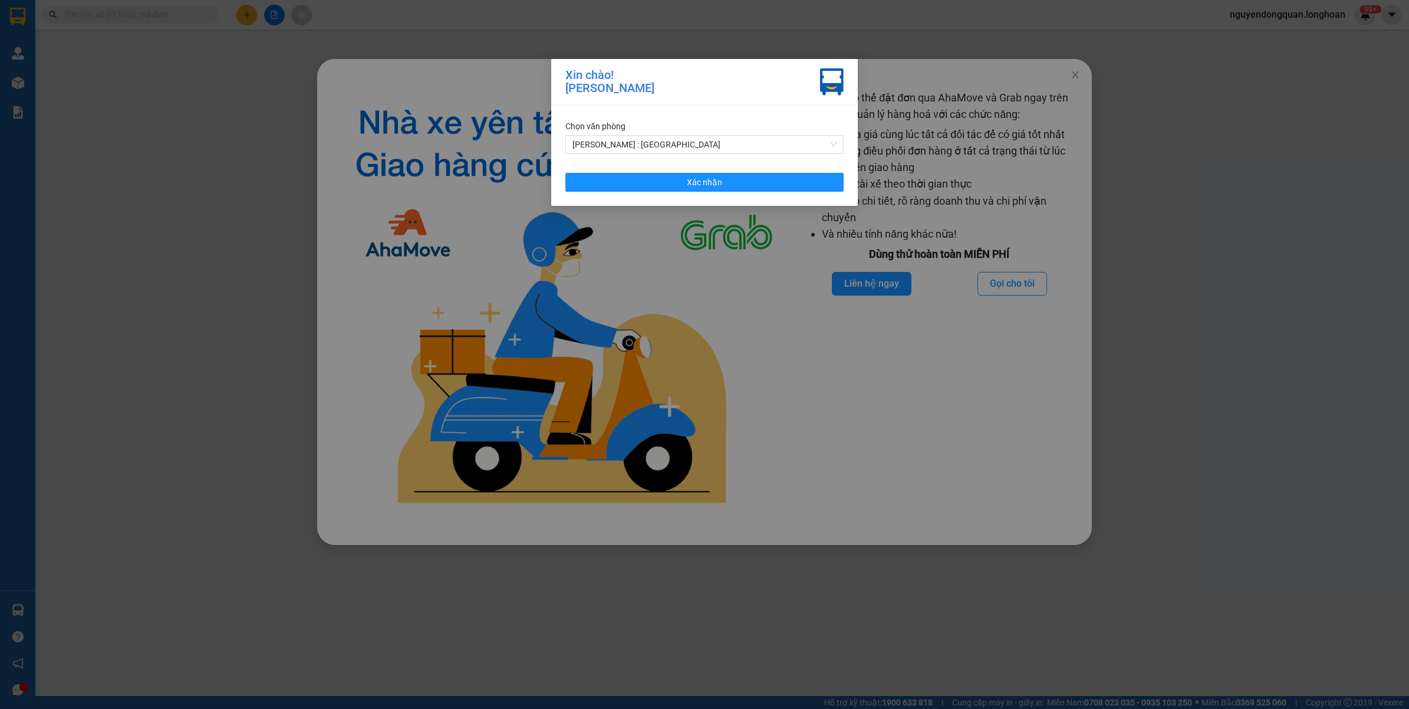
click at [685, 134] on div "Chọn văn phòng [PERSON_NAME] : [GEOGRAPHIC_DATA] 12" at bounding box center [704, 137] width 278 height 34
click at [681, 148] on span "[PERSON_NAME] : [GEOGRAPHIC_DATA]" at bounding box center [704, 145] width 264 height 18
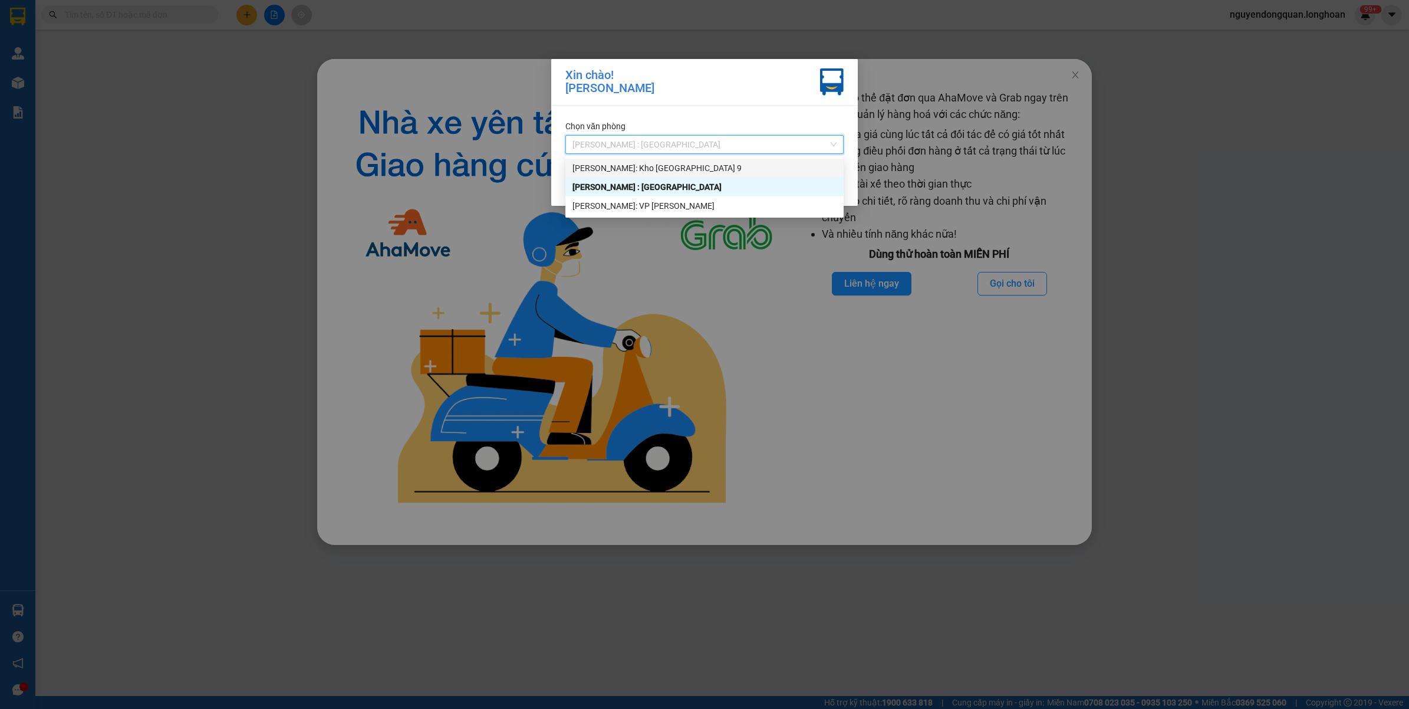
click at [676, 170] on div "[PERSON_NAME]: Kho [GEOGRAPHIC_DATA] 9" at bounding box center [704, 168] width 264 height 13
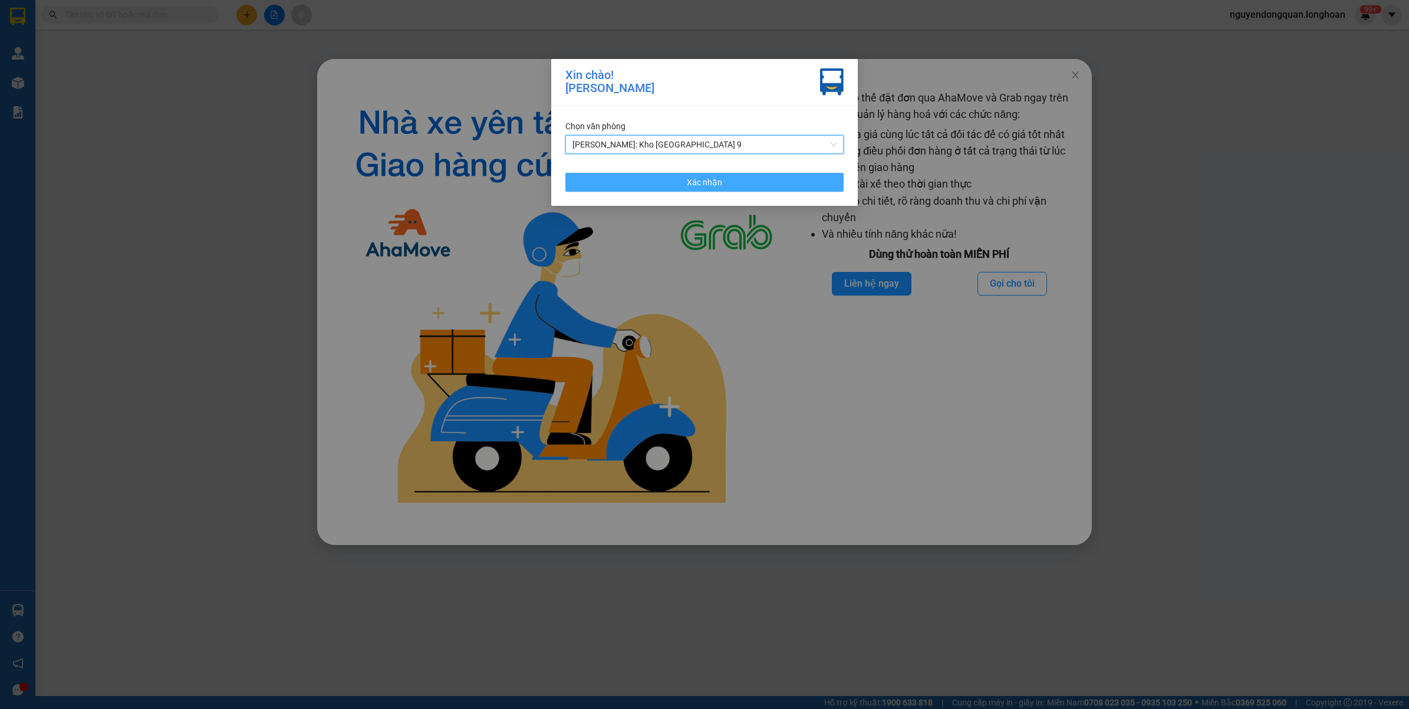
click at [717, 176] on span "Xác nhận" at bounding box center [704, 182] width 35 height 13
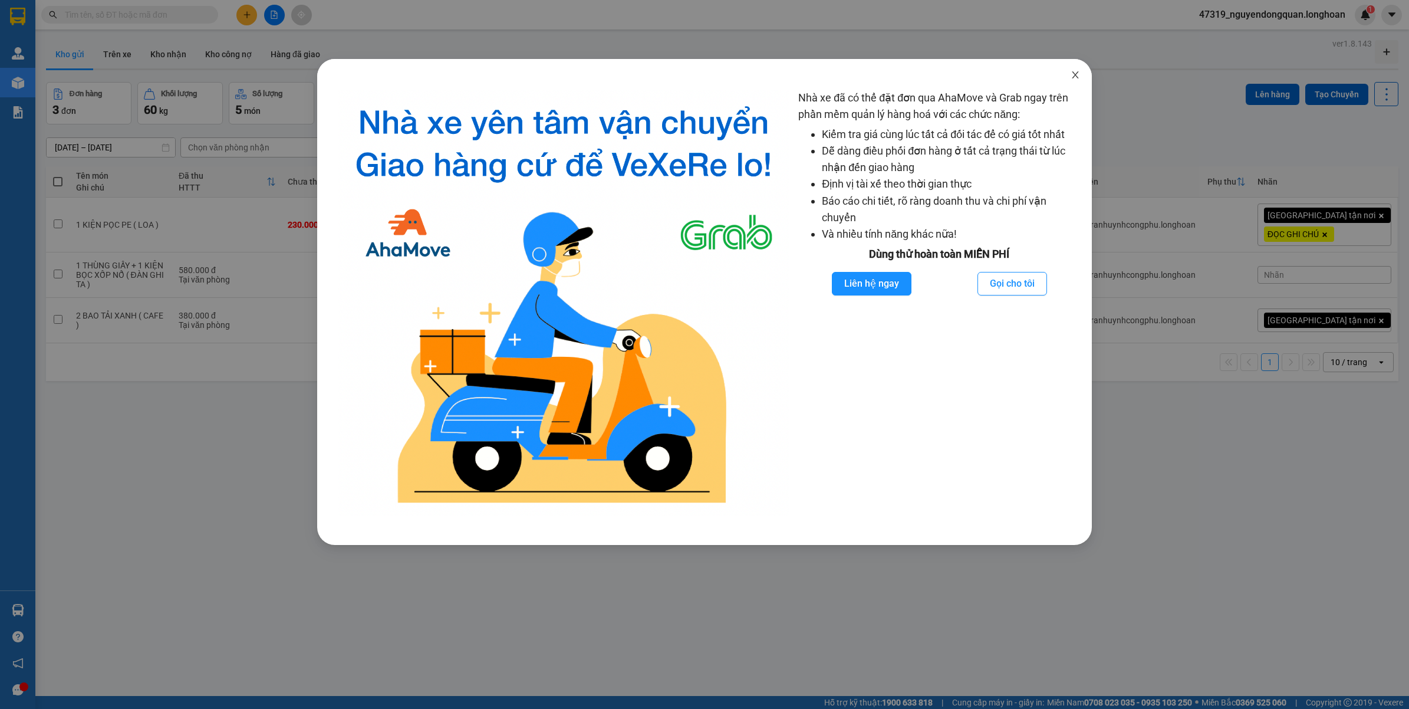
click at [1068, 74] on span "Close" at bounding box center [1075, 75] width 33 height 33
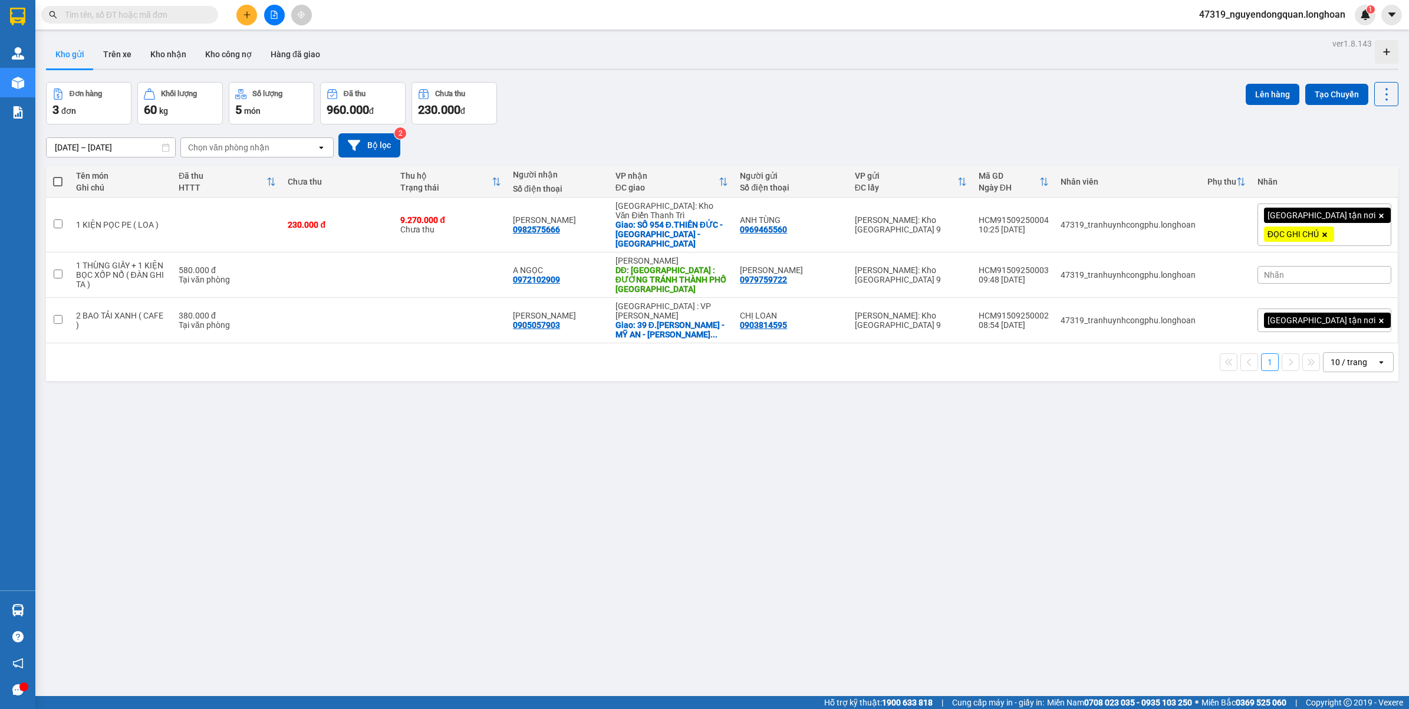
click at [1292, 21] on span "47319_nguyendongquan.longhoan" at bounding box center [1272, 14] width 165 height 15
click at [1232, 42] on span "Đăng xuất" at bounding box center [1277, 36] width 142 height 13
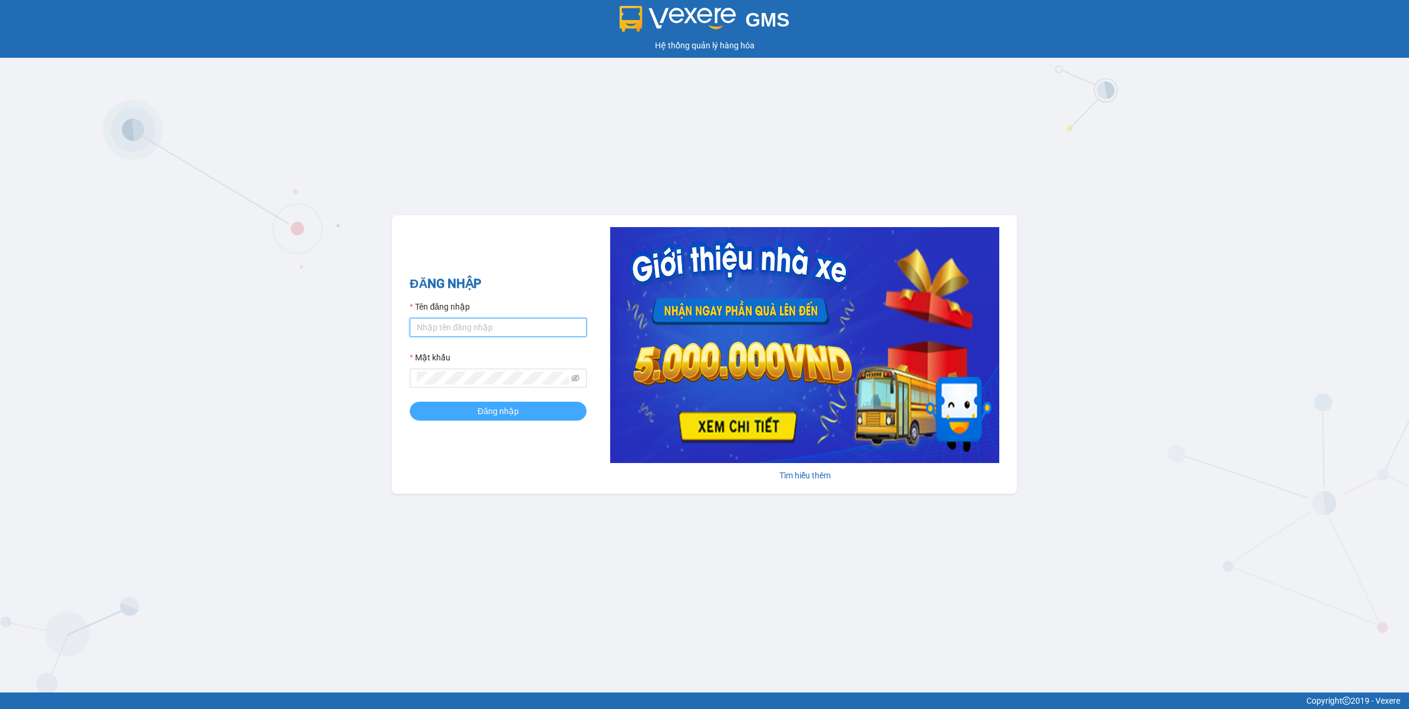
type input "nguyendongquan.longhoan"
click at [486, 417] on span "Đăng nhập" at bounding box center [498, 410] width 41 height 13
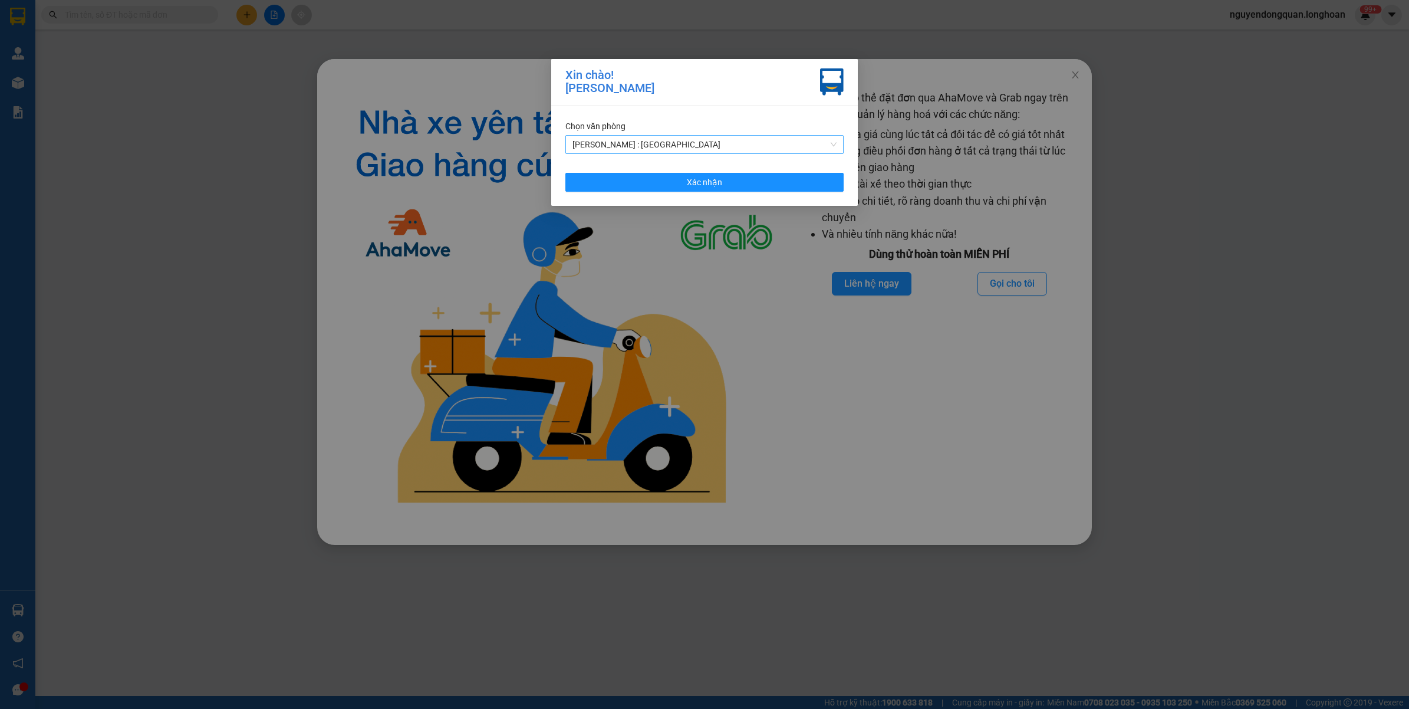
click at [699, 139] on span "[PERSON_NAME] : [GEOGRAPHIC_DATA]" at bounding box center [704, 145] width 264 height 18
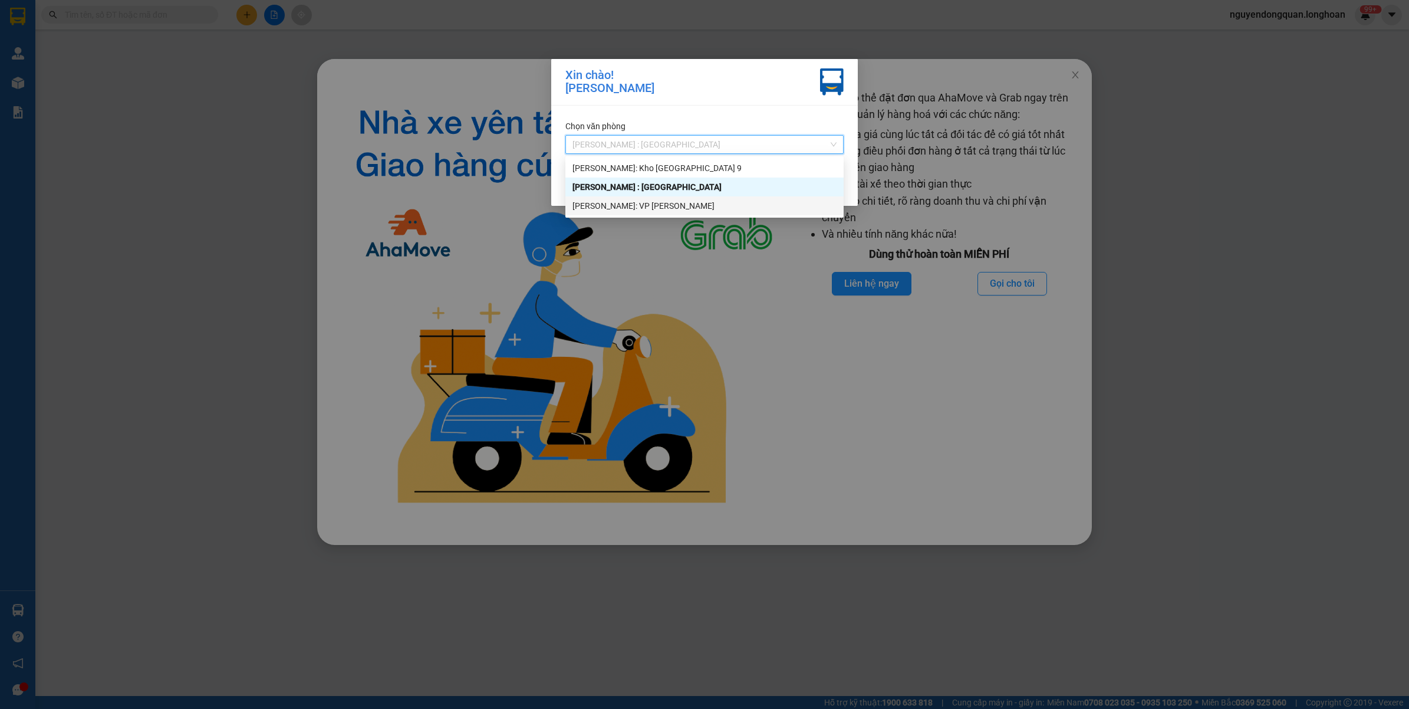
click at [682, 202] on div "[PERSON_NAME]: VP [PERSON_NAME]" at bounding box center [704, 205] width 264 height 13
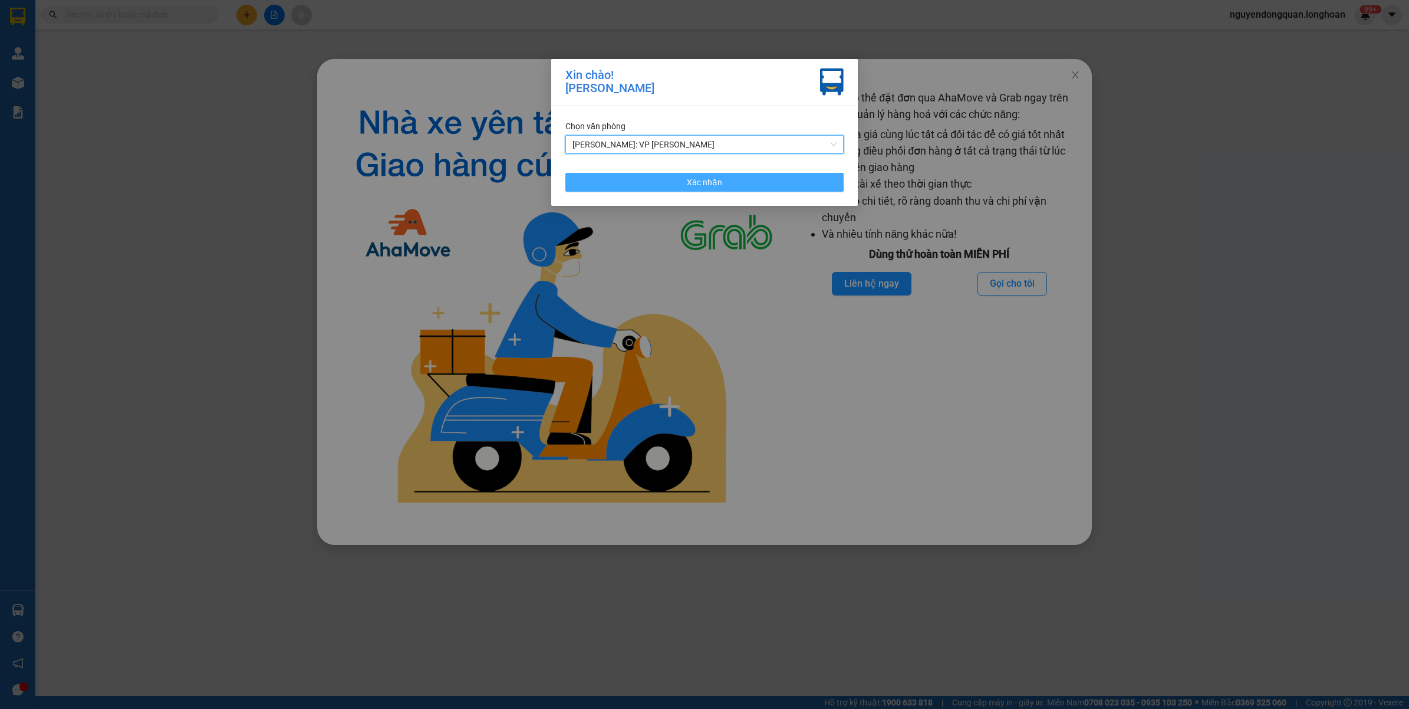
click at [716, 184] on span "Xác nhận" at bounding box center [704, 182] width 35 height 13
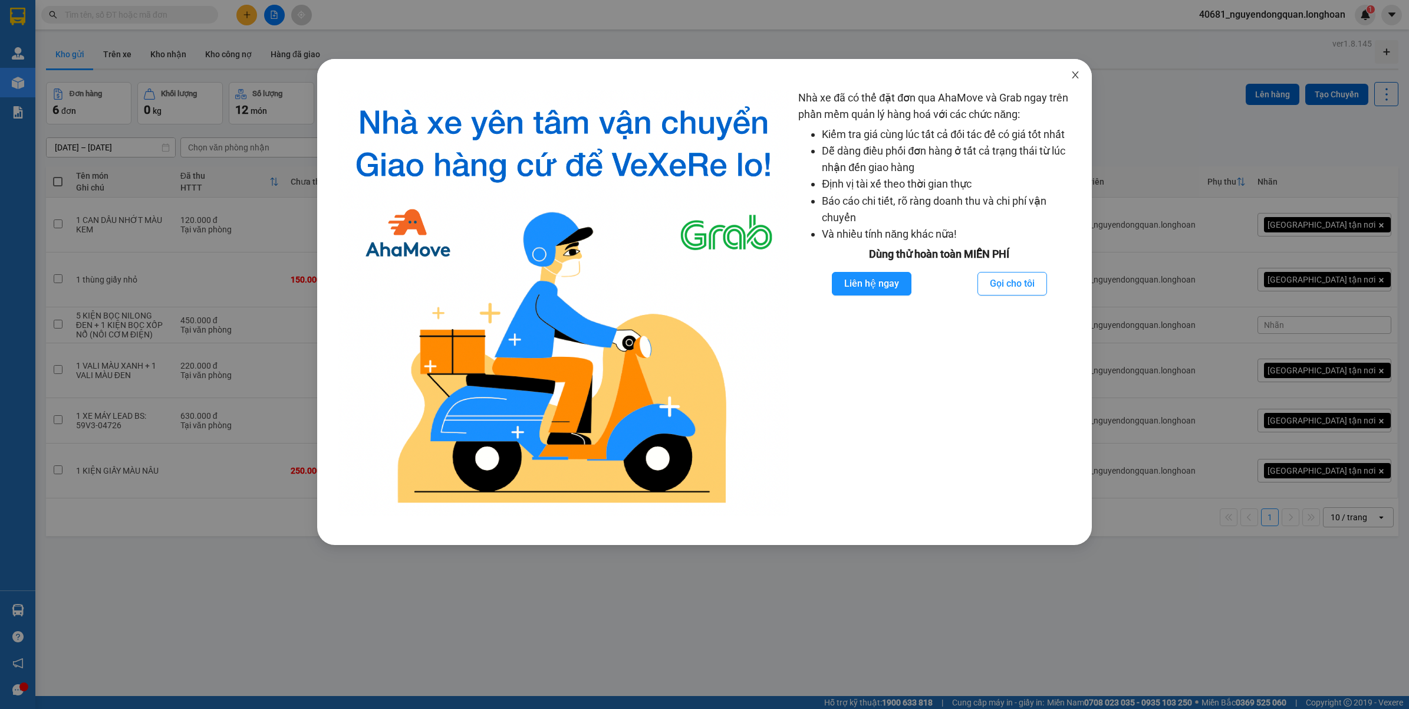
click at [1071, 83] on span "Close" at bounding box center [1075, 75] width 33 height 33
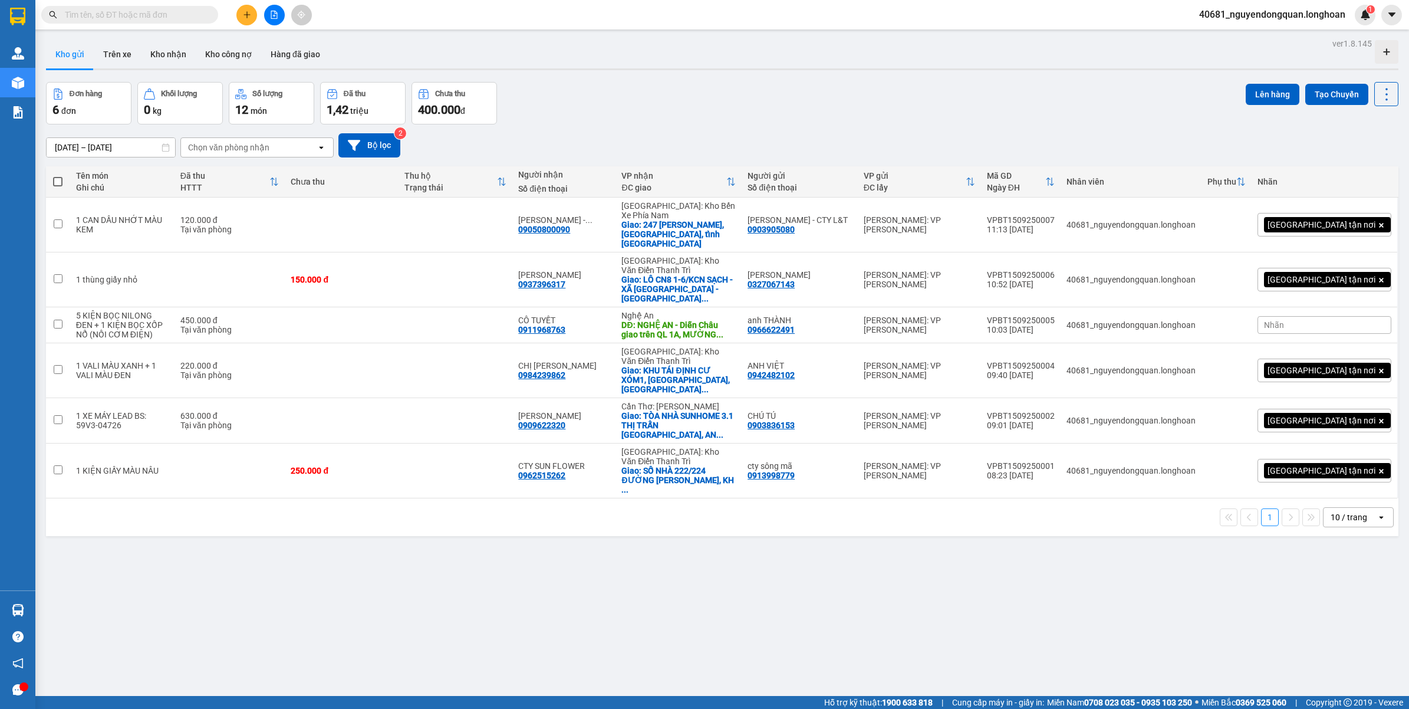
click at [173, 16] on input "text" at bounding box center [134, 14] width 139 height 13
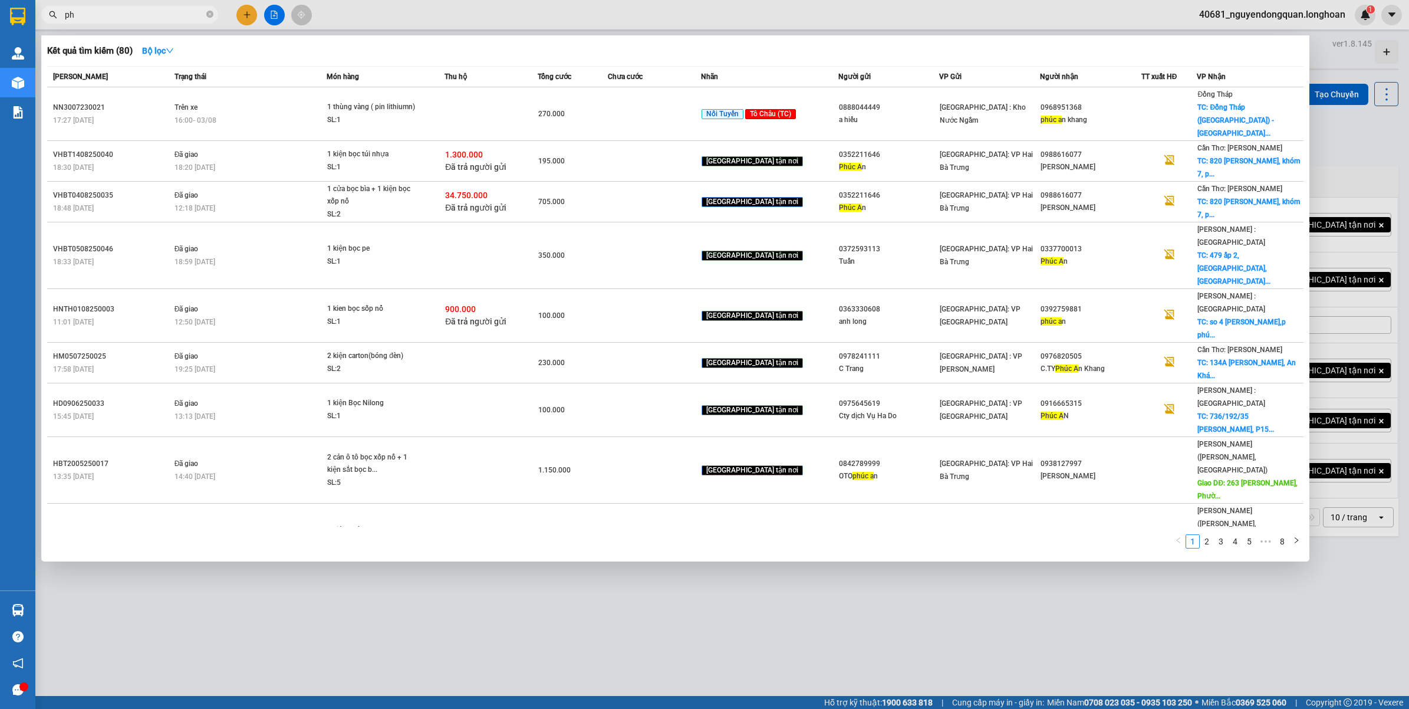
type input "p"
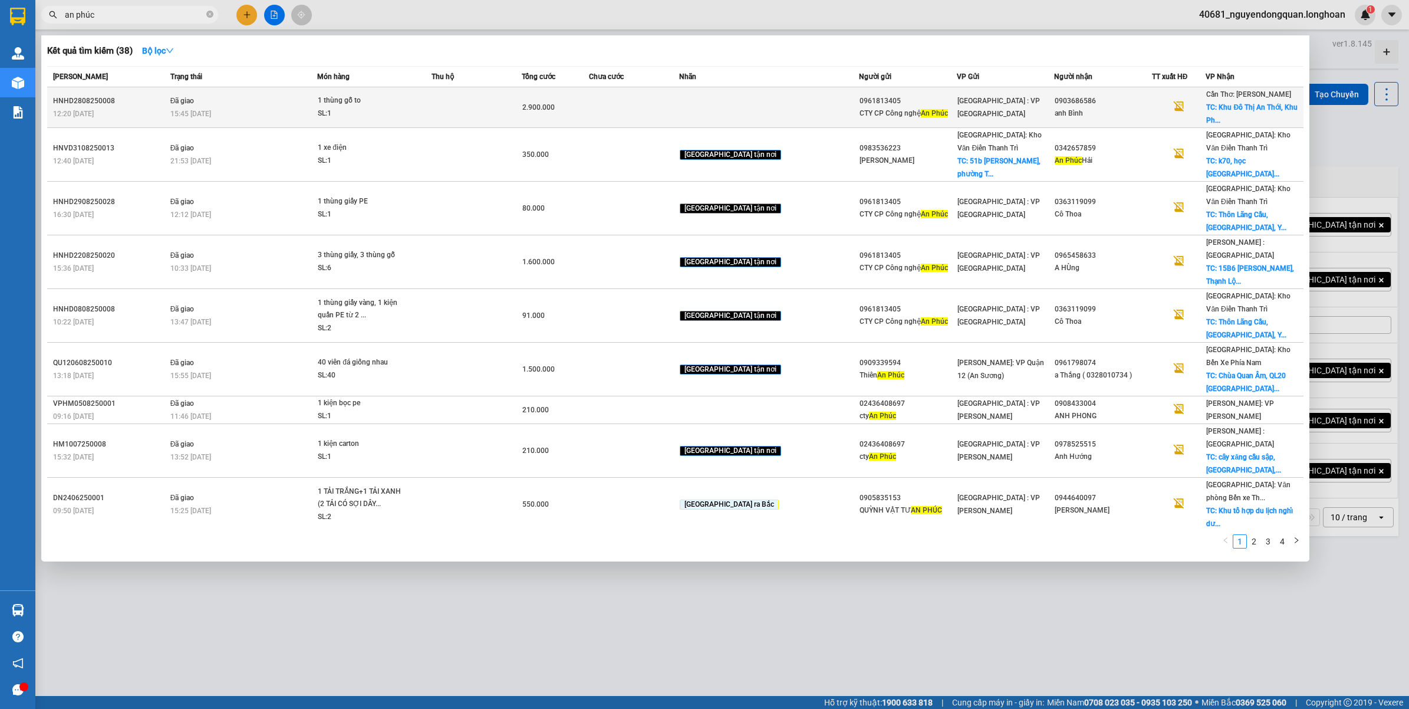
type input "an phúc"
drag, startPoint x: 821, startPoint y: 101, endPoint x: 863, endPoint y: 101, distance: 41.9
click at [863, 101] on div "0961813405" at bounding box center [908, 101] width 96 height 12
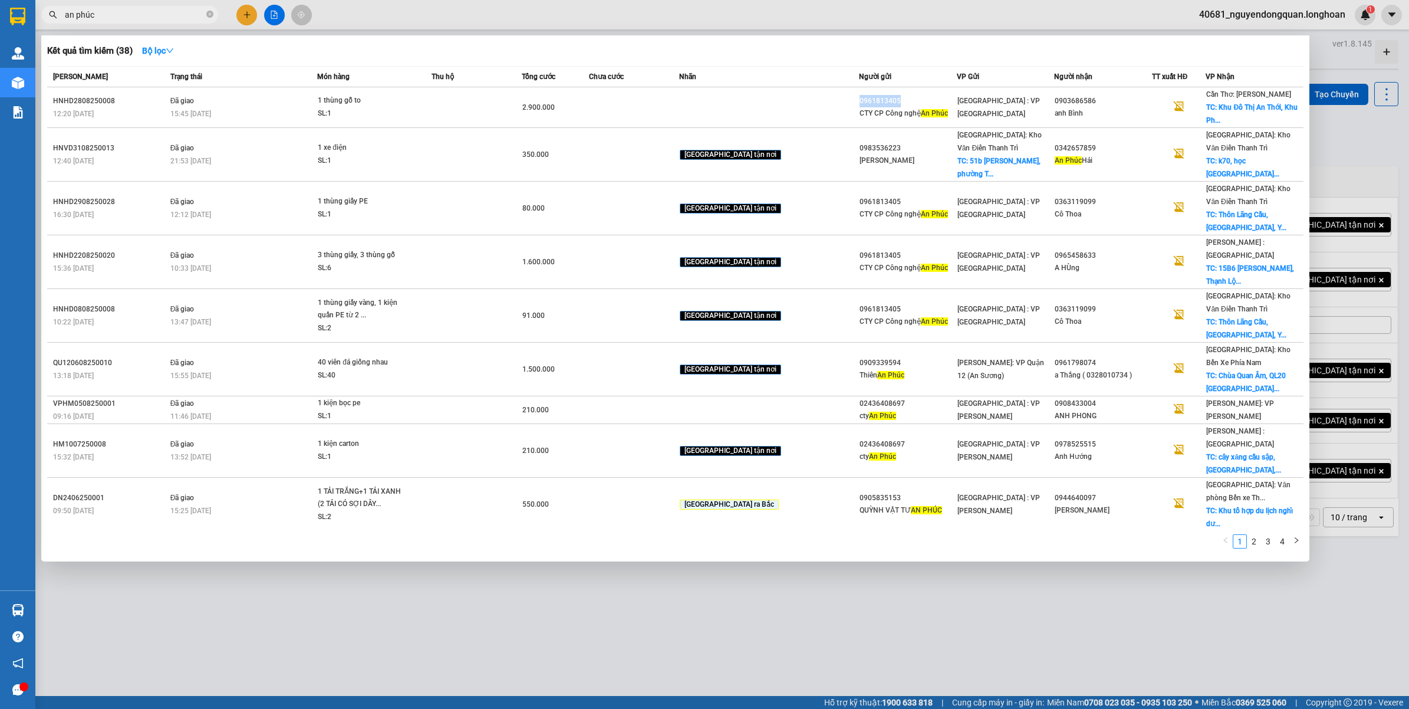
copy div "0961813405"
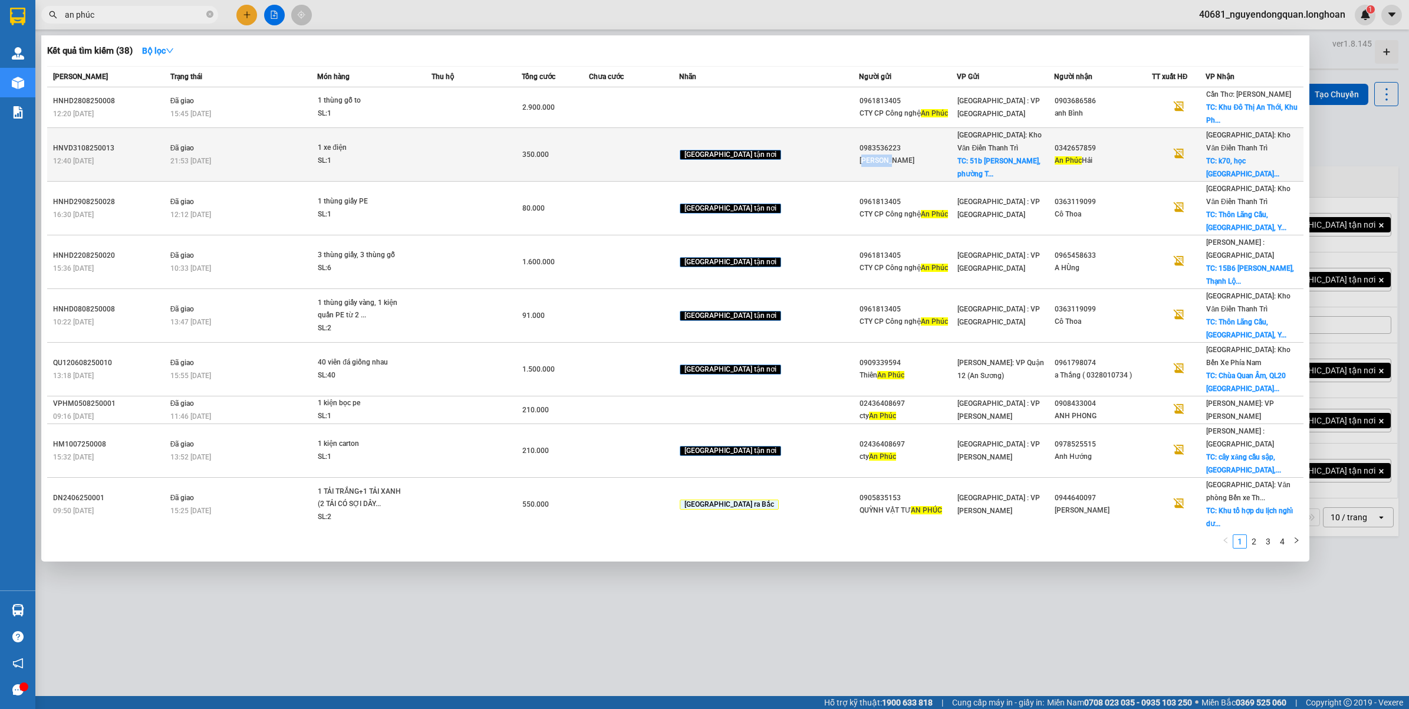
drag, startPoint x: 824, startPoint y: 148, endPoint x: 847, endPoint y: 149, distance: 22.4
click at [860, 154] on div "[PERSON_NAME]" at bounding box center [908, 160] width 96 height 12
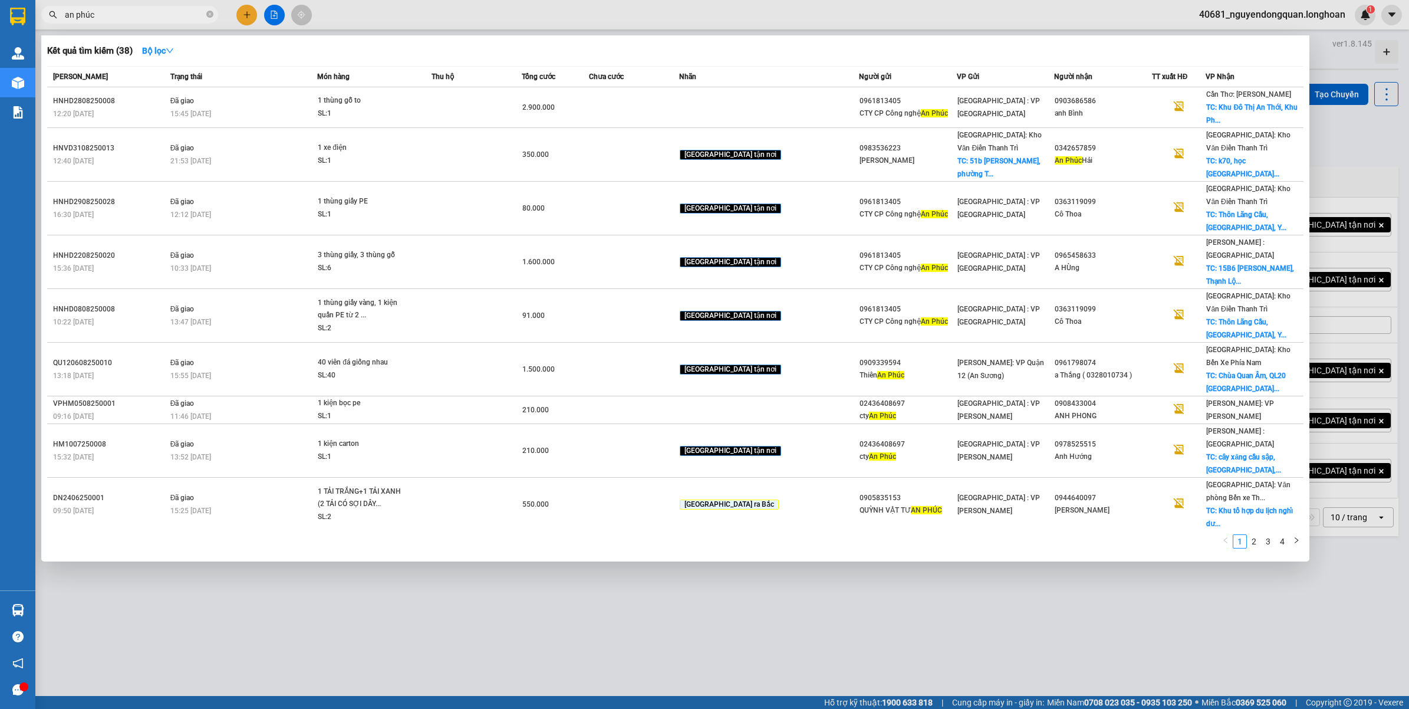
click at [1125, 643] on div at bounding box center [704, 354] width 1409 height 709
